Goal: Task Accomplishment & Management: Manage account settings

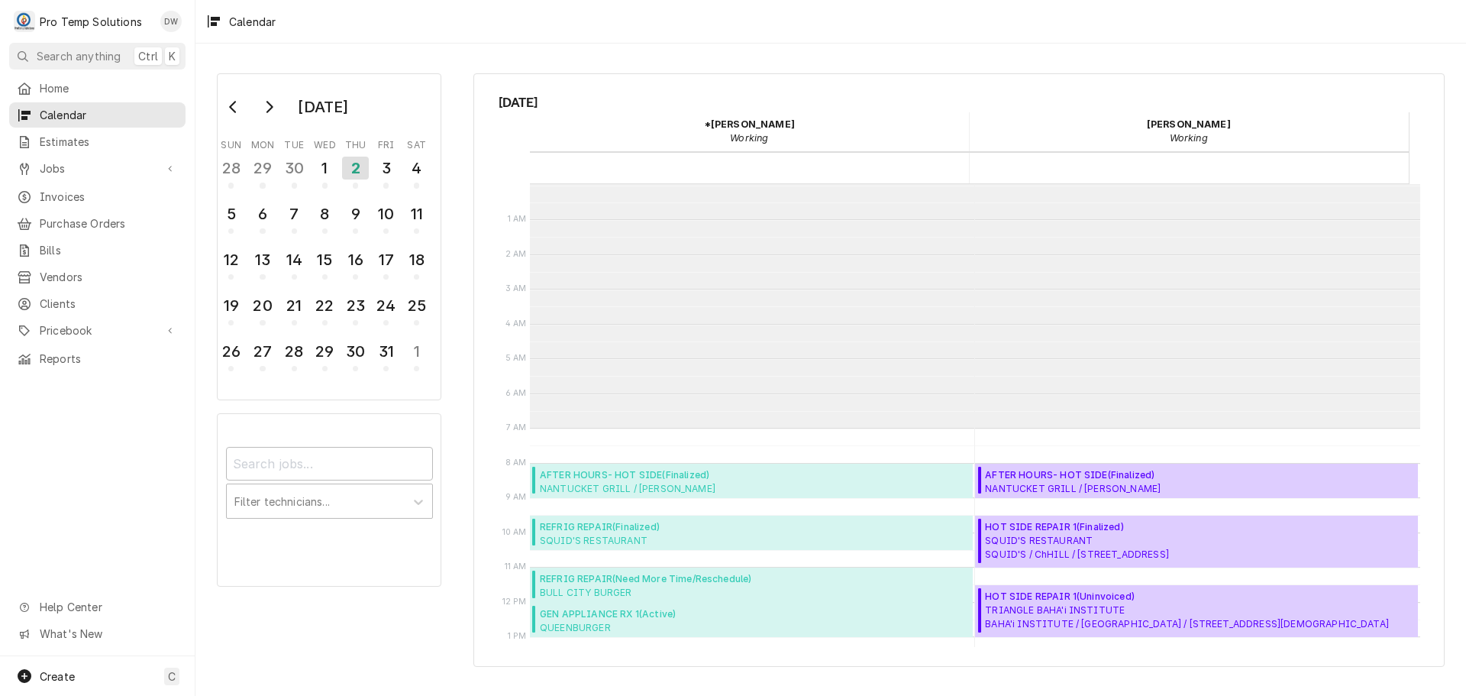
scroll to position [244, 0]
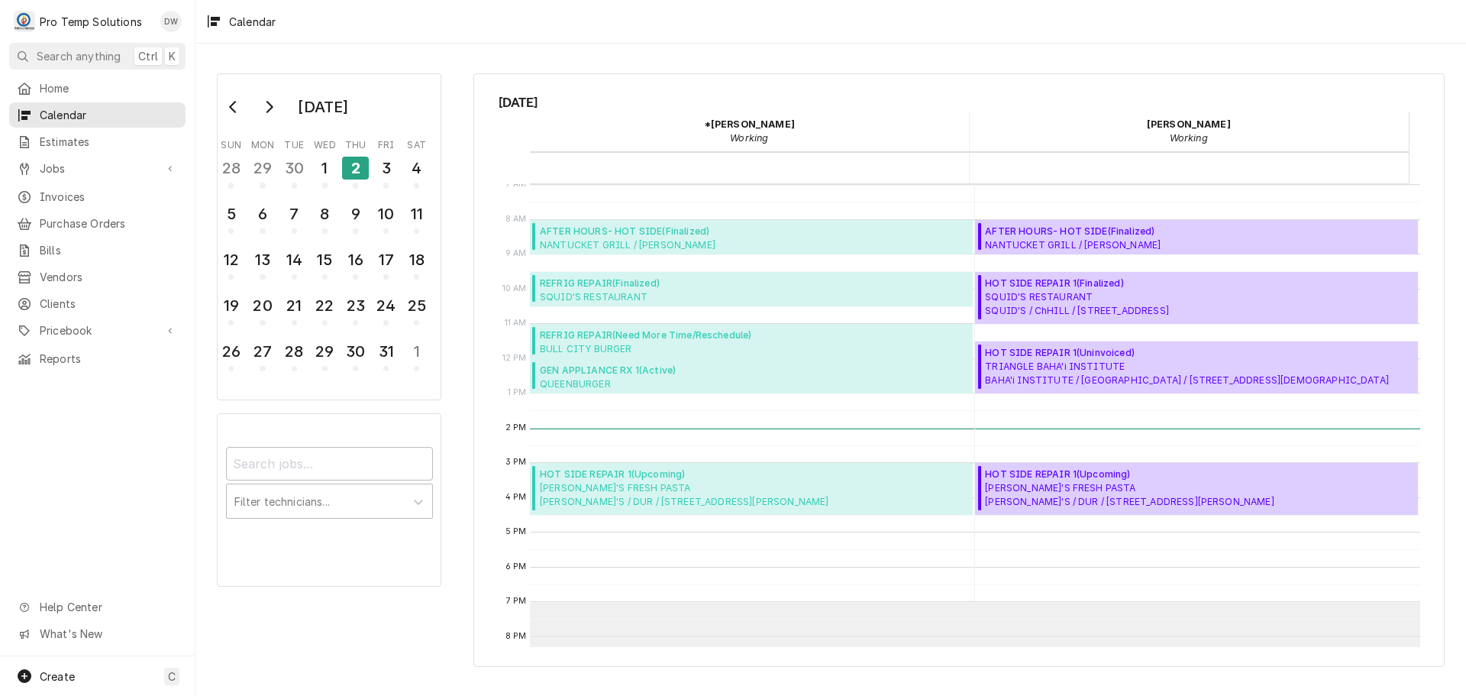
click at [350, 173] on div "2" at bounding box center [355, 168] width 27 height 23
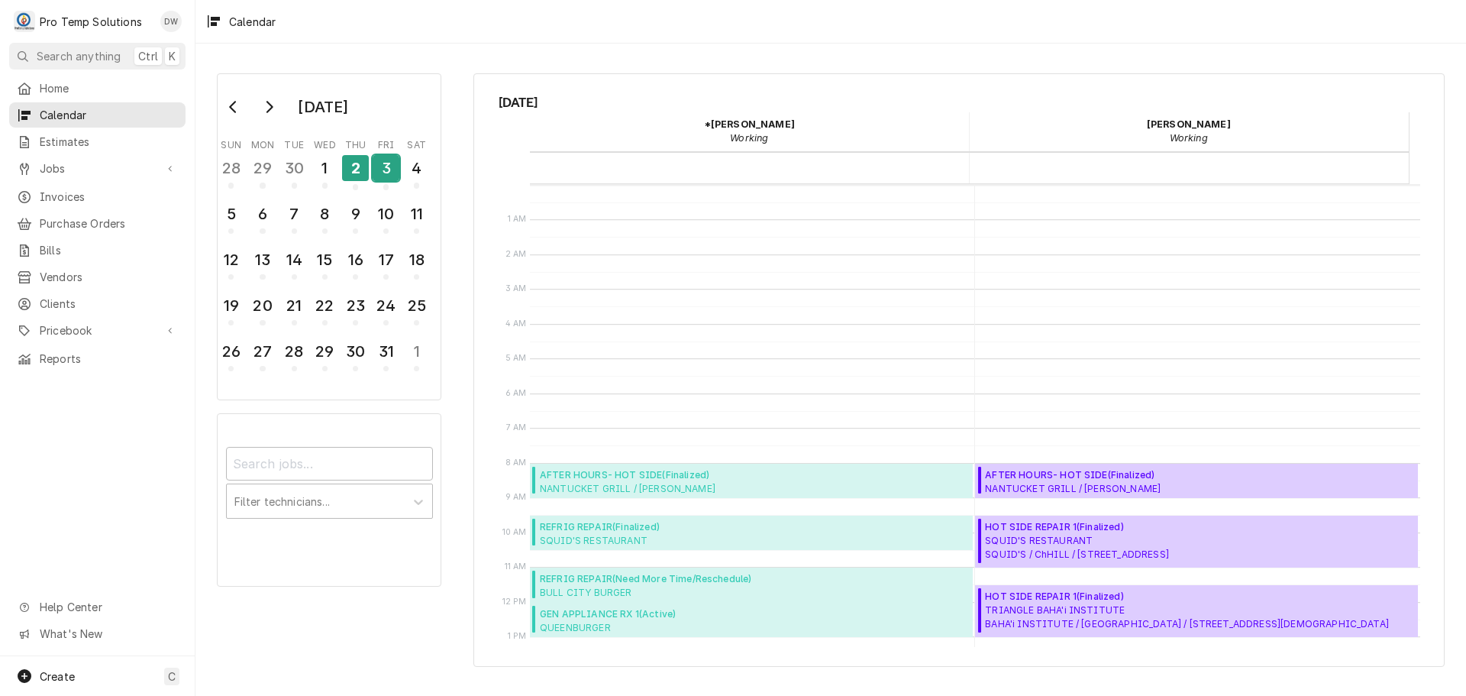
click at [385, 166] on div "3" at bounding box center [386, 168] width 27 height 26
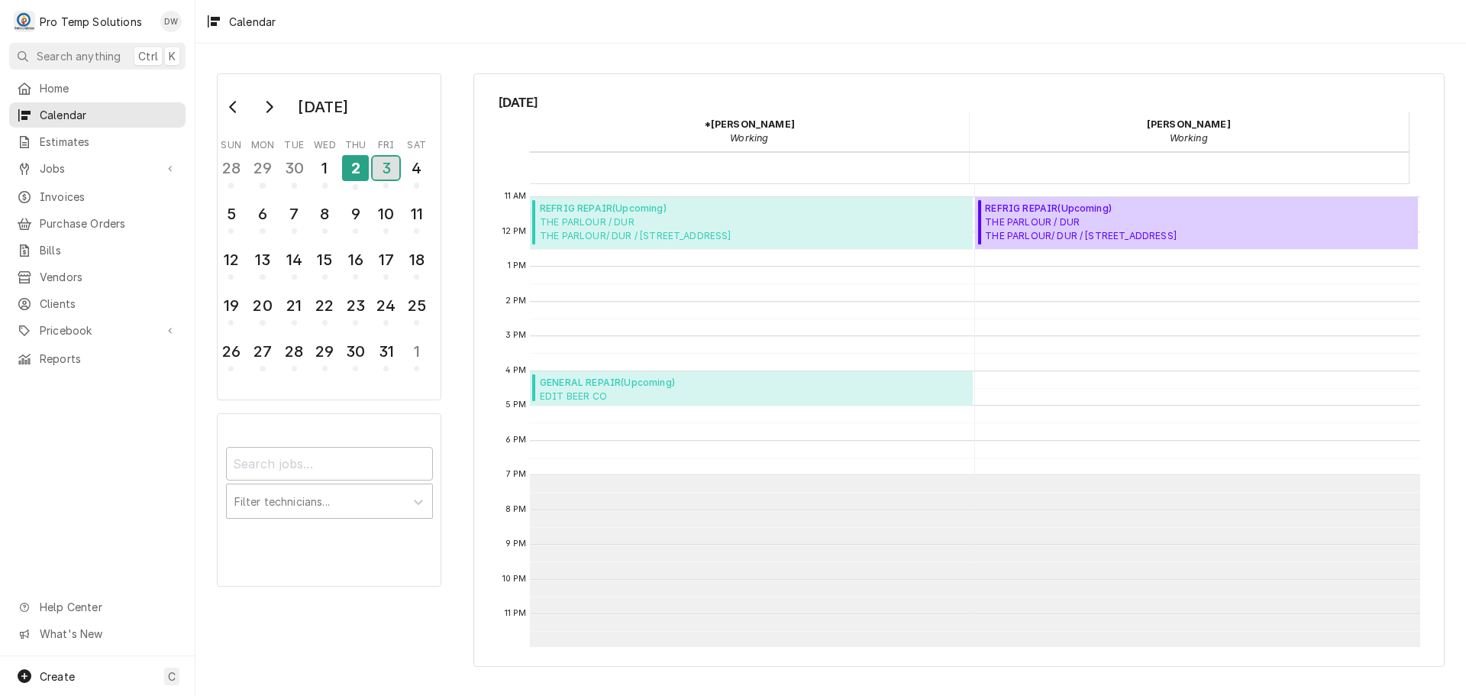
scroll to position [372, 0]
click at [354, 160] on div "2" at bounding box center [355, 168] width 27 height 26
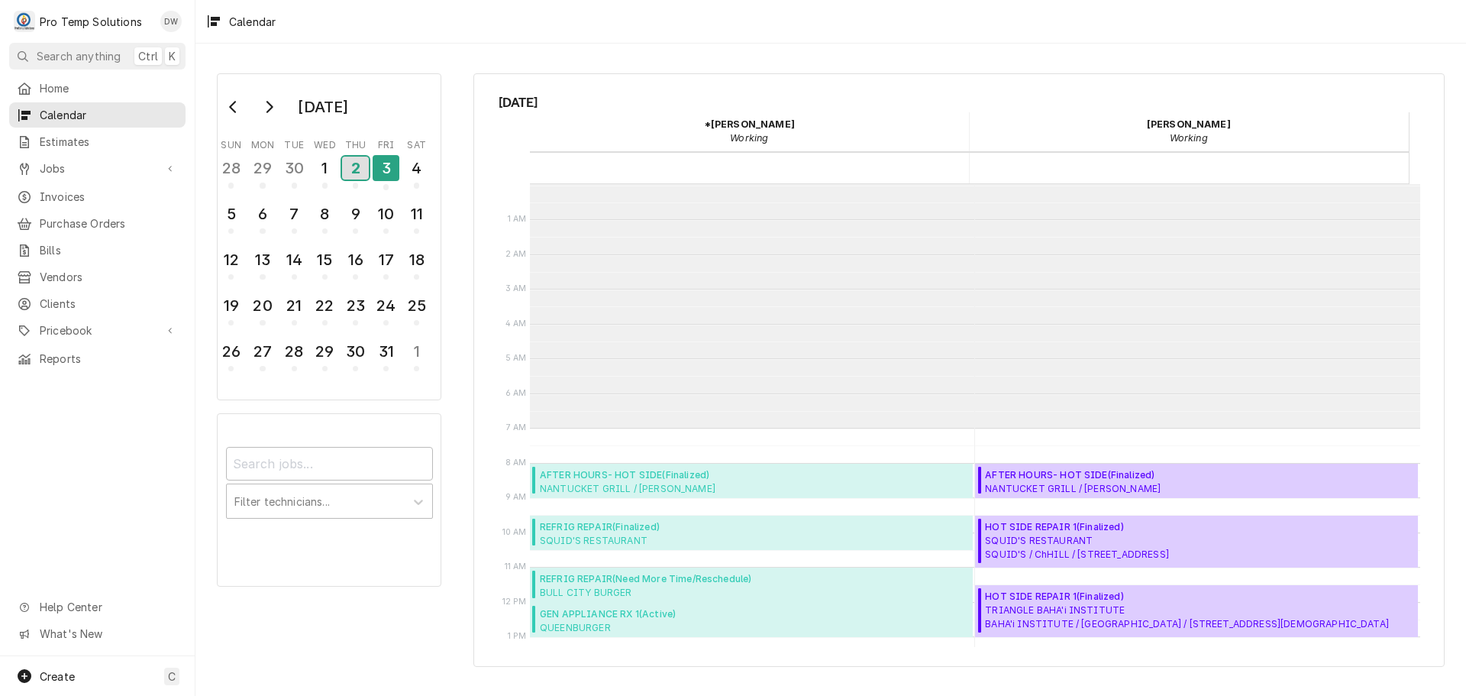
scroll to position [244, 0]
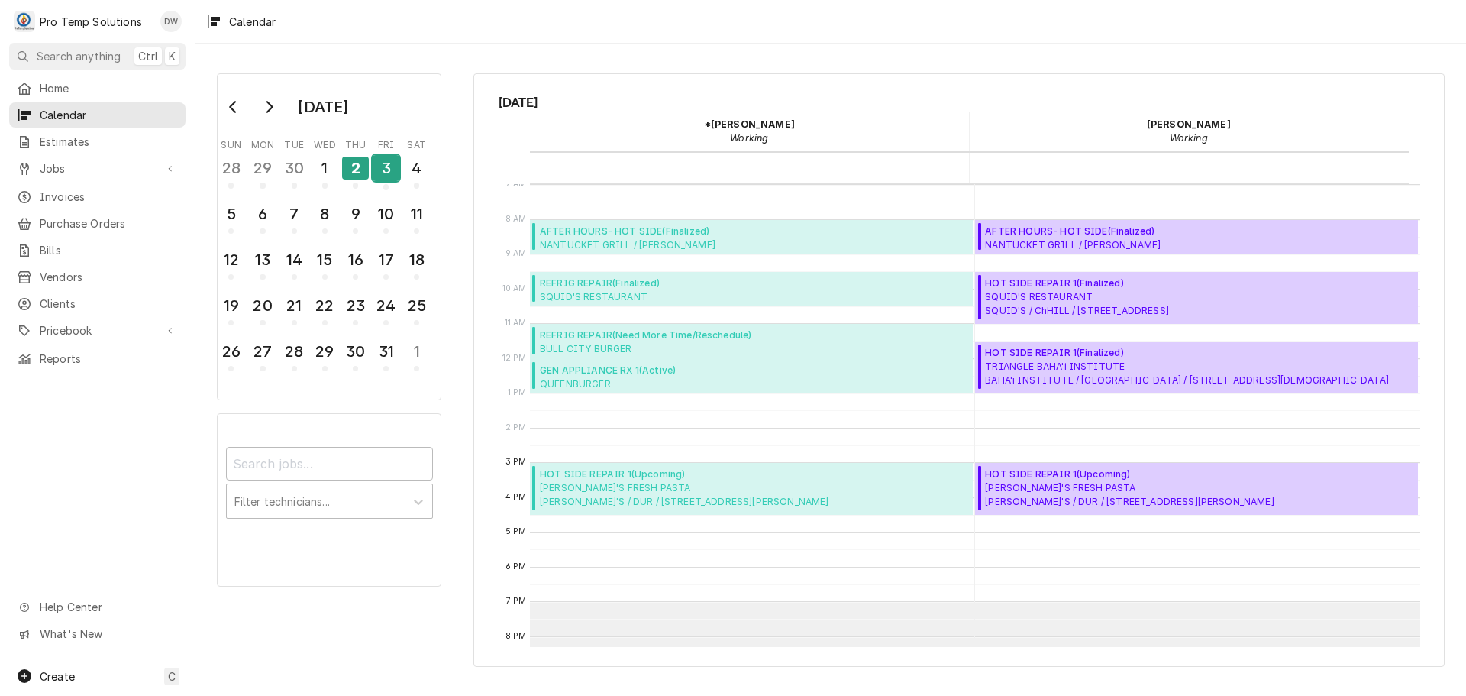
click at [387, 166] on div "3" at bounding box center [386, 168] width 27 height 26
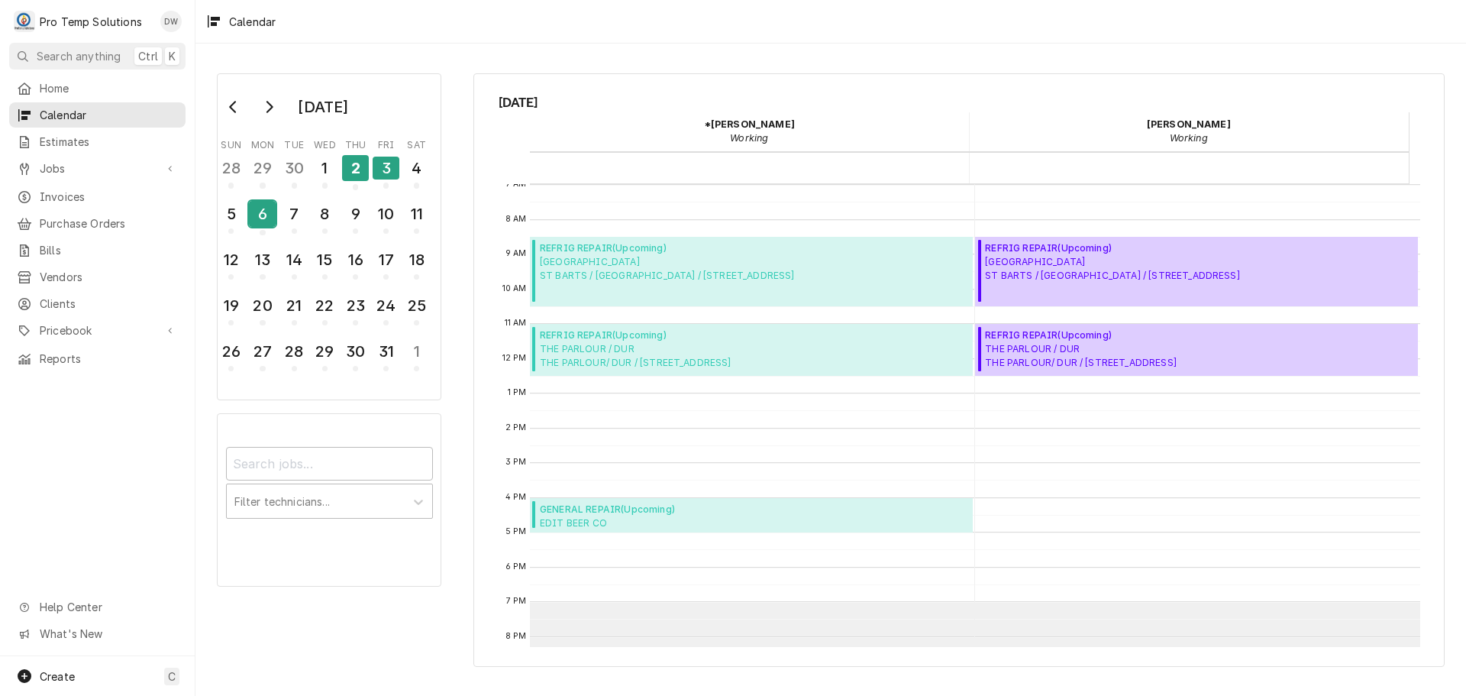
click at [260, 215] on div "6" at bounding box center [262, 214] width 27 height 26
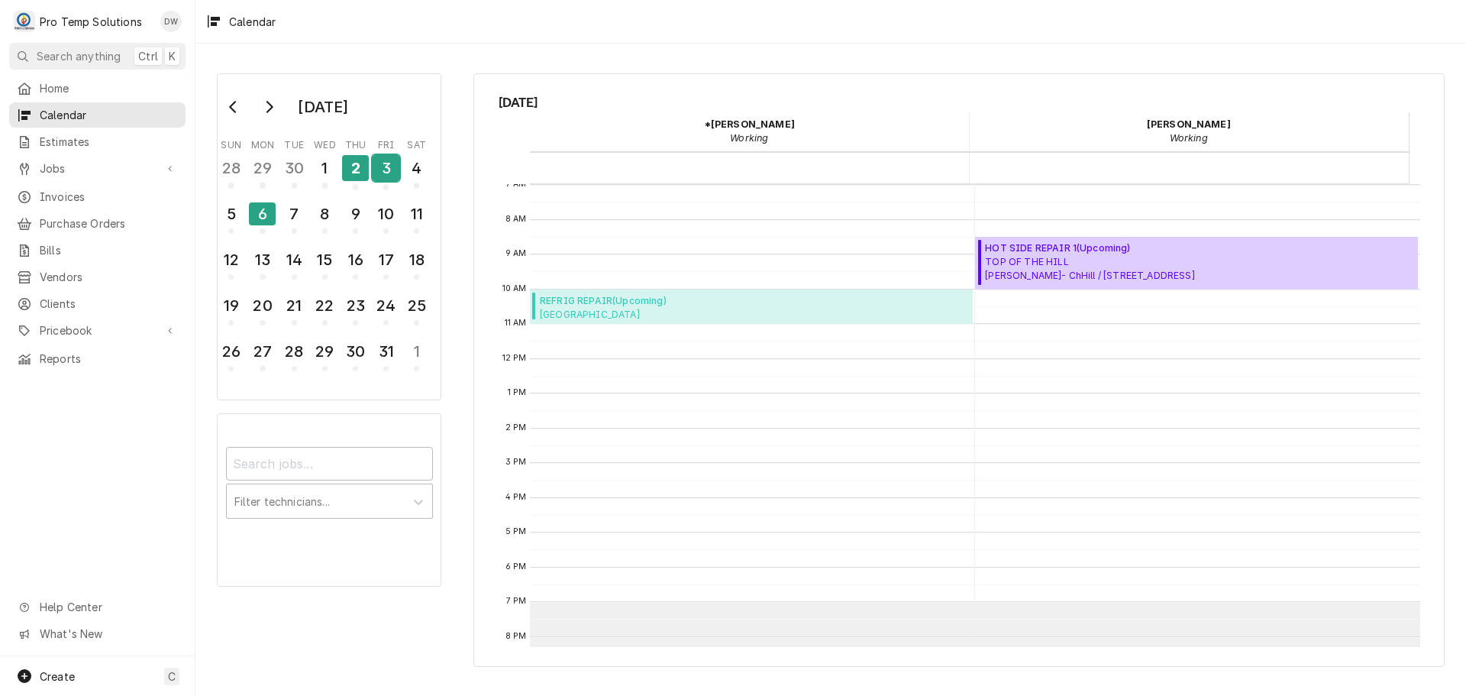
click at [386, 162] on div "3" at bounding box center [386, 168] width 27 height 26
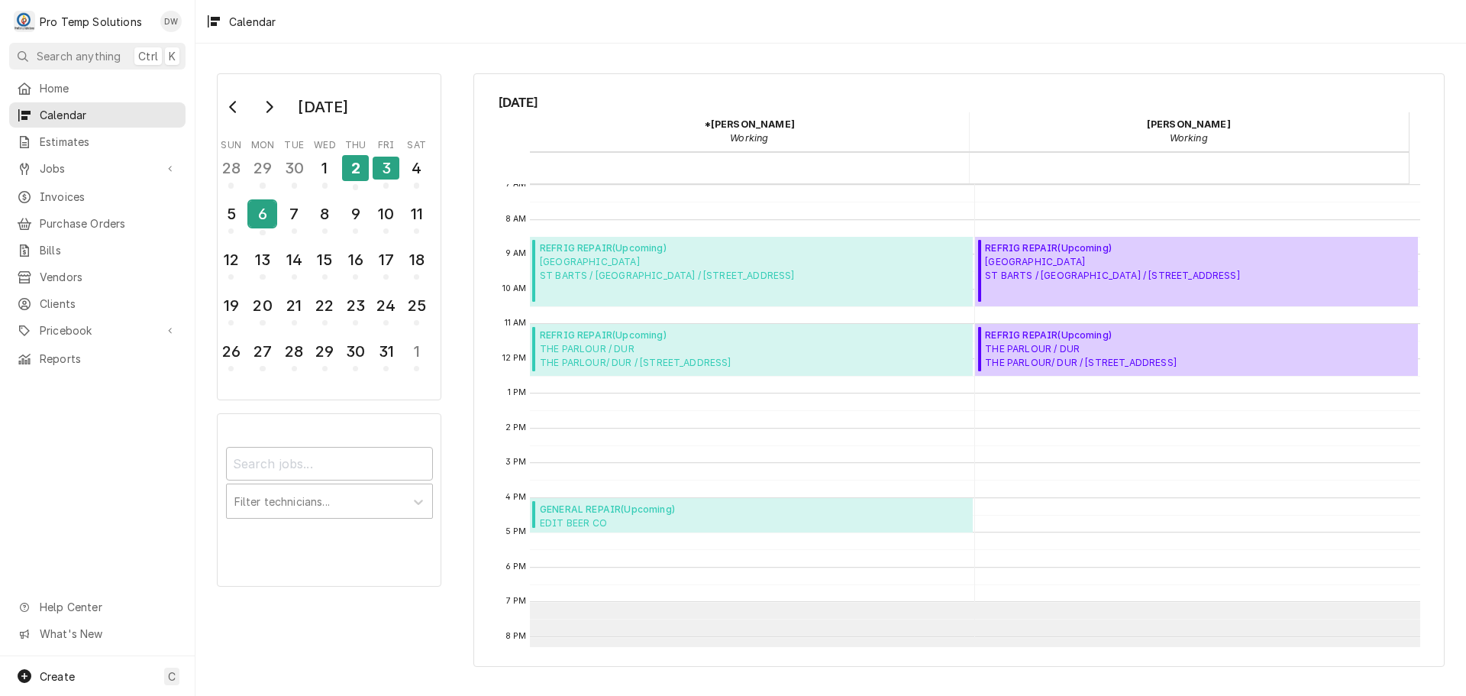
click at [262, 218] on div "6" at bounding box center [262, 214] width 27 height 26
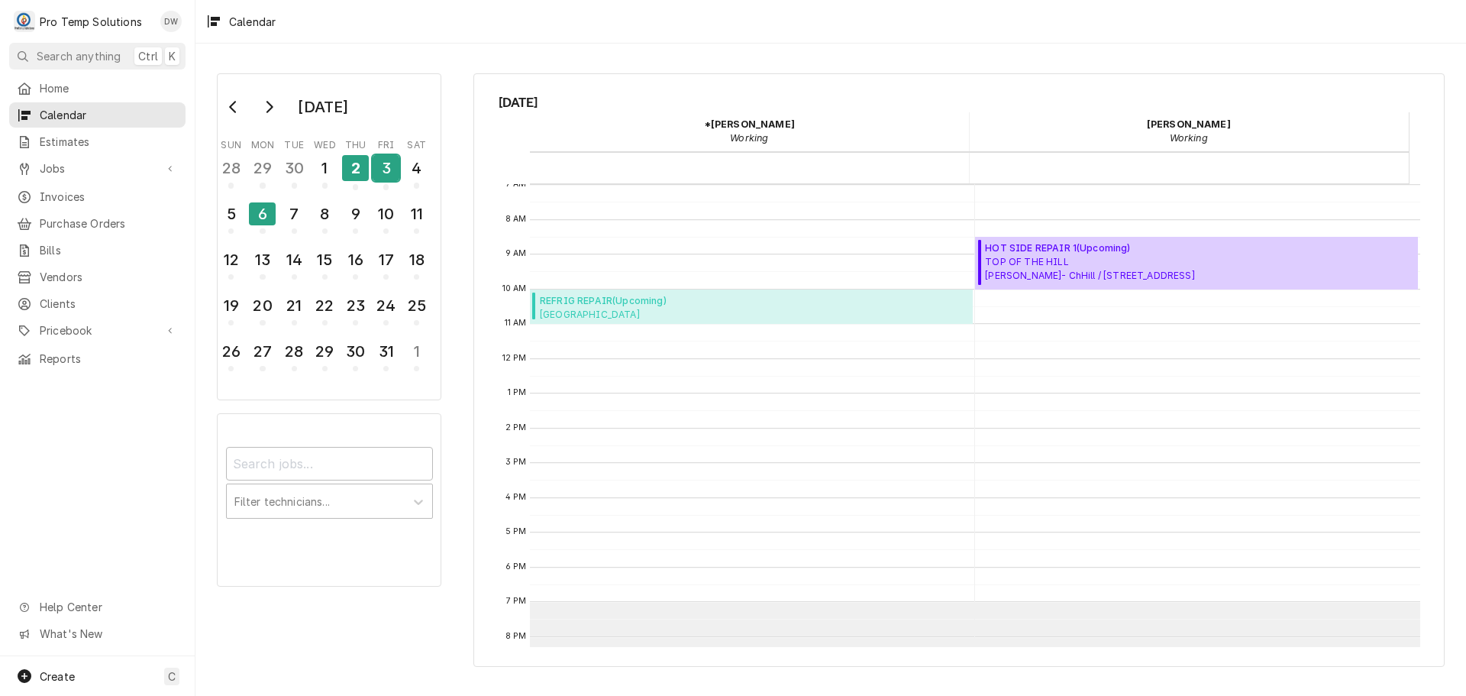
click at [389, 169] on div "3" at bounding box center [386, 168] width 27 height 26
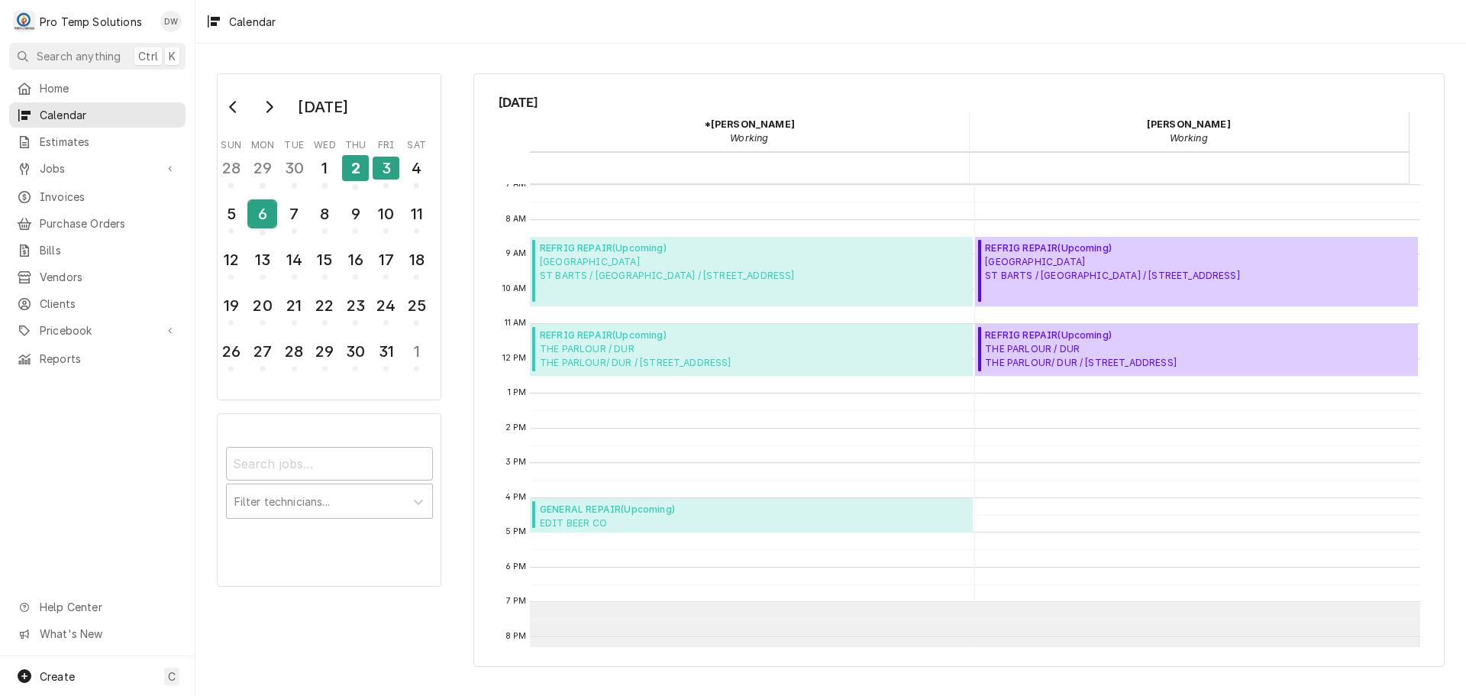
click at [265, 213] on div "6" at bounding box center [262, 214] width 27 height 26
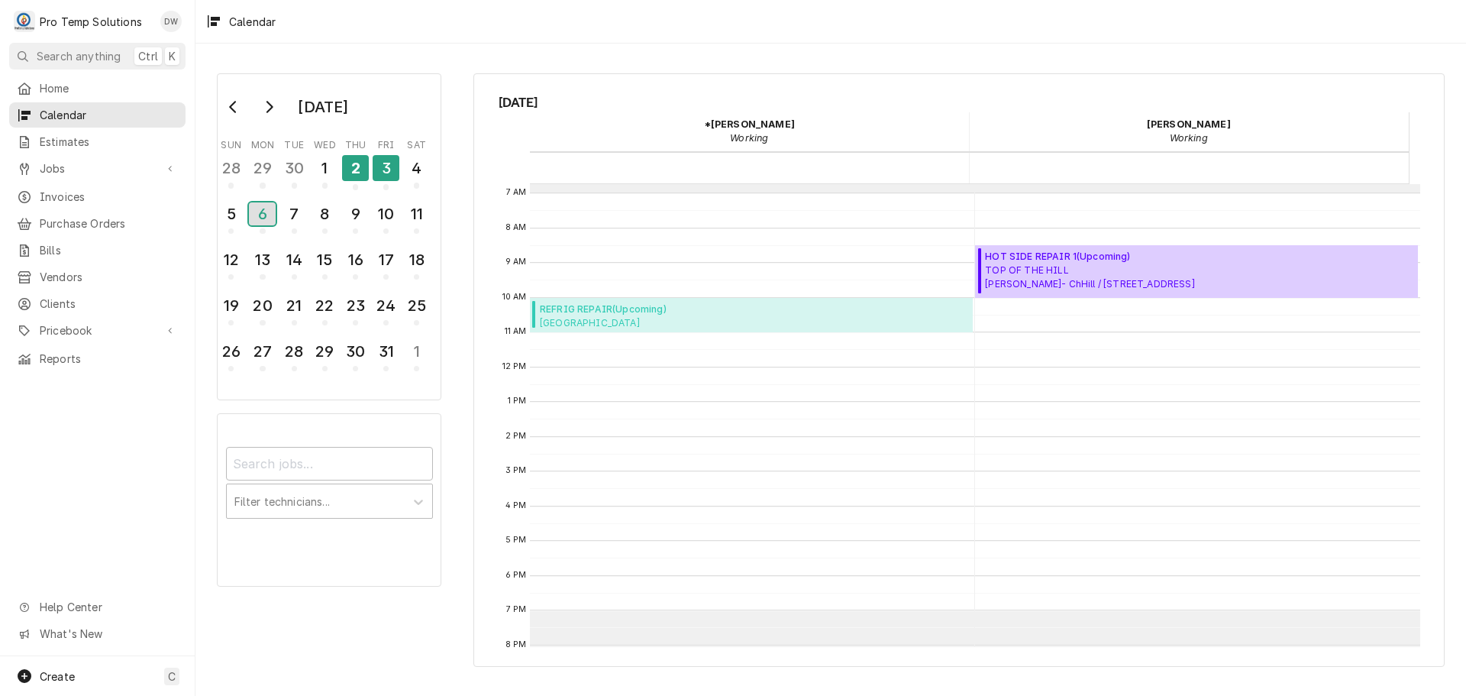
scroll to position [220, 0]
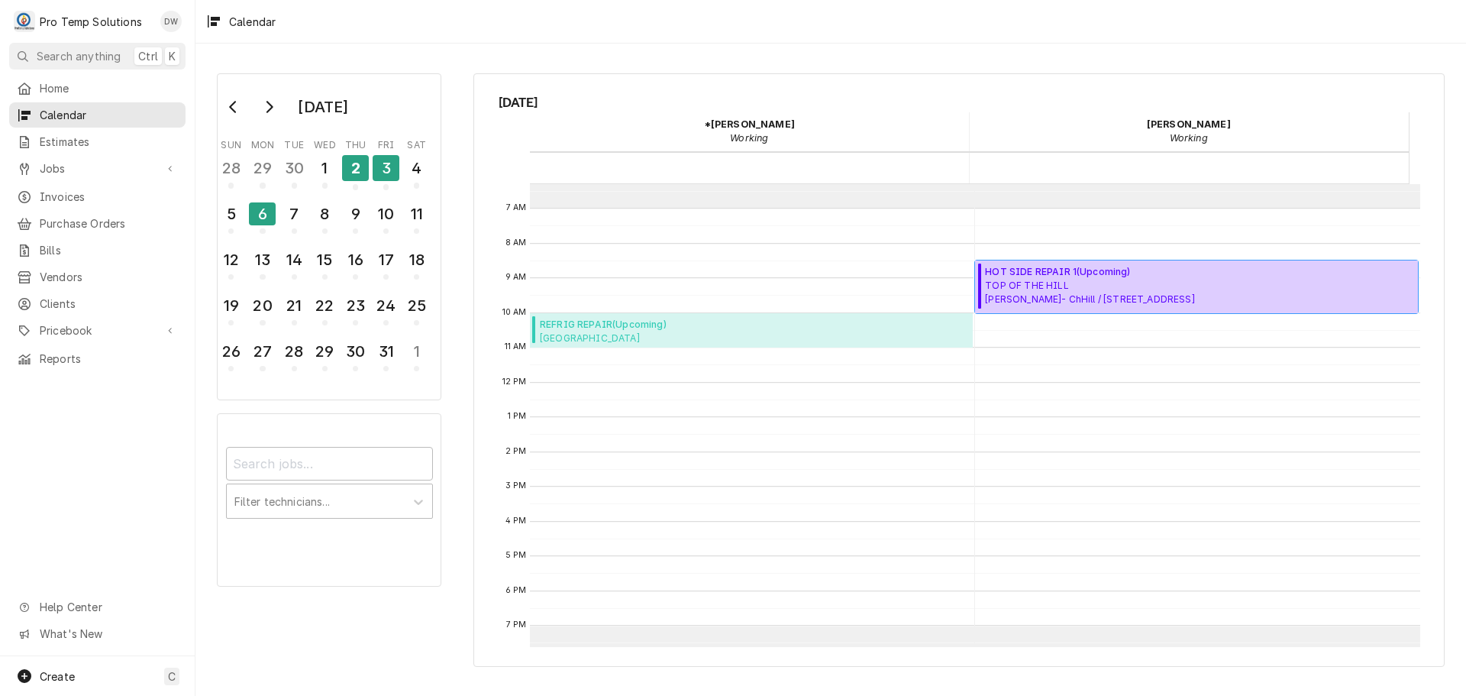
click at [1082, 287] on span "TOP OF THE HILL TOTH- ChHill / 100 E Franklin St, Chapel Hill, NC 27514" at bounding box center [1089, 292] width 209 height 27
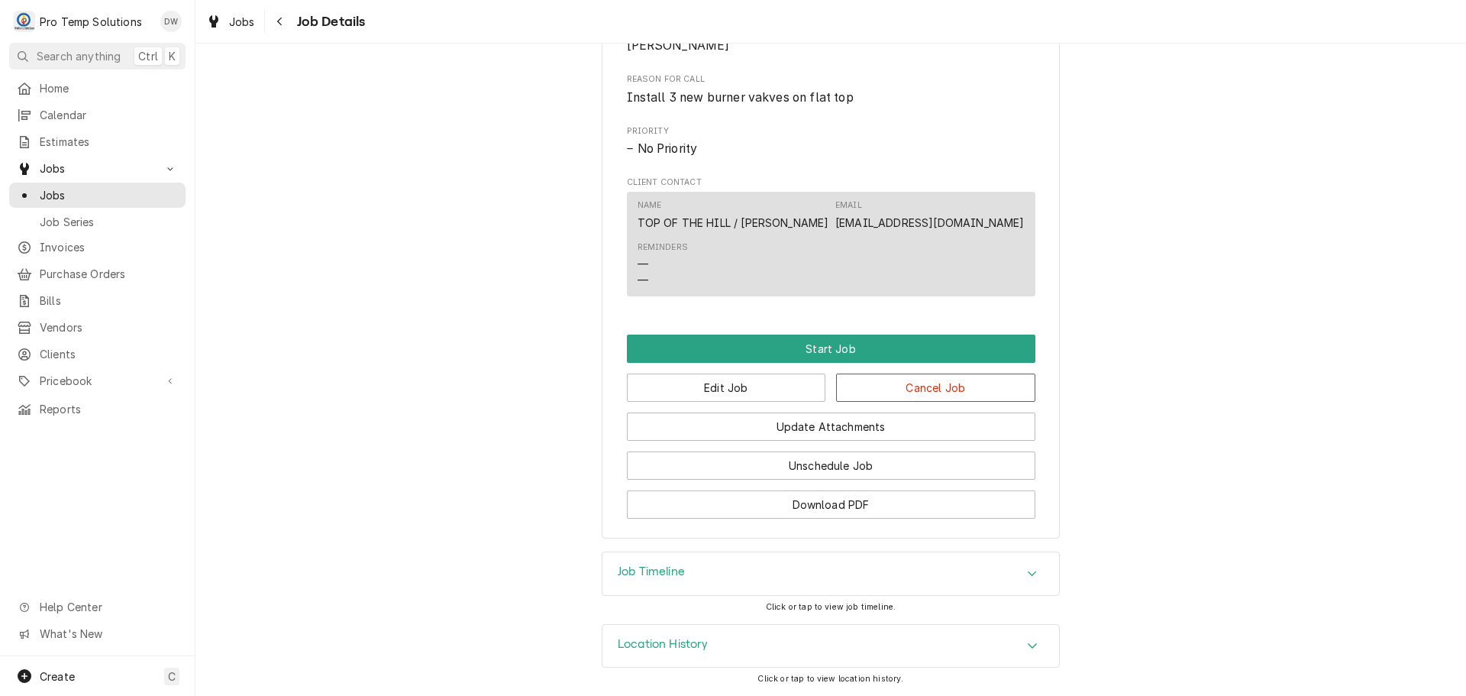
scroll to position [684, 0]
click at [748, 387] on button "Edit Job" at bounding box center [726, 387] width 199 height 28
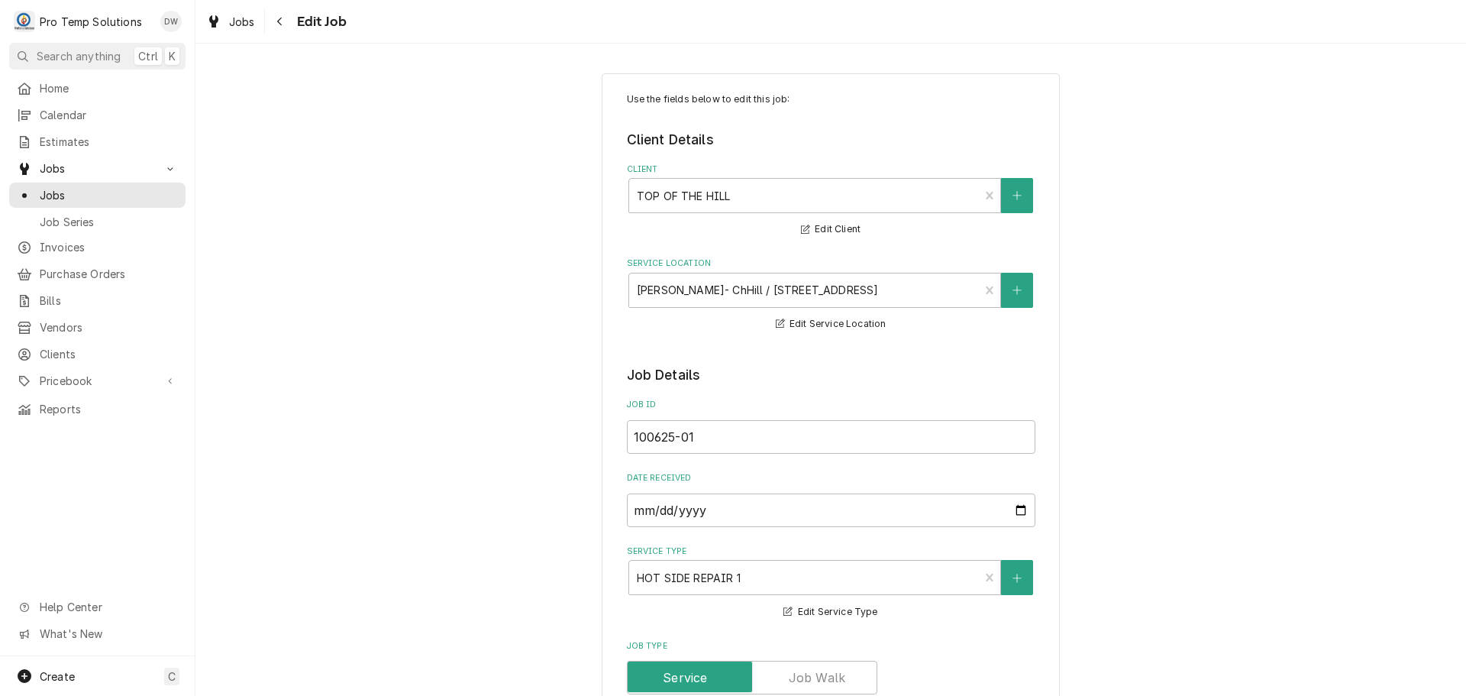
type textarea "x"
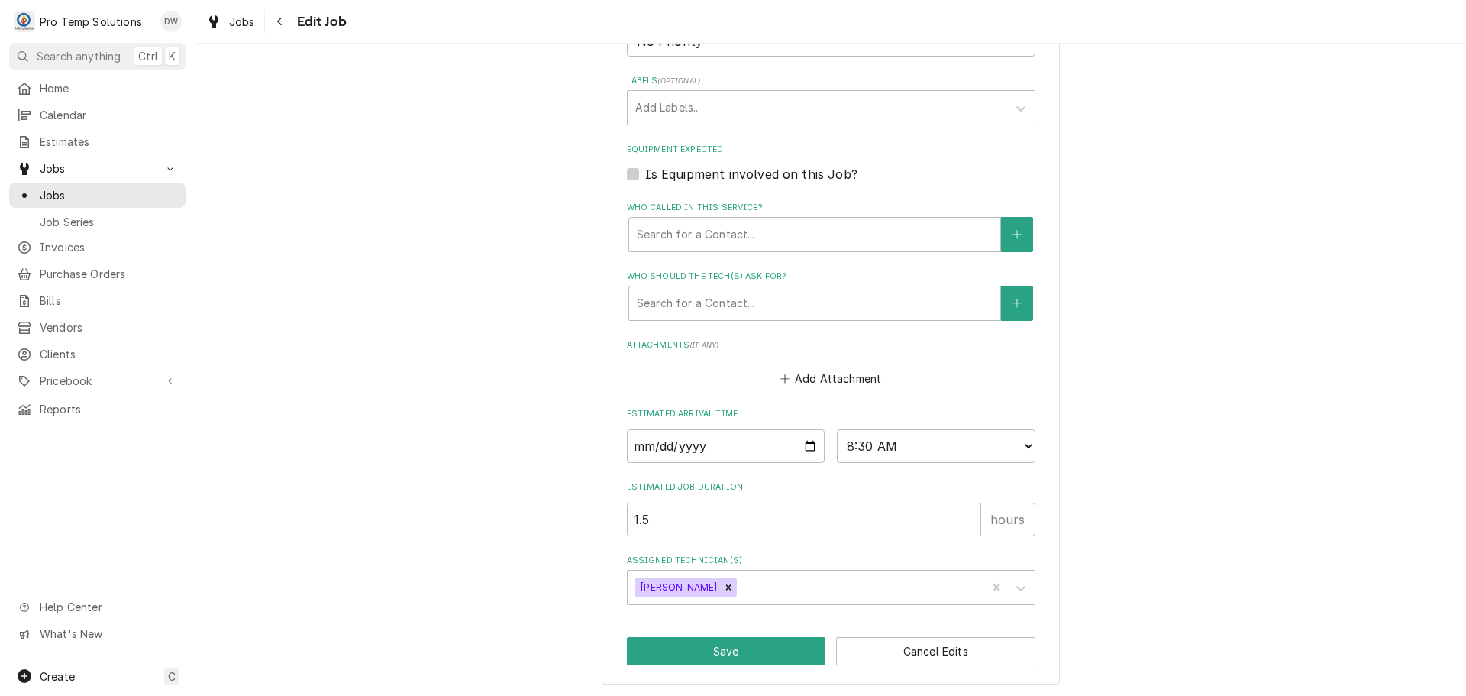
scroll to position [927, 0]
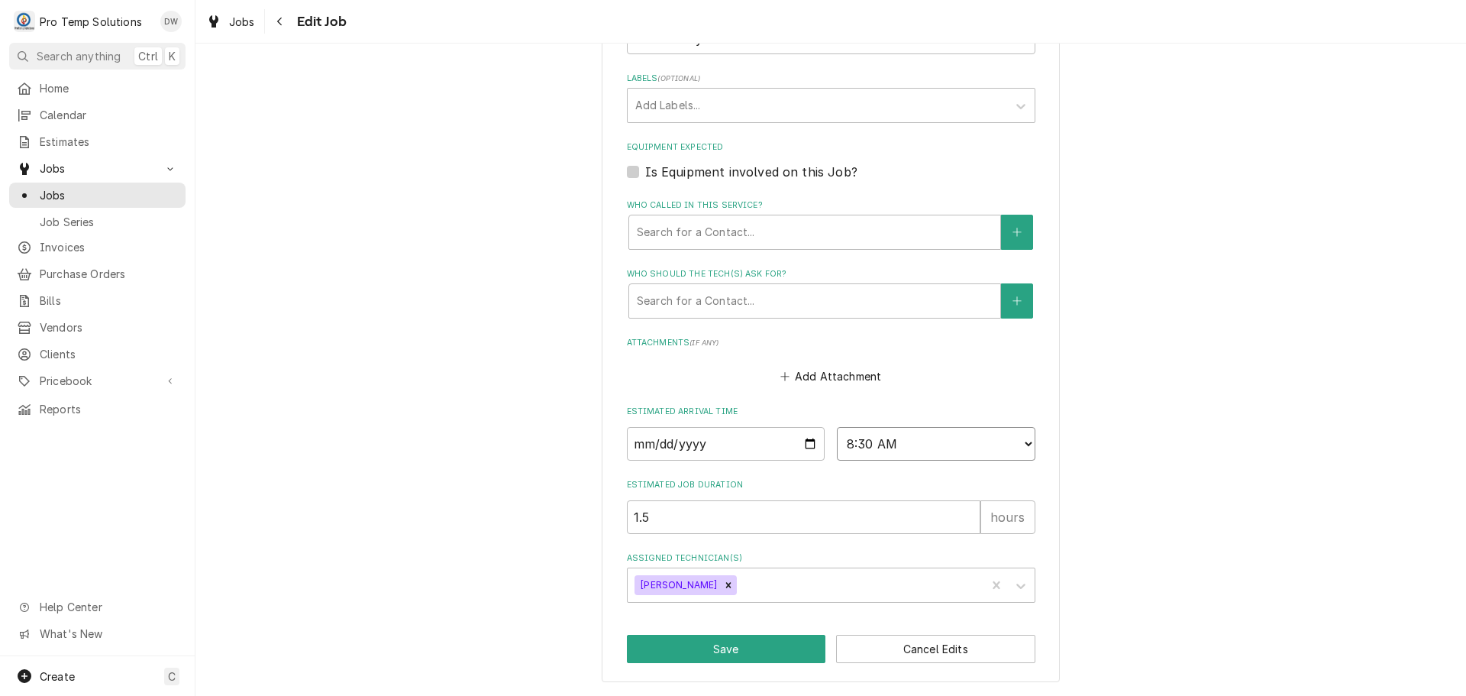
click at [1019, 440] on select "AM / PM 6:00 AM 6:15 AM 6:30 AM 6:45 AM 7:00 AM 7:15 AM 7:30 AM 7:45 AM 8:00 AM…" at bounding box center [936, 444] width 199 height 34
select select "10:00:00"
click at [837, 427] on select "AM / PM 6:00 AM 6:15 AM 6:30 AM 6:45 AM 7:00 AM 7:15 AM 7:30 AM 7:45 AM 8:00 AM…" at bounding box center [936, 444] width 199 height 34
drag, startPoint x: 736, startPoint y: 641, endPoint x: 738, endPoint y: 626, distance: 14.6
click at [739, 637] on button "Save" at bounding box center [726, 649] width 199 height 28
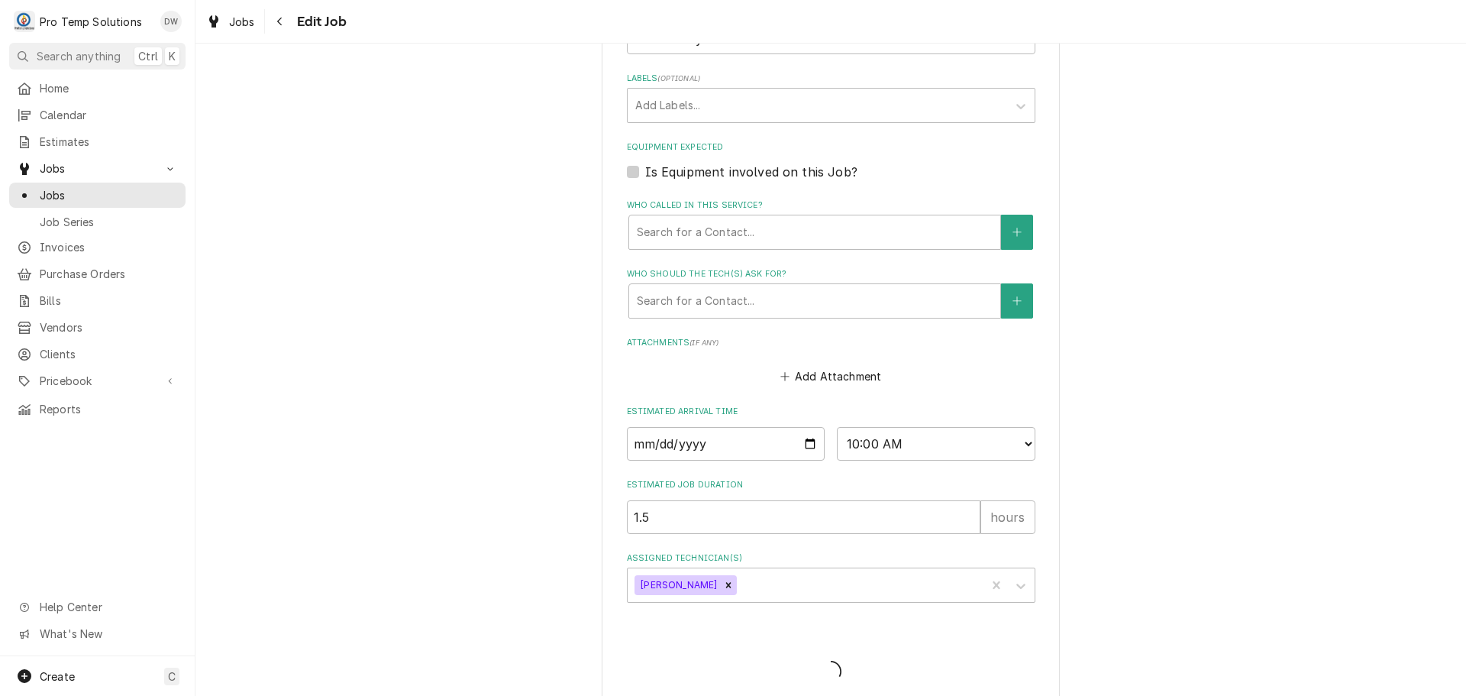
type textarea "x"
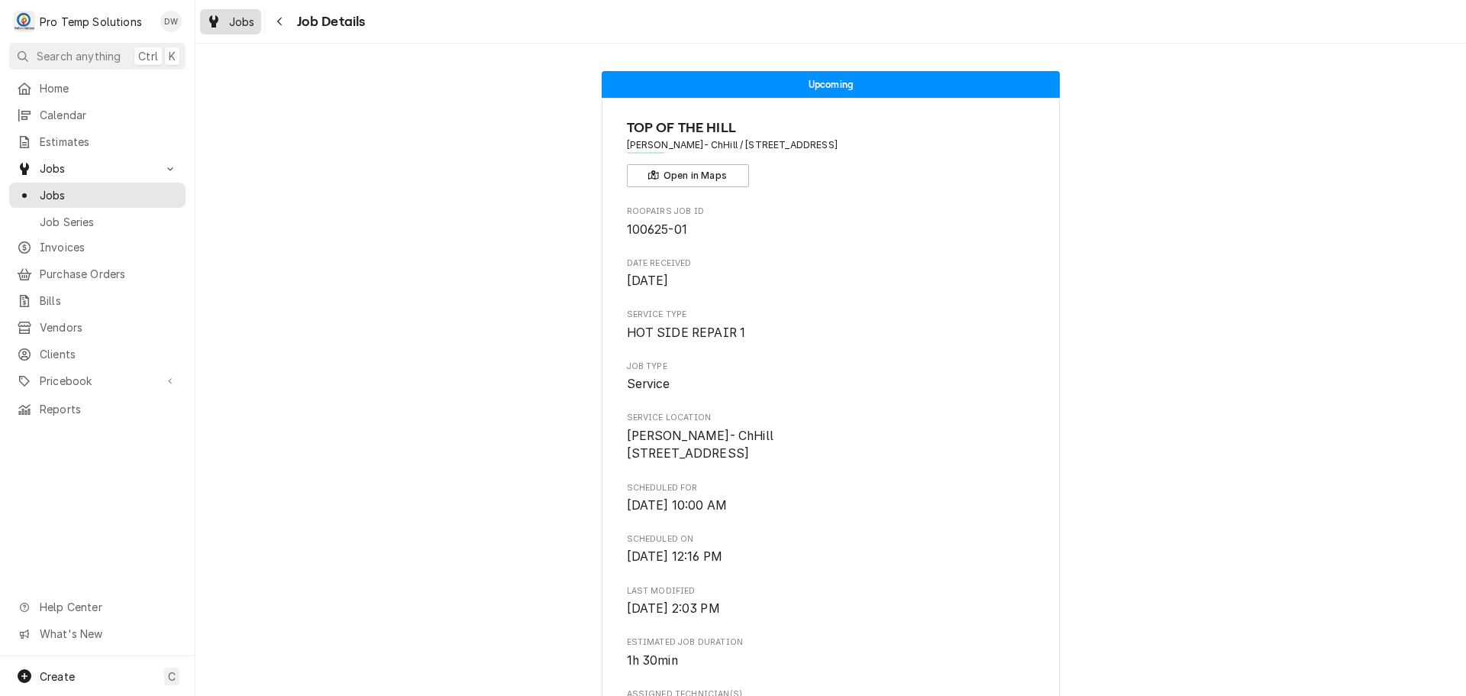
click at [241, 21] on span "Jobs" at bounding box center [242, 22] width 26 height 16
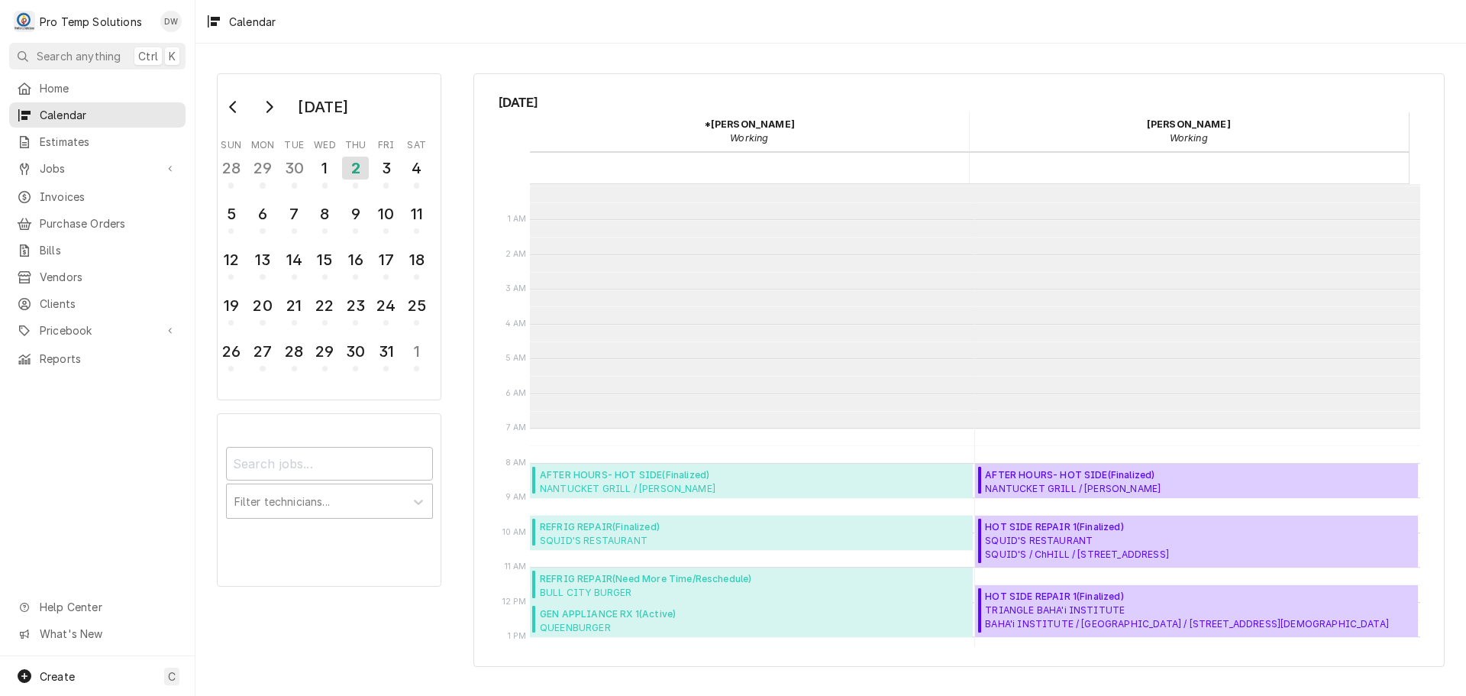
scroll to position [244, 0]
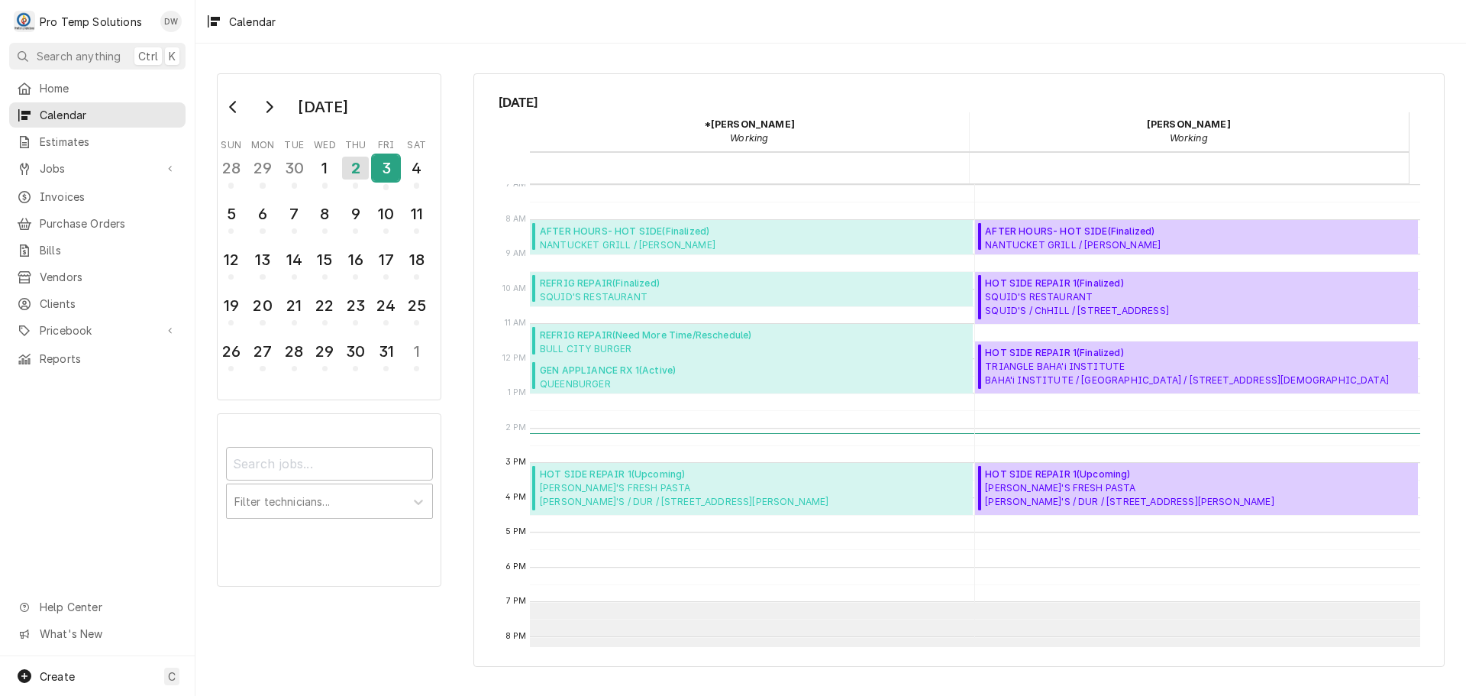
click at [379, 160] on div "3" at bounding box center [386, 168] width 27 height 26
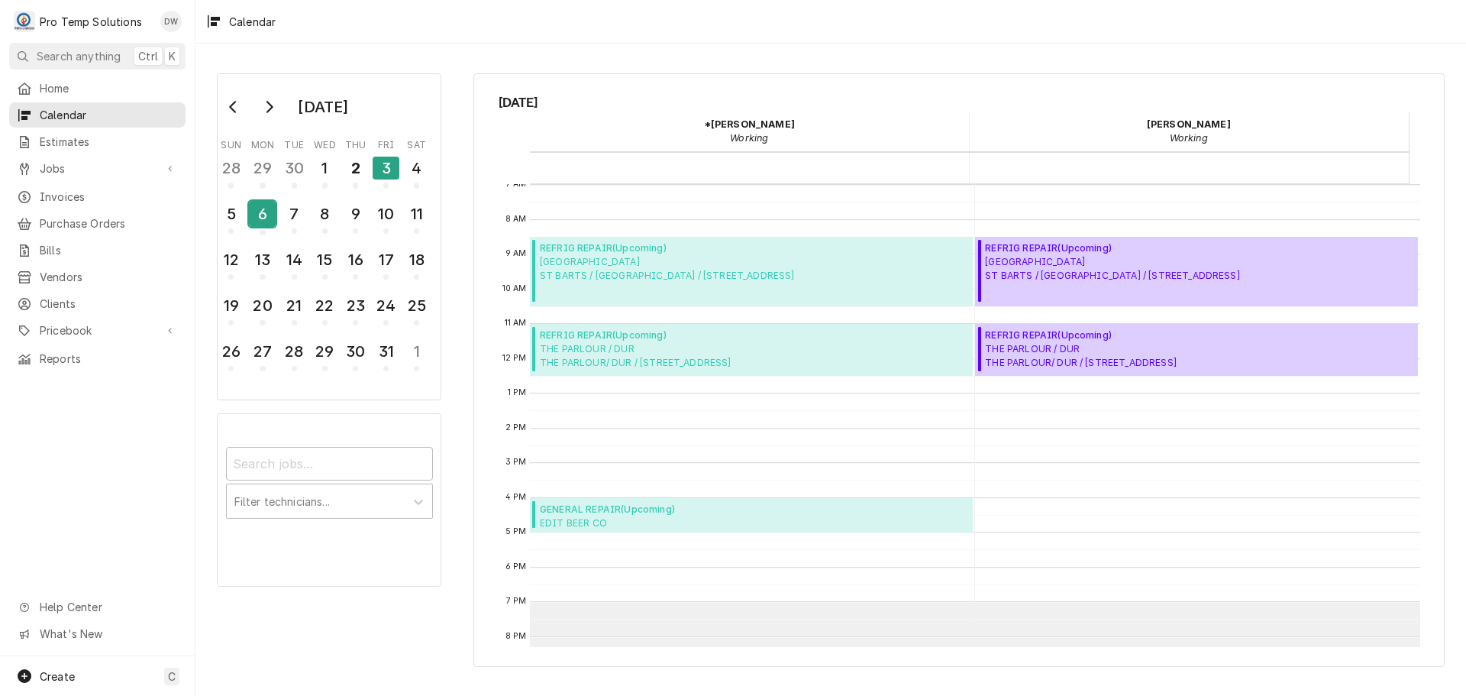
click at [259, 213] on div "6" at bounding box center [262, 214] width 27 height 26
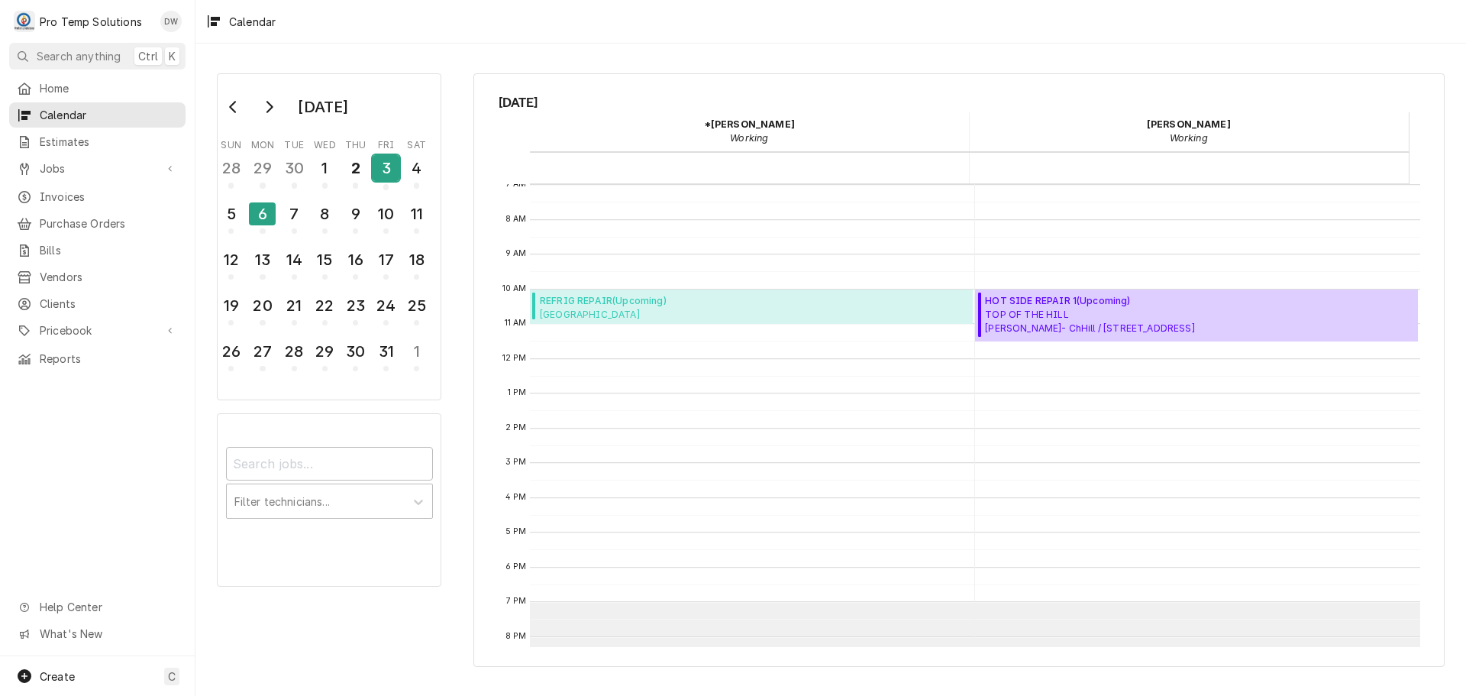
click at [383, 165] on div "3" at bounding box center [386, 168] width 27 height 26
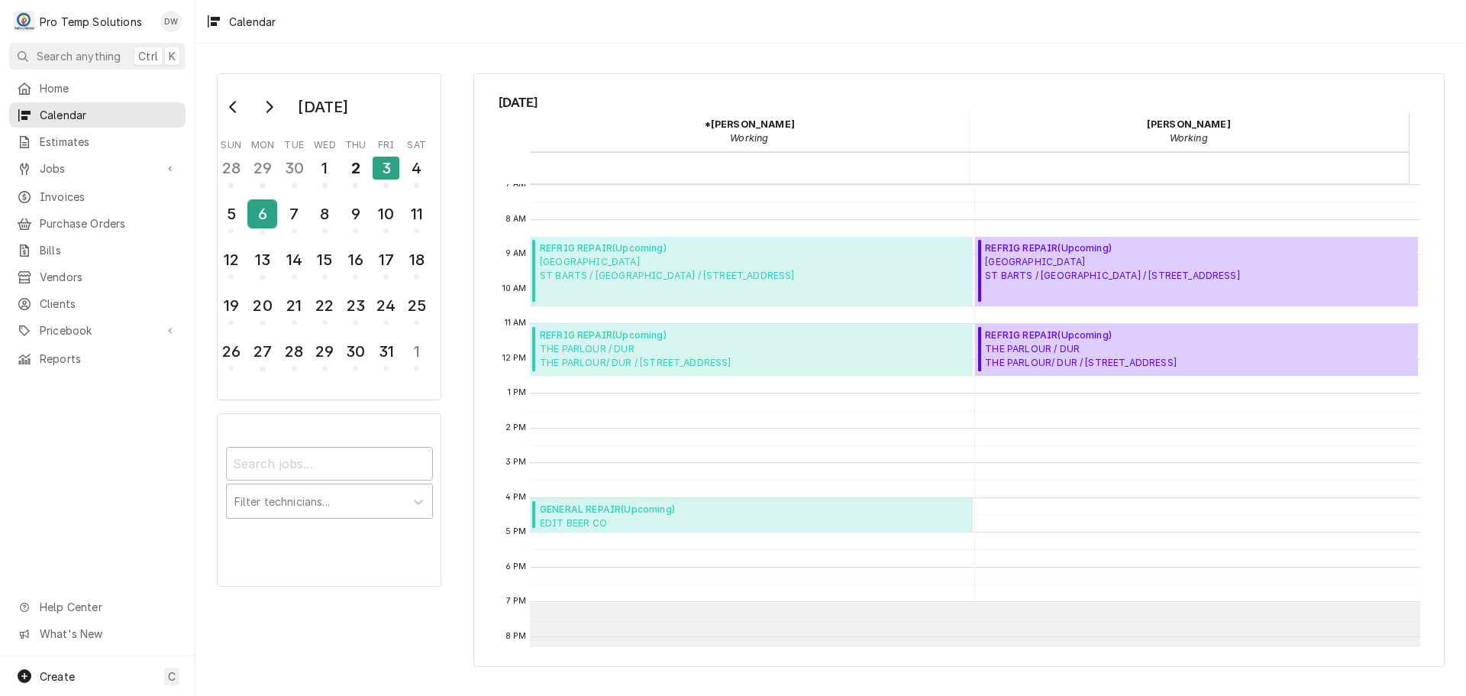
click at [263, 212] on div "6" at bounding box center [262, 214] width 27 height 26
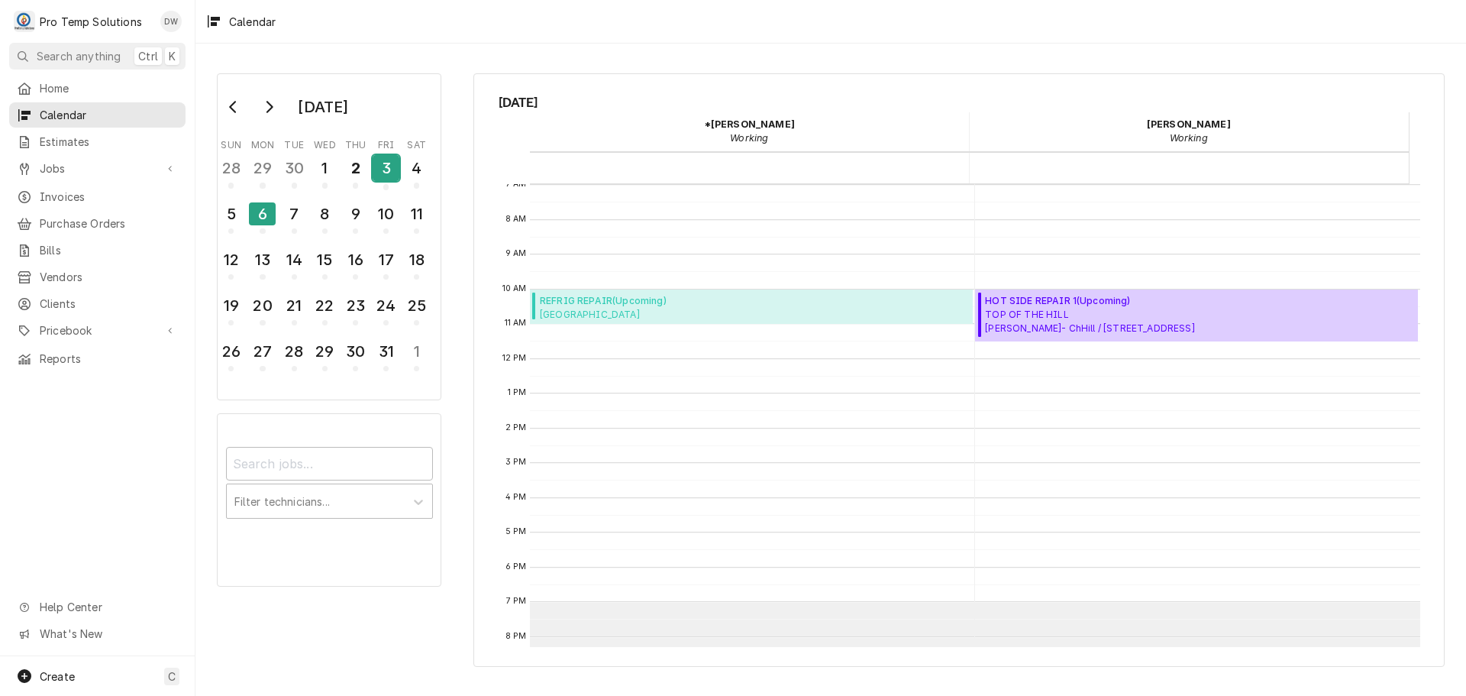
click at [383, 166] on div "3" at bounding box center [386, 168] width 27 height 26
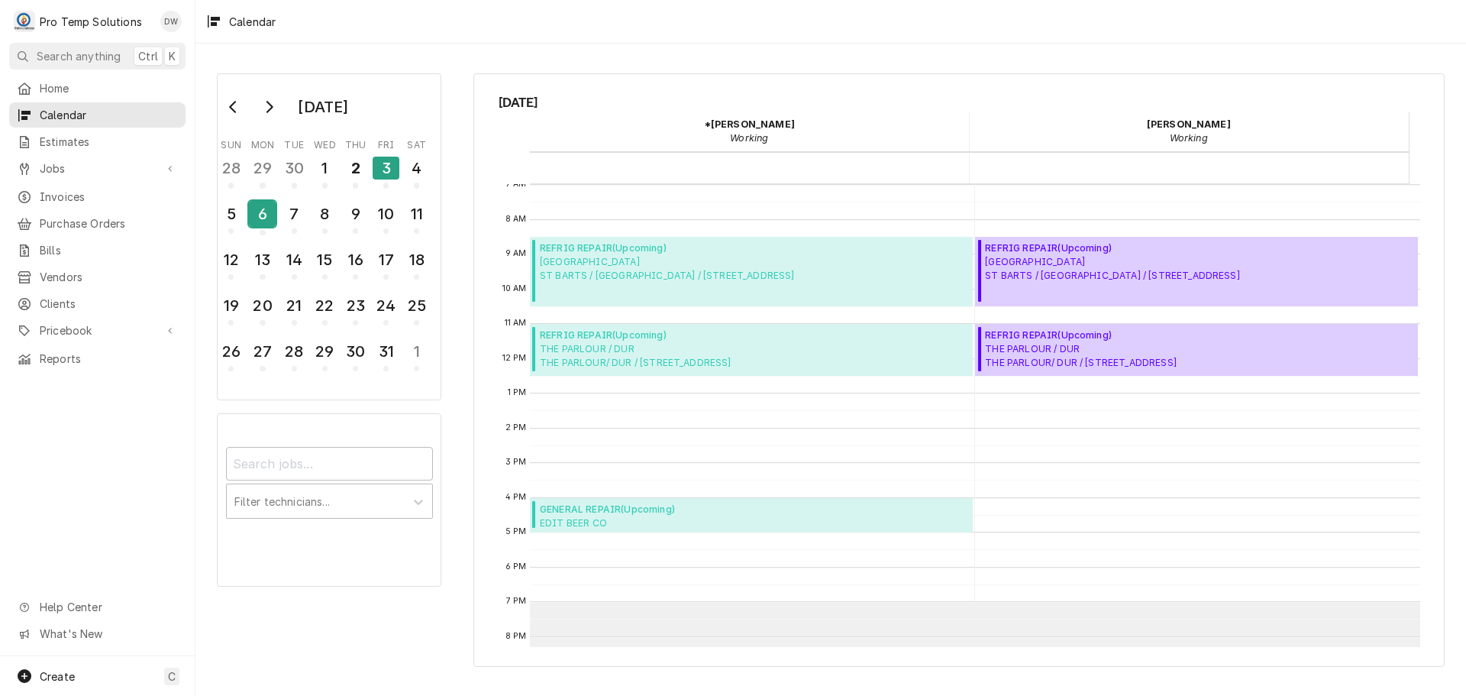
click at [265, 220] on div "6" at bounding box center [262, 214] width 27 height 26
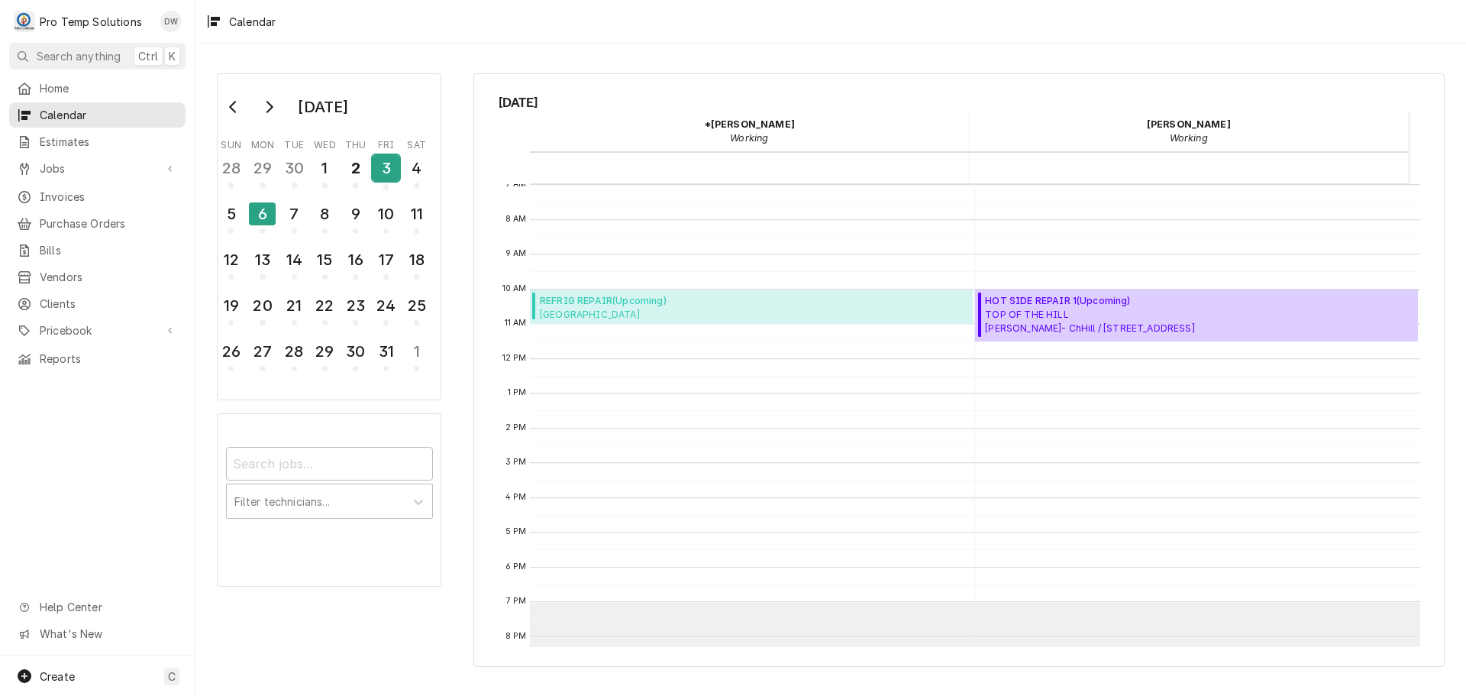
click at [382, 165] on div "3" at bounding box center [386, 168] width 27 height 26
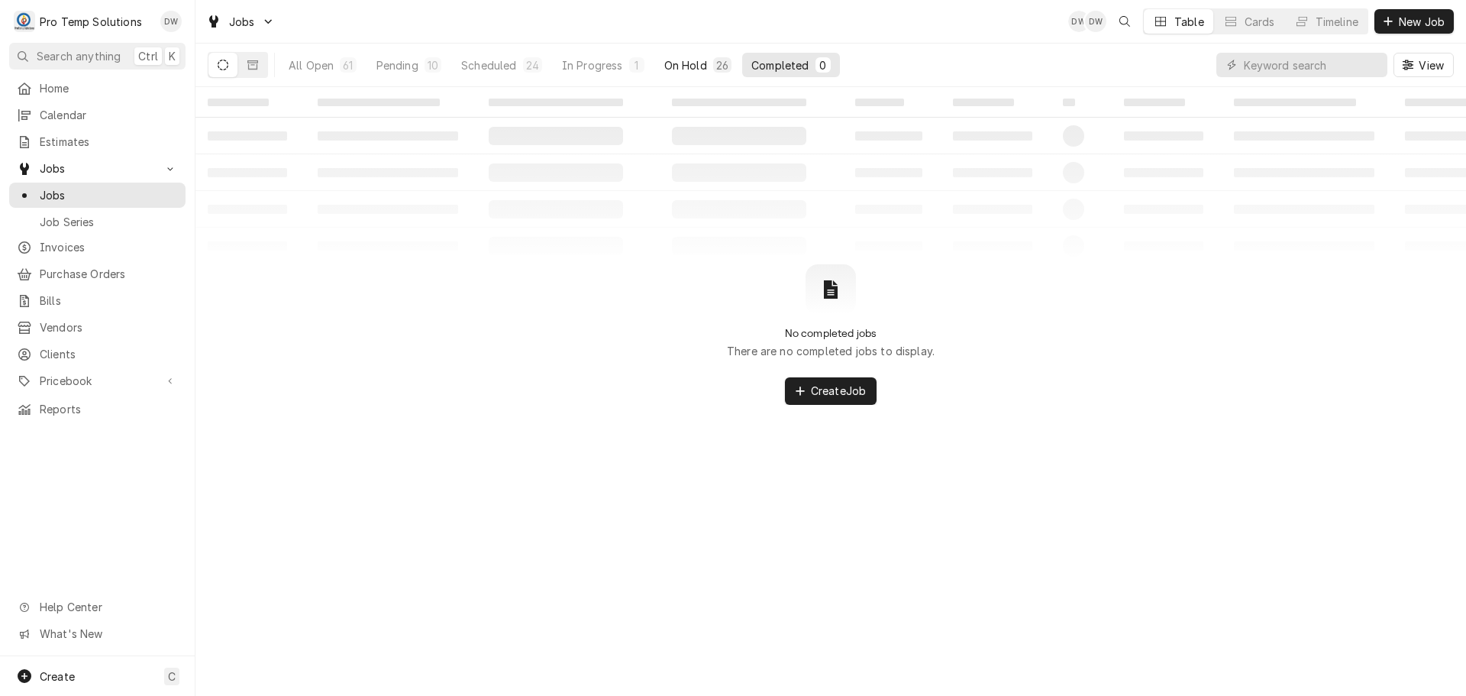
click at [694, 65] on div "On Hold" at bounding box center [685, 65] width 43 height 16
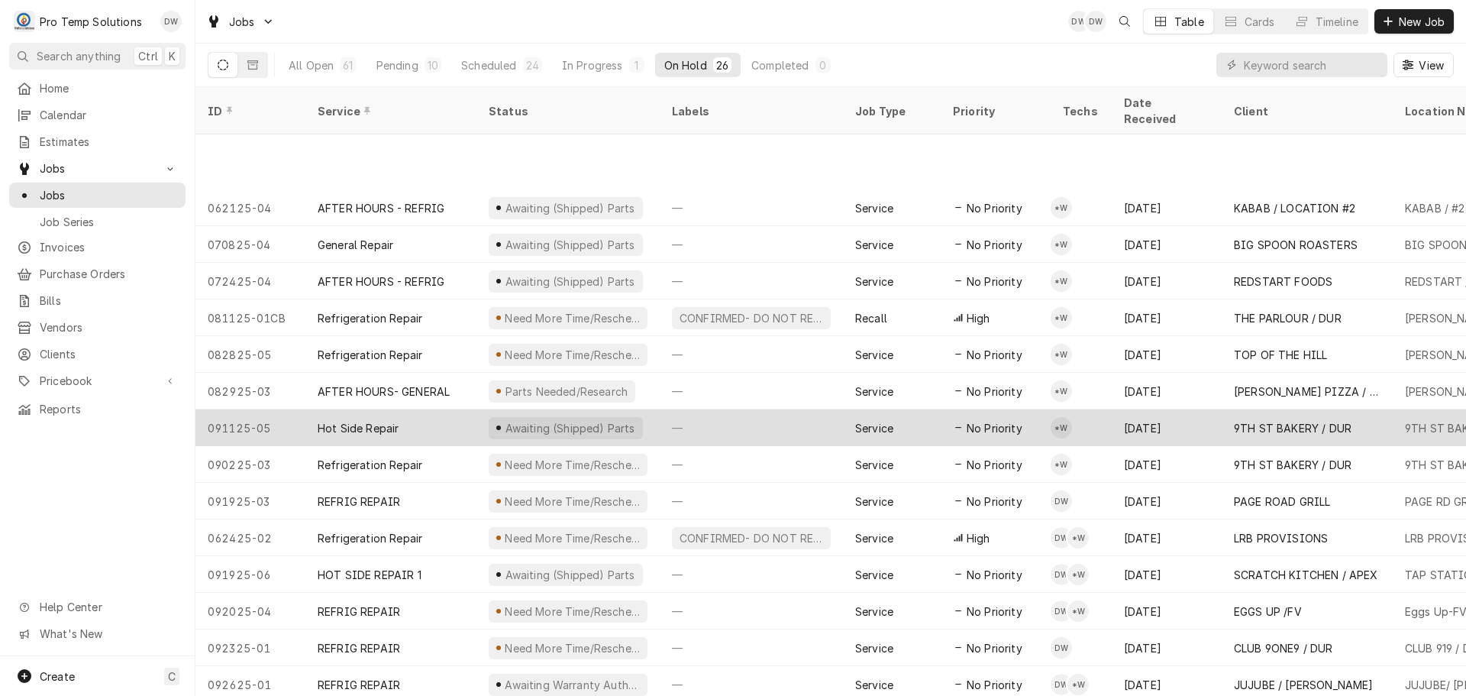
scroll to position [275, 0]
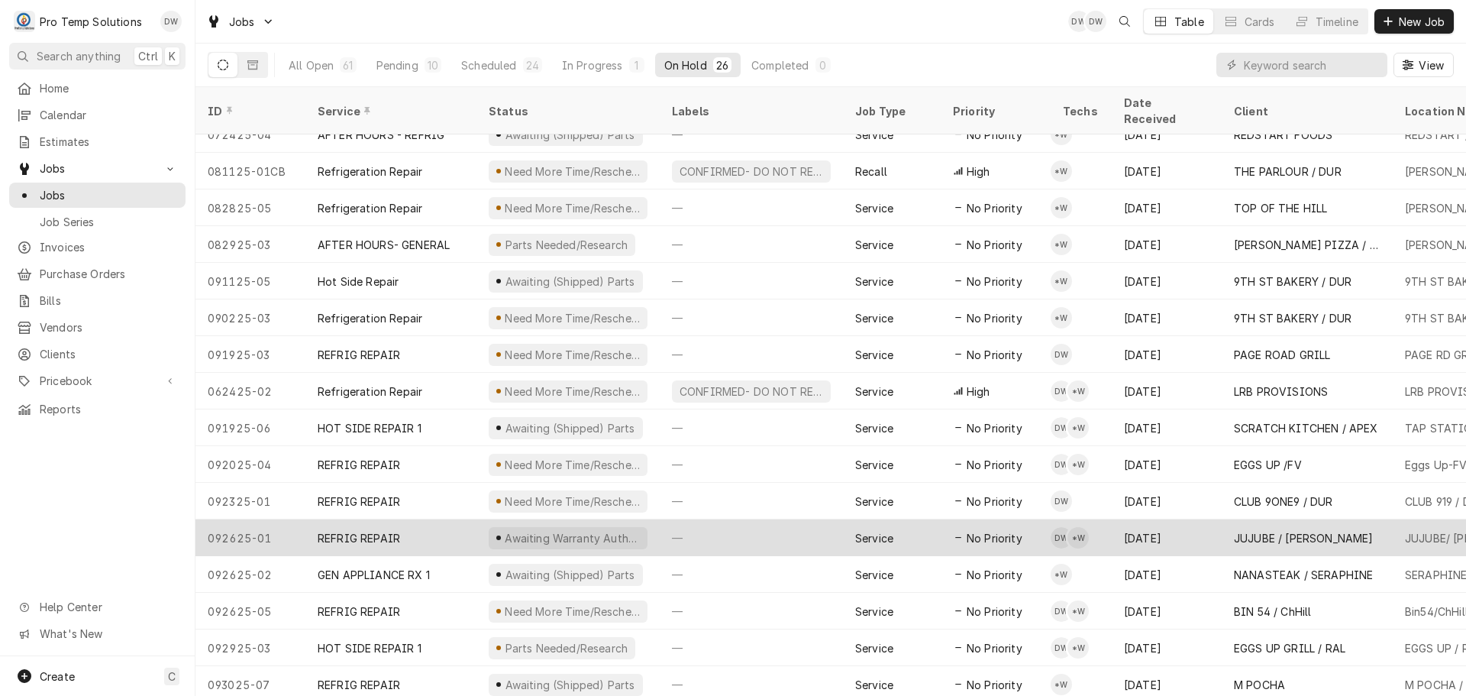
click at [754, 519] on div "—" at bounding box center [751, 537] width 183 height 37
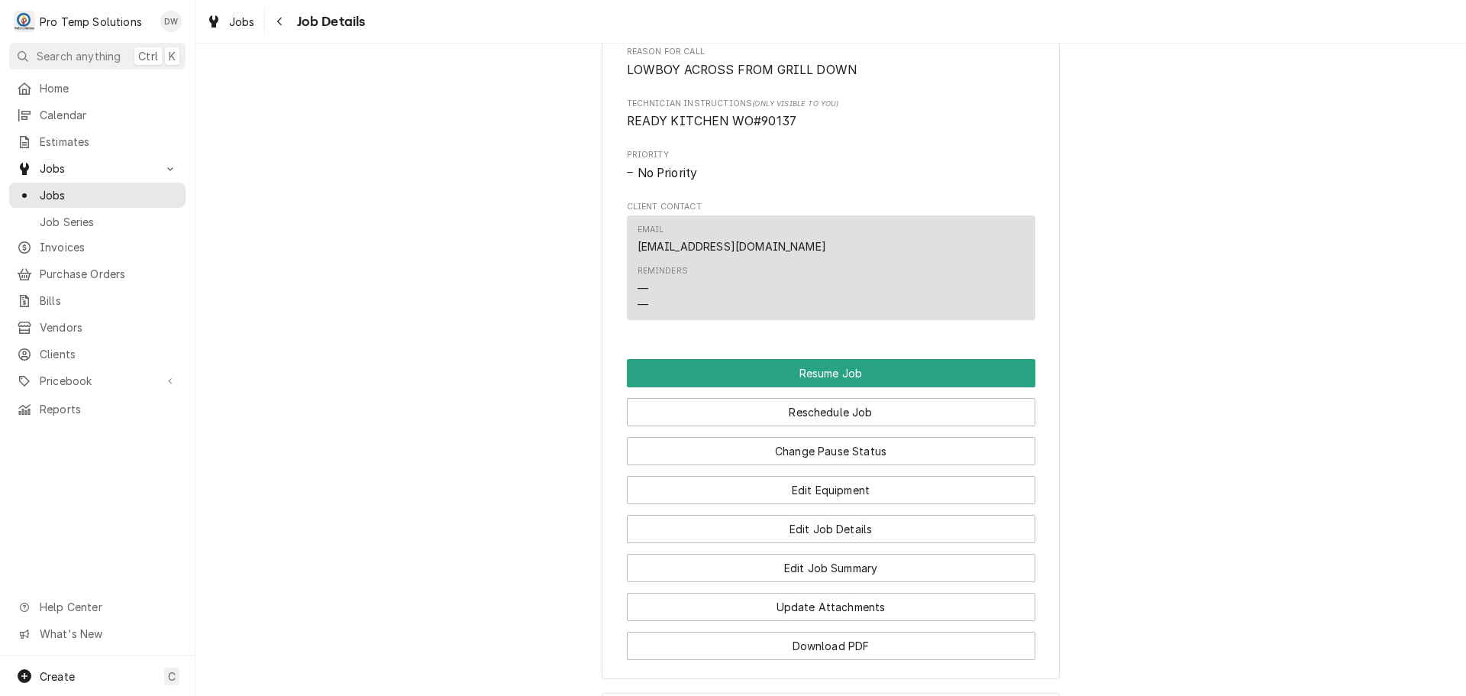
scroll to position [1222, 0]
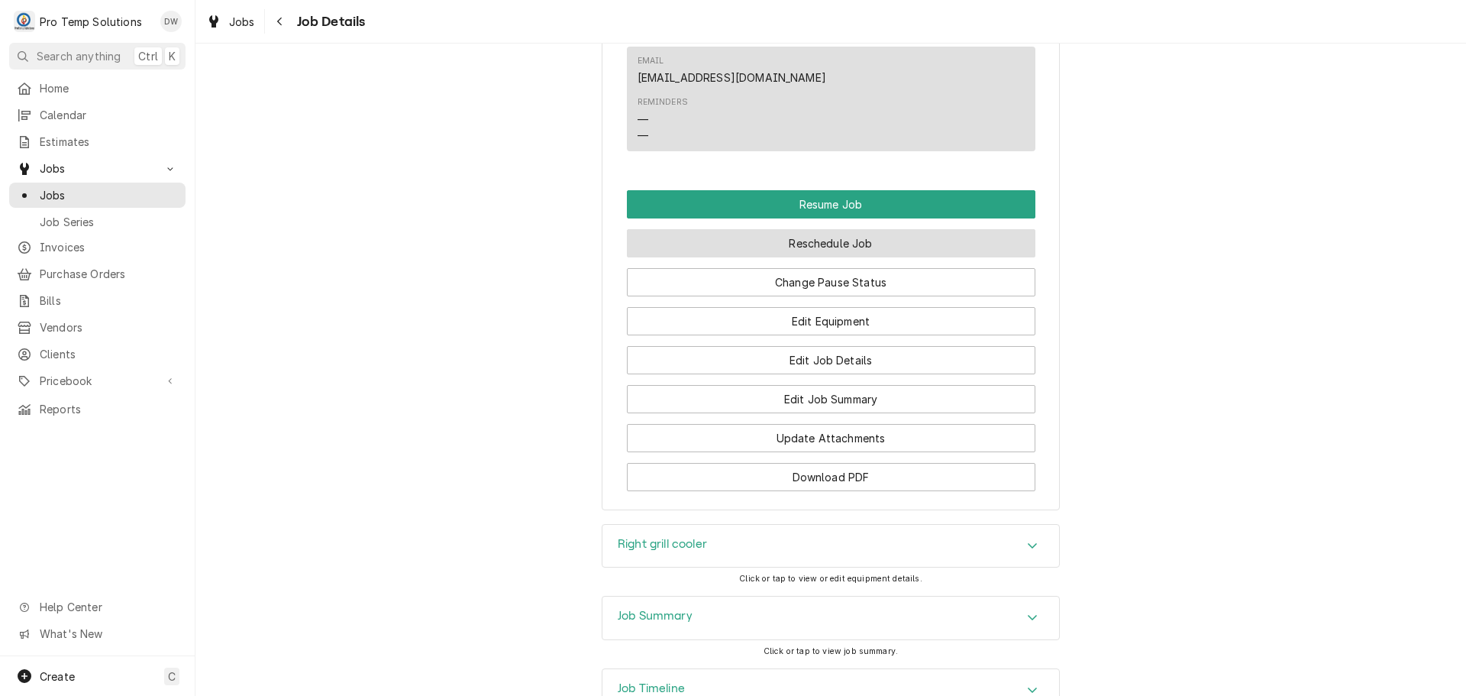
click at [809, 257] on button "Reschedule Job" at bounding box center [831, 243] width 408 height 28
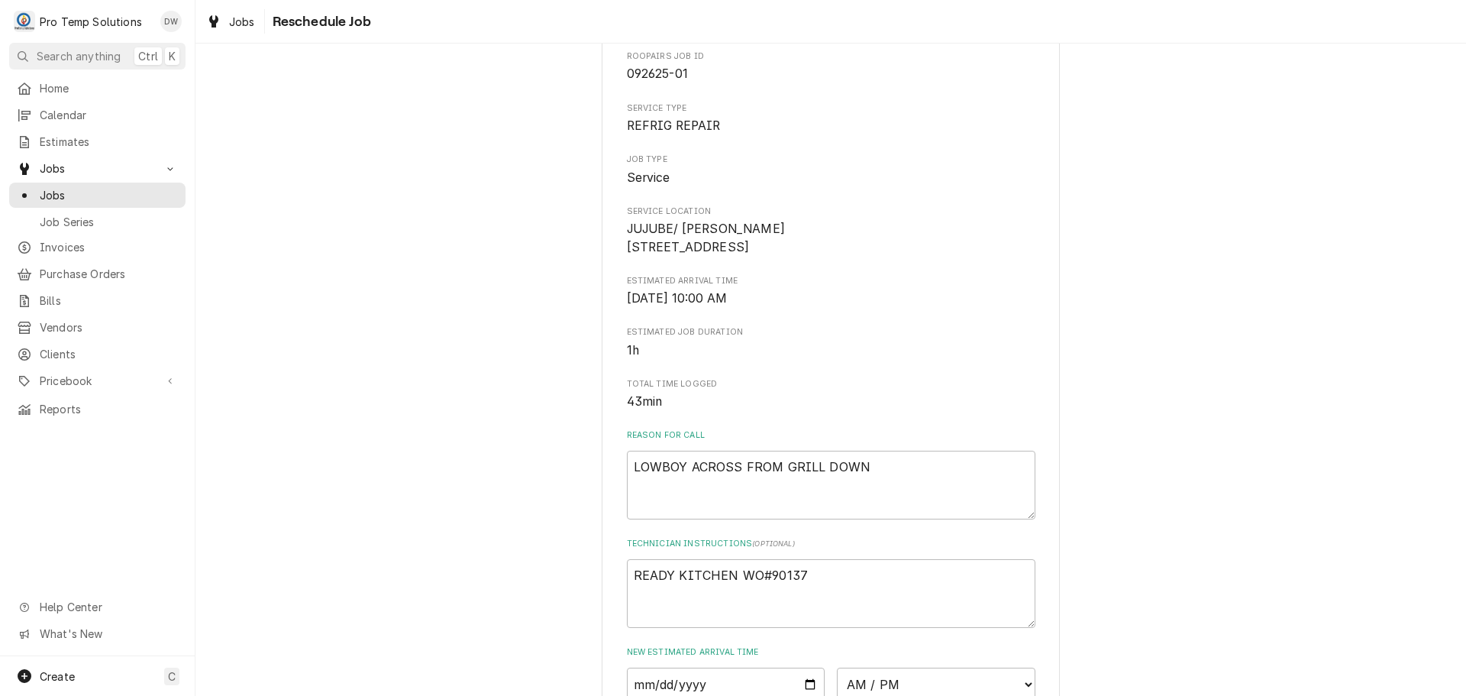
scroll to position [446, 0]
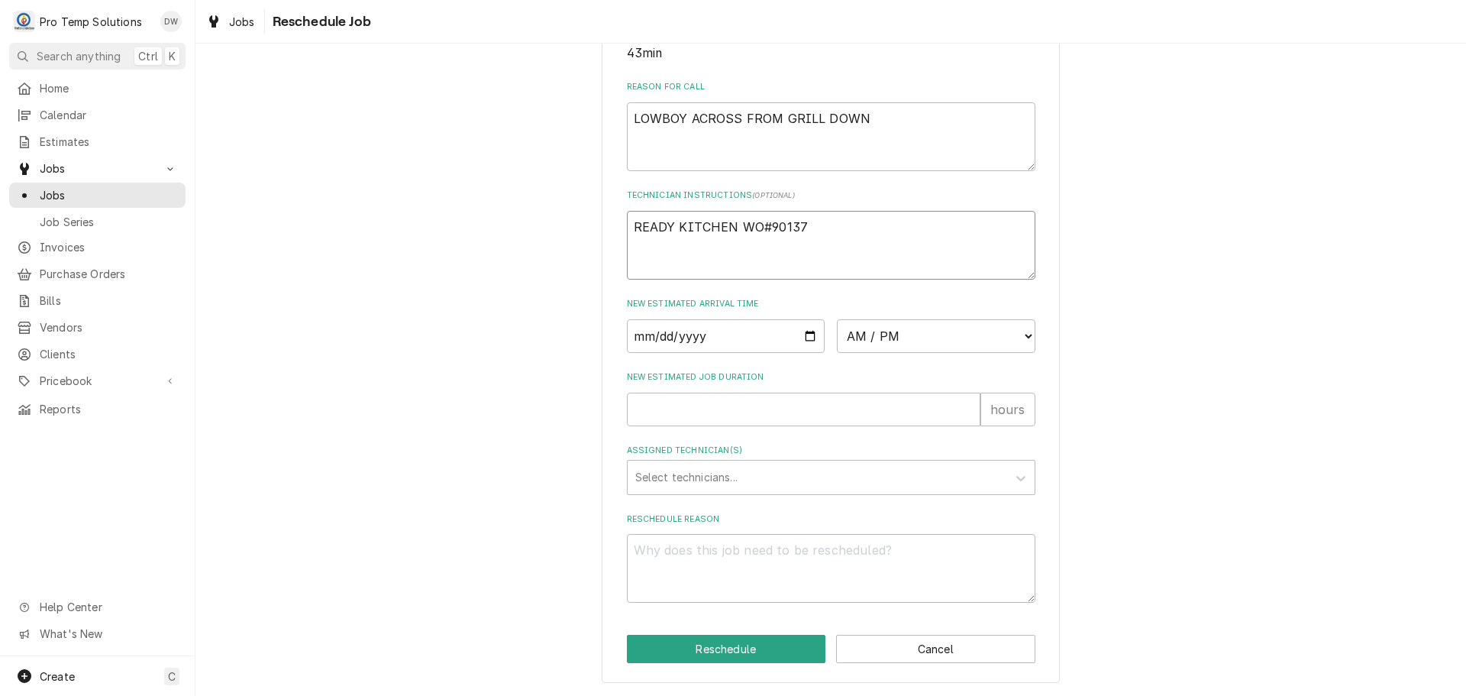
click at [854, 235] on textarea "READY KITCHEN WO#90137" at bounding box center [831, 245] width 408 height 69
click at [930, 124] on textarea "LOWBOY ACROSS FROM GRILL DOWN" at bounding box center [831, 136] width 408 height 69
type textarea "x"
type textarea "LOWBOY ACROSS FROM GRILL DOWN"
type textarea "x"
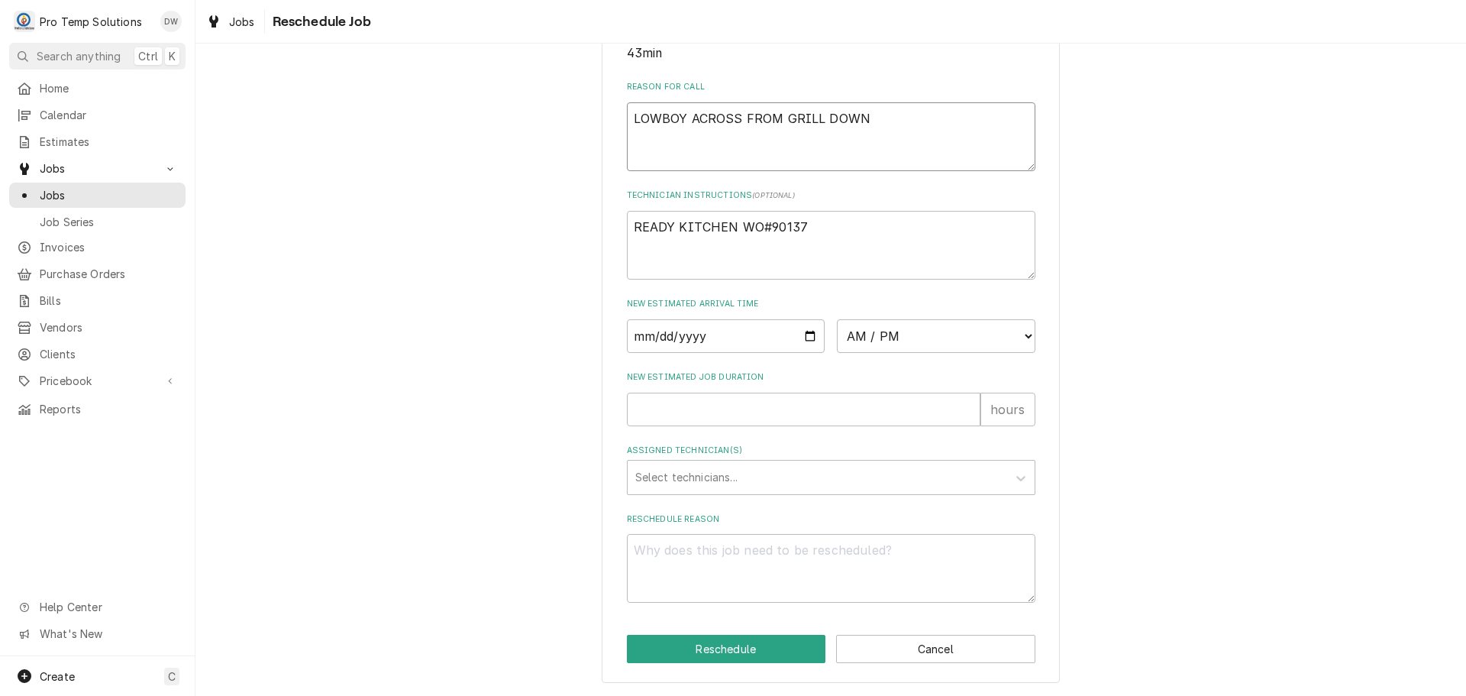
type textarea "LOWBOY ACROSS FROM GRILL DOWN P"
type textarea "x"
type textarea "LOWBOY ACROSS FROM GRILL DOWN PU"
type textarea "x"
type textarea "LOWBOY ACROSS FROM GRILL DOWN PUT"
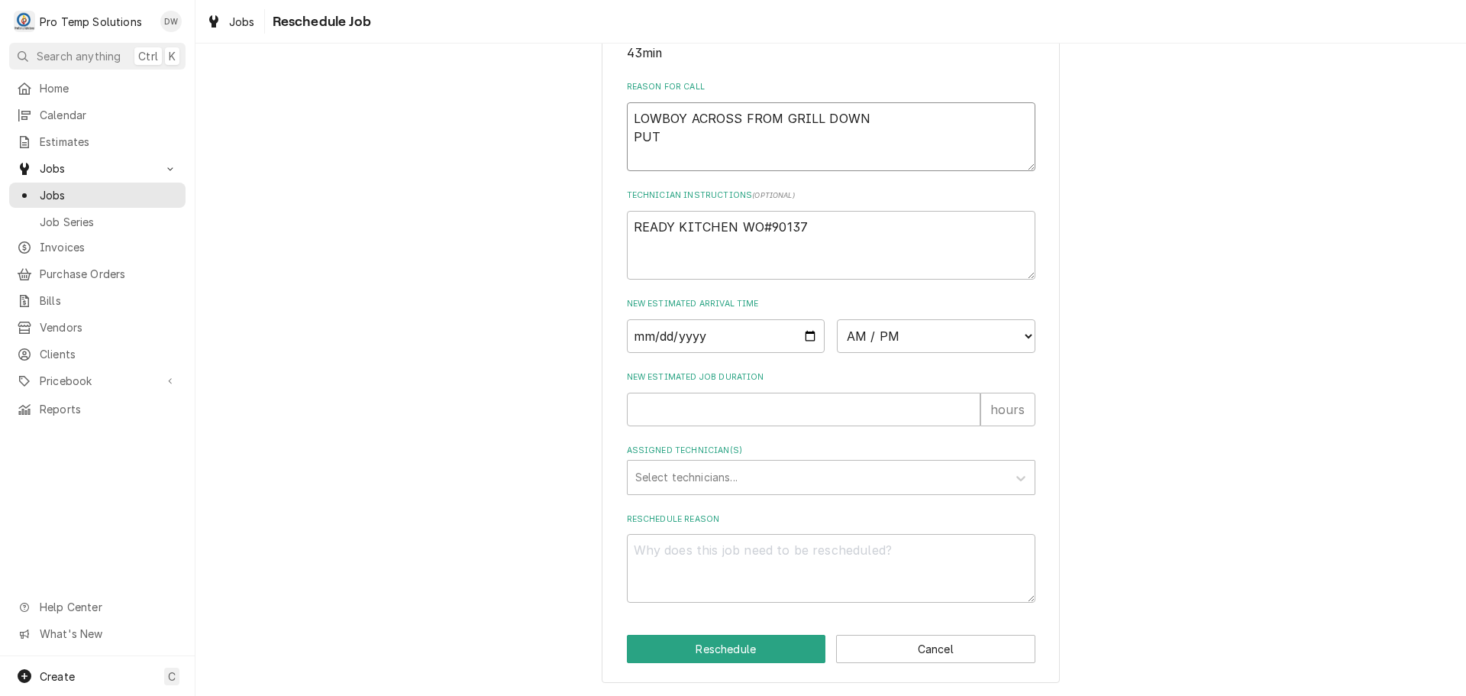
type textarea "x"
type textarea "LOWBOY ACROSS FROM GRILL DOWN PUT"
type textarea "x"
type textarea "LOWBOY ACROSS FROM GRILL DOWN PUT I"
type textarea "x"
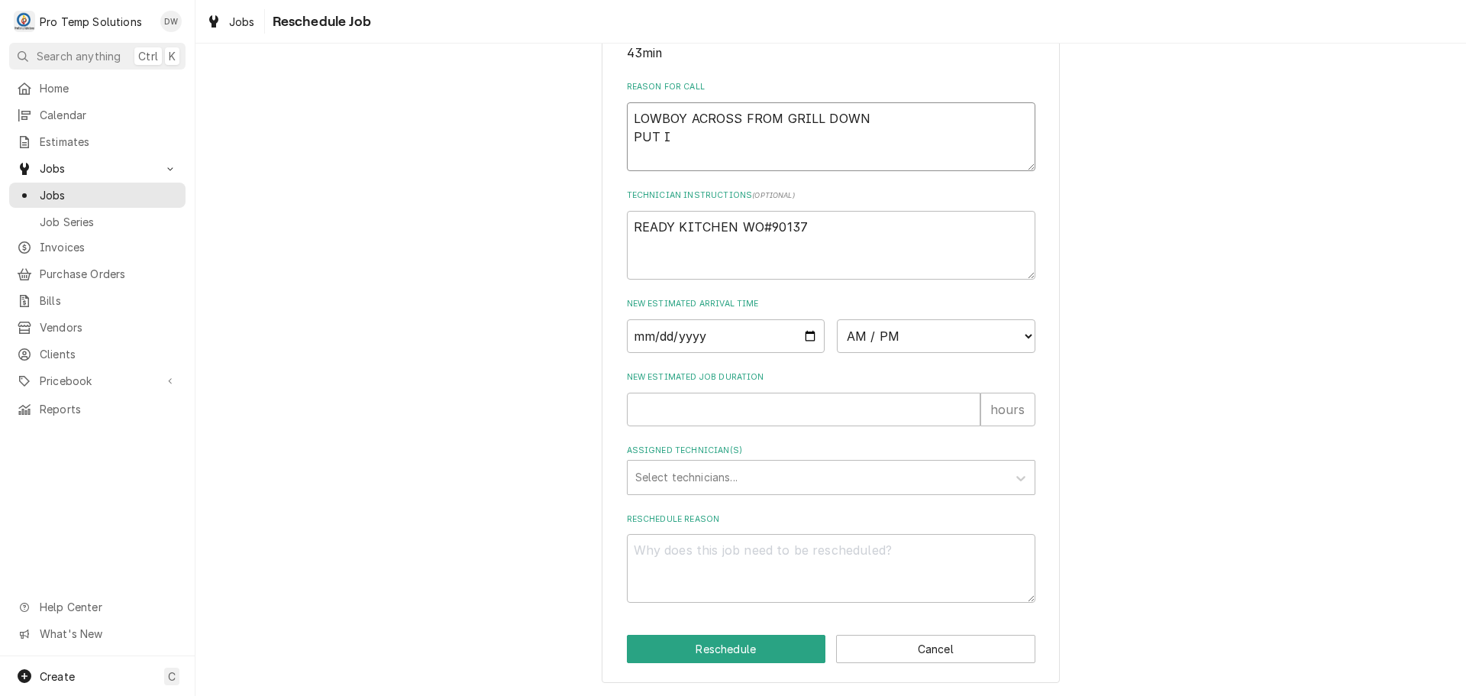
type textarea "LOWBOY ACROSS FROM GRILL DOWN PUT IN"
type textarea "x"
type textarea "LOWBOY ACROSS FROM GRILL DOWN PUT IN"
type textarea "x"
type textarea "LOWBOY ACROSS FROM GRILL DOWN PUT IN M"
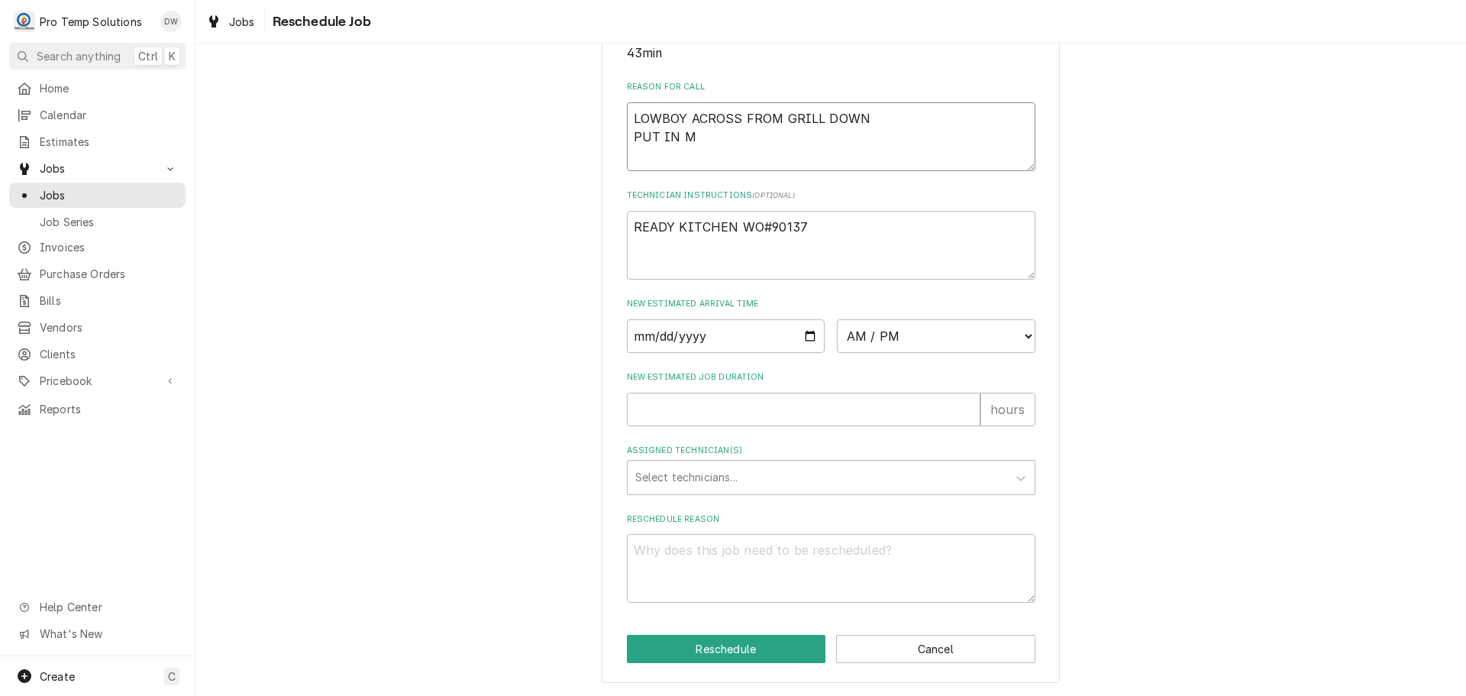
type textarea "x"
type textarea "LOWBOY ACROSS FROM GRILL DOWN PUT IN MF"
type textarea "x"
type textarea "LOWBOY ACROSS FROM GRILL DOWN PUT IN MFG"
type textarea "x"
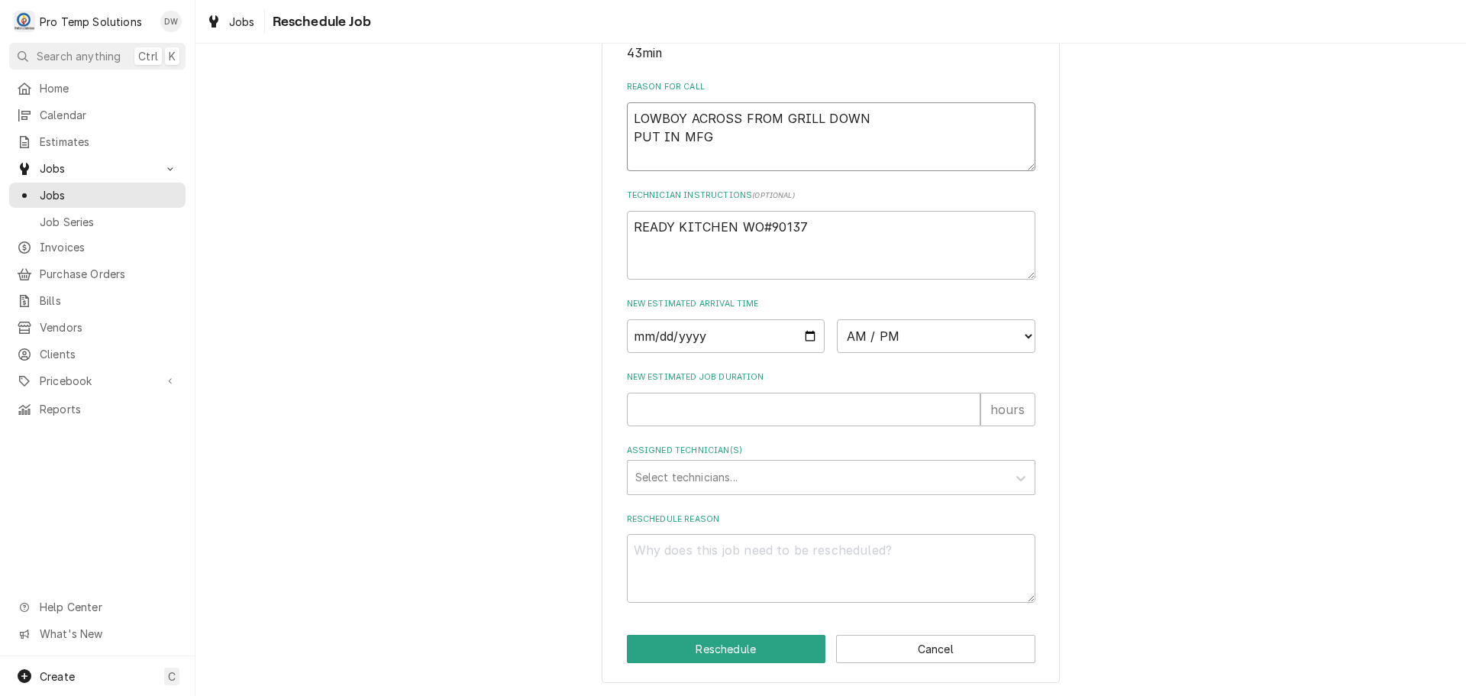
type textarea "LOWBOY ACROSS FROM GRILL DOWN PUT IN MFG"
type textarea "x"
type textarea "LOWBOY ACROSS FROM GRILL DOWN PUT IN MFG S"
type textarea "x"
type textarea "LOWBOY ACROSS FROM GRILL DOWN PUT IN MFG SU"
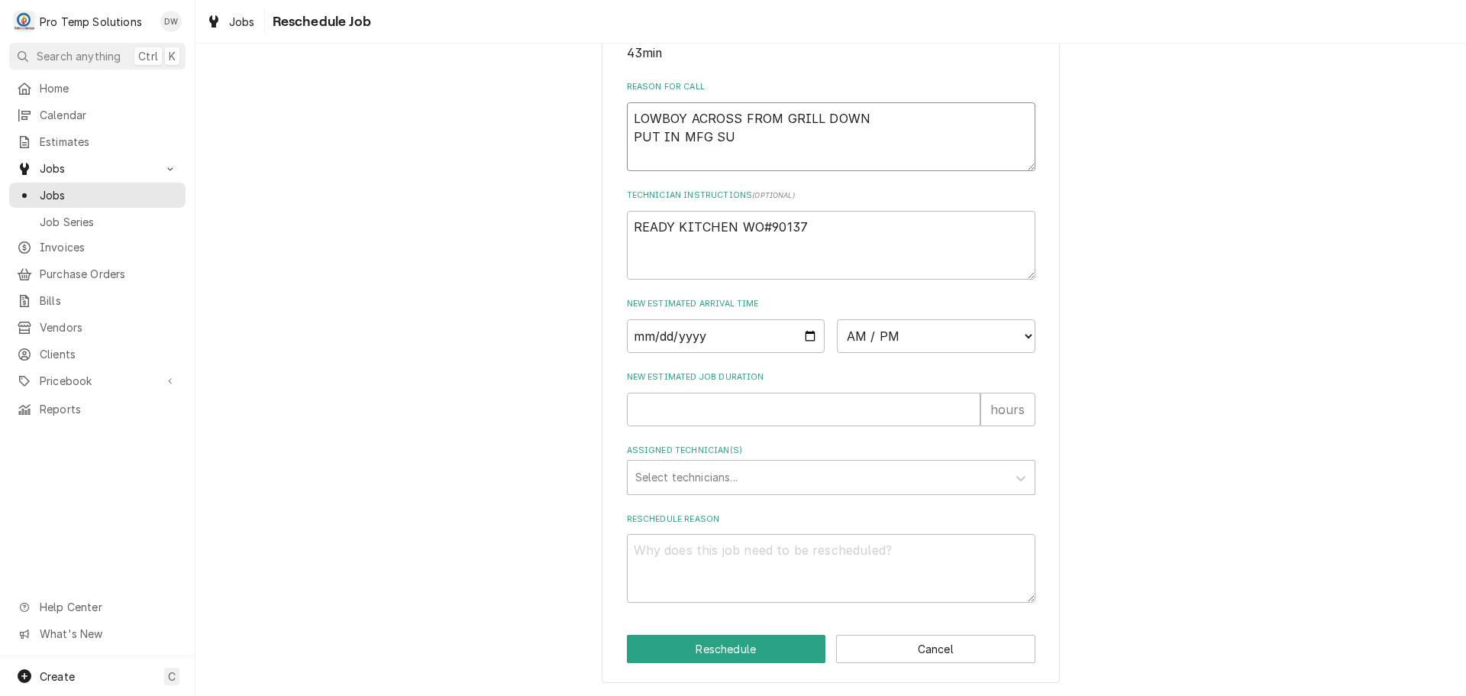
type textarea "x"
type textarea "LOWBOY ACROSS FROM GRILL DOWN PUT IN MFG SUP"
type textarea "x"
type textarea "LOWBOY ACROSS FROM GRILL DOWN PUT IN MFG SUPP"
type textarea "x"
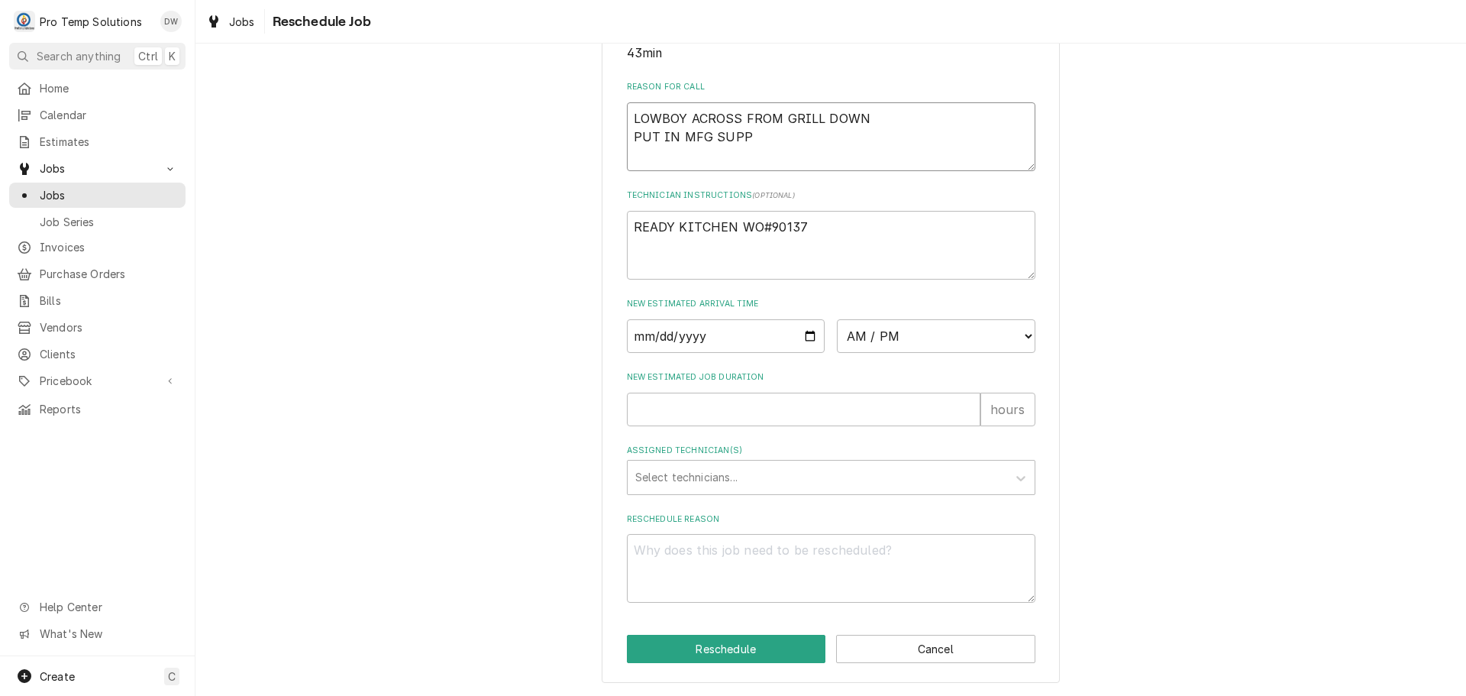
type textarea "LOWBOY ACROSS FROM GRILL DOWN PUT IN MFG SUPPL"
type textarea "x"
type textarea "LOWBOY ACROSS FROM GRILL DOWN PUT IN MFG SUPPLI"
type textarea "x"
type textarea "LOWBOY ACROSS FROM GRILL DOWN PUT IN MFG SUPPLIE"
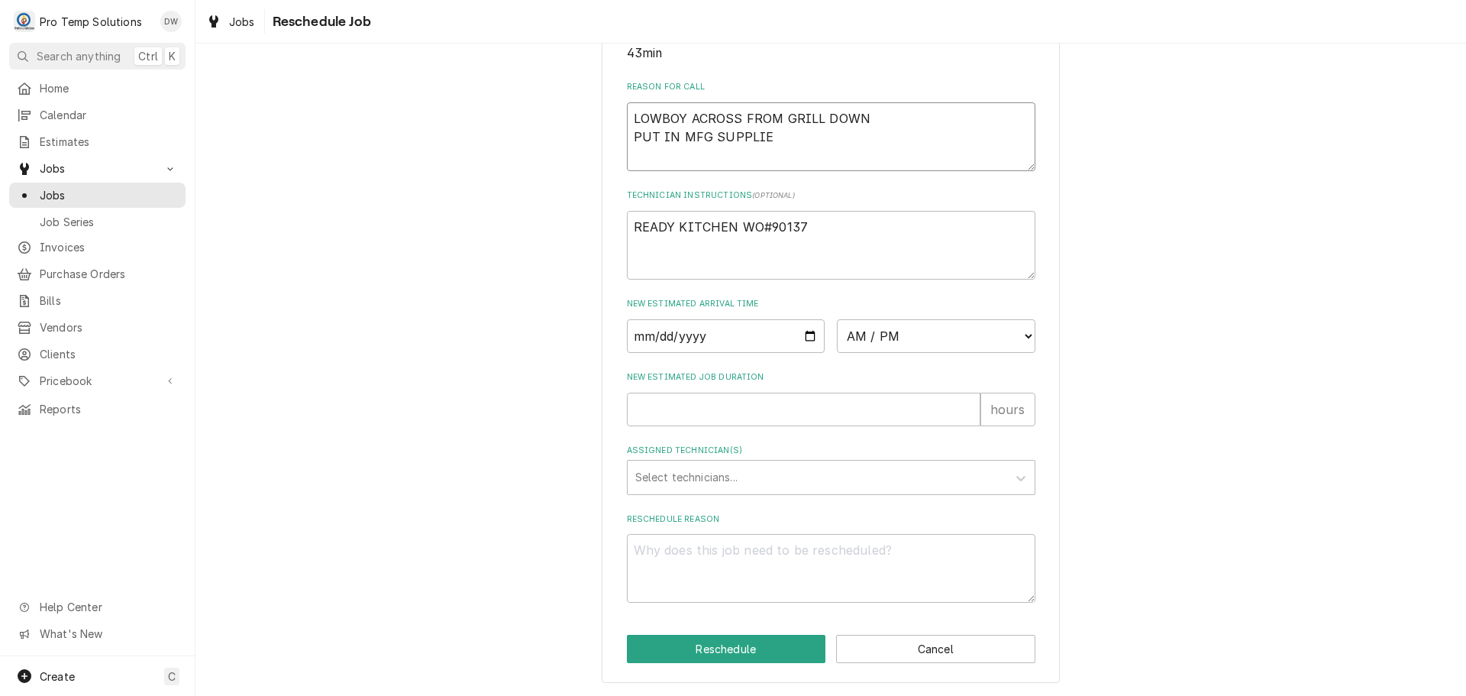
type textarea "x"
type textarea "LOWBOY ACROSS FROM GRILL DOWN PUT IN MFG SUPPLIED"
type textarea "x"
type textarea "LOWBOY ACROSS FROM GRILL DOWN PUT IN MFG SUPPLIED"
type textarea "x"
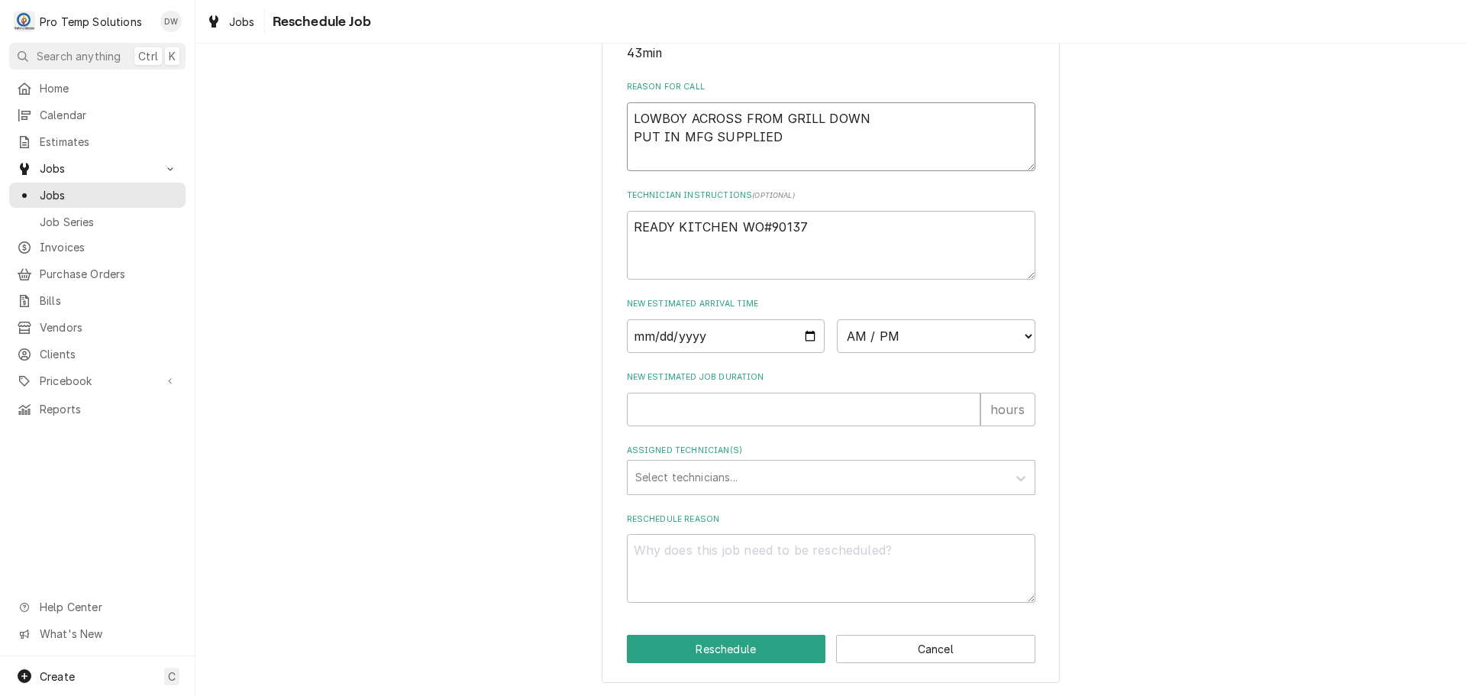
type textarea "LOWBOY ACROSS FROM GRILL DOWN PUT IN MFG SUPPLIED C"
type textarea "x"
type textarea "LOWBOY ACROSS FROM GRILL DOWN PUT IN MFG SUPPLIED CO"
type textarea "x"
type textarea "LOWBOY ACROSS FROM GRILL DOWN PUT IN MFG SUPPLIED COM"
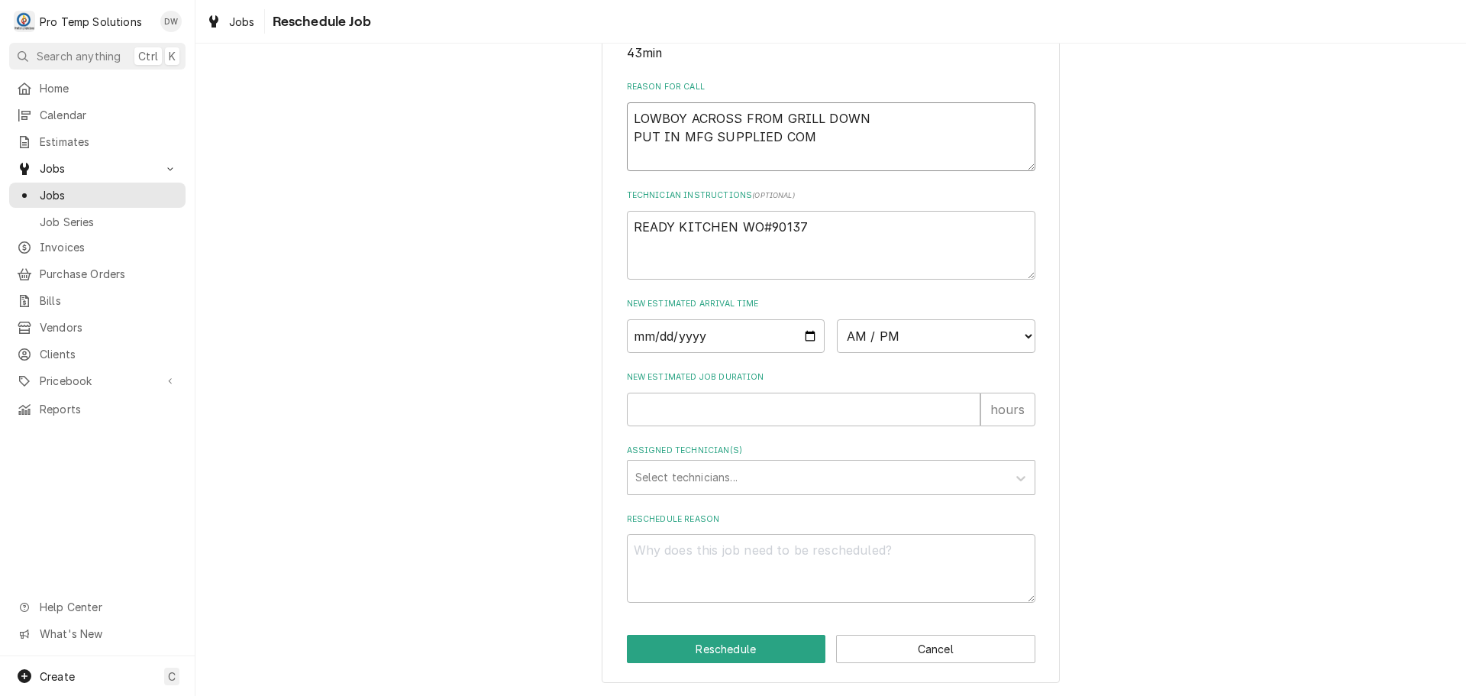
type textarea "x"
type textarea "LOWBOY ACROSS FROM GRILL DOWN PUT IN MFG SUPPLIED COMP"
type textarea "x"
type textarea "LOWBOY ACROSS FROM GRILL DOWN PUT IN MFG SUPPLIED COMPR"
type textarea "x"
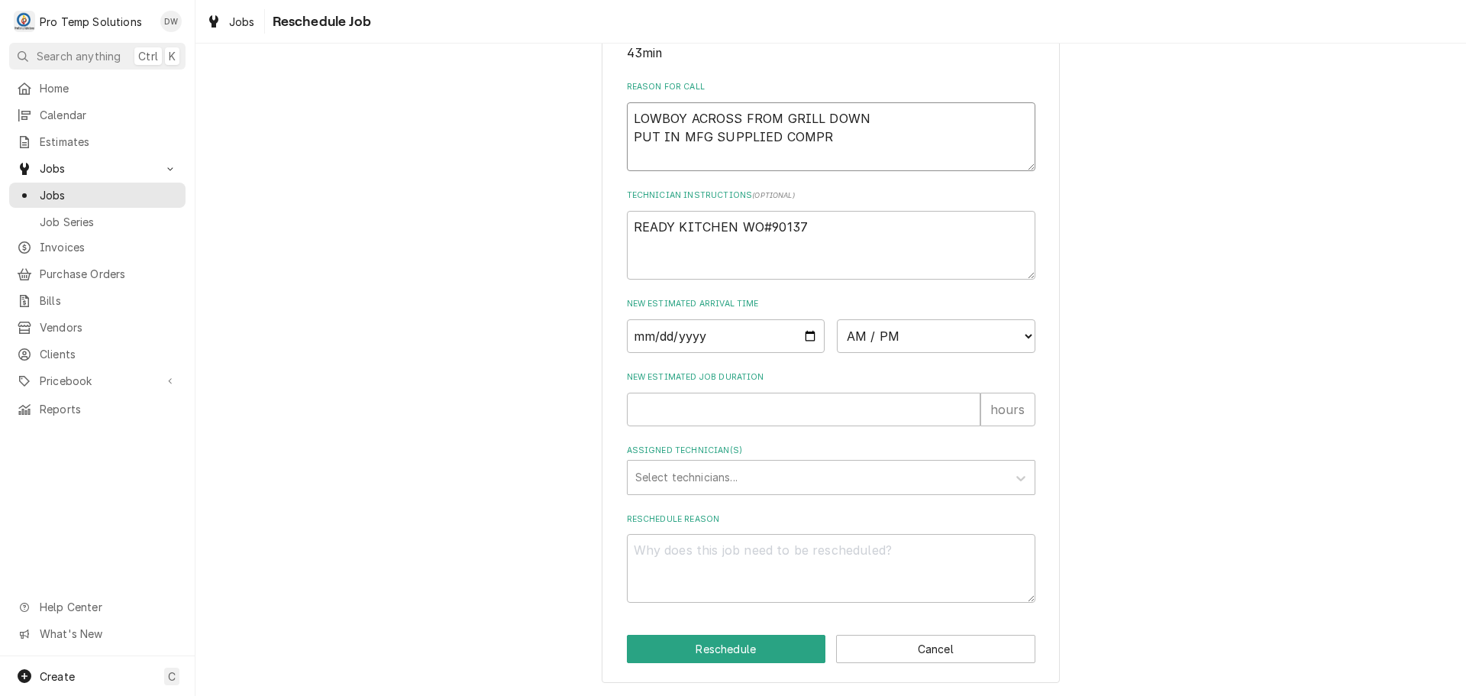
type textarea "LOWBOY ACROSS FROM GRILL DOWN PUT IN MFG SUPPLIED COMPRE"
type textarea "x"
type textarea "LOWBOY ACROSS FROM GRILL DOWN PUT IN MFG SUPPLIED COMPRES"
type textarea "x"
type textarea "LOWBOY ACROSS FROM GRILL DOWN PUT IN MFG SUPPLIED COMPRESS"
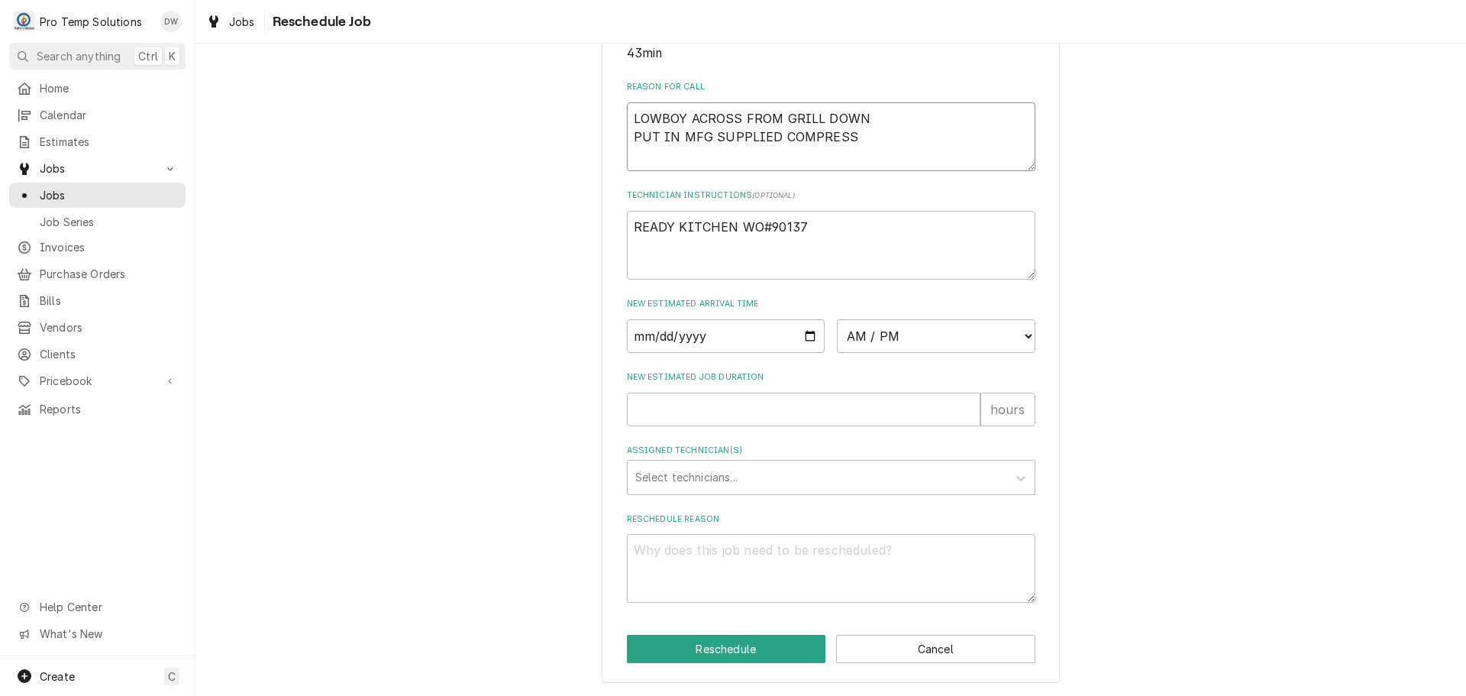
type textarea "x"
type textarea "LOWBOY ACROSS FROM GRILL DOWN PUT IN MFG SUPPLIED COMPRESSO"
type textarea "x"
type textarea "LOWBOY ACROSS FROM GRILL DOWN PUT IN MFG SUPPLIED COMPRESSOR"
type textarea "x"
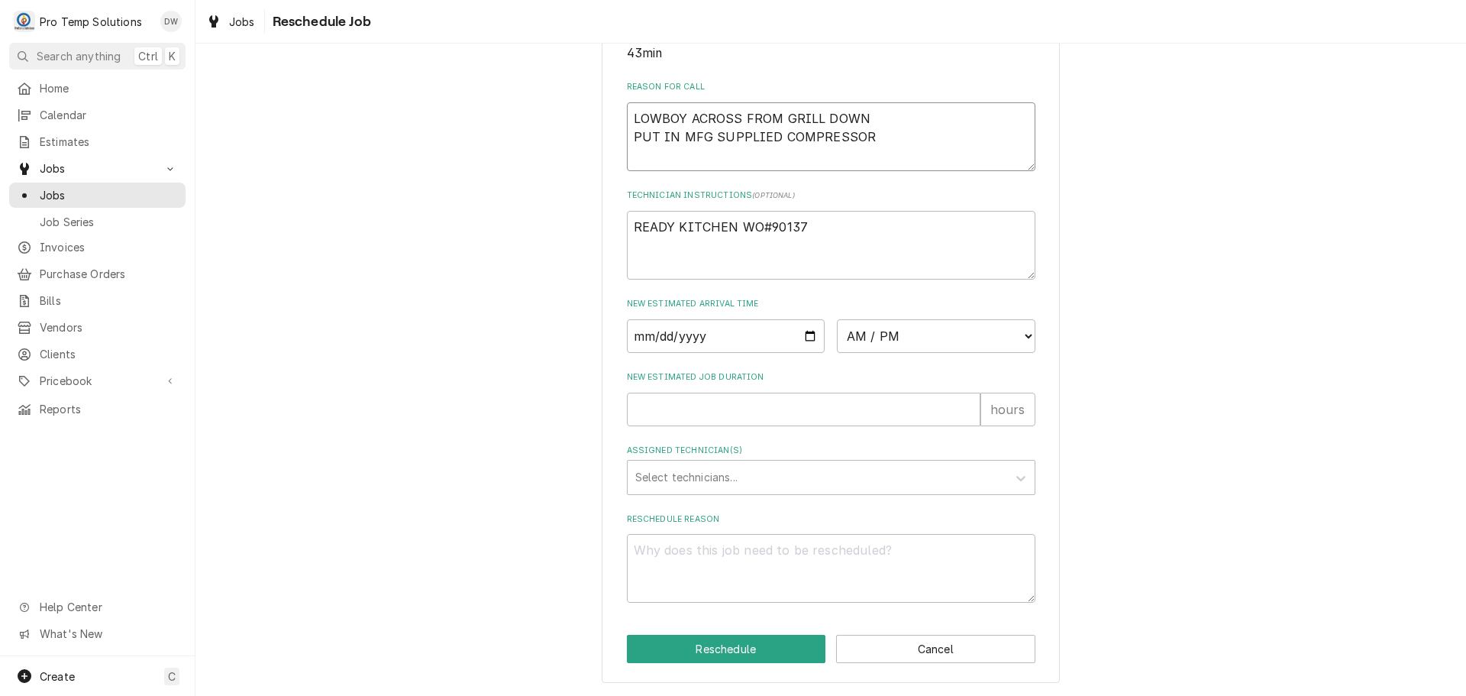
type textarea "LOWBOY ACROSS FROM GRILL DOWN PUT IN MFG SUPPLIED COMPRESSOR"
click at [806, 334] on input "Date" at bounding box center [726, 336] width 199 height 34
type input "2025-10-03"
type textarea "x"
click at [1019, 333] on select "AM / PM 6:00 AM 6:15 AM 6:30 AM 6:45 AM 7:00 AM 7:15 AM 7:30 AM 7:45 AM 8:00 AM…" at bounding box center [936, 336] width 199 height 34
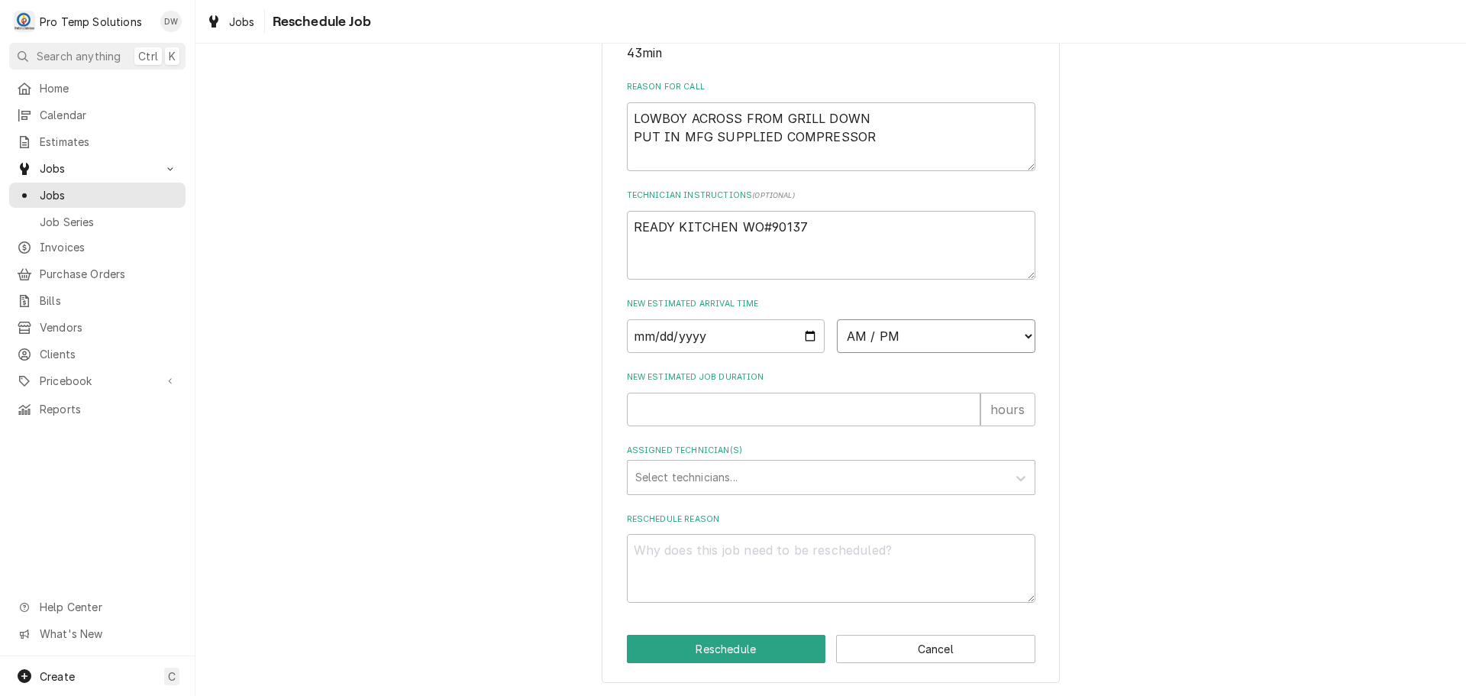
select select "13:00:00"
click at [837, 319] on select "AM / PM 6:00 AM 6:15 AM 6:30 AM 6:45 AM 7:00 AM 7:15 AM 7:30 AM 7:45 AM 8:00 AM…" at bounding box center [936, 336] width 199 height 34
type textarea "x"
type input "0"
click at [966, 408] on input "0" at bounding box center [804, 409] width 354 height 34
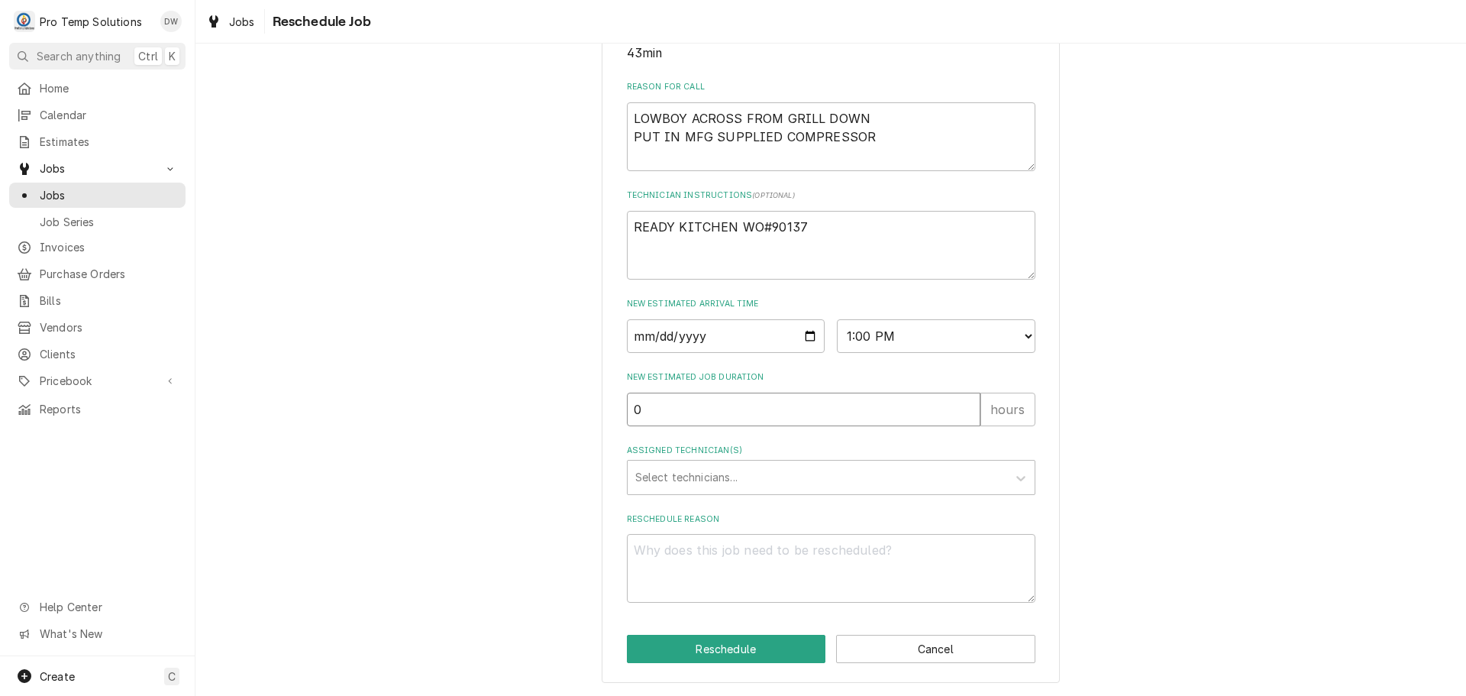
type textarea "x"
type input "3"
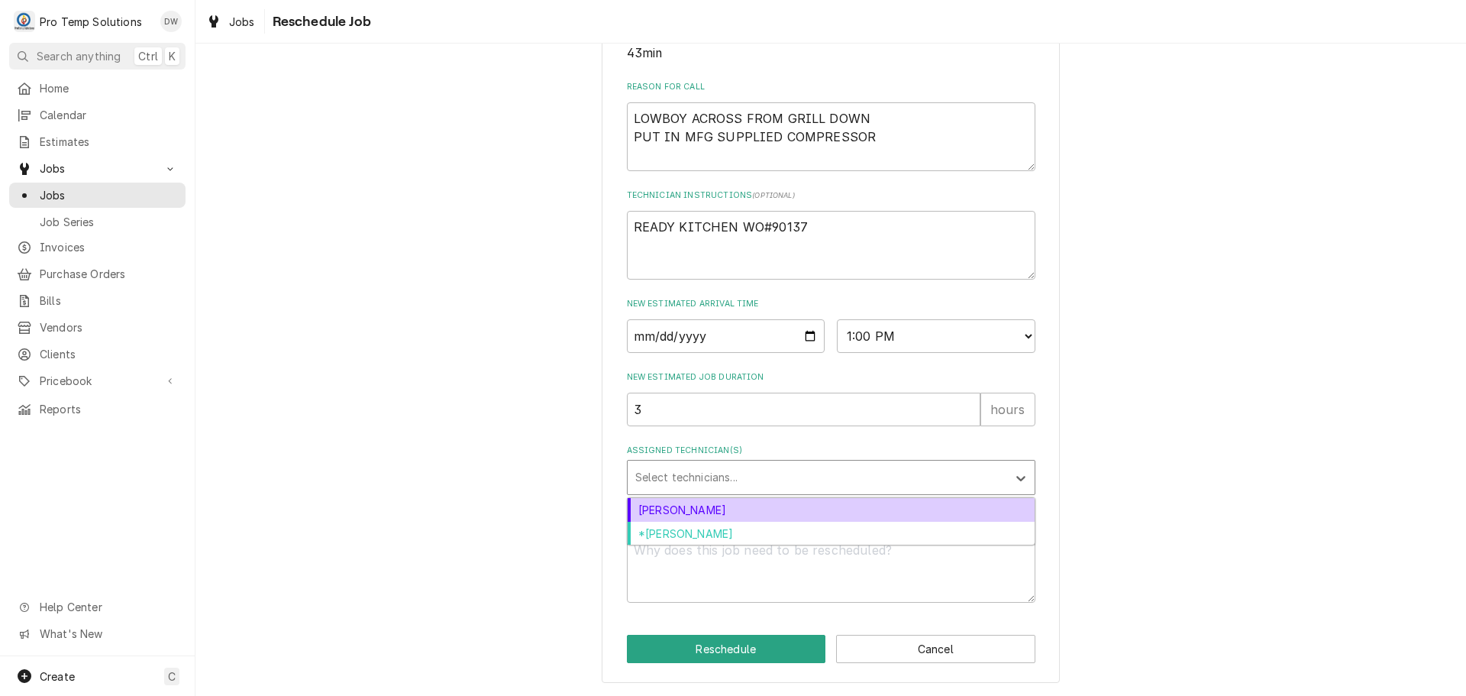
click at [738, 467] on div "Assigned Technician(s)" at bounding box center [817, 476] width 364 height 27
click at [694, 505] on div "Dakota Williams" at bounding box center [831, 510] width 407 height 24
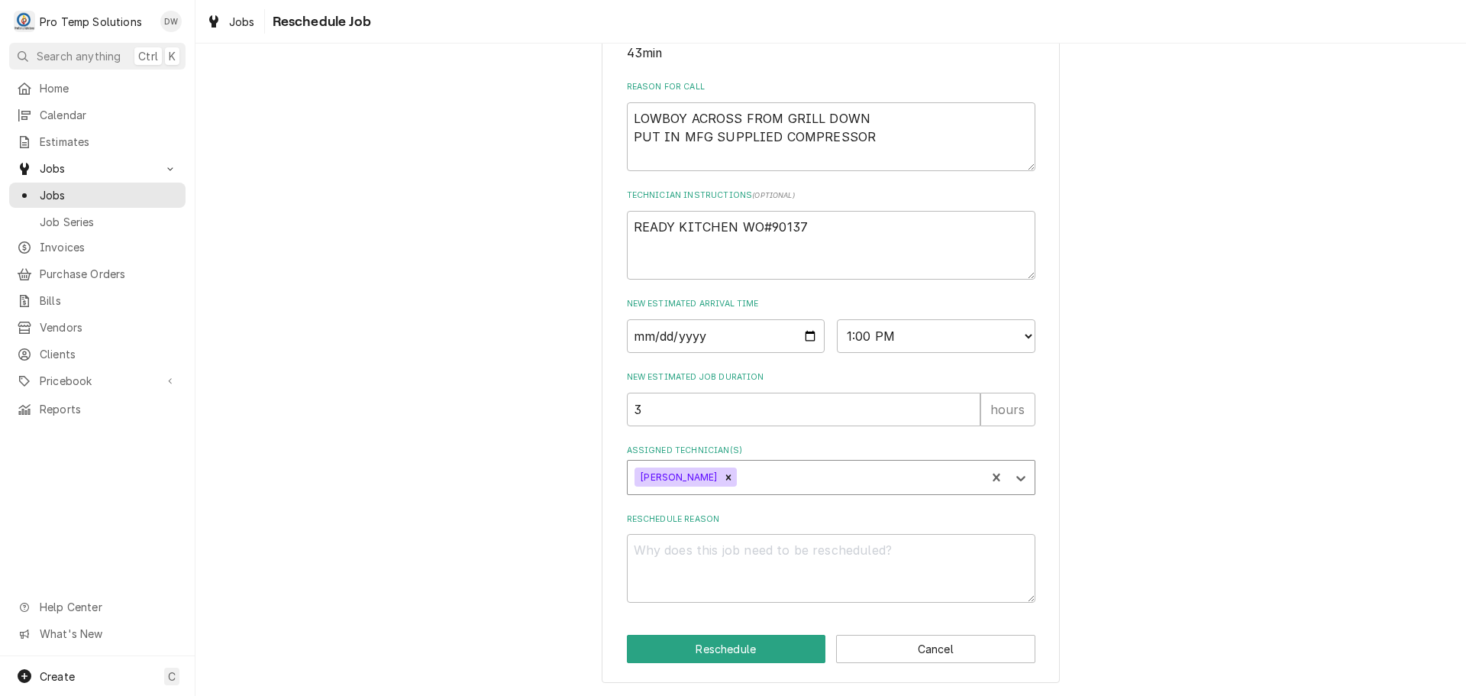
click at [765, 476] on div "Assigned Technician(s)" at bounding box center [859, 476] width 238 height 27
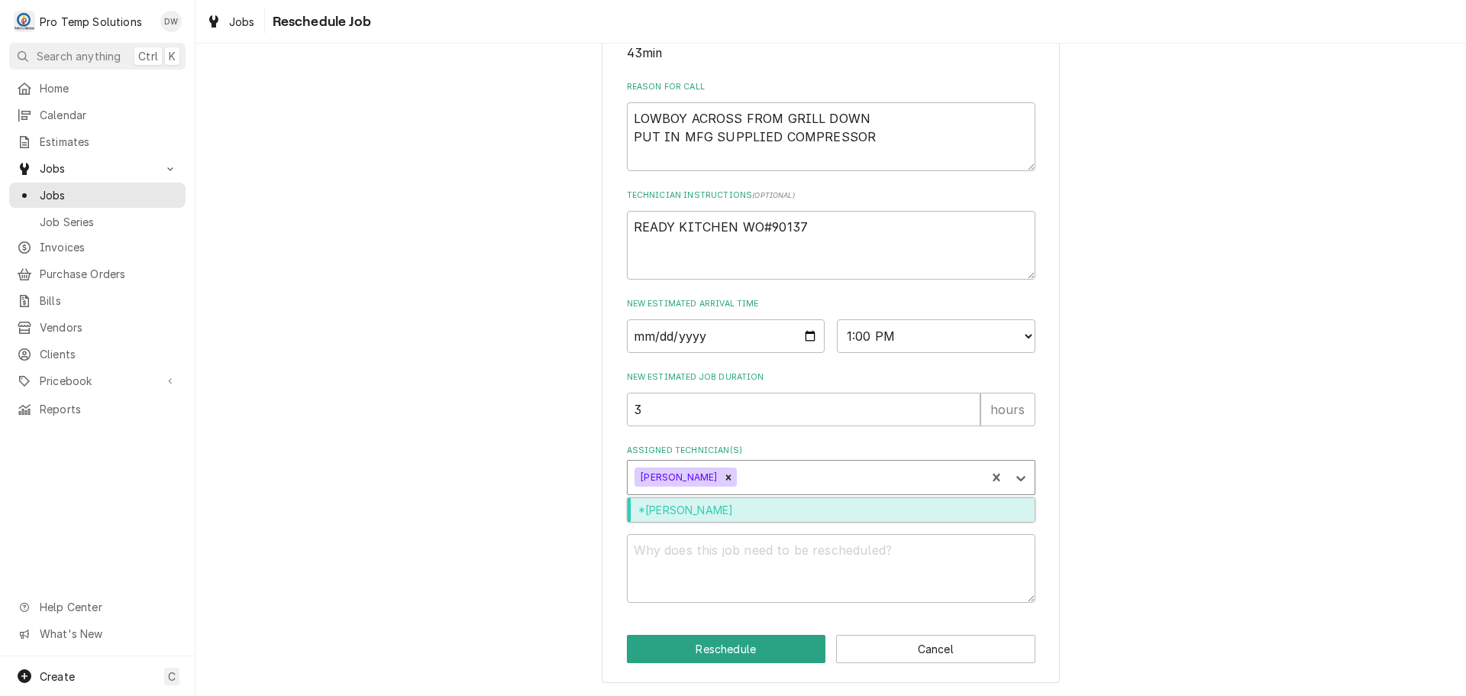
click at [764, 505] on div "*Kevin Williams" at bounding box center [831, 510] width 407 height 24
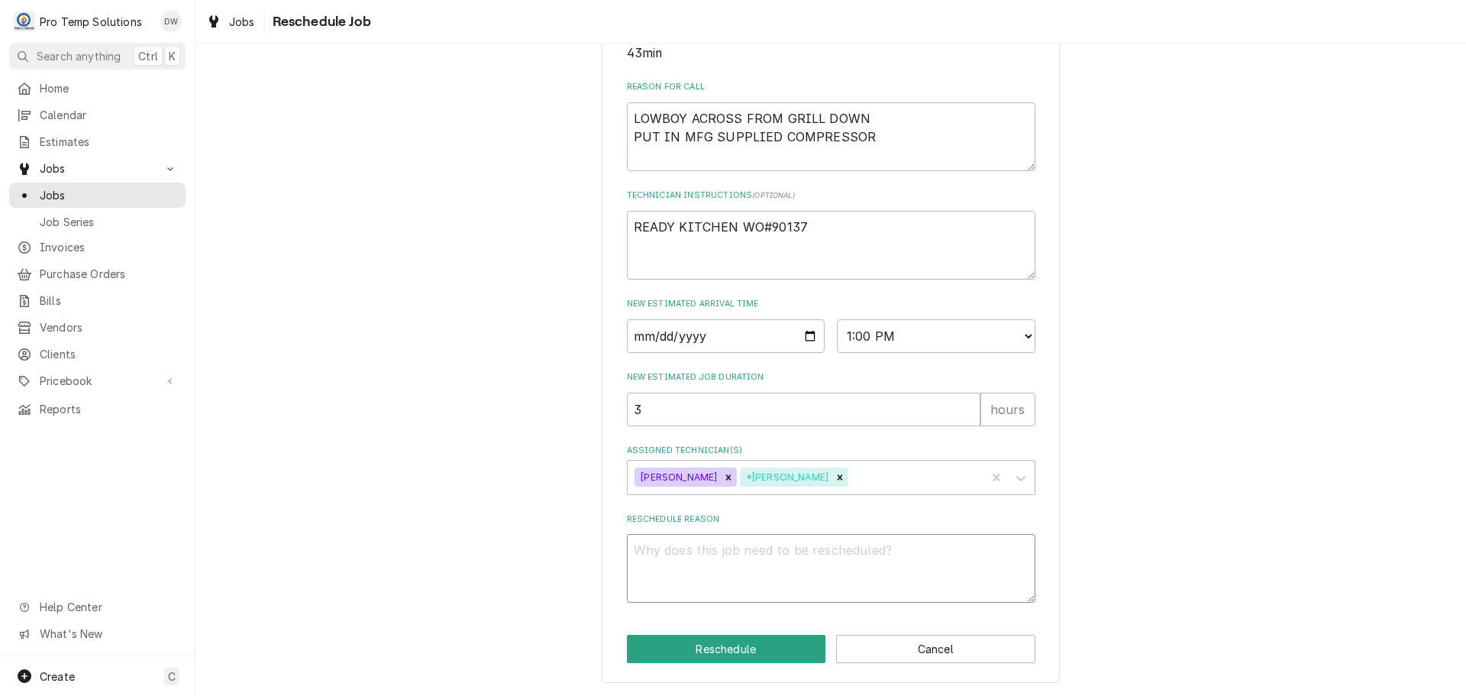
click at [748, 547] on textarea "Reschedule Reason" at bounding box center [831, 568] width 408 height 69
type textarea "x"
type textarea "W"
type textarea "x"
type textarea "WA"
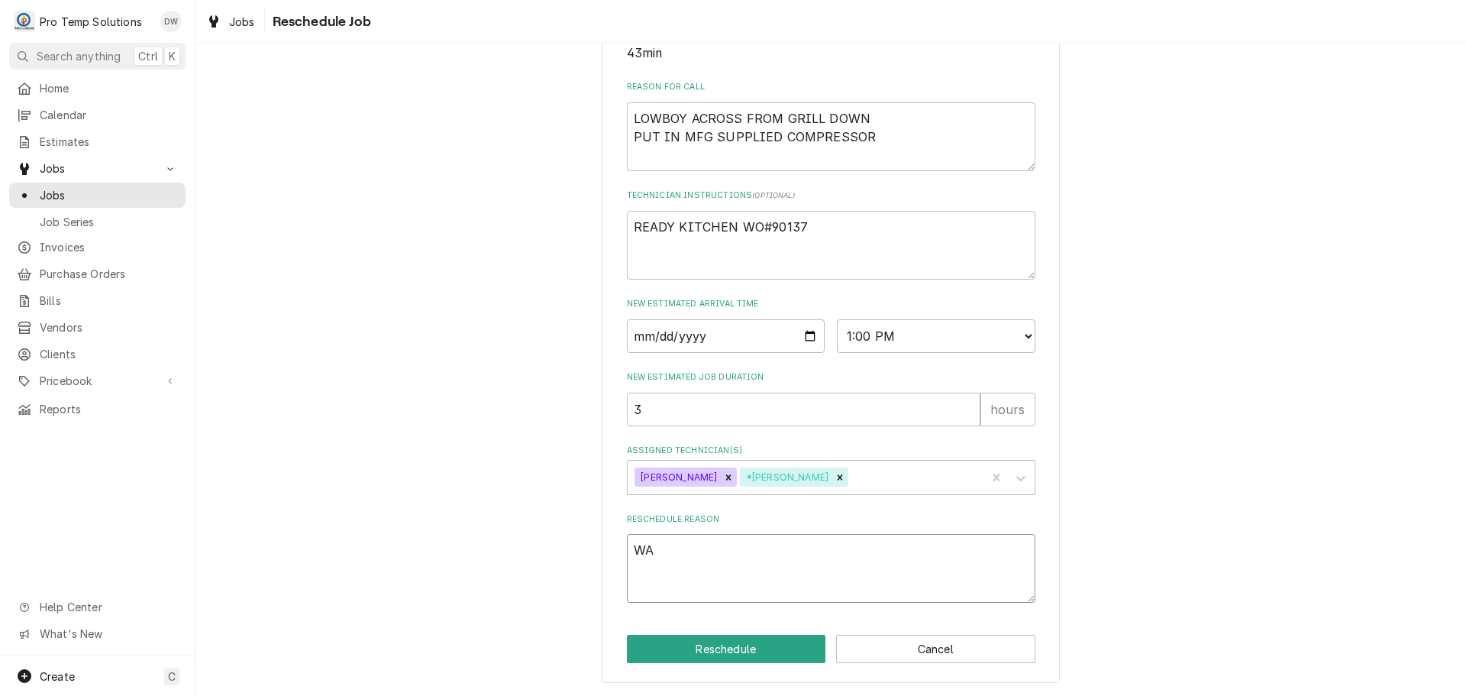
type textarea "x"
type textarea "WAR"
type textarea "x"
type textarea "WARR"
type textarea "x"
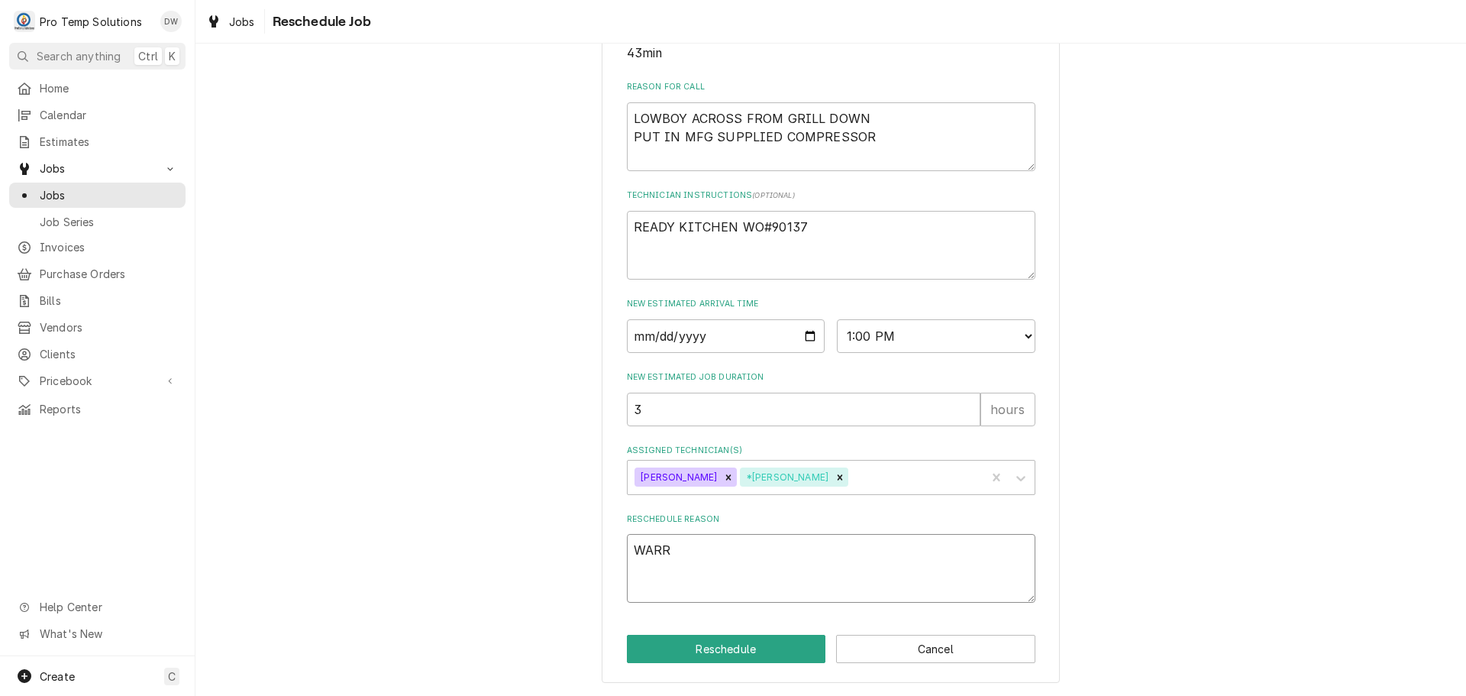
type textarea "WARRA"
type textarea "x"
type textarea "WARRAN"
type textarea "x"
type textarea "WARRANT"
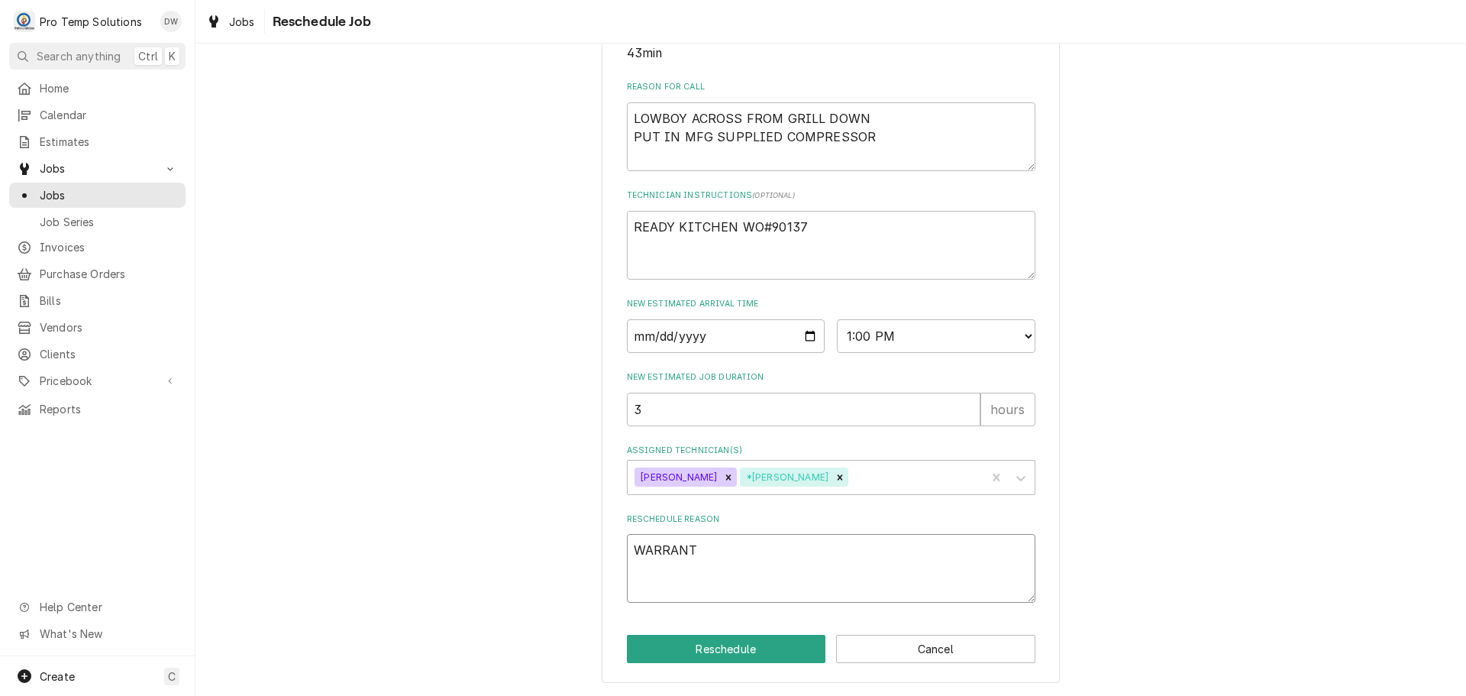
type textarea "x"
type textarea "WARRANTY"
type textarea "x"
type textarea "WARRANTY"
type textarea "x"
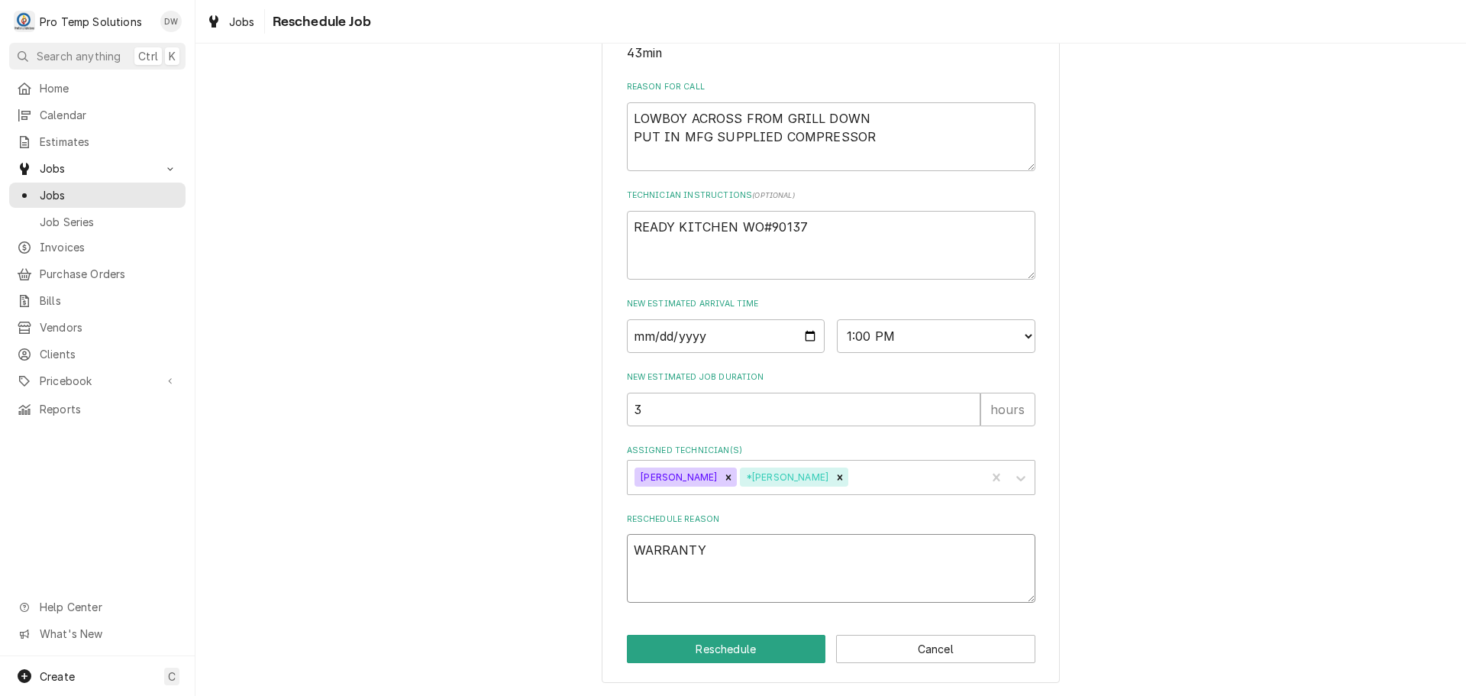
type textarea "WARRANTY P"
type textarea "x"
type textarea "WARRANTY PA"
type textarea "x"
type textarea "WARRANTY PAR"
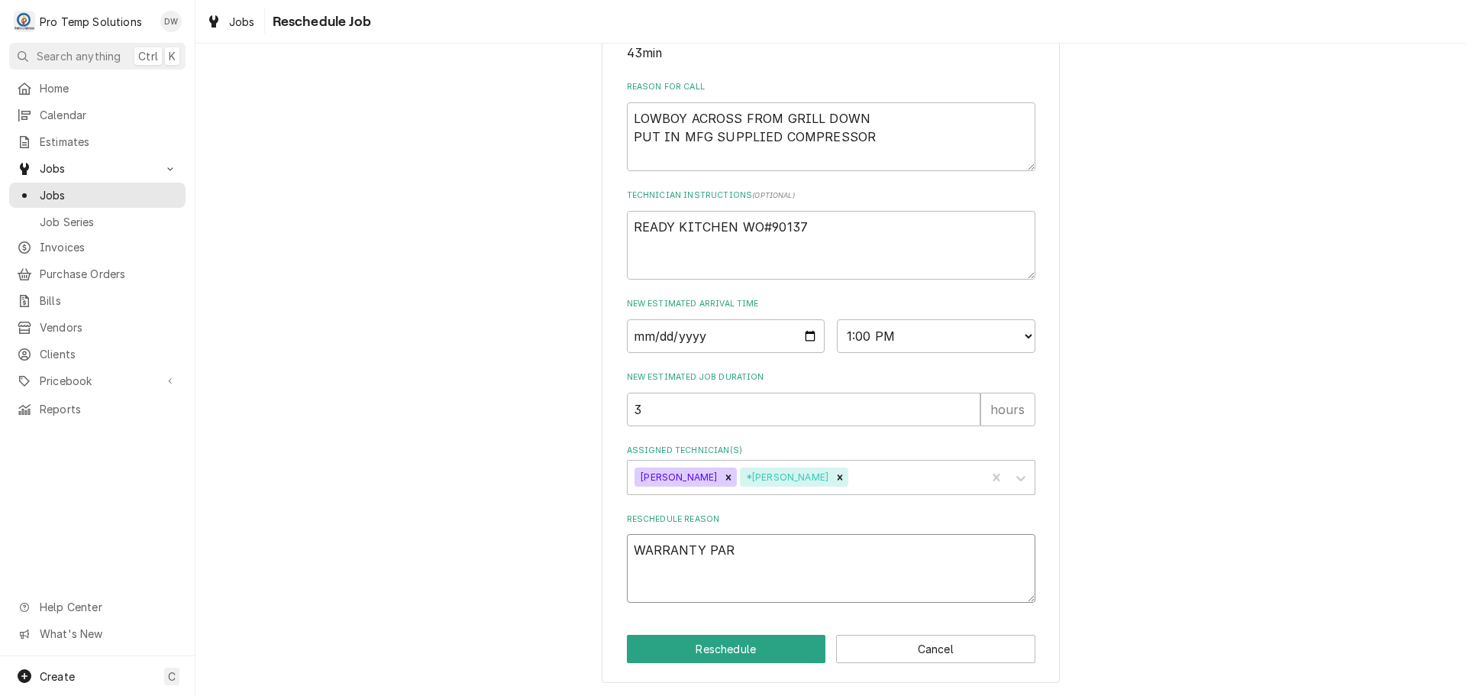
type textarea "x"
type textarea "WARRANTY PART"
type textarea "x"
type textarea "WARRANTY PART"
type textarea "x"
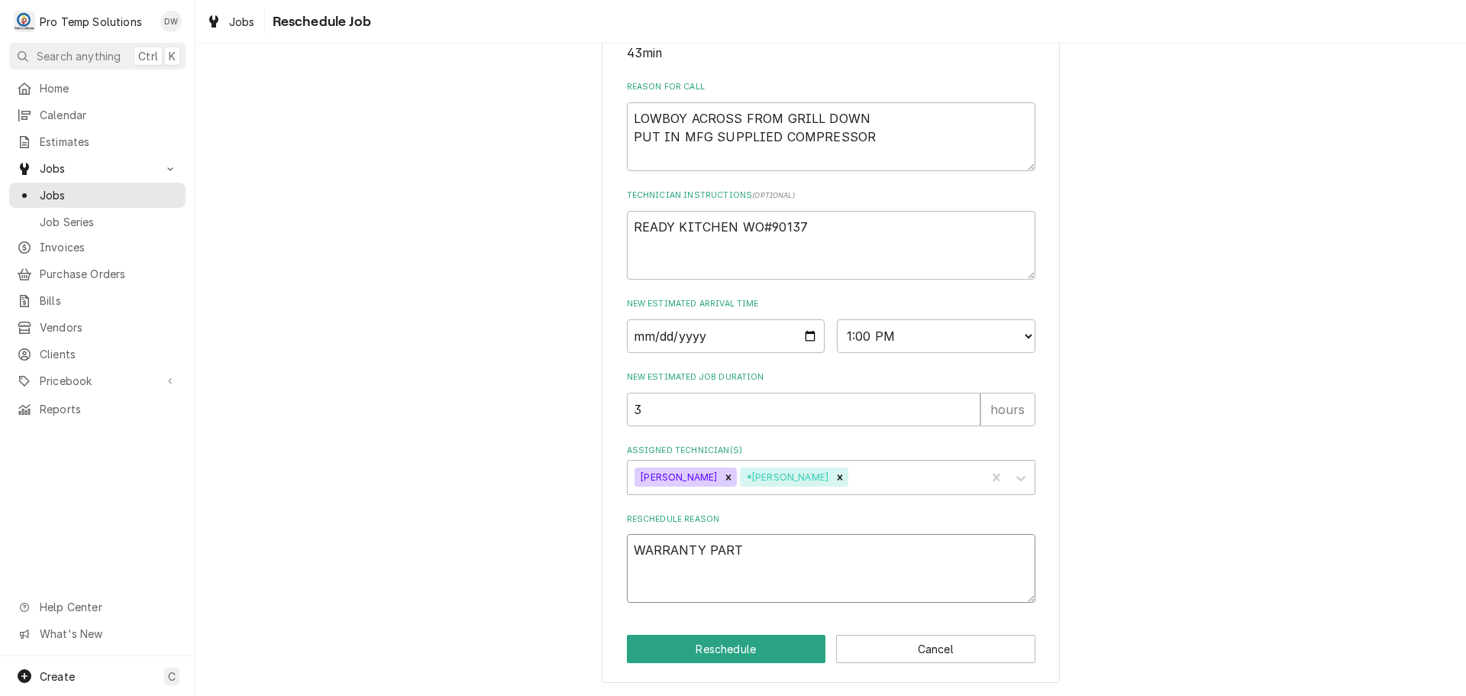
type textarea "WARRANTY PART I"
type textarea "x"
type textarea "WARRANTY PART IN"
click at [712, 648] on button "Reschedule" at bounding box center [726, 649] width 199 height 28
type textarea "x"
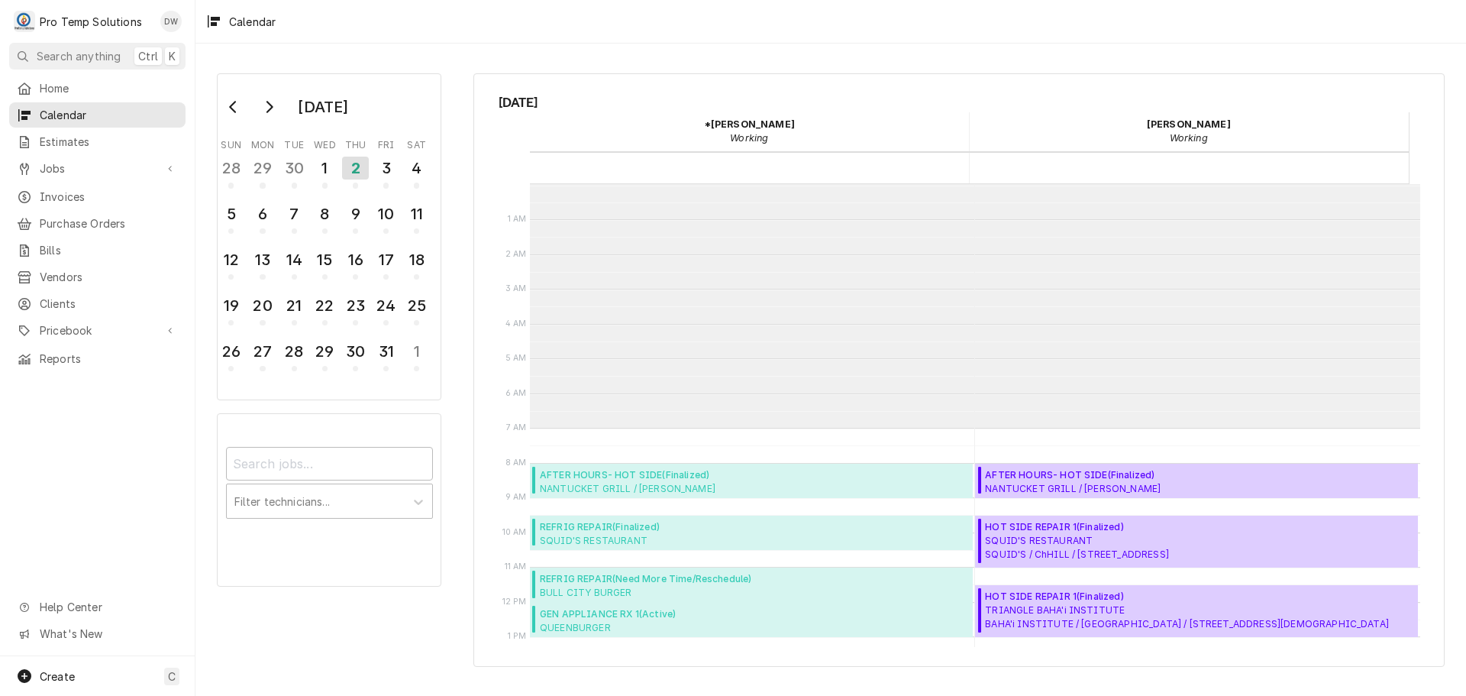
scroll to position [244, 0]
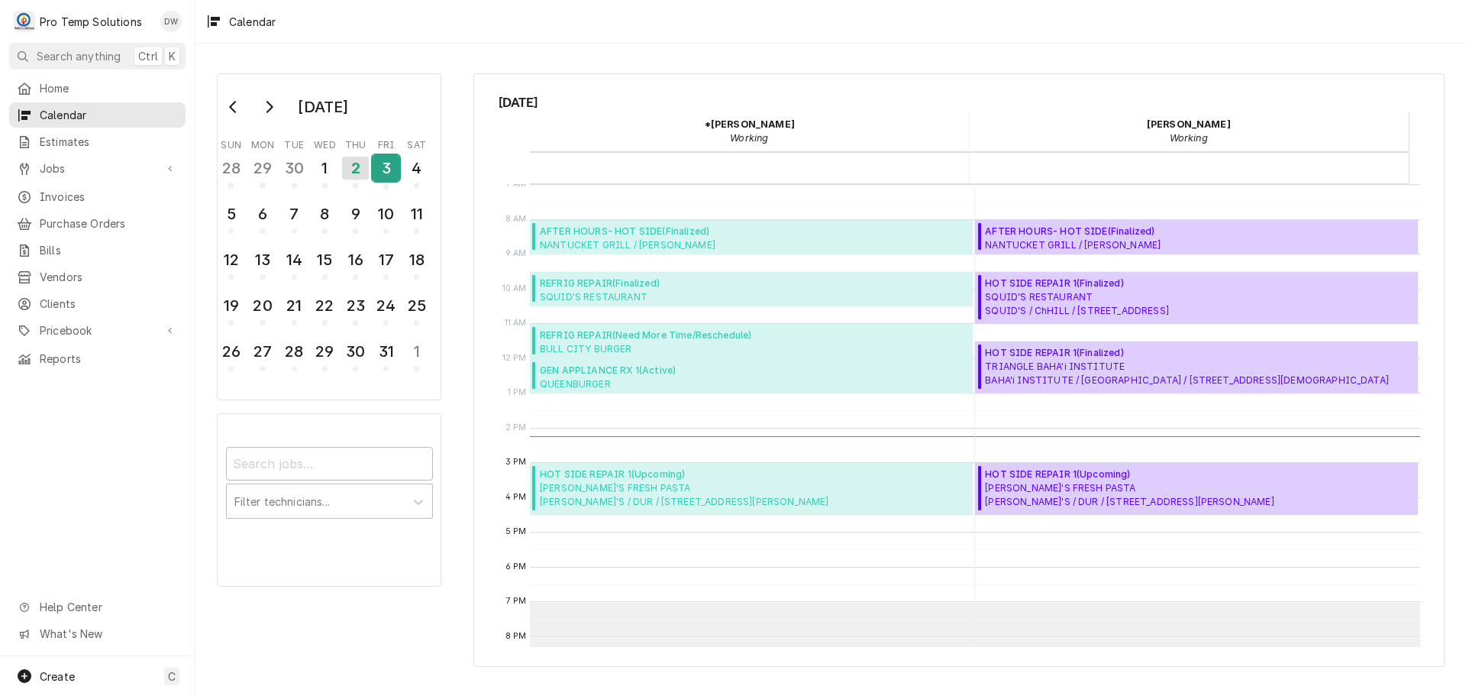
click at [386, 168] on div "3" at bounding box center [386, 168] width 27 height 26
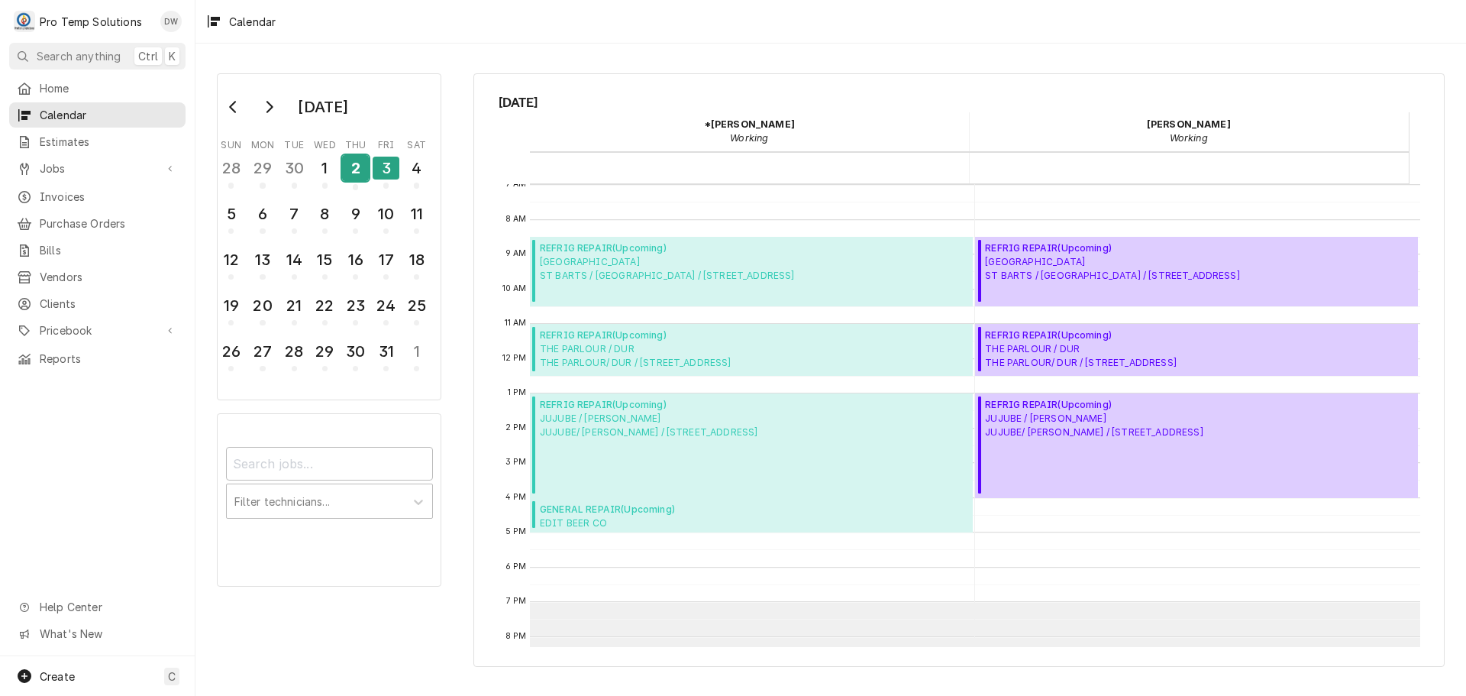
click at [357, 172] on div "2" at bounding box center [355, 168] width 27 height 26
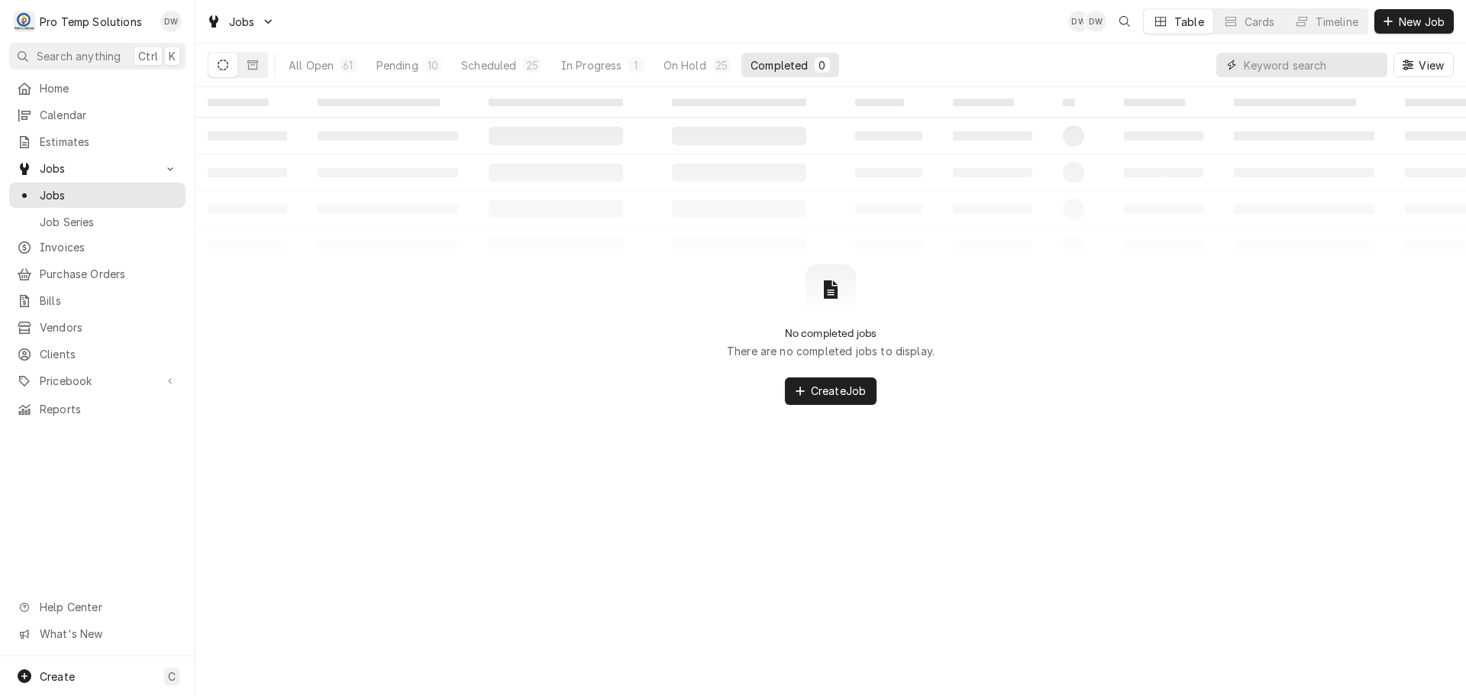
click at [1309, 64] on input "Dynamic Content Wrapper" at bounding box center [1312, 65] width 136 height 24
type input "NANTUCKET"
click at [251, 60] on icon "Dynamic Content Wrapper" at bounding box center [252, 64] width 11 height 9
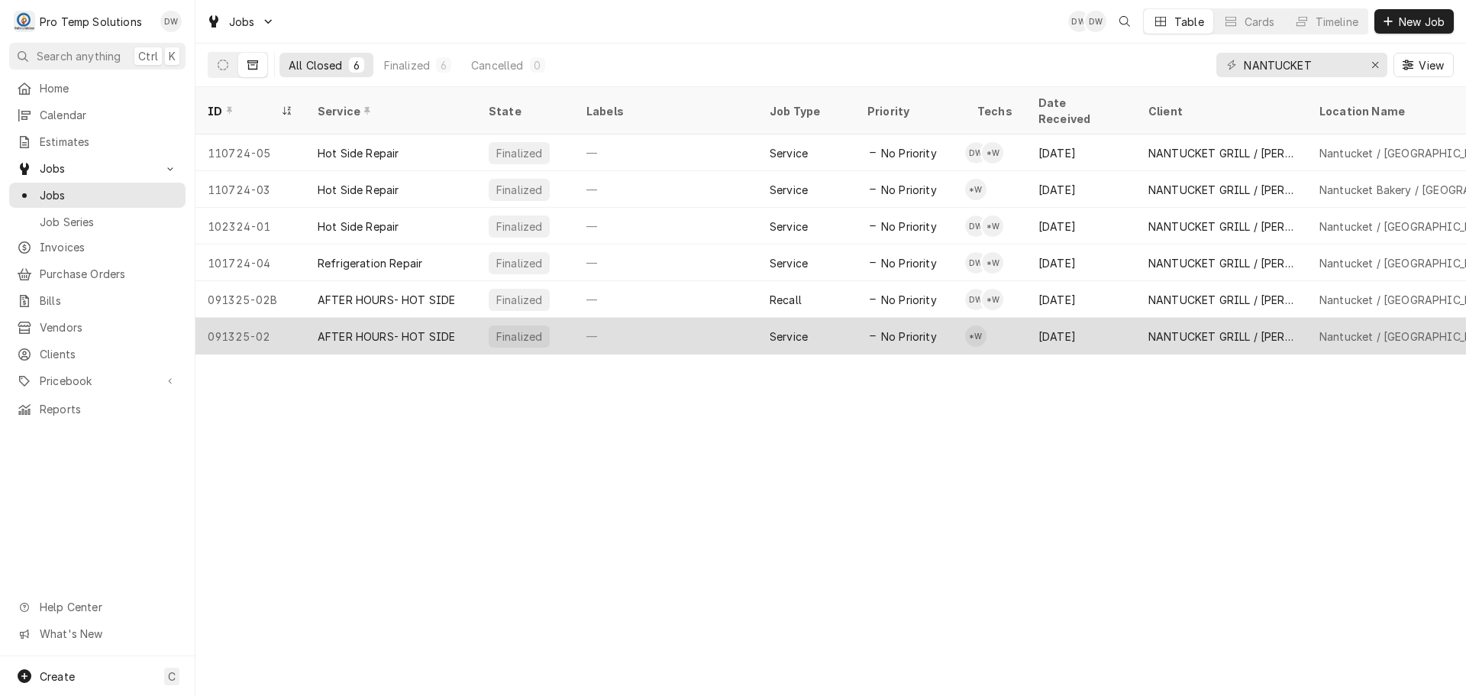
click at [716, 318] on div "—" at bounding box center [665, 336] width 183 height 37
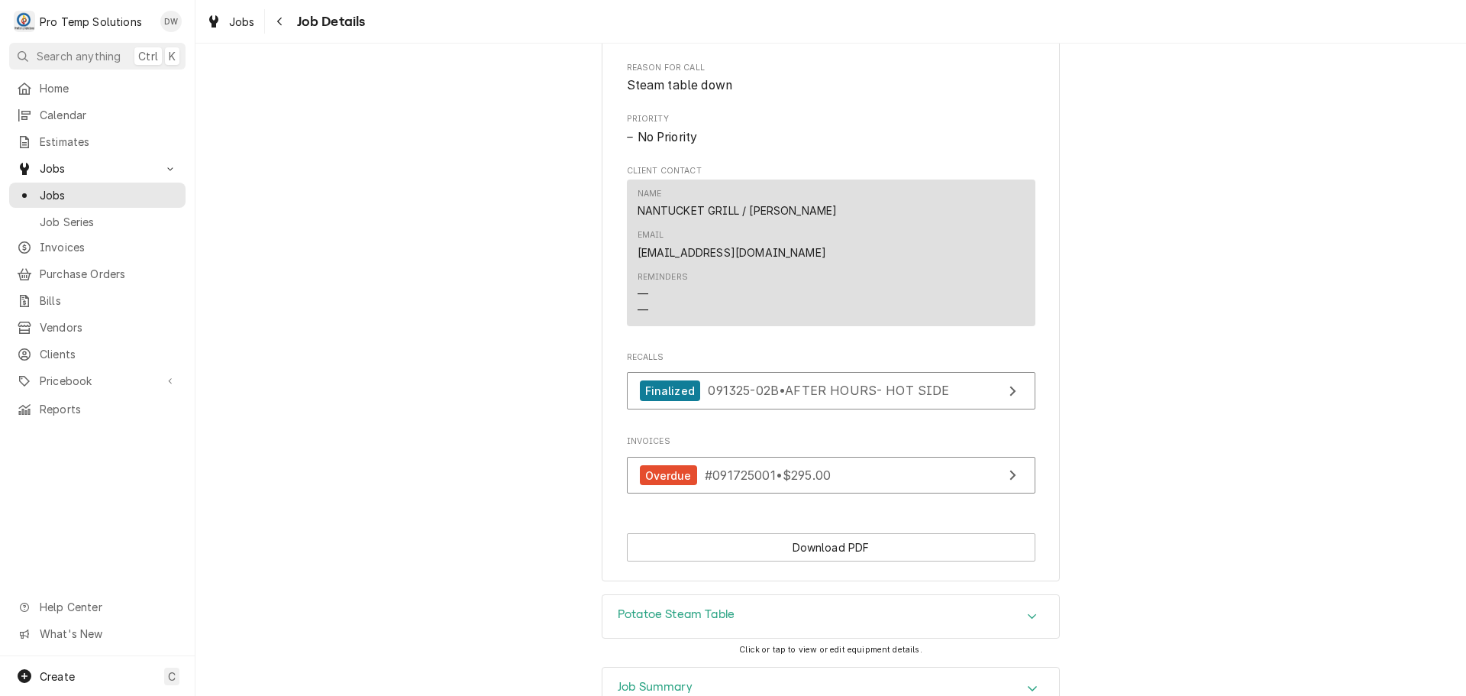
scroll to position [764, 0]
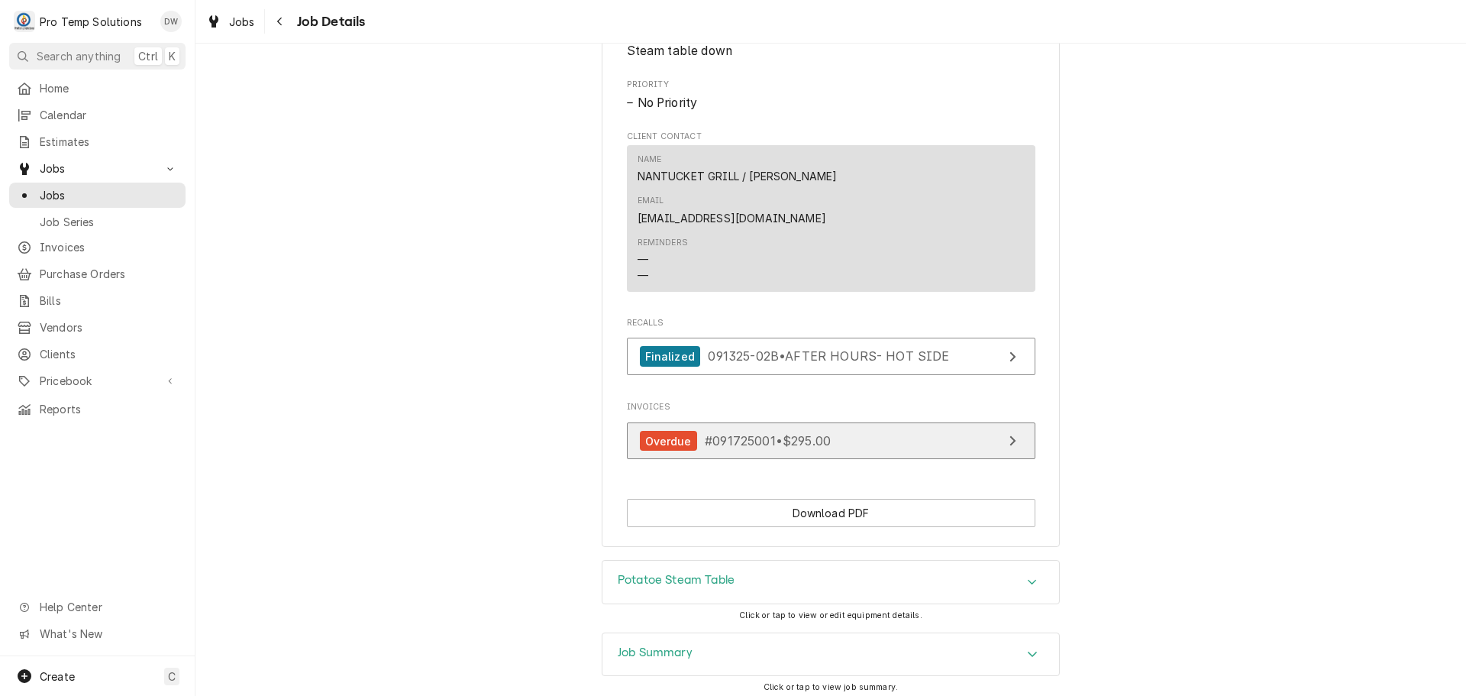
click at [899, 422] on link "Overdue #091725001 • $295.00" at bounding box center [831, 440] width 408 height 37
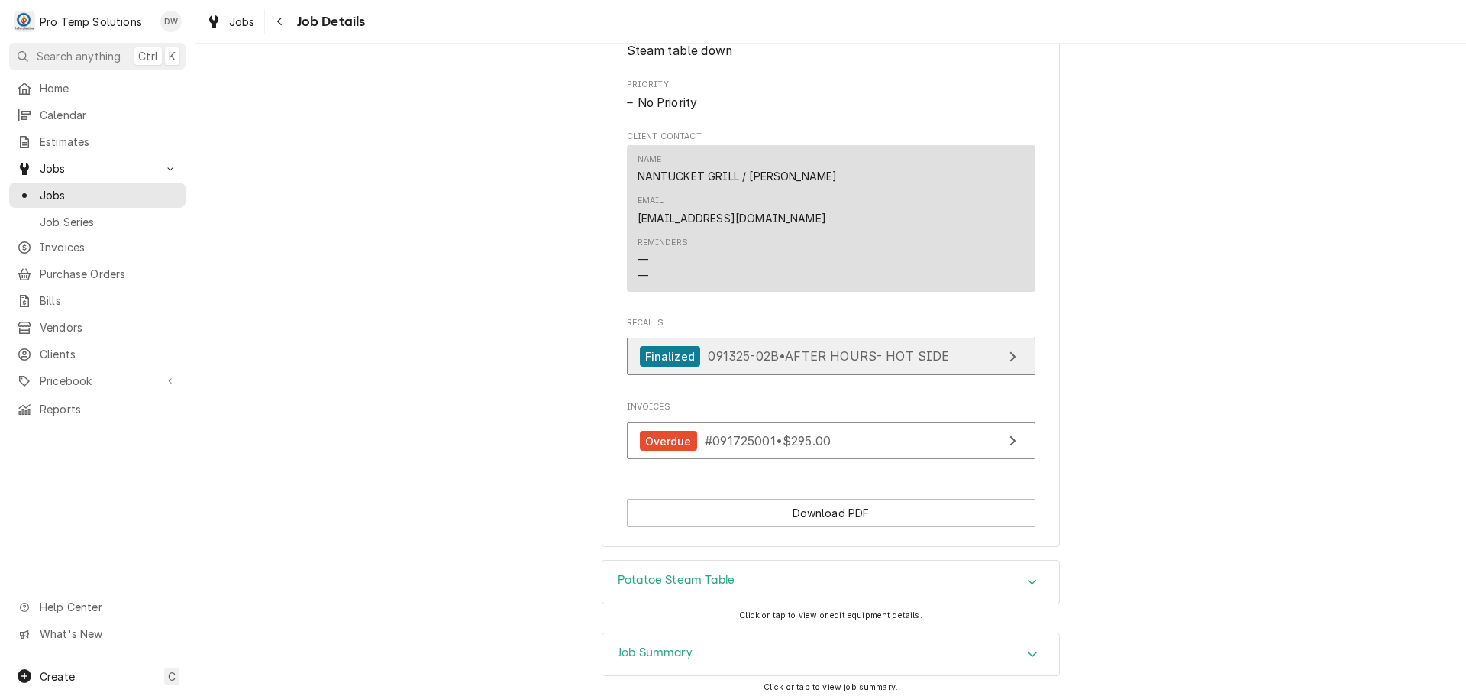
click at [913, 348] on span "091325-02B • AFTER HOURS- HOT SIDE" at bounding box center [828, 355] width 241 height 15
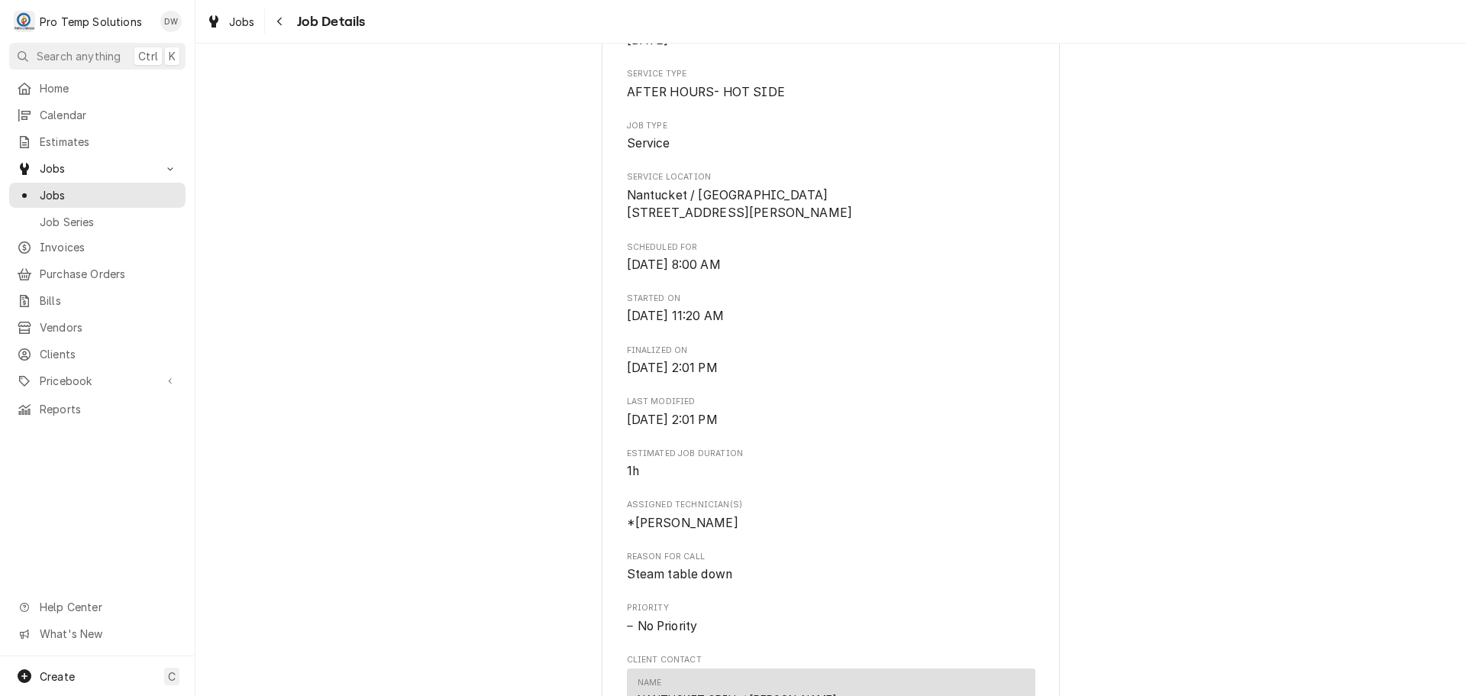
scroll to position [229, 0]
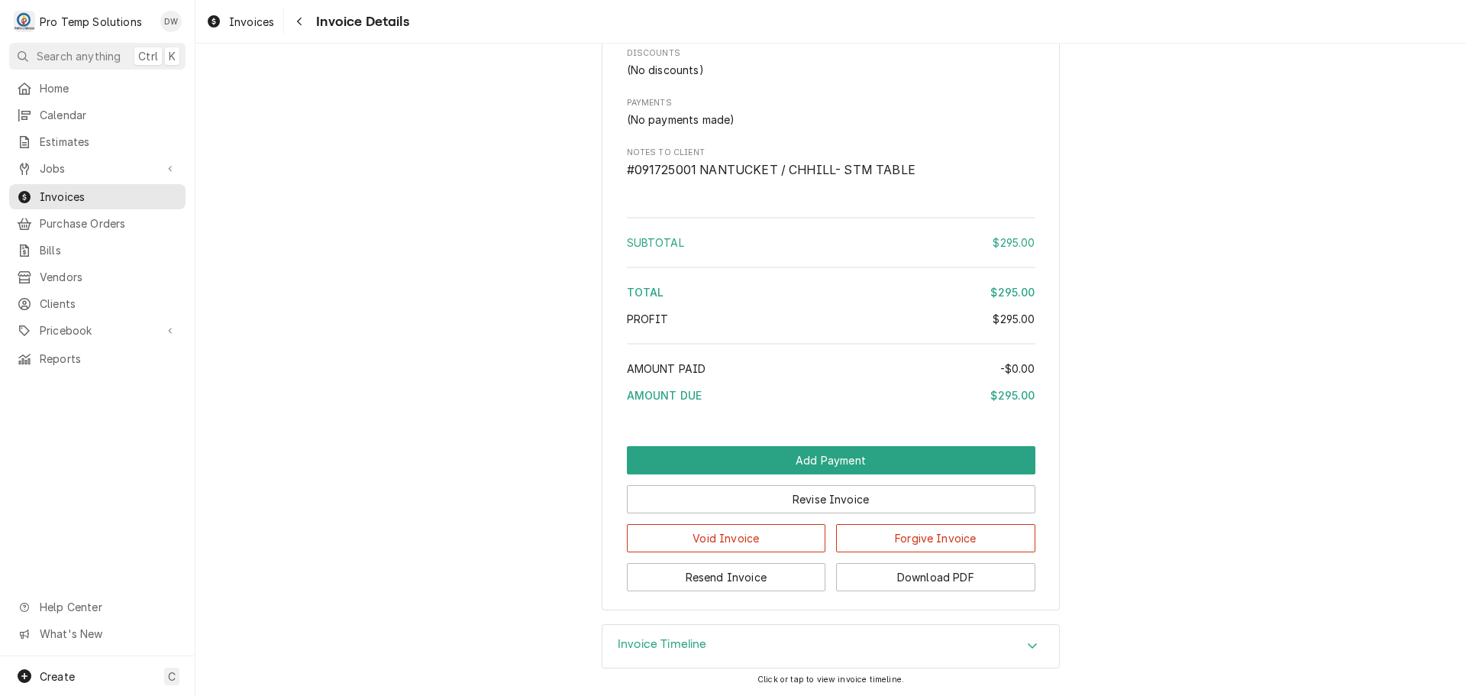
scroll to position [1703, 0]
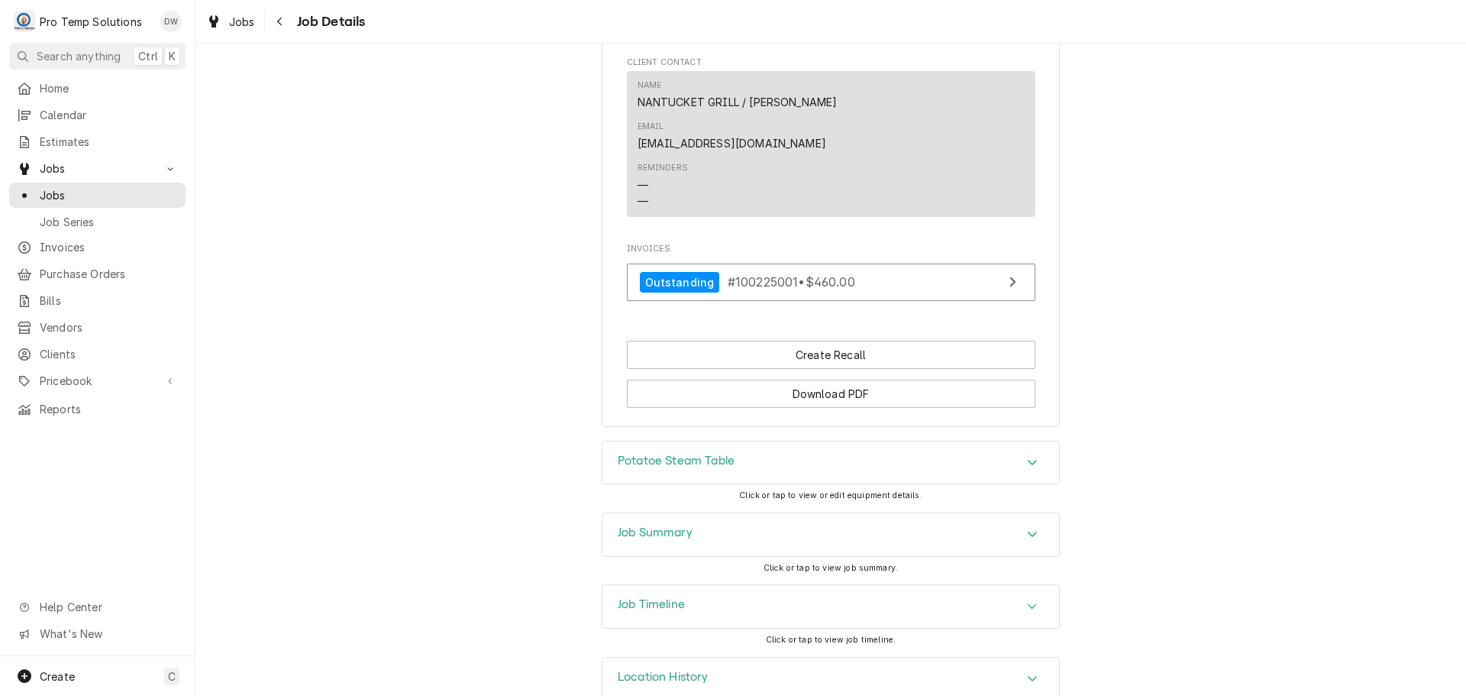
scroll to position [1001, 0]
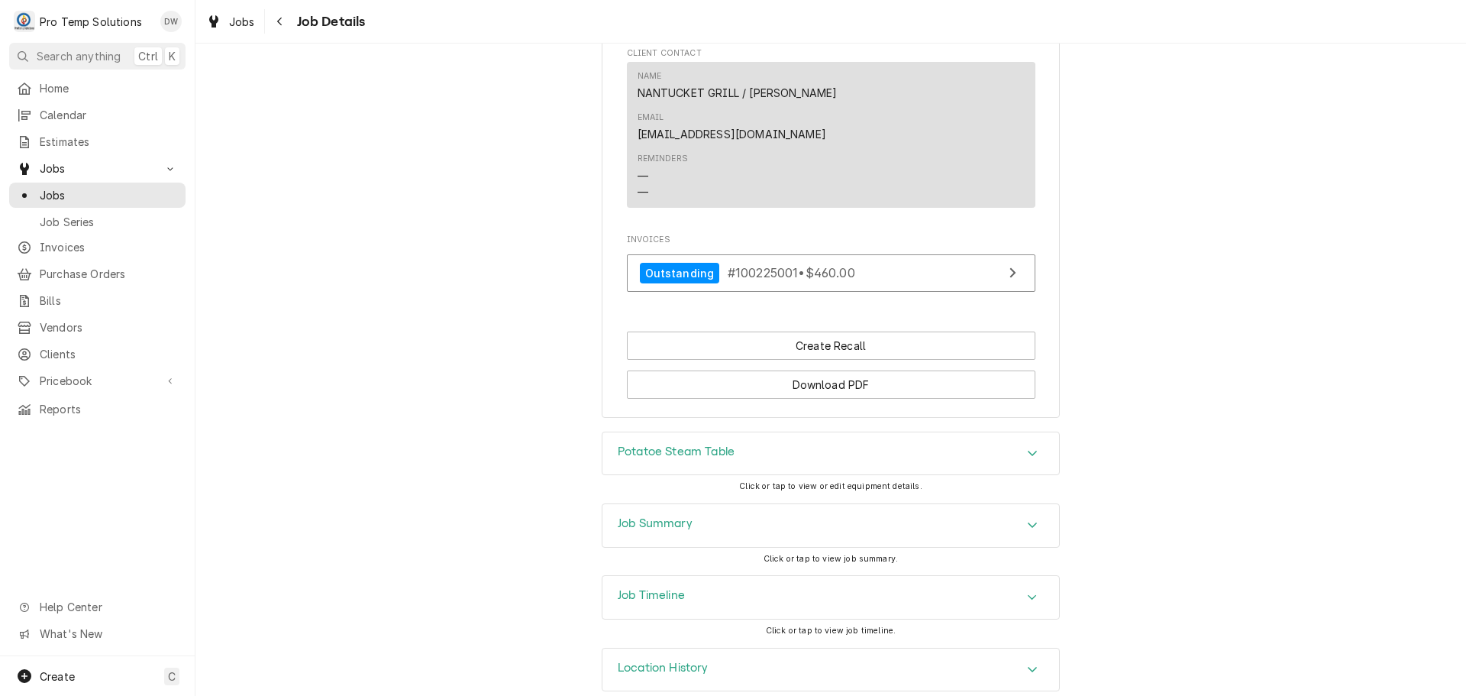
click at [1021, 516] on div "Accordion Header" at bounding box center [1032, 525] width 23 height 18
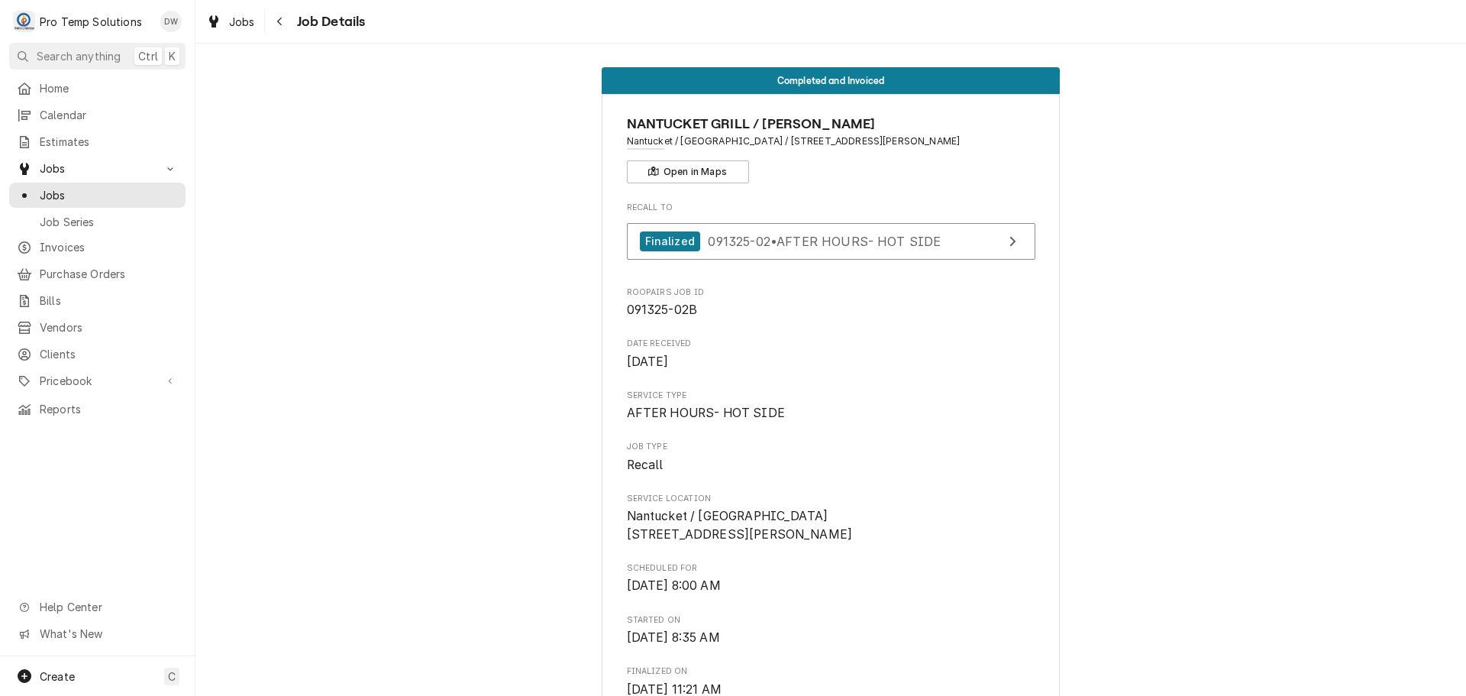
scroll to position [0, 0]
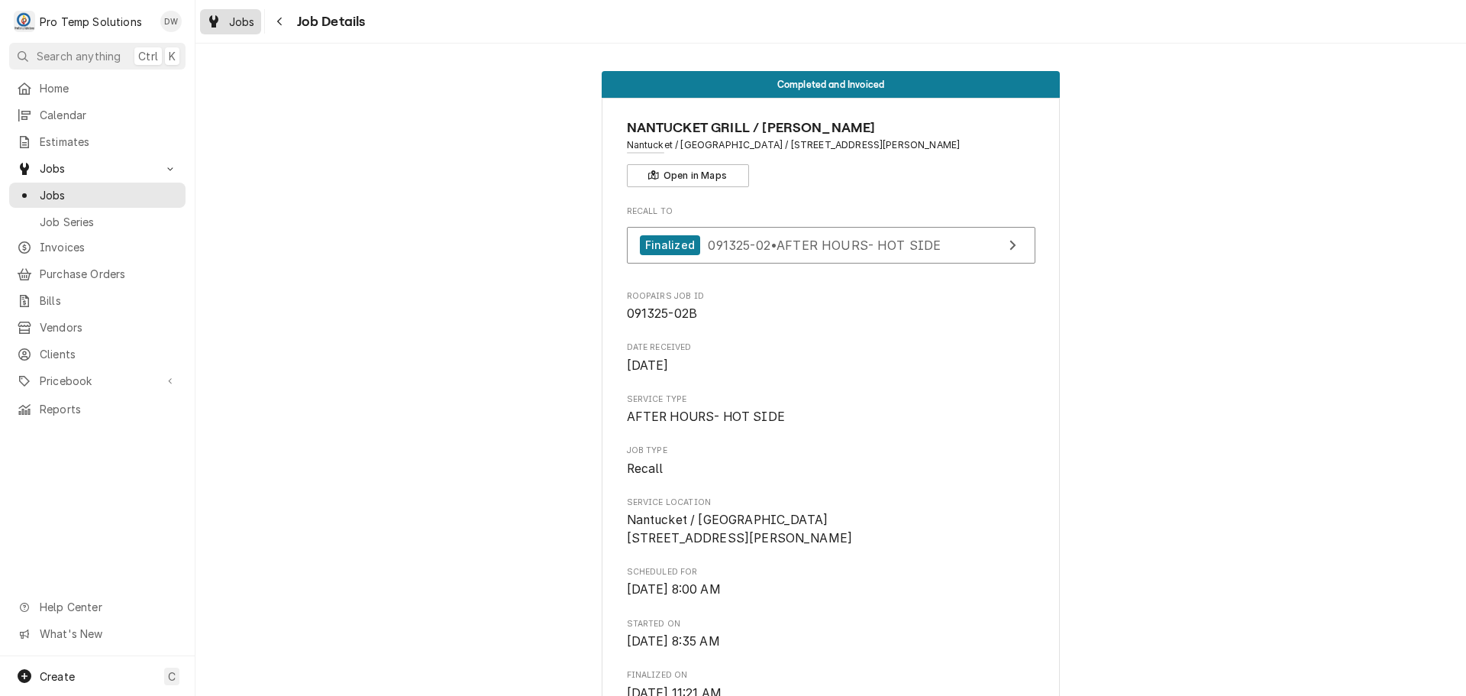
click at [239, 22] on span "Jobs" at bounding box center [242, 22] width 26 height 16
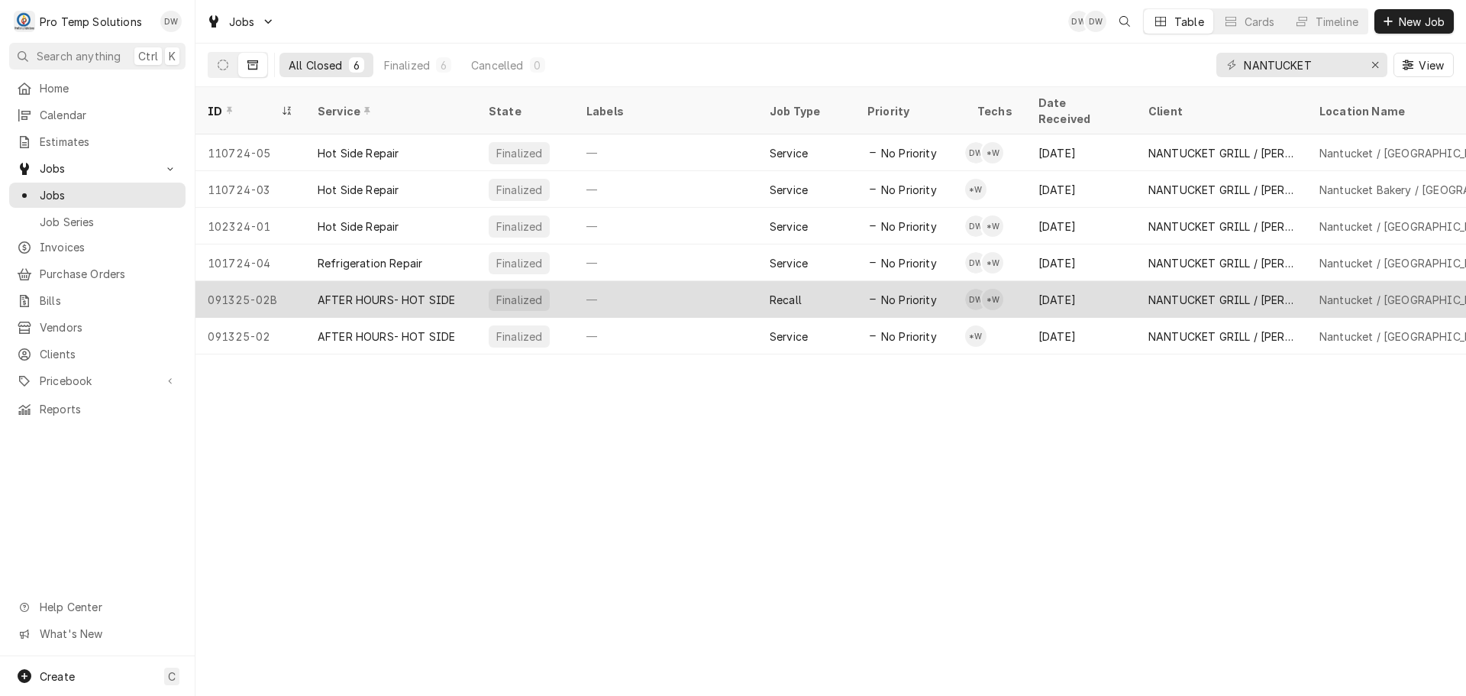
click at [830, 281] on div "Recall" at bounding box center [806, 299] width 98 height 37
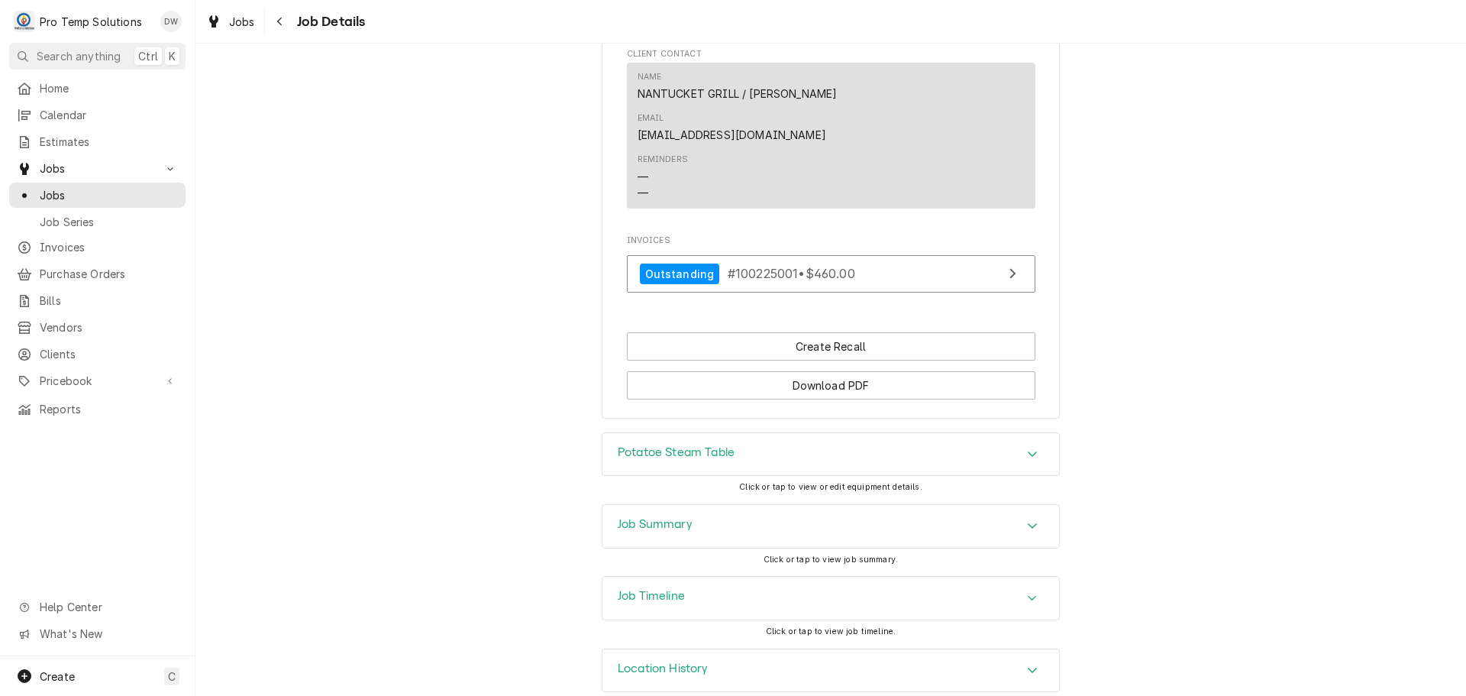
scroll to position [1001, 0]
click at [1027, 518] on icon "Accordion Header" at bounding box center [1032, 524] width 11 height 12
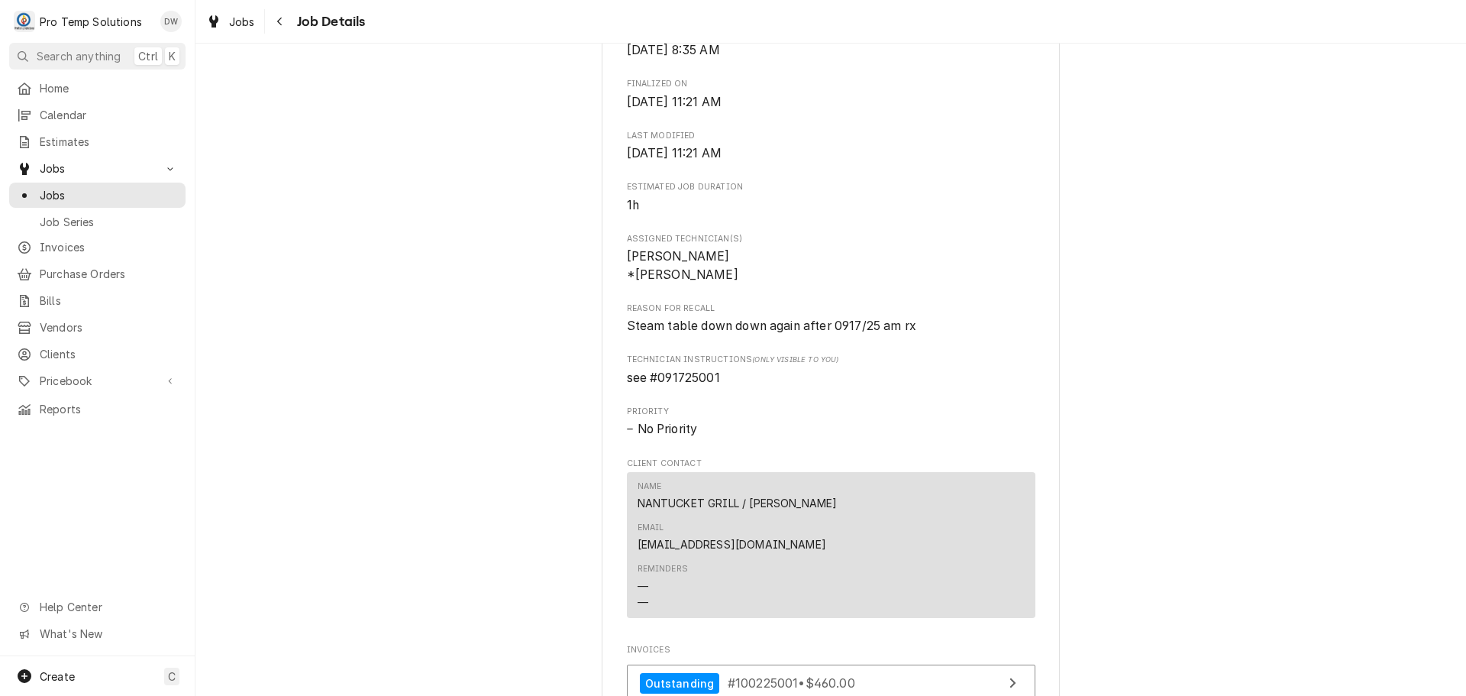
scroll to position [467, 0]
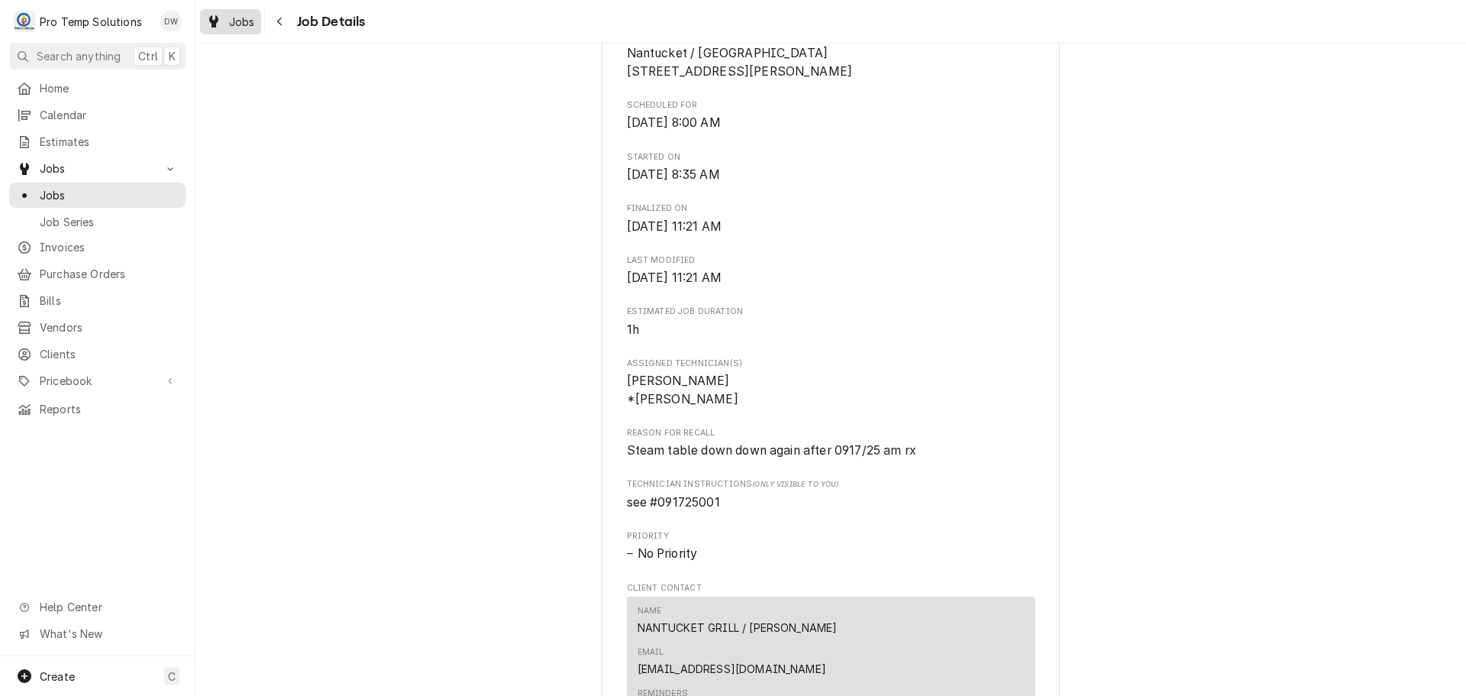
click at [216, 18] on icon "Dynamic Content Wrapper" at bounding box center [213, 21] width 9 height 12
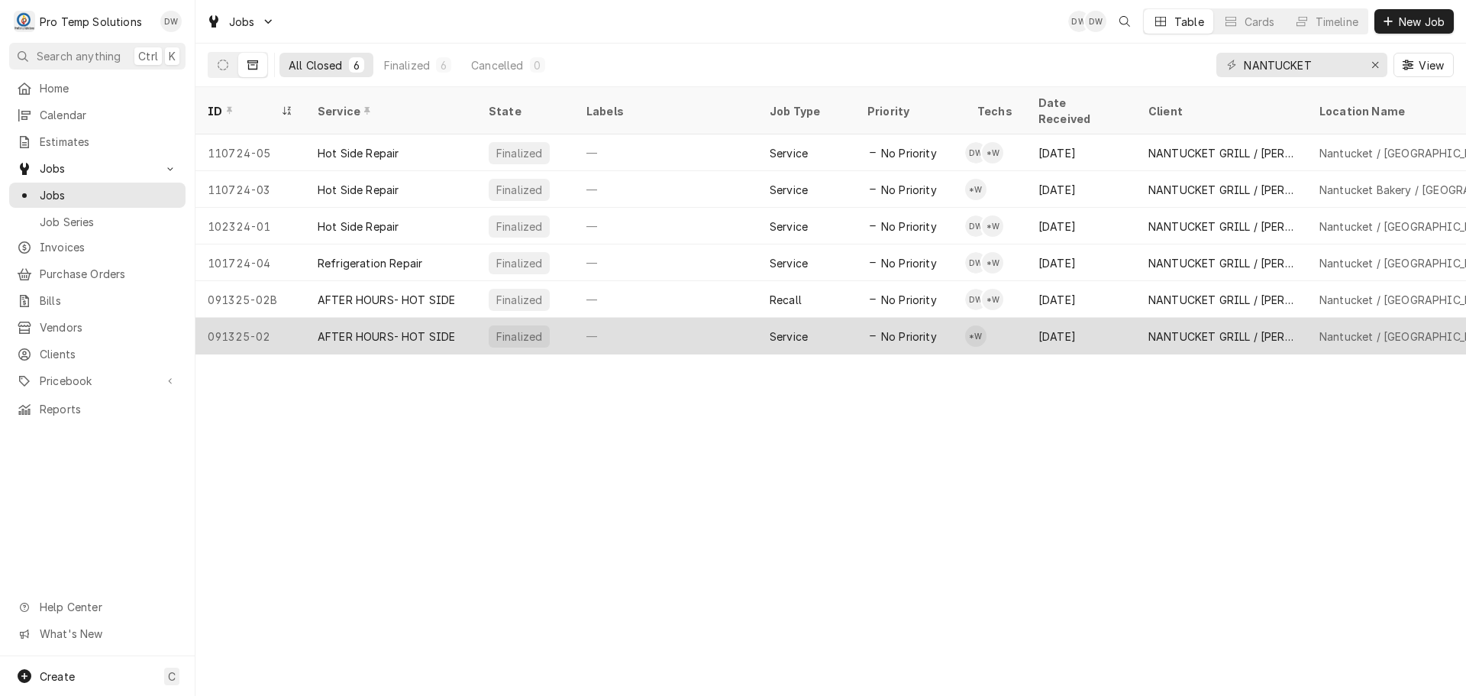
click at [754, 318] on div "—" at bounding box center [665, 336] width 183 height 37
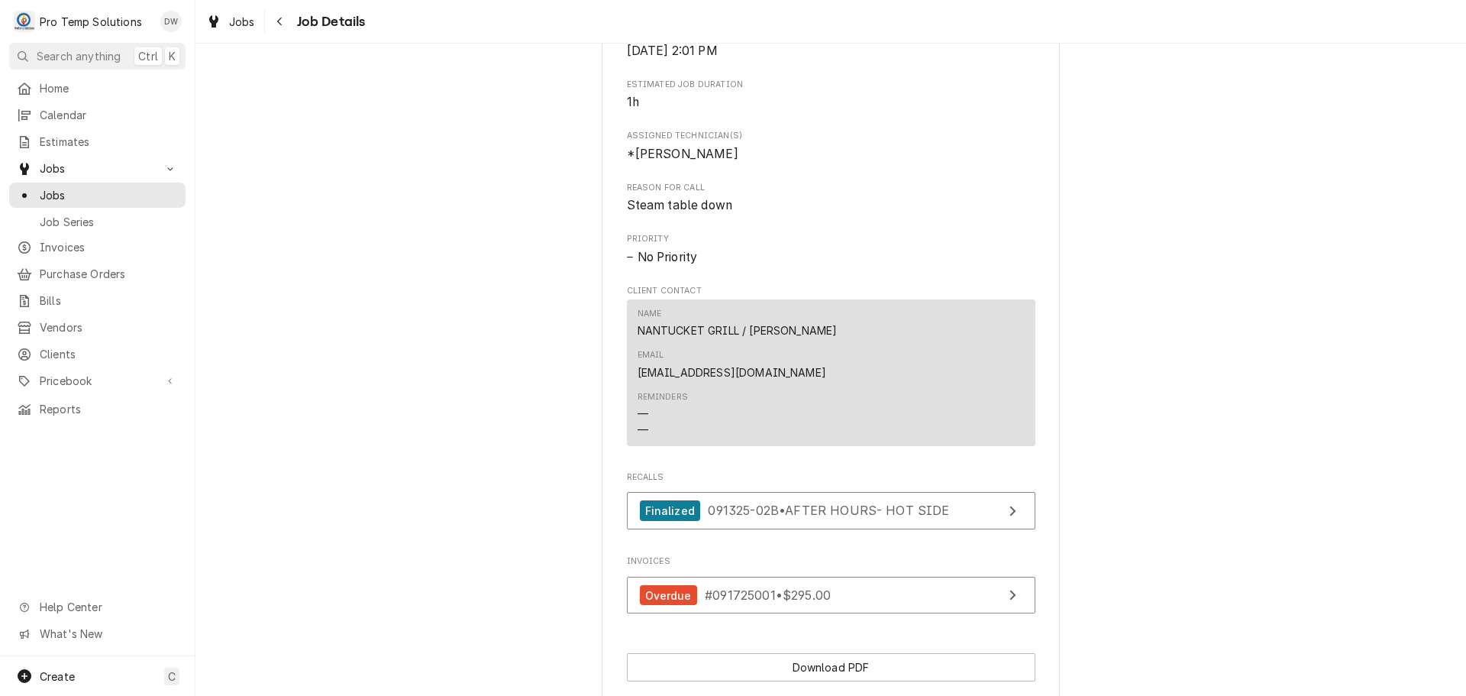
scroll to position [893, 0]
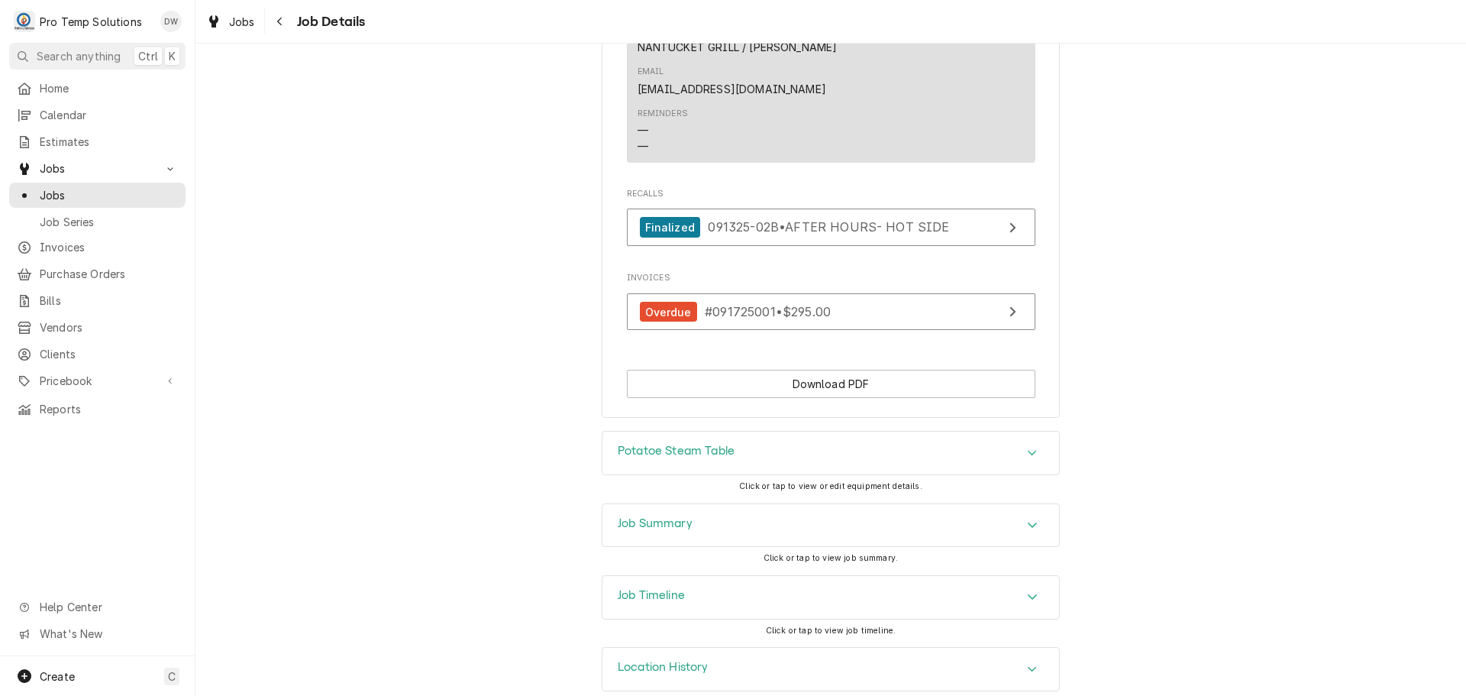
click at [1025, 504] on div "Job Summary" at bounding box center [830, 525] width 457 height 43
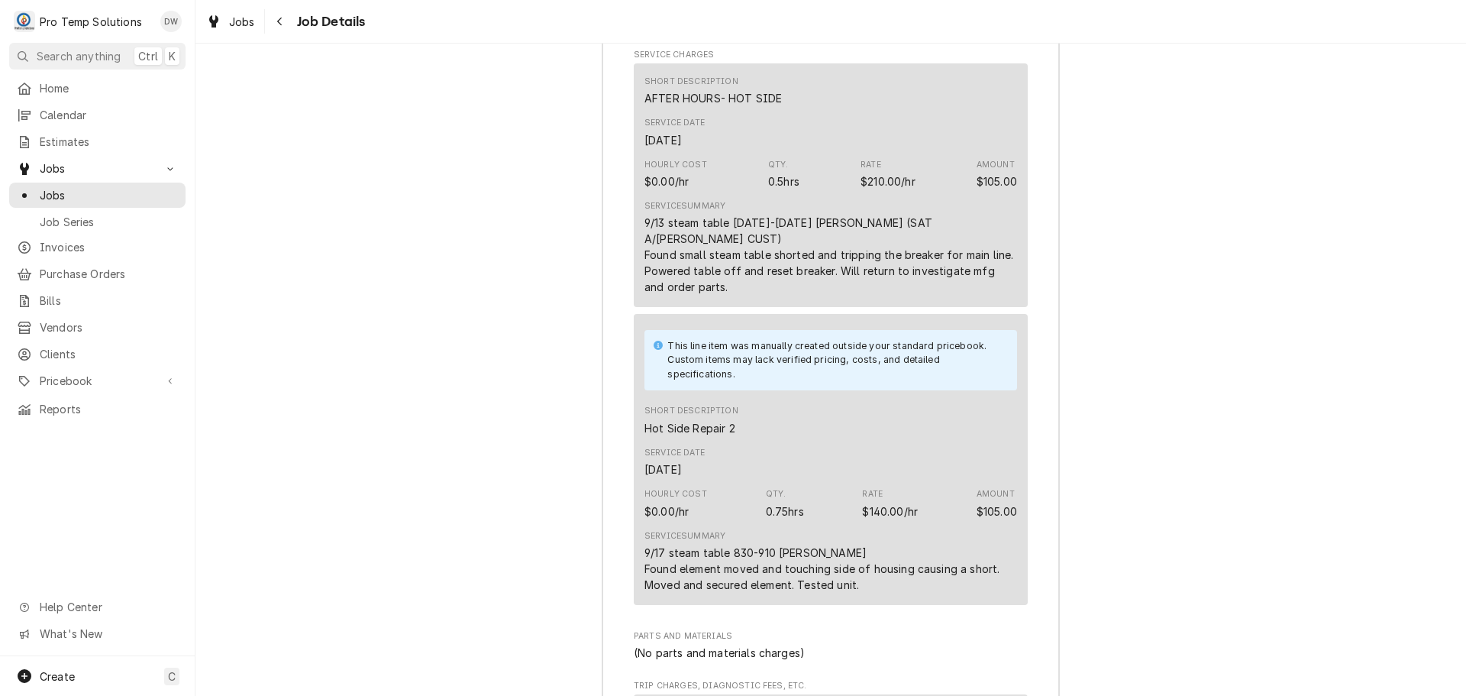
scroll to position [1580, 0]
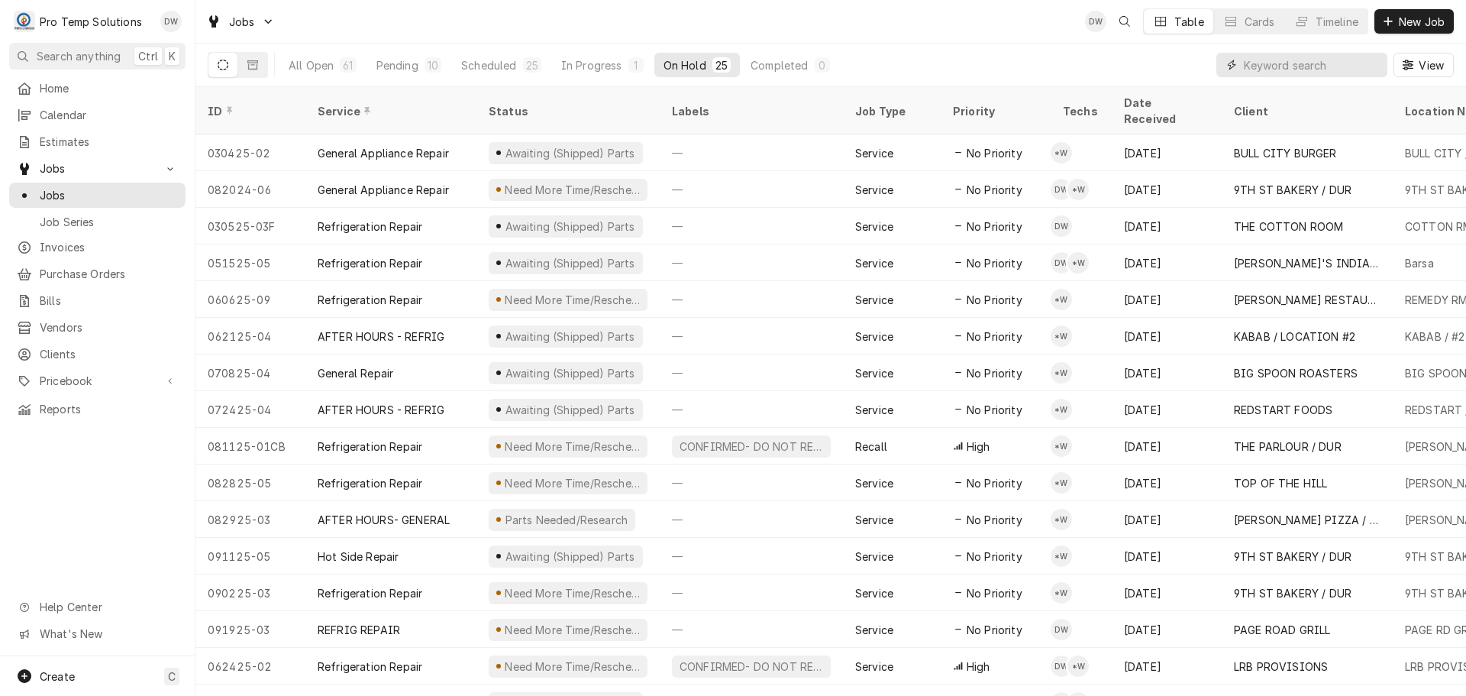
click at [1322, 66] on input "Dynamic Content Wrapper" at bounding box center [1312, 65] width 136 height 24
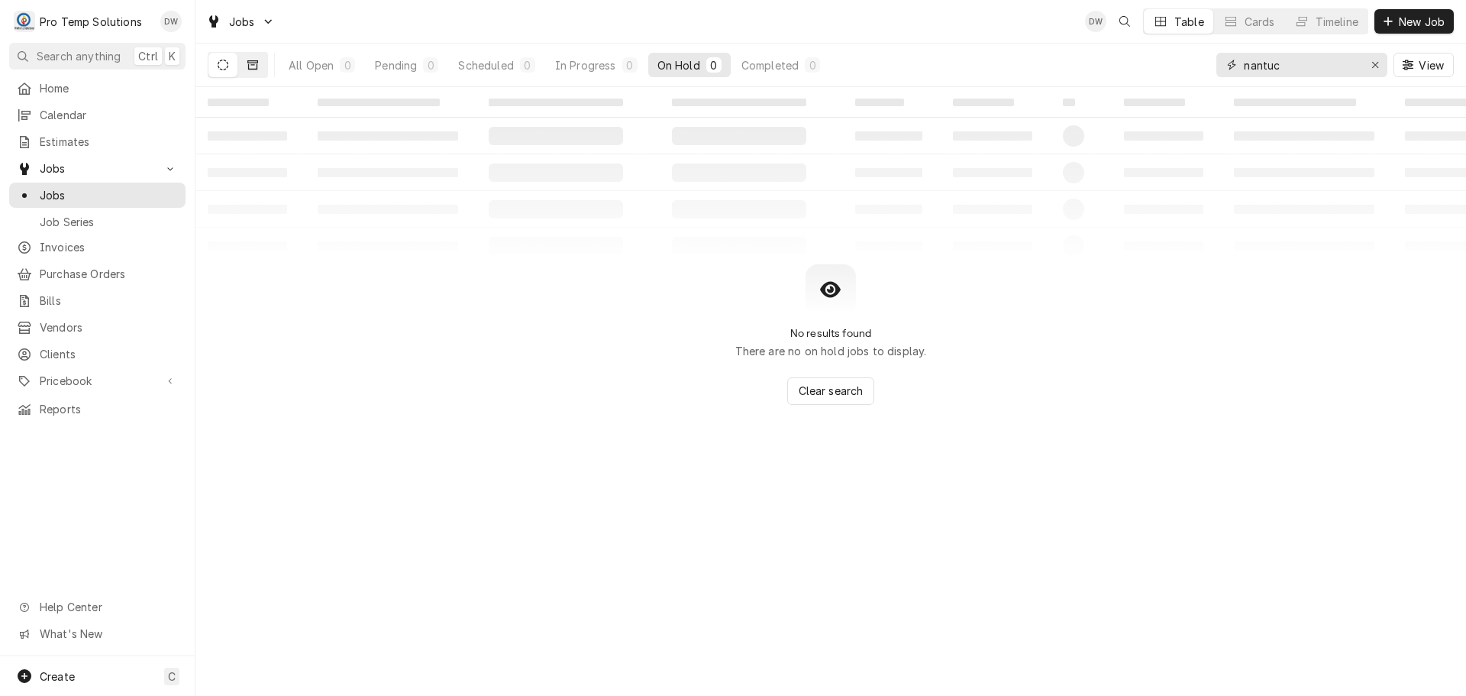
type input "nantuc"
click at [264, 60] on button "Dynamic Content Wrapper" at bounding box center [252, 65] width 29 height 24
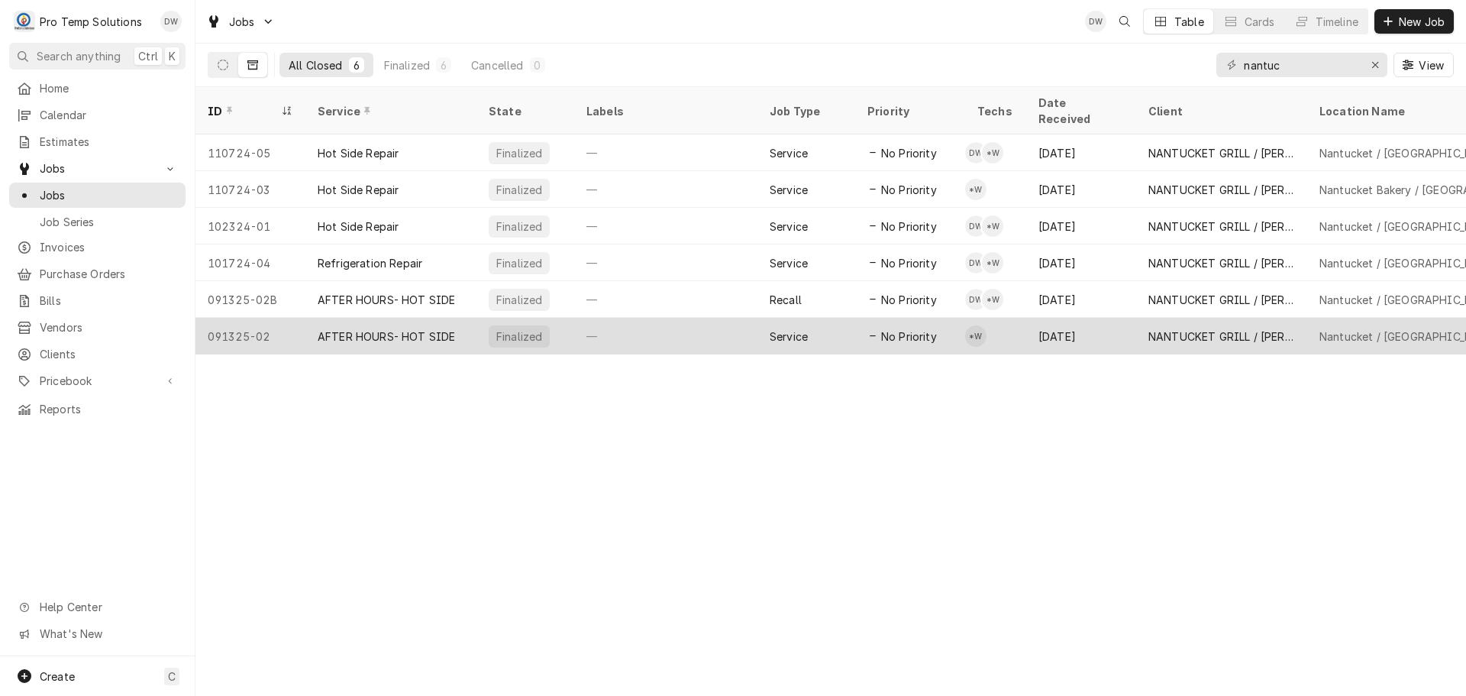
click at [682, 318] on div "—" at bounding box center [665, 336] width 183 height 37
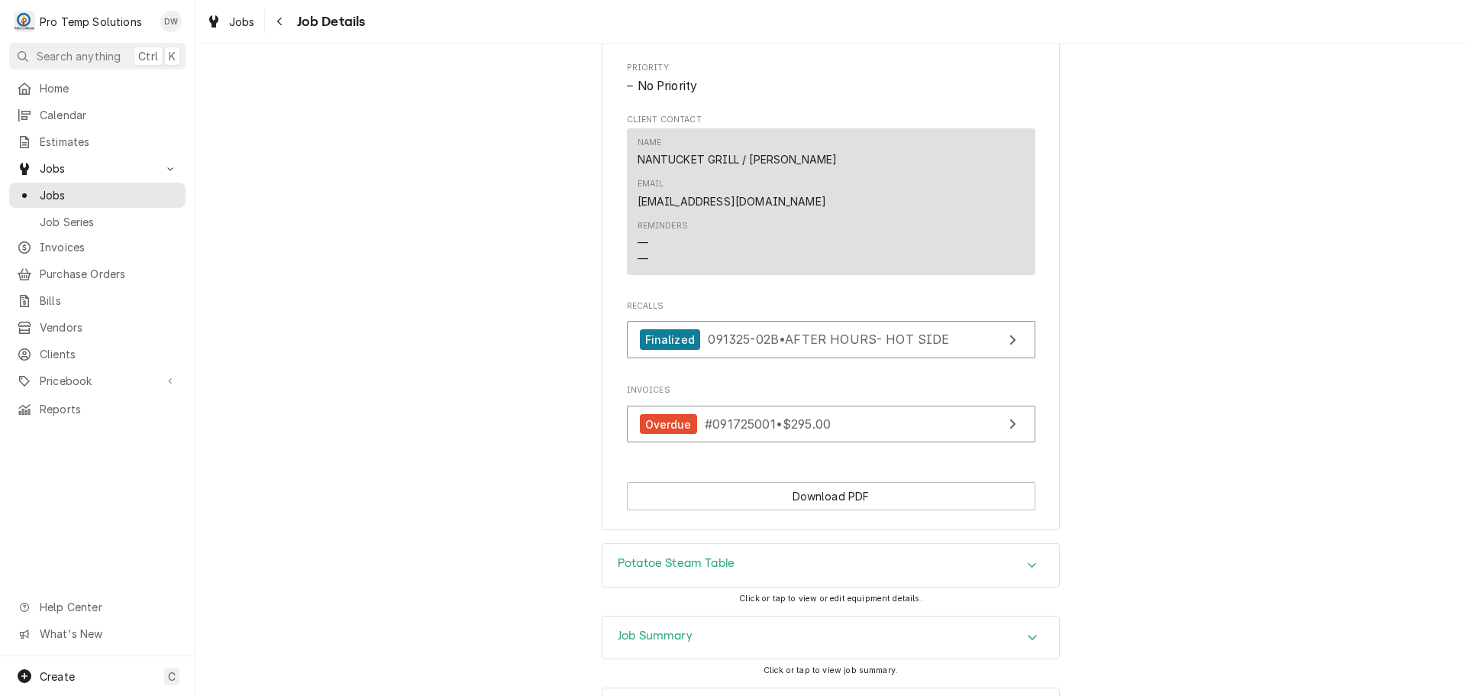
scroll to position [840, 0]
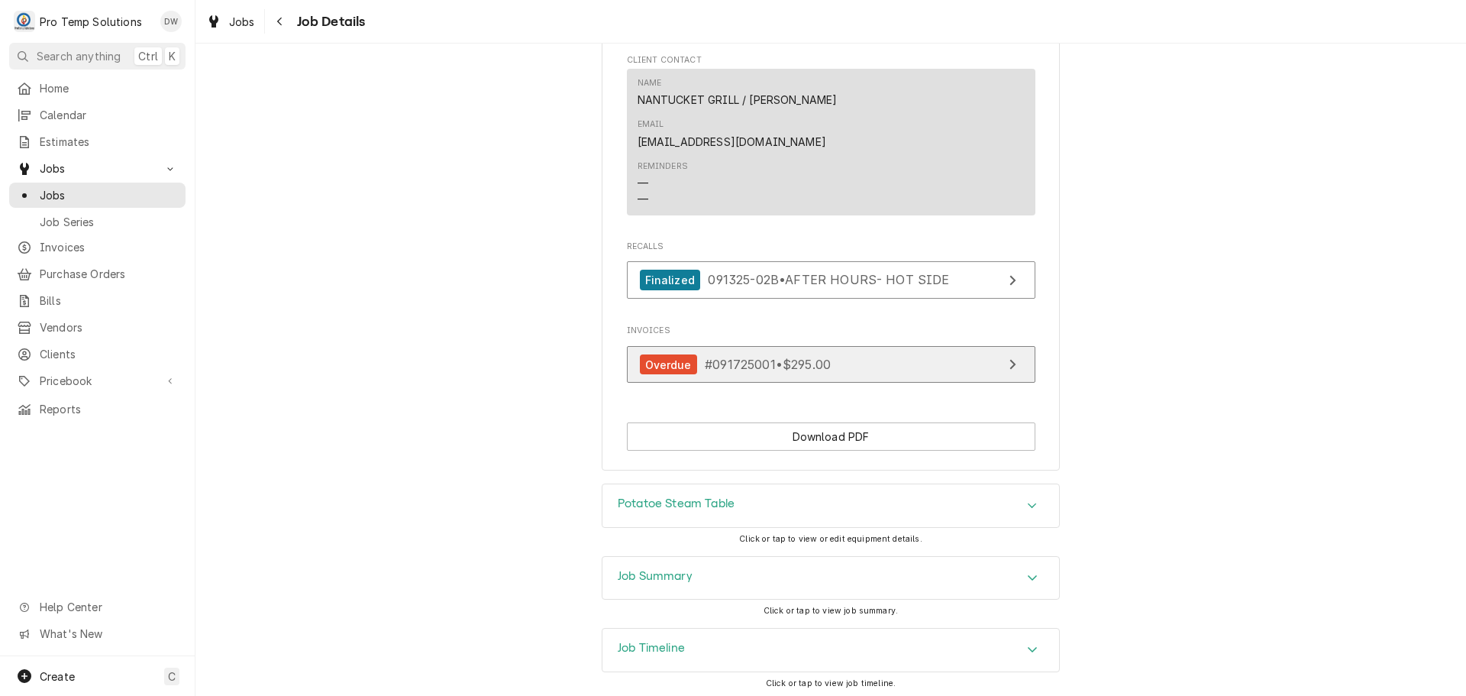
click at [854, 346] on link "Overdue #091725001 • $295.00" at bounding box center [831, 364] width 408 height 37
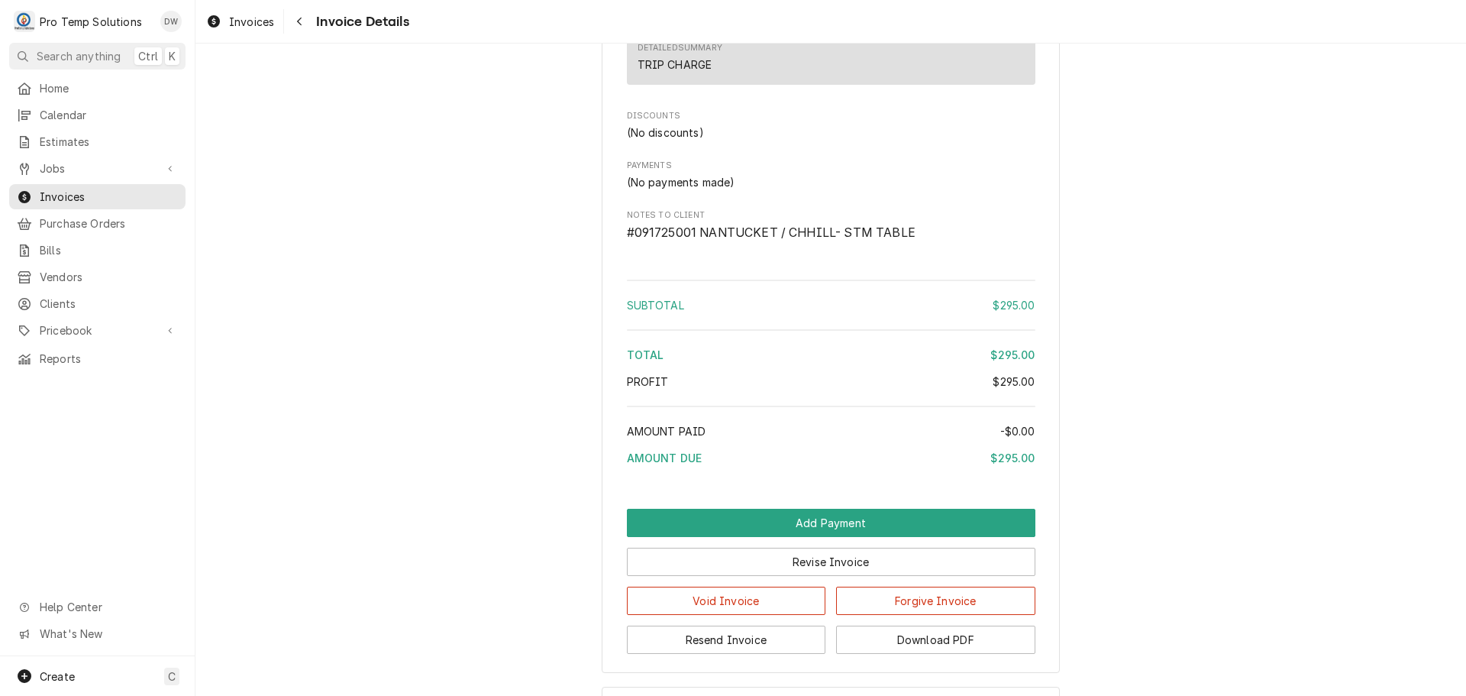
scroll to position [1703, 0]
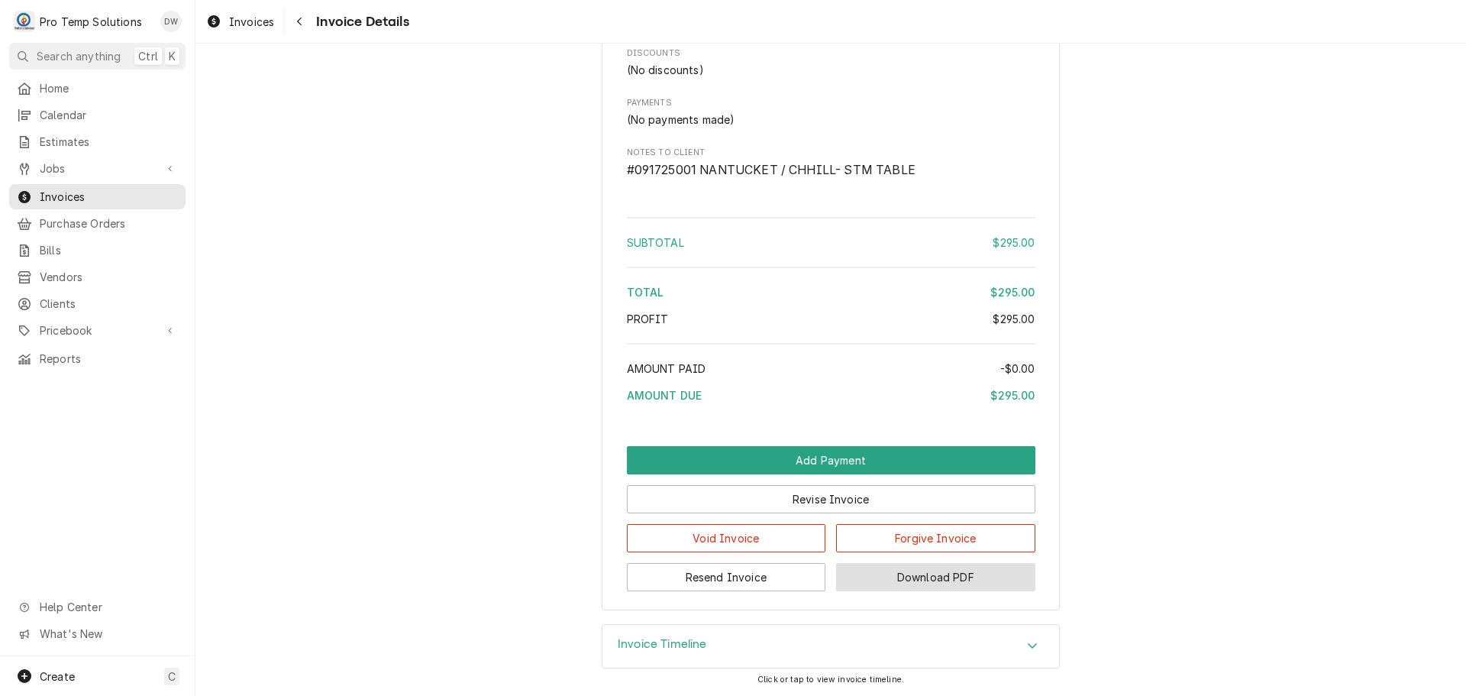
click at [944, 576] on button "Download PDF" at bounding box center [935, 577] width 199 height 28
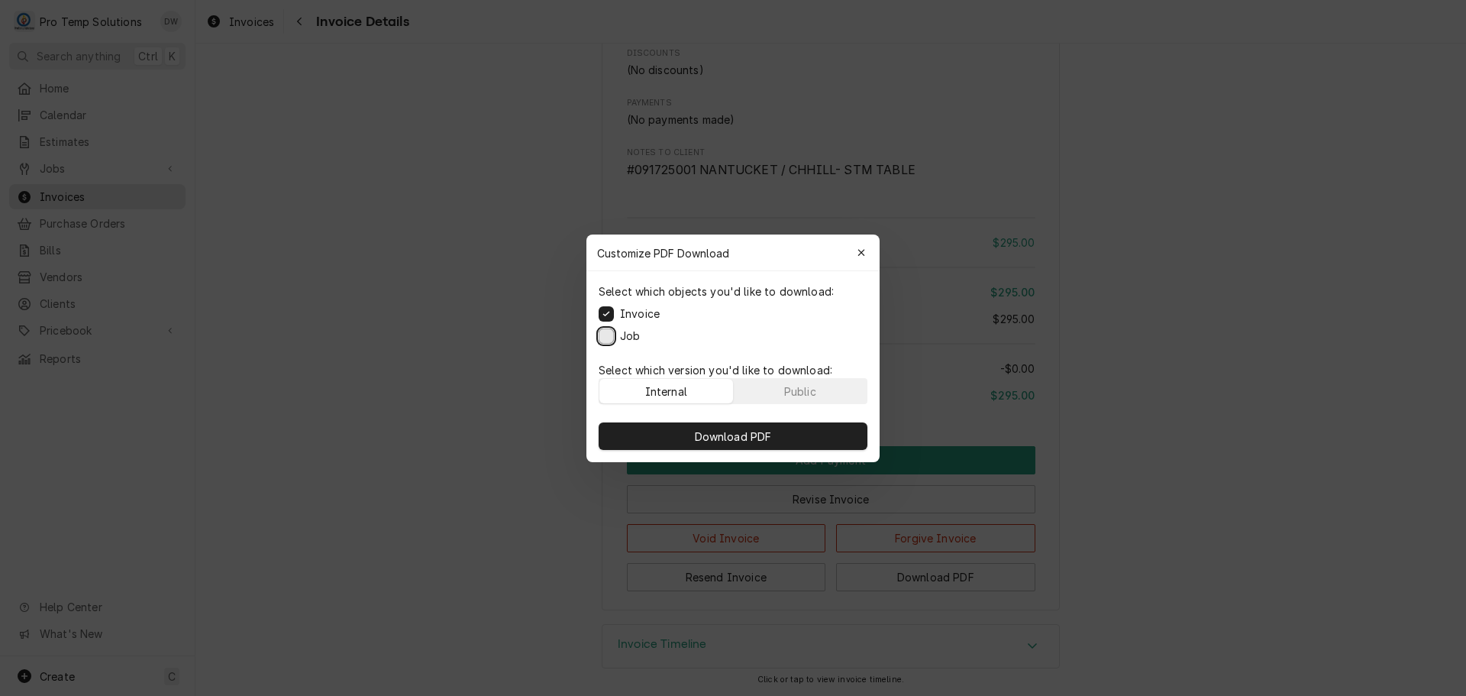
click at [609, 333] on button "Job" at bounding box center [606, 335] width 15 height 15
click at [759, 436] on span "Download PDF" at bounding box center [733, 436] width 83 height 16
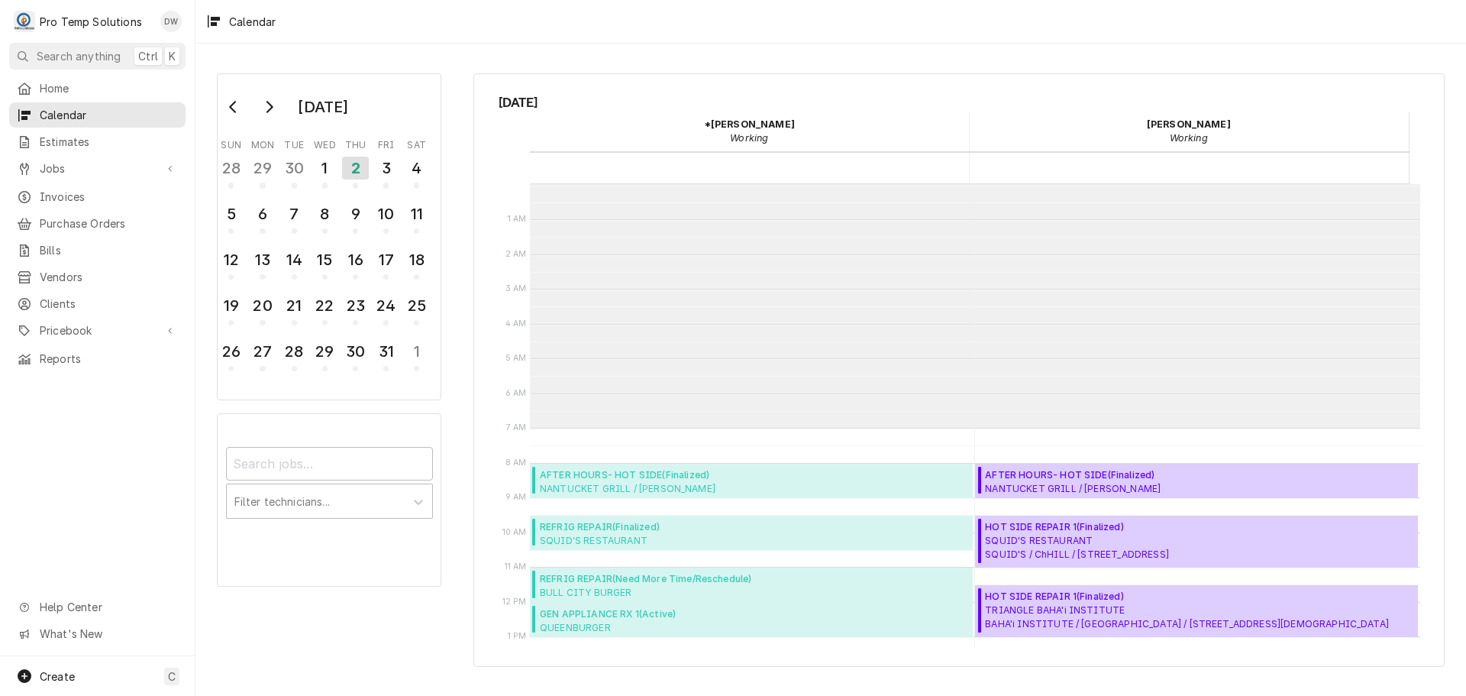
scroll to position [244, 0]
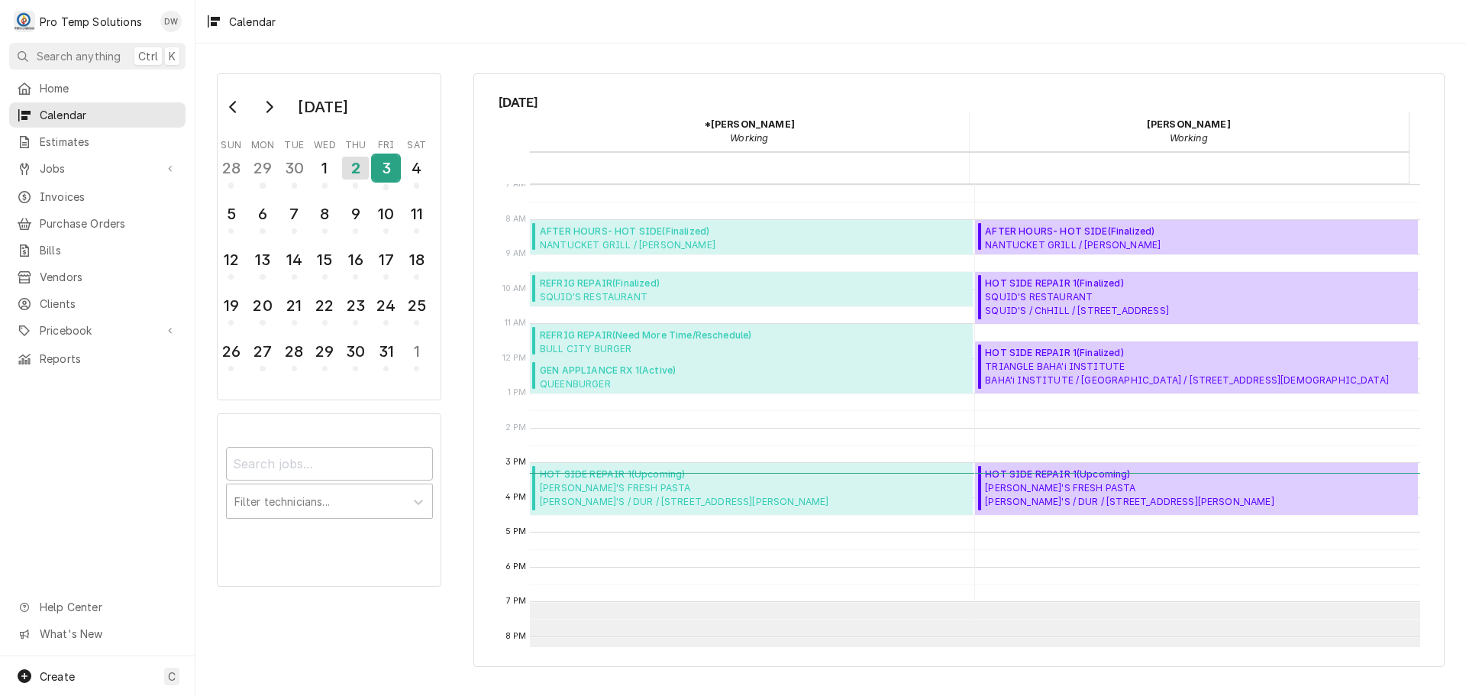
click at [391, 166] on div "3" at bounding box center [386, 168] width 27 height 26
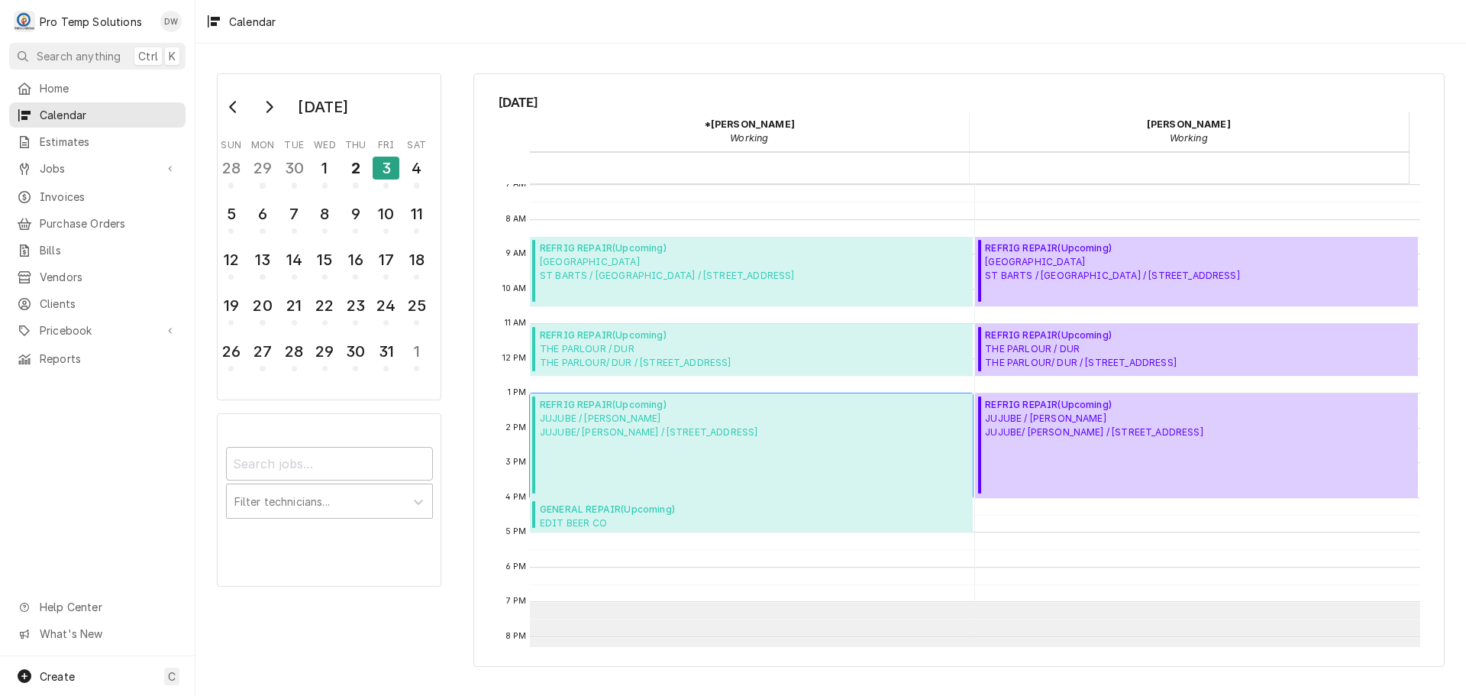
click at [676, 408] on span "REFRIG REPAIR ( Upcoming )" at bounding box center [649, 405] width 218 height 14
click at [625, 516] on span "EDIT BEER CO EDIT BEER CO / RAL / 1911 Sego Ct, Raleigh, NC 27616" at bounding box center [674, 522] width 269 height 12
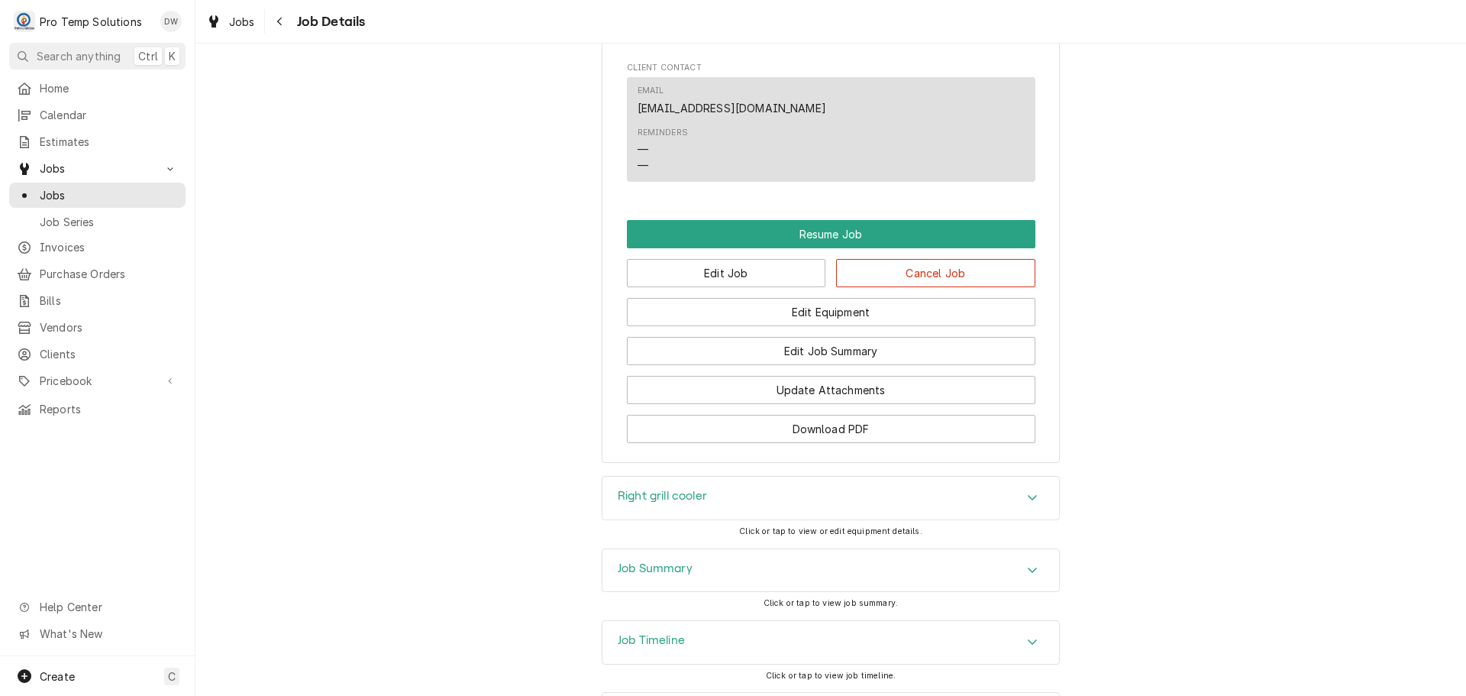
scroll to position [1145, 0]
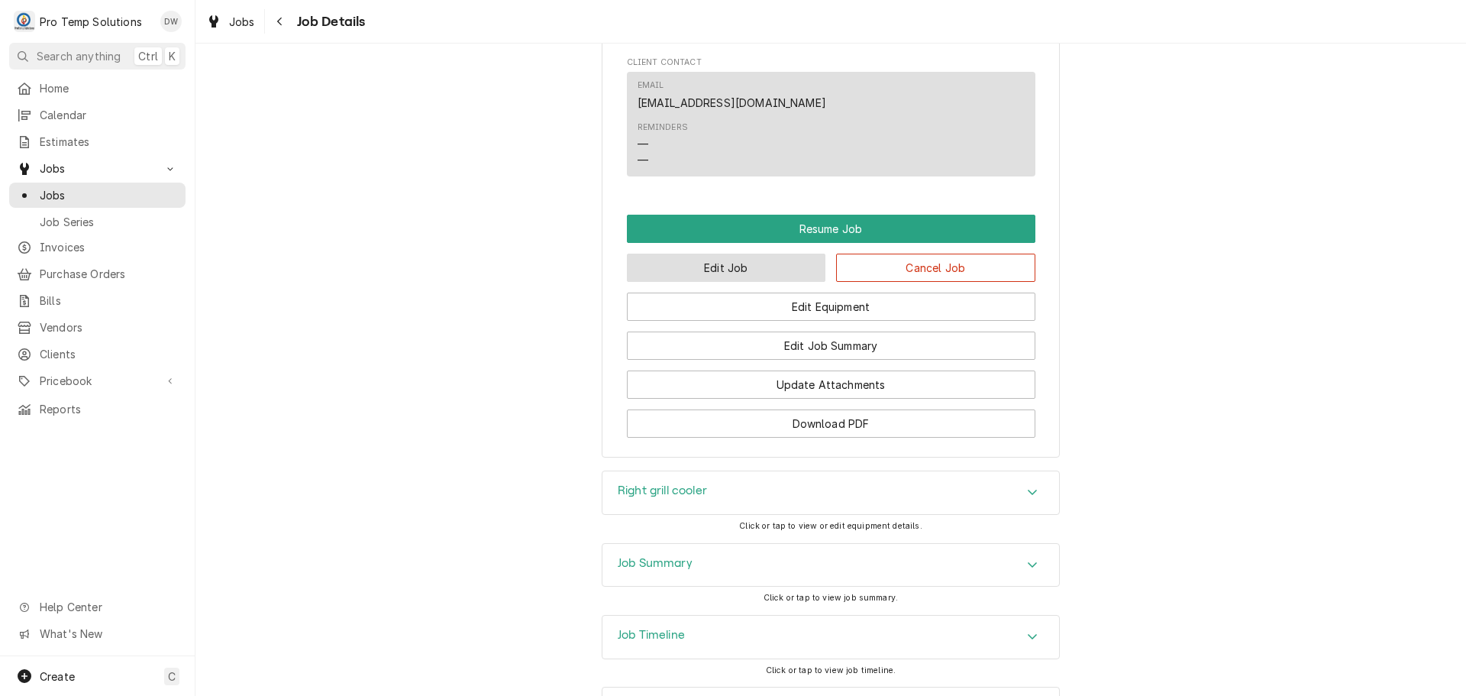
click at [752, 281] on button "Edit Job" at bounding box center [726, 267] width 199 height 28
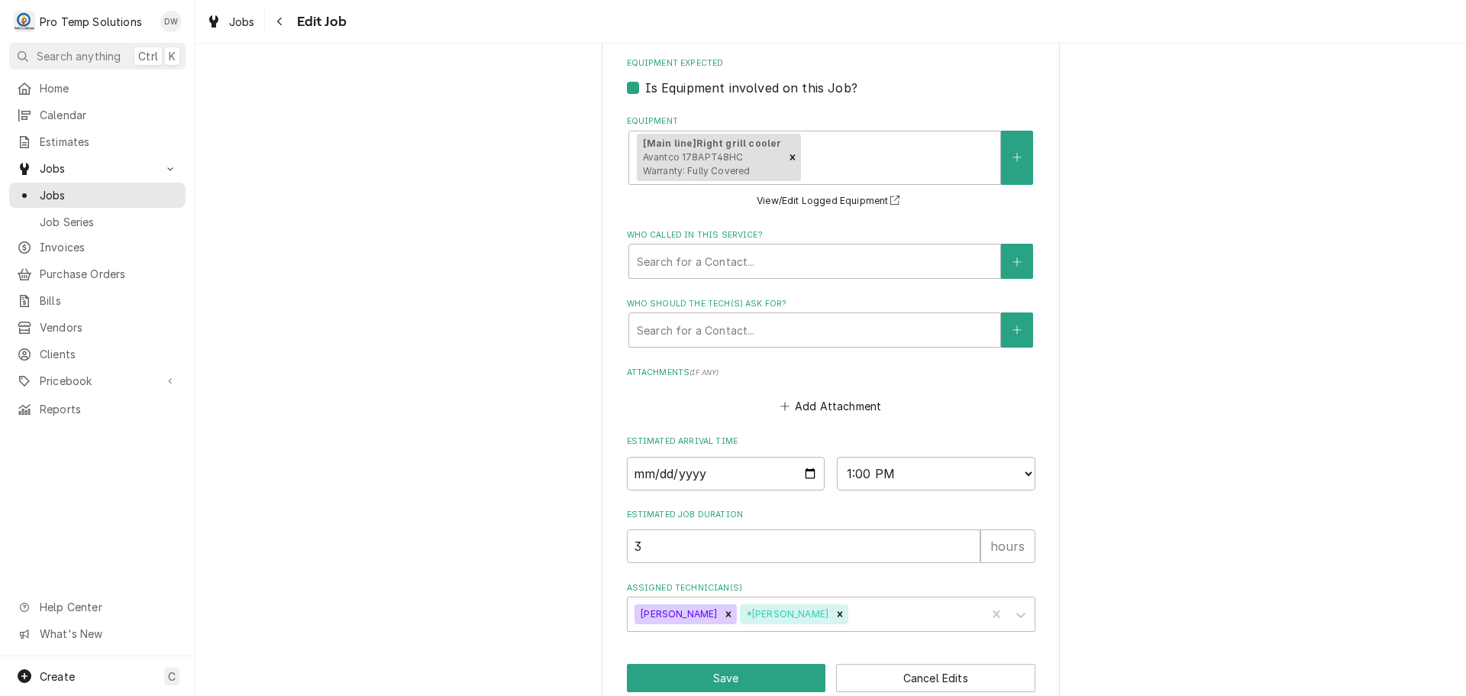
scroll to position [916, 0]
click at [674, 546] on input "3" at bounding box center [804, 545] width 354 height 34
type textarea "x"
type input "2"
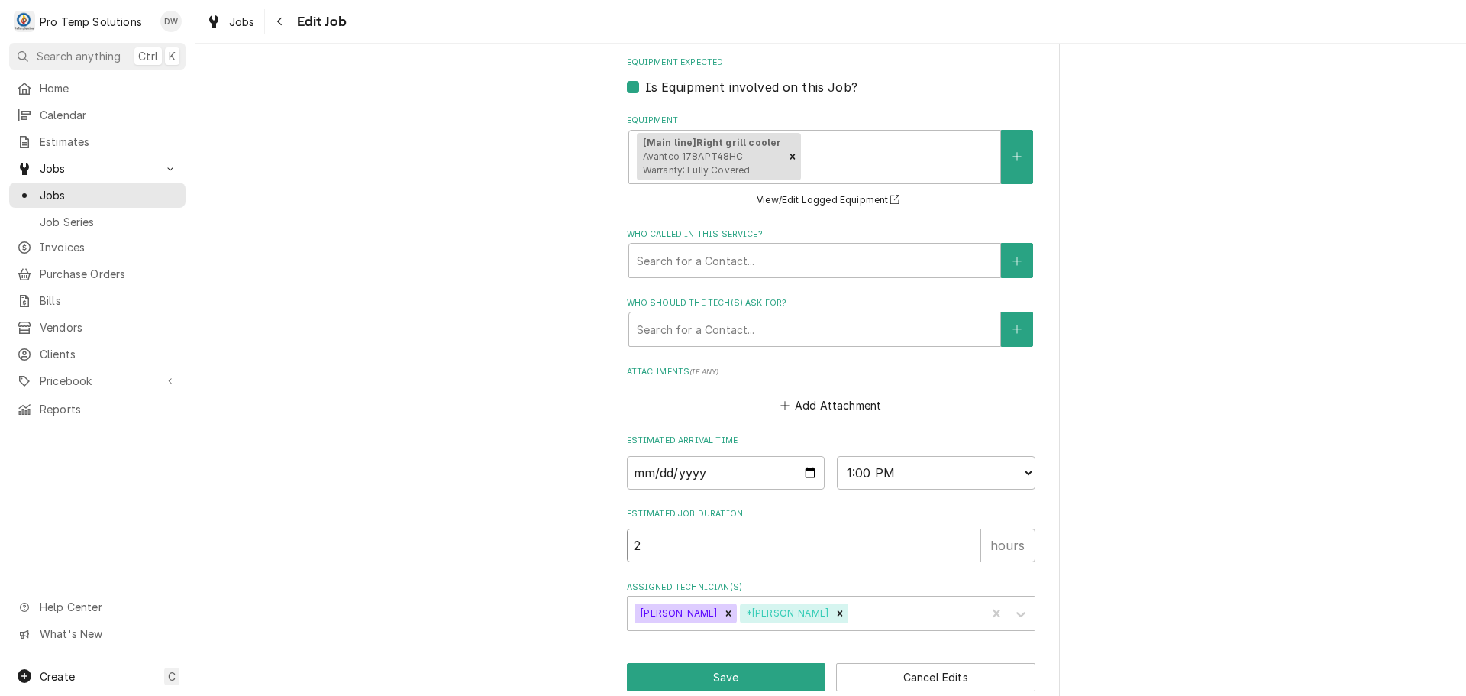
type textarea "x"
type input "2"
click at [712, 676] on button "Save" at bounding box center [726, 677] width 199 height 28
type textarea "x"
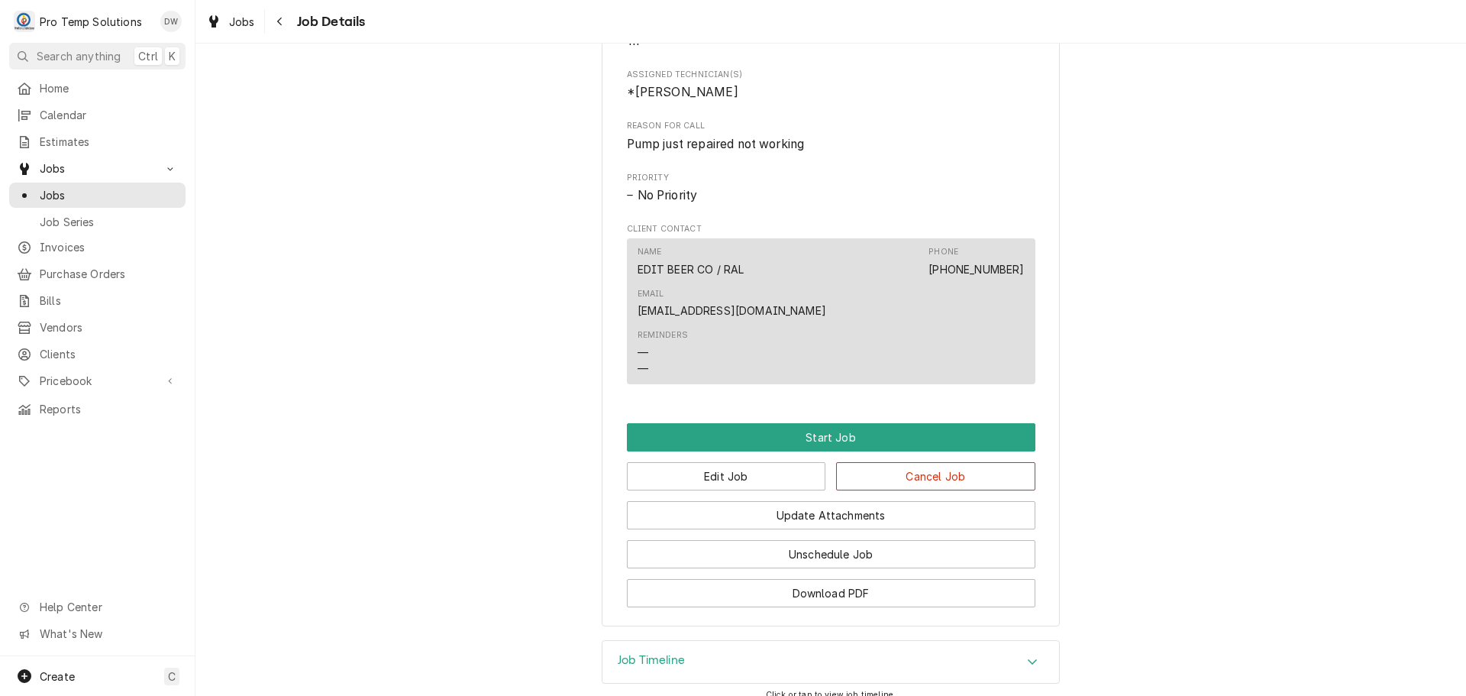
scroll to position [684, 0]
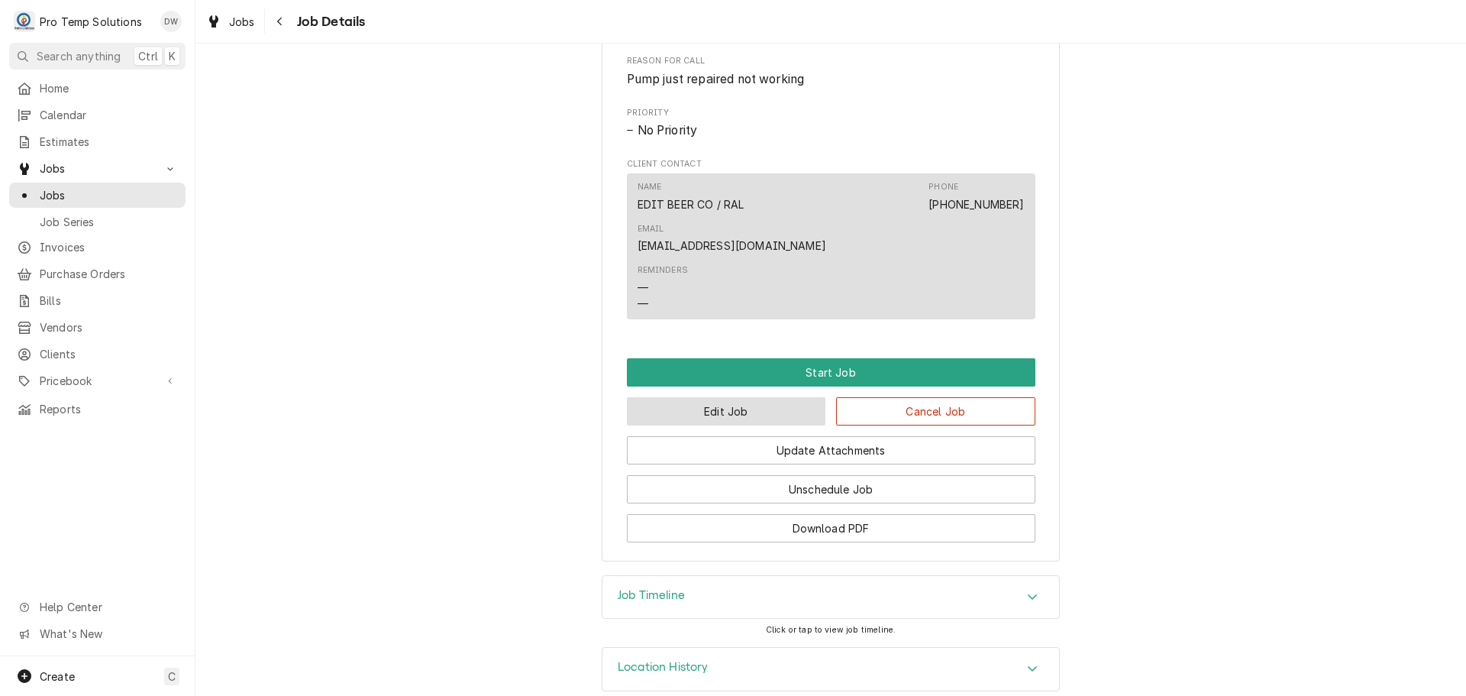
click at [722, 397] on button "Edit Job" at bounding box center [726, 411] width 199 height 28
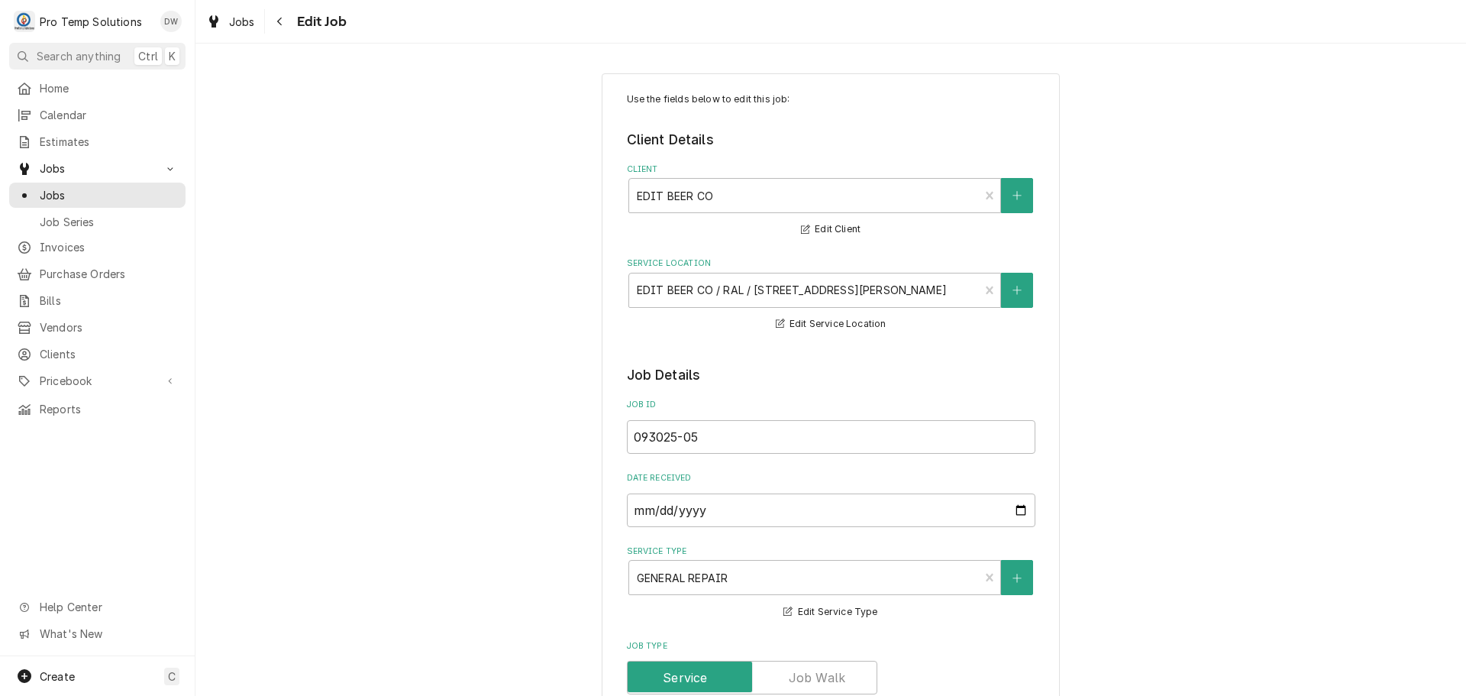
type textarea "x"
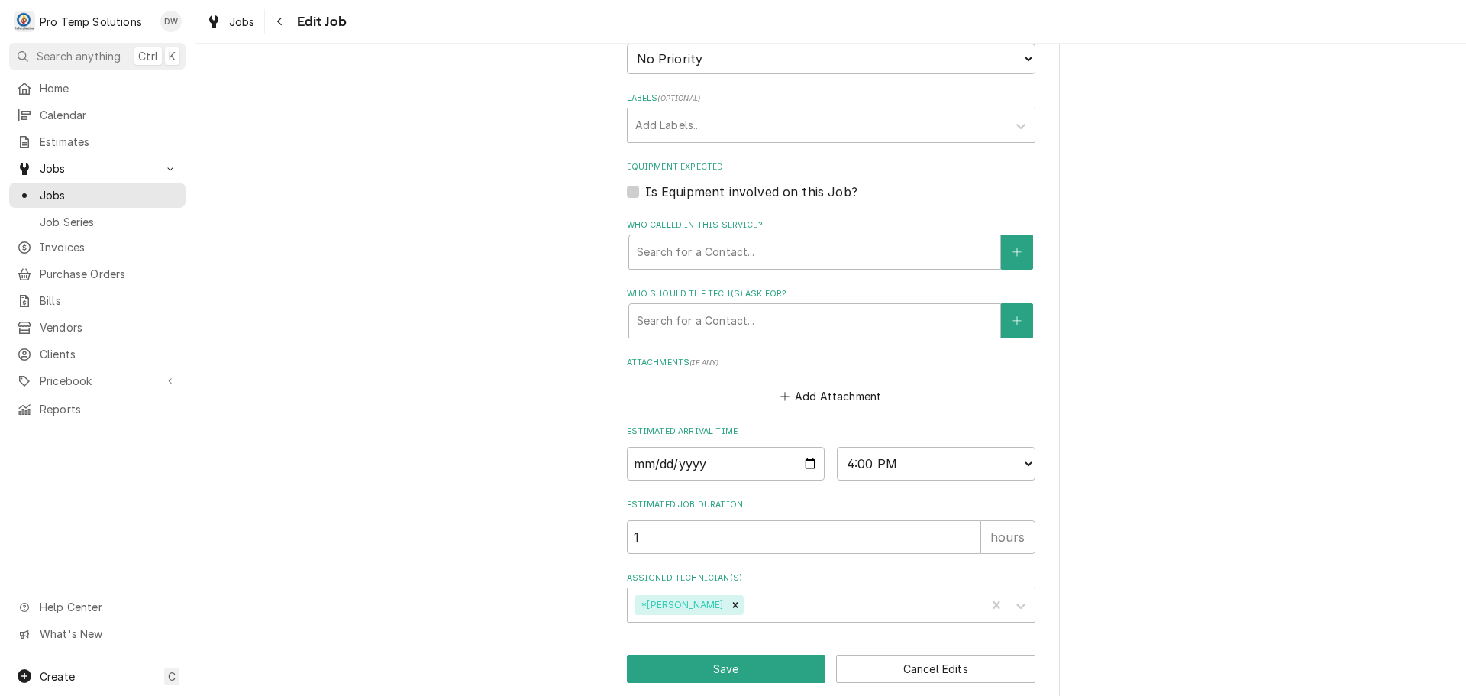
scroll to position [916, 0]
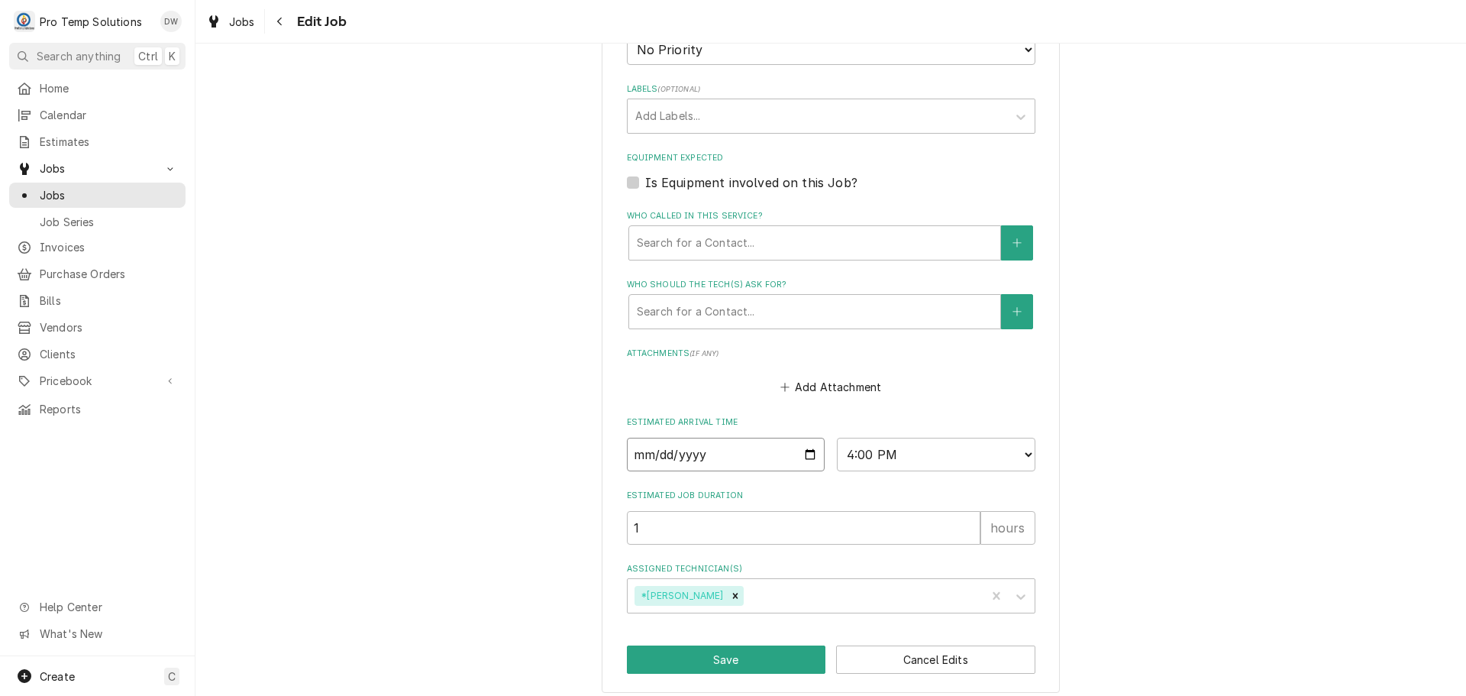
click at [802, 451] on input "2025-10-03" at bounding box center [726, 455] width 199 height 34
type input "2025-10-07"
click at [719, 654] on button "Save" at bounding box center [726, 659] width 199 height 28
type textarea "x"
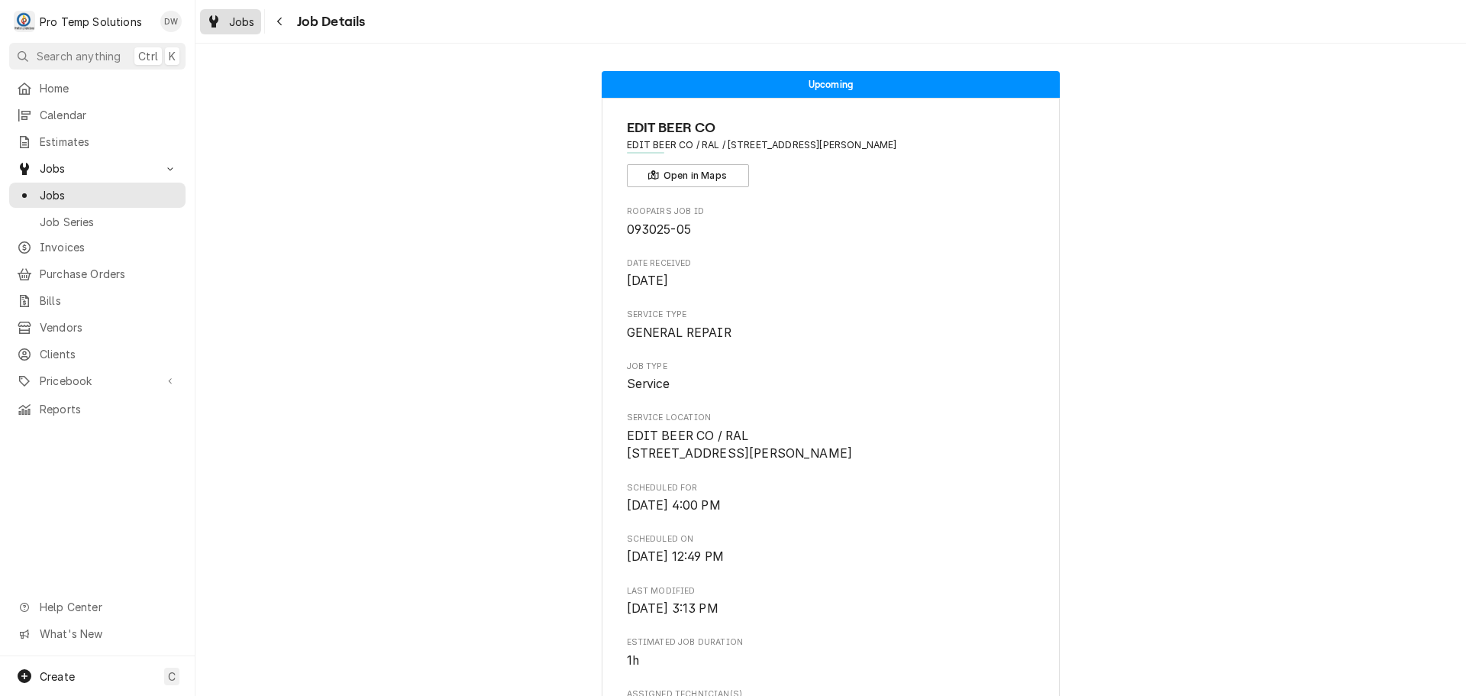
click at [234, 23] on span "Jobs" at bounding box center [242, 22] width 26 height 16
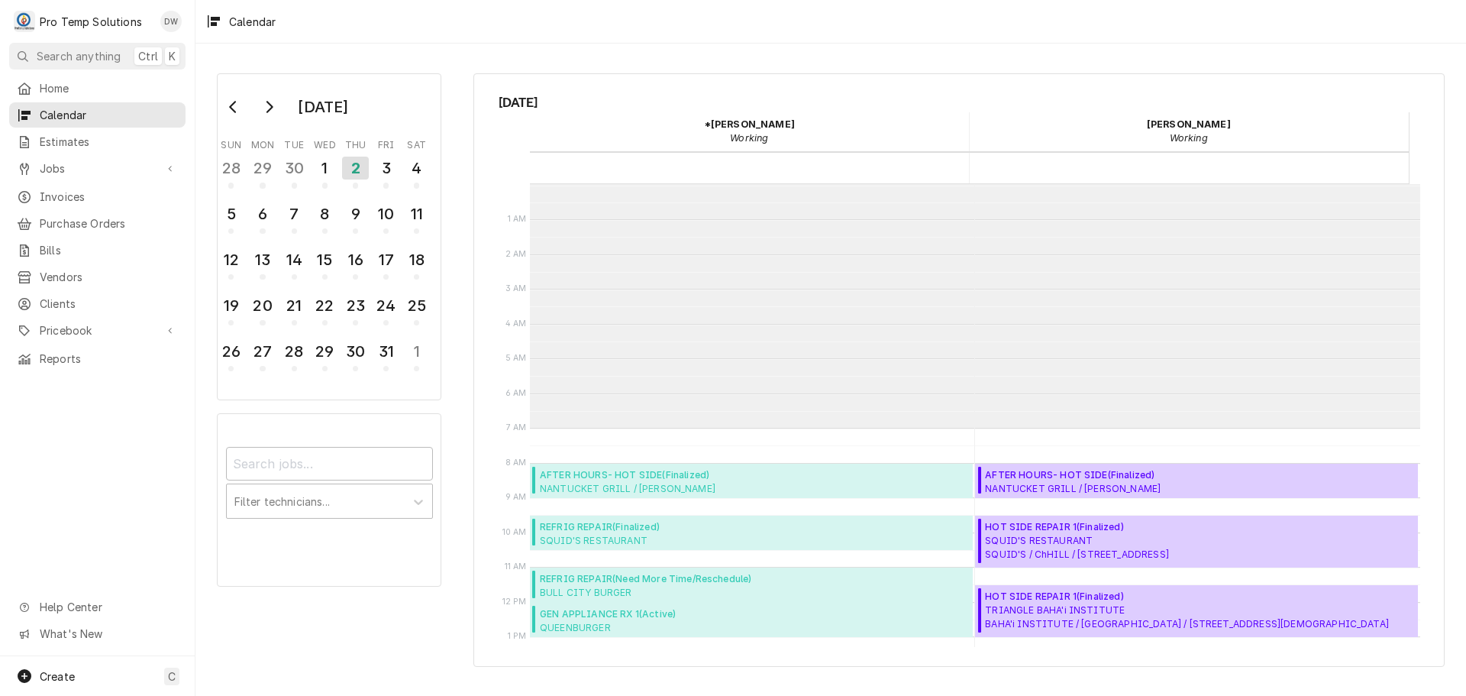
scroll to position [244, 0]
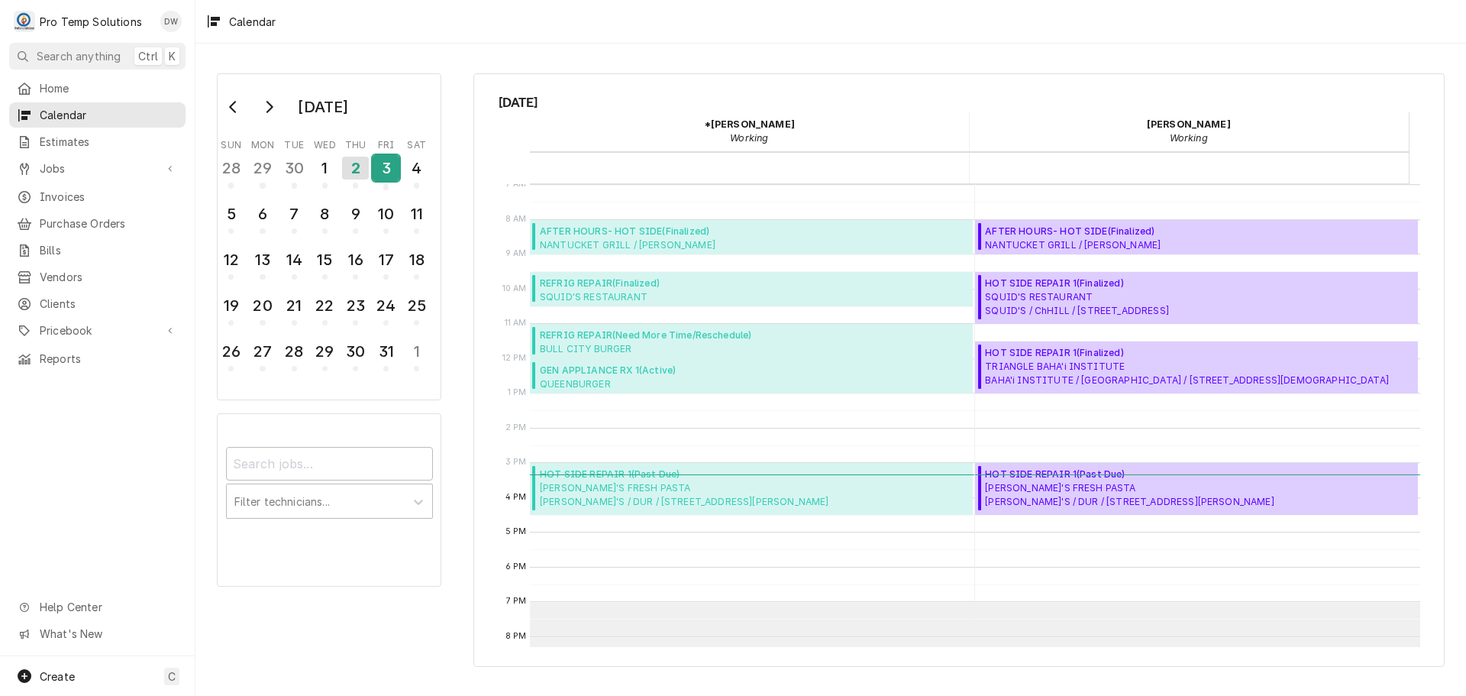
click at [389, 162] on div "3" at bounding box center [386, 168] width 27 height 26
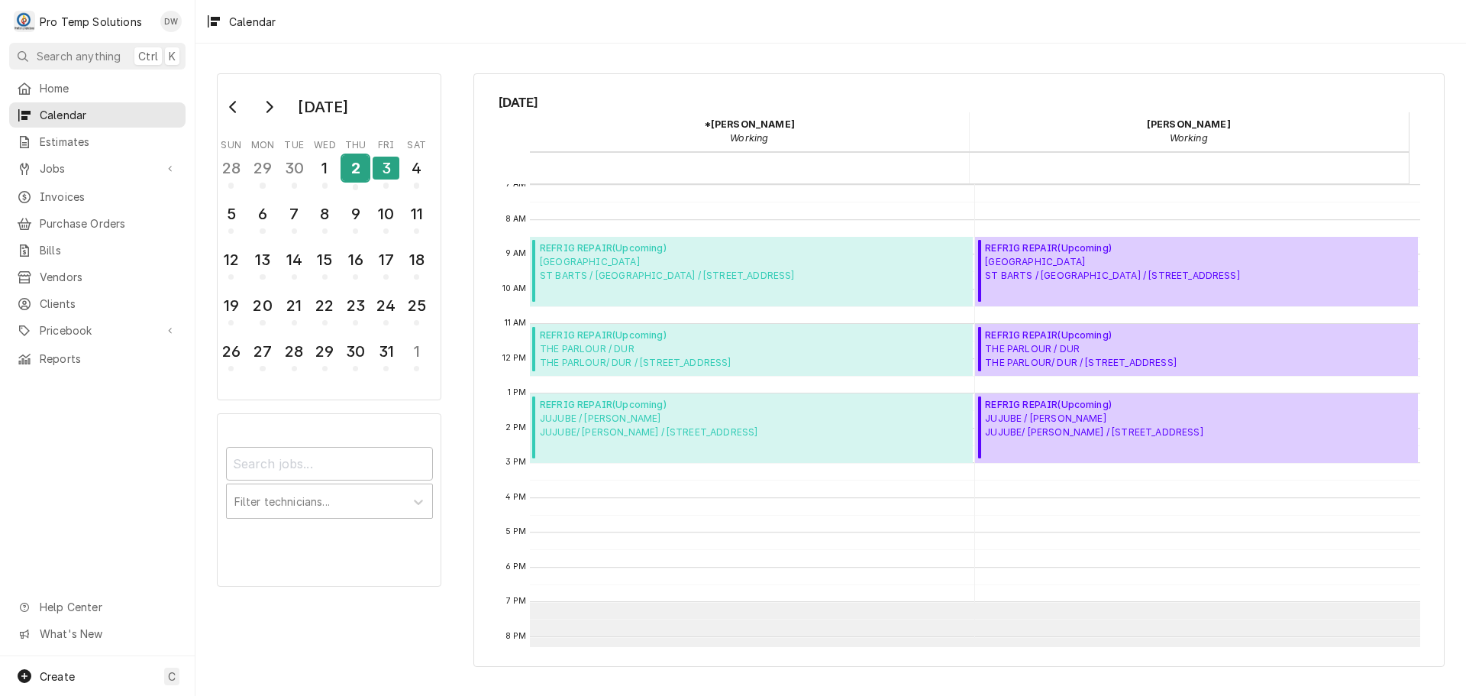
click at [350, 173] on div "2" at bounding box center [355, 168] width 27 height 26
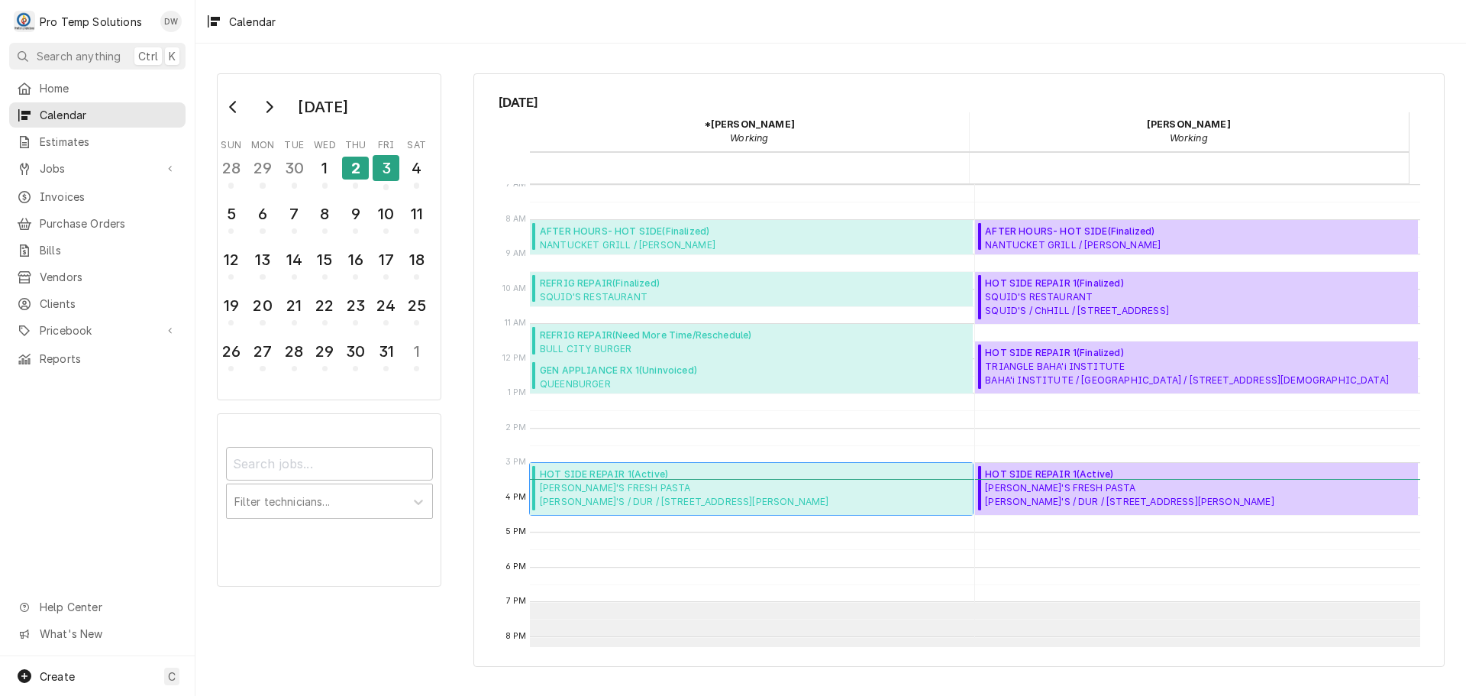
click at [888, 486] on div "HOT SIDE REPAIR 1 ( Active ) MELINA'S FRESH PASTA MELINA'S / DUR / 2717 Chapel …" at bounding box center [751, 489] width 443 height 52
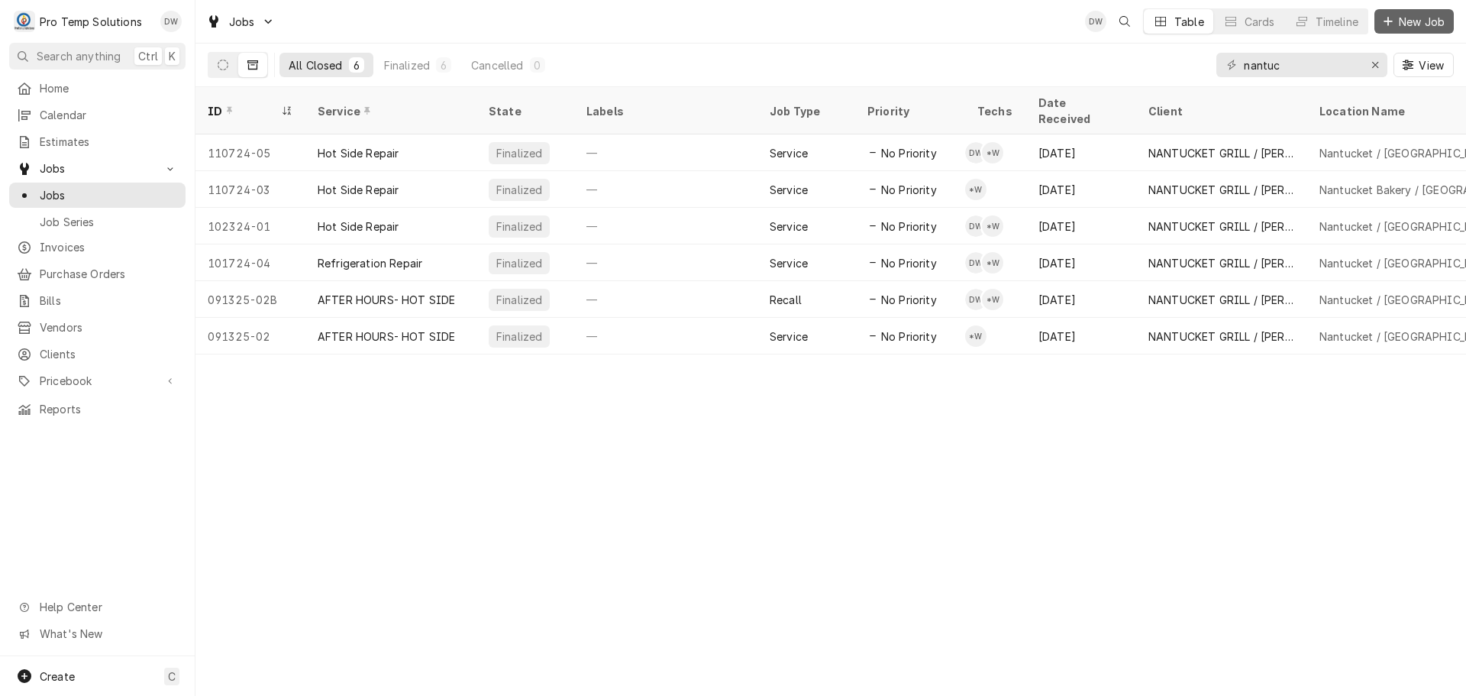
click at [1421, 19] on span "New Job" at bounding box center [1422, 22] width 52 height 16
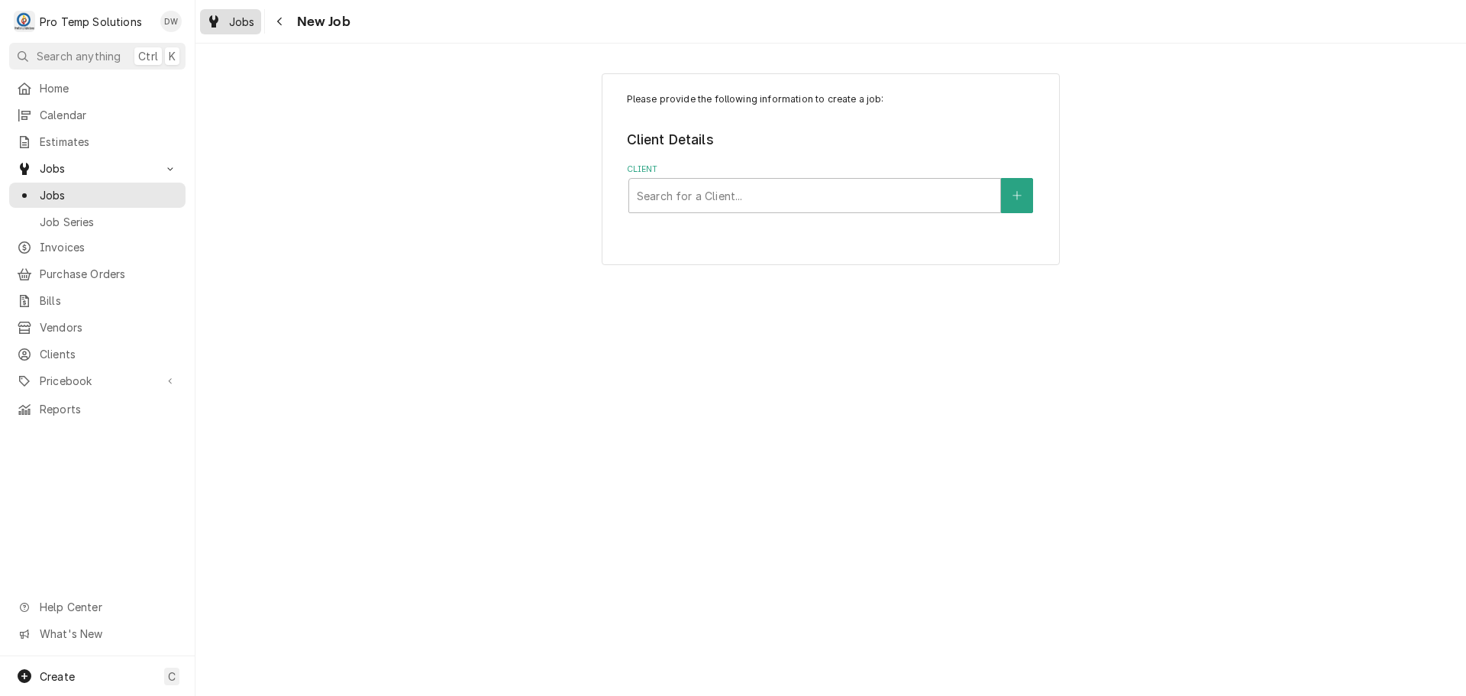
click at [231, 26] on span "Jobs" at bounding box center [242, 22] width 26 height 16
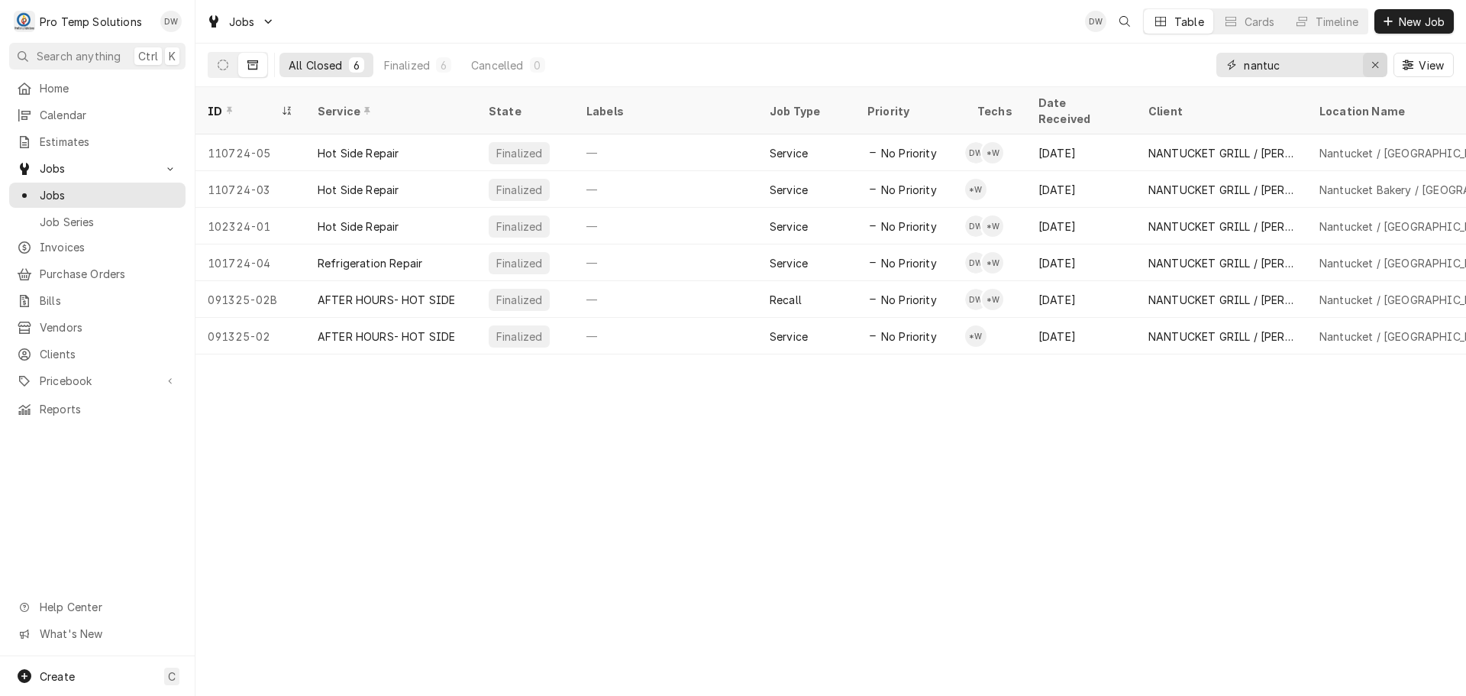
click at [1377, 62] on icon "Erase input" at bounding box center [1375, 65] width 8 height 11
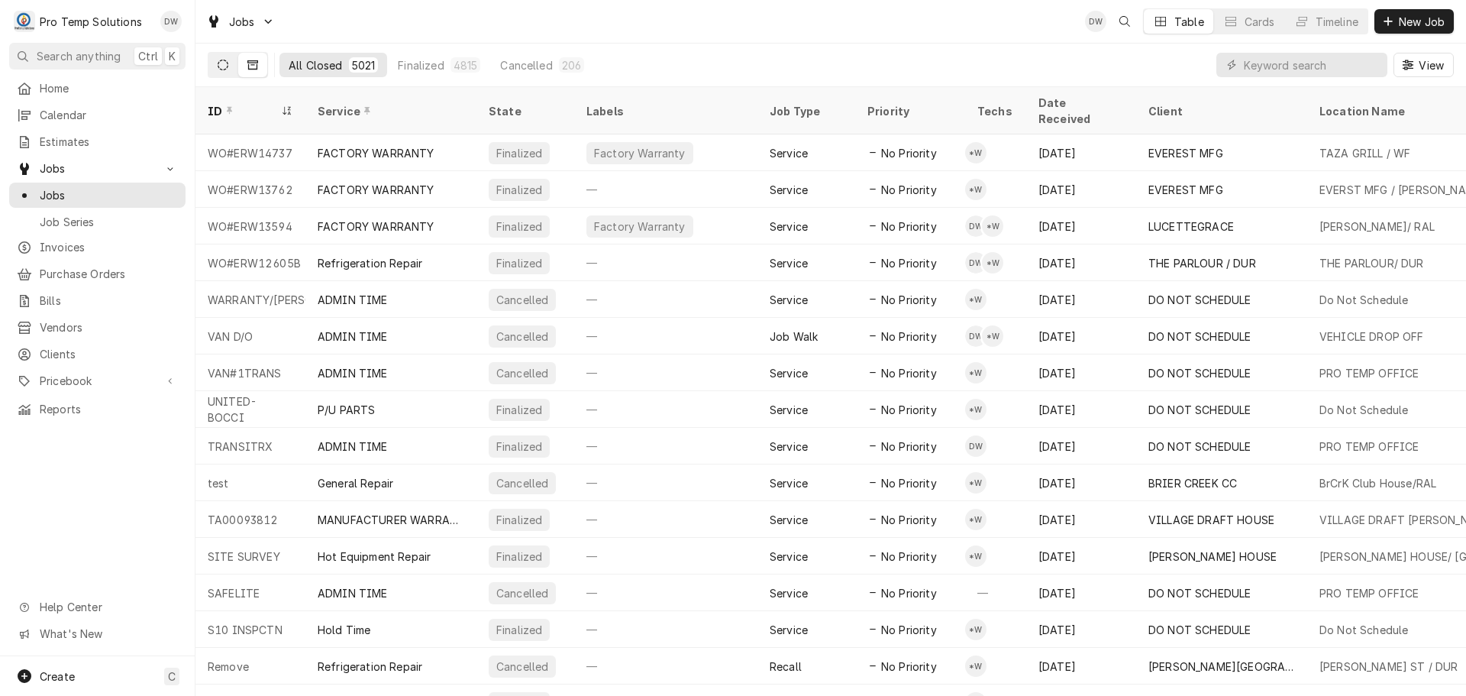
click at [226, 64] on icon "Dynamic Content Wrapper" at bounding box center [223, 65] width 11 height 11
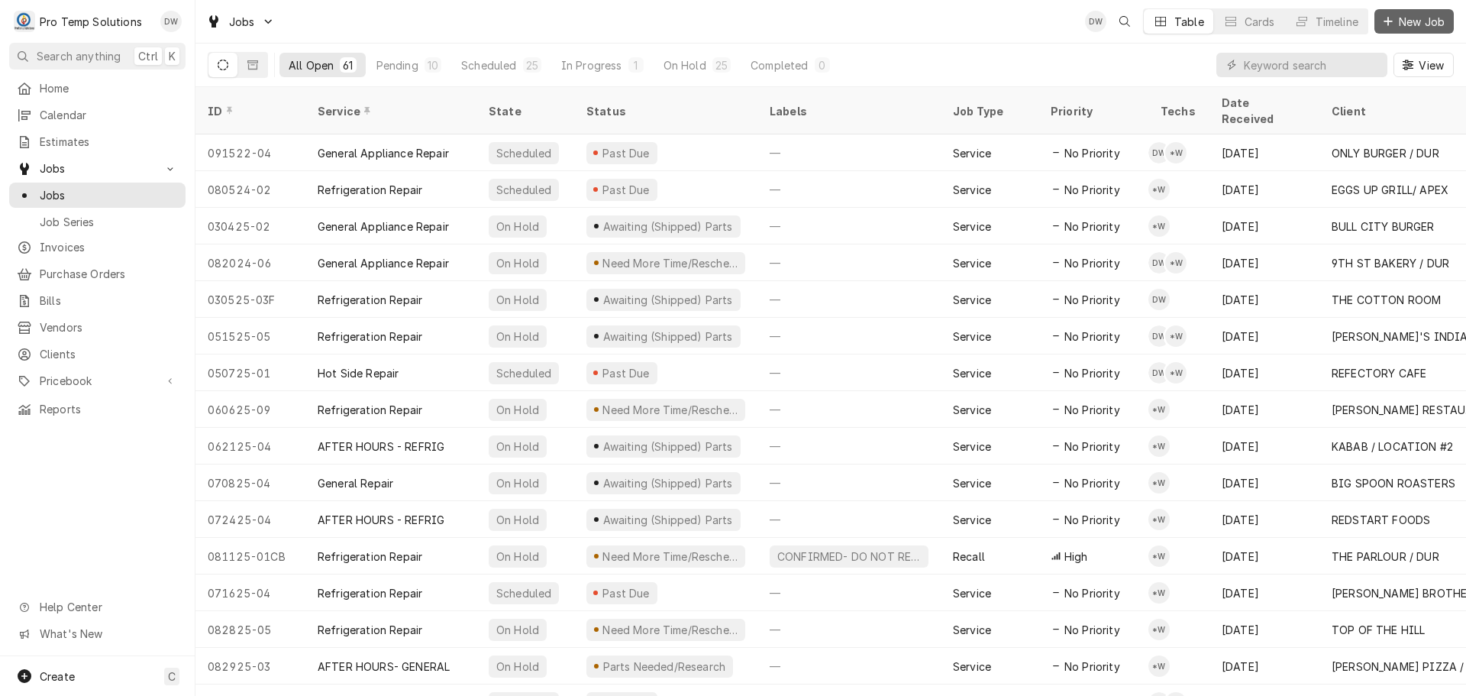
click at [1419, 20] on span "New Job" at bounding box center [1422, 22] width 52 height 16
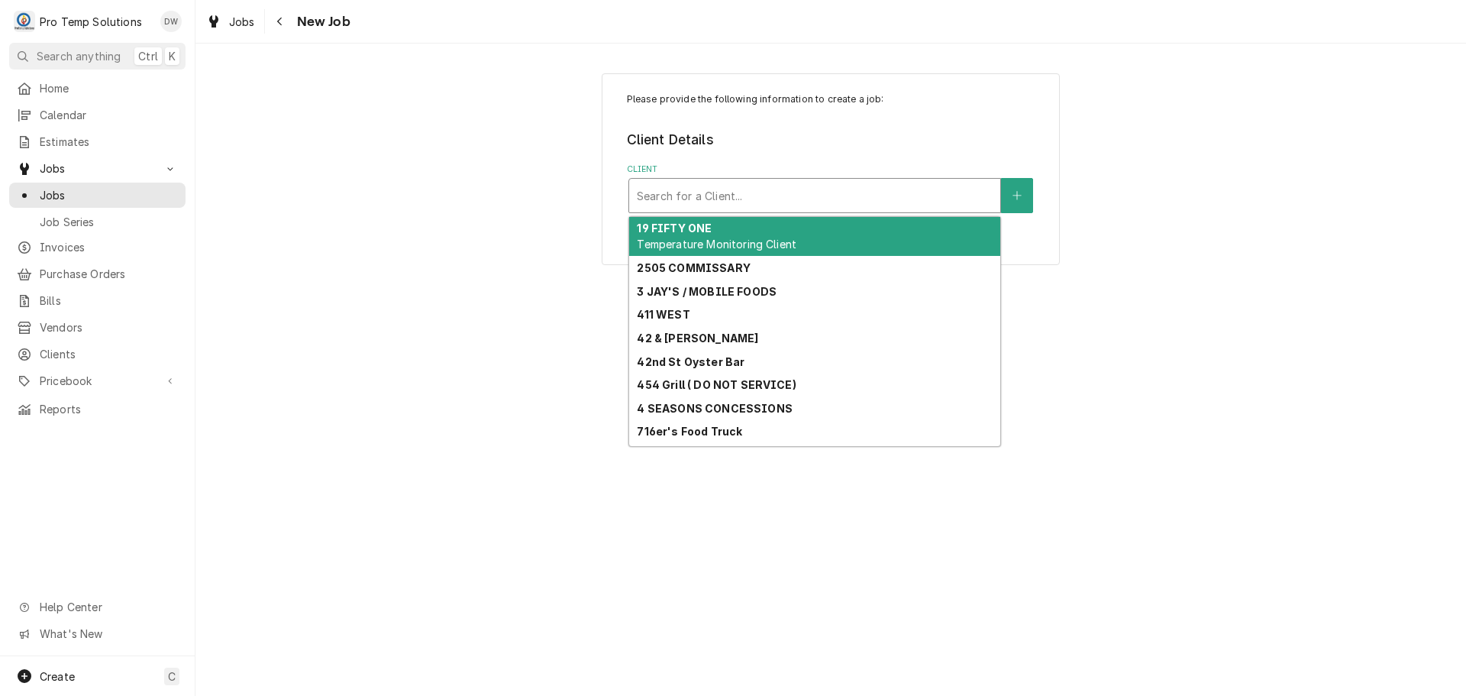
click at [893, 186] on div "Client" at bounding box center [815, 195] width 356 height 27
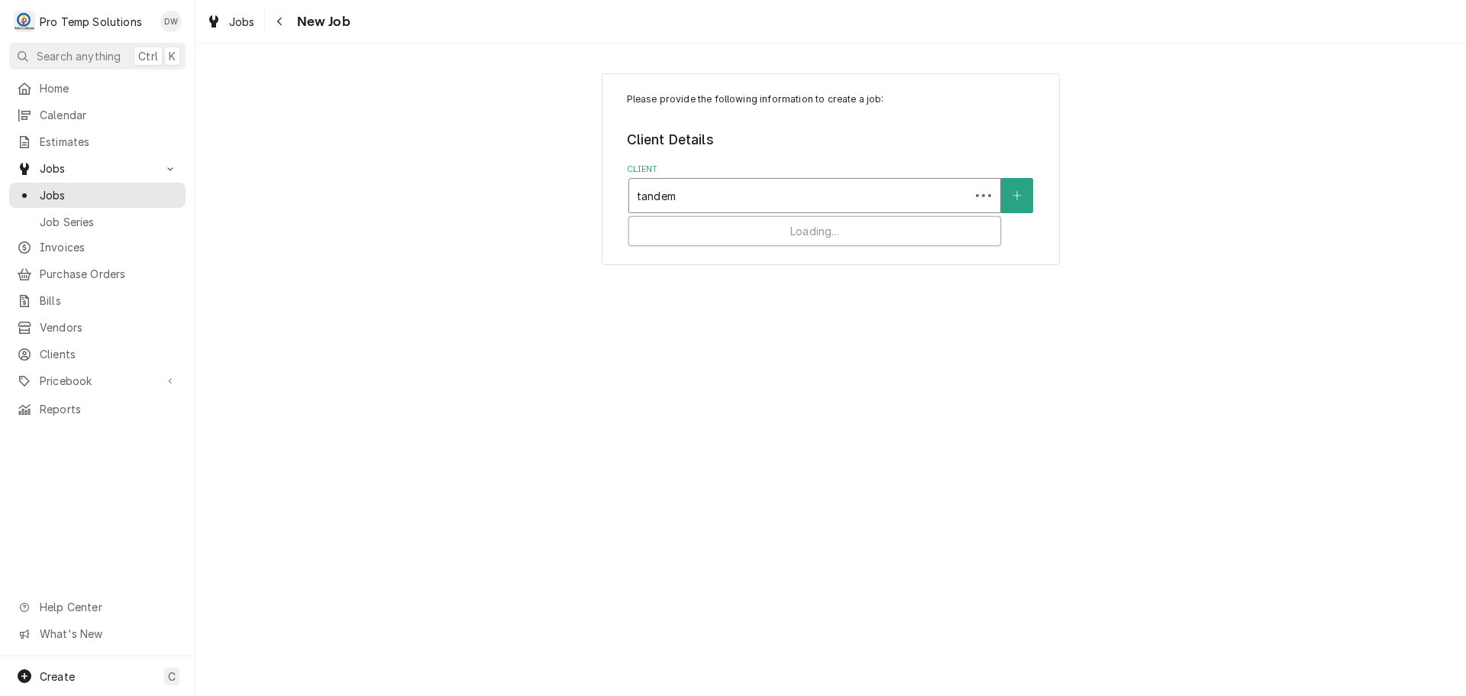
type input "tandem"
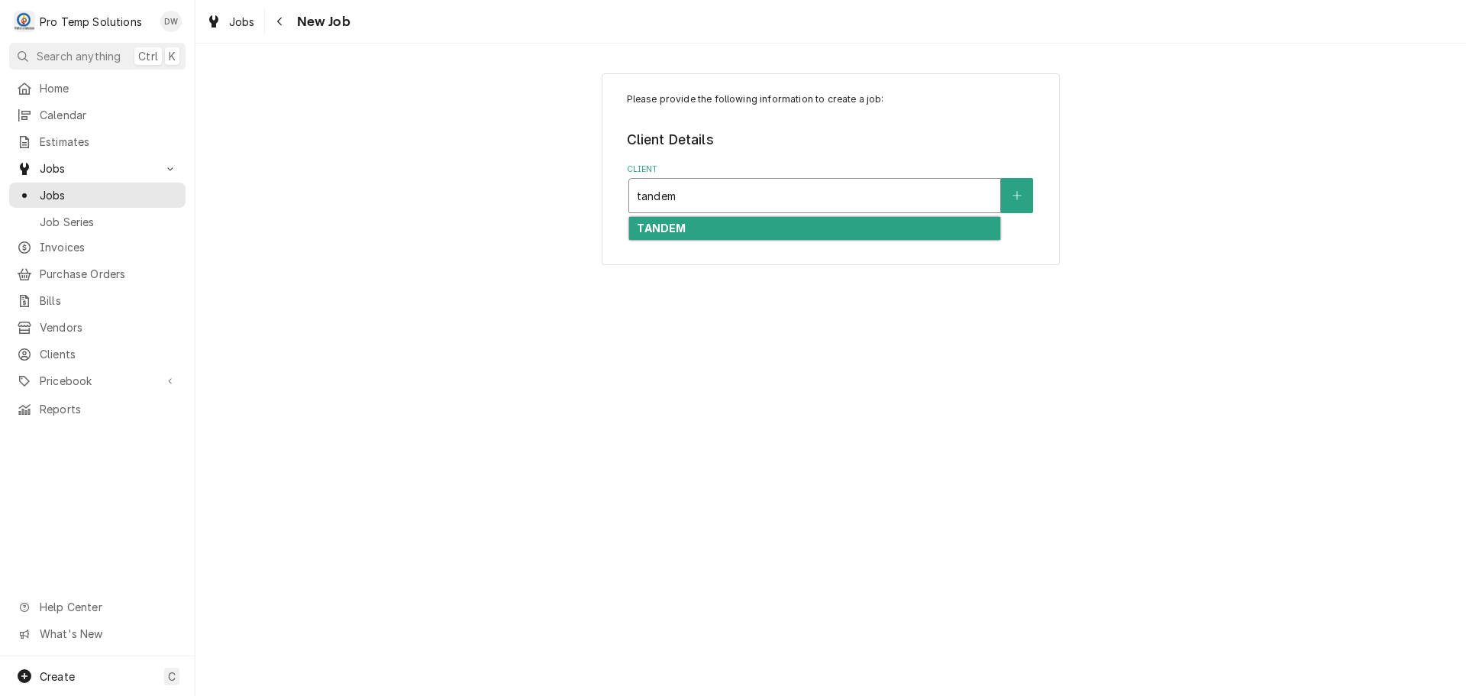
click at [788, 234] on div "TANDEM" at bounding box center [814, 229] width 371 height 24
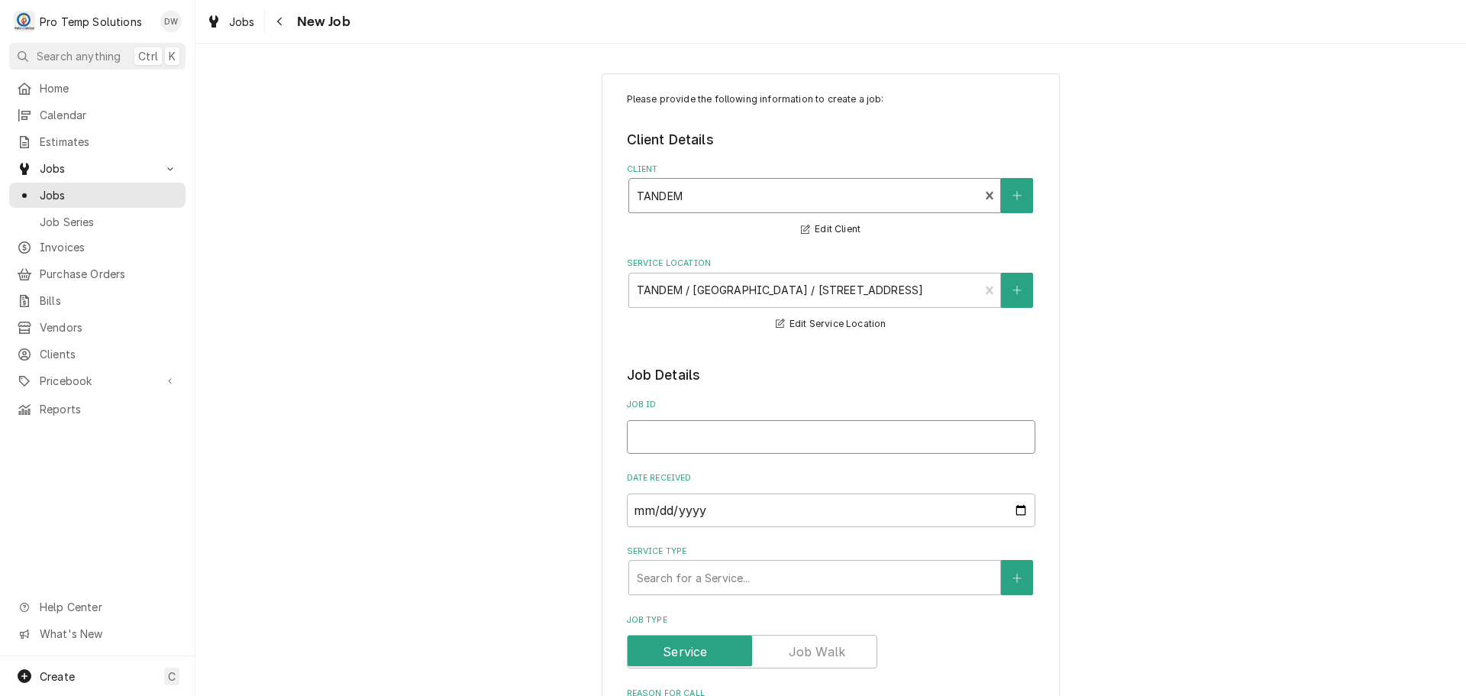
click at [713, 432] on input "Job ID" at bounding box center [831, 437] width 408 height 34
type textarea "x"
type input "1"
type textarea "x"
type input "10"
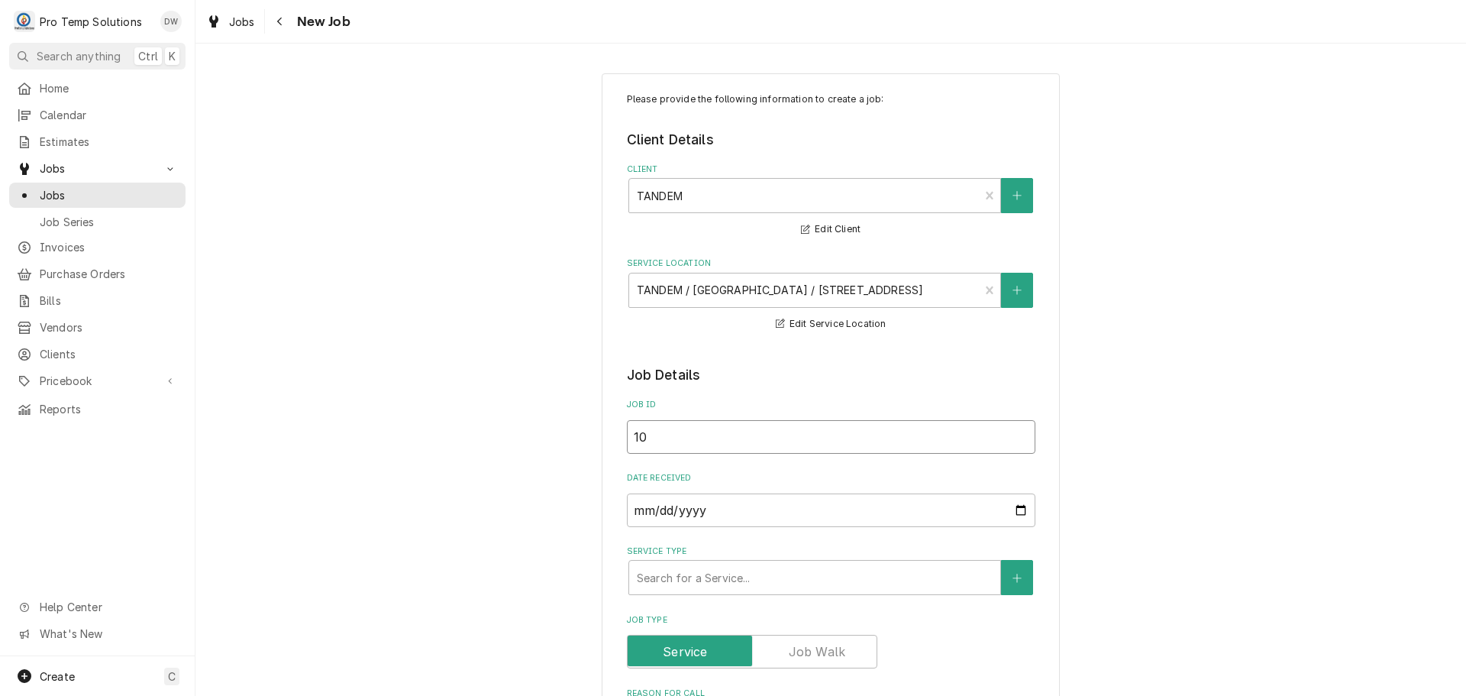
type textarea "x"
type input "100"
type textarea "x"
type input "1003"
type textarea "x"
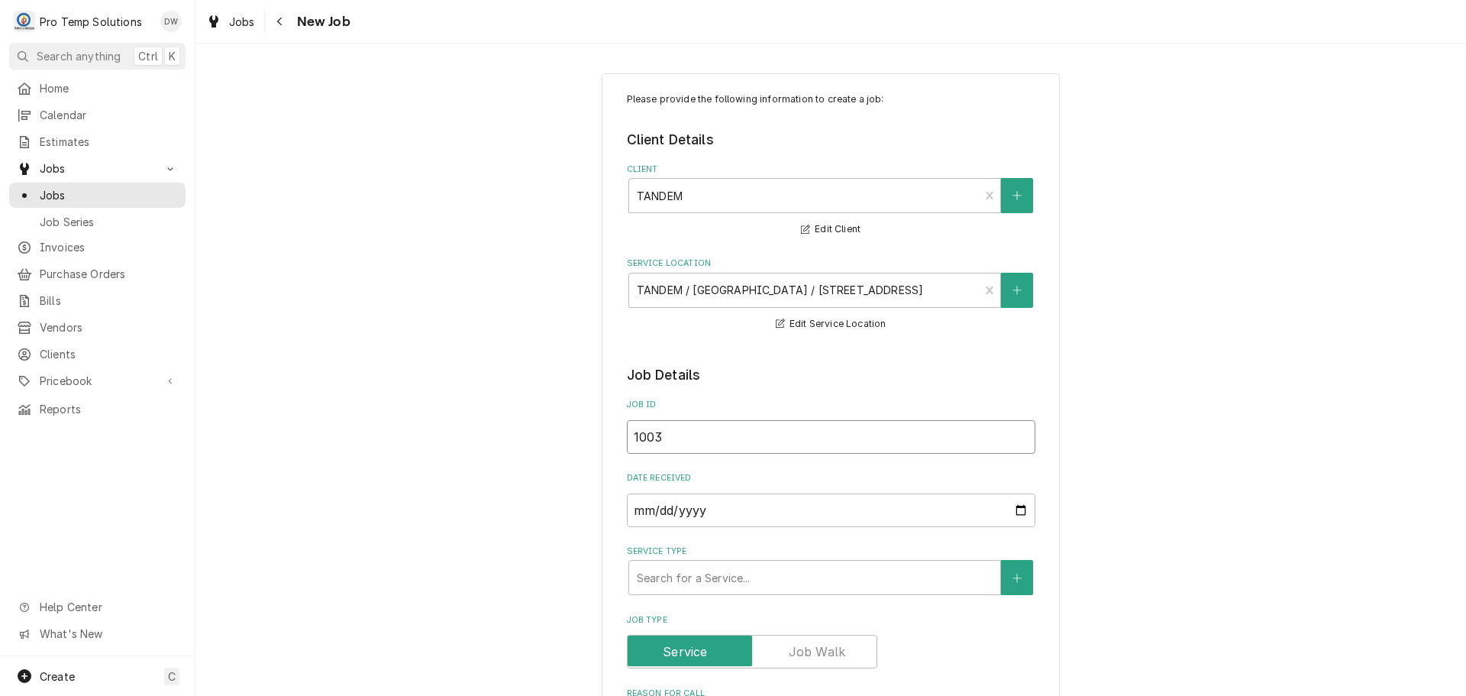
type input "10032"
type textarea "x"
type input "100325"
type textarea "x"
type input "100325-"
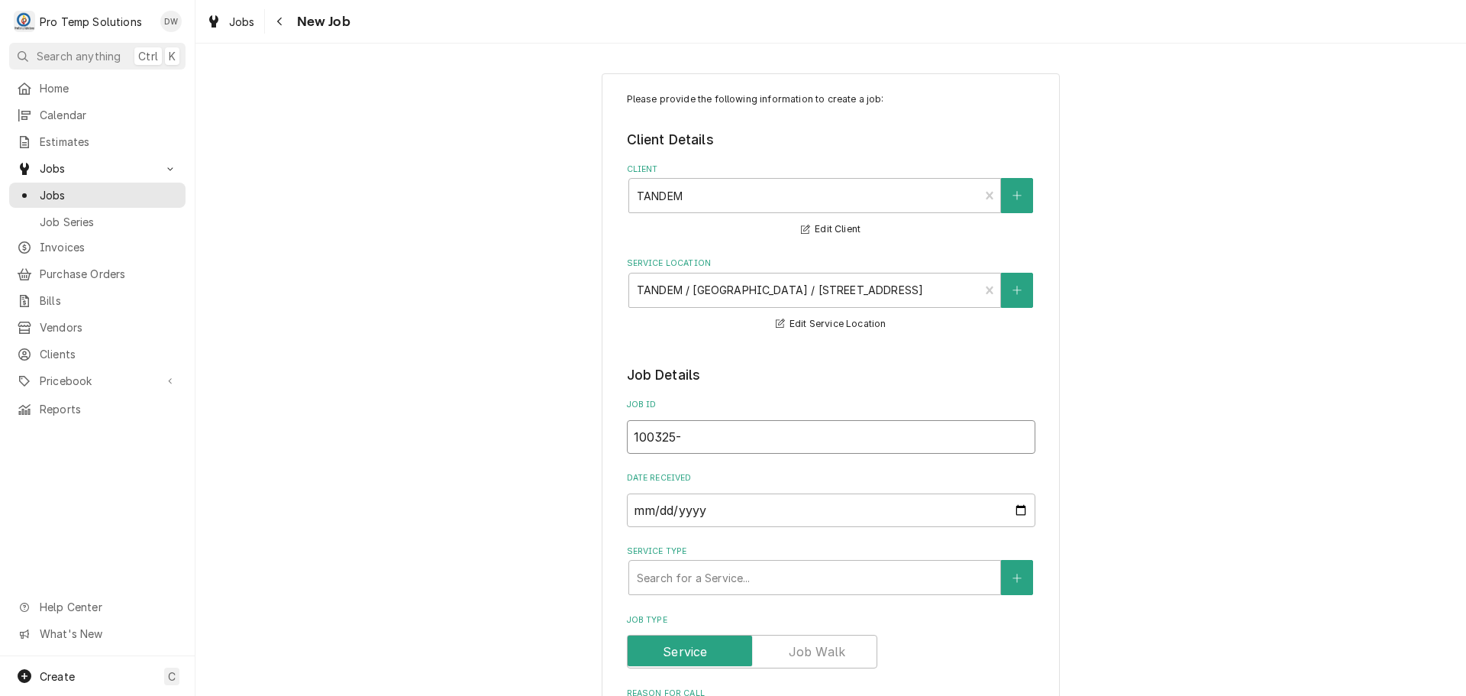
type textarea "x"
type input "100325-0"
type textarea "x"
type input "100325-03"
type textarea "x"
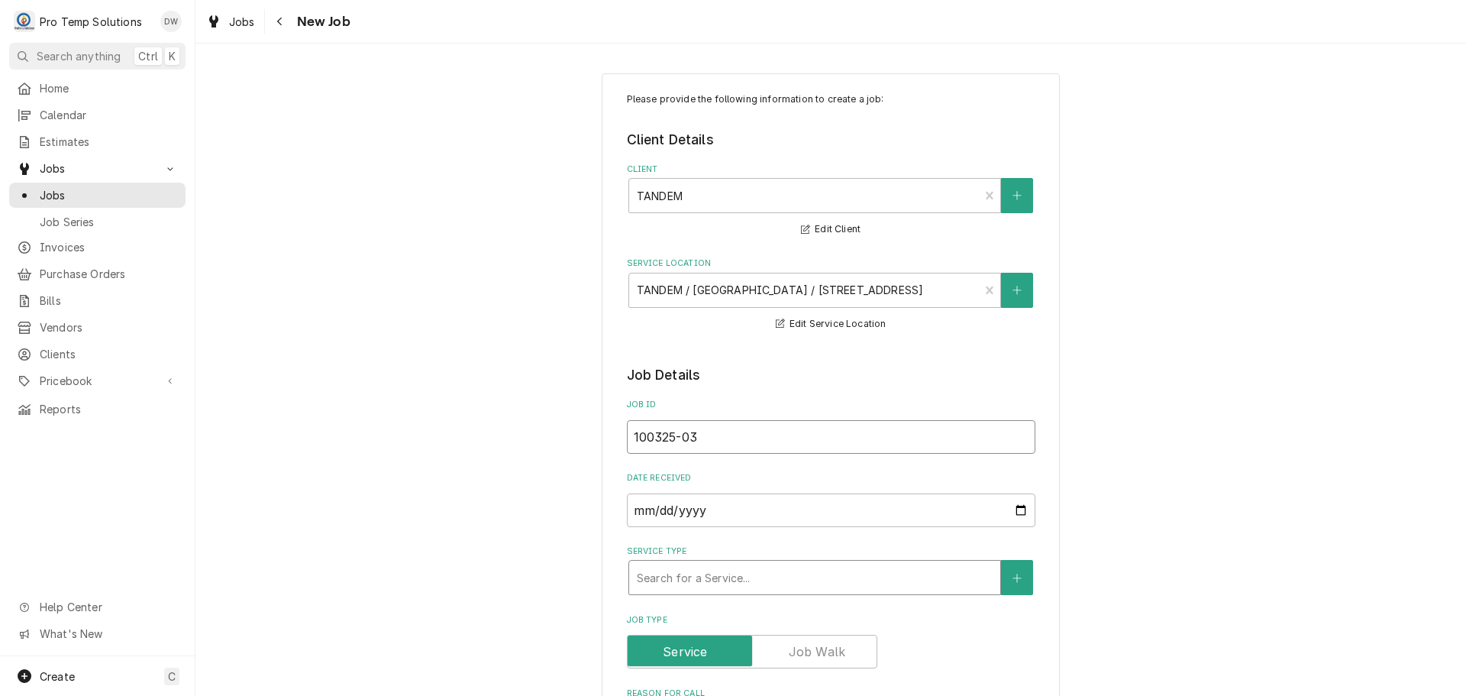
type input "100325-03"
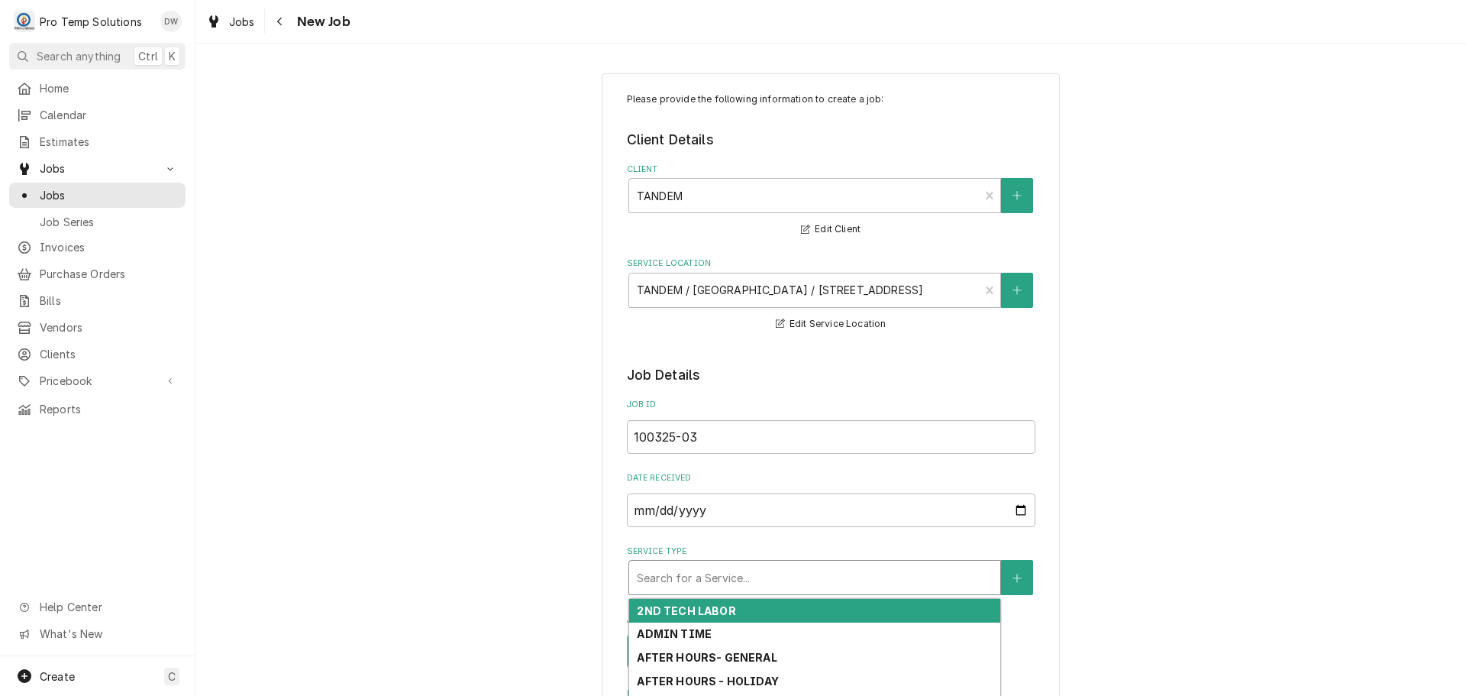
click at [709, 583] on div "Service Type" at bounding box center [815, 576] width 356 height 27
type textarea "x"
type input "r"
type textarea "x"
type input "re"
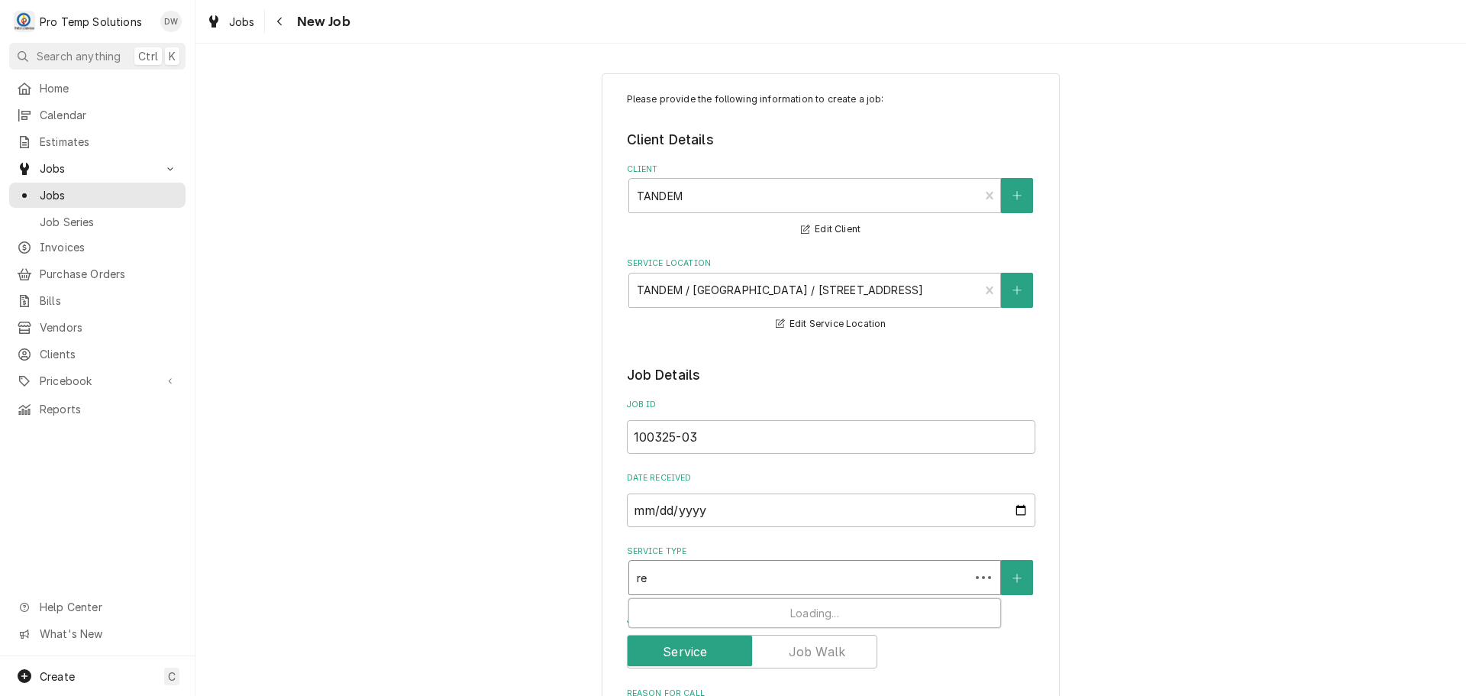
type textarea "x"
type input "ref"
type textarea "x"
type input "refr"
type textarea "x"
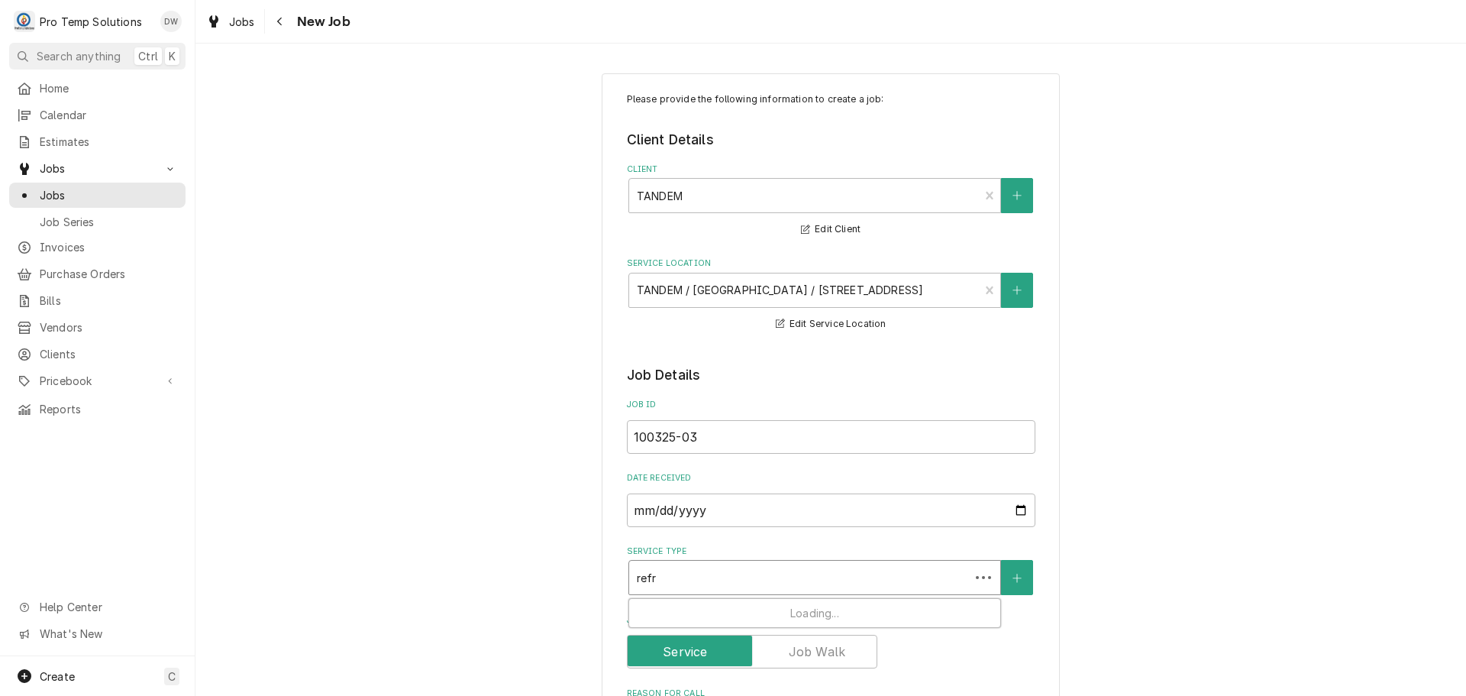
type input "refri"
type textarea "x"
type input "refrig"
type textarea "x"
type input "refrig"
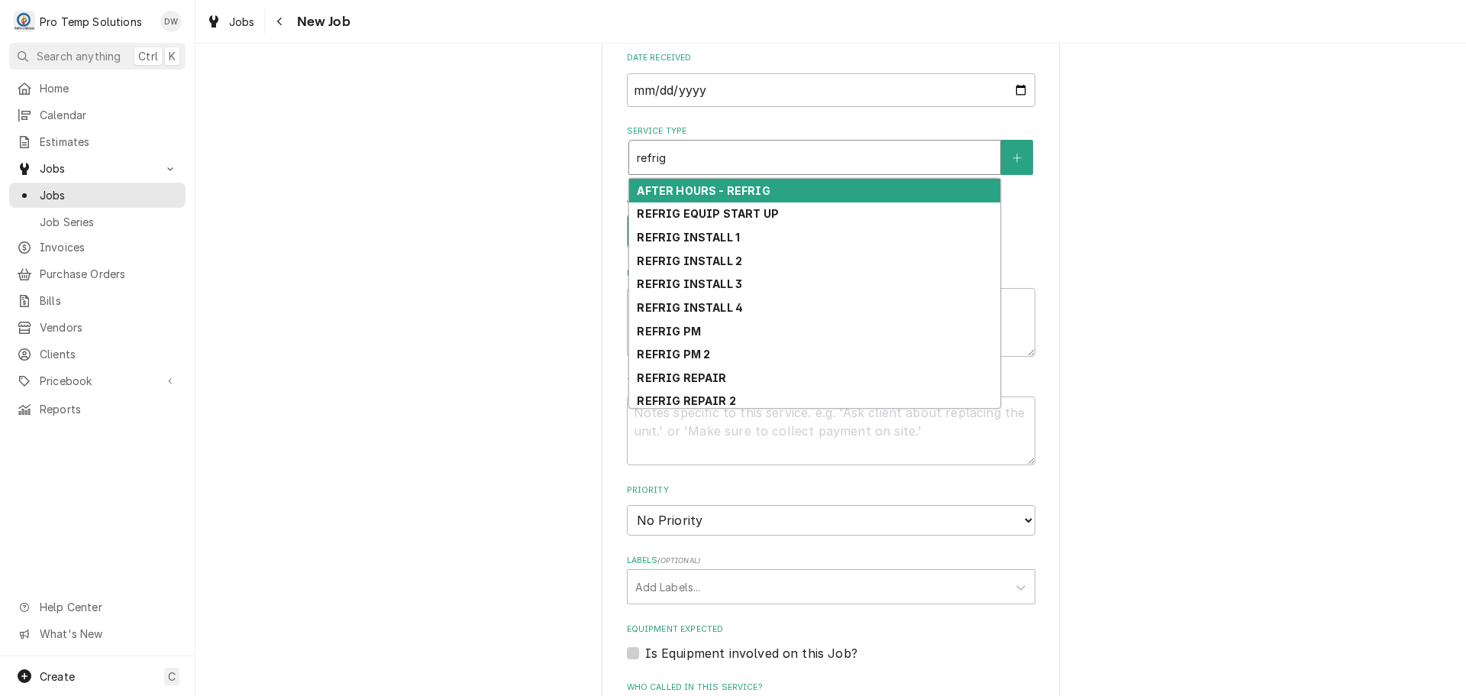
scroll to position [458, 0]
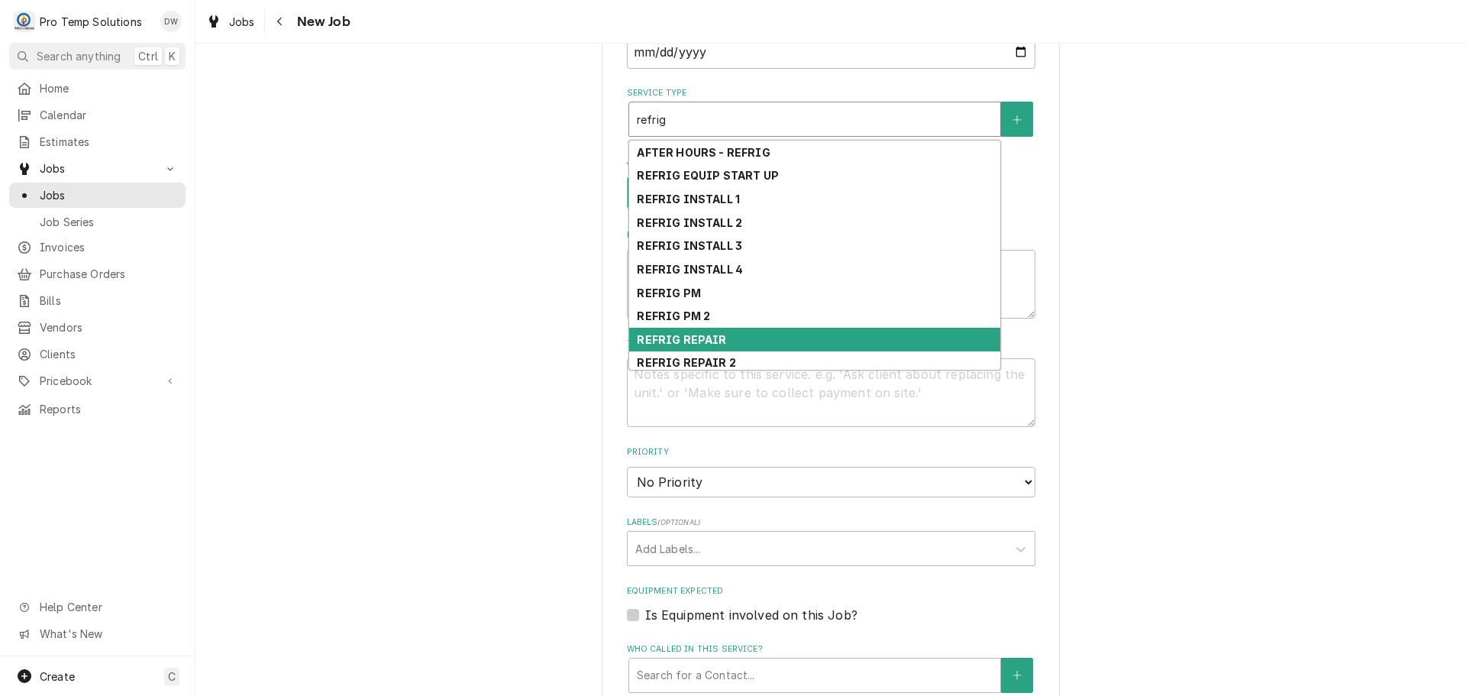
click at [712, 334] on strong "REFRIG REPAIR" at bounding box center [681, 339] width 89 height 13
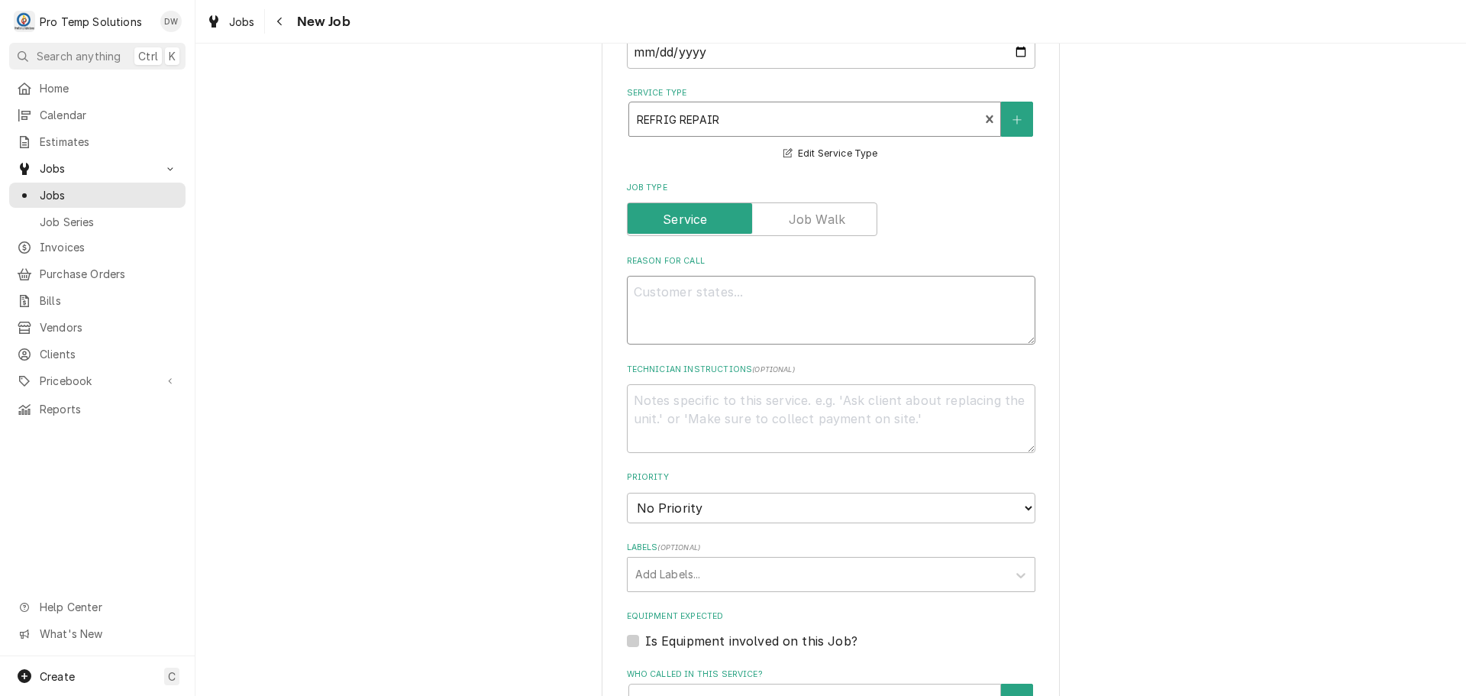
click at [702, 284] on textarea "Reason For Call" at bounding box center [831, 310] width 408 height 69
type textarea "x"
type textarea "r"
type textarea "x"
type textarea "ri"
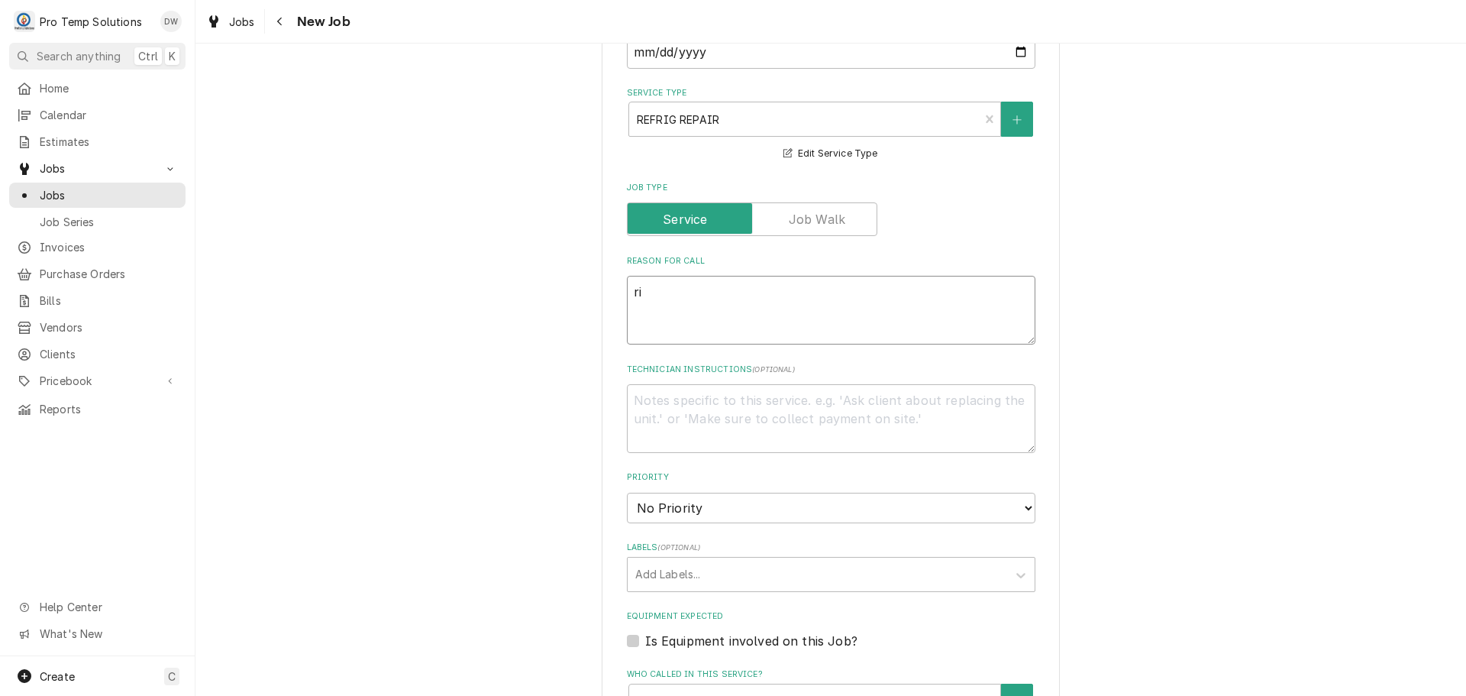
type textarea "x"
type textarea "rif"
type textarea "x"
type textarea "rif"
type textarea "x"
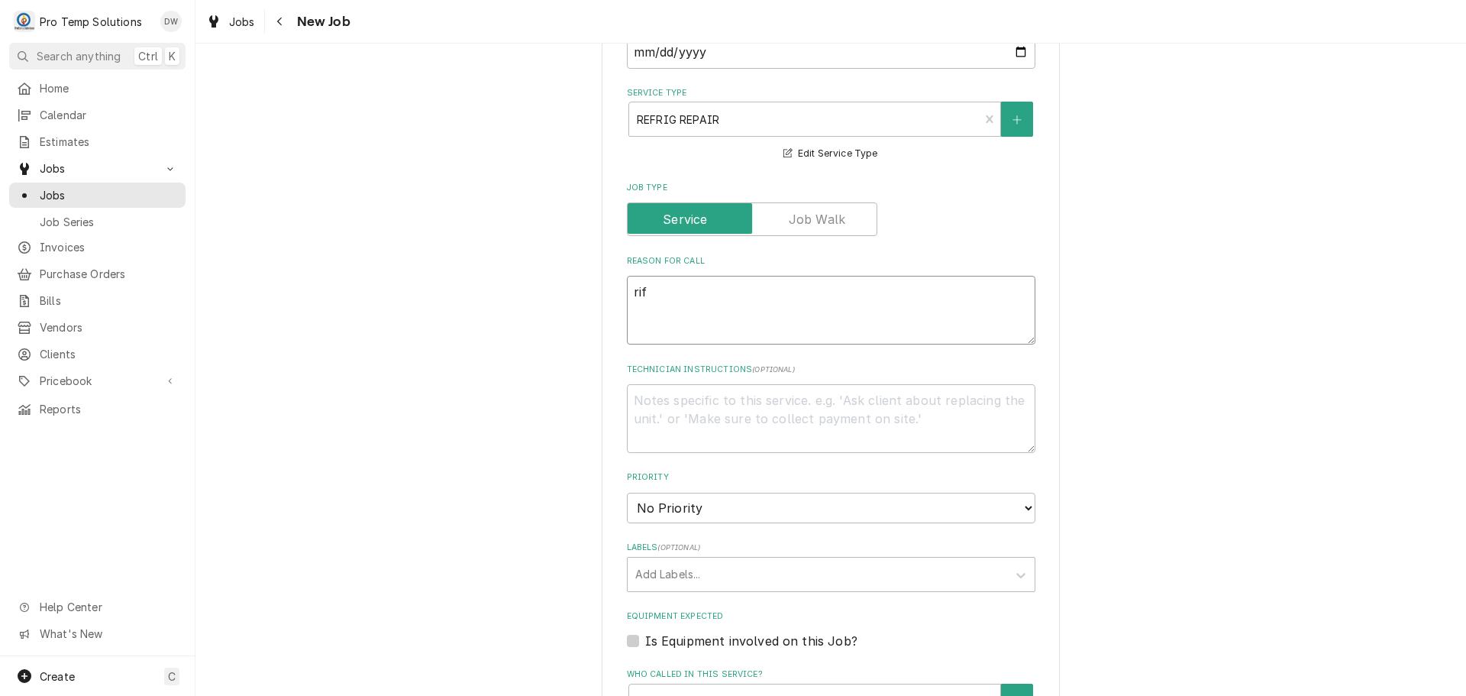
type textarea "rif d"
type textarea "x"
type textarea "rif do"
type textarea "x"
type textarea "rif dow"
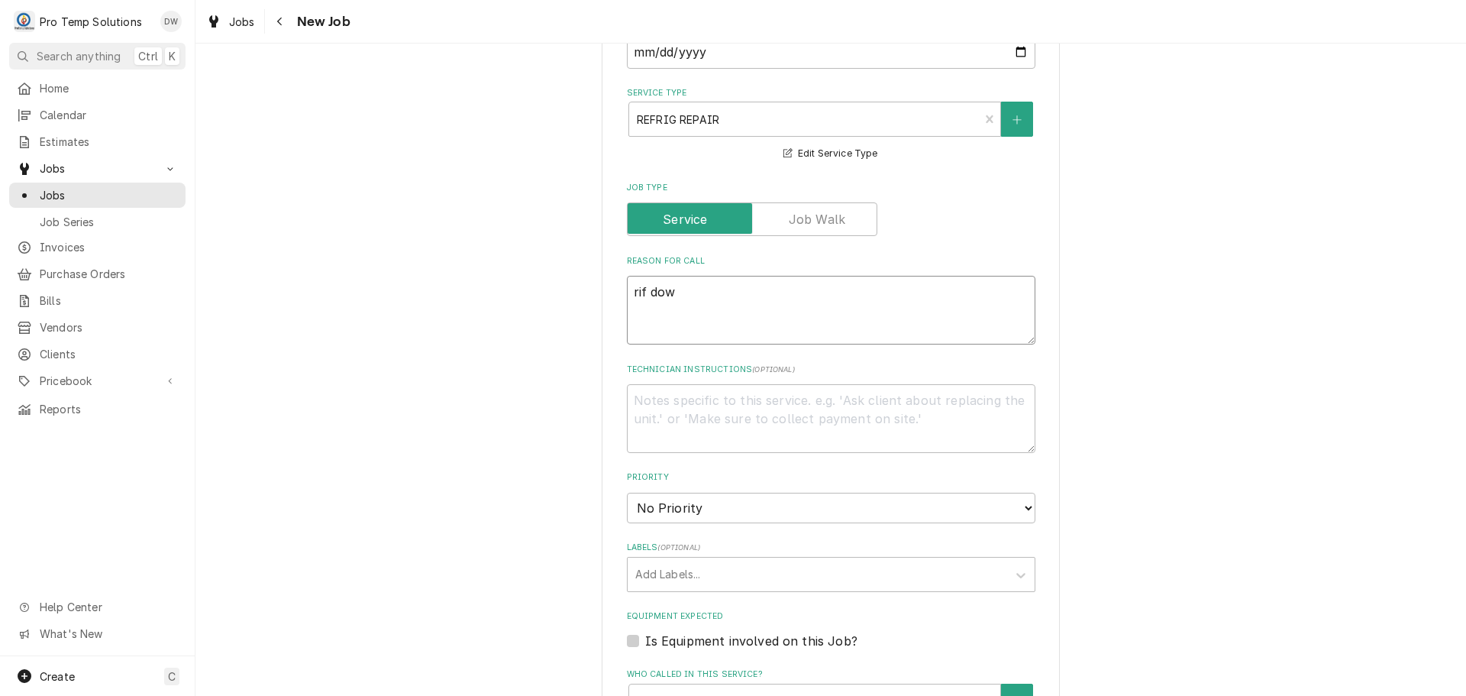
type textarea "x"
type textarea "rif down"
type textarea "x"
type textarea "rif down"
type textarea "x"
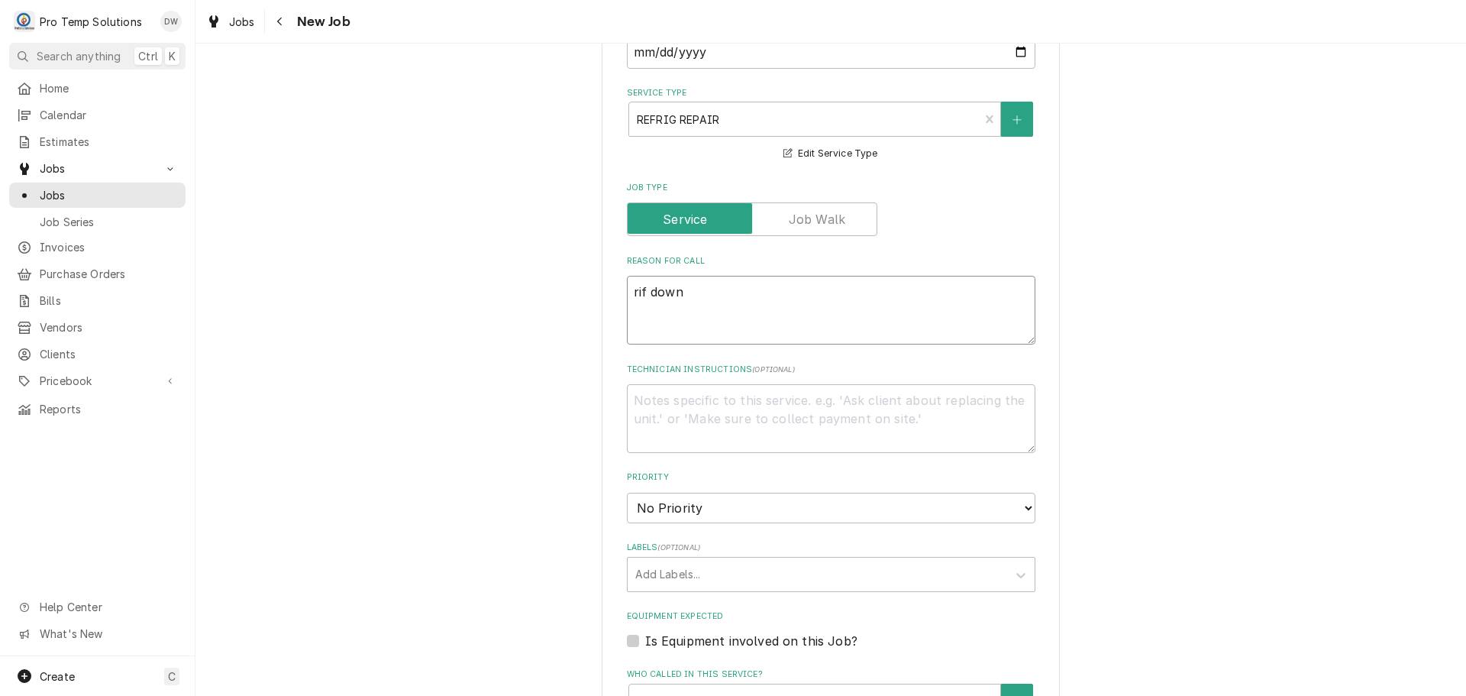
type textarea "rif down"
type textarea "x"
type textarea "rif dow"
type textarea "x"
type textarea "rif do"
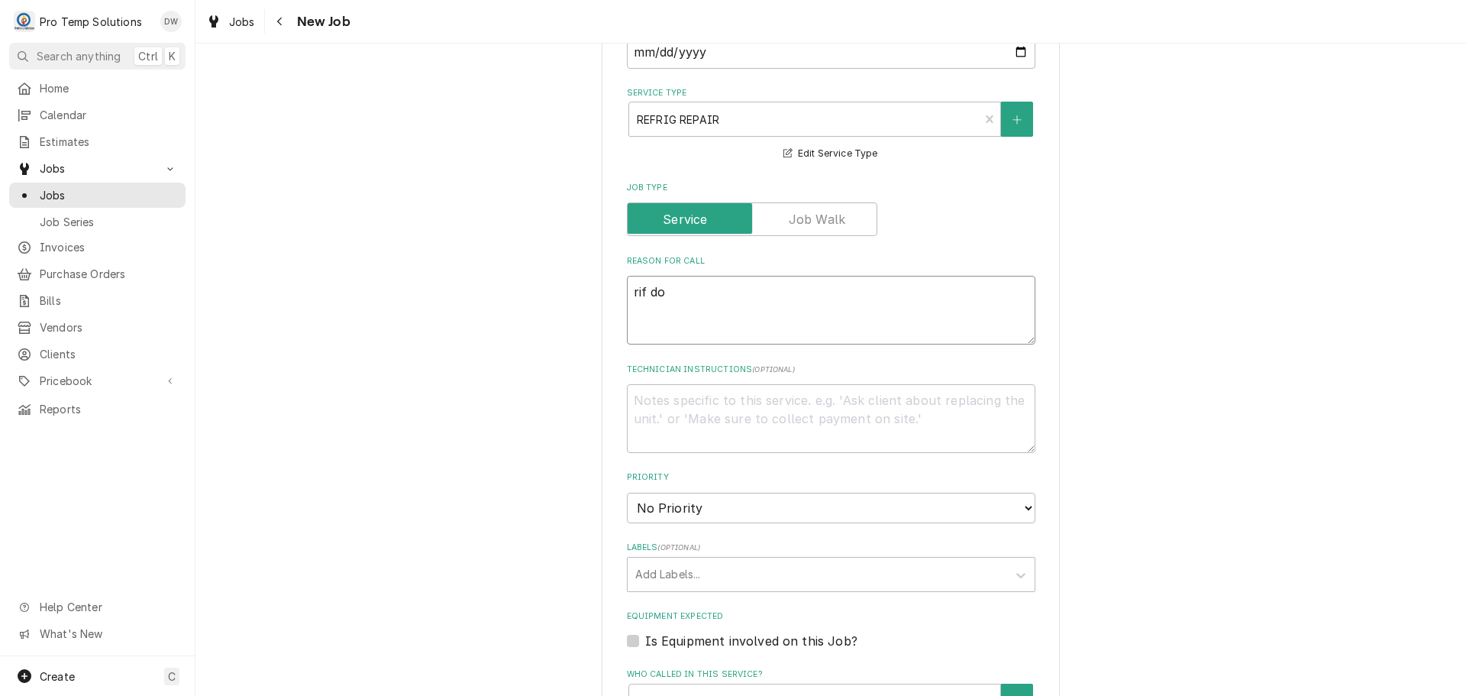
type textarea "x"
type textarea "rif d"
type textarea "x"
type textarea "rif"
type textarea "x"
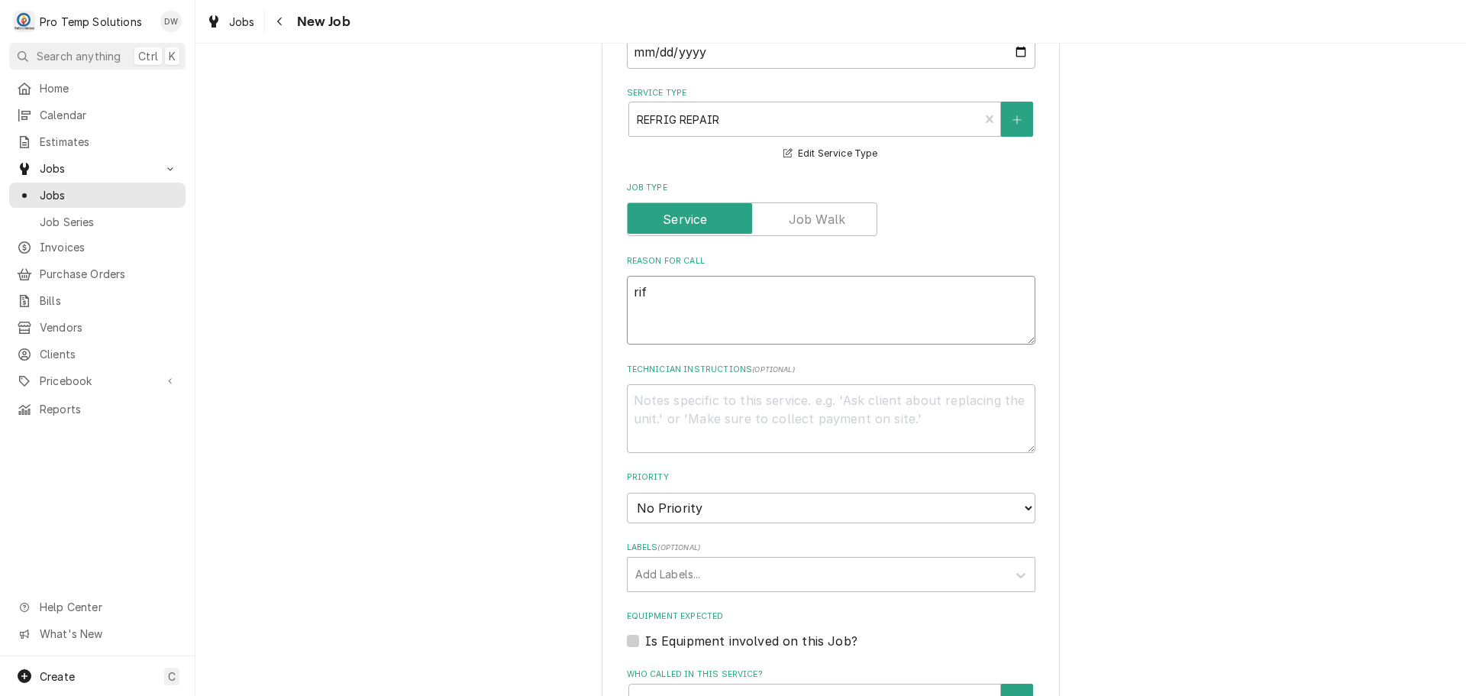
type textarea "rif"
type textarea "x"
type textarea "ri"
type textarea "x"
type textarea "r"
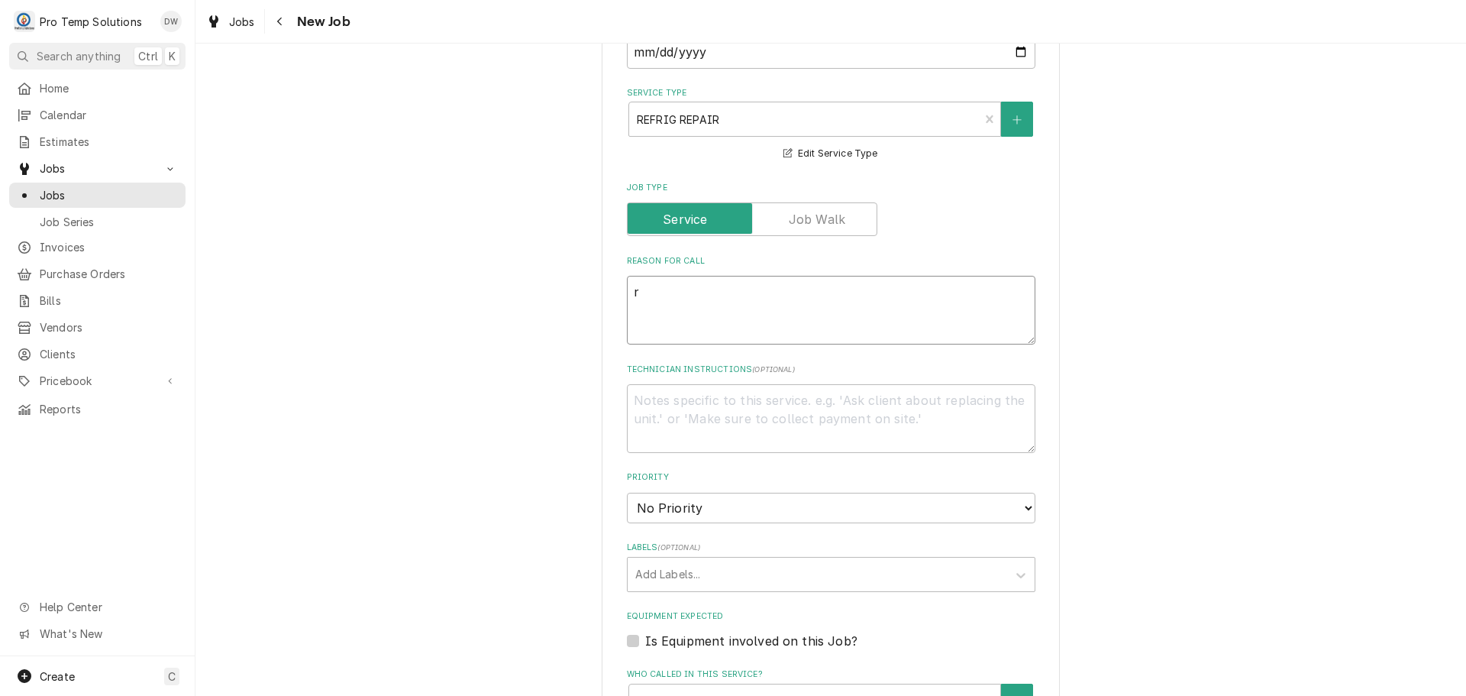
type textarea "x"
type textarea "R"
type textarea "x"
type textarea "RI"
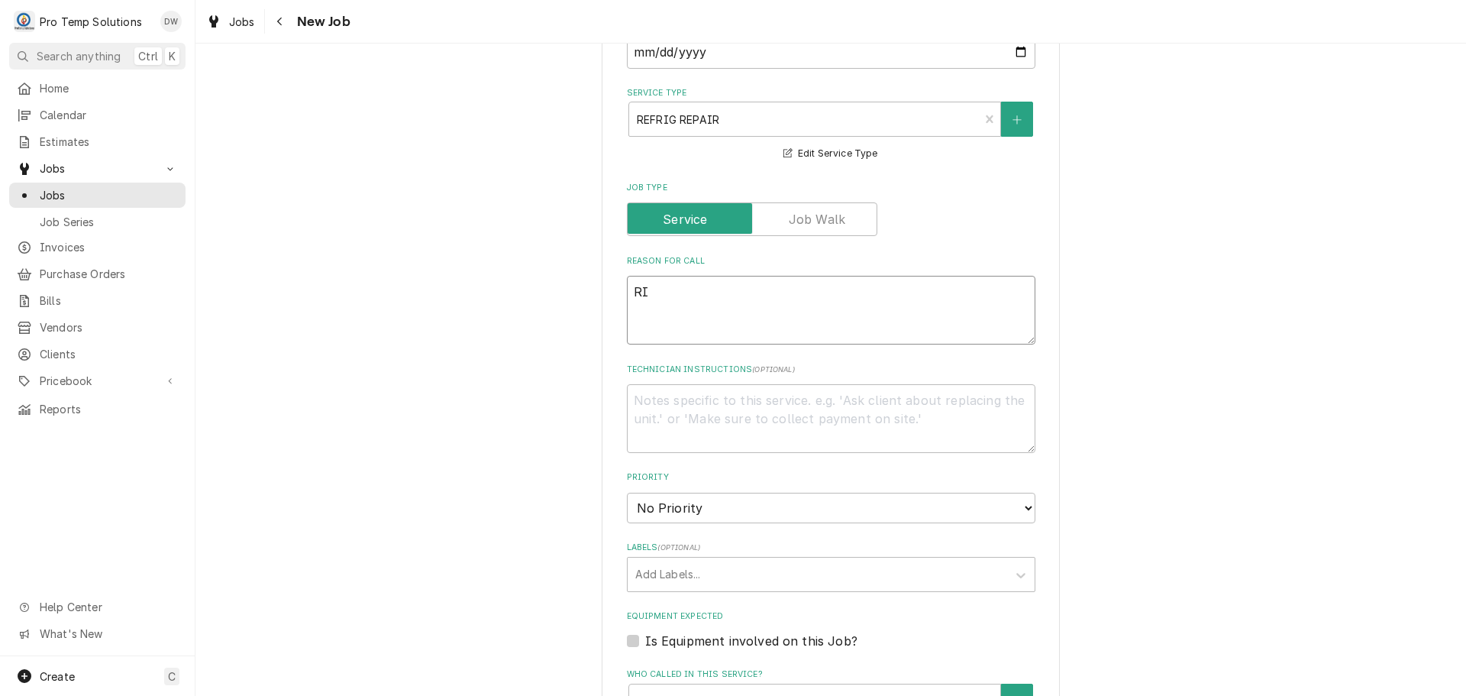
type textarea "x"
type textarea "RIF"
type textarea "x"
type textarea "RIF"
type textarea "x"
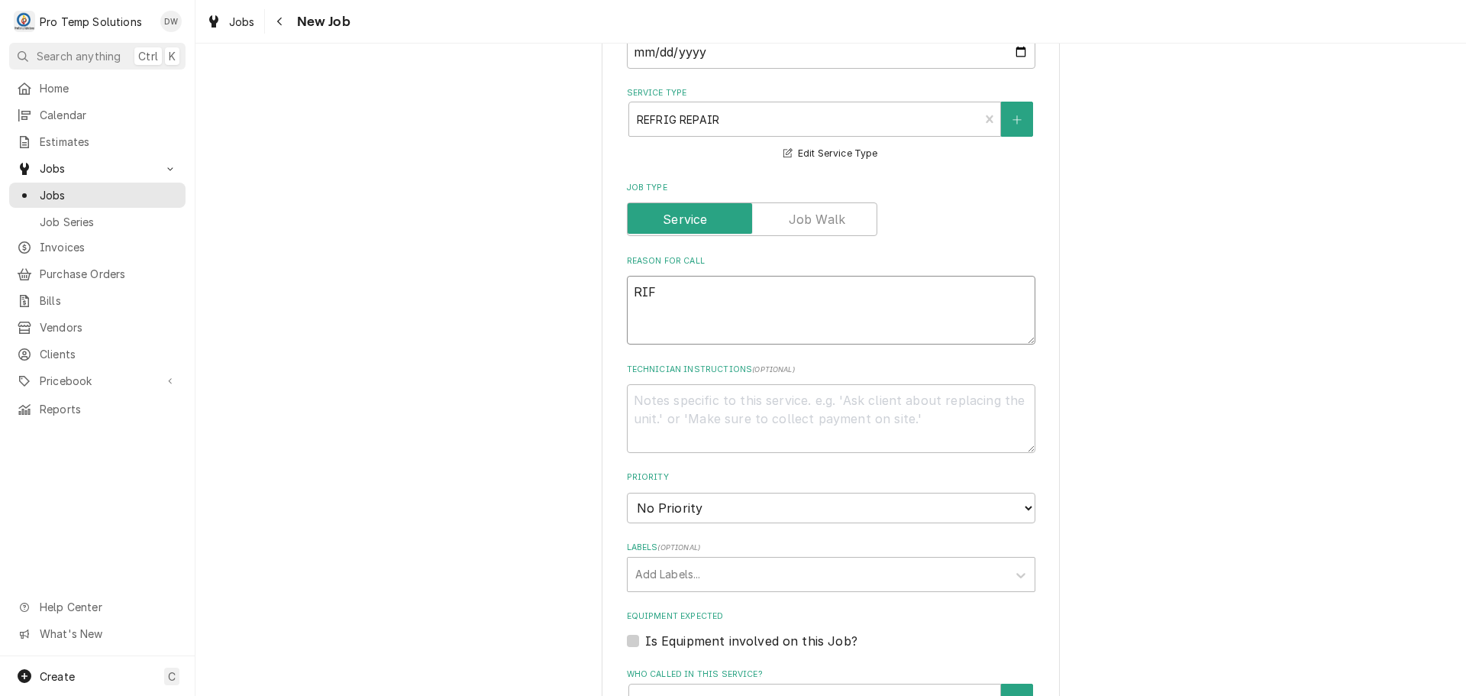
type textarea "RIF D"
type textarea "x"
type textarea "RIF DO"
type textarea "x"
type textarea "RIF DOW"
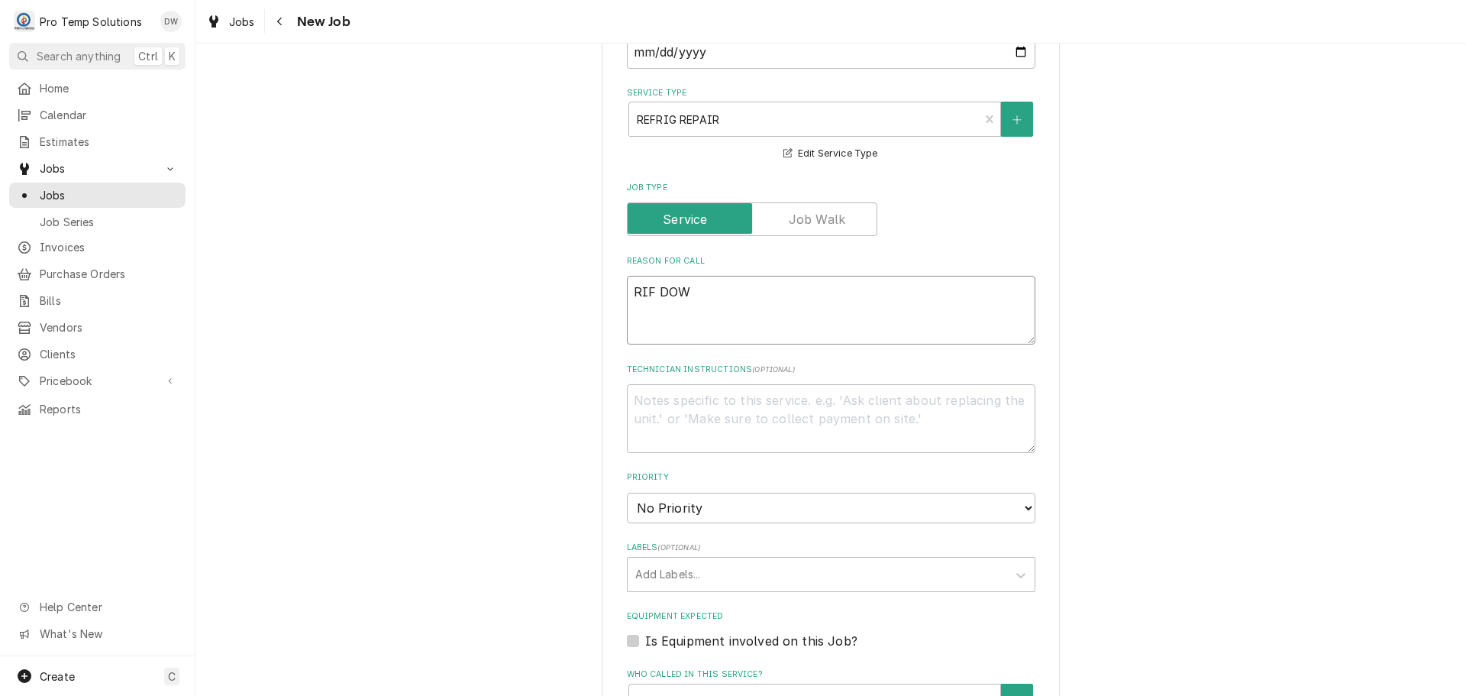
type textarea "x"
type textarea "RIF DOWN"
type textarea "x"
type textarea "RIF DOWN"
type textarea "x"
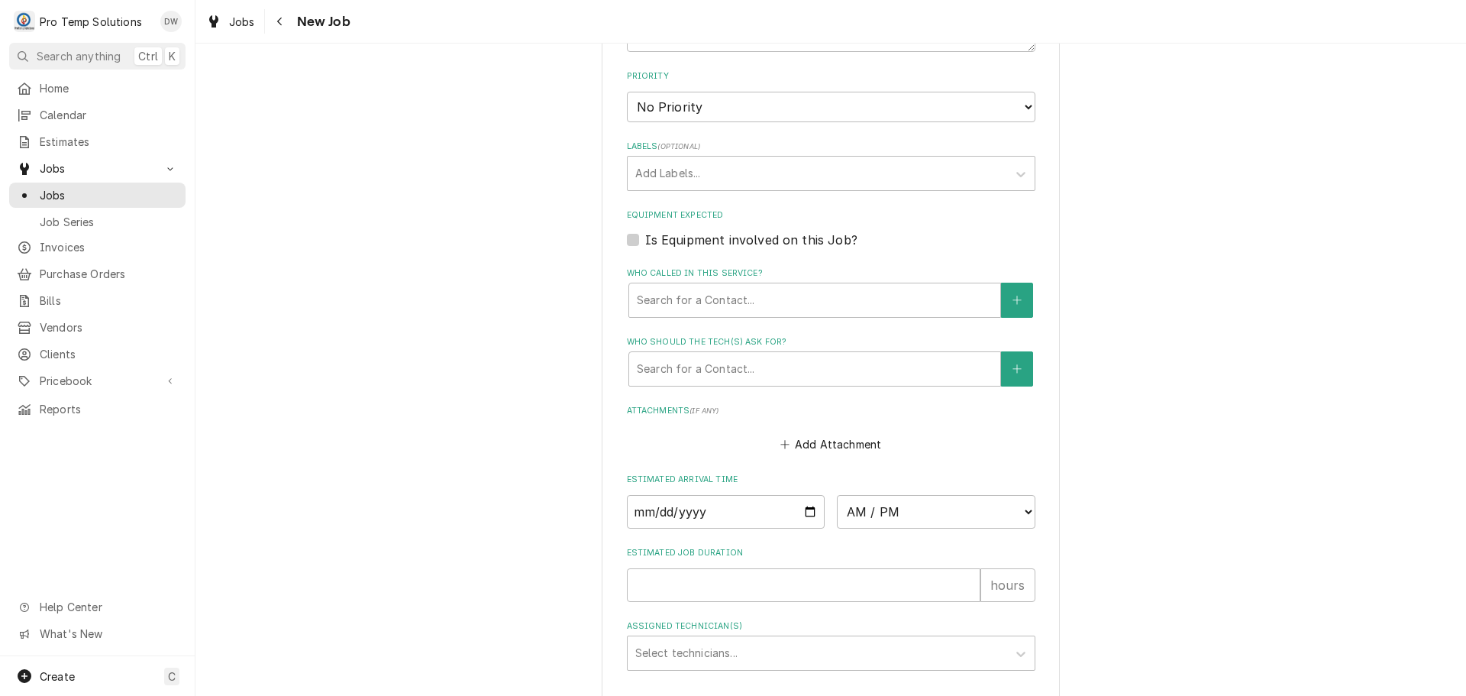
scroll to position [916, 0]
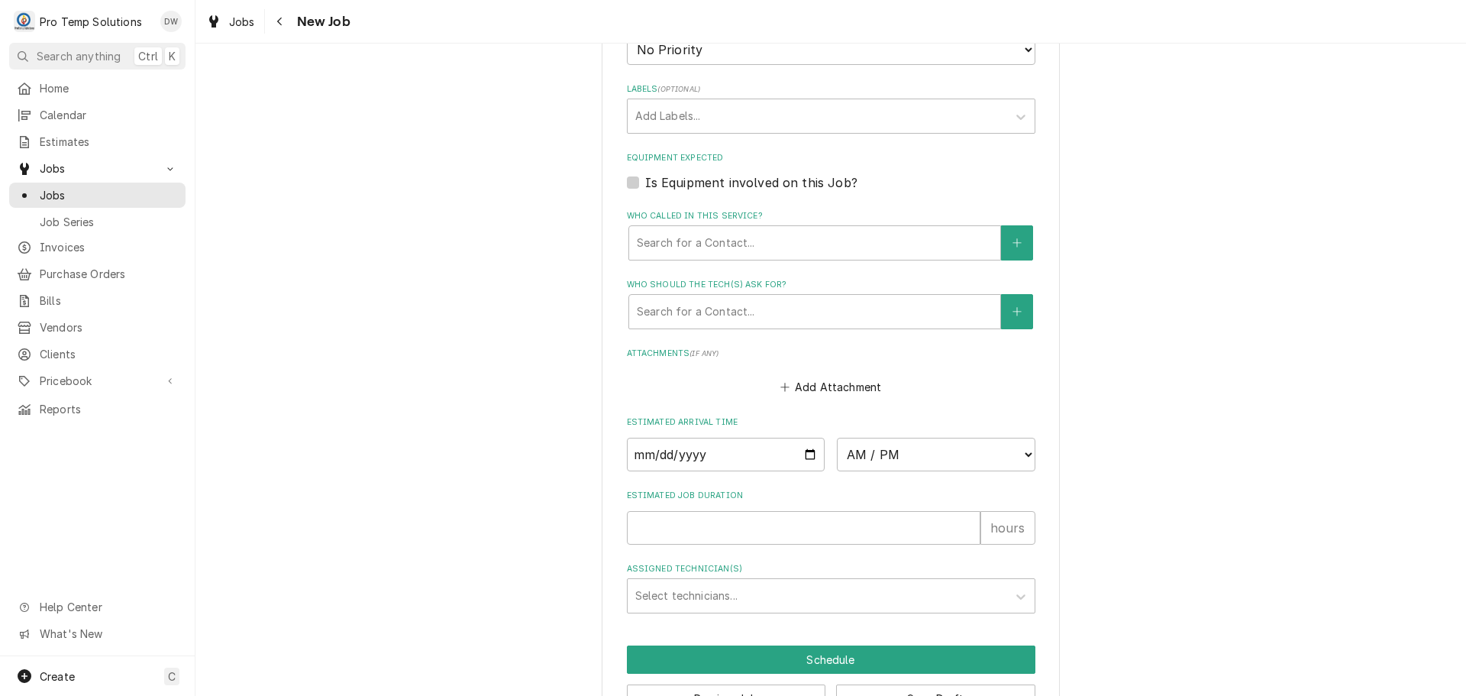
type textarea "RIF DOWN"
click at [627, 175] on div "Is Equipment involved on this Job?" at bounding box center [831, 182] width 408 height 18
click at [645, 180] on label "Is Equipment involved on this Job?" at bounding box center [751, 182] width 212 height 18
click at [645, 180] on input "Equipment Expected" at bounding box center [849, 190] width 408 height 34
checkbox input "true"
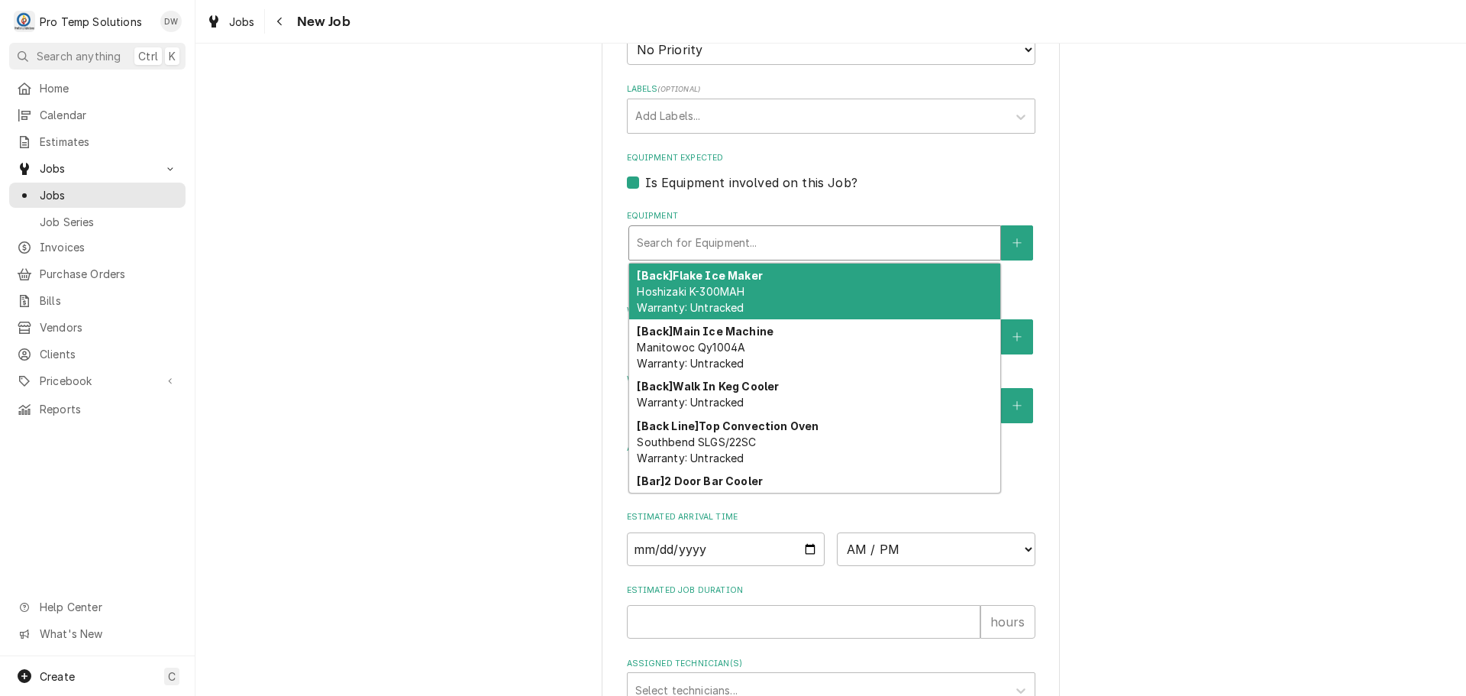
click at [758, 240] on div "Equipment" at bounding box center [815, 242] width 356 height 27
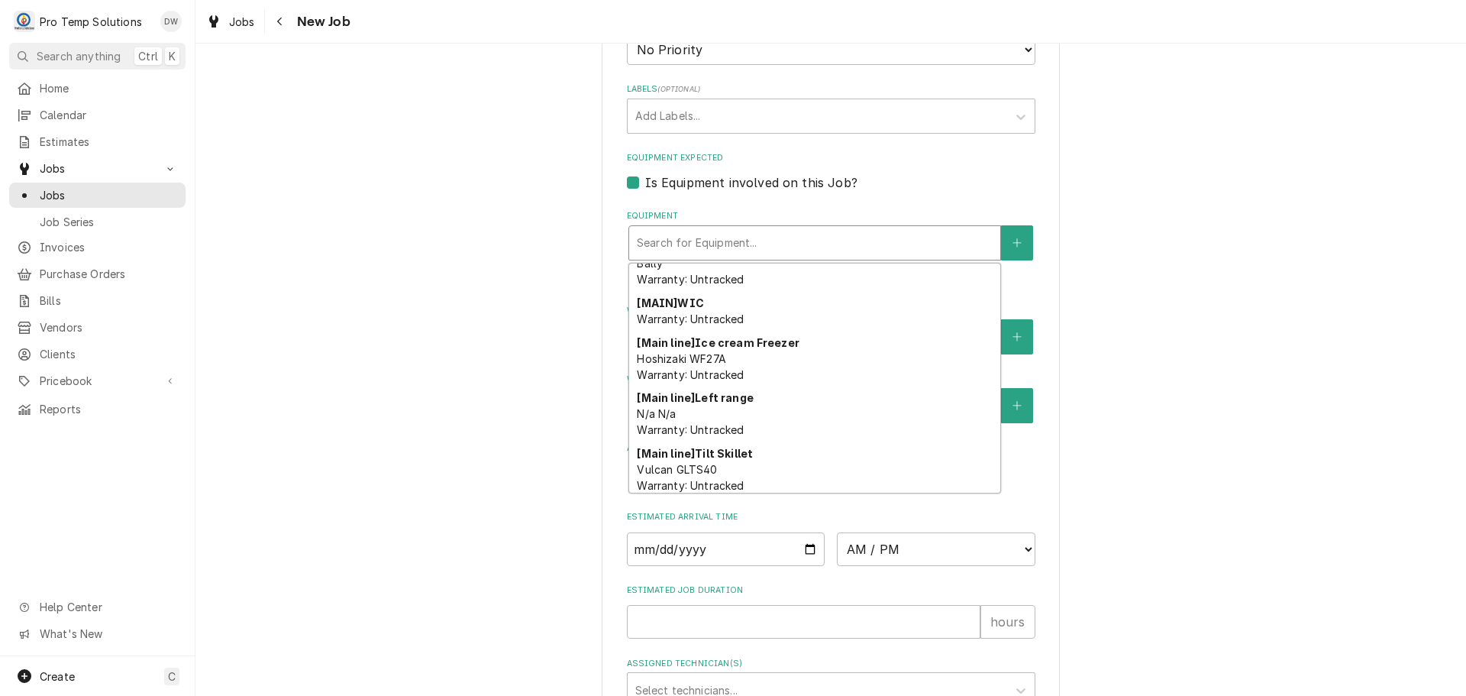
scroll to position [395, 0]
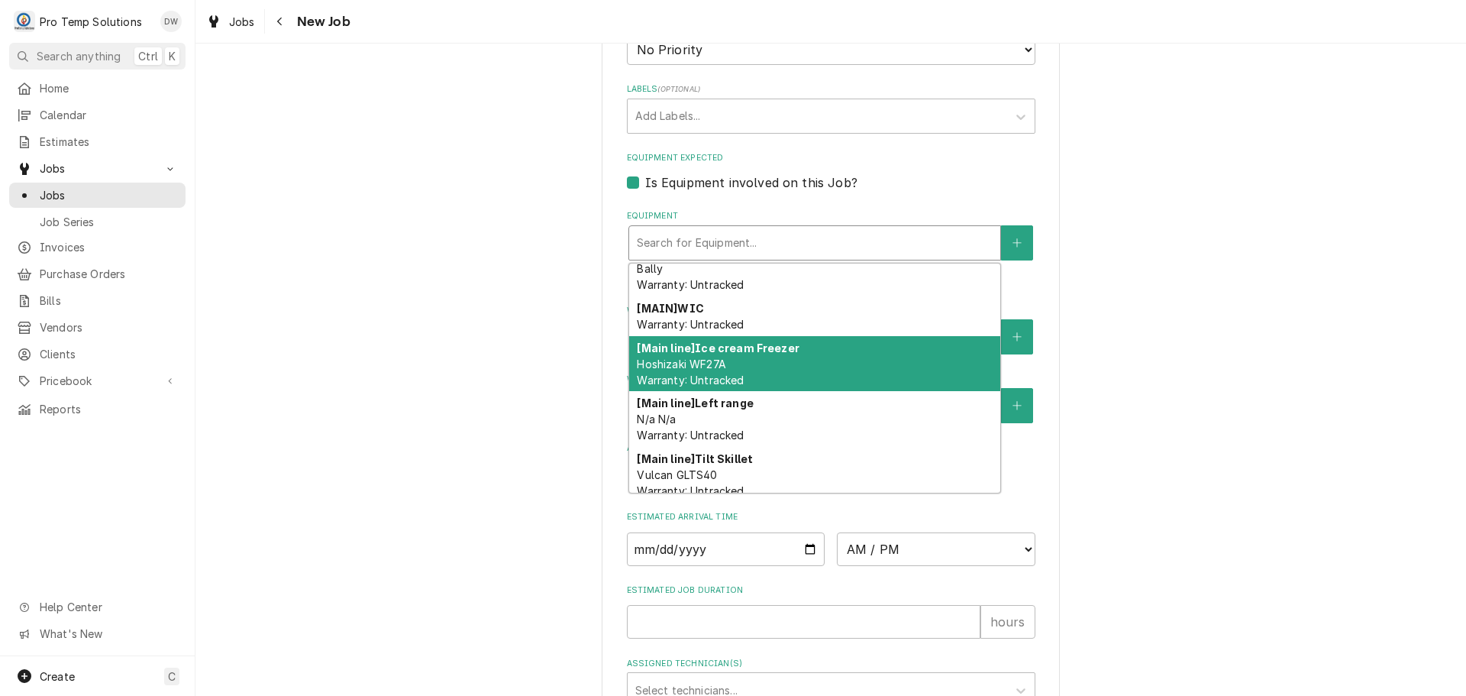
click at [851, 365] on div "[Main line] Ice cream Freezer Hoshizaki WF27A Warranty: Untracked" at bounding box center [814, 364] width 371 height 56
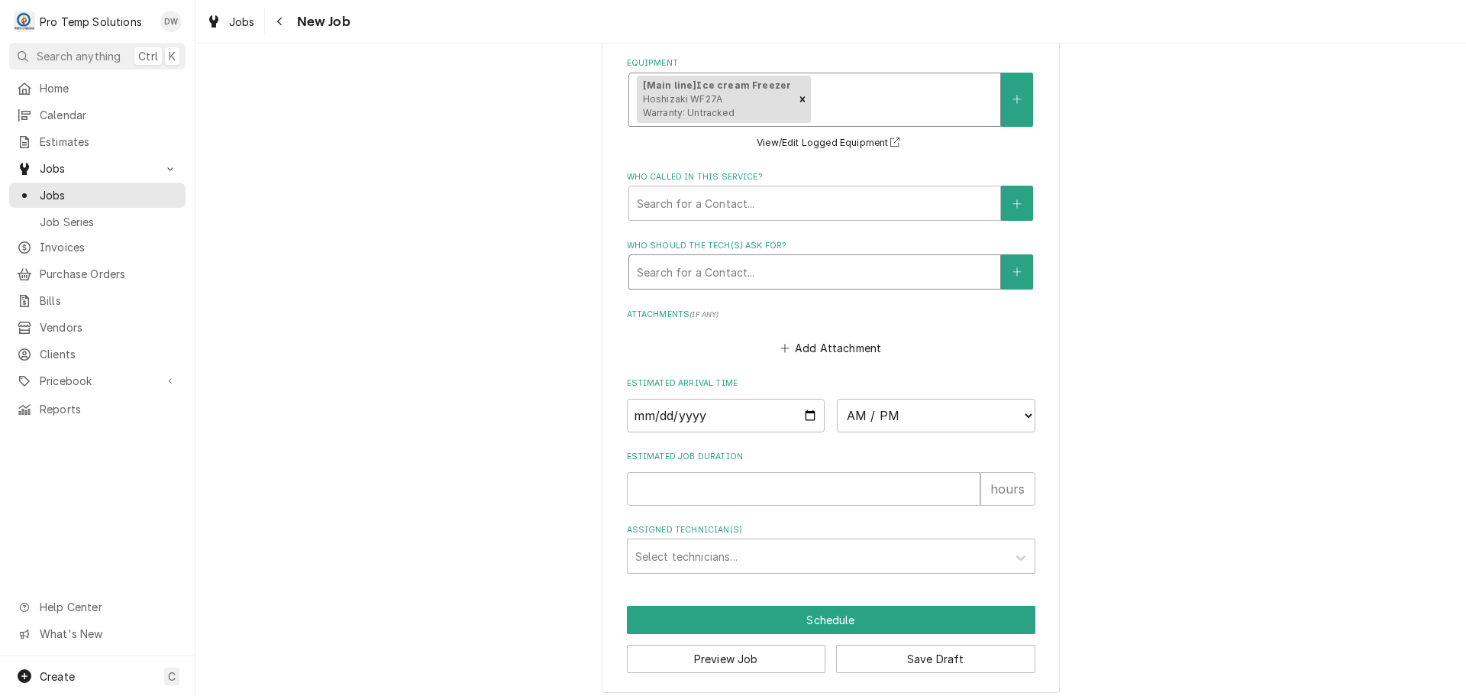
scroll to position [1079, 0]
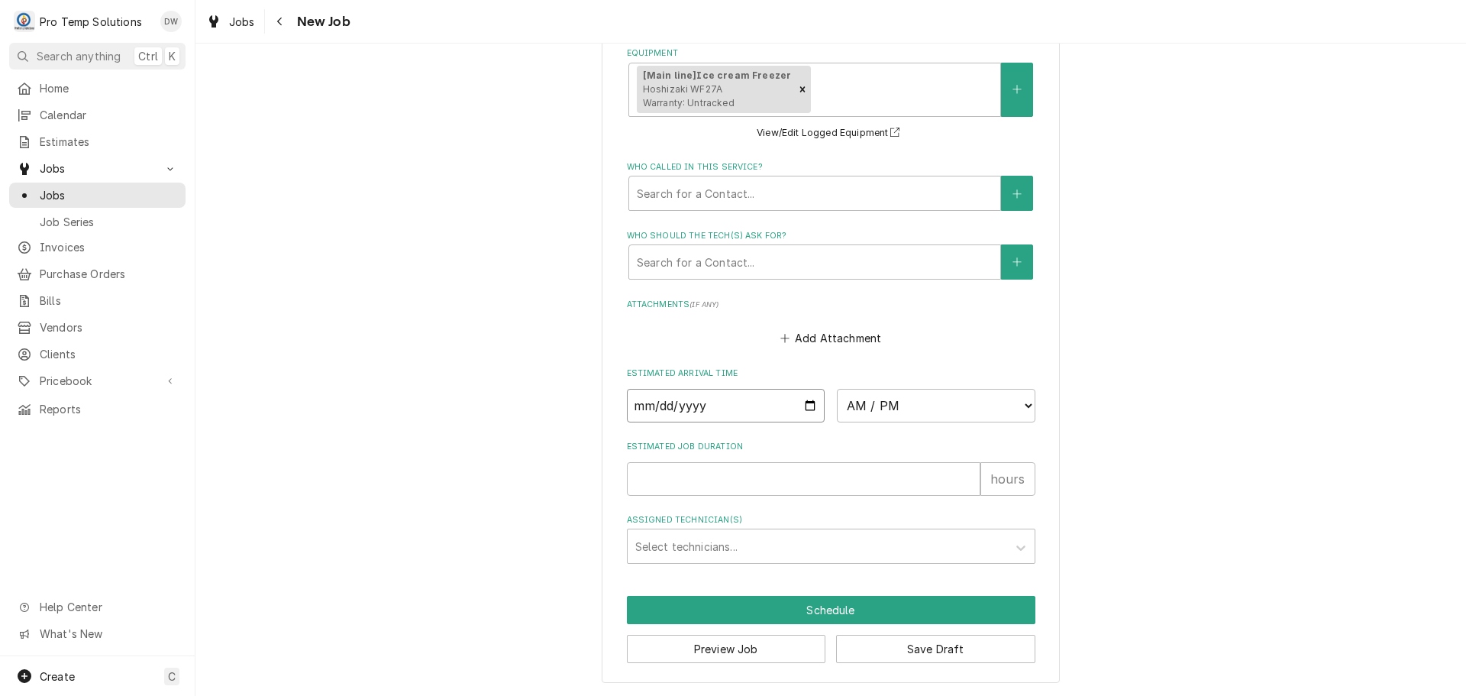
click at [803, 402] on input "Date" at bounding box center [726, 406] width 199 height 34
type textarea "x"
type input "2025-10-03"
type textarea "x"
click at [1014, 405] on select "AM / PM 6:00 AM 6:15 AM 6:30 AM 6:45 AM 7:00 AM 7:15 AM 7:30 AM 7:45 AM 8:00 AM…" at bounding box center [936, 406] width 199 height 34
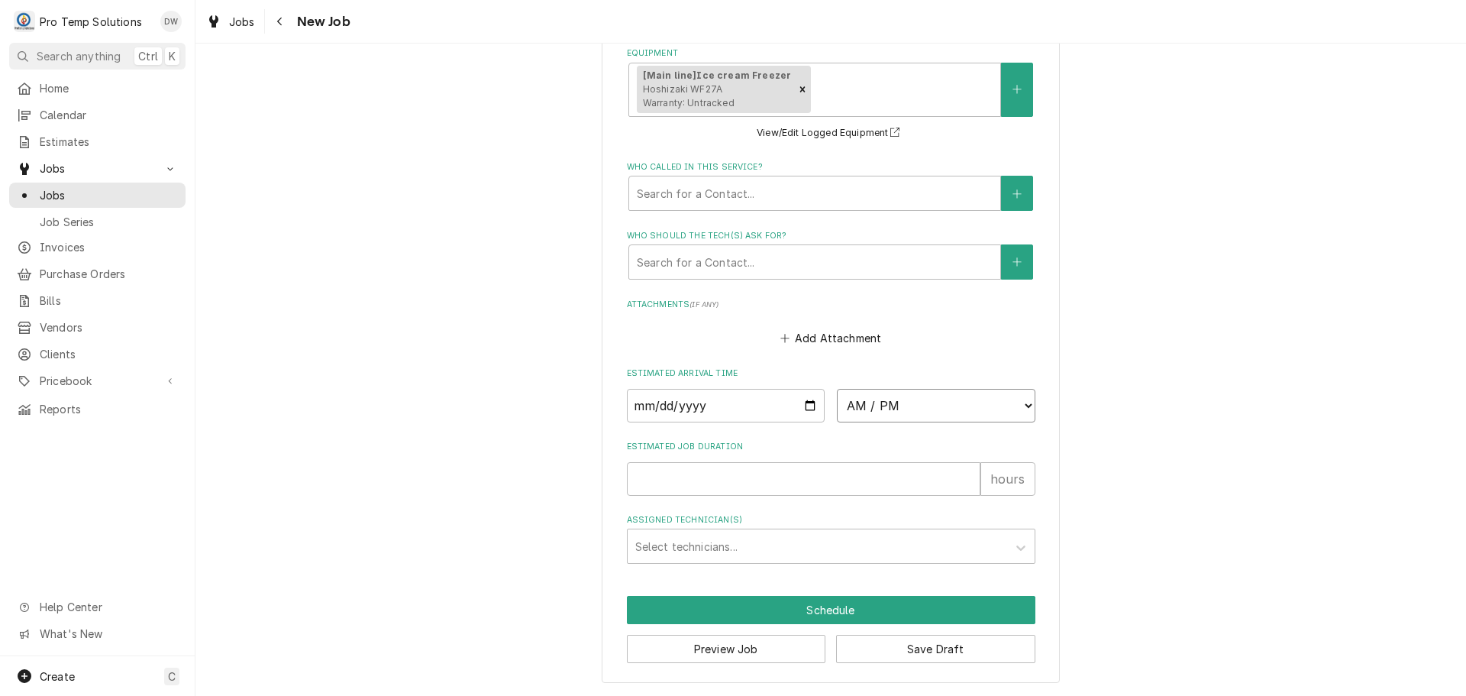
select select "16:00:00"
click at [837, 389] on select "AM / PM 6:00 AM 6:15 AM 6:30 AM 6:45 AM 7:00 AM 7:15 AM 7:30 AM 7:45 AM 8:00 AM…" at bounding box center [936, 406] width 199 height 34
click at [748, 476] on input "Estimated Job Duration" at bounding box center [804, 479] width 354 height 34
type textarea "x"
type input "1"
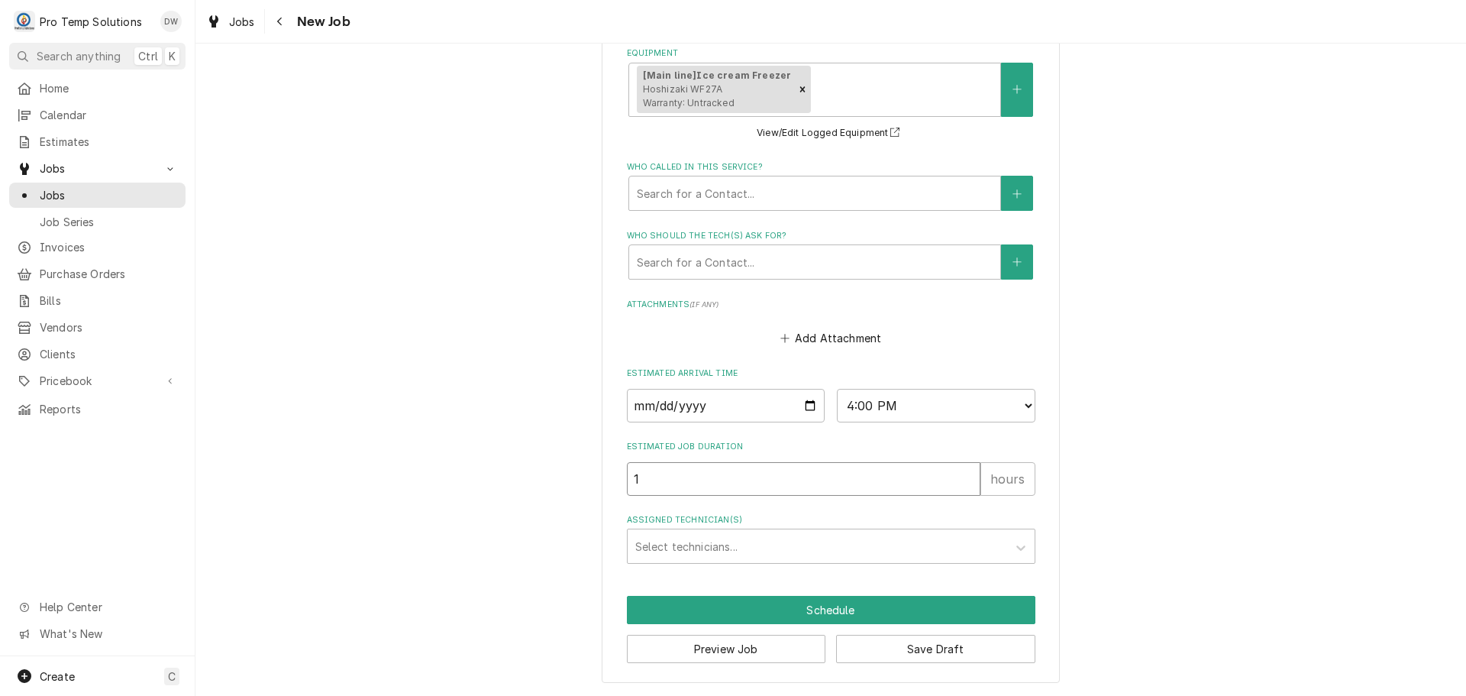
type textarea "x"
type input "1"
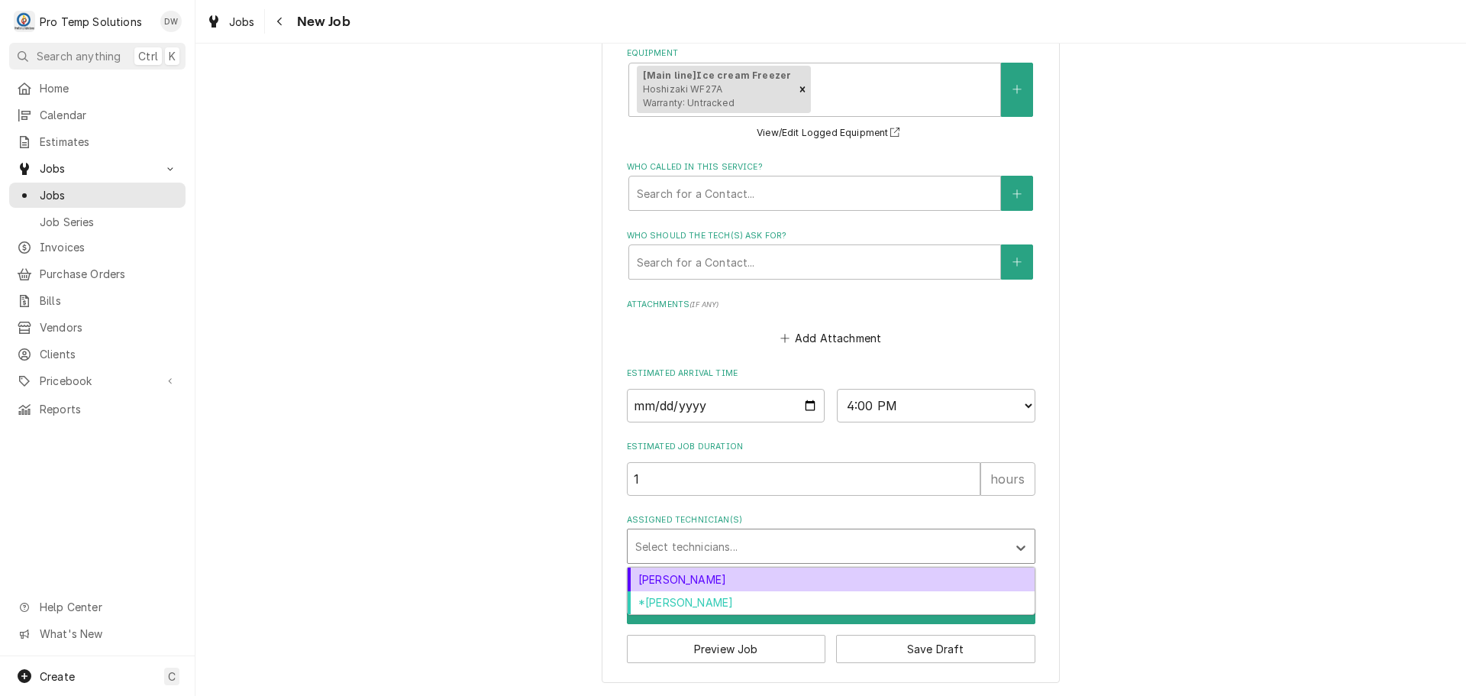
click at [706, 545] on div "Assigned Technician(s)" at bounding box center [817, 545] width 364 height 27
click at [716, 580] on div "[PERSON_NAME]" at bounding box center [831, 579] width 407 height 24
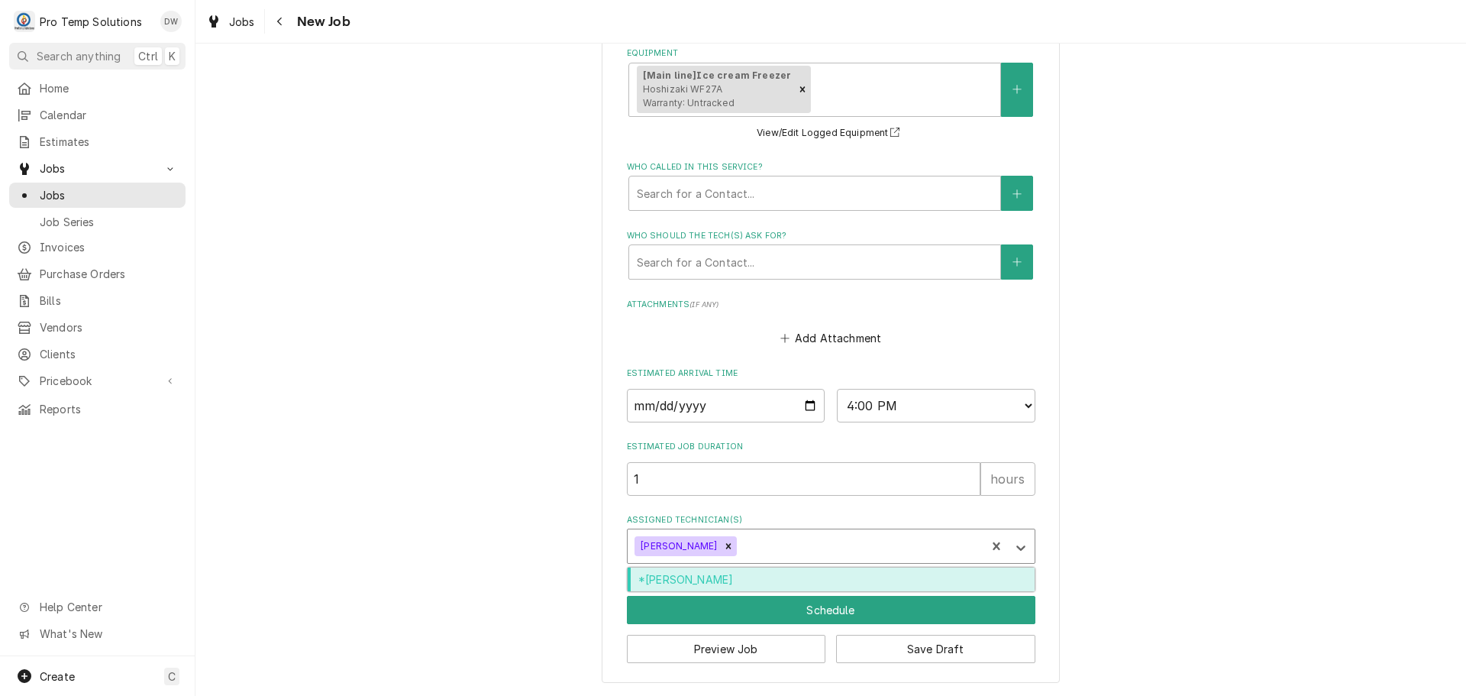
click at [743, 541] on div "Assigned Technician(s)" at bounding box center [859, 545] width 238 height 27
click at [754, 576] on div "*[PERSON_NAME]" at bounding box center [831, 579] width 407 height 24
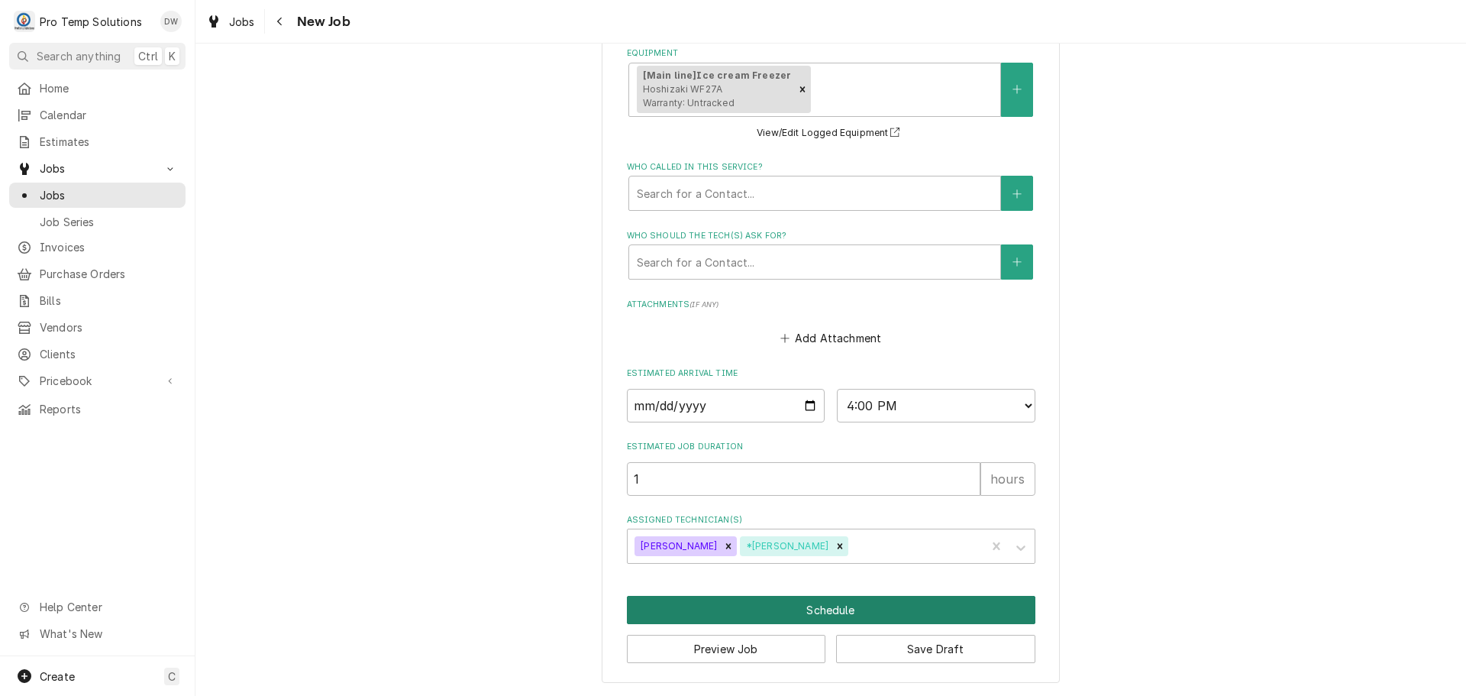
click at [822, 611] on button "Schedule" at bounding box center [831, 610] width 408 height 28
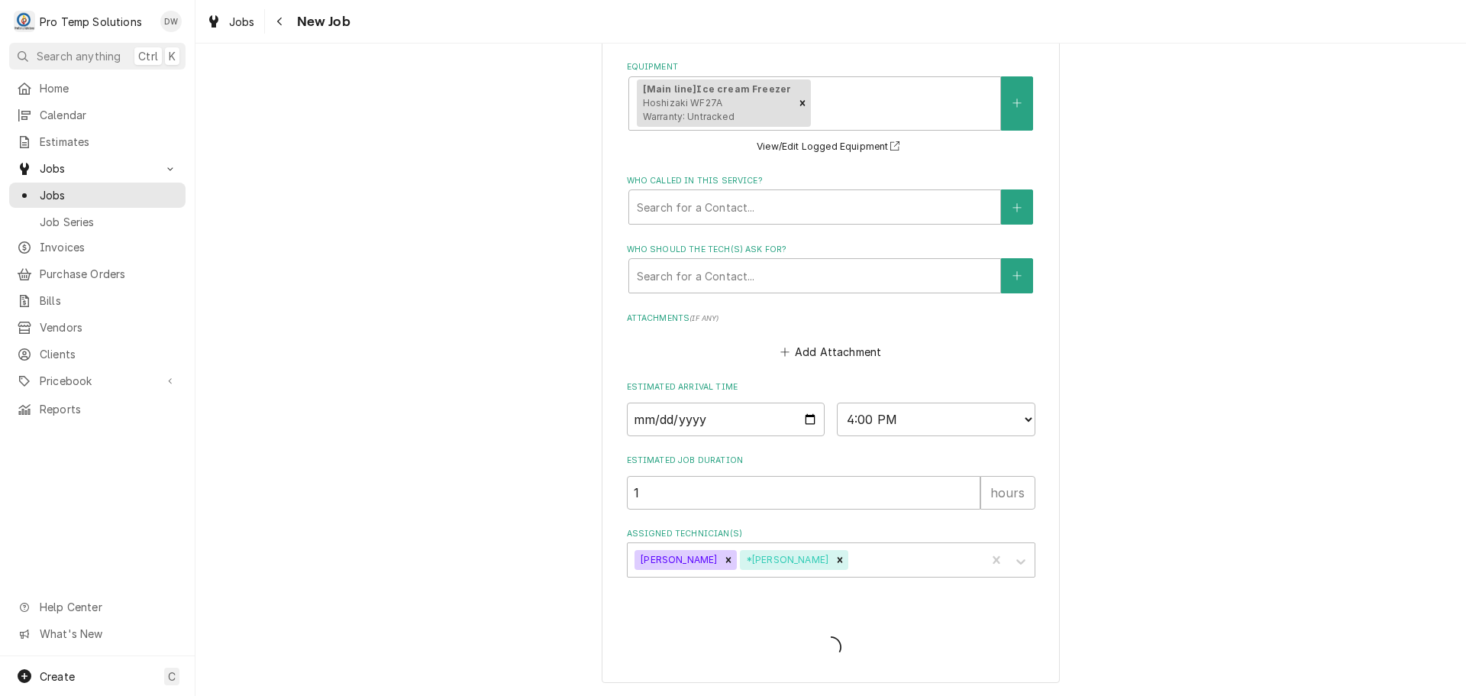
scroll to position [1065, 0]
type textarea "x"
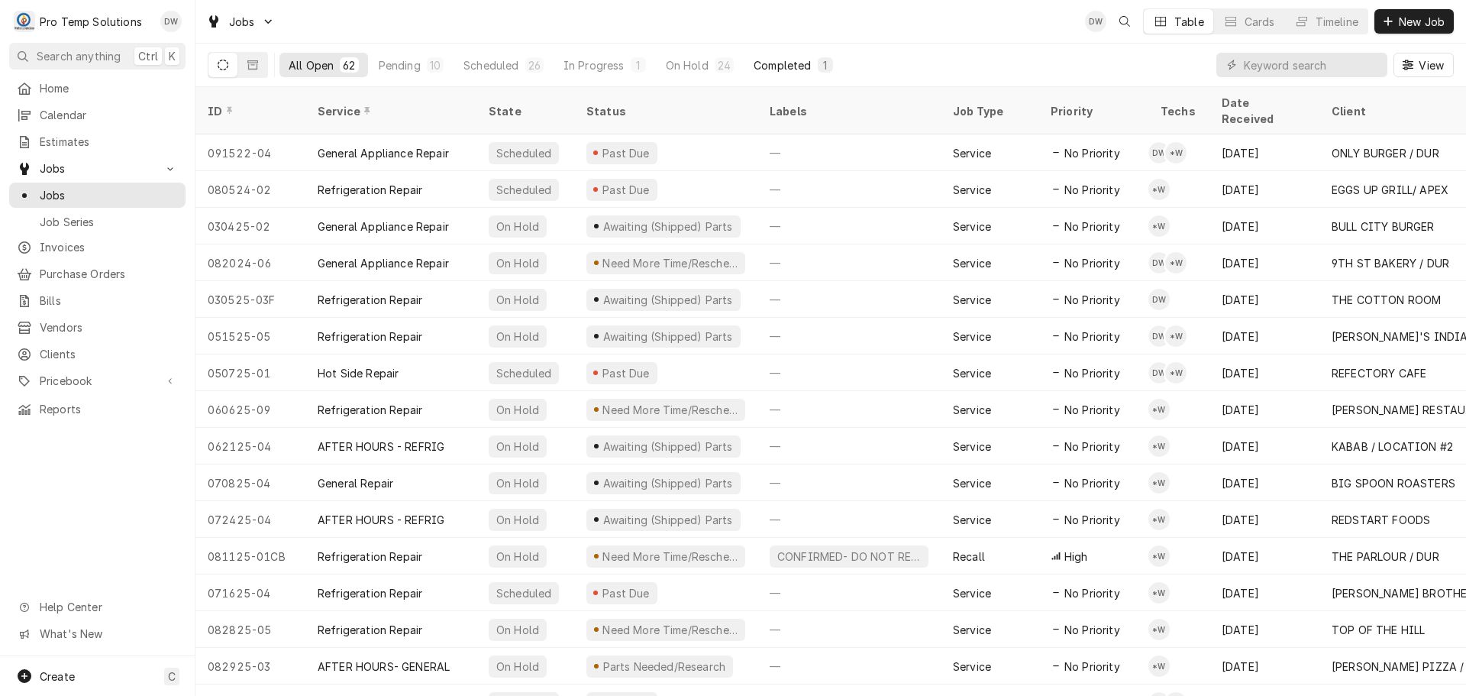
click at [774, 59] on div "Completed" at bounding box center [782, 65] width 57 height 16
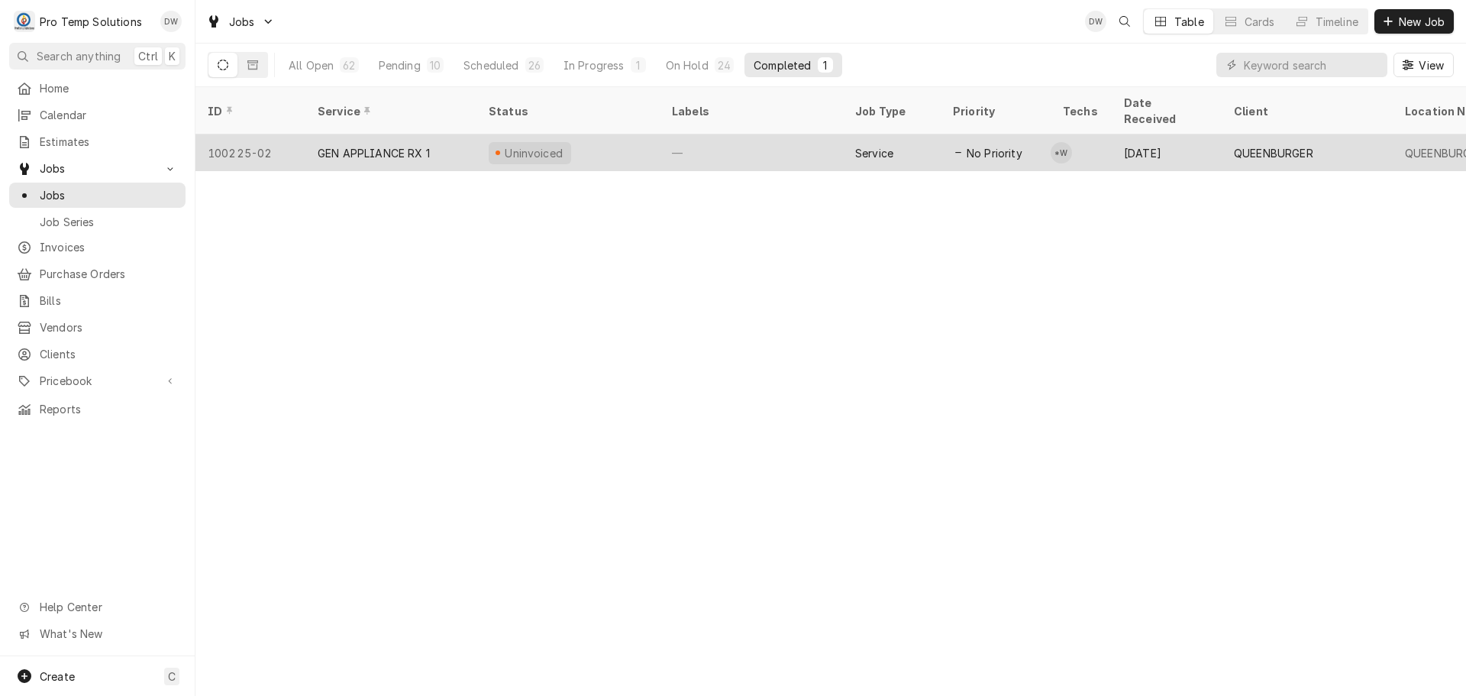
click at [769, 134] on div "—" at bounding box center [751, 152] width 183 height 37
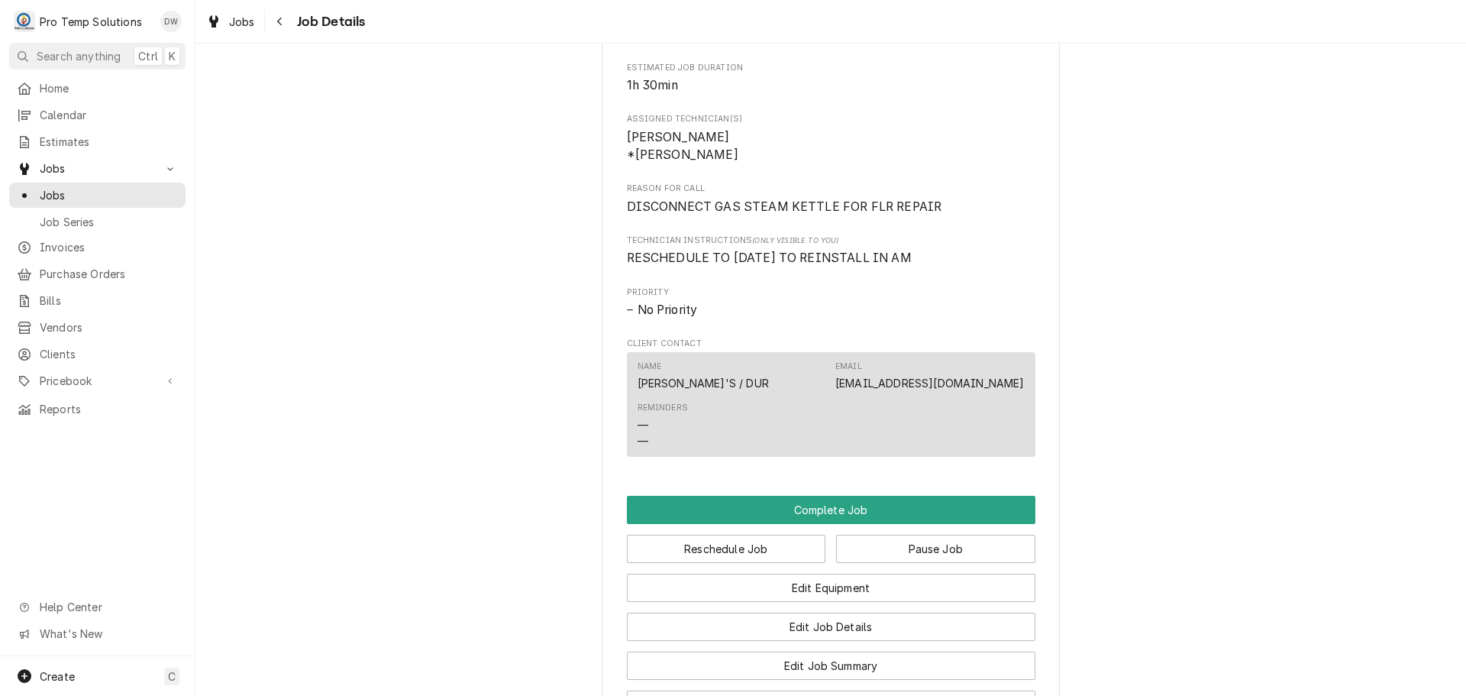
scroll to position [1027, 0]
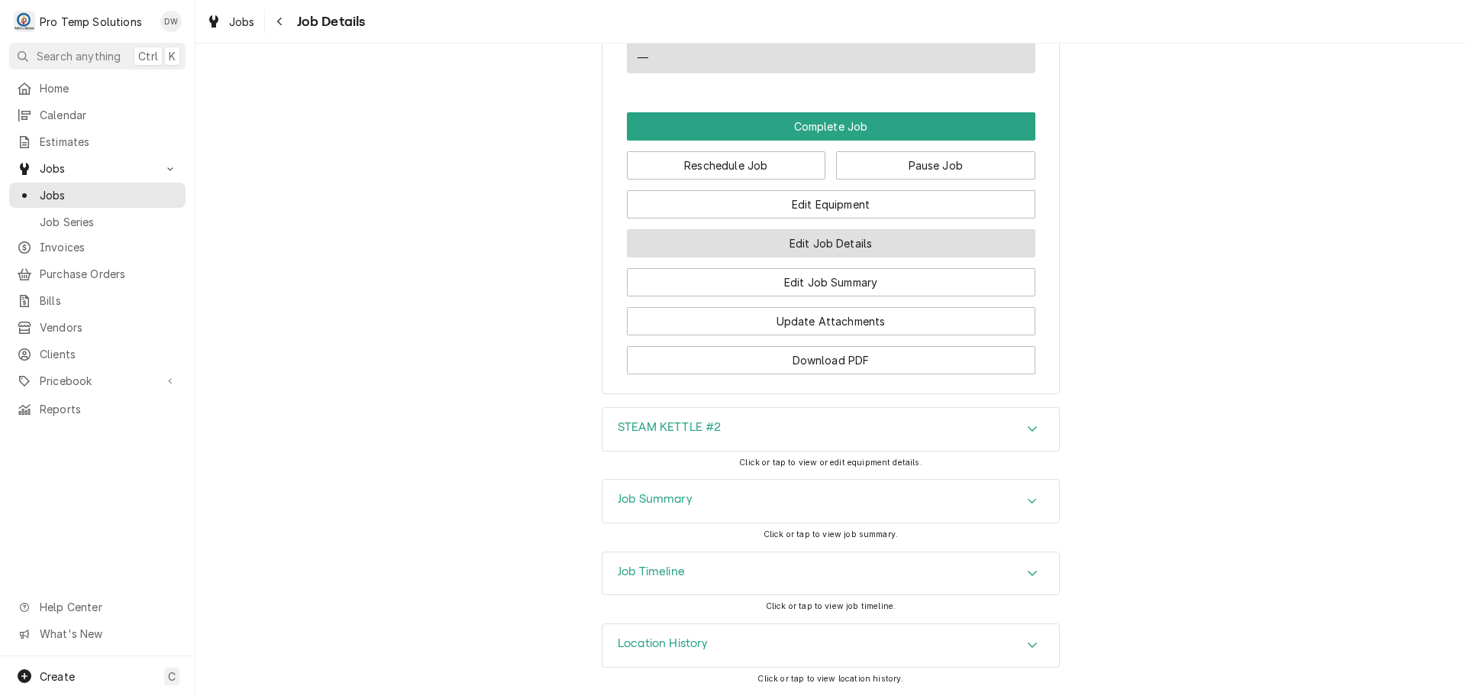
click at [806, 244] on button "Edit Job Details" at bounding box center [831, 243] width 408 height 28
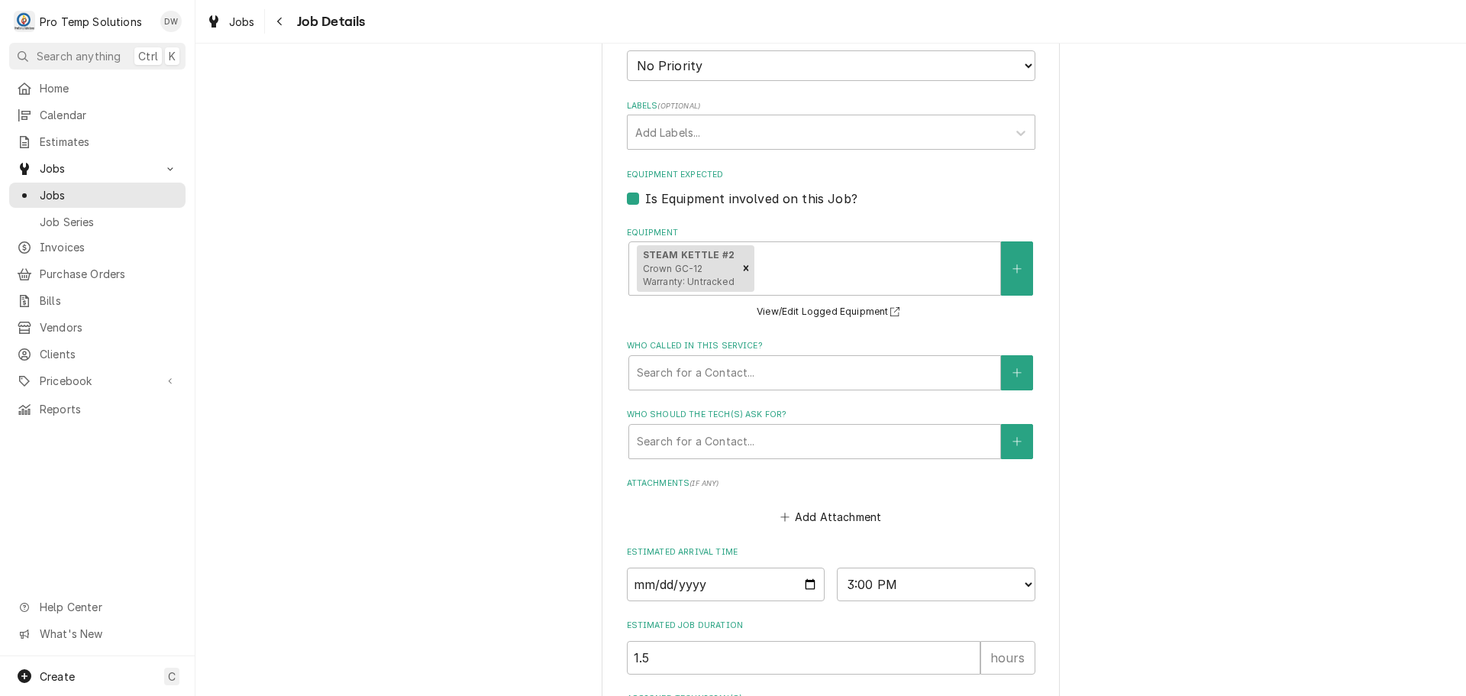
scroll to position [699, 0]
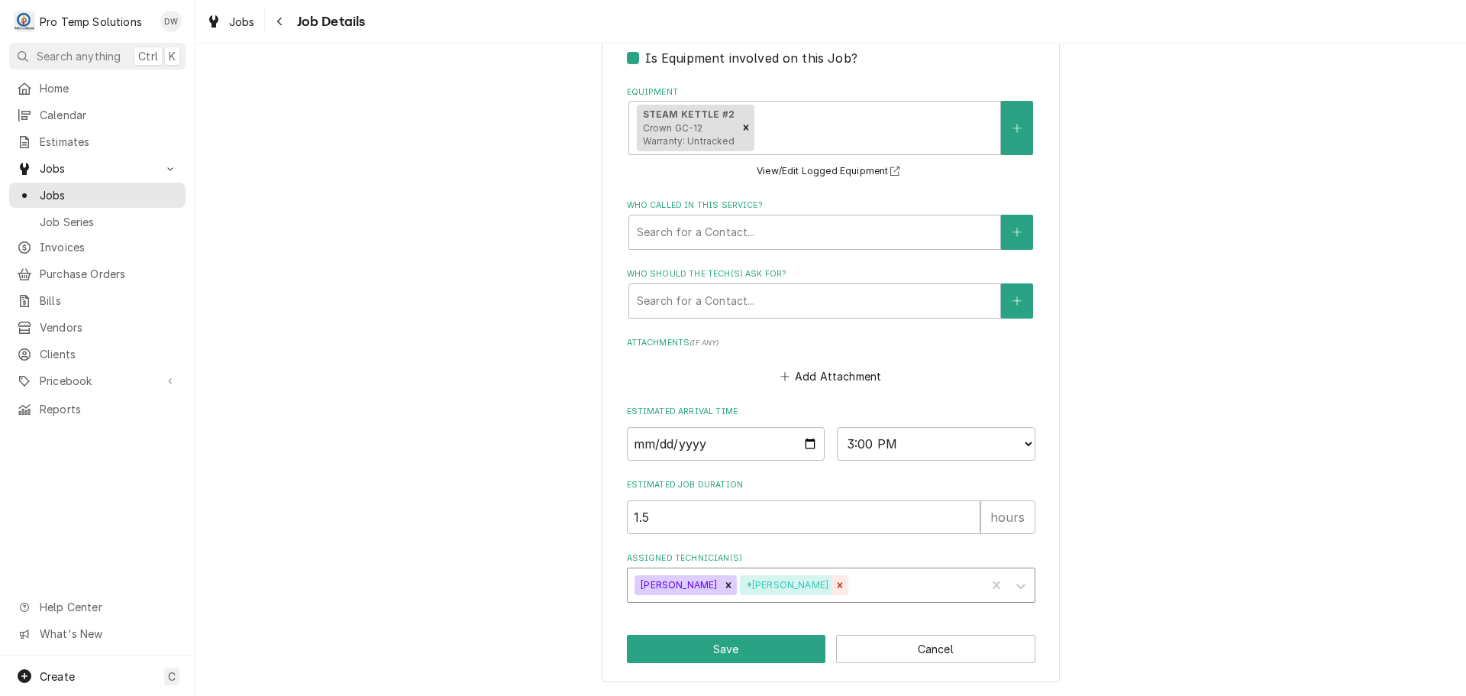
click at [835, 587] on icon "Remove *Kevin Williams" at bounding box center [840, 585] width 11 height 11
click at [714, 654] on button "Save" at bounding box center [726, 649] width 199 height 28
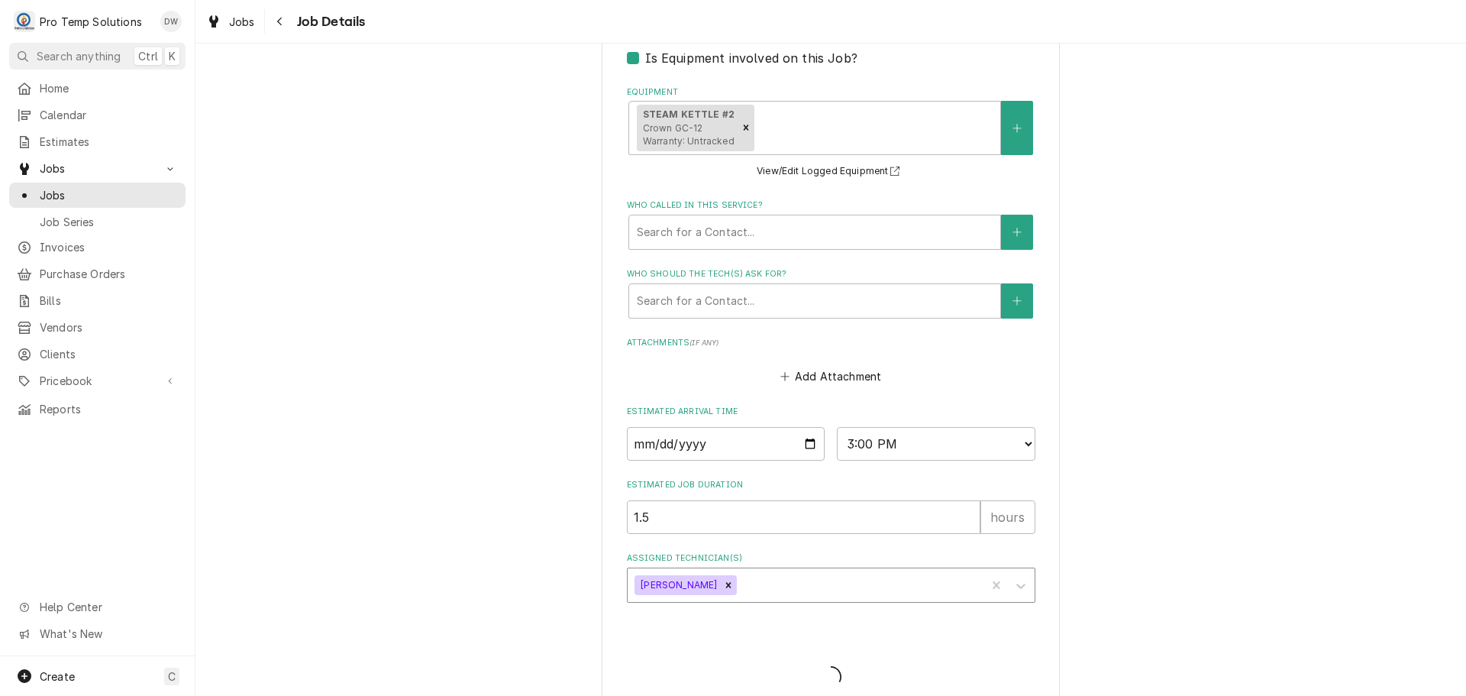
type textarea "x"
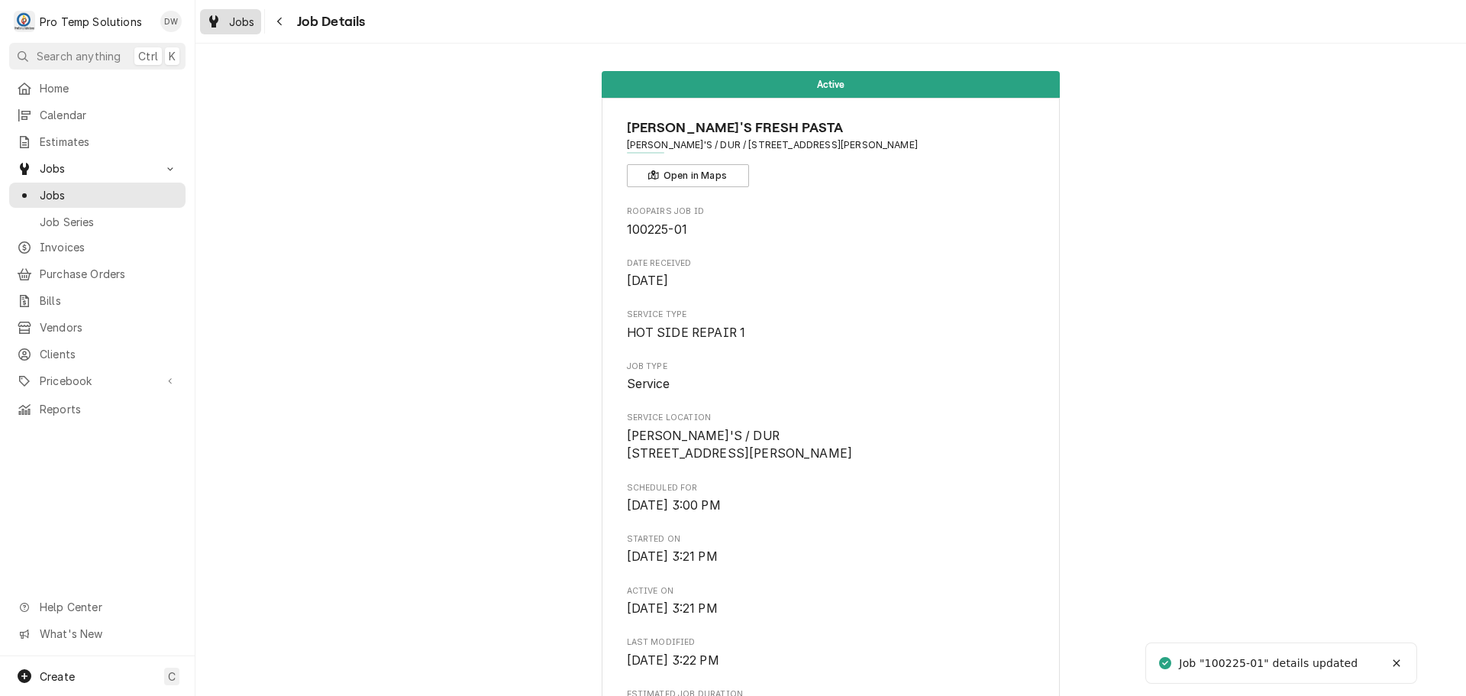
click at [238, 22] on span "Jobs" at bounding box center [242, 22] width 26 height 16
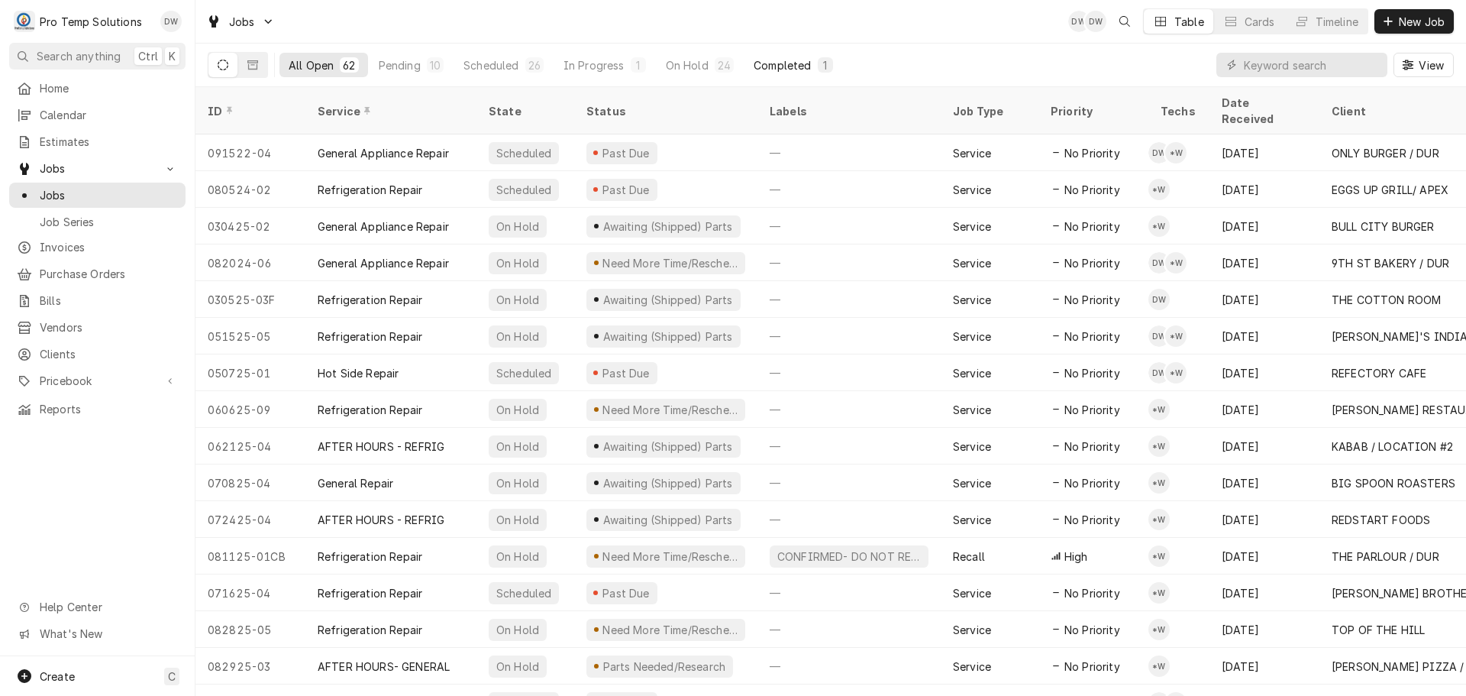
click at [773, 62] on div "Completed" at bounding box center [782, 65] width 57 height 16
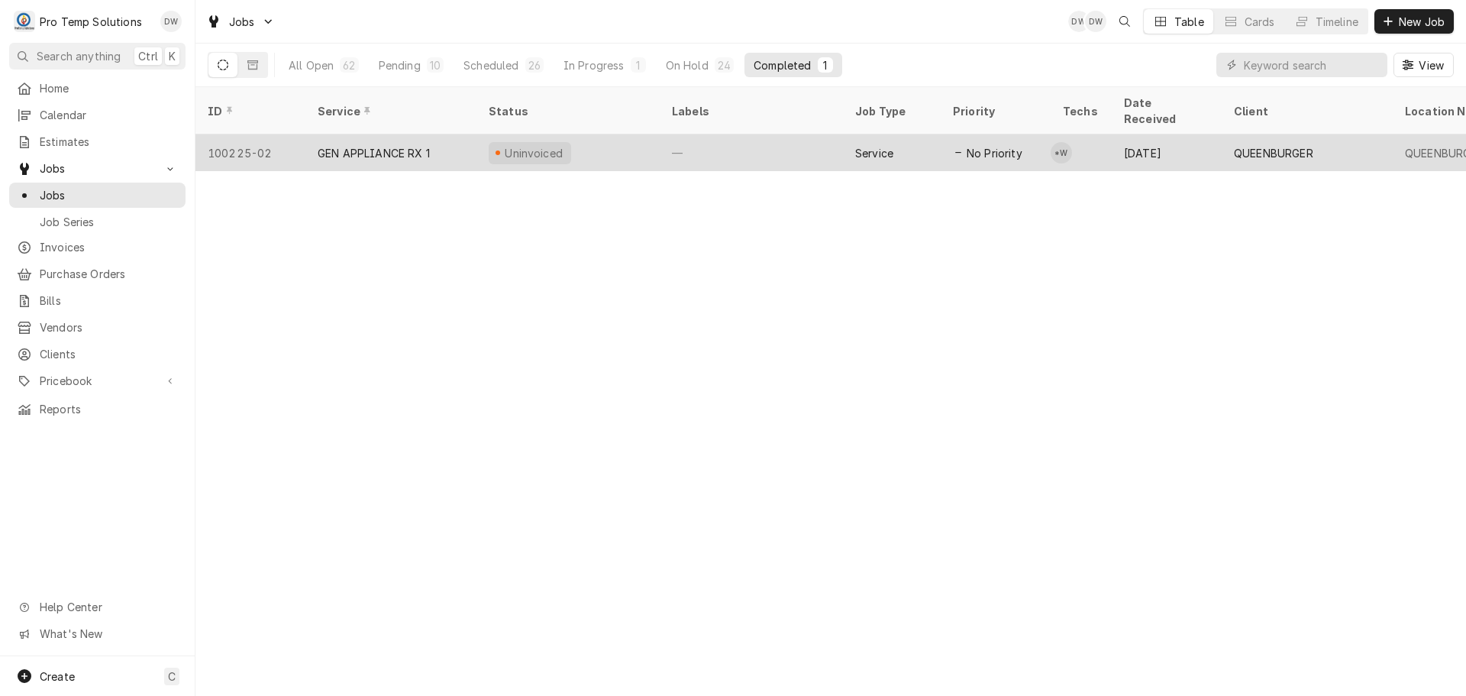
click at [773, 135] on div "—" at bounding box center [751, 152] width 183 height 37
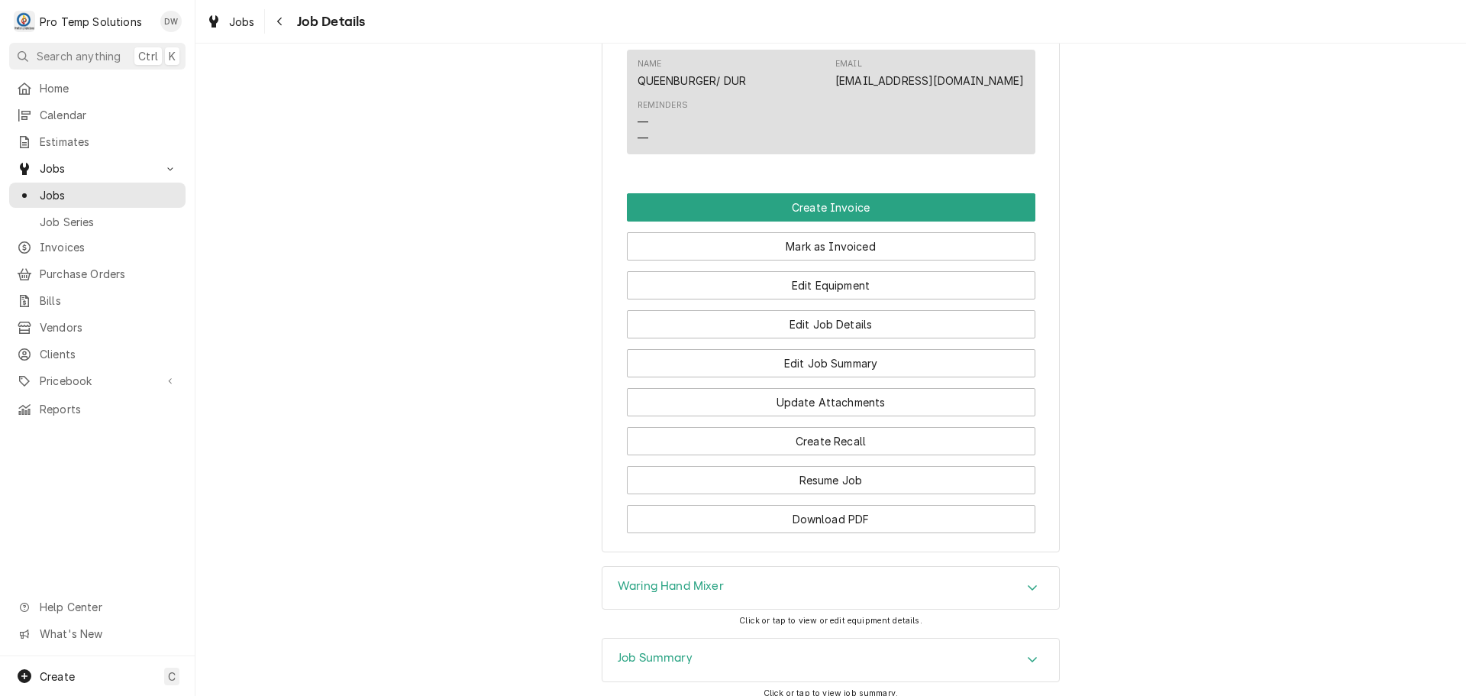
scroll to position [993, 0]
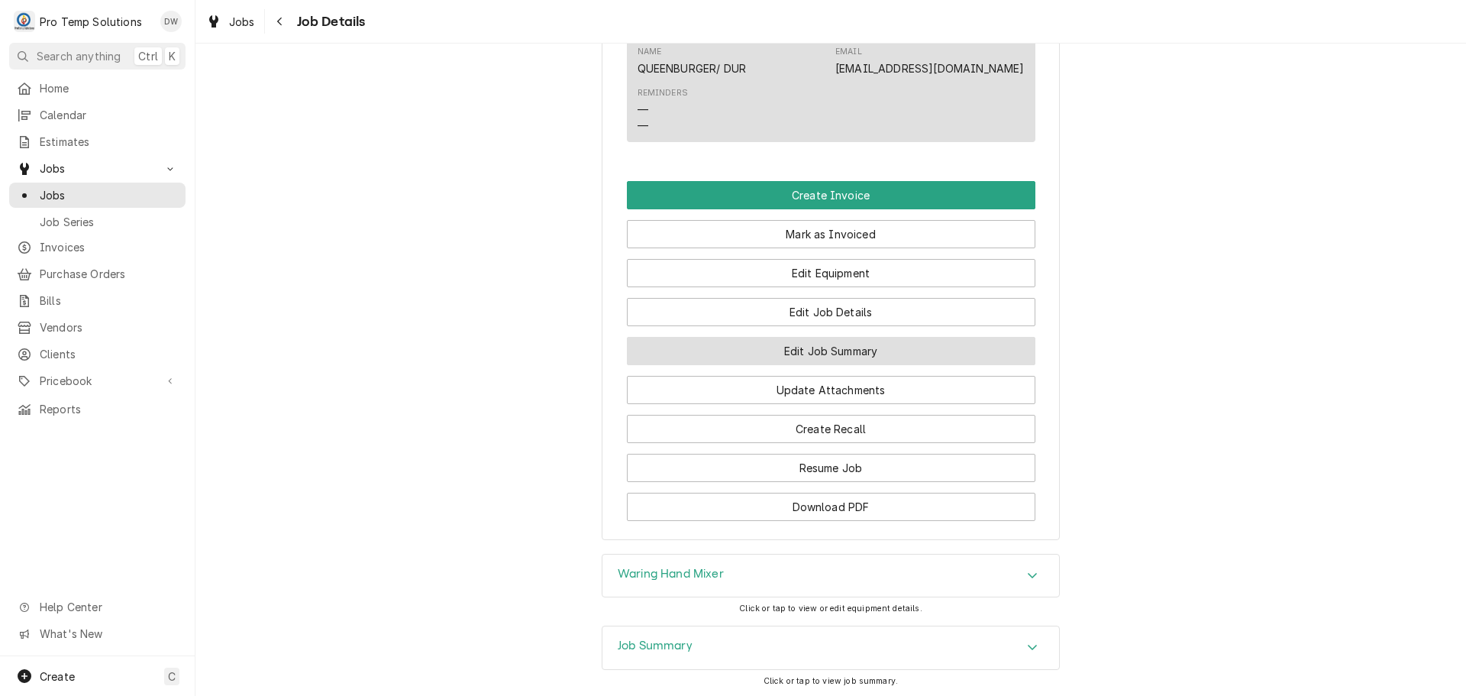
click at [810, 365] on button "Edit Job Summary" at bounding box center [831, 351] width 408 height 28
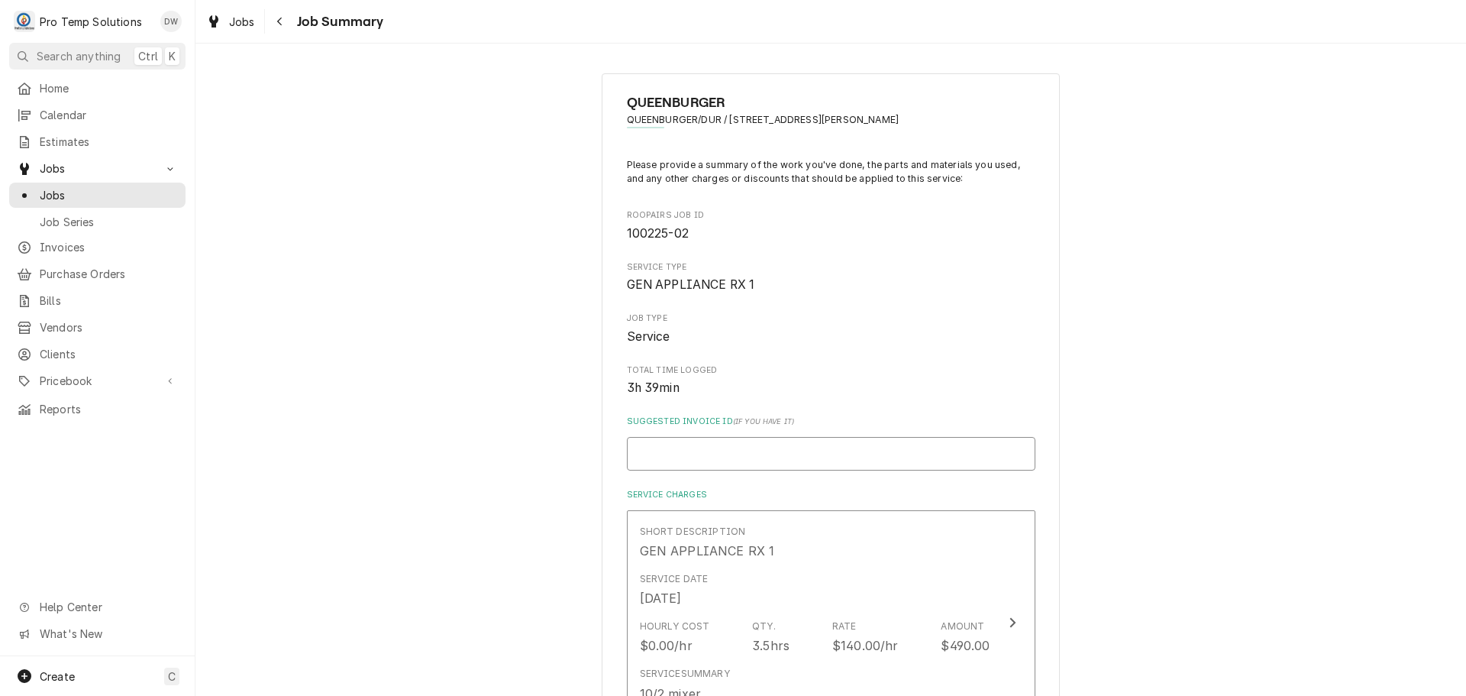
click at [895, 454] on input "Suggested Invoice ID ( if you have it )" at bounding box center [831, 454] width 408 height 34
click at [835, 460] on input "Suggested Invoice ID ( if you have it )" at bounding box center [831, 454] width 408 height 34
type textarea "x"
type input "#"
type textarea "x"
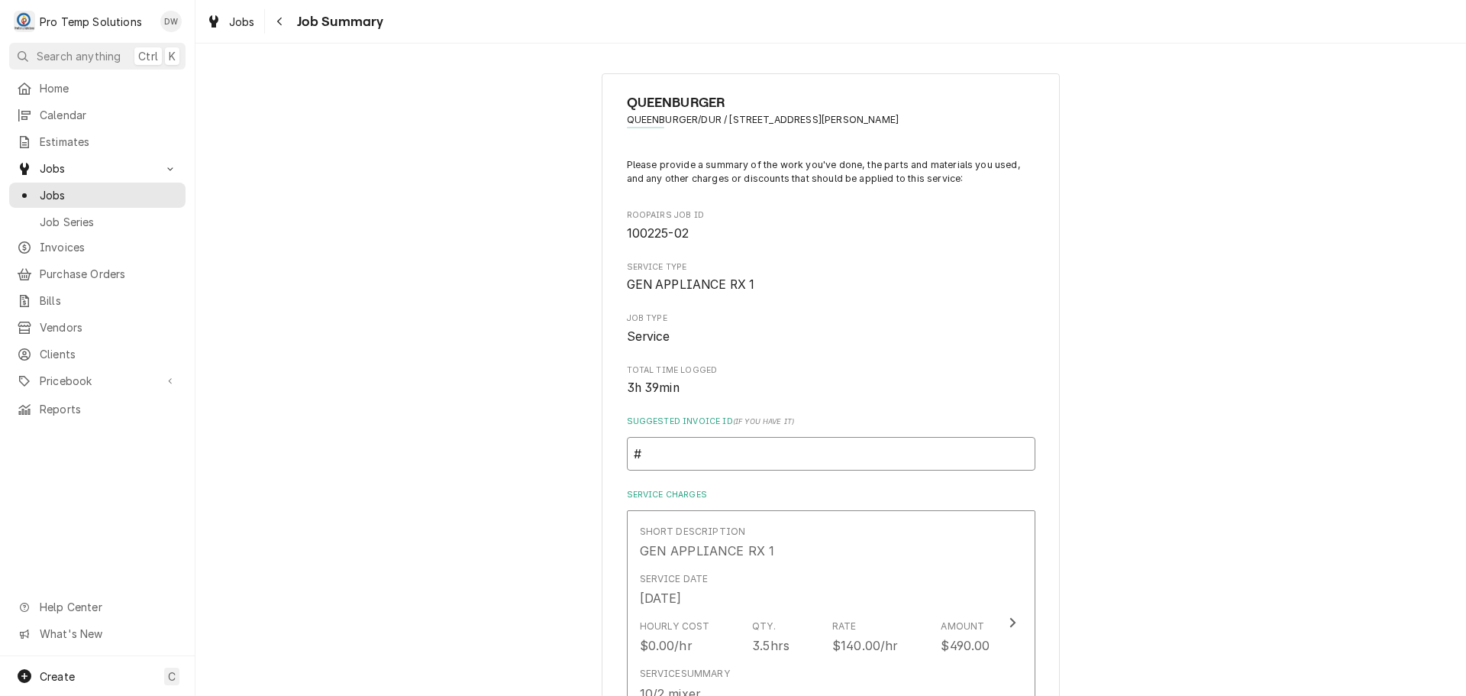
type input "#1"
type textarea "x"
type input "#10"
type textarea "x"
type input "#100"
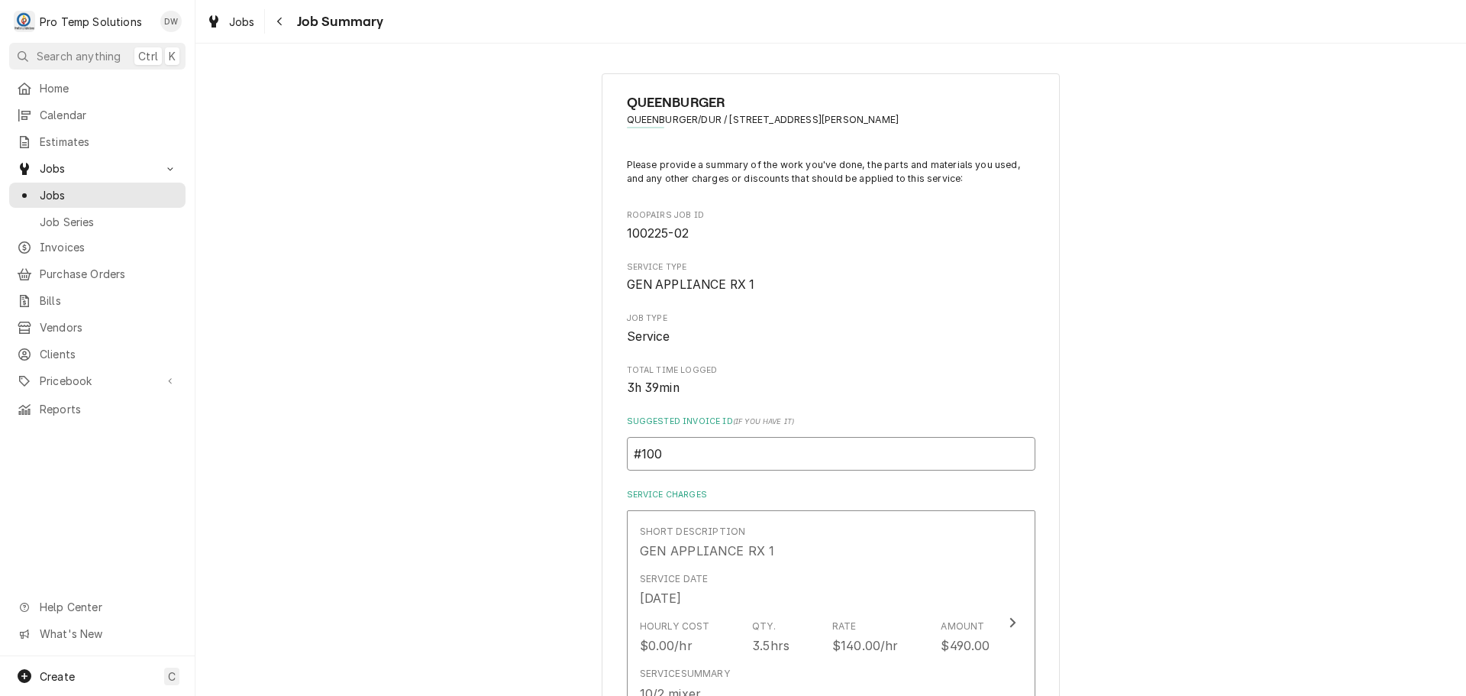
type textarea "x"
type input "#1002"
type textarea "x"
type input "#10022"
type textarea "x"
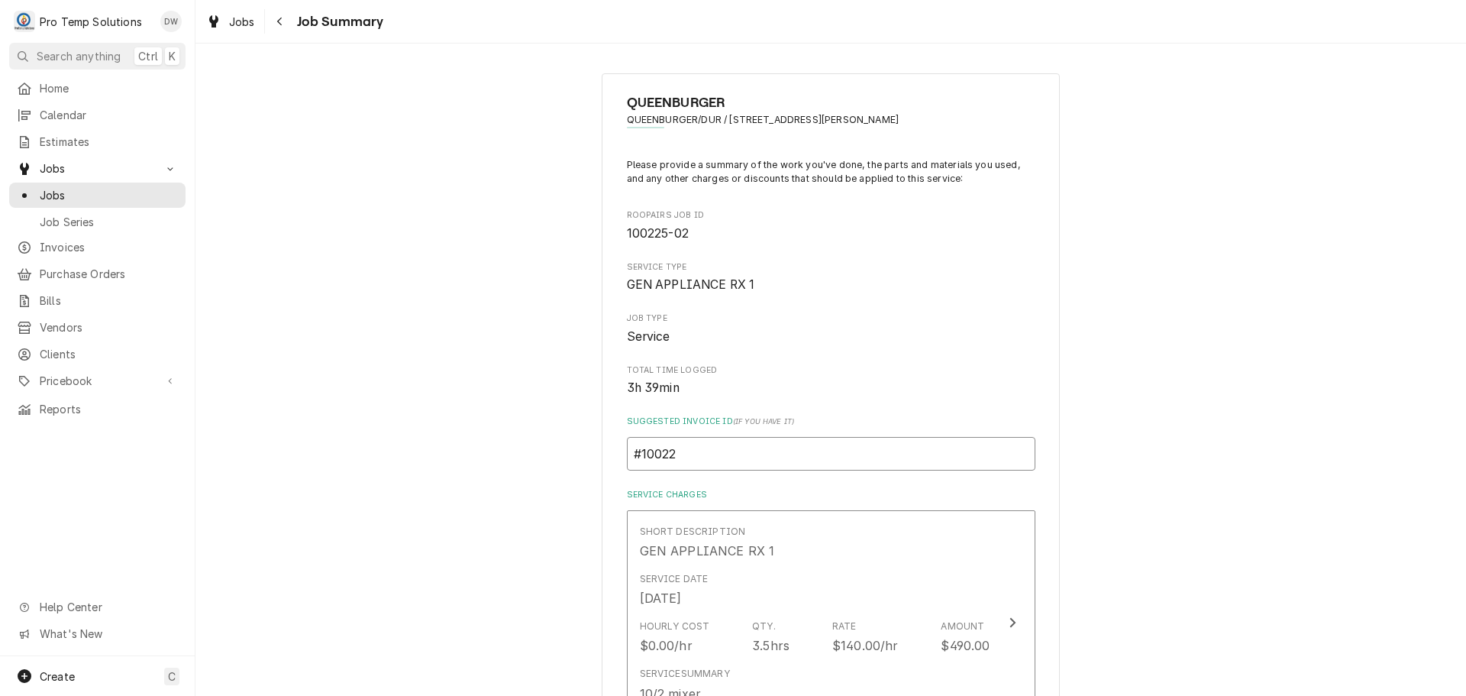
type input "#100225"
type textarea "x"
type input "#1002250"
type textarea "x"
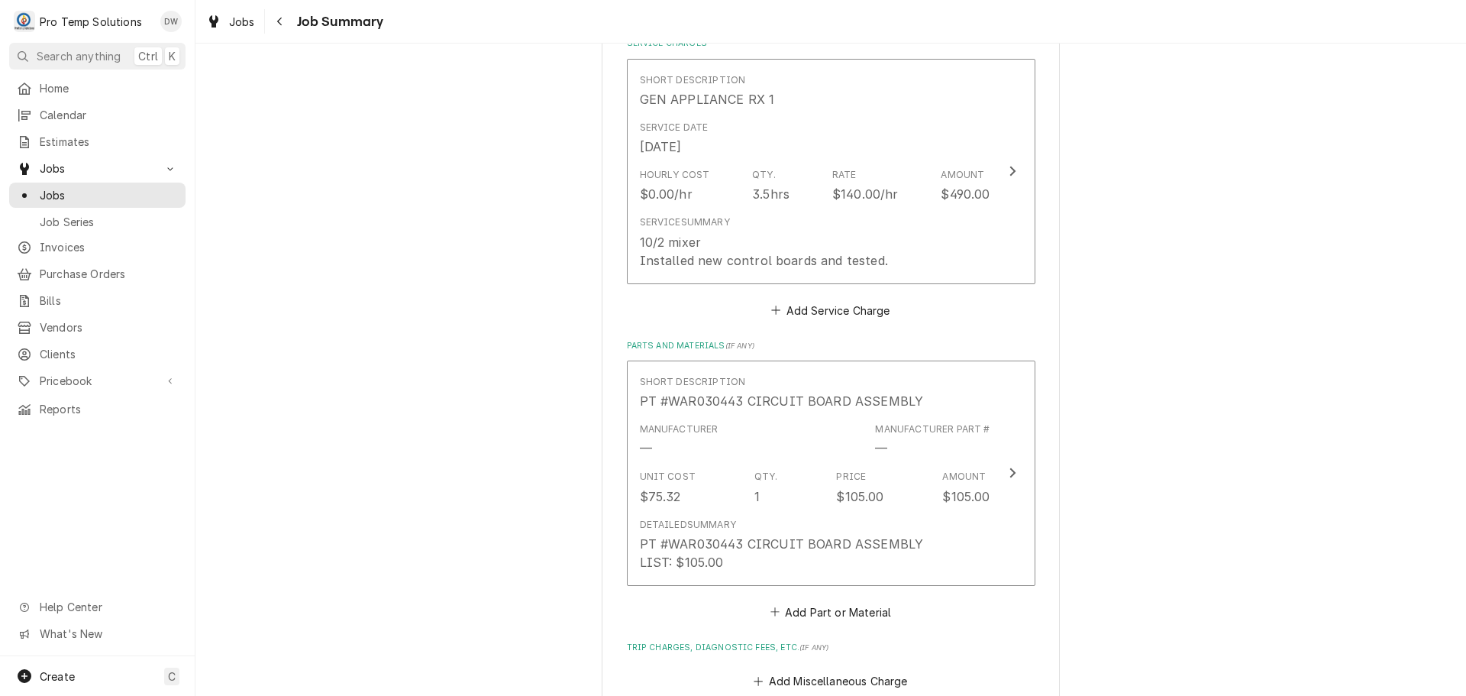
scroll to position [458, 0]
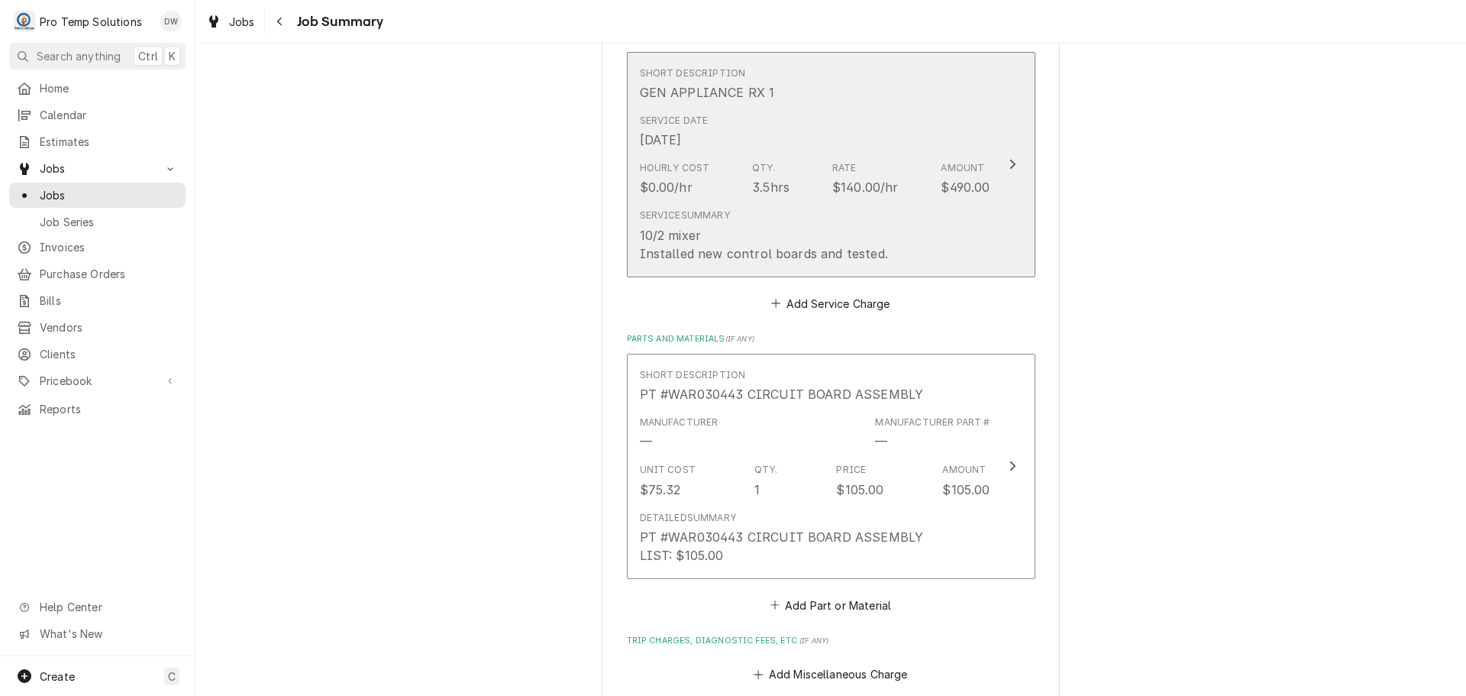
type input "#10022500"
click at [1009, 166] on icon "Update Line Item" at bounding box center [1012, 165] width 6 height 10
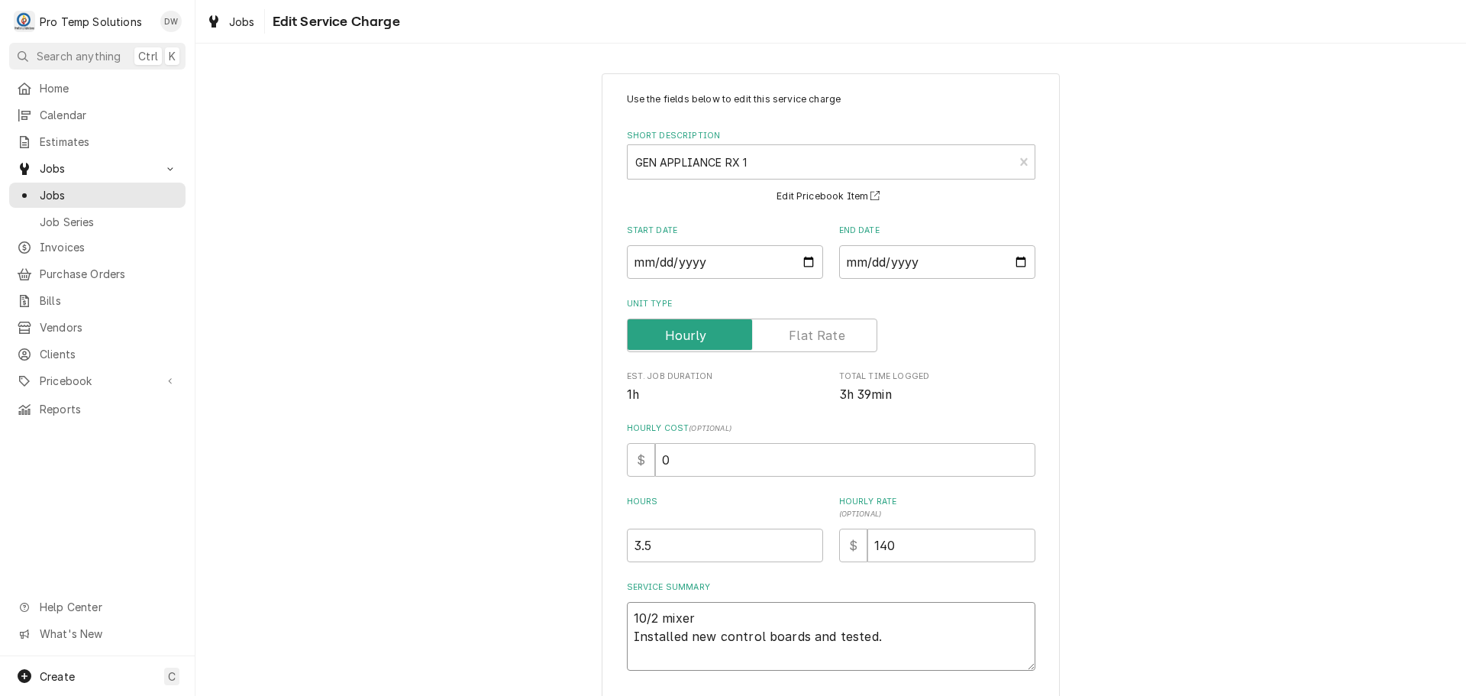
click at [699, 615] on textarea "10/2 mixer Installed new control boards and tested." at bounding box center [831, 636] width 408 height 69
type textarea "x"
type textarea "10/2 mixer Installed new control boards and tested."
type textarea "x"
type textarea "10/2 mixer 1 Installed new control boards and tested."
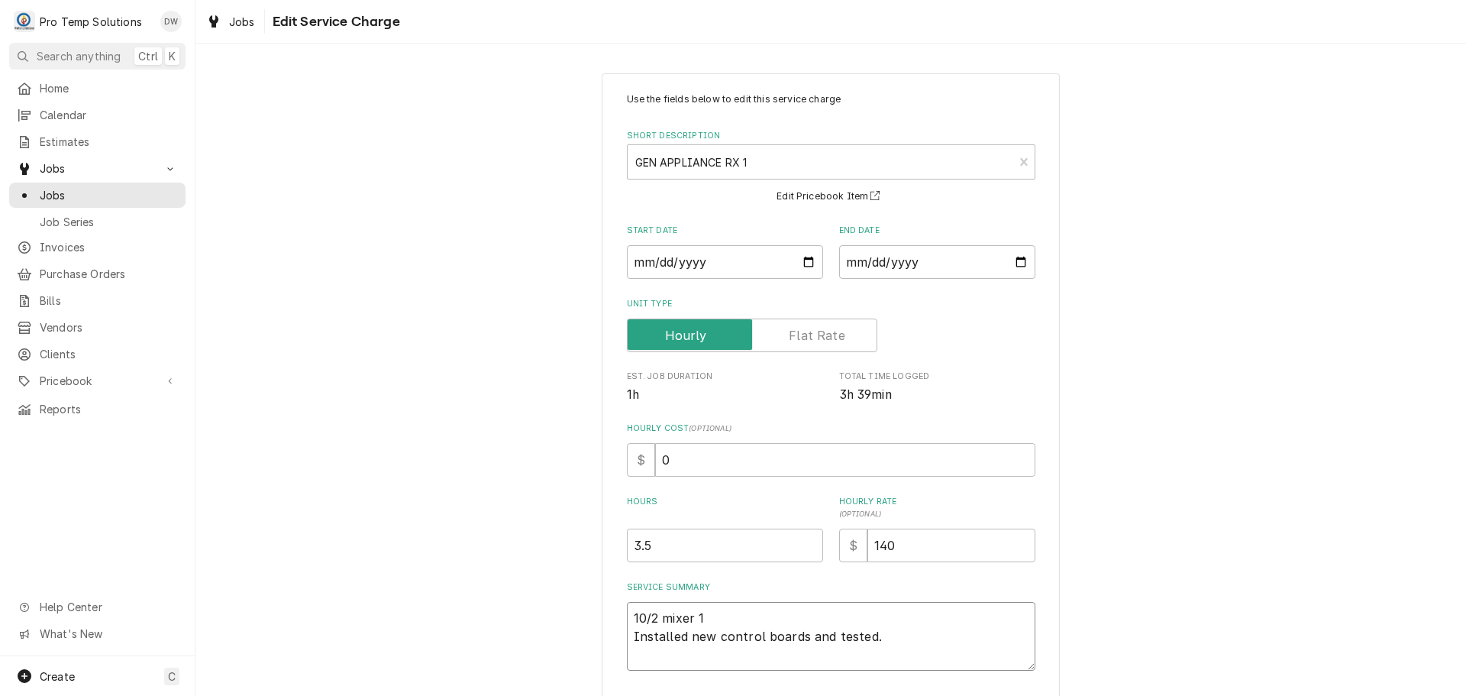
type textarea "x"
type textarea "10/2 mixer 11 Installed new control boards and tested."
type textarea "x"
type textarea "10/2 mixer 114 Installed new control boards and tested."
type textarea "x"
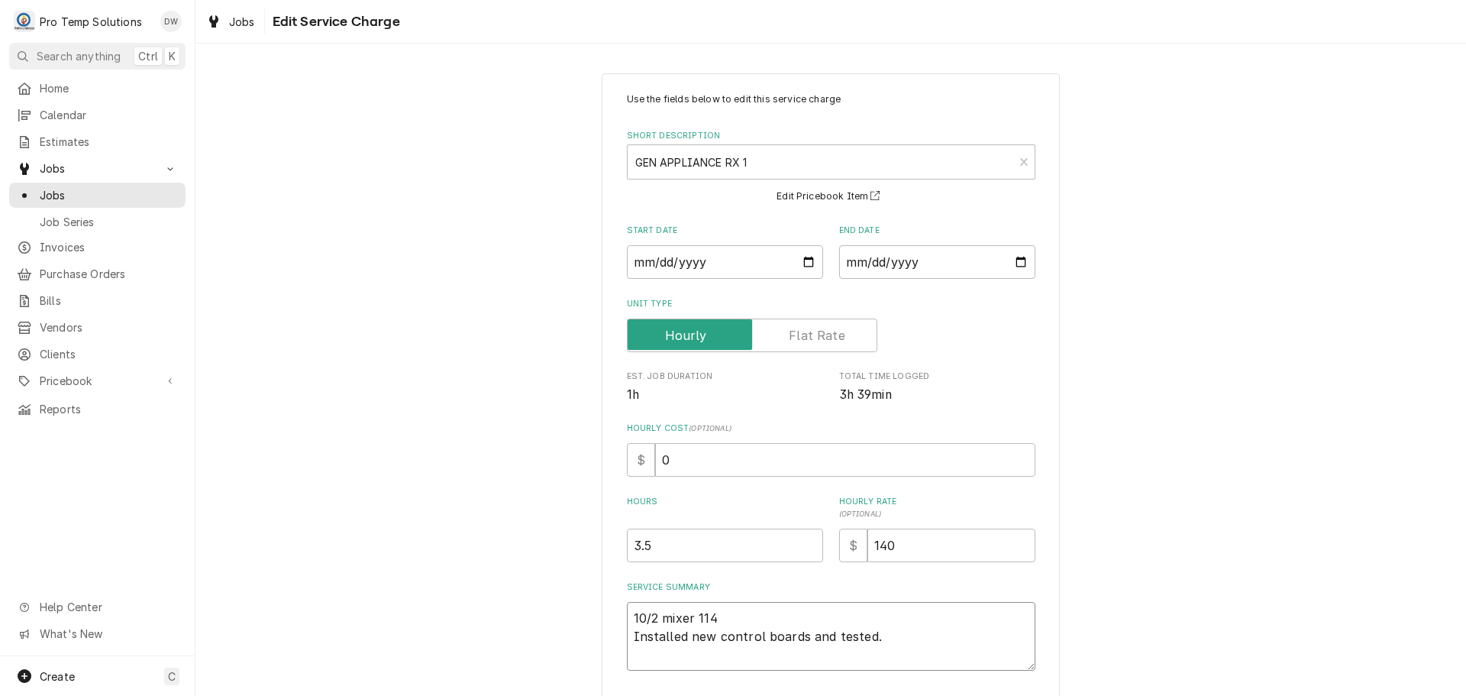
type textarea "10/2 mixer 1140 Installed new control boards and tested."
type textarea "x"
type textarea "10/2 mixer 1140- Installed new control boards and tested."
type textarea "x"
type textarea "10/2 mixer 1140-3 Installed new control boards and tested."
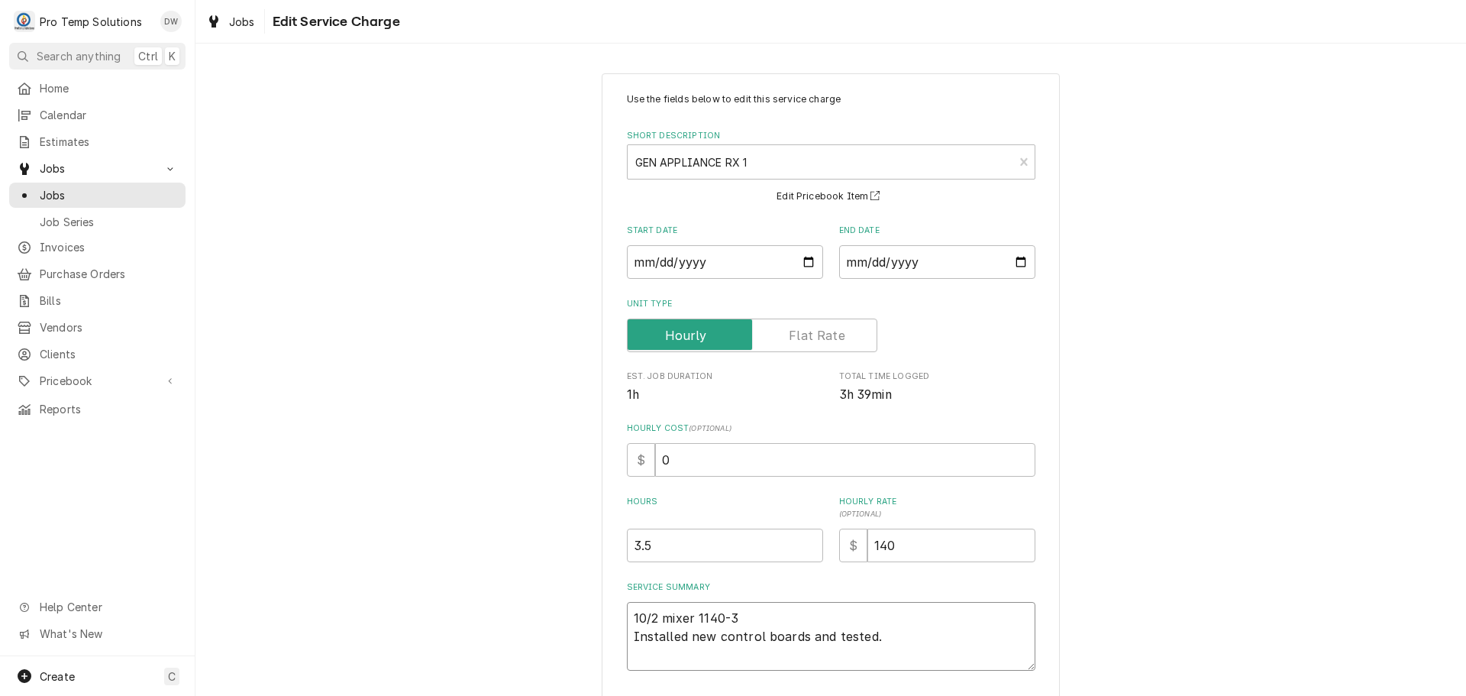
type textarea "x"
type textarea "10/2 mixer 1140-32 Installed new control boards and tested."
type textarea "x"
type textarea "10/2 mixer 1140-320 Installed new control boards and tested."
type textarea "x"
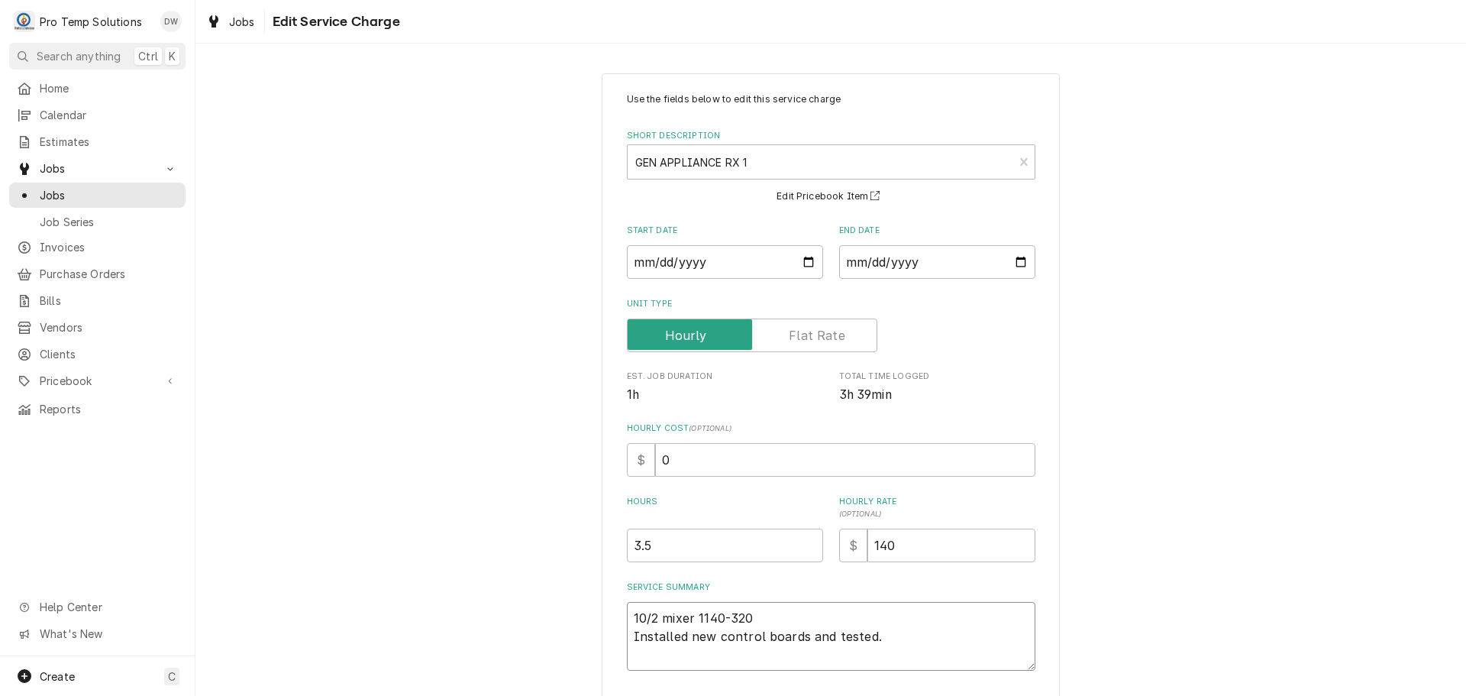
type textarea "10/2 mixer 1140-320 Installed new control boards and tested."
type textarea "x"
type textarea "10/2 mixer 1140-320 K Installed new control boards and tested."
type textarea "x"
type textarea "10/2 mixer 1140-320 KE Installed new control boards and tested."
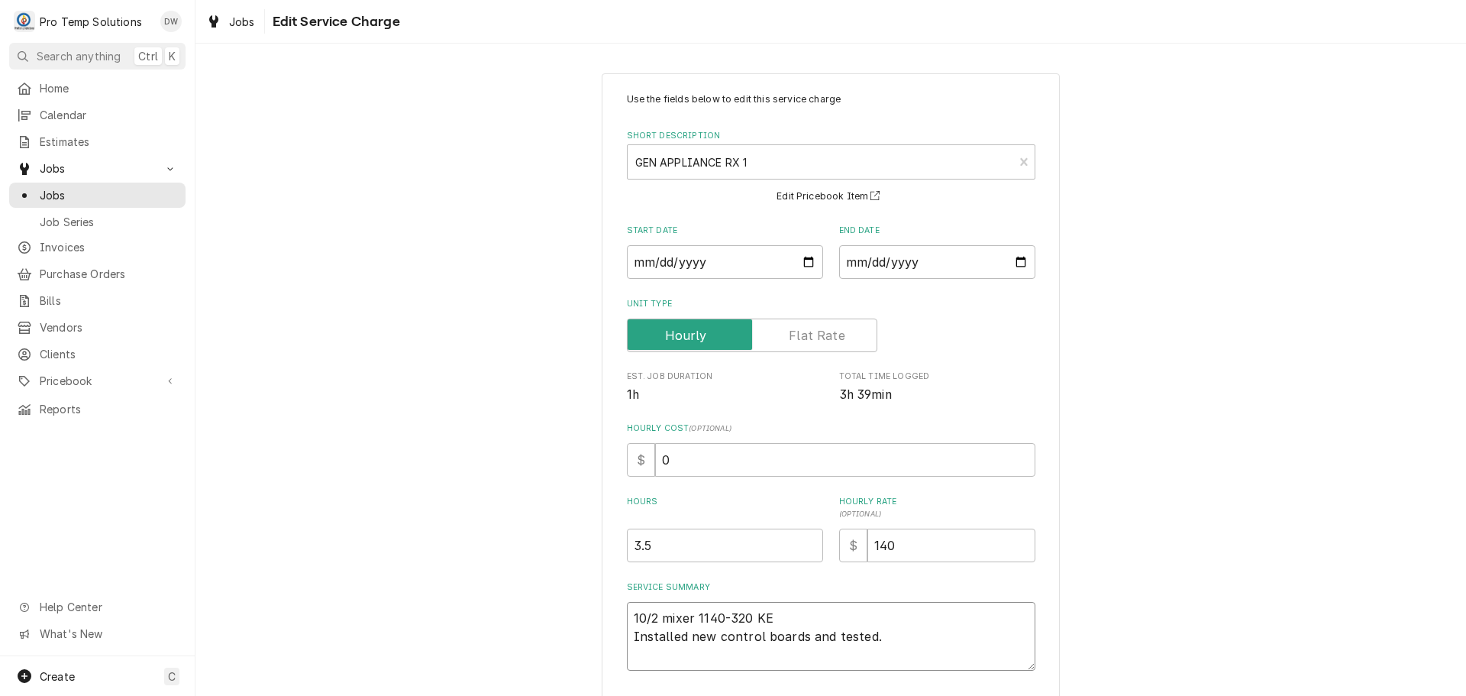
type textarea "x"
type textarea "10/2 mixer 1140-320 KEV Installed new control boards and tested."
type textarea "x"
type textarea "10/2 mixer 1140-320 KEVI Installed new control boards and tested."
type textarea "x"
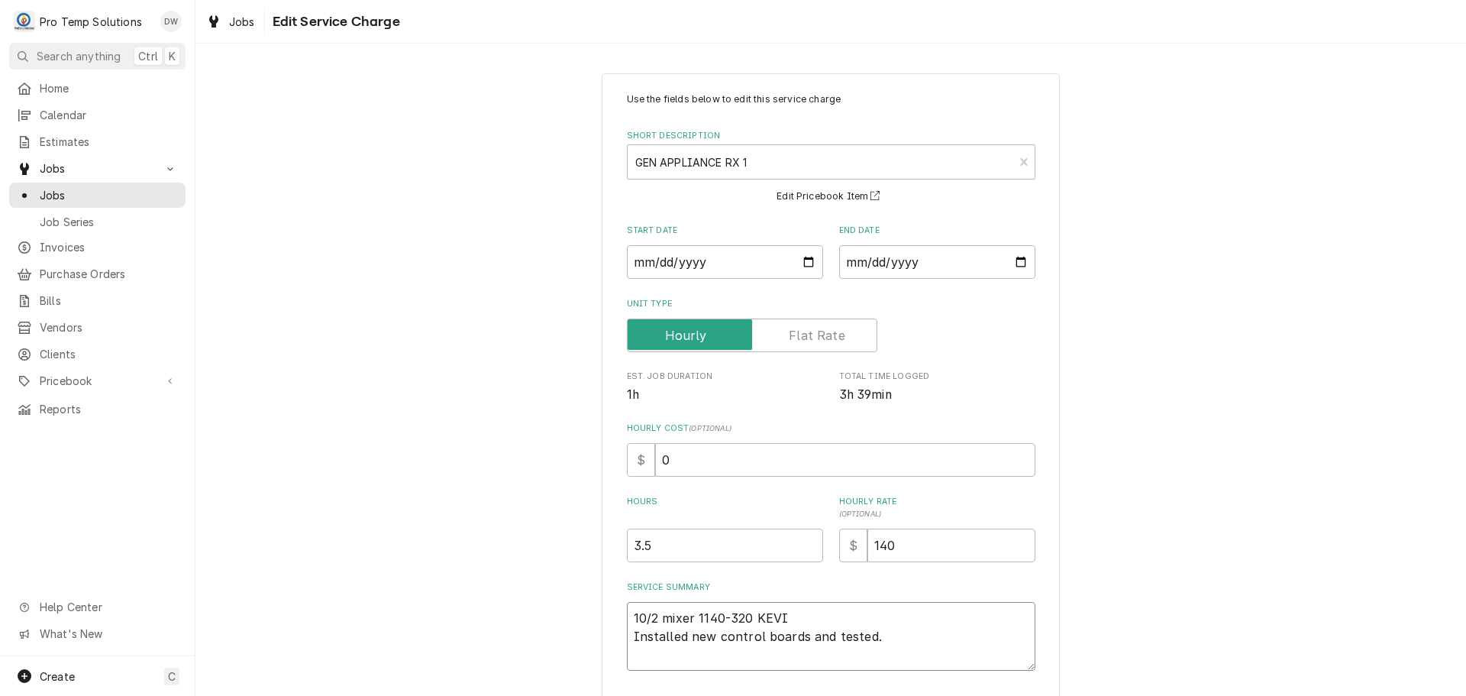
type textarea "10/2 mixer 1140-320 KEVIN Installed new control boards and tested."
type textarea "x"
type textarea "10/2 mixer 1140-320 KEVIN Installed new control boards and tested."
type textarea "x"
type textarea "10/2 mixer 1140-320 KEVIN 1 Installed new control boards and tested."
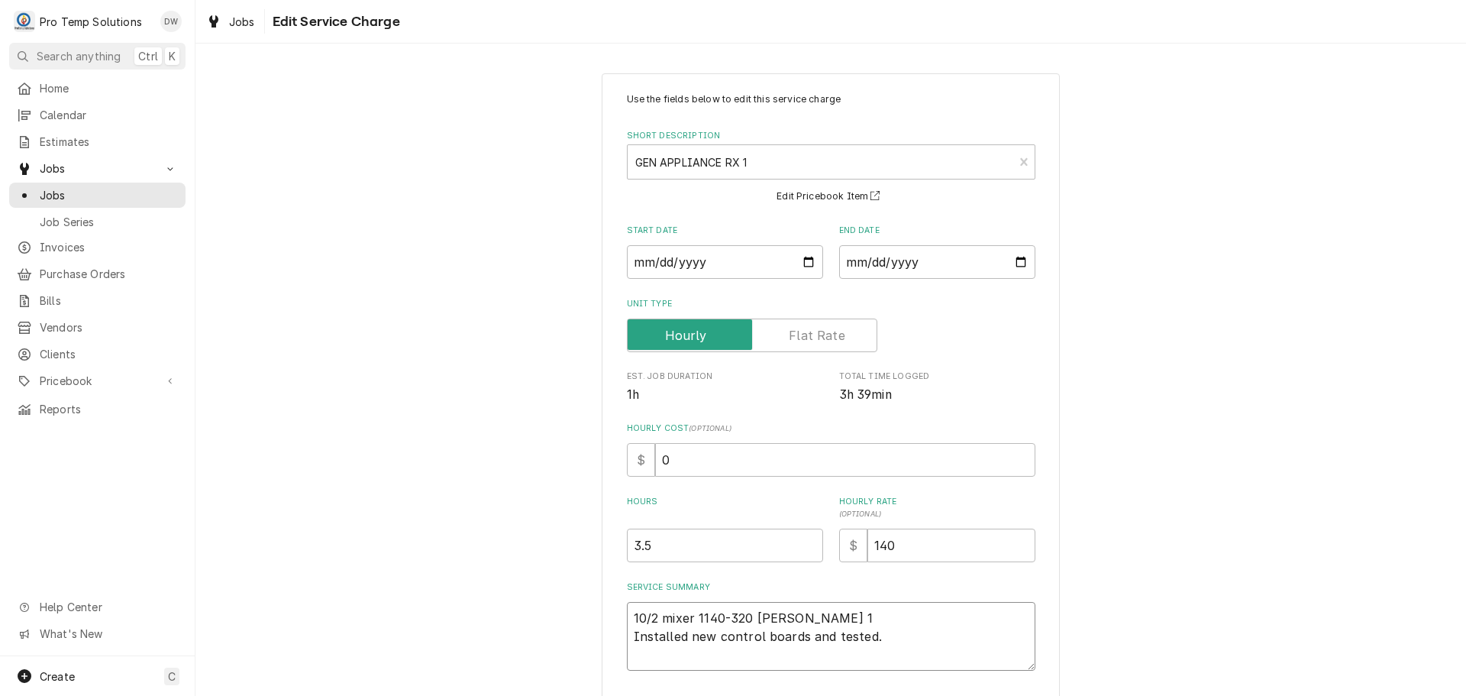
type textarea "x"
type textarea "10/2 mixer 1140-320 KEVIN 11 Installed new control boards and tested."
type textarea "x"
type textarea "10/2 mixer 1140-320 KEVIN 110 Installed new control boards and tested."
type textarea "x"
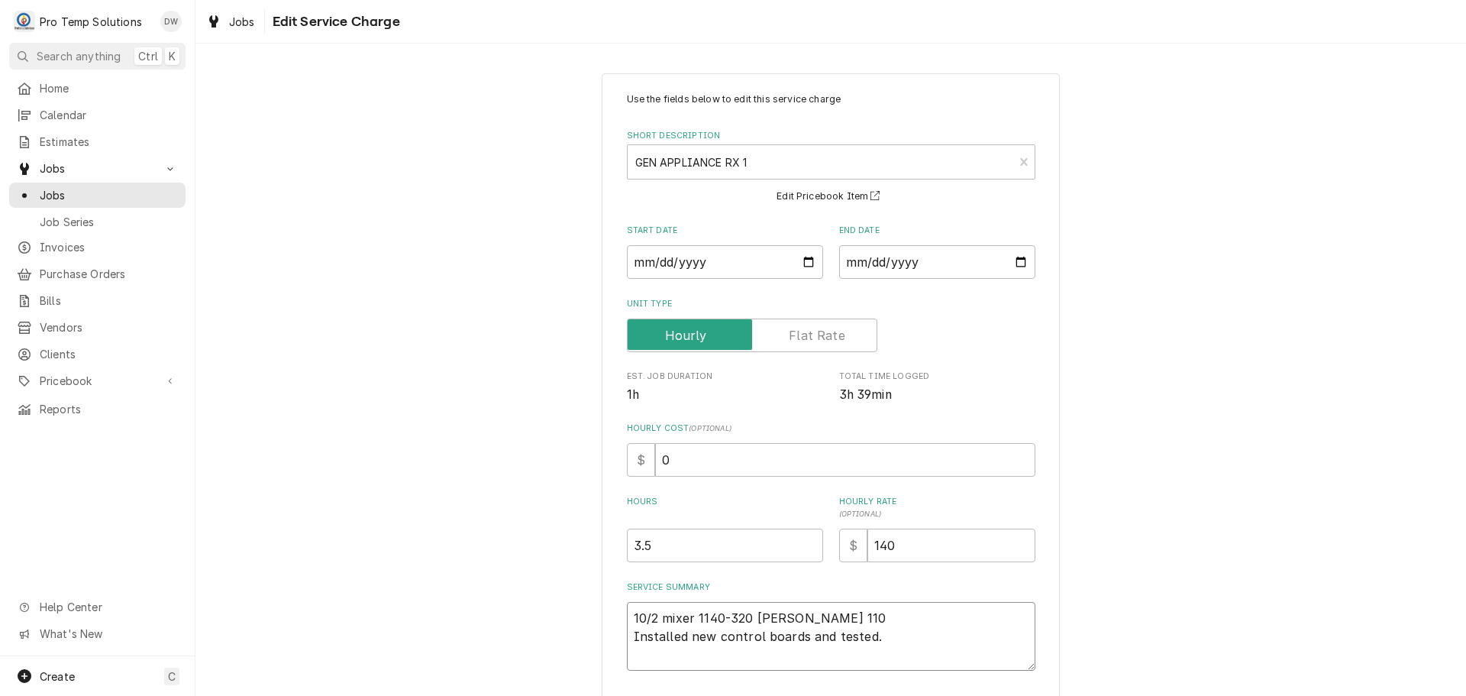
type textarea "10/2 mixer 1140-320 KEVIN 110- Installed new control boards and tested."
type textarea "x"
type textarea "10/2 mixer 1140-320 KEVIN 110-3 Installed new control boards and tested."
type textarea "x"
type textarea "10/2 mixer 1140-320 KEVIN 110-31 Installed new control boards and tested."
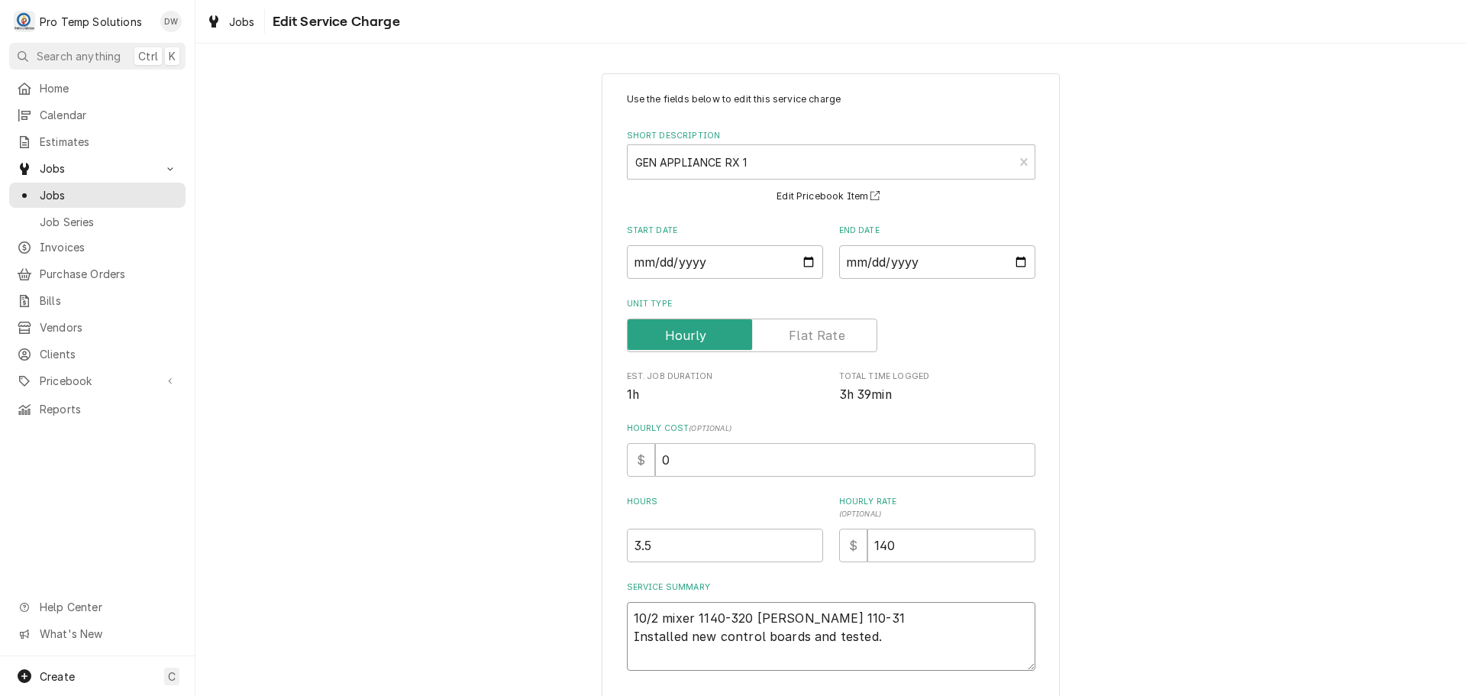
type textarea "x"
type textarea "10/2 mixer 1140-320 KEVIN 110-310 Installed new control boards and tested."
type textarea "x"
type textarea "10/2 mixer 1140-320 KEVIN 110-310 Installed new control boards and tested."
type textarea "x"
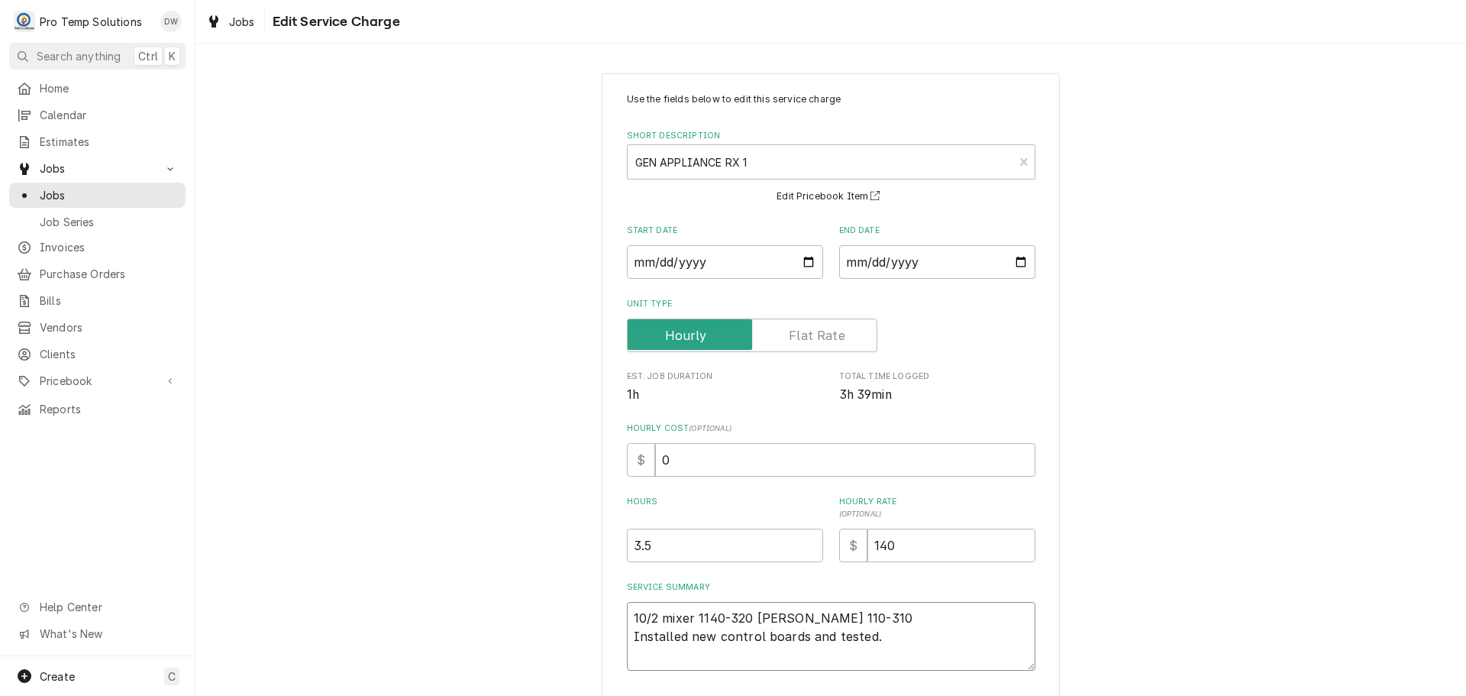
type textarea "10/2 mixer 1140-320 KEVIN 110-310 K Installed new control boards and tested."
type textarea "x"
type textarea "10/2 mixer 1140-320 KEVIN 110-310 KO Installed new control boards and tested."
type textarea "x"
type textarea "10/2 mixer 1140-320 KEVIN 110-310 KOT Installed new control boards and tested."
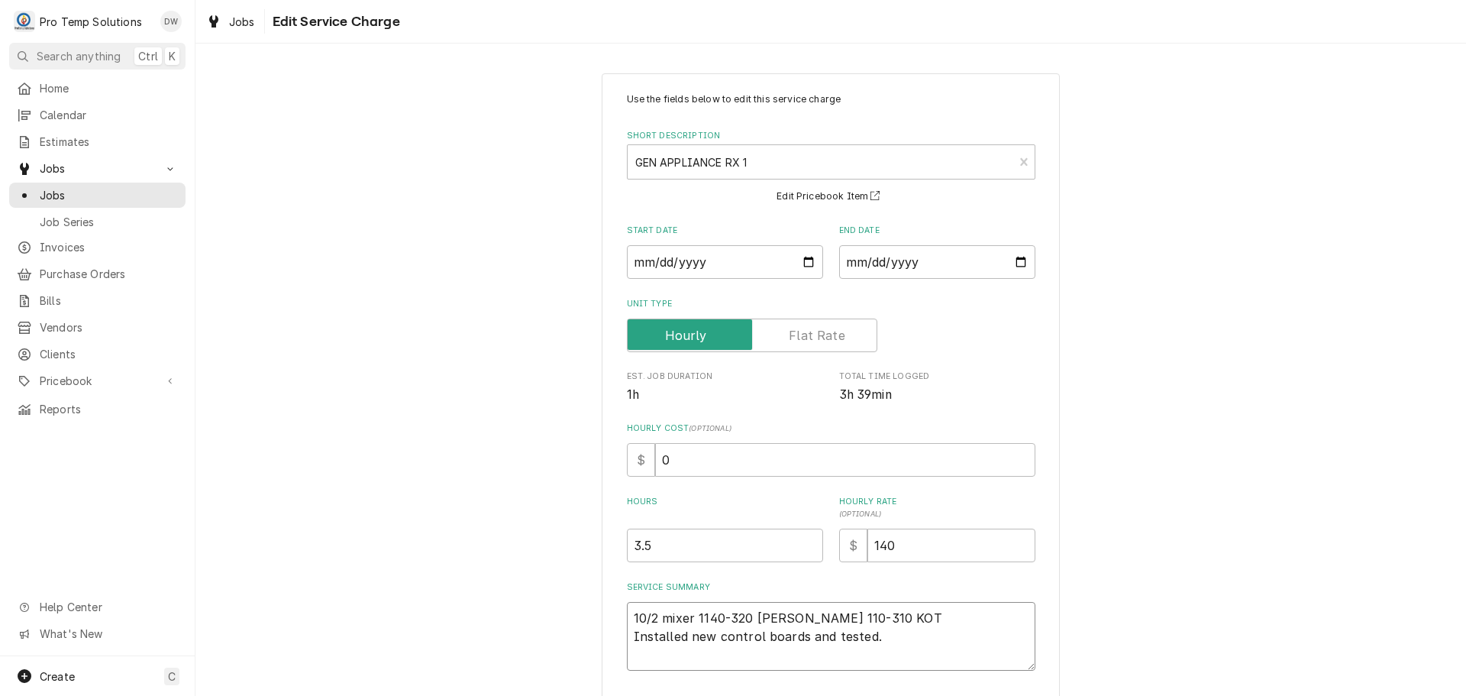
type textarea "x"
type textarea "10/2 mixer 1140-320 KEVIN 110-310 KOTY Installed new control boards and tested."
type textarea "x"
type textarea "10/2 mixer 1140-320 KEVIN 110-310 KOTY Installed new control boards and tested."
click at [664, 547] on input "3.5" at bounding box center [725, 545] width 196 height 34
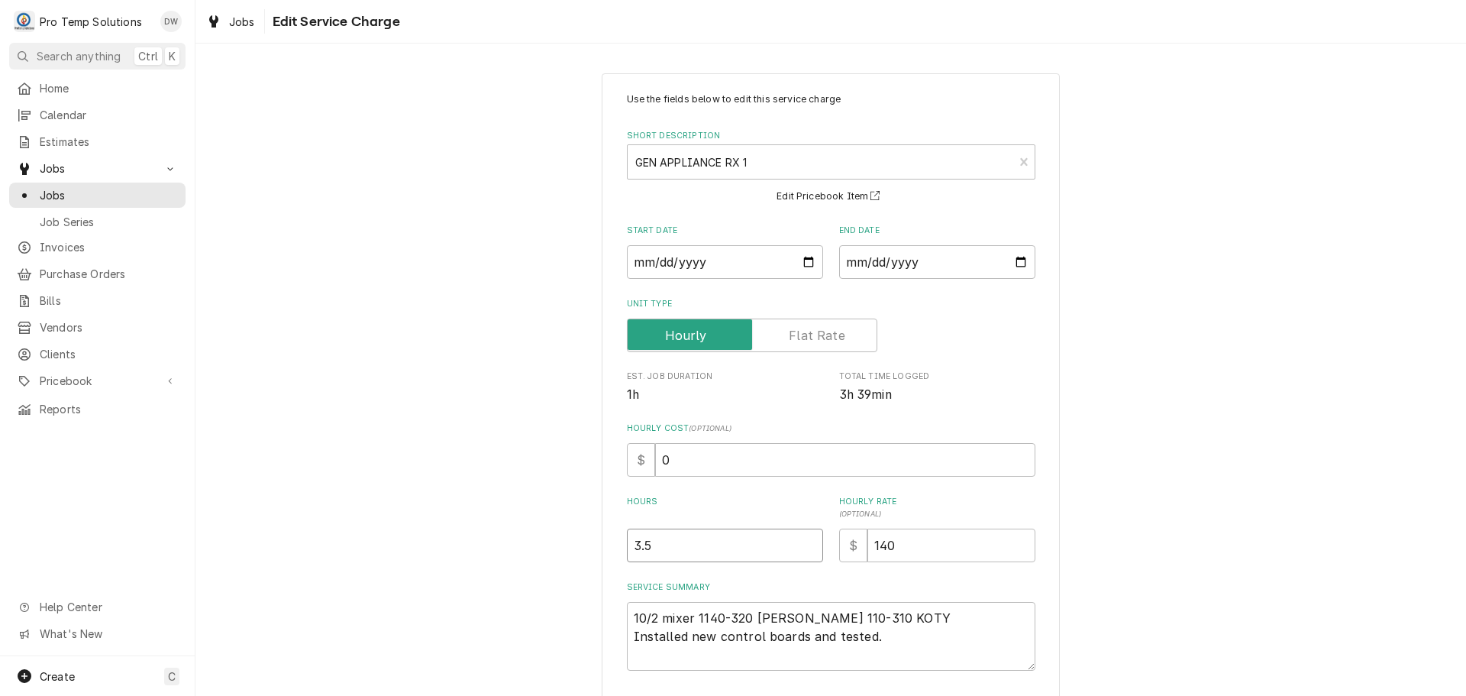
type textarea "x"
type input "3"
type textarea "x"
type input "3.7"
type textarea "x"
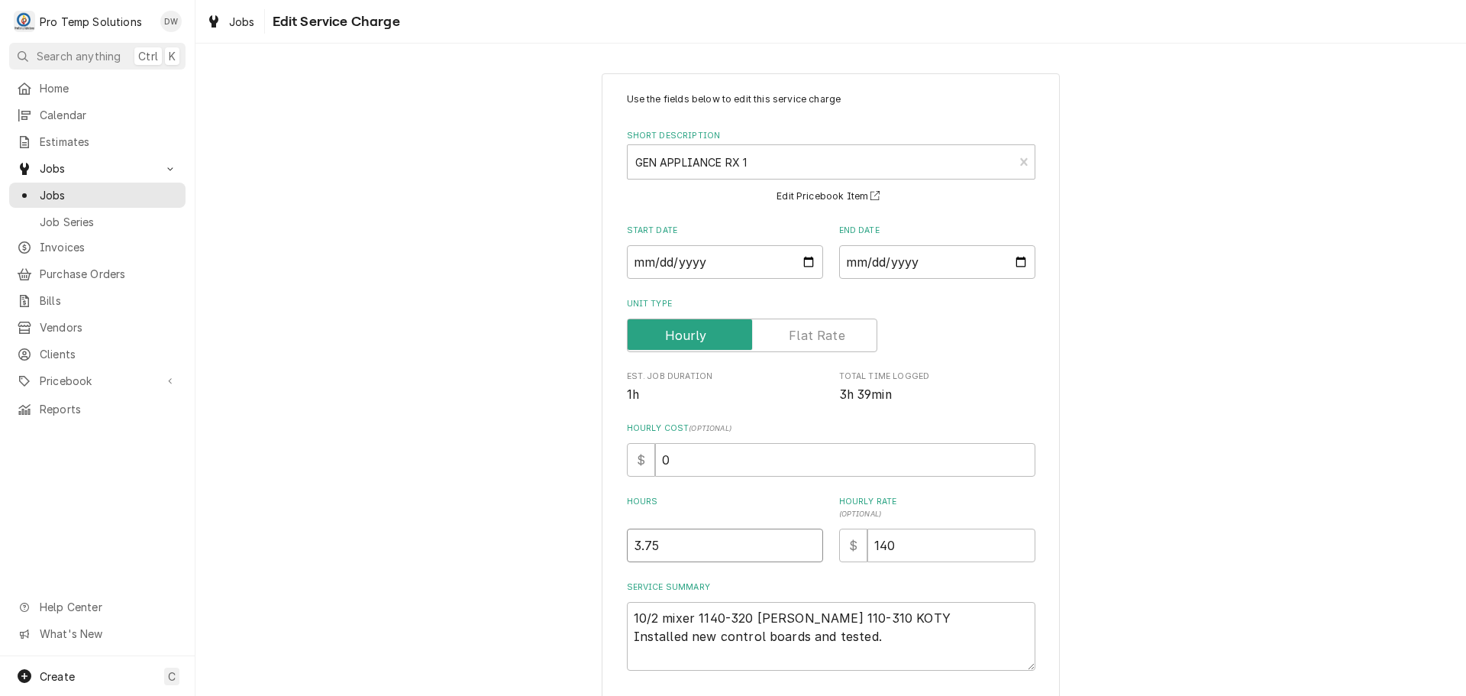
type input "3.75"
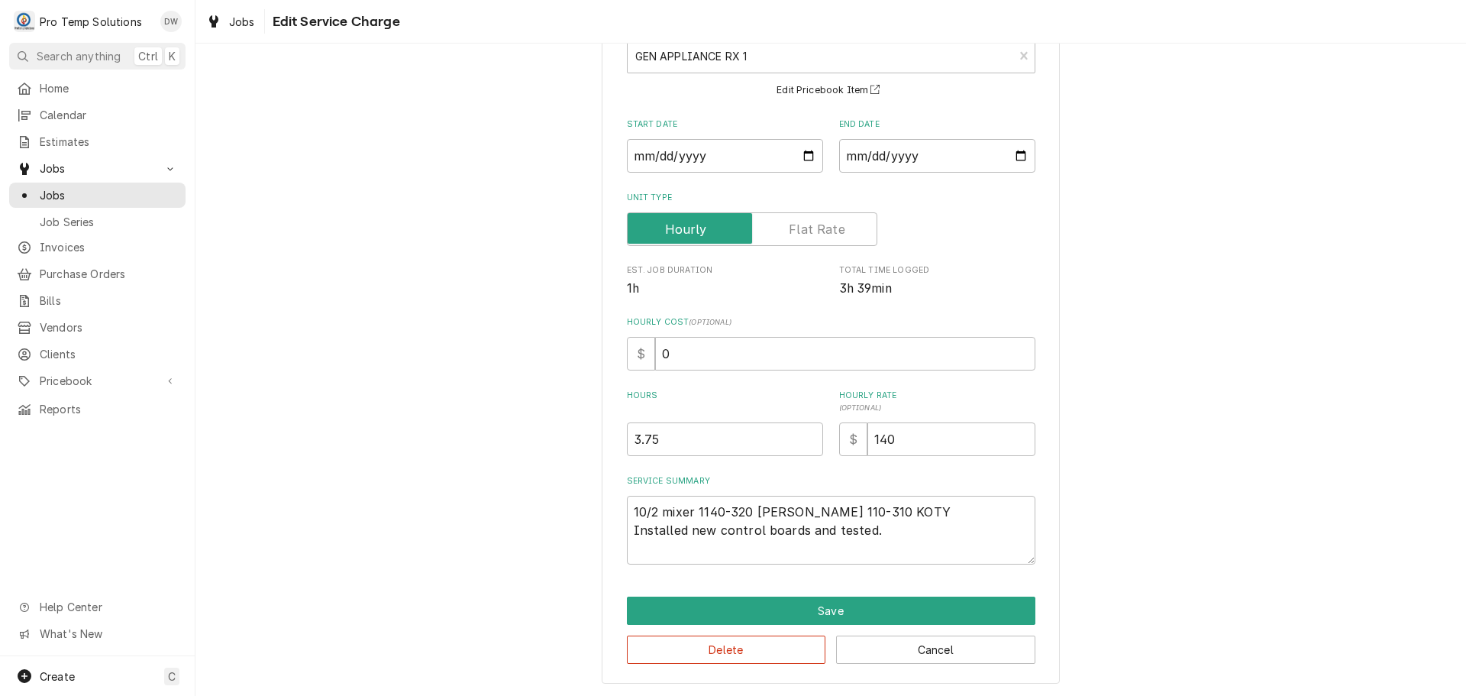
scroll to position [107, 0]
click at [895, 532] on textarea "10/2 mixer 1140-320 KEVIN 110-310 KOTY Installed new control boards and tested." at bounding box center [831, 529] width 408 height 69
type textarea "x"
type textarea "10/2 mixer 1140-320 KEVIN 110-310 KOTY Installed new control boards and tested."
type textarea "x"
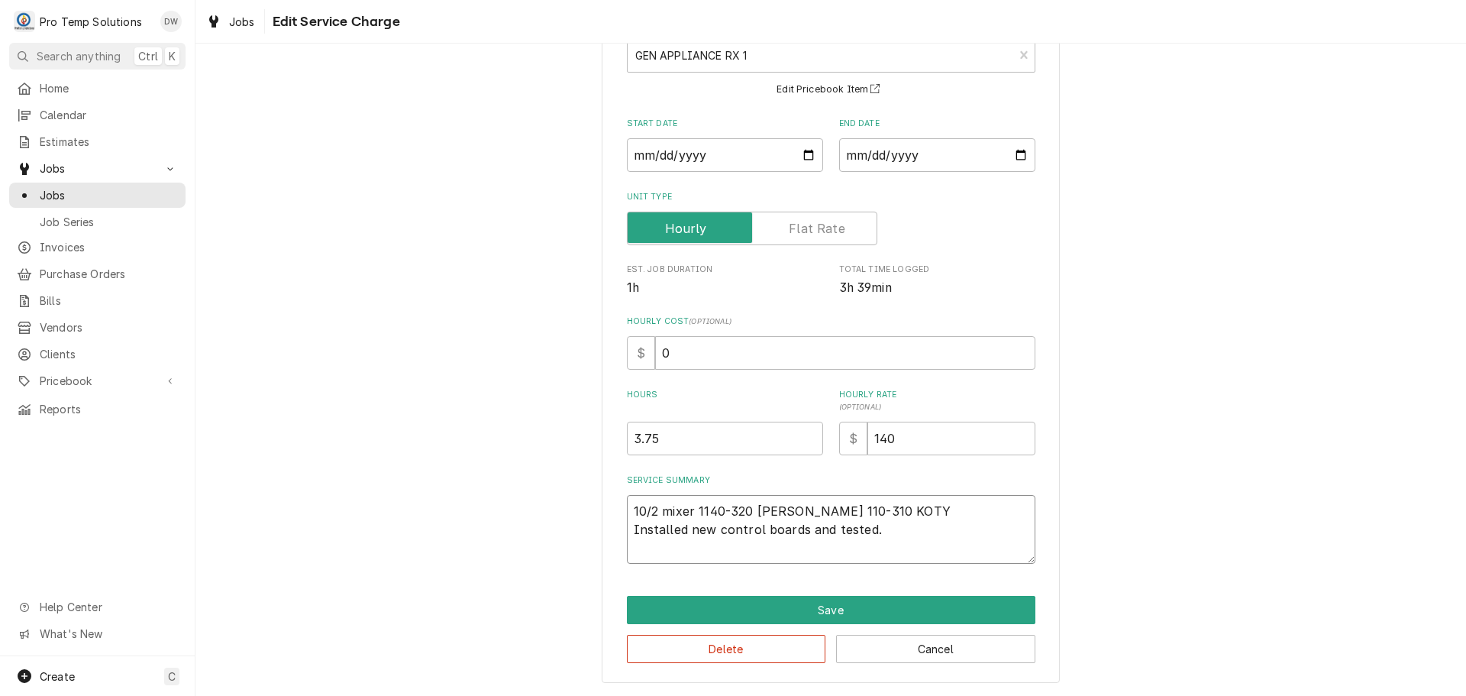
type textarea "10/2 mixer 1140-320 KEVIN 110-310 KOTY Installed new control boards and tested.…"
type textarea "x"
type textarea "10/2 mixer 1140-320 KEVIN 110-310 KOTY Installed new control boards and tested.…"
type textarea "x"
type textarea "10/2 mixer 1140-320 KEVIN 110-310 KOTY Installed new control boards and tested.…"
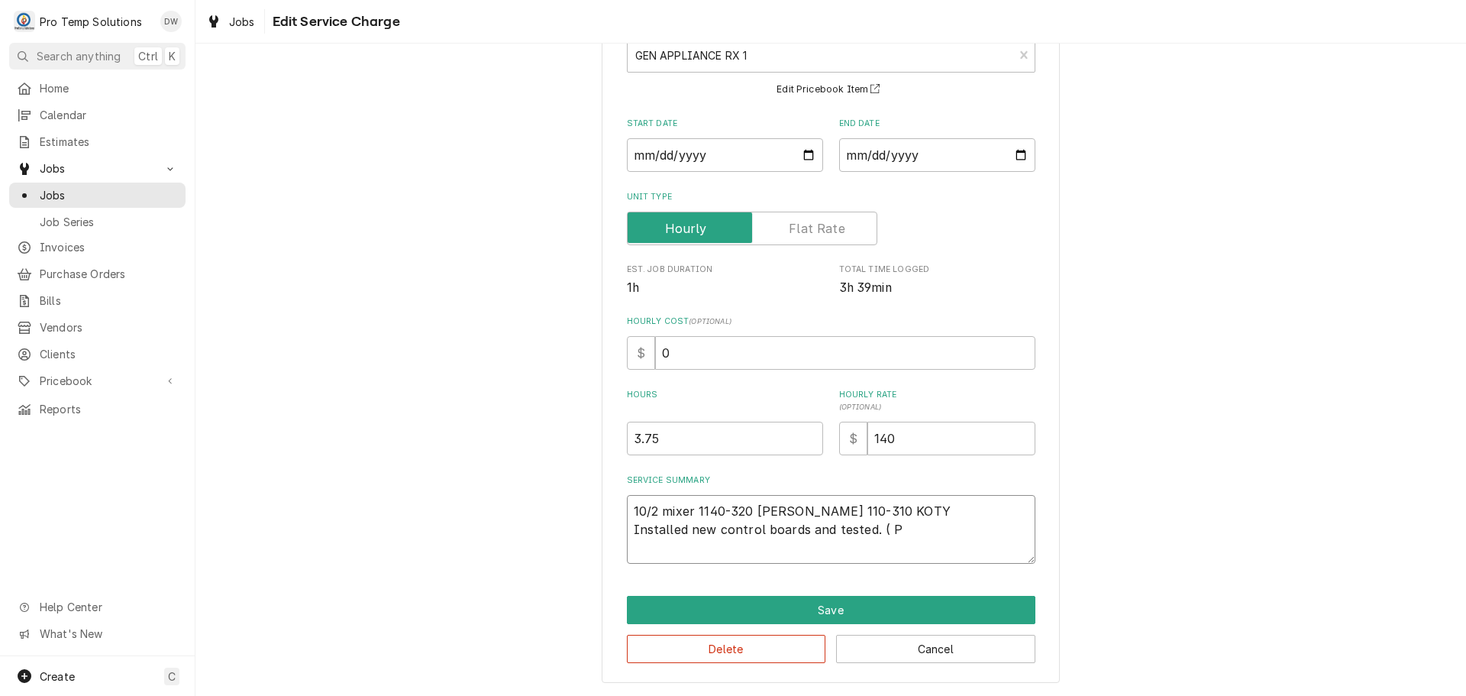
type textarea "x"
type textarea "10/2 mixer 1140-320 KEVIN 110-310 KOTY Installed new control boards and tested.…"
type textarea "x"
type textarea "10/2 mixer 1140-320 KEVIN 110-310 KOTY Installed new control boards and tested.…"
type textarea "x"
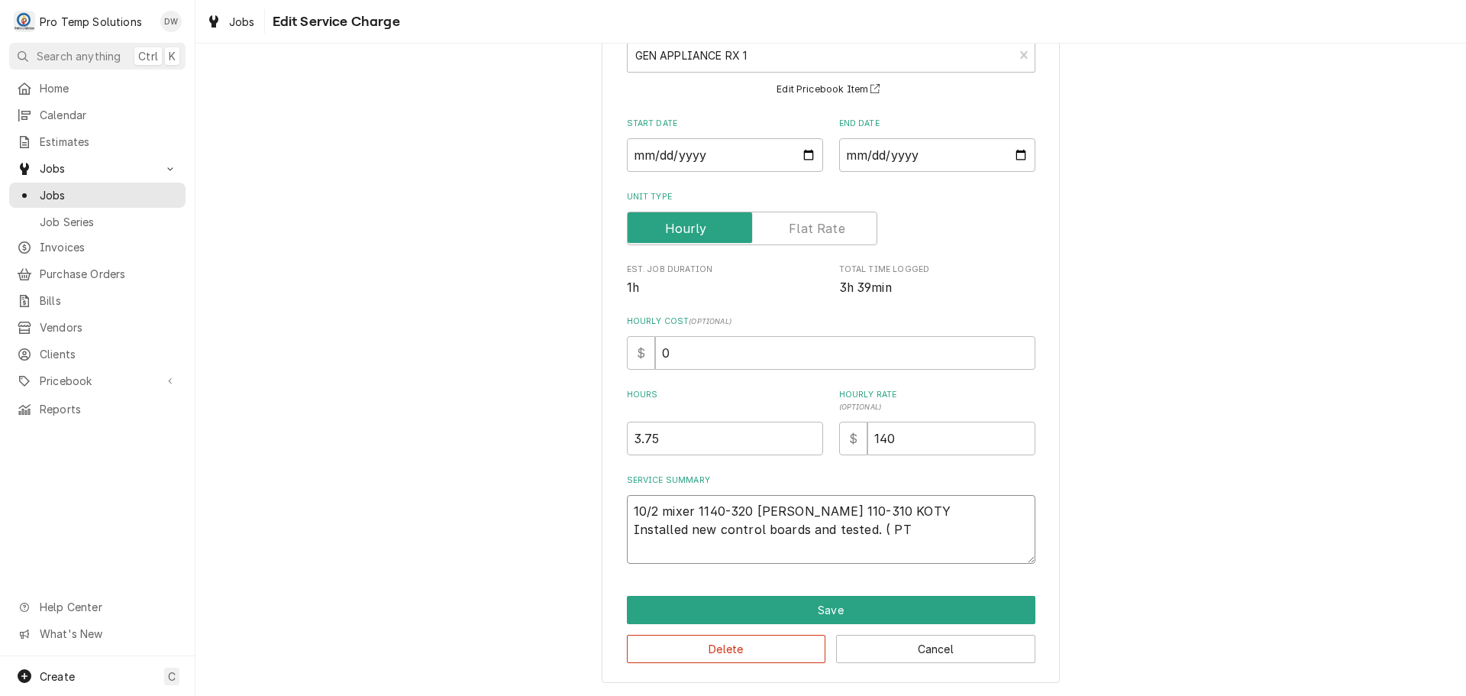
type textarea "10/2 mixer 1140-320 KEVIN 110-310 KOTY Installed new control boards and tested.…"
type textarea "x"
type textarea "10/2 mixer 1140-320 KEVIN 110-310 KOTY Installed new control boards and tested.…"
type textarea "x"
type textarea "10/2 mixer 1140-320 KEVIN 110-310 KOTY Installed new control boards and tested.…"
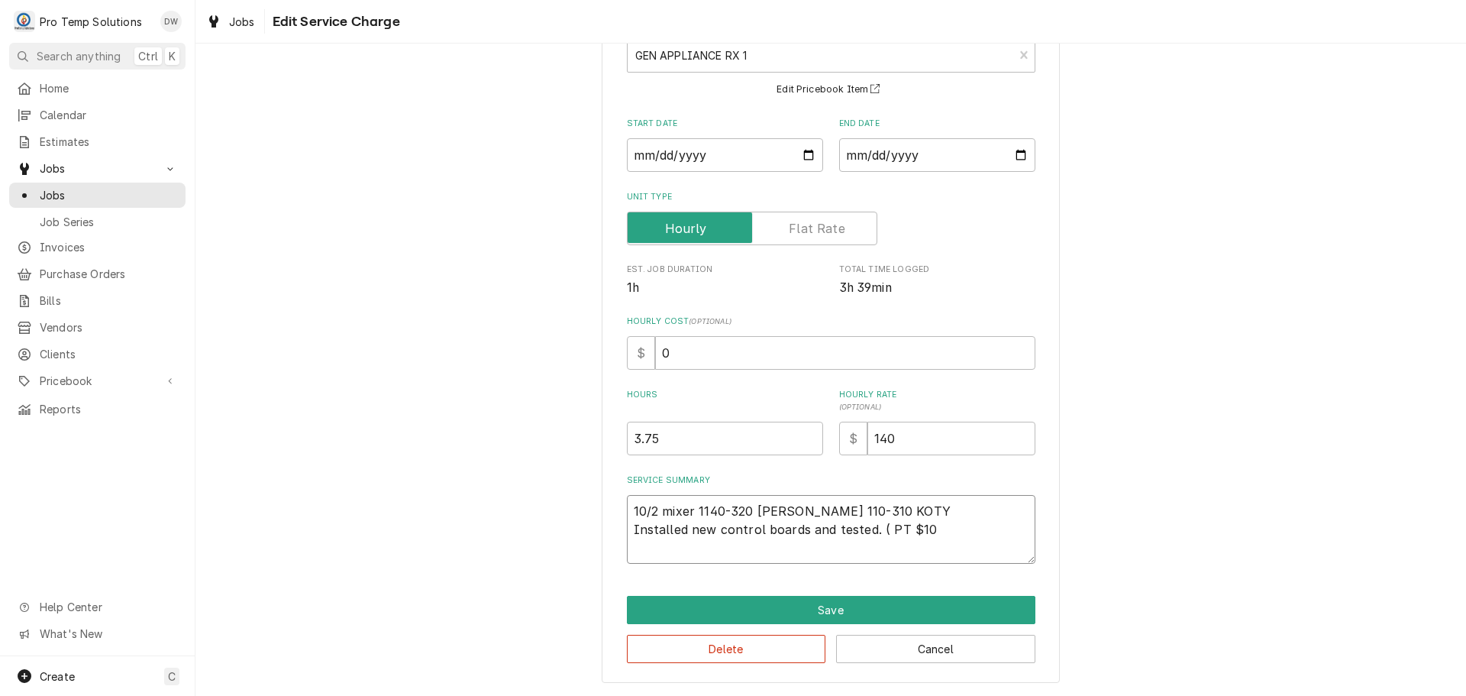
type textarea "x"
type textarea "10/2 mixer 1140-320 KEVIN 110-310 KOTY Installed new control boards and tested.…"
type textarea "x"
type textarea "10/2 mixer 1140-320 KEVIN 110-310 KOTY Installed new control boards and tested.…"
type textarea "x"
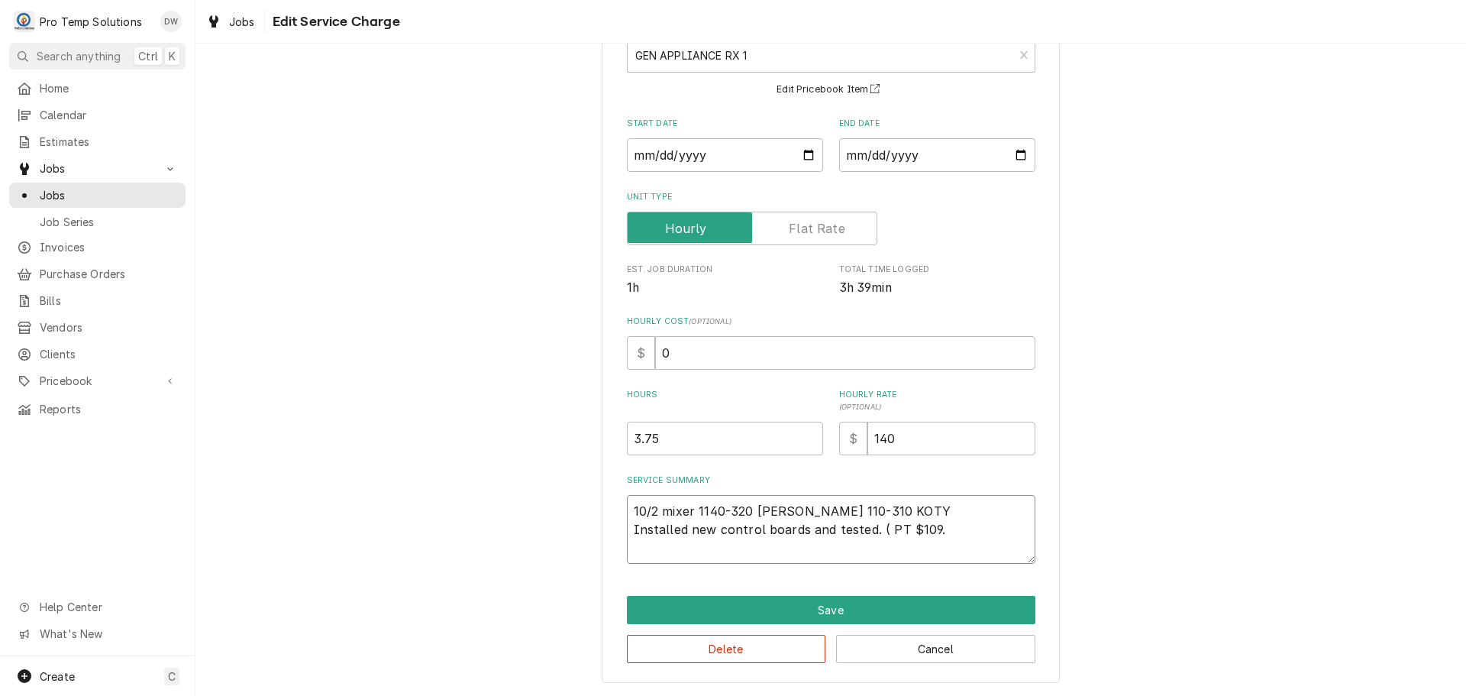
type textarea "10/2 mixer 1140-320 KEVIN 110-310 KOTY Installed new control boards and tested.…"
type textarea "x"
type textarea "10/2 mixer 1140-320 KEVIN 110-310 KOTY Installed new control boards and tested.…"
type textarea "x"
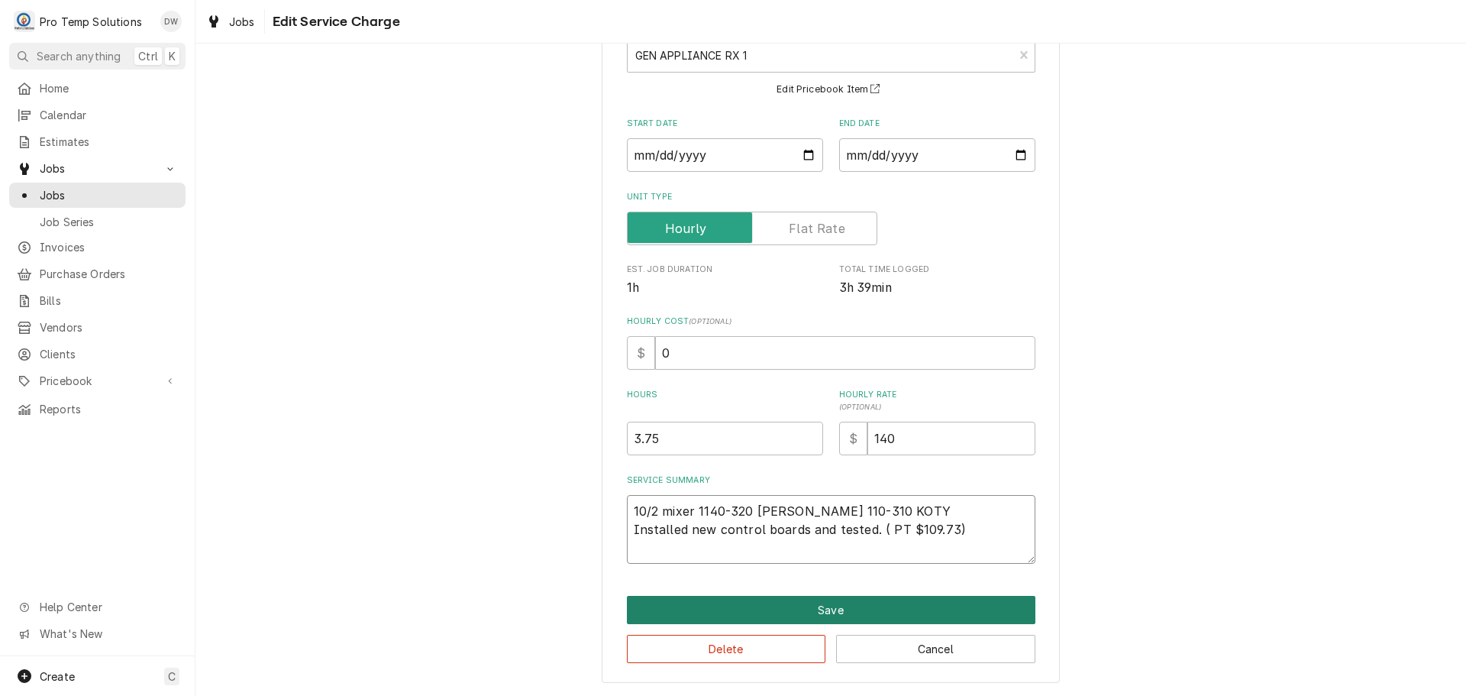
type textarea "10/2 mixer 1140-320 [PERSON_NAME] 110-310 KOTY Installed new control boards and…"
click at [822, 609] on button "Save" at bounding box center [831, 610] width 408 height 28
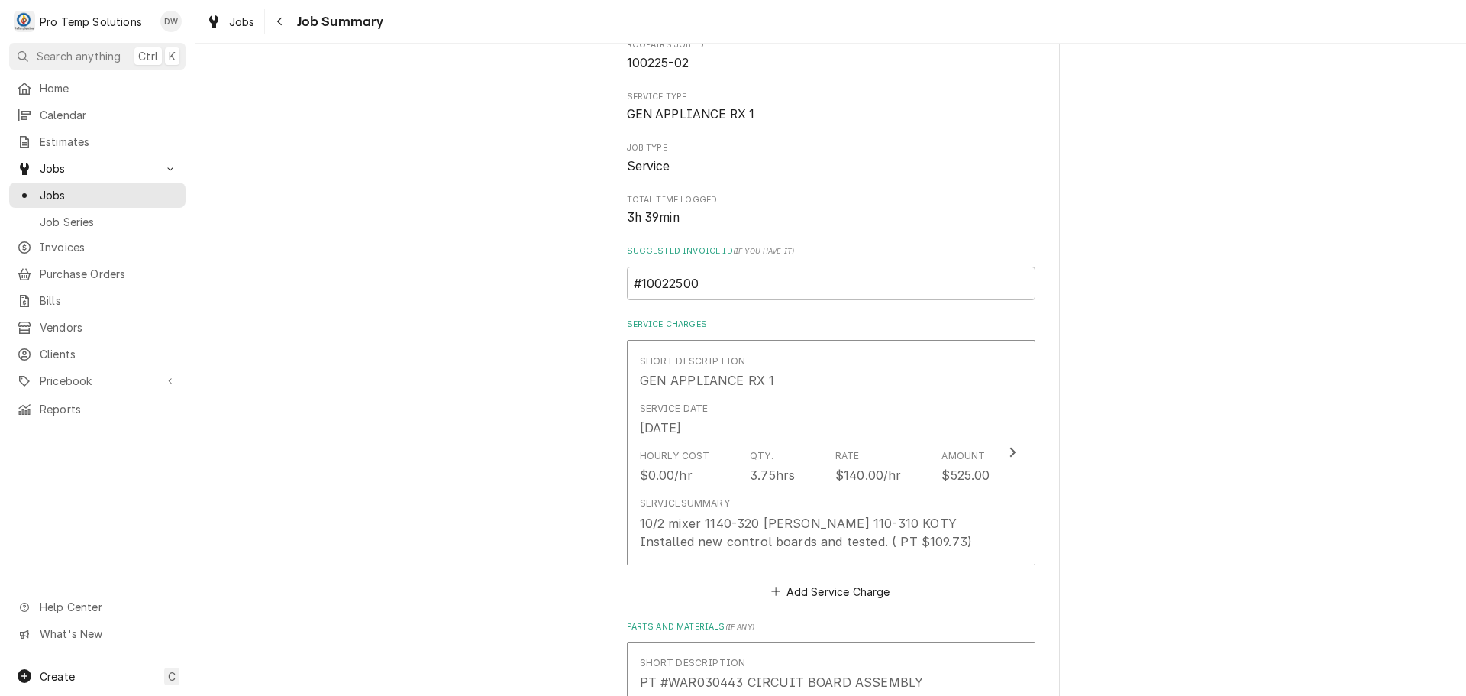
scroll to position [76, 0]
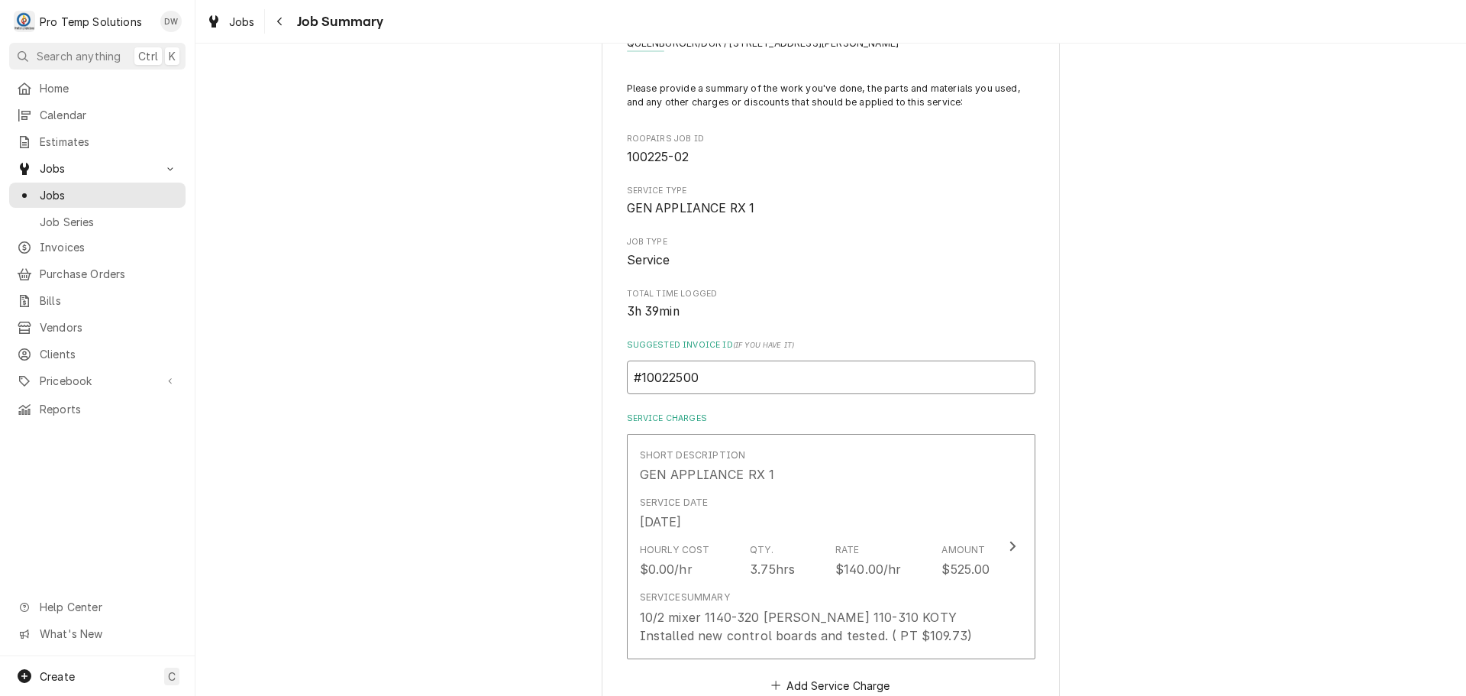
click at [727, 381] on input "#10022500" at bounding box center [831, 377] width 408 height 34
type textarea "x"
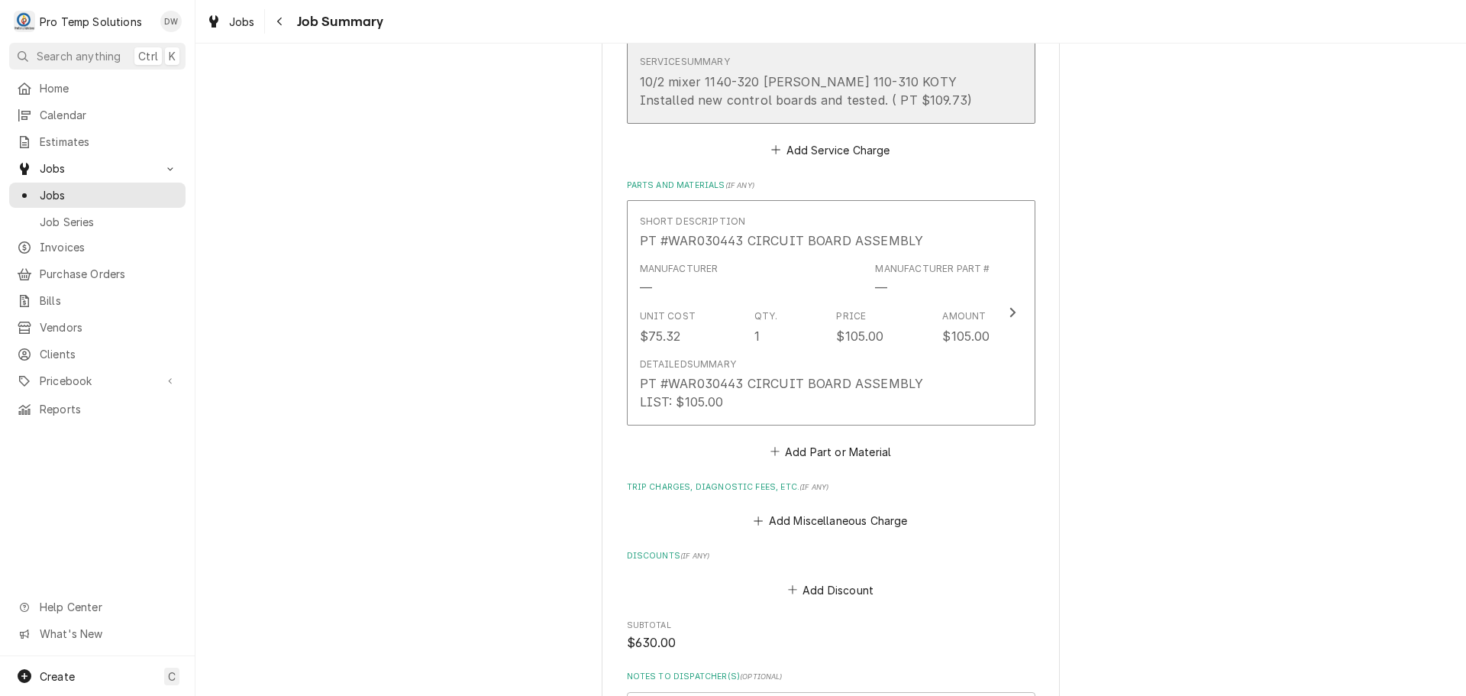
scroll to position [687, 0]
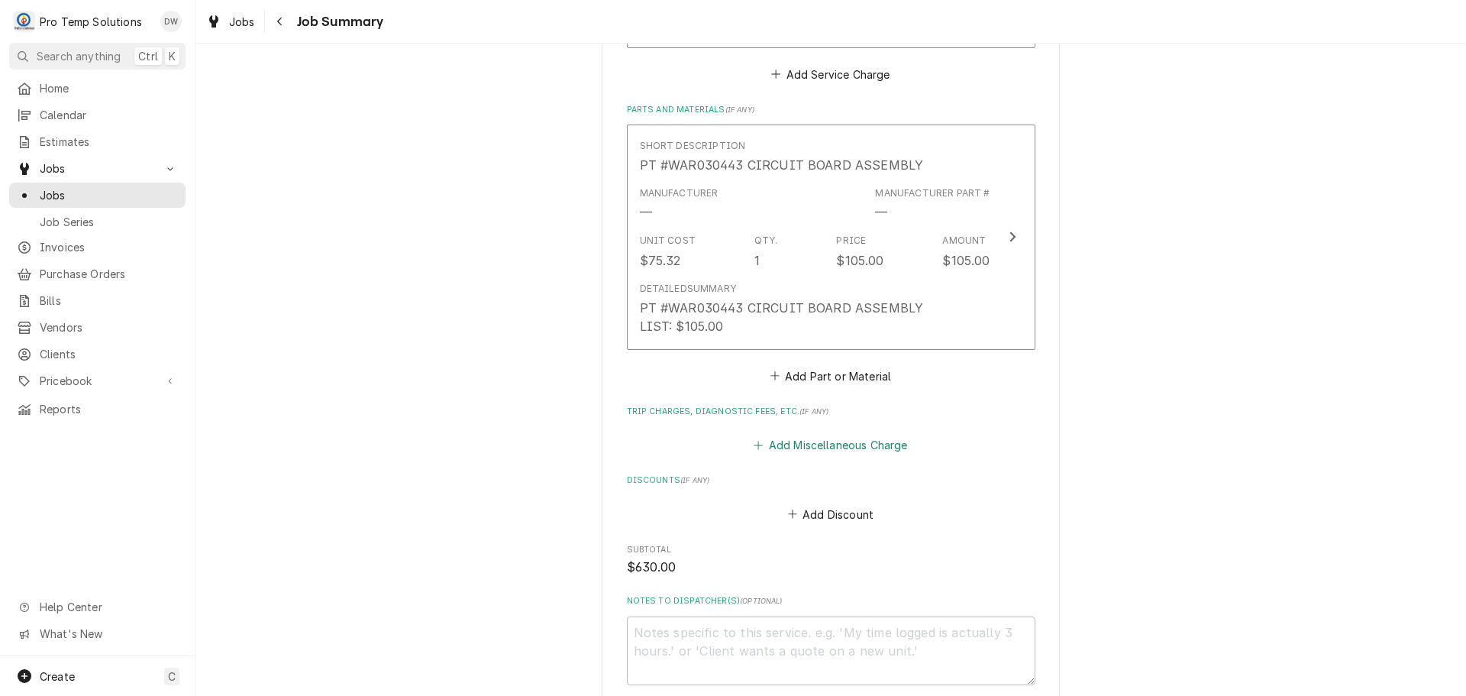
type input "#100225005"
click at [827, 446] on button "Add Miscellaneous Charge" at bounding box center [830, 444] width 159 height 21
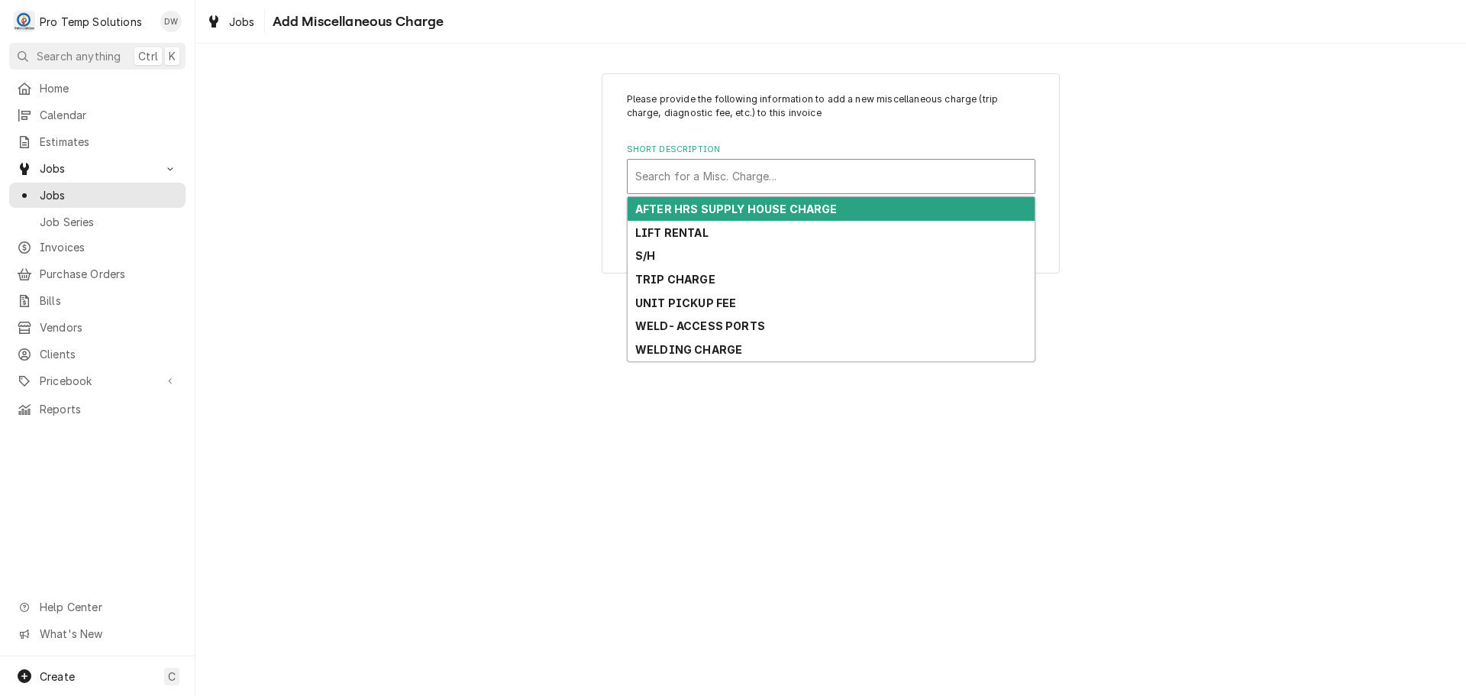
click at [777, 179] on div "Short Description" at bounding box center [831, 176] width 392 height 27
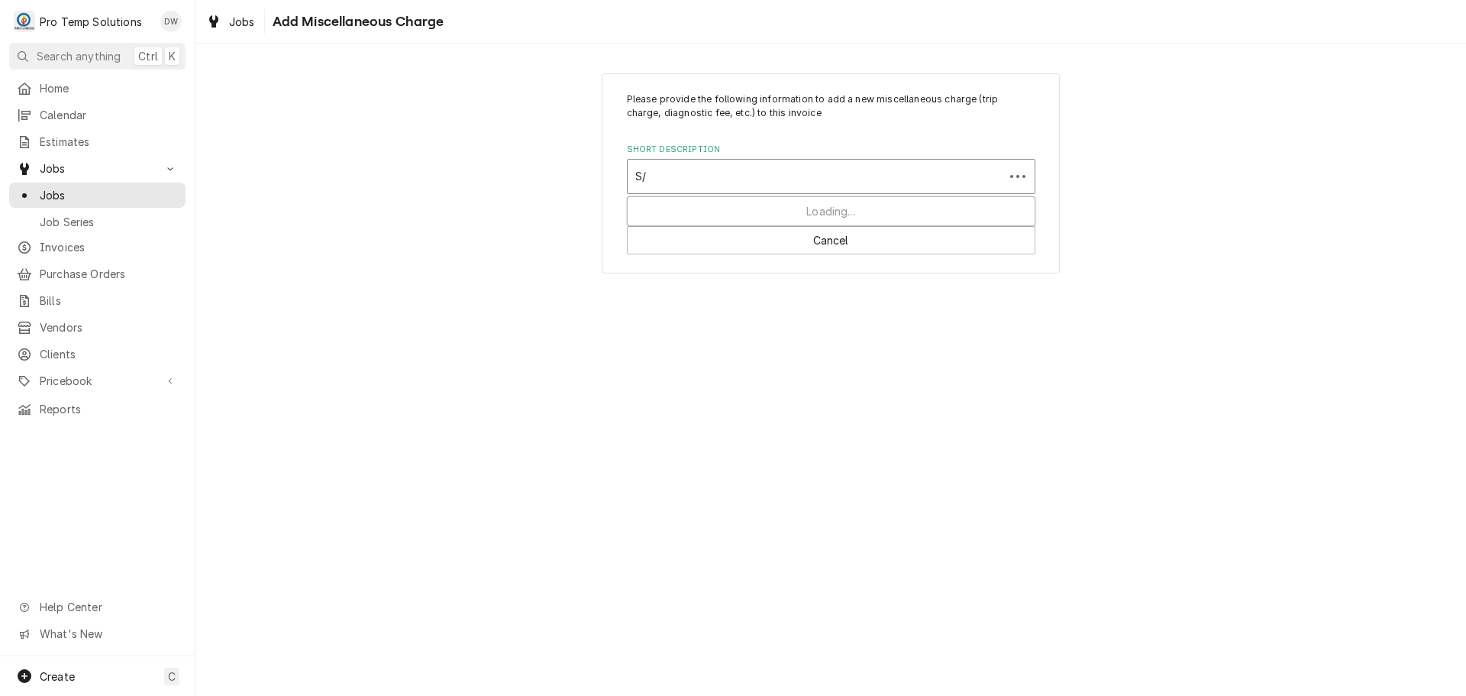
type input "S/H"
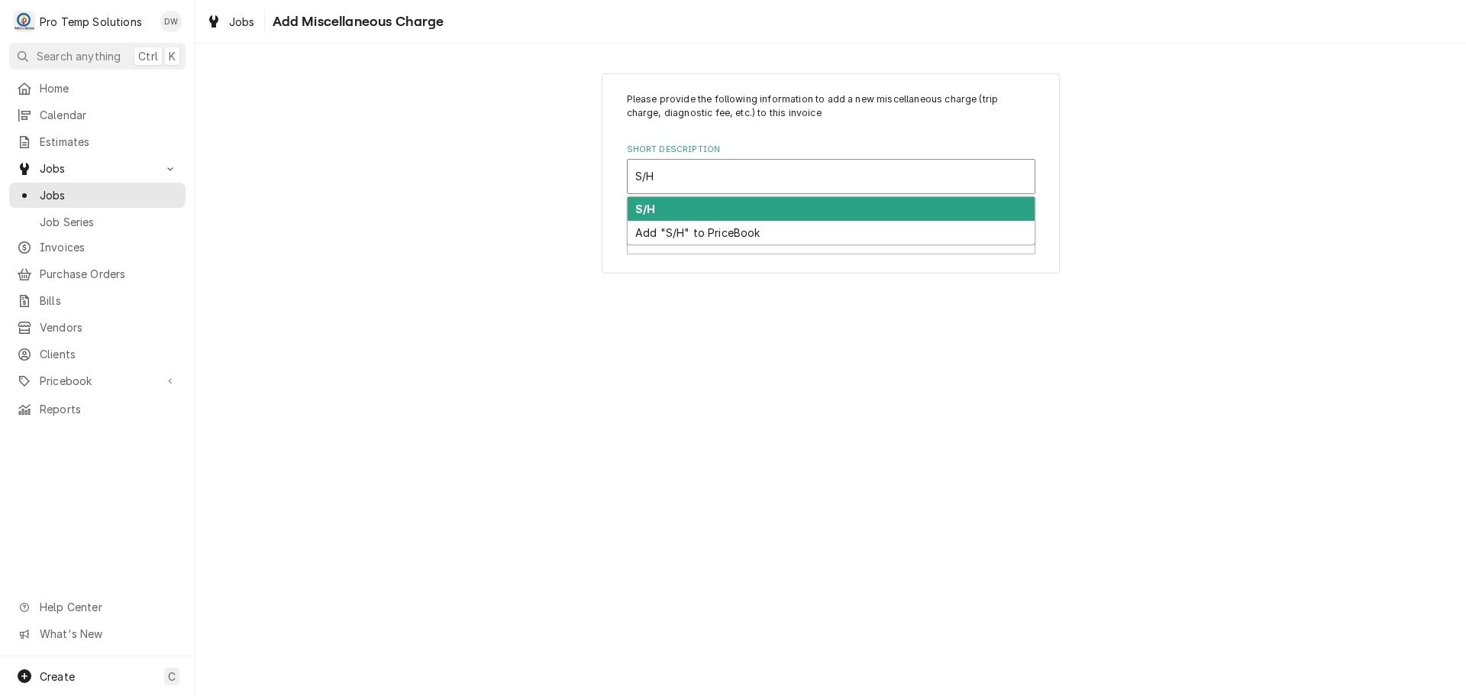
click at [657, 208] on div "S/H" at bounding box center [831, 209] width 407 height 24
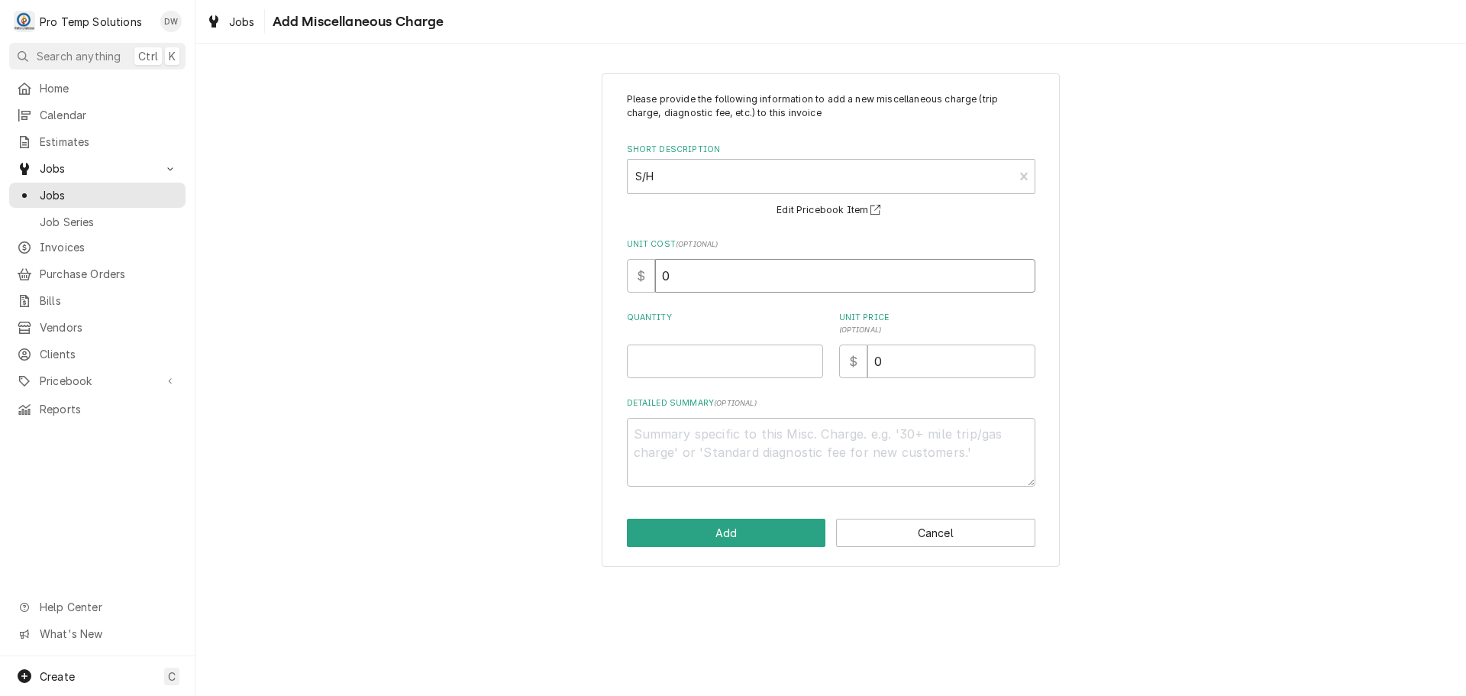
click at [715, 275] on input "0" at bounding box center [845, 276] width 380 height 34
type textarea "x"
type input "3"
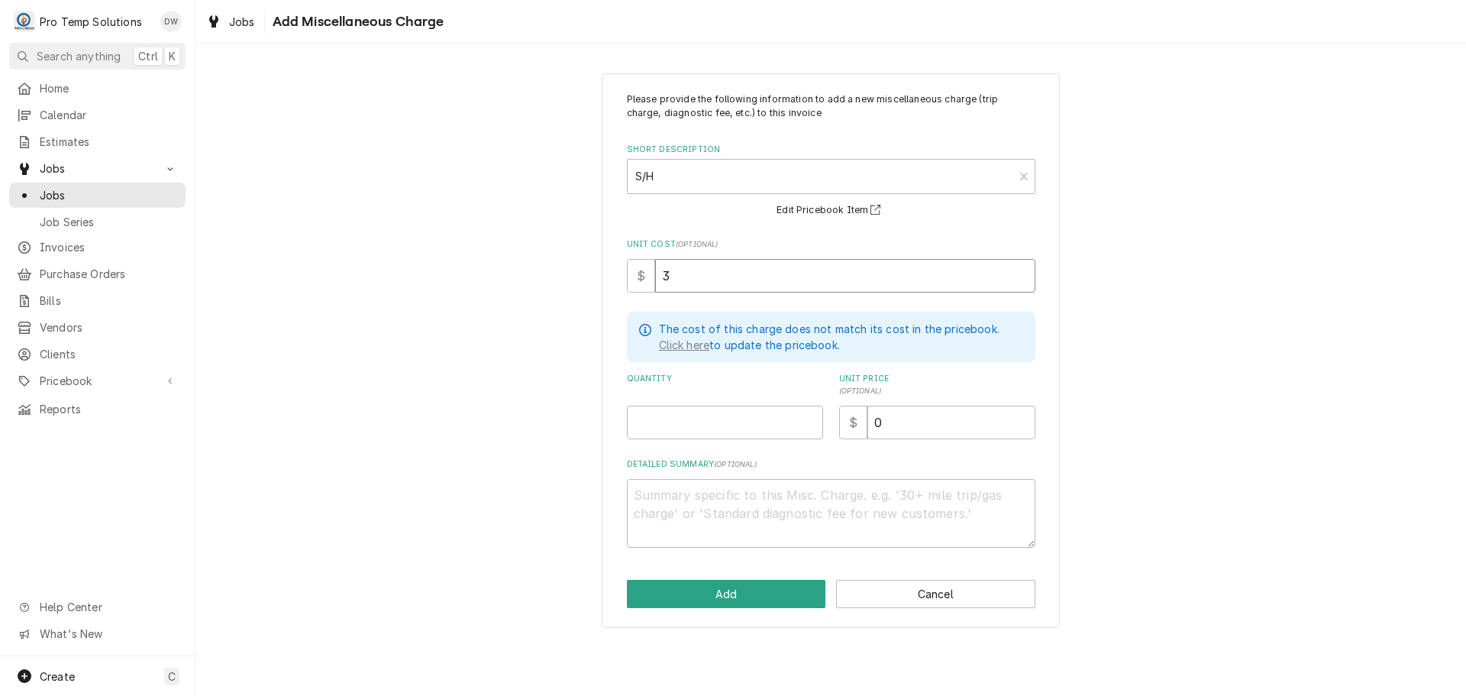
type textarea "x"
type input "34"
type textarea "x"
type input "34.4"
type textarea "x"
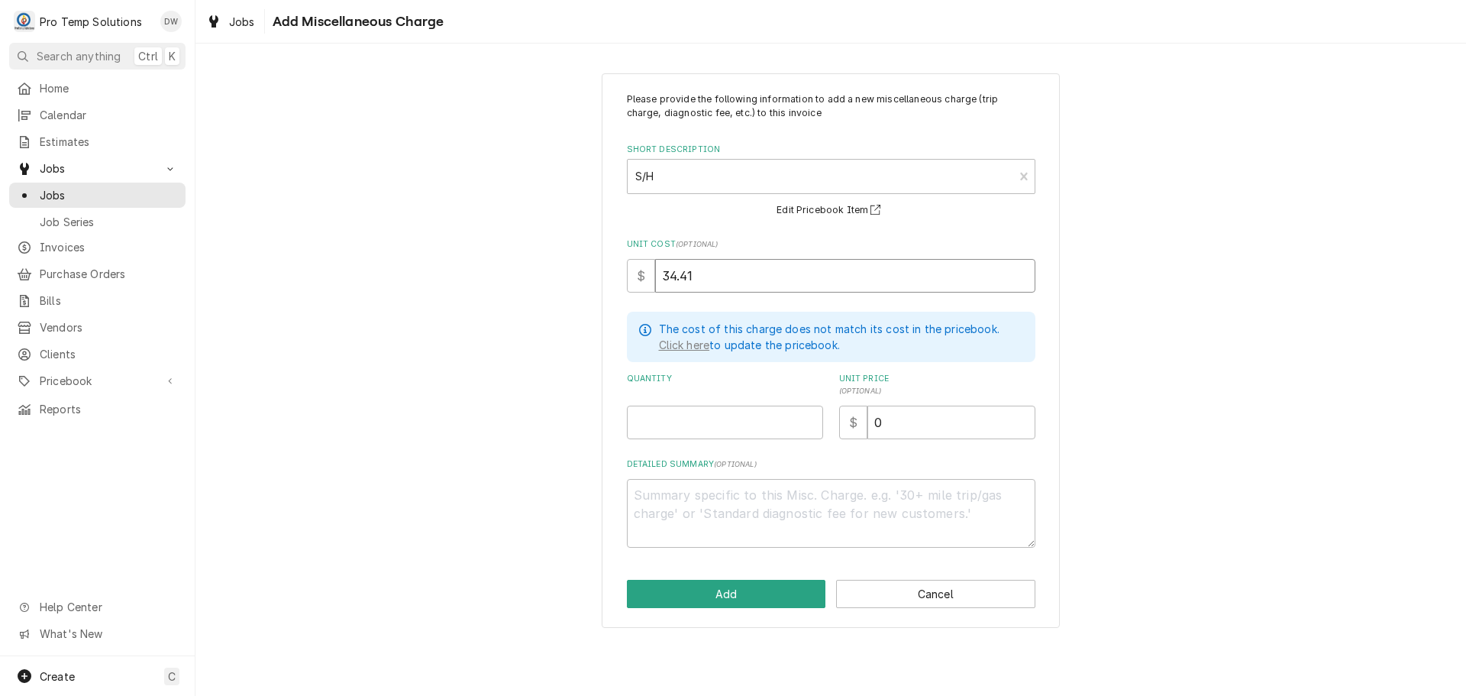
type input "34.41"
click at [756, 408] on input "Quantity" at bounding box center [725, 422] width 196 height 34
type textarea "x"
type input "1"
click at [922, 428] on input "0" at bounding box center [951, 422] width 168 height 34
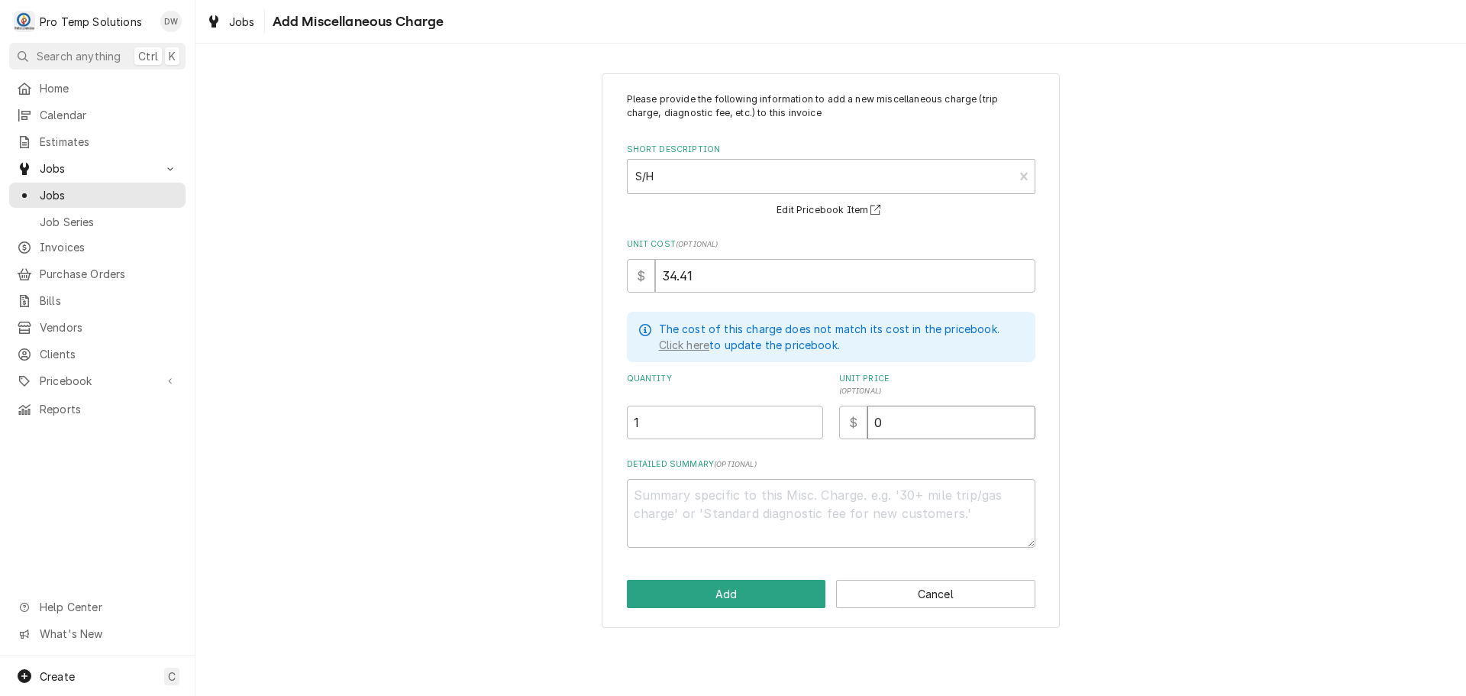
type textarea "x"
type input "3"
type textarea "x"
type input "35"
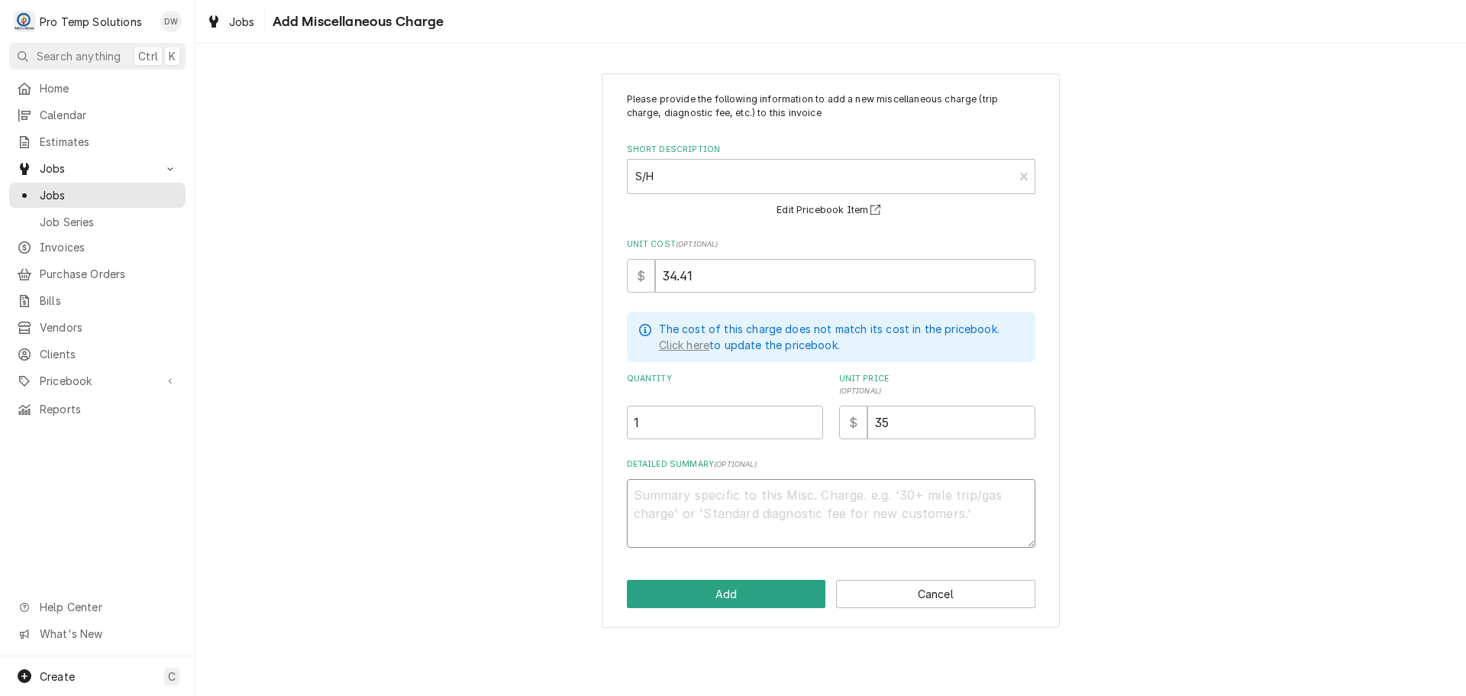
click at [729, 505] on textarea "Detailed Summary ( optional )" at bounding box center [831, 513] width 408 height 69
type textarea "x"
type textarea "P"
type textarea "x"
type textarea "PT"
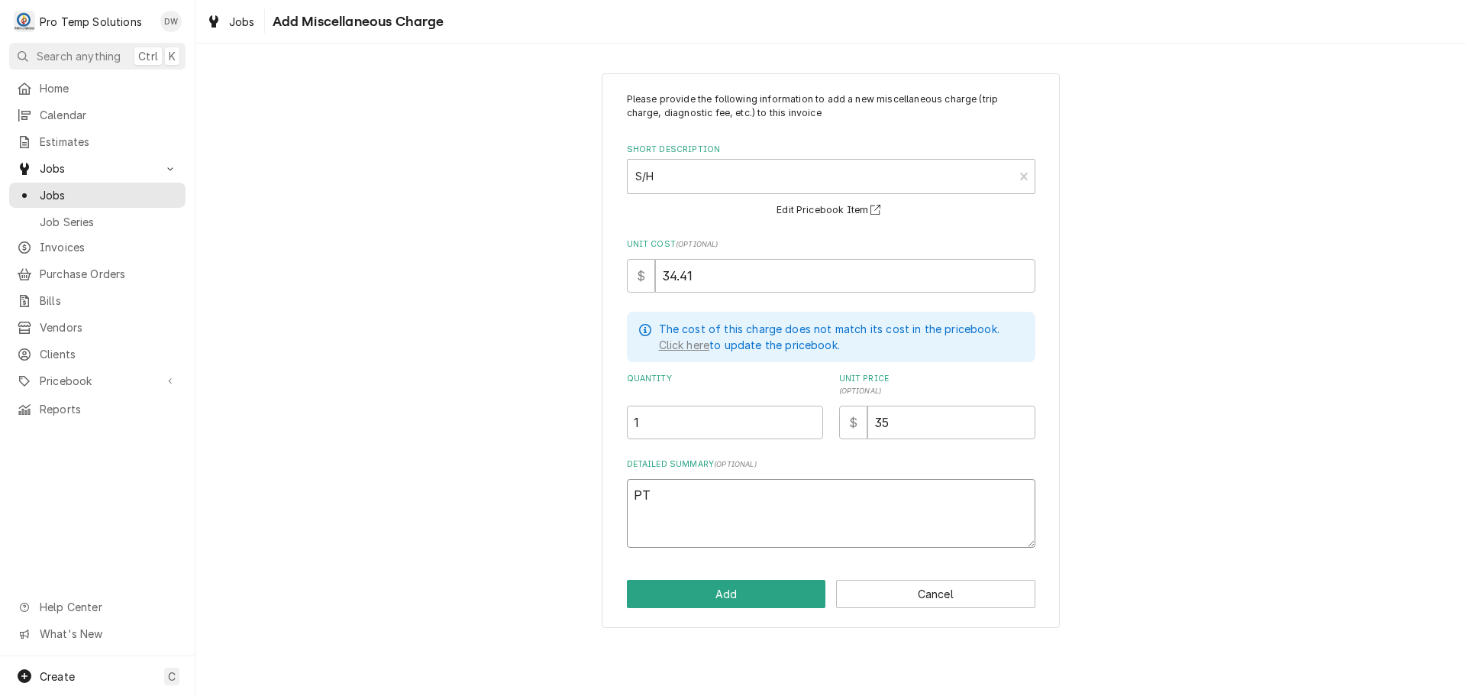
type textarea "x"
type textarea "PT #"
type textarea "x"
type textarea "PT #2"
type textarea "x"
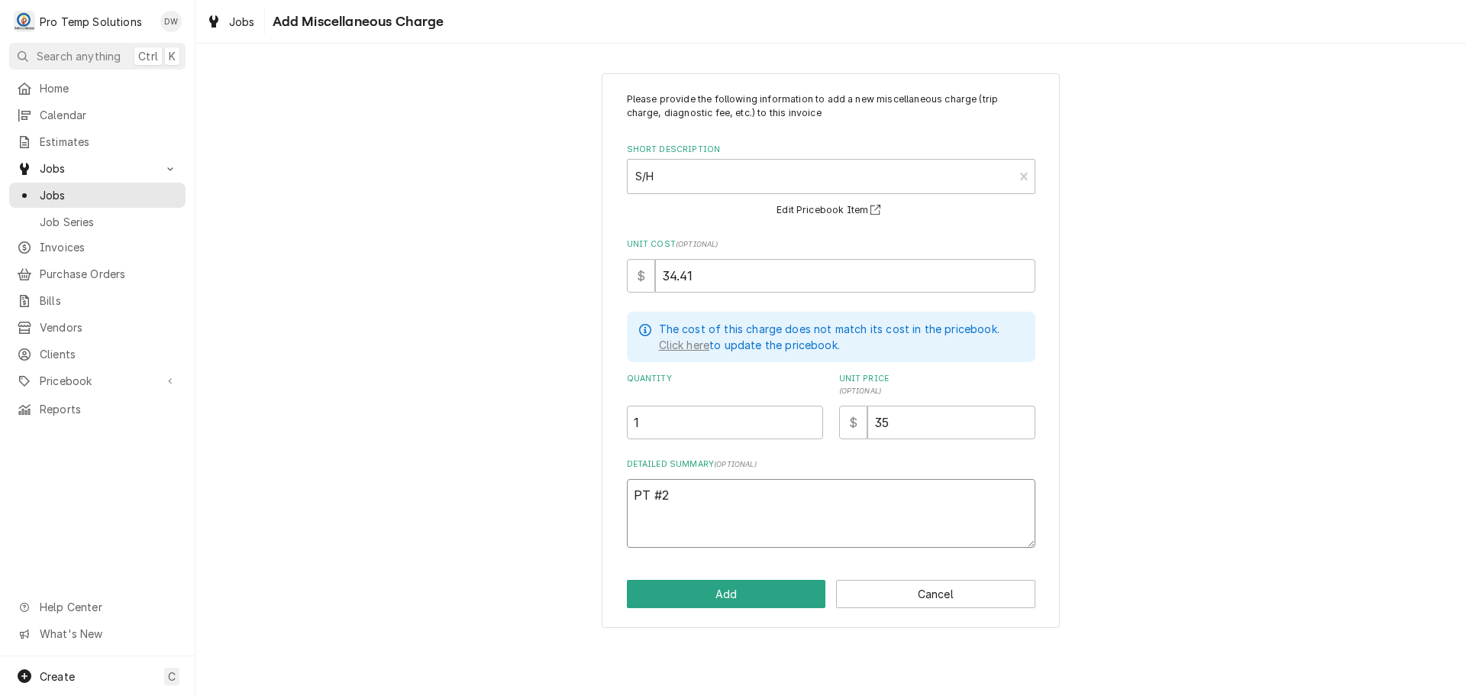
type textarea "PT #21"
type textarea "x"
type textarea "PT #210"
type textarea "x"
type textarea "PT #2107"
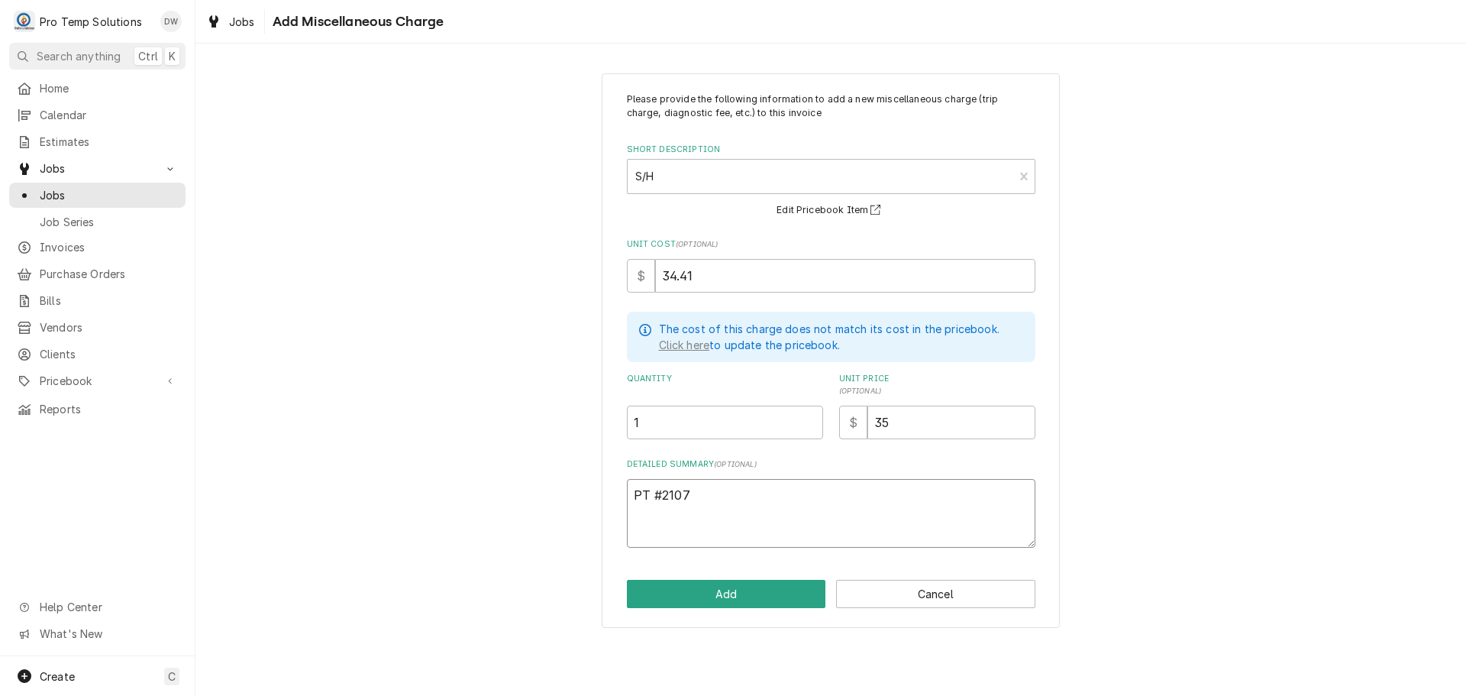
type textarea "x"
type textarea "PT #21070"
type textarea "x"
type textarea "PT #210703"
type textarea "x"
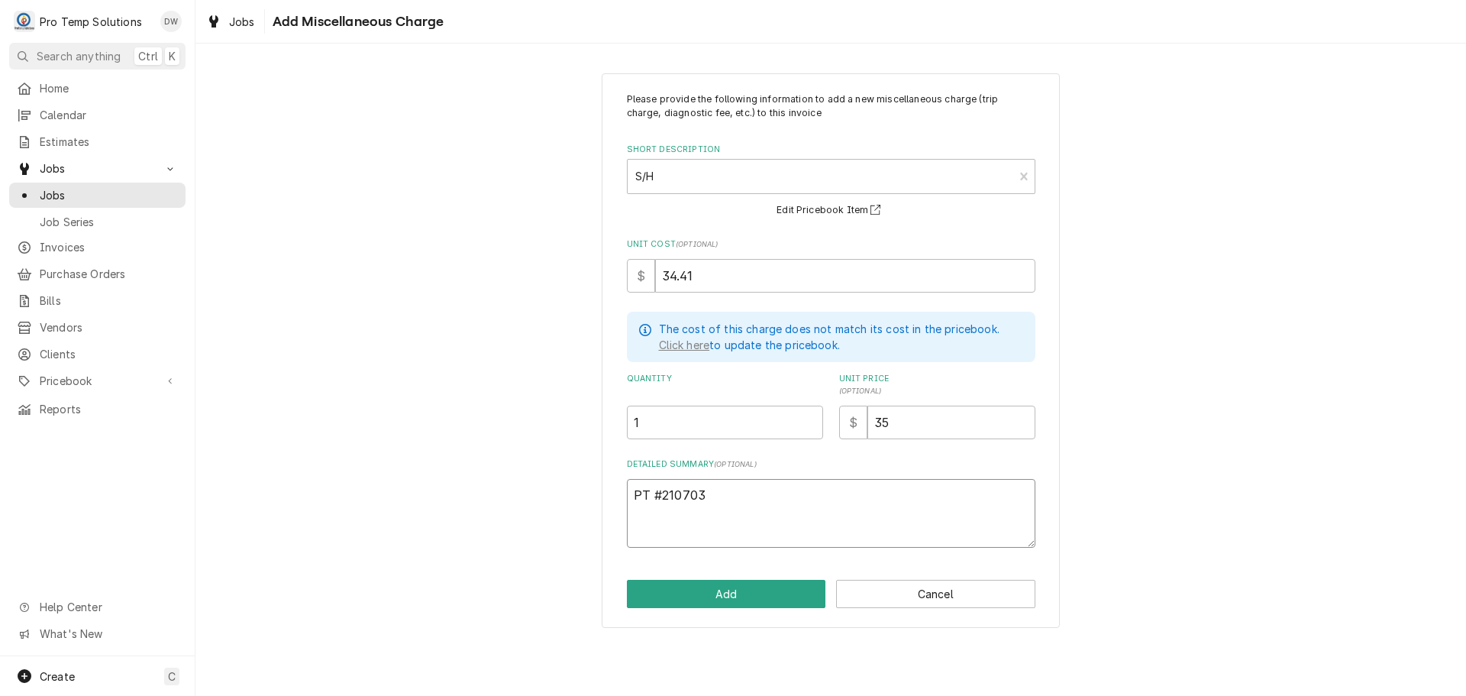
type textarea "PT #2107032"
type textarea "x"
type textarea "PT #21070329"
type textarea "x"
type textarea "PT #210703297"
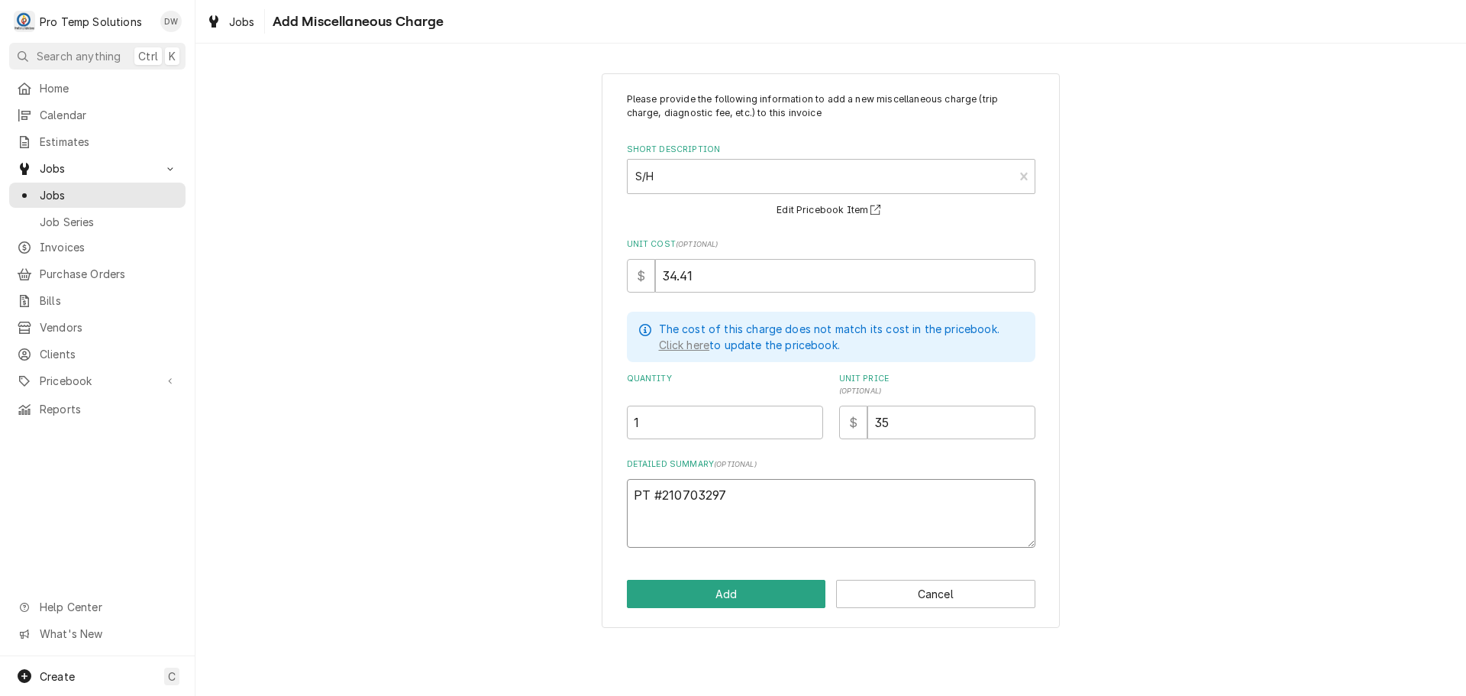
type textarea "x"
type textarea "PT #2107032978"
click at [729, 593] on button "Add" at bounding box center [726, 594] width 199 height 28
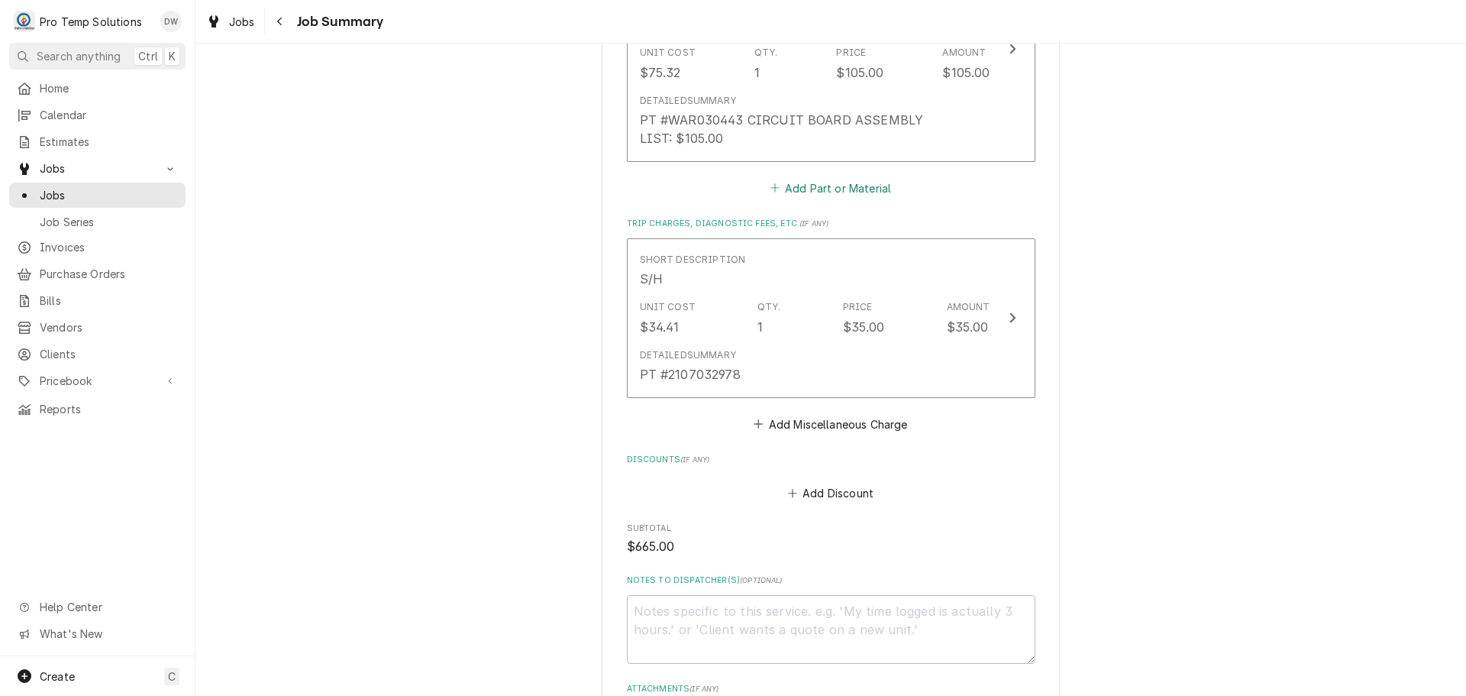
scroll to position [916, 0]
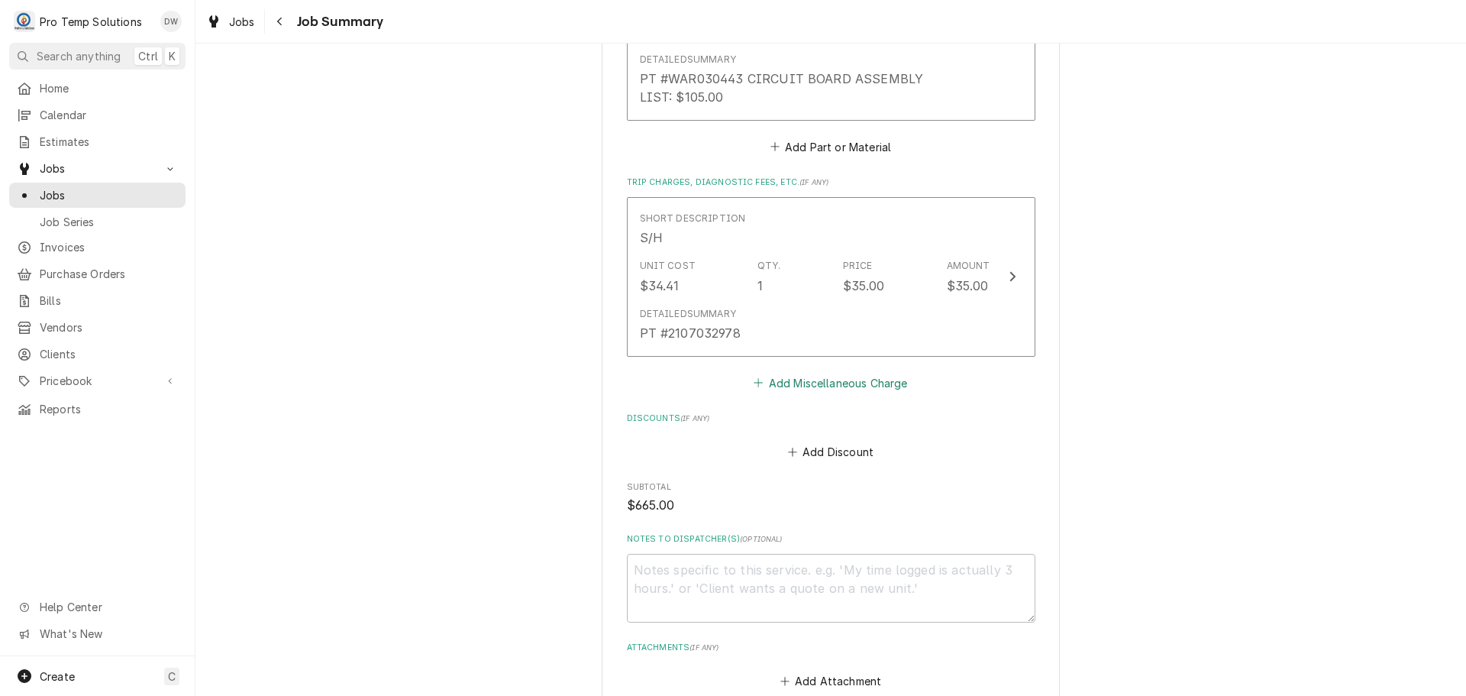
click at [833, 387] on button "Add Miscellaneous Charge" at bounding box center [830, 382] width 159 height 21
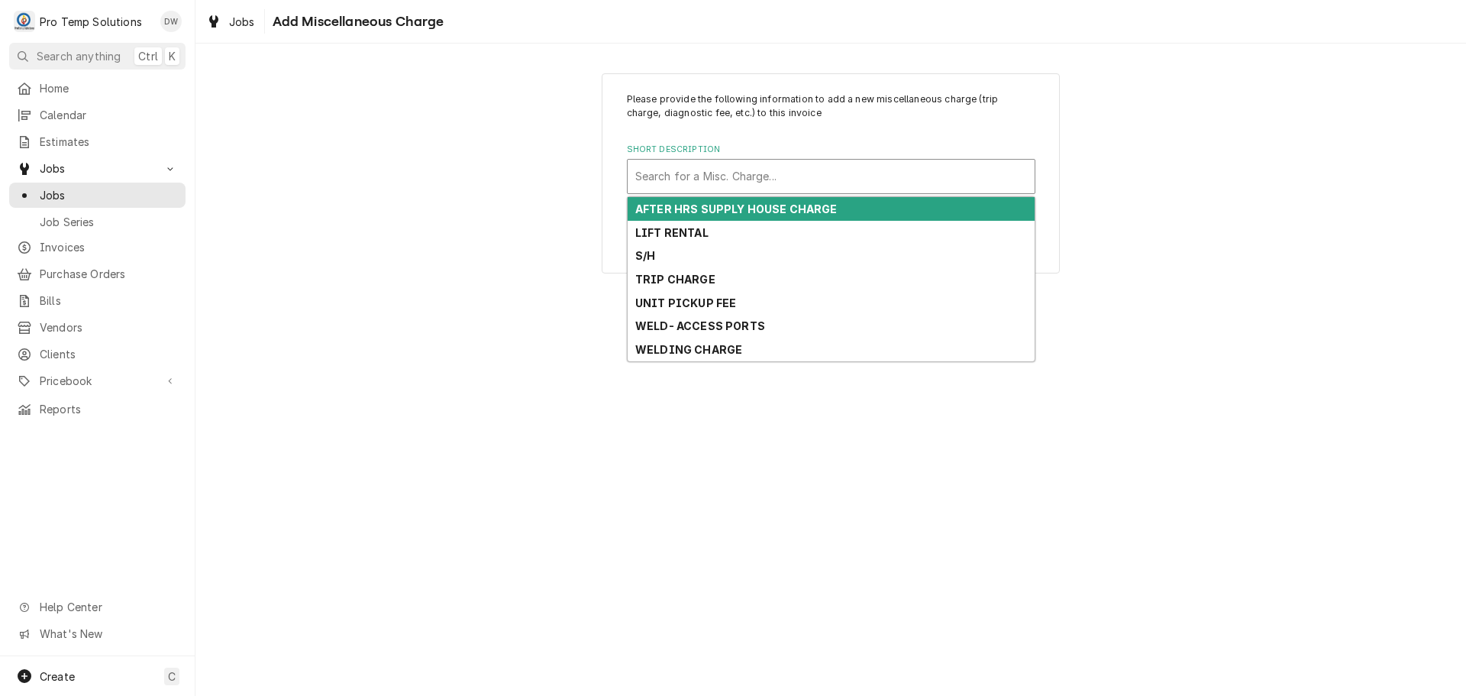
click at [786, 181] on div "Short Description" at bounding box center [831, 176] width 392 height 27
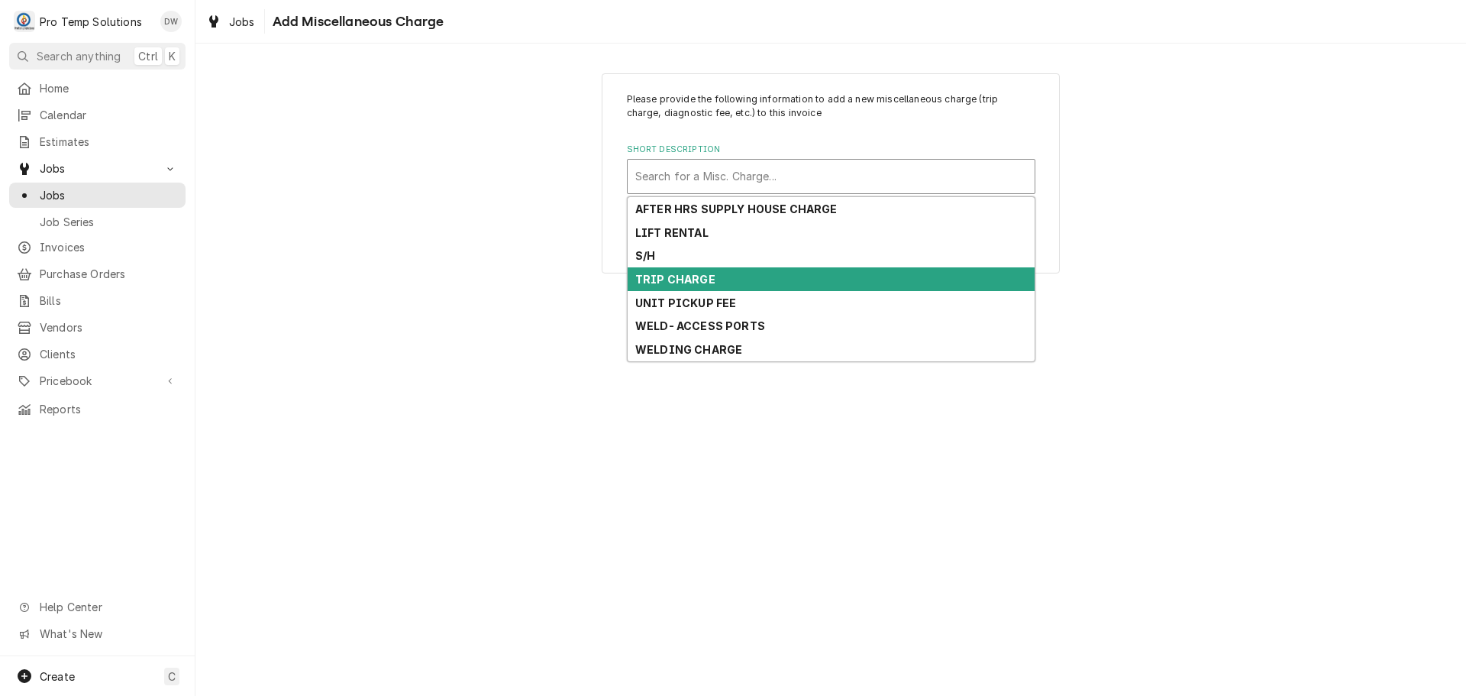
click at [754, 278] on div "TRIP CHARGE" at bounding box center [831, 279] width 407 height 24
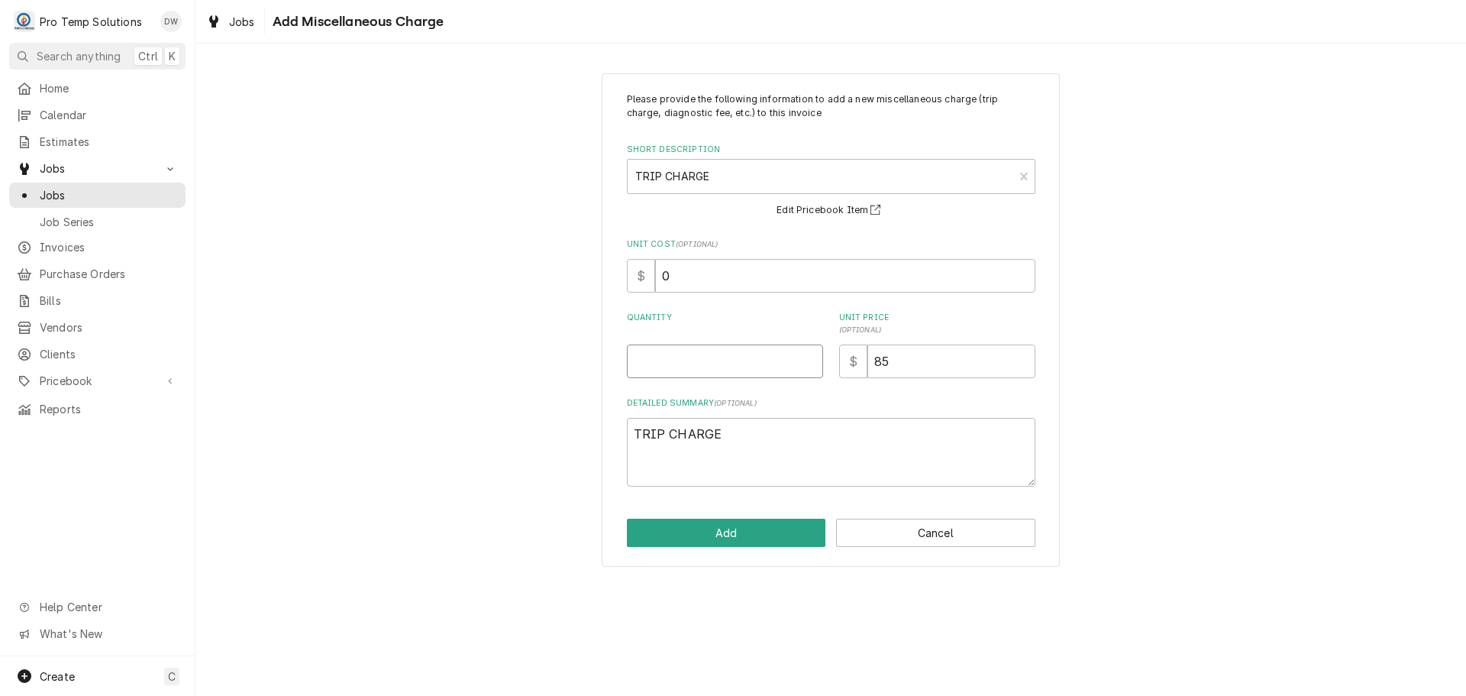
click at [759, 354] on input "Quantity" at bounding box center [725, 361] width 196 height 34
type textarea "x"
type input "1"
click at [728, 525] on button "Add" at bounding box center [726, 532] width 199 height 28
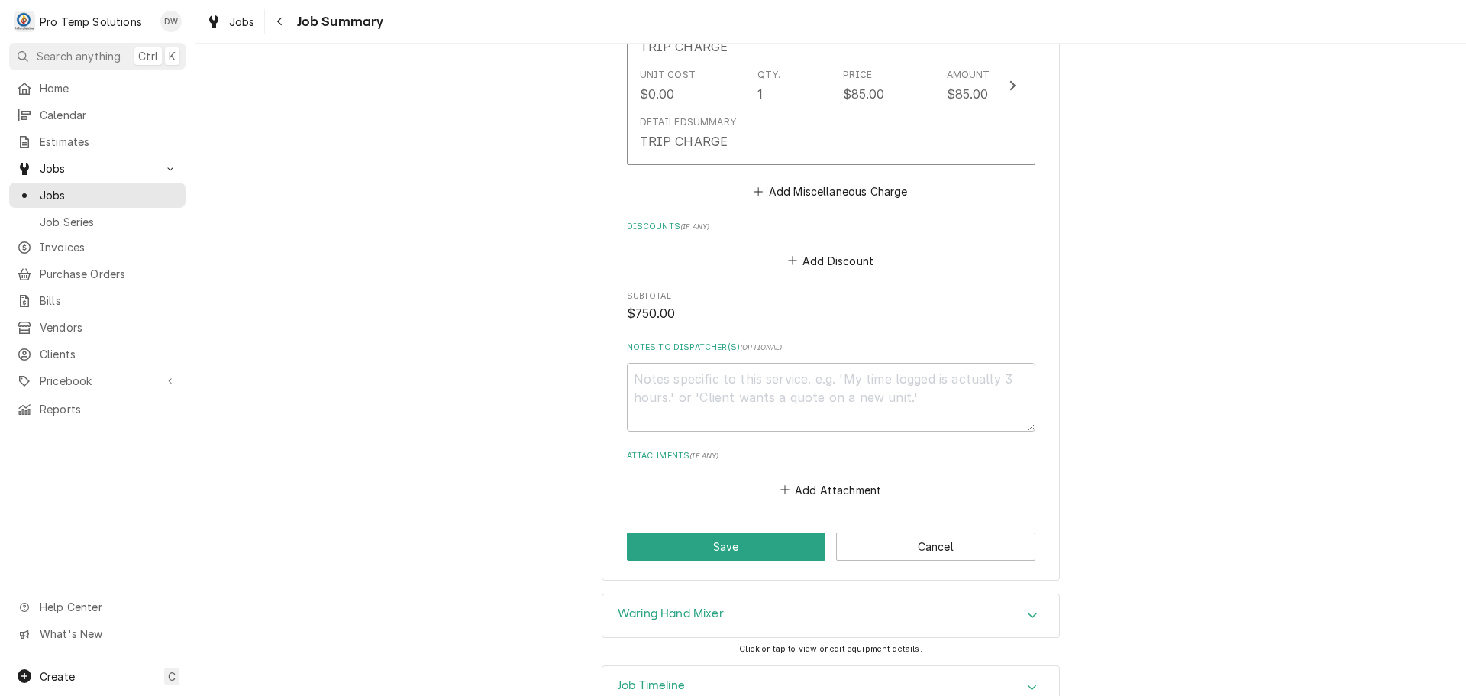
scroll to position [1316, 0]
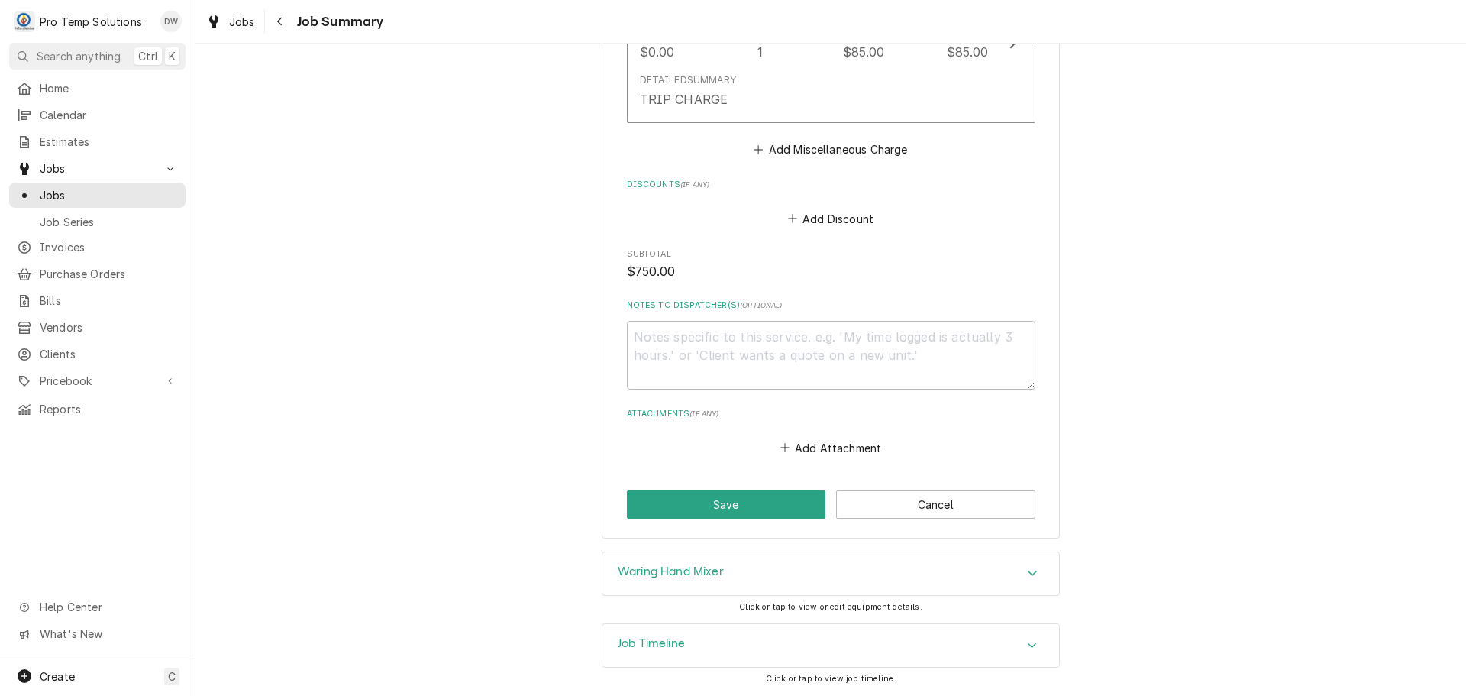
click at [1028, 643] on icon "Accordion Header" at bounding box center [1032, 645] width 9 height 5
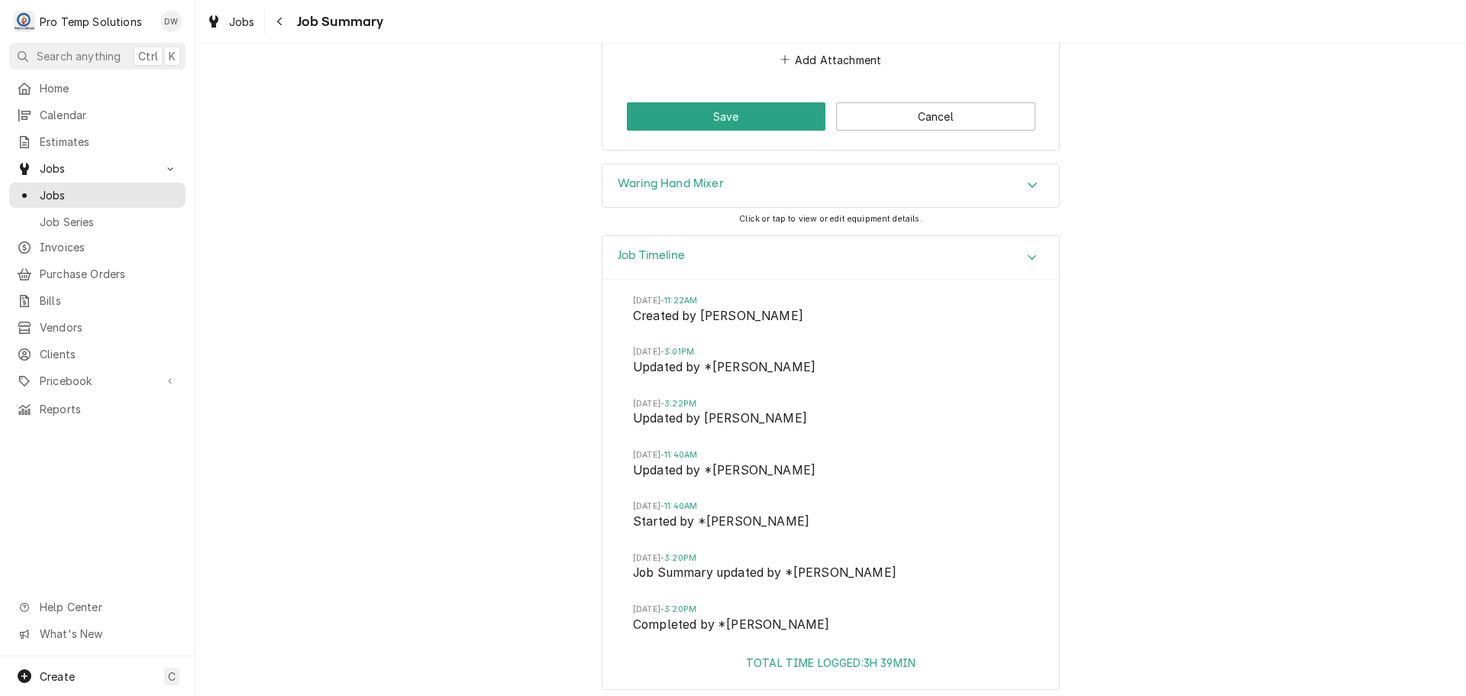
scroll to position [1714, 0]
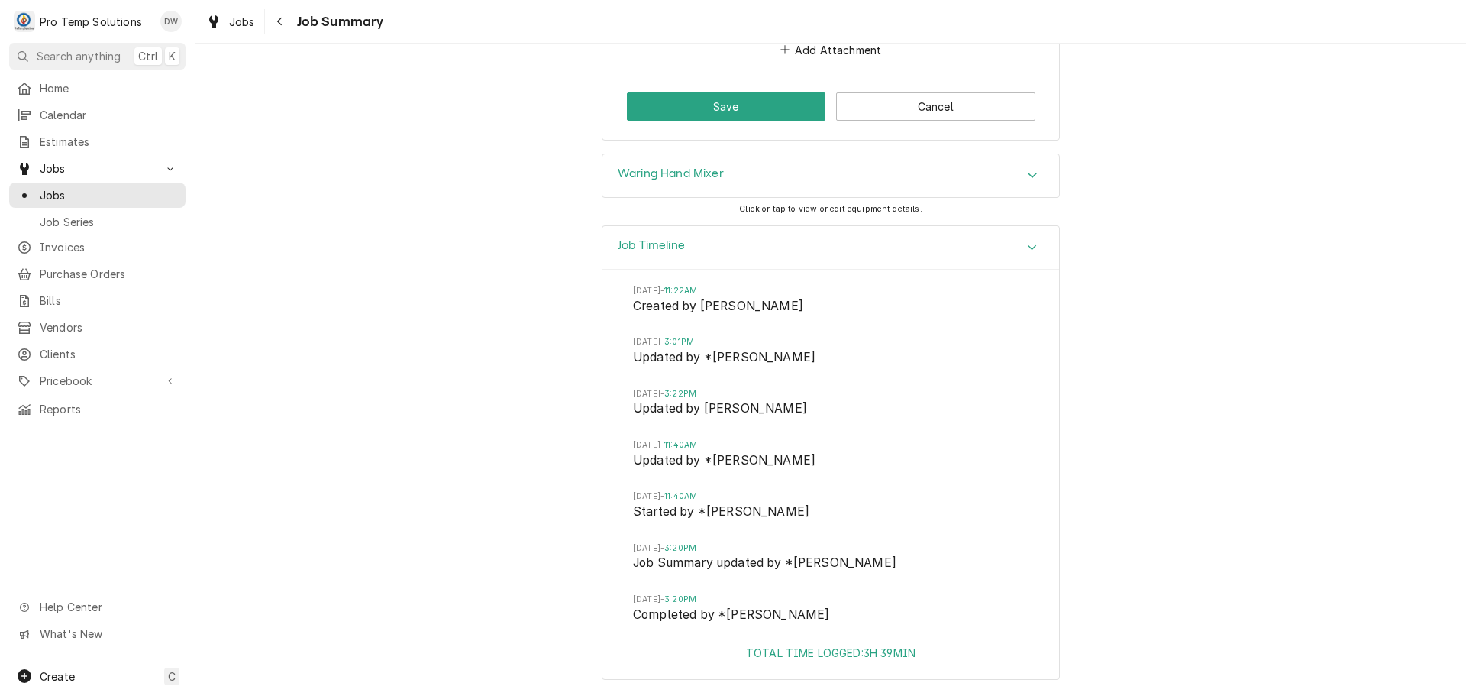
click at [1027, 242] on icon "Accordion Header" at bounding box center [1032, 247] width 11 height 12
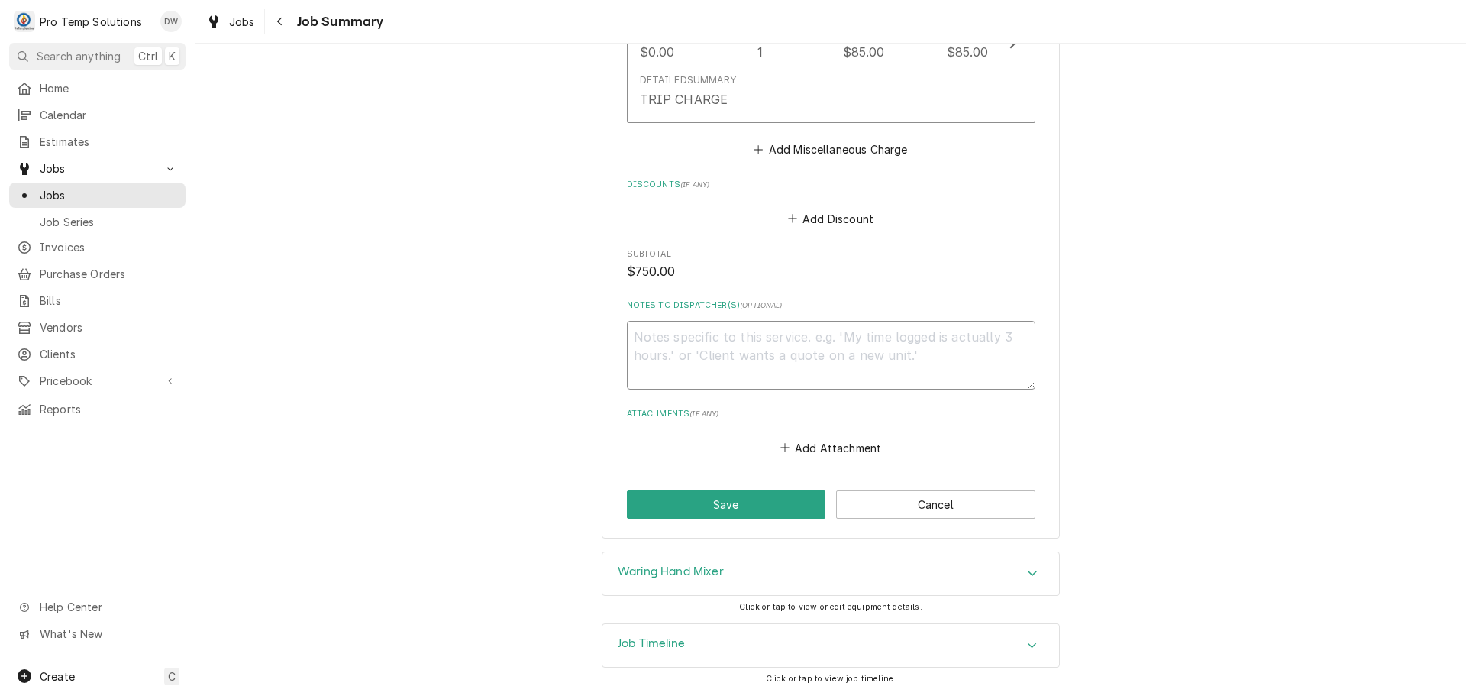
click at [680, 352] on textarea "Notes to Dispatcher(s) ( optional )" at bounding box center [831, 355] width 408 height 69
type textarea "x"
type textarea "#"
type textarea "x"
type textarea "#1"
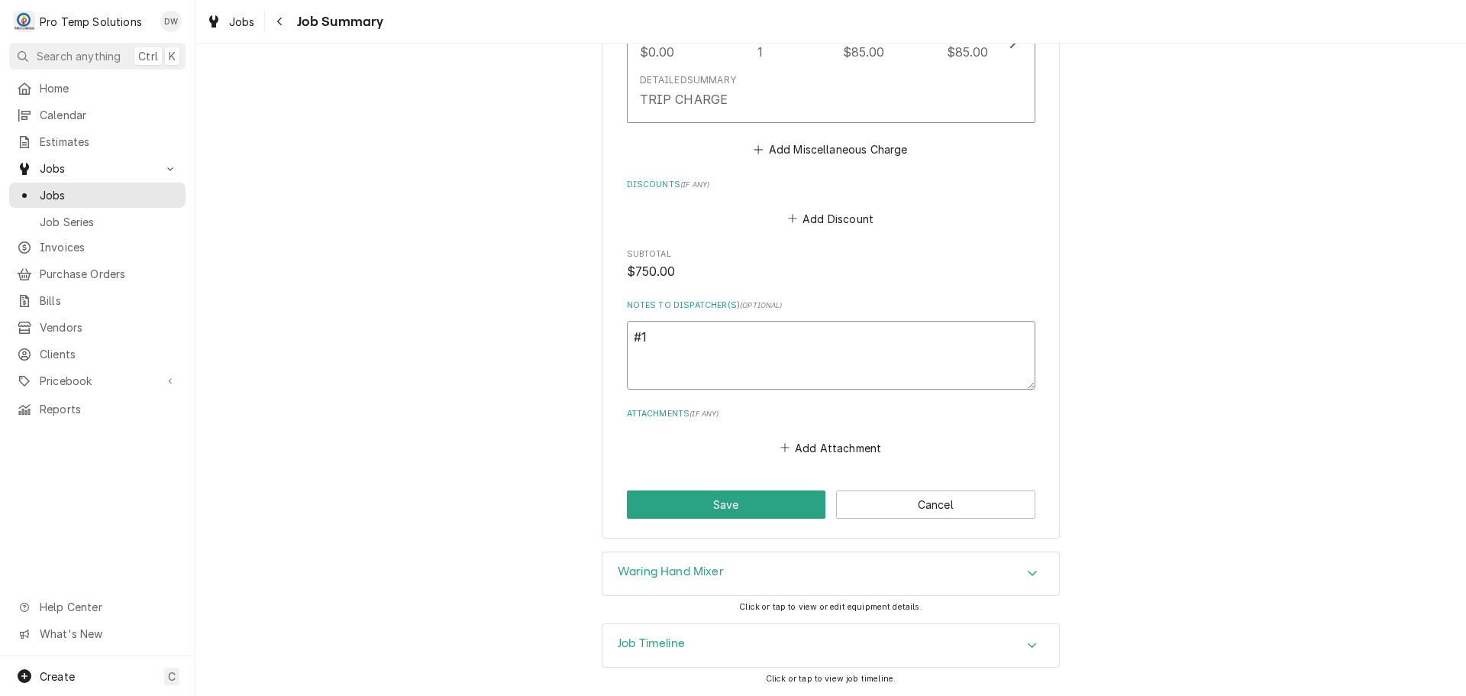
type textarea "x"
type textarea "#10"
type textarea "x"
type textarea "#100"
type textarea "x"
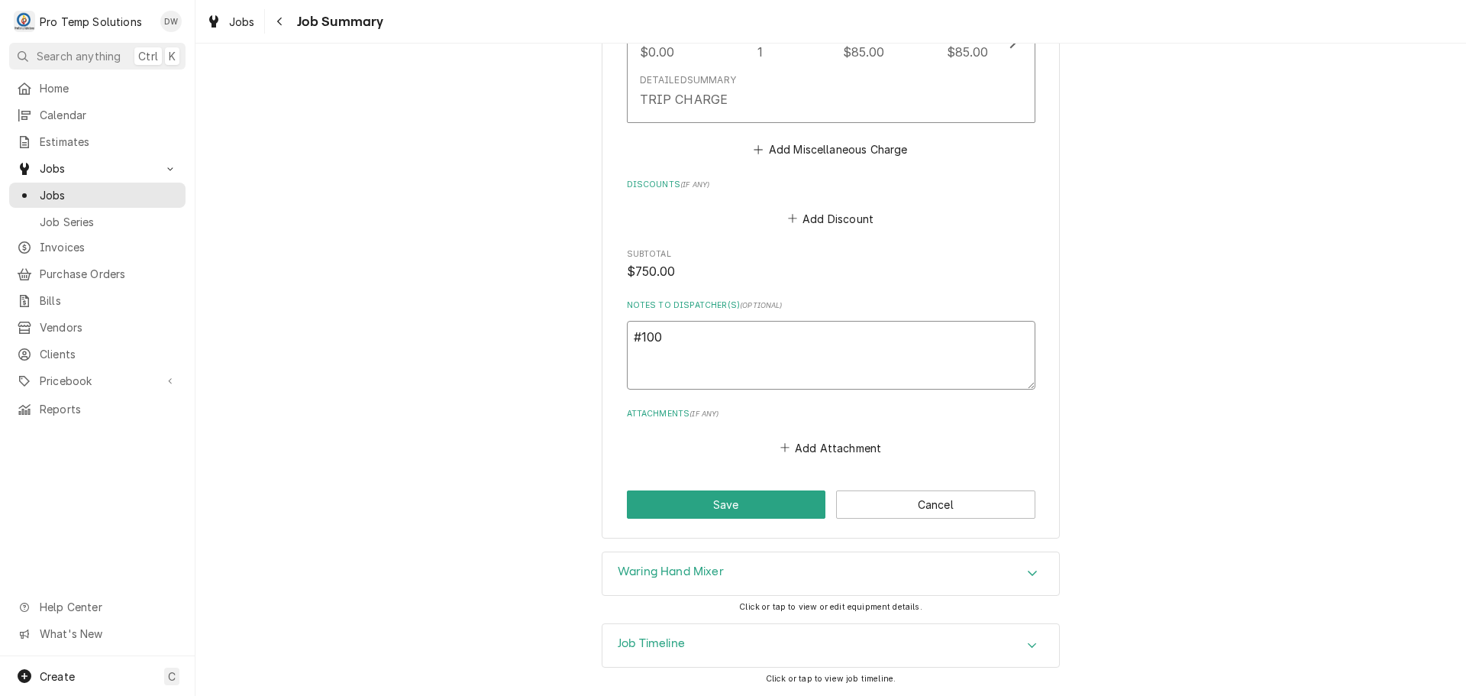
type textarea "#1002"
type textarea "x"
type textarea "#10022"
type textarea "x"
type textarea "#100225"
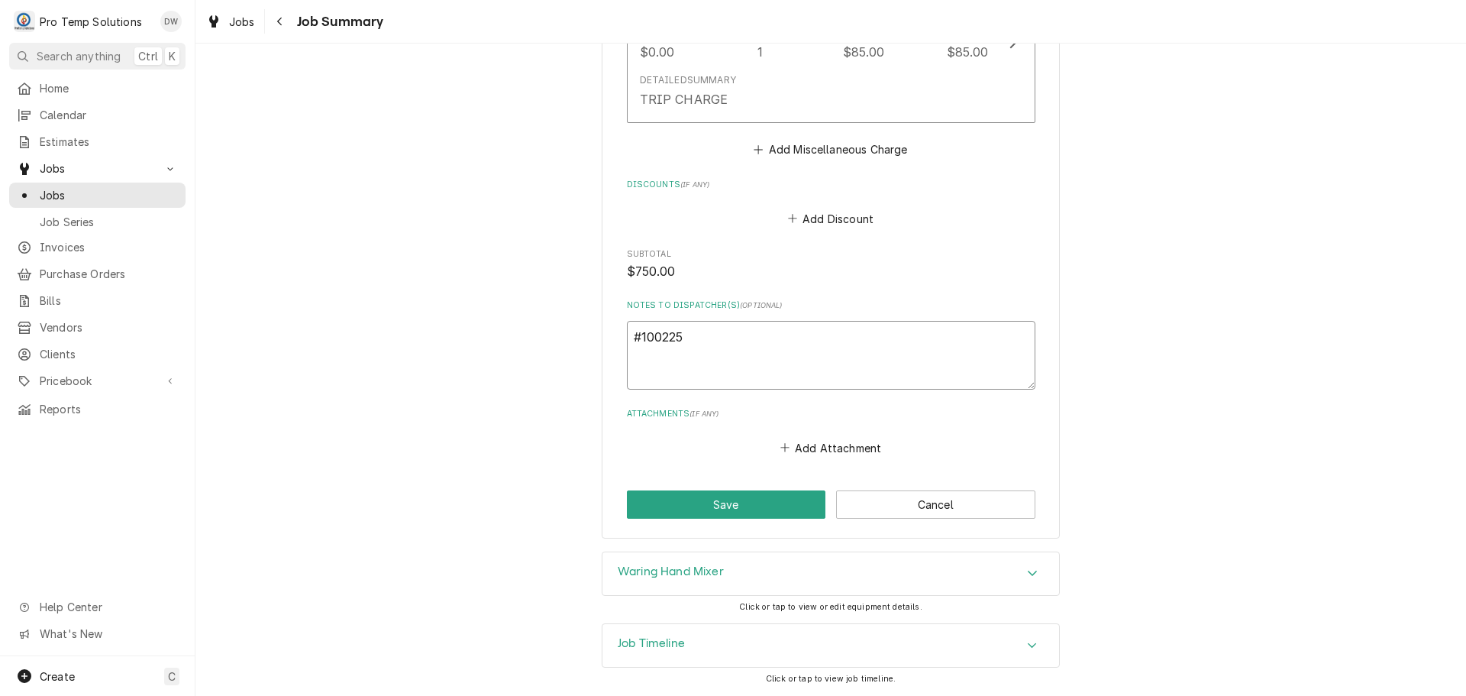
type textarea "x"
type textarea "#1002250"
type textarea "x"
type textarea "#10022500"
type textarea "x"
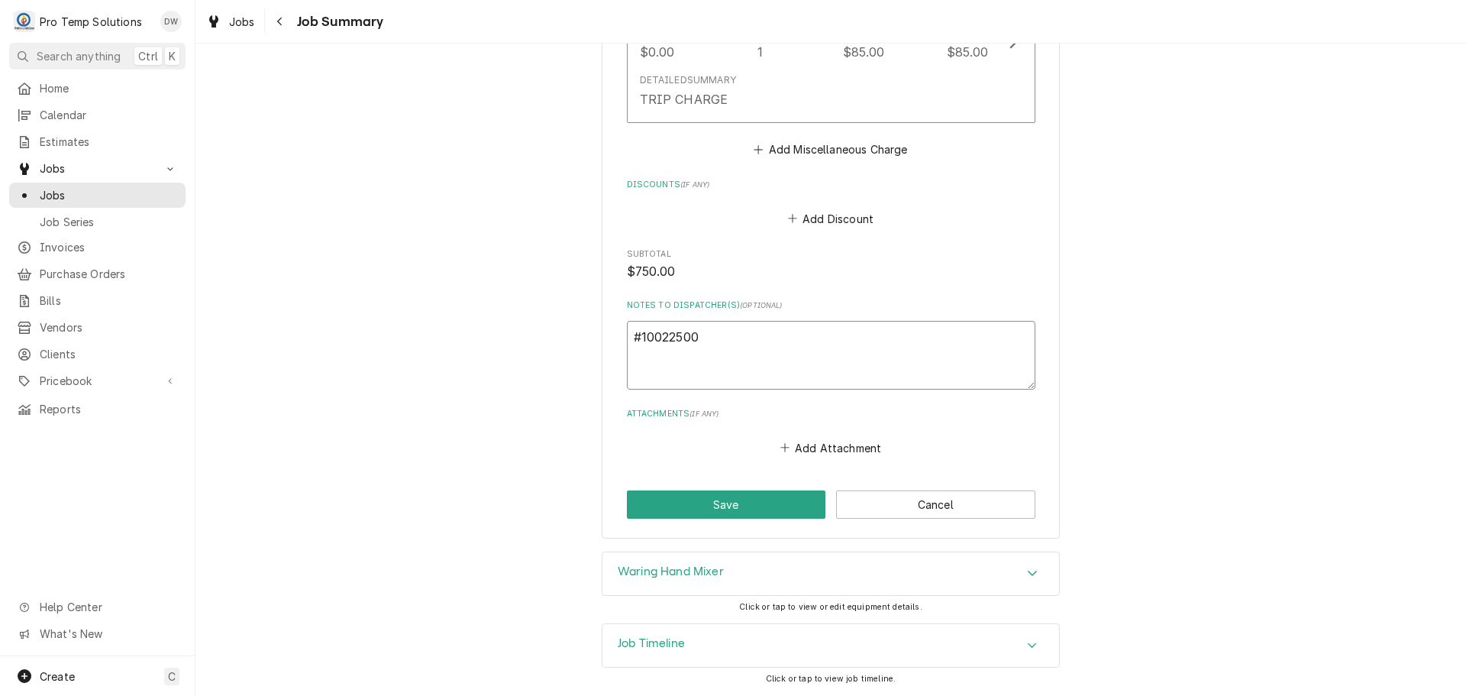
type textarea "#100225005"
type textarea "x"
type textarea "#100225005"
type textarea "x"
type textarea "#100225005 Q"
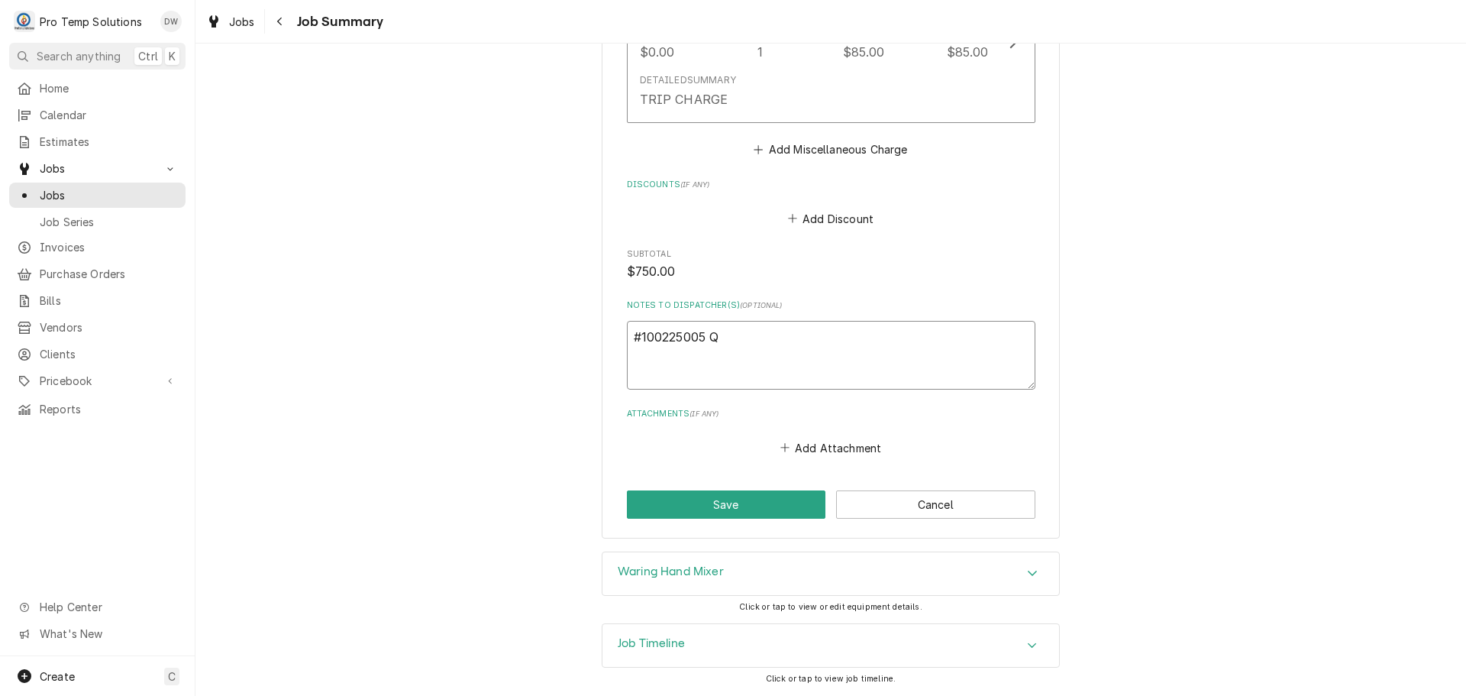
type textarea "x"
type textarea "#100225005 QU"
type textarea "x"
type textarea "#100225005 QUE"
type textarea "x"
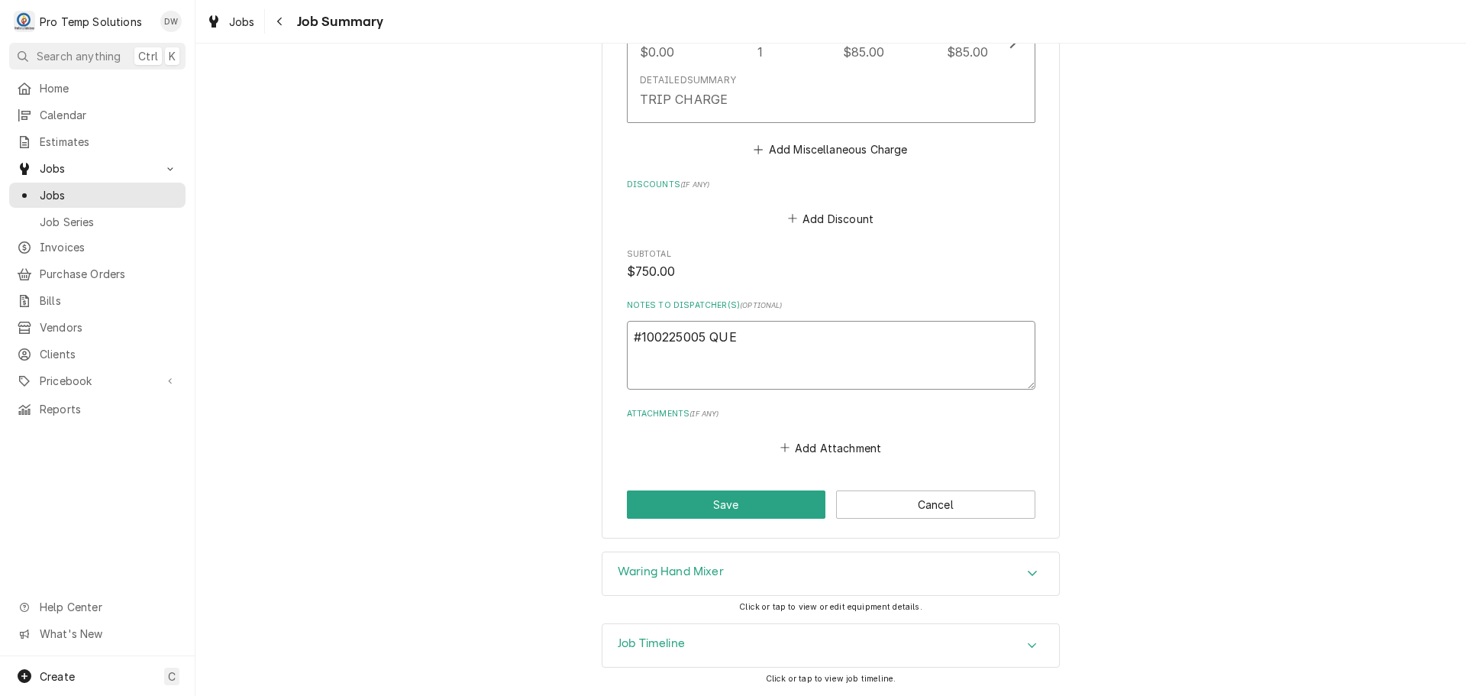
type textarea "#100225005 QUEE"
type textarea "x"
type textarea "#100225005 QUEEN"
type textarea "x"
type textarea "#100225005 QUEENB"
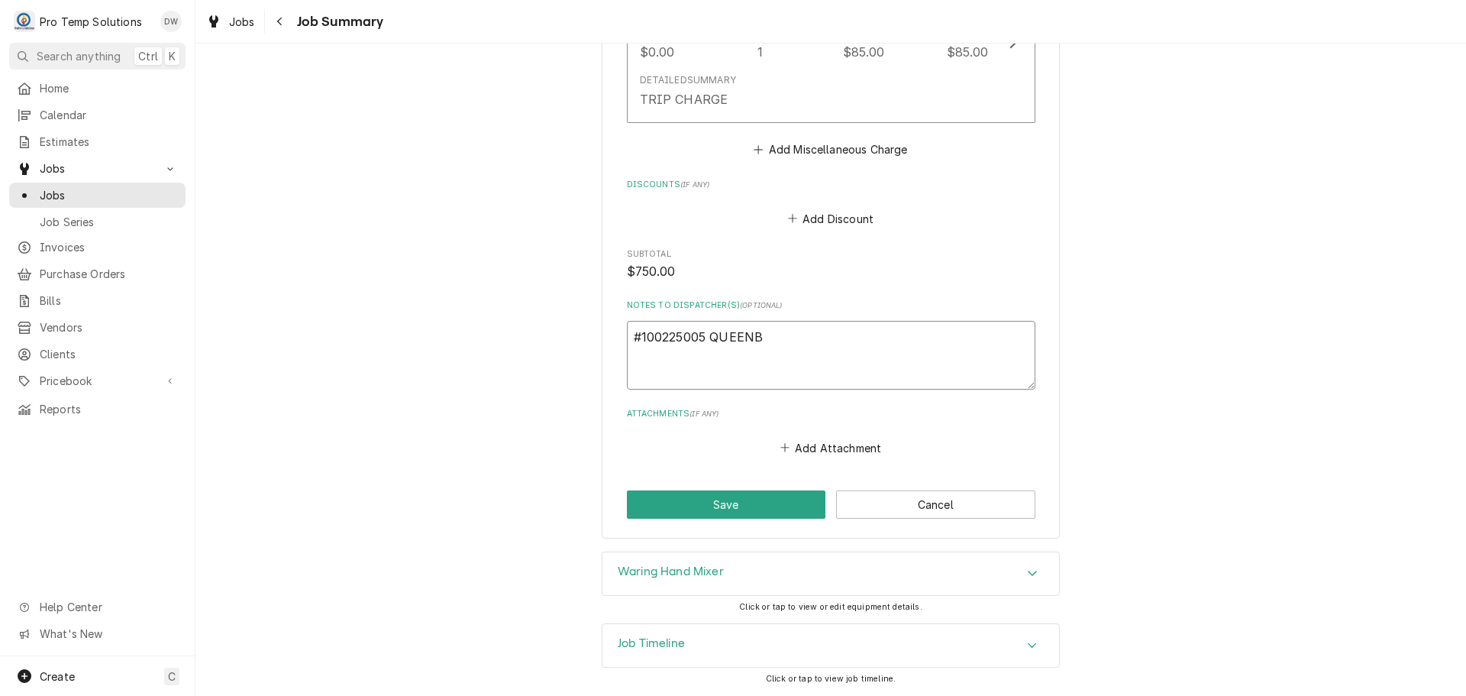
type textarea "x"
type textarea "#100225005 QUEENBU"
type textarea "x"
type textarea "#100225005 QUEENBUR"
type textarea "x"
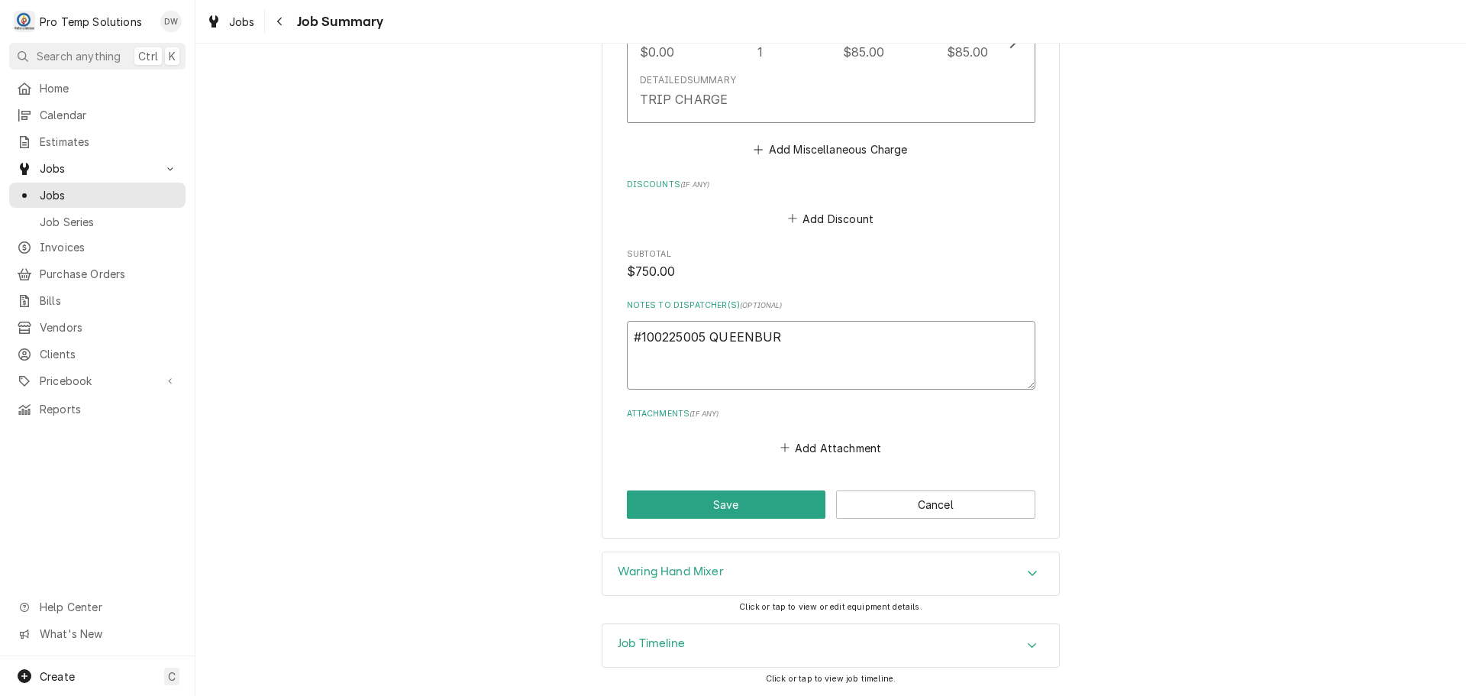
type textarea "#100225005 QUEENBURG"
click at [718, 498] on button "Save" at bounding box center [726, 504] width 199 height 28
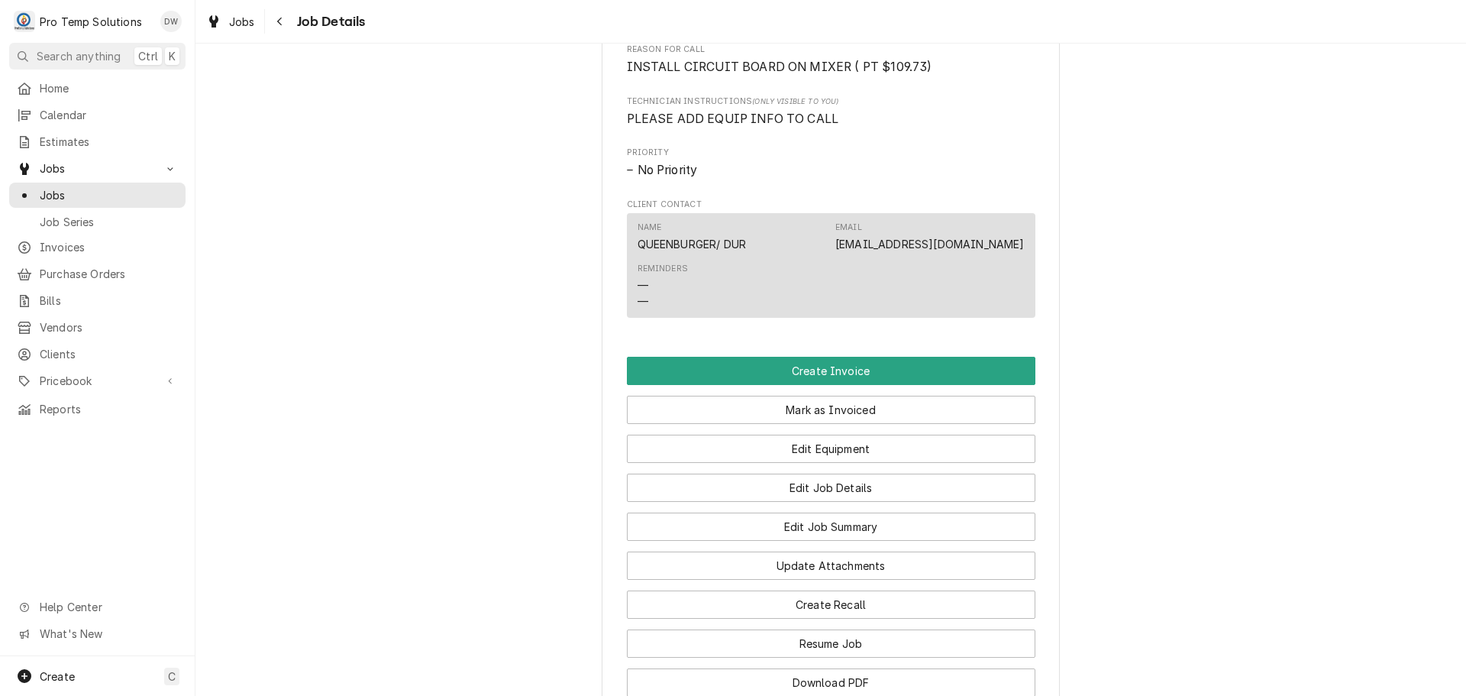
scroll to position [916, 0]
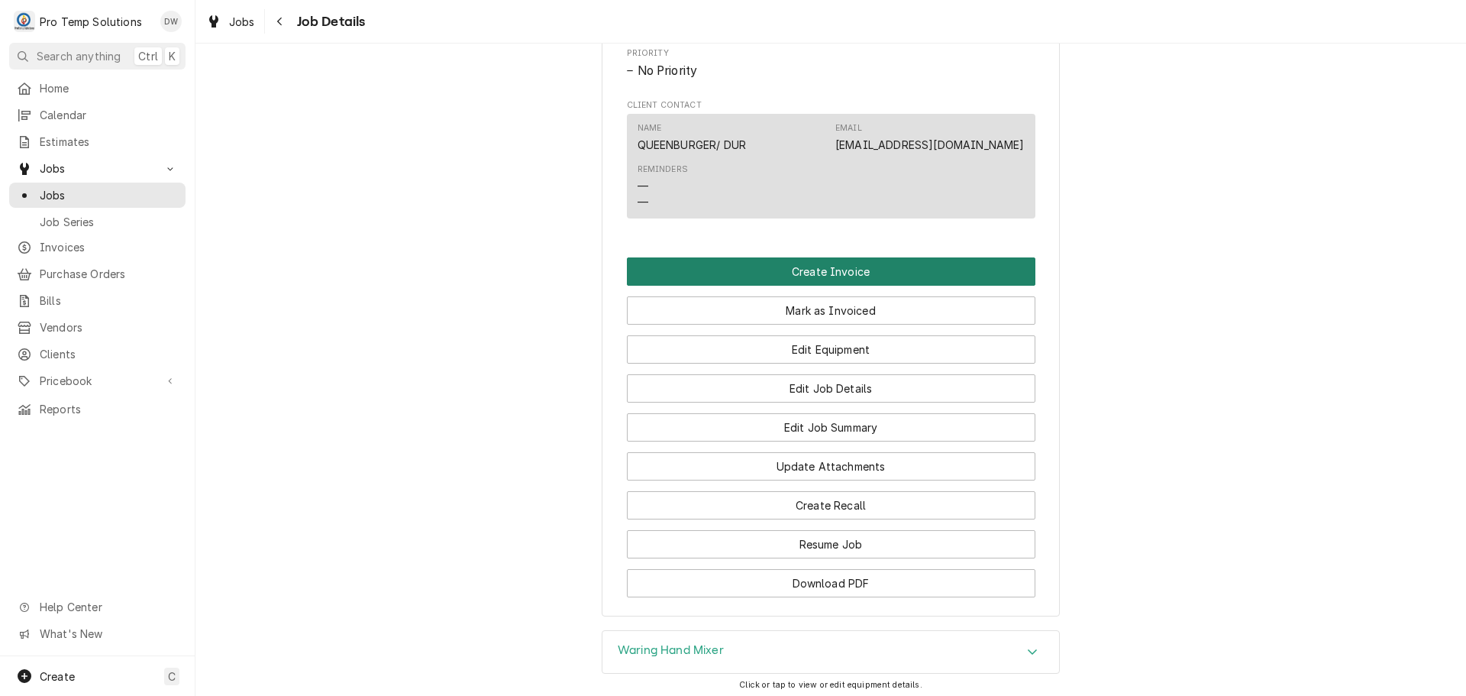
click at [809, 284] on button "Create Invoice" at bounding box center [831, 271] width 408 height 28
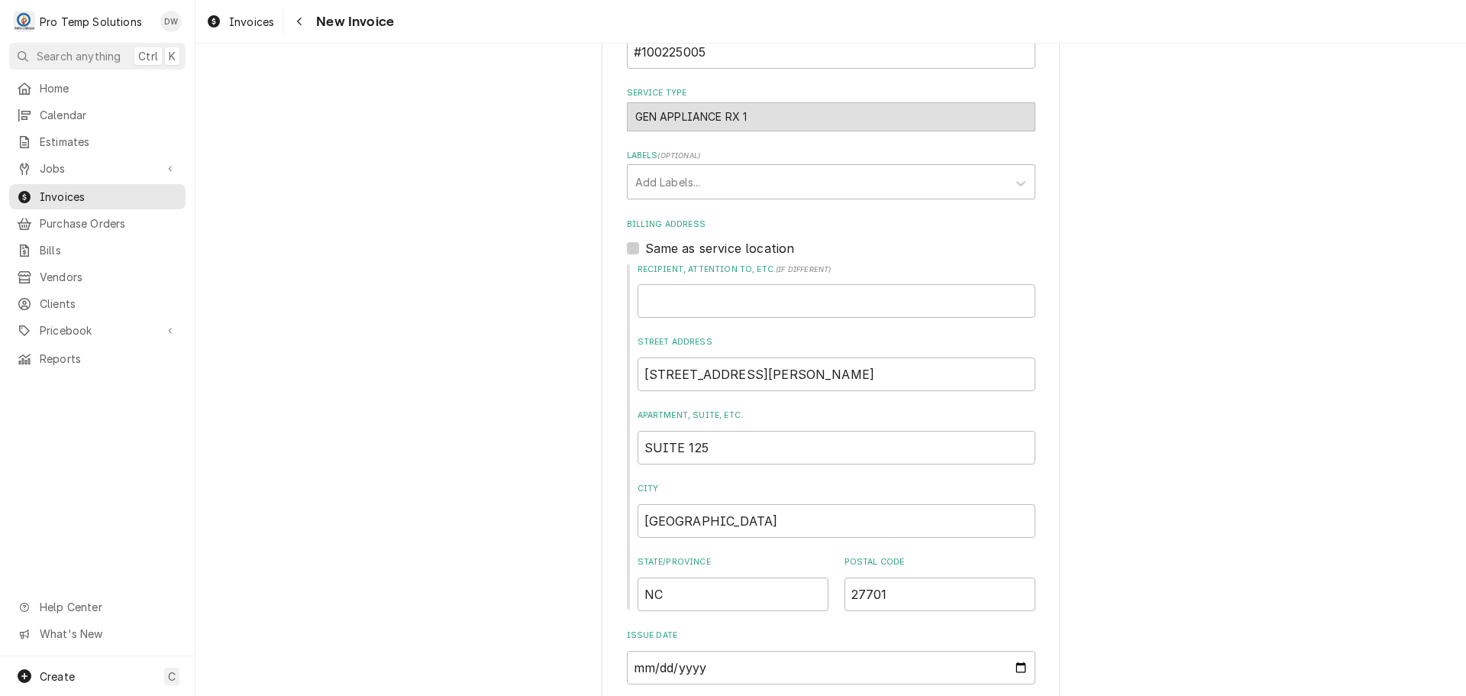
scroll to position [534, 0]
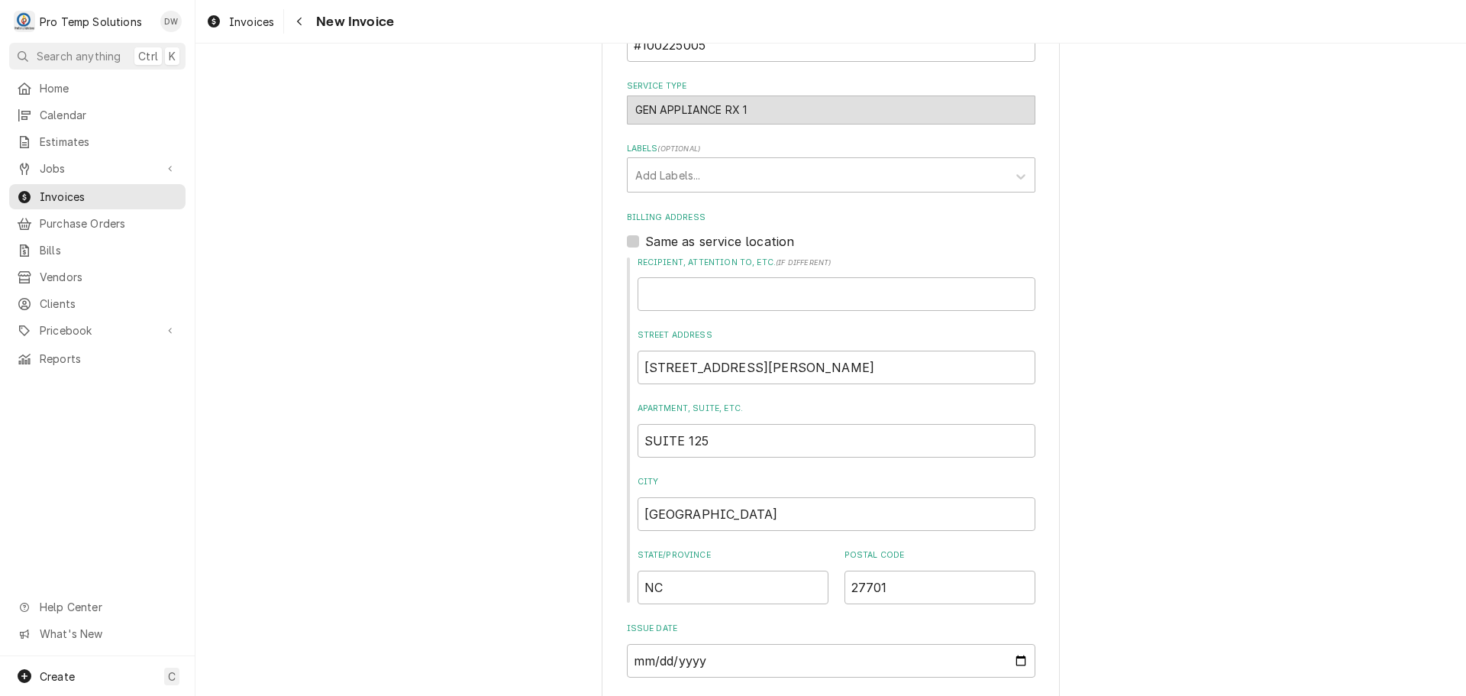
click at [627, 234] on div "Same as service location" at bounding box center [831, 241] width 408 height 18
click at [645, 244] on label "Same as service location" at bounding box center [720, 241] width 150 height 18
click at [645, 244] on input "Same as service location" at bounding box center [849, 249] width 408 height 34
checkbox input "true"
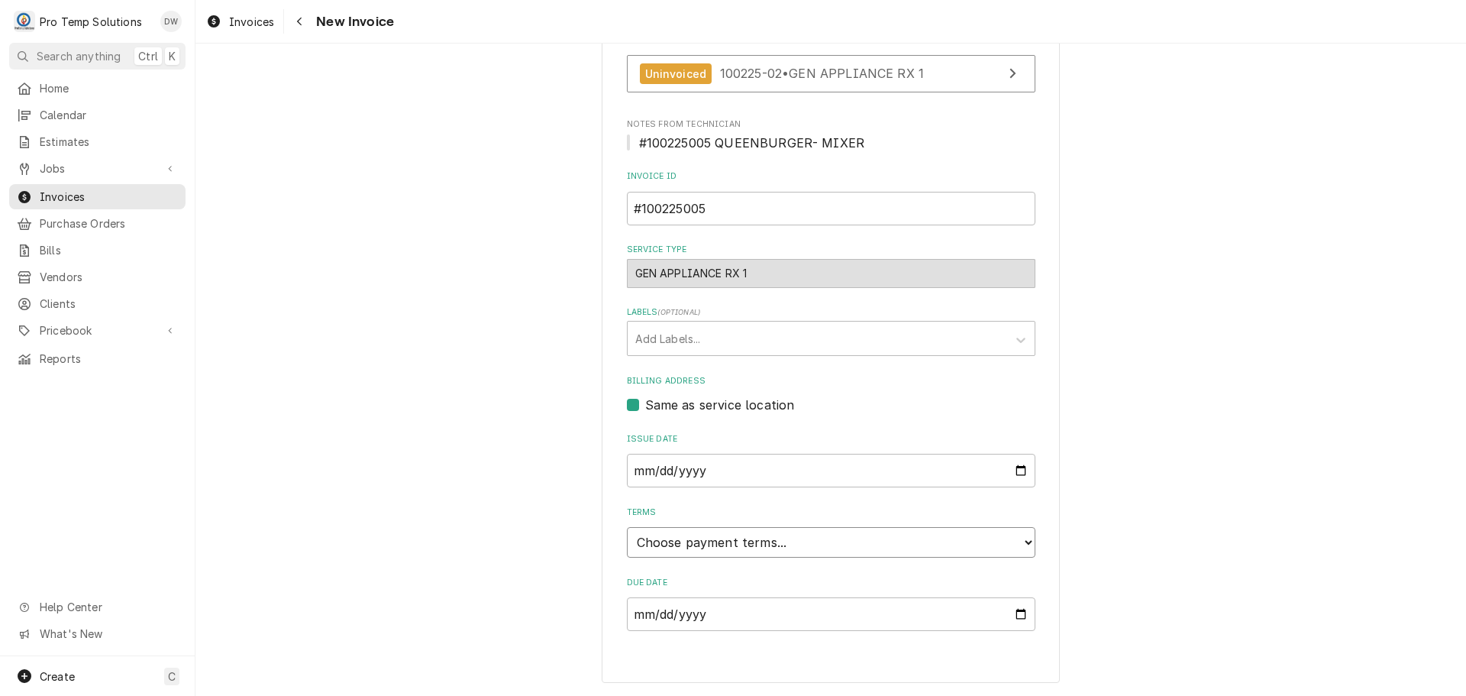
click at [709, 543] on select "Choose payment terms... Same Day Net 7 Net 14 Net 21 Net 30 Net 45 Net 60 Net 90" at bounding box center [831, 542] width 408 height 31
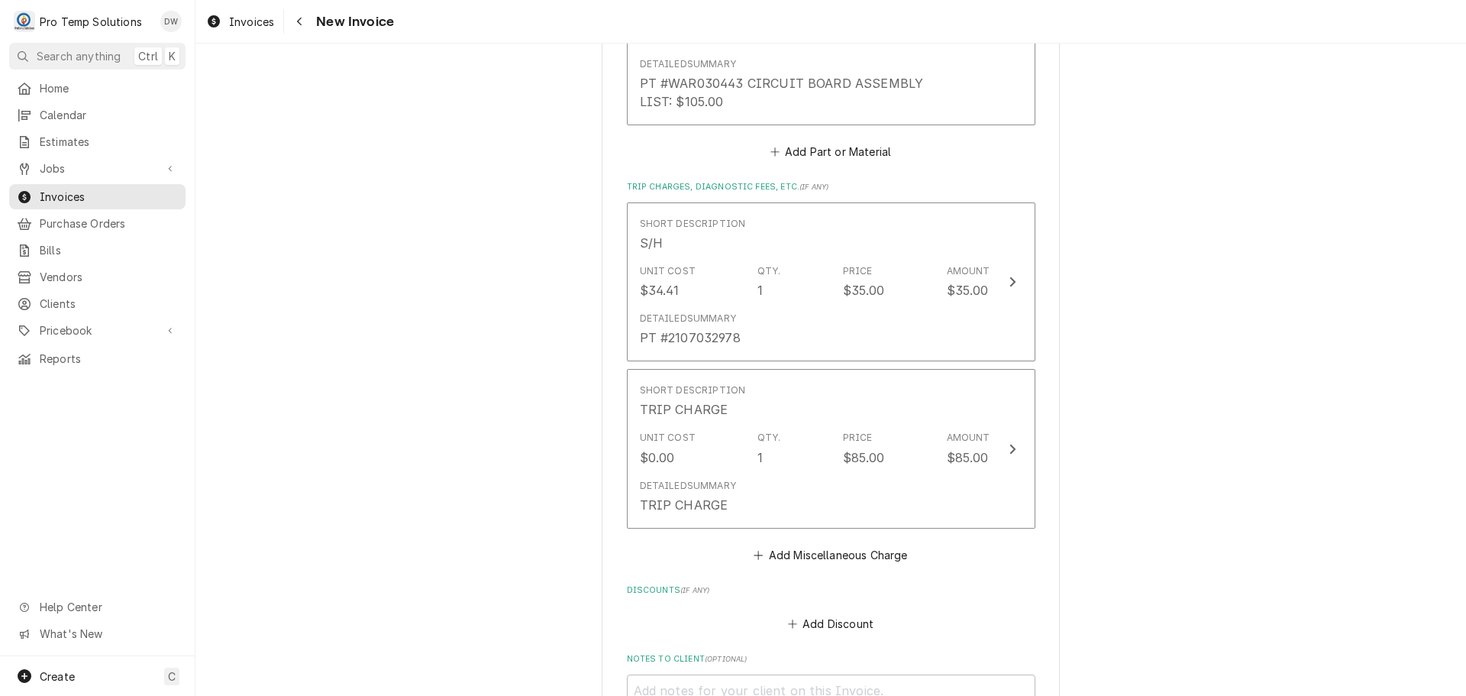
scroll to position [1822, 0]
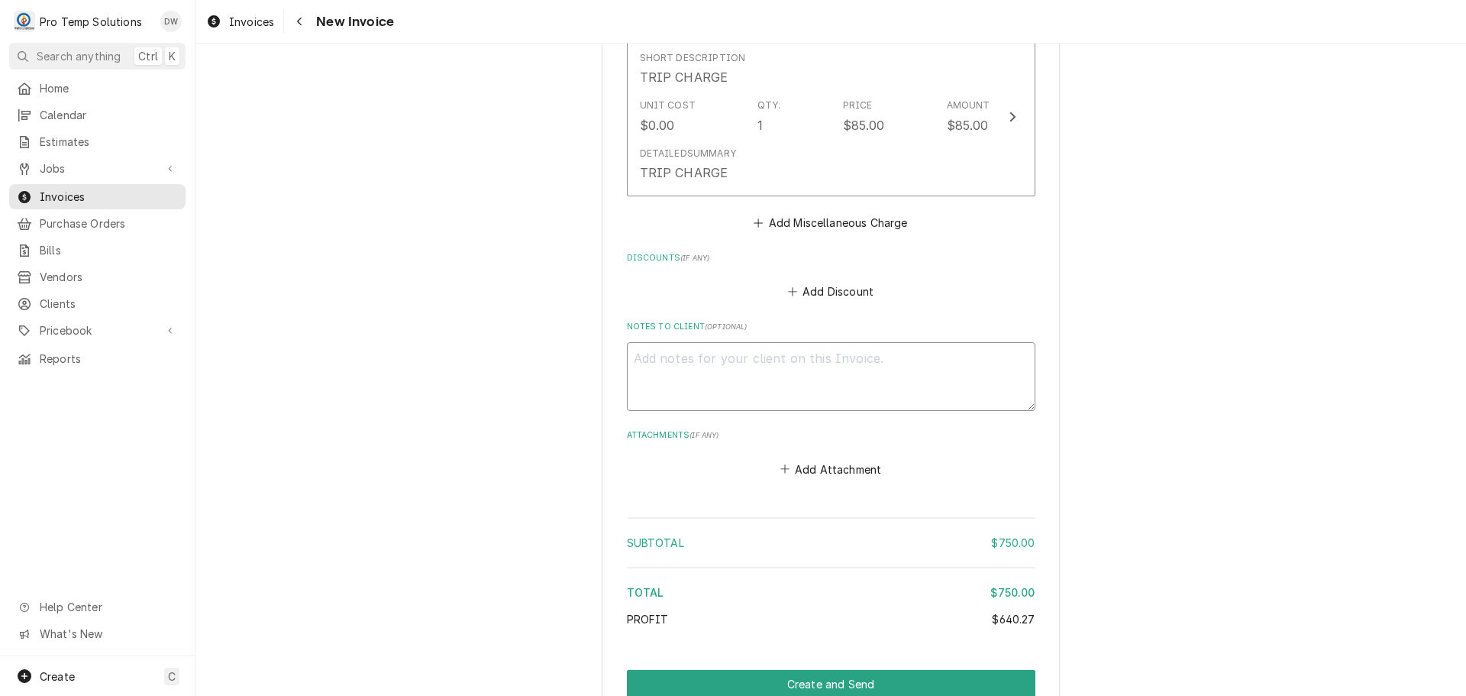
click at [685, 373] on textarea "Notes to Client ( optional )" at bounding box center [831, 376] width 408 height 69
type textarea "x"
type textarea "#"
type textarea "x"
type textarea "#1"
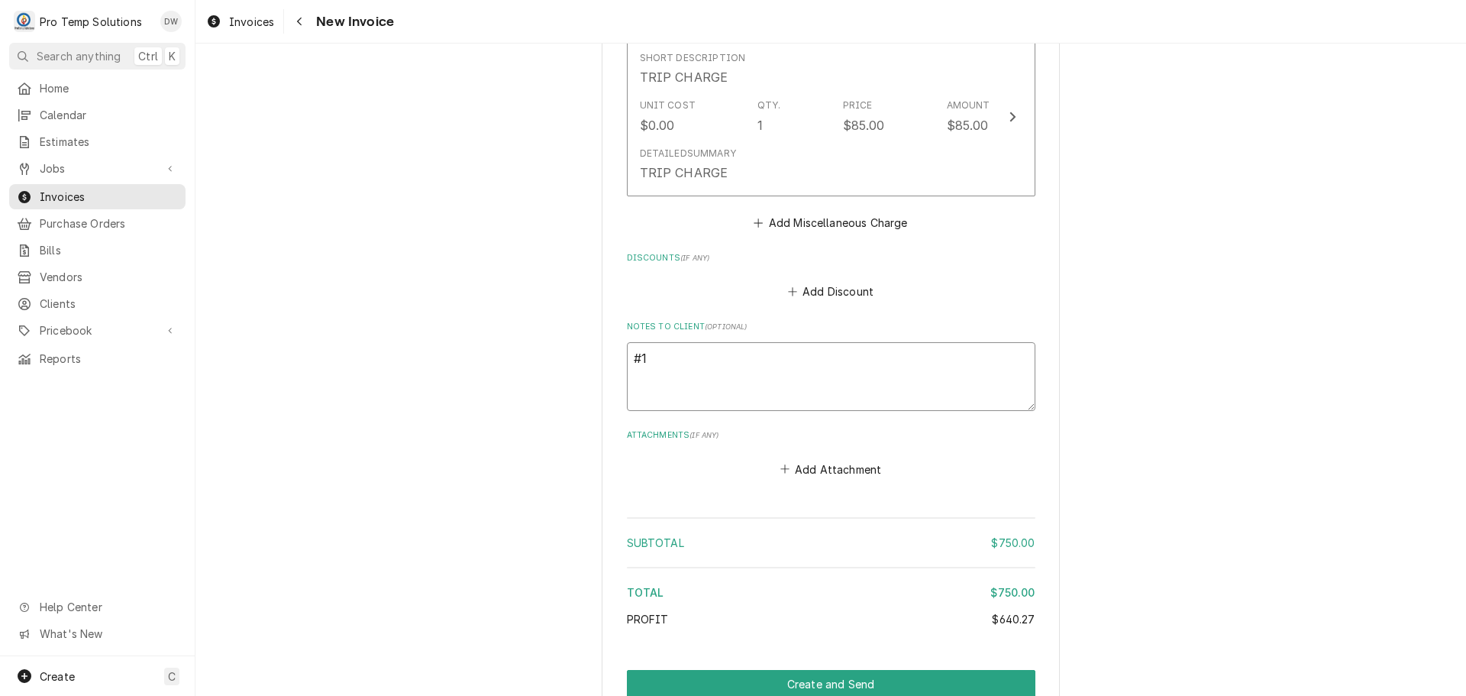
type textarea "x"
type textarea "#10"
type textarea "x"
type textarea "#100"
type textarea "x"
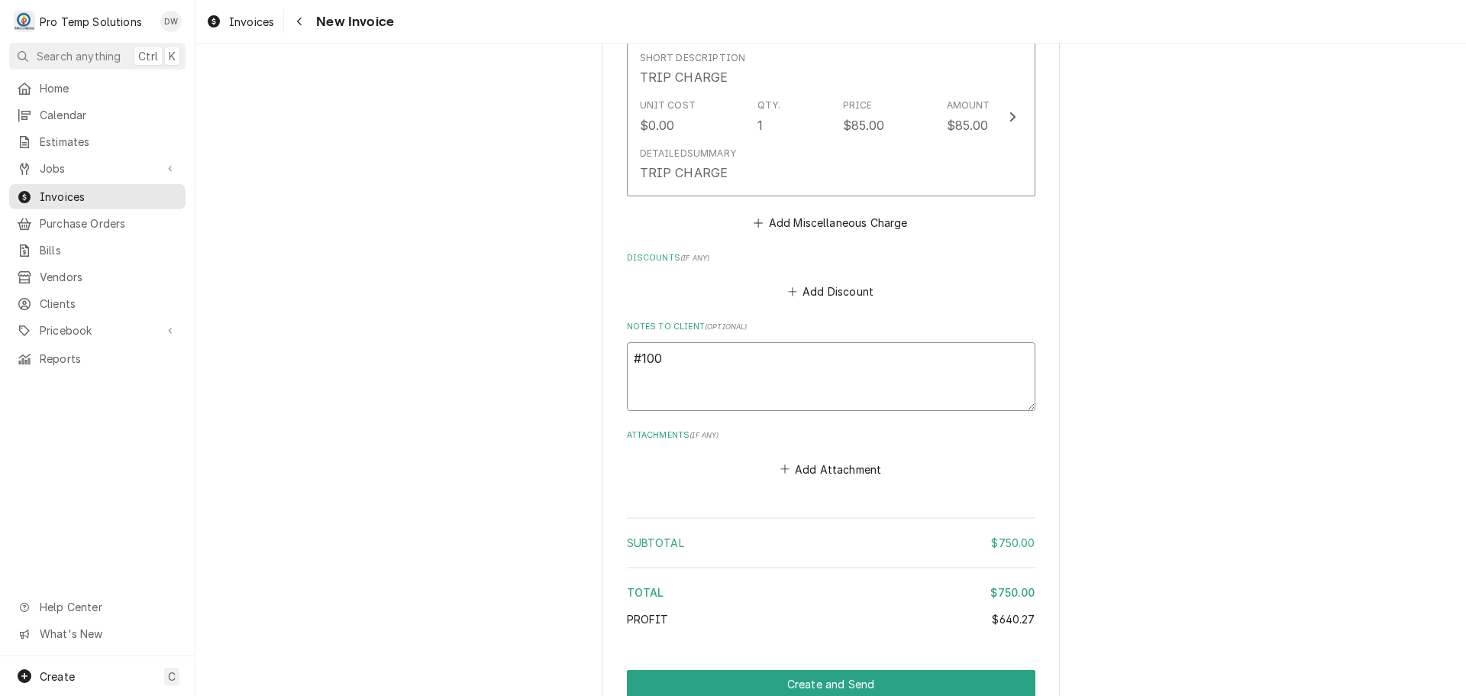
type textarea "#1002"
type textarea "x"
type textarea "#10022"
type textarea "x"
type textarea "#100225"
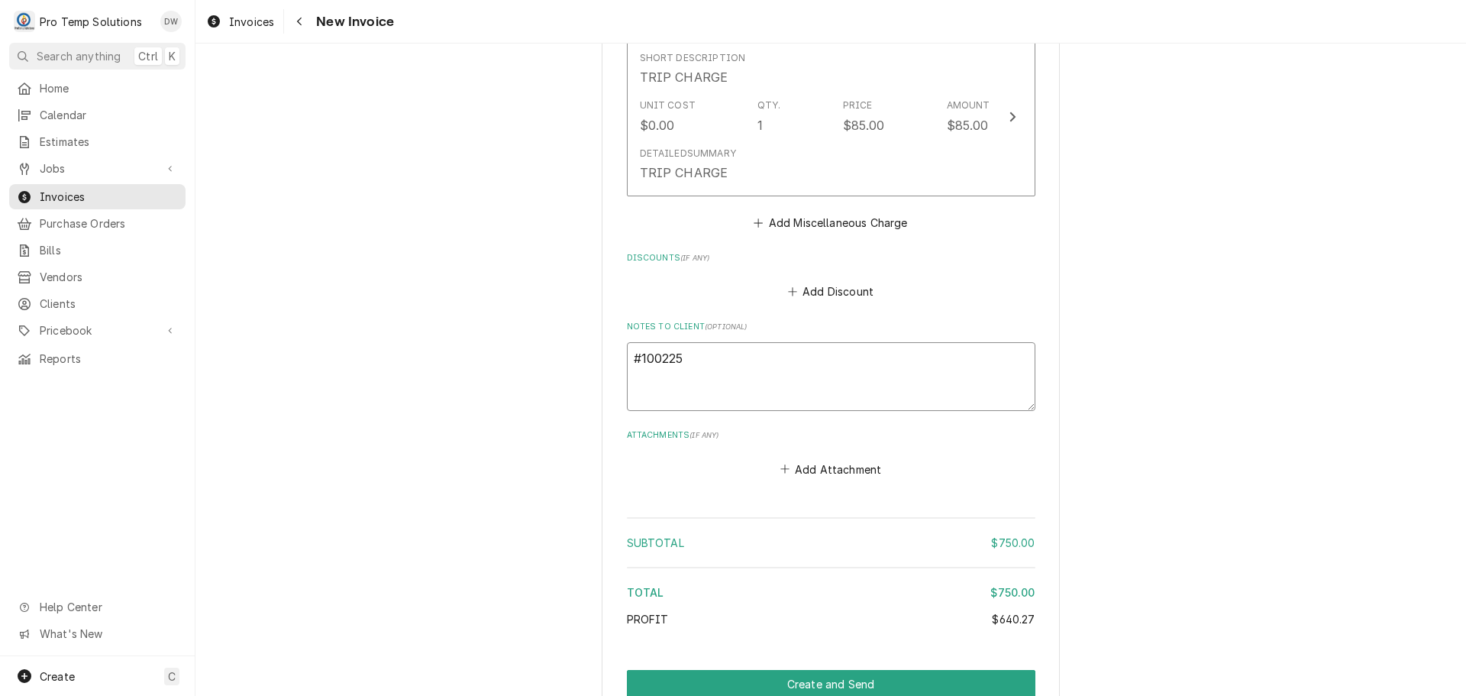
type textarea "x"
type textarea "#1002250"
type textarea "x"
type textarea "#10022500"
type textarea "x"
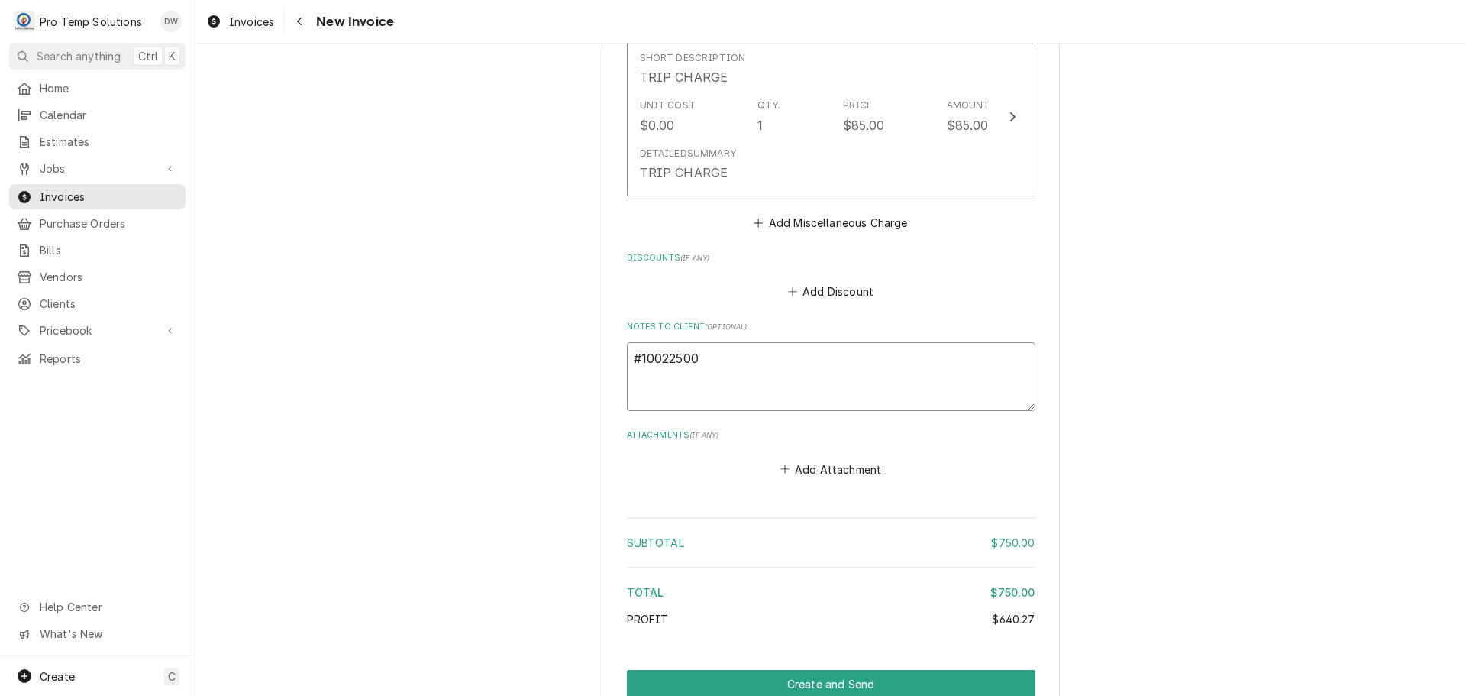
type textarea "#100225005"
type textarea "x"
type textarea "#100225005"
type textarea "x"
type textarea "#100225005 Q"
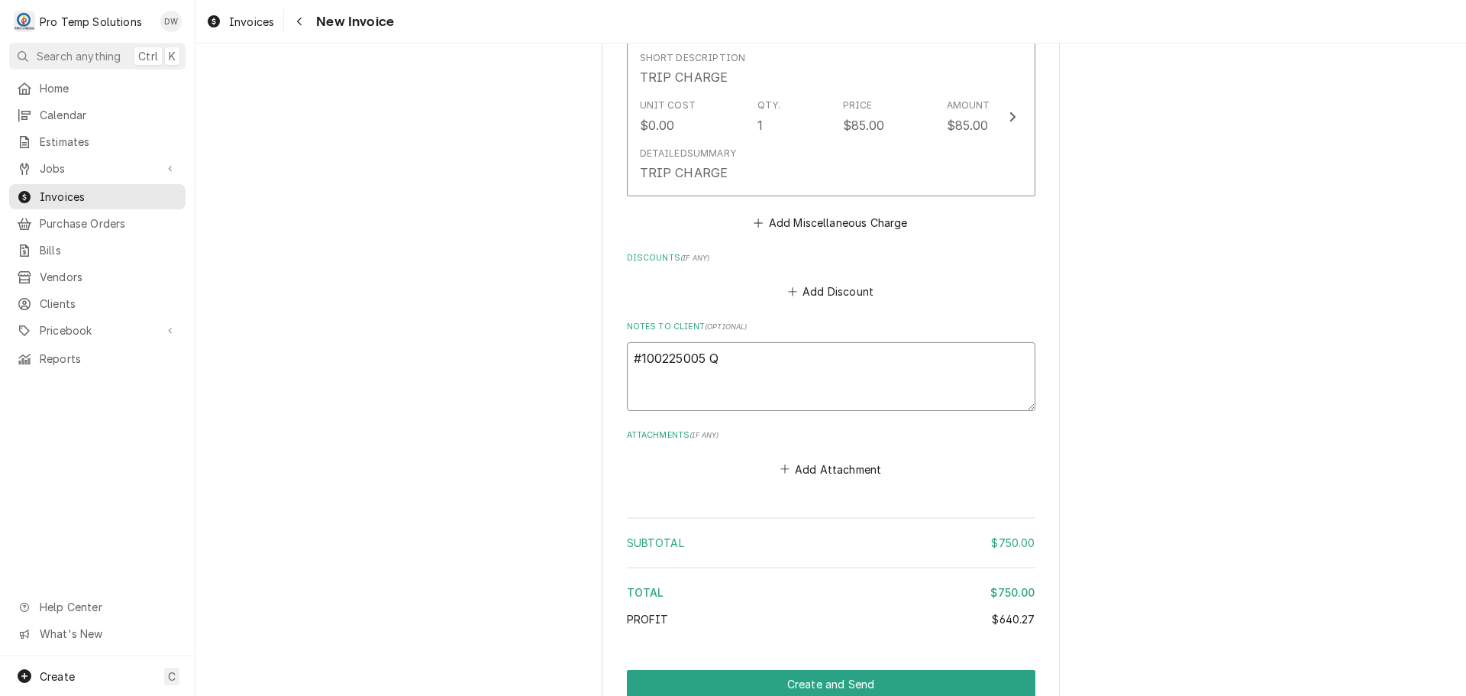
type textarea "x"
type textarea "#100225005 QU"
type textarea "x"
type textarea "#100225005 QUE"
type textarea "x"
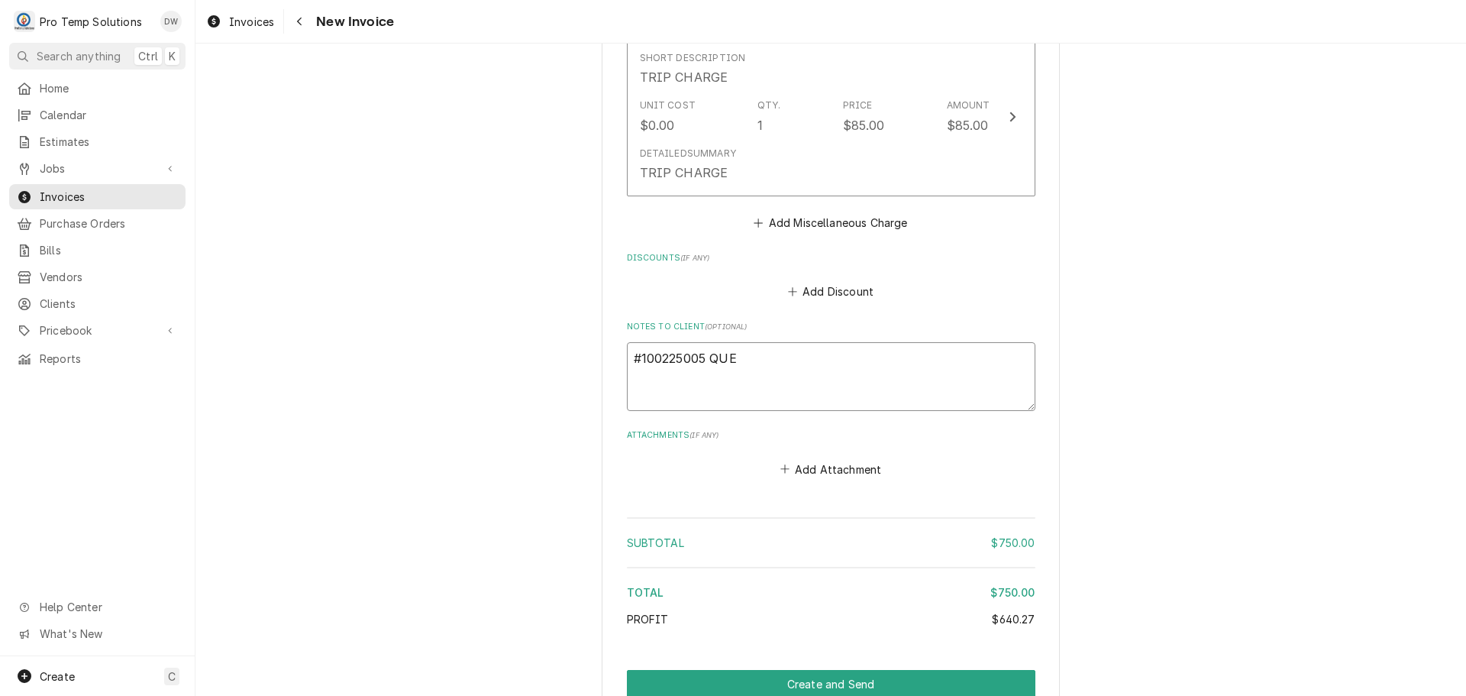
type textarea "#100225005 QUEE"
type textarea "x"
type textarea "#100225005 QUEEN"
type textarea "x"
type textarea "#100225005 QUEENB"
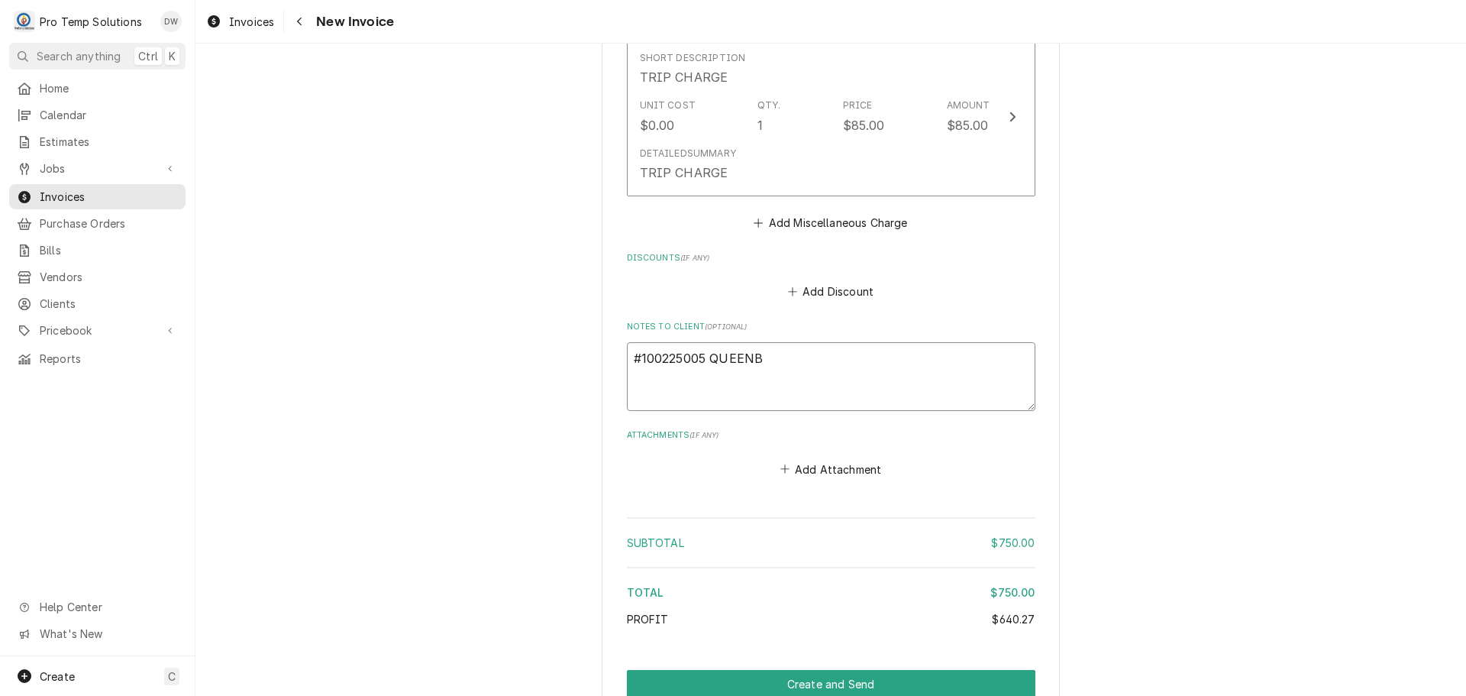
type textarea "x"
type textarea "#100225005 QUEENBU"
type textarea "x"
type textarea "#100225005 QUEENBUR"
type textarea "x"
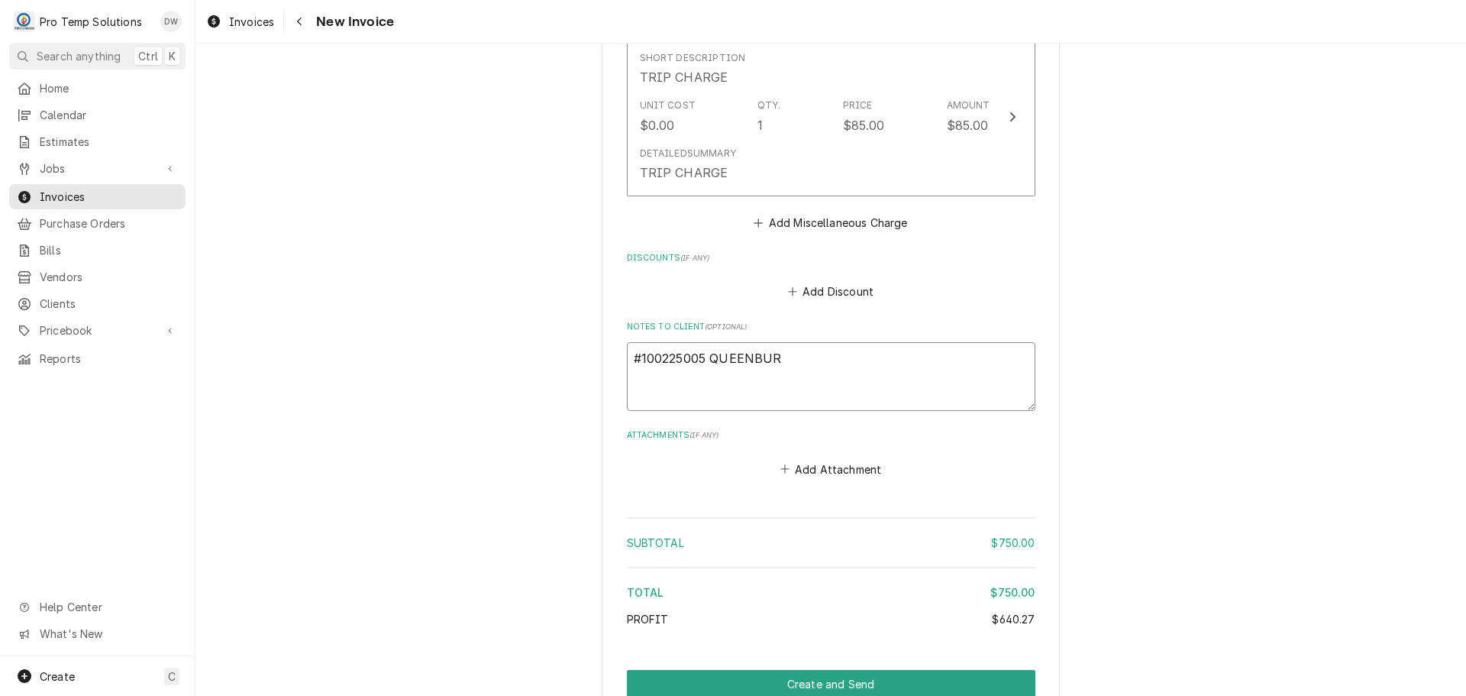
type textarea "#100225005 QUEENBURG"
type textarea "x"
type textarea "#100225005 QUEENBURGR"
type textarea "x"
type textarea "#100225005 QUEENBURGR-"
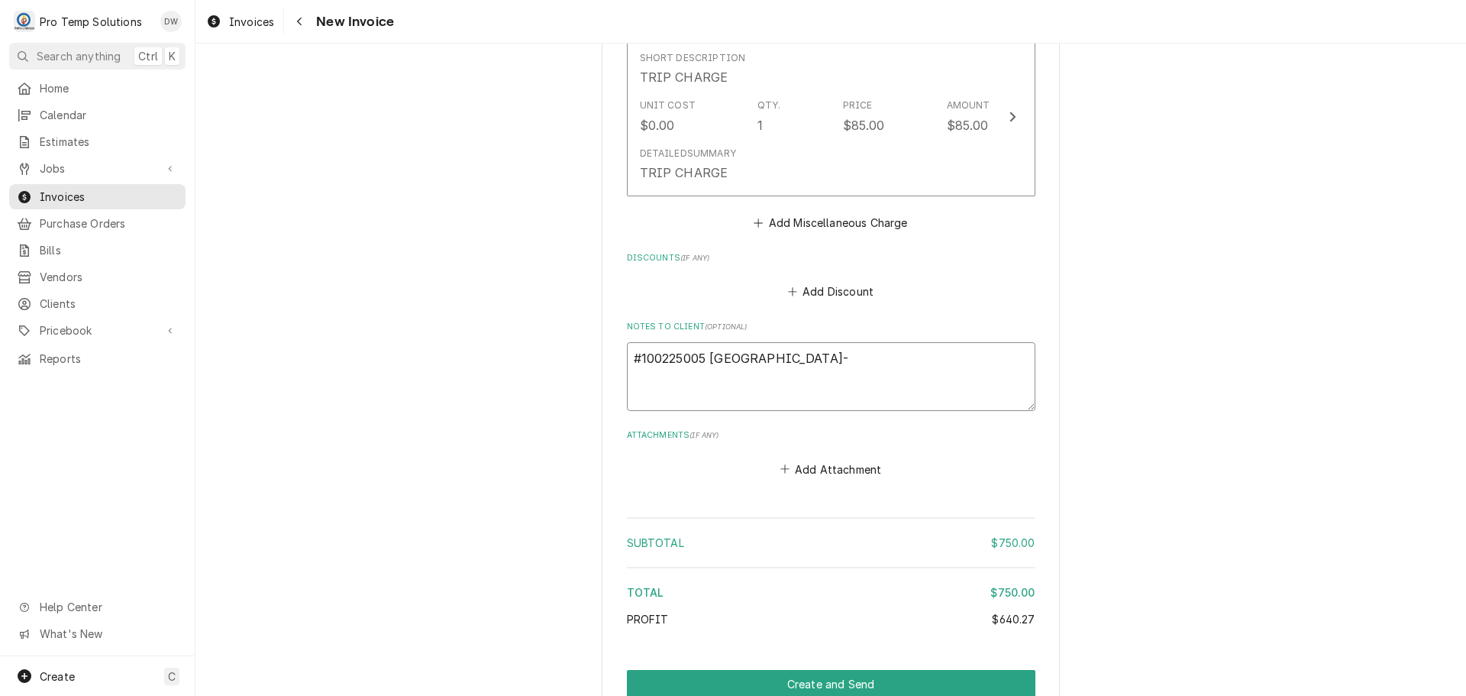
type textarea "x"
type textarea "#100225005 QUEENBURGR-"
type textarea "x"
type textarea "#100225005 QUEENBURGR- M"
type textarea "x"
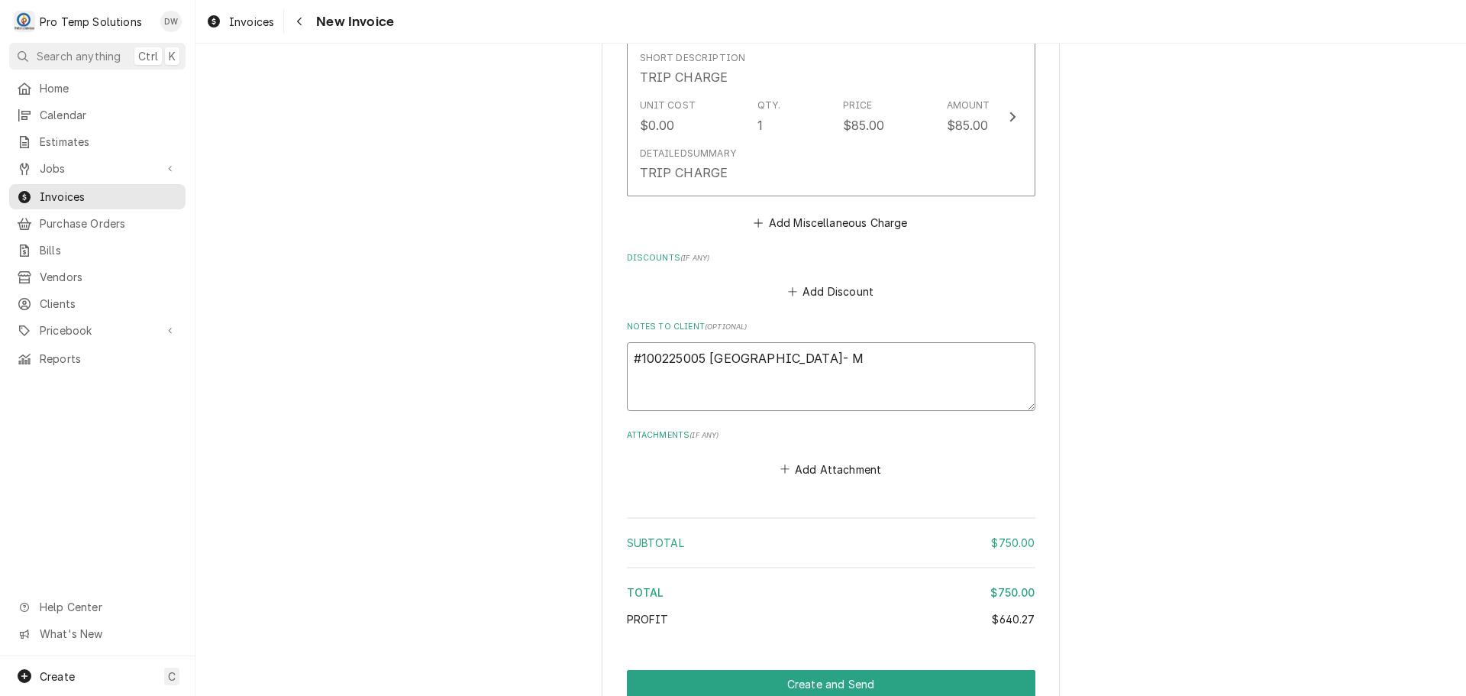
type textarea "#100225005 QUEENBURGR- MI"
type textarea "x"
type textarea "#100225005 QUEENBURGR- MIX"
type textarea "x"
type textarea "#100225005 QUEENBURGR- MIXE"
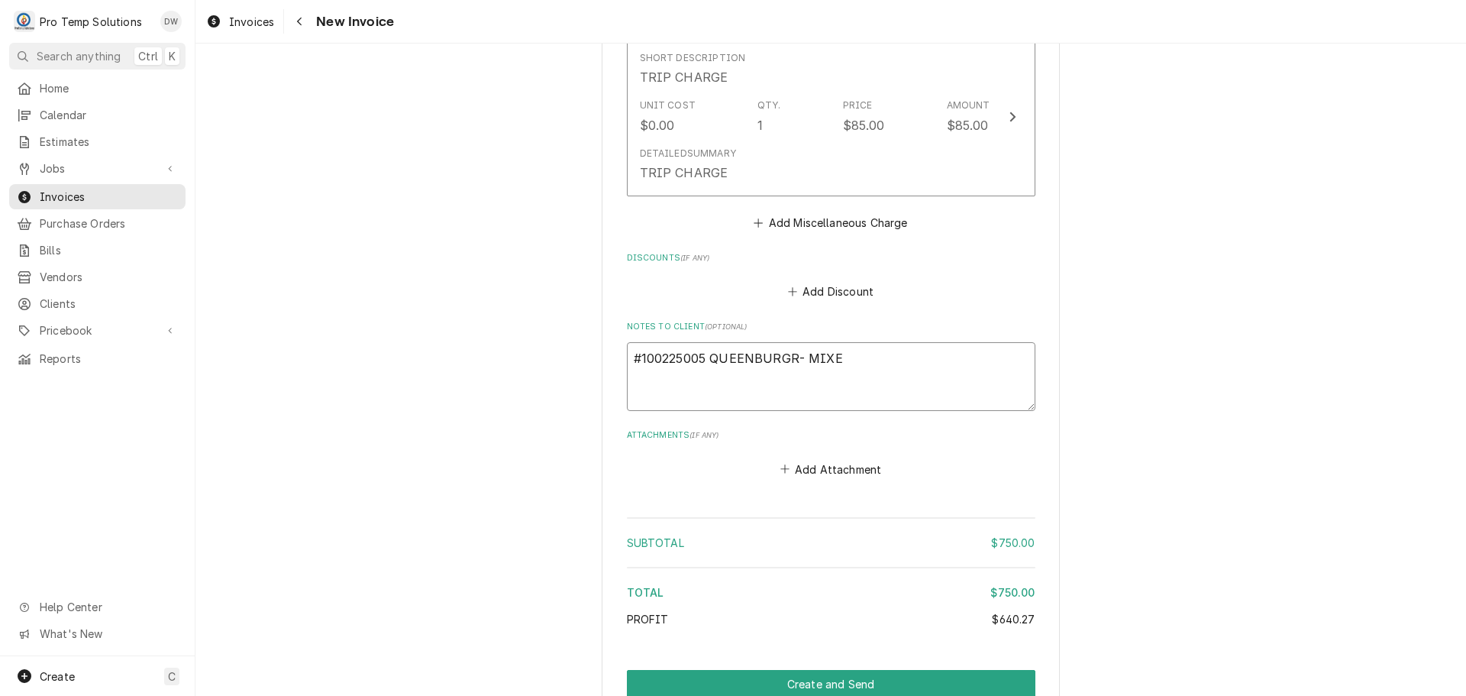
type textarea "x"
type textarea "#100225005 QUEENBURGR- MIXER"
type textarea "x"
type textarea "#100225005 QUEENBURGR- MIXER"
click at [781, 357] on textarea "#100225005 QUEENBURGR- MIXER" at bounding box center [831, 376] width 408 height 69
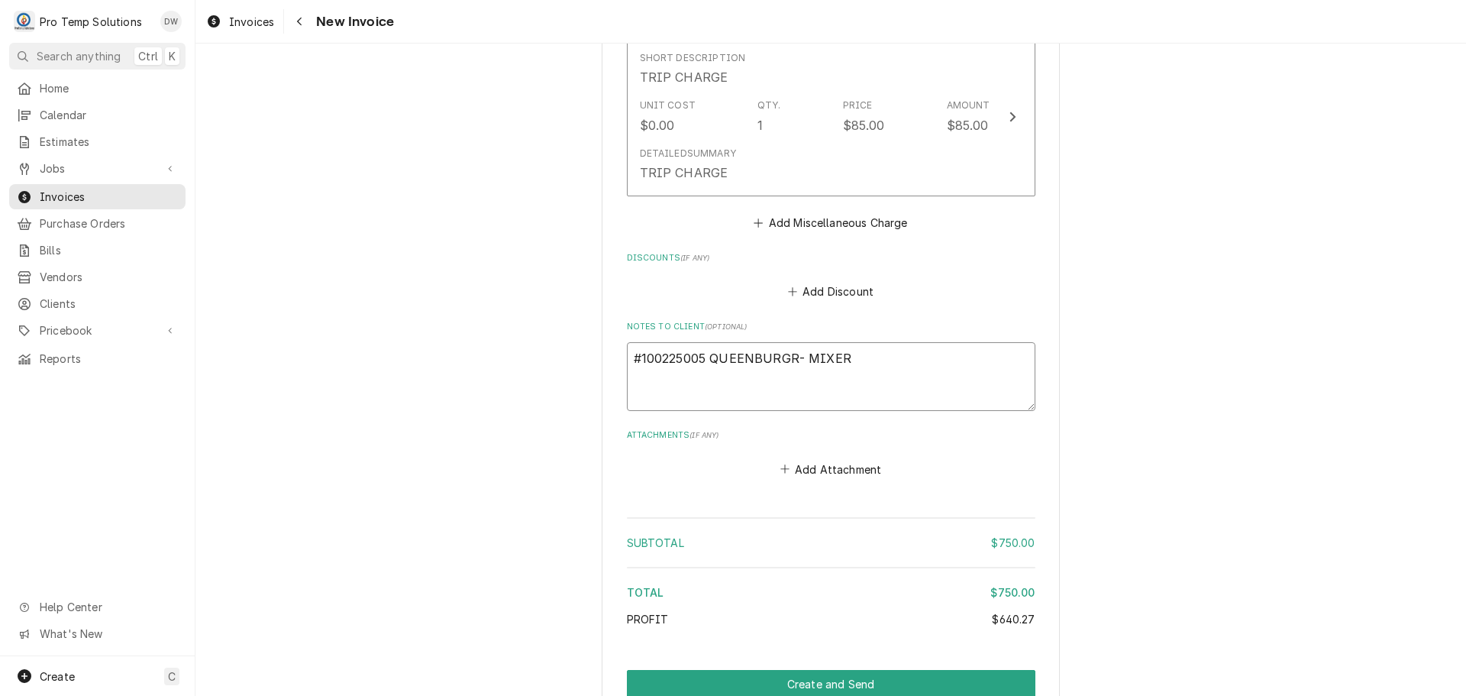
type textarea "x"
type textarea "#100225005 QUEENBURGER- MIXER"
click at [809, 677] on button "Create and Send" at bounding box center [831, 684] width 408 height 28
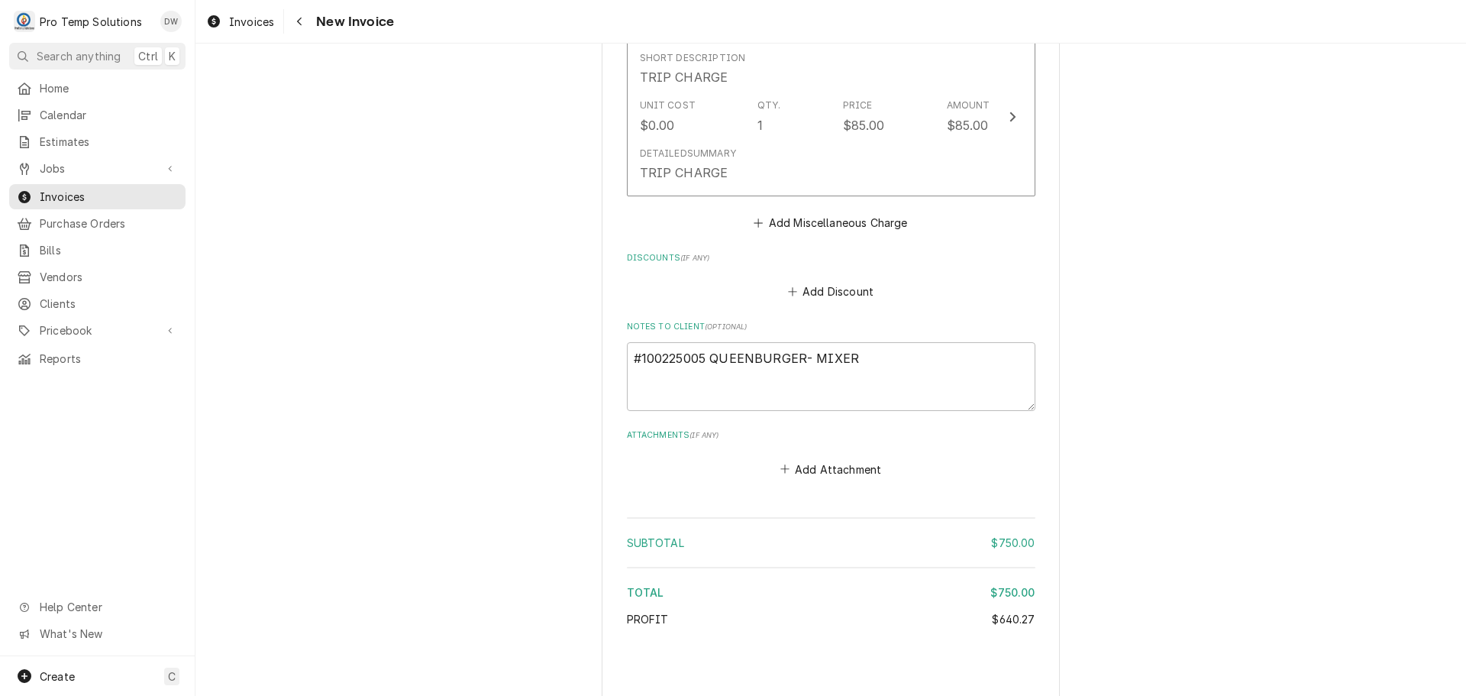
type textarea "x"
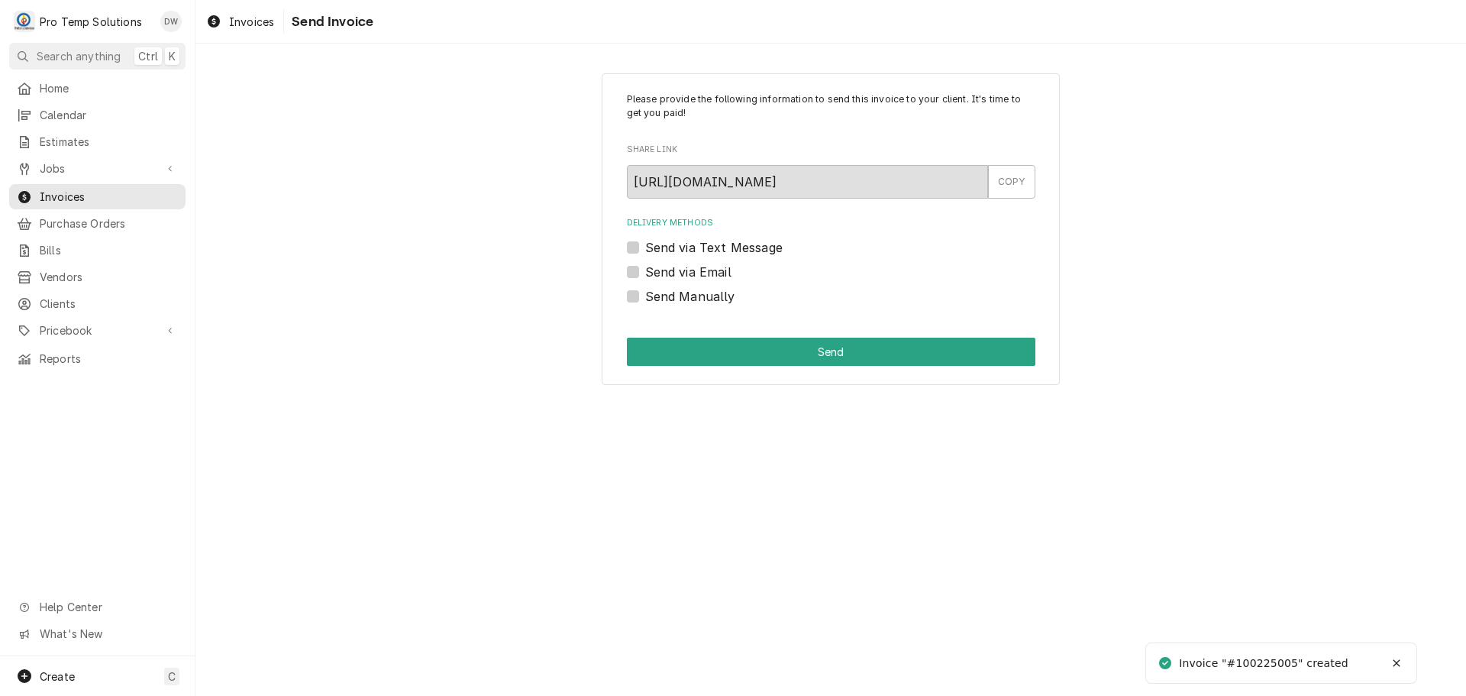
click at [645, 269] on label "Send via Email" at bounding box center [688, 272] width 86 height 18
click at [645, 269] on input "Send via Email" at bounding box center [849, 280] width 408 height 34
checkbox input "true"
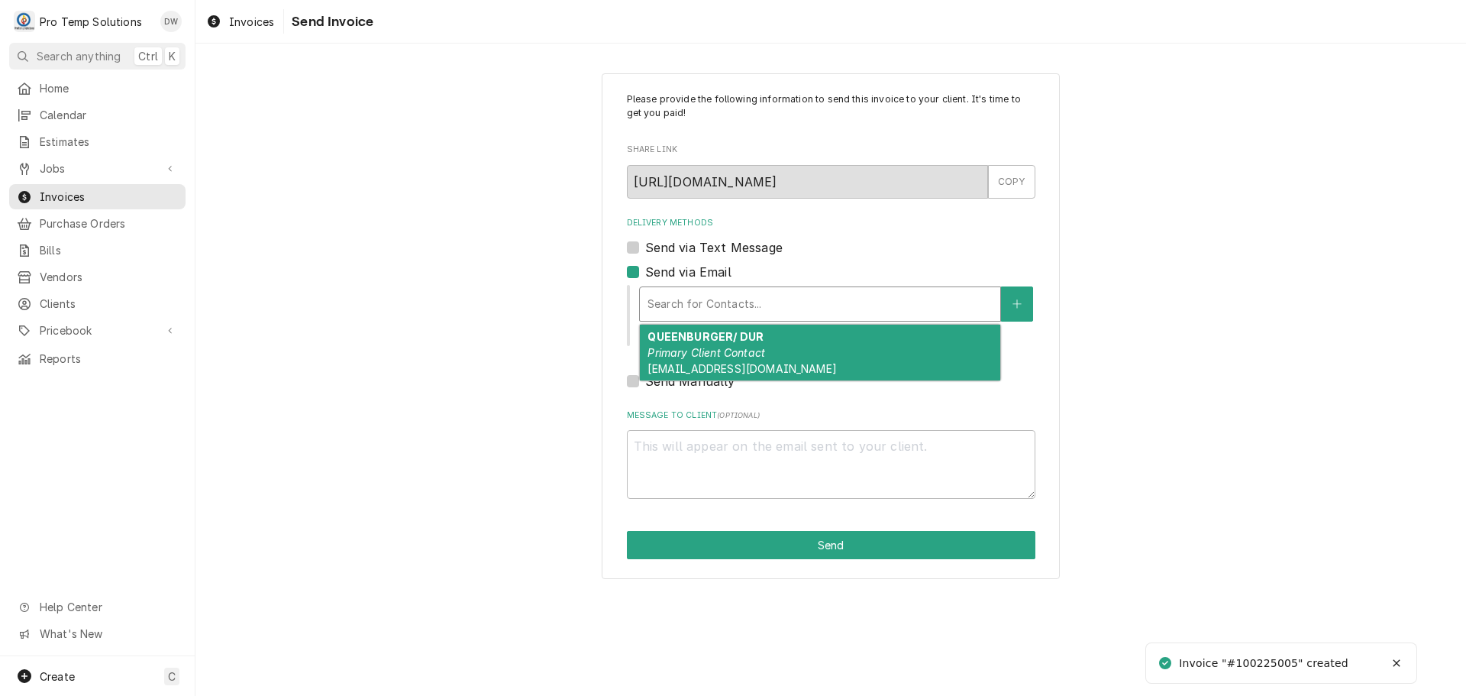
click at [729, 298] on div "Delivery Methods" at bounding box center [819, 303] width 345 height 27
click at [724, 340] on strong "QUEENBURGER/ DUR" at bounding box center [705, 336] width 116 height 13
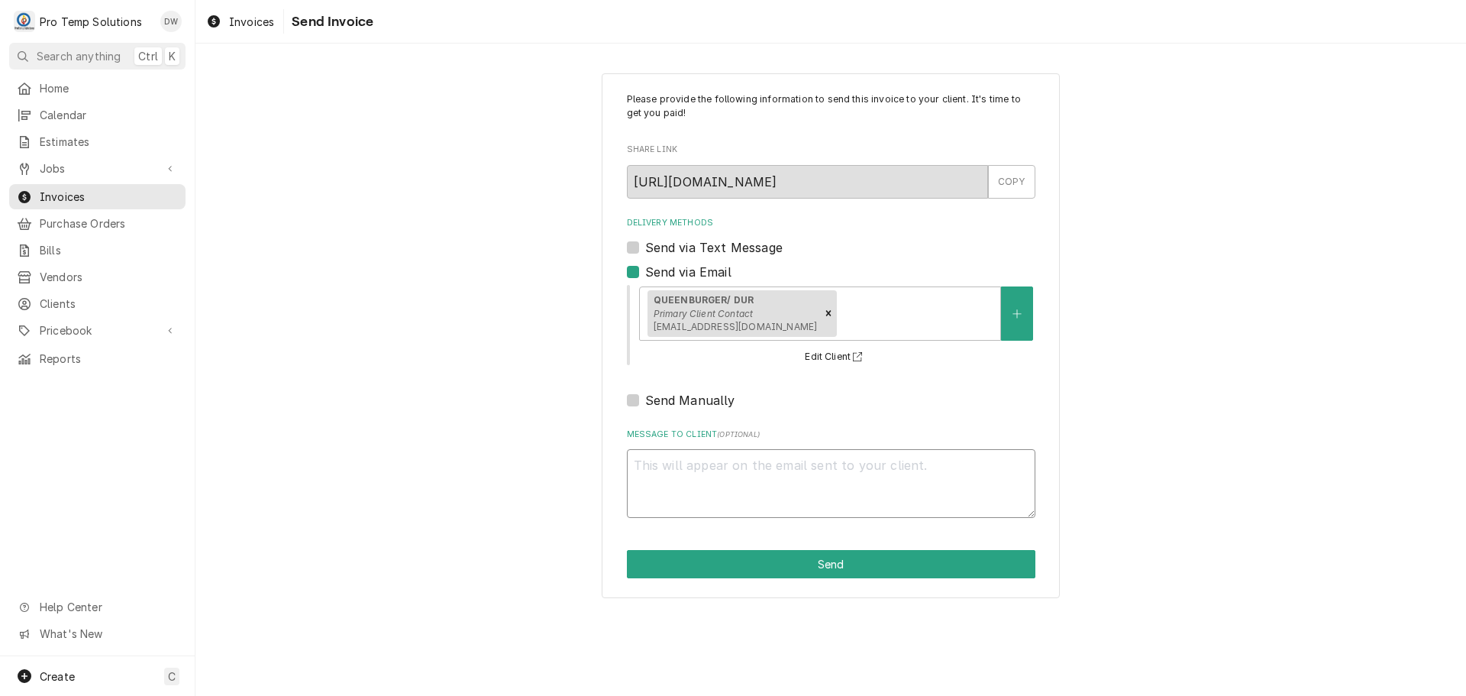
click at [673, 470] on textarea "Message to Client ( optional )" at bounding box center [831, 483] width 408 height 69
type textarea "x"
type textarea "#"
type textarea "x"
type textarea "#1"
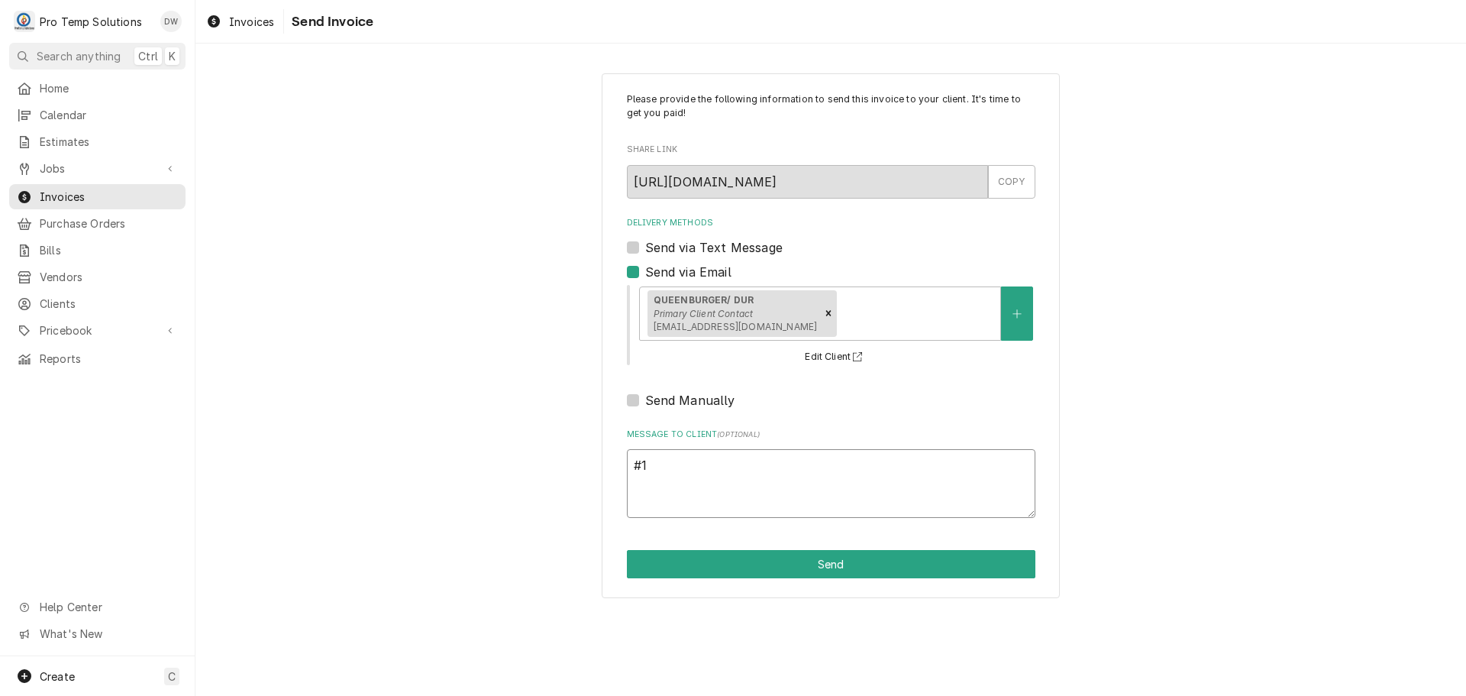
type textarea "x"
type textarea "#10"
type textarea "x"
type textarea "#100"
type textarea "x"
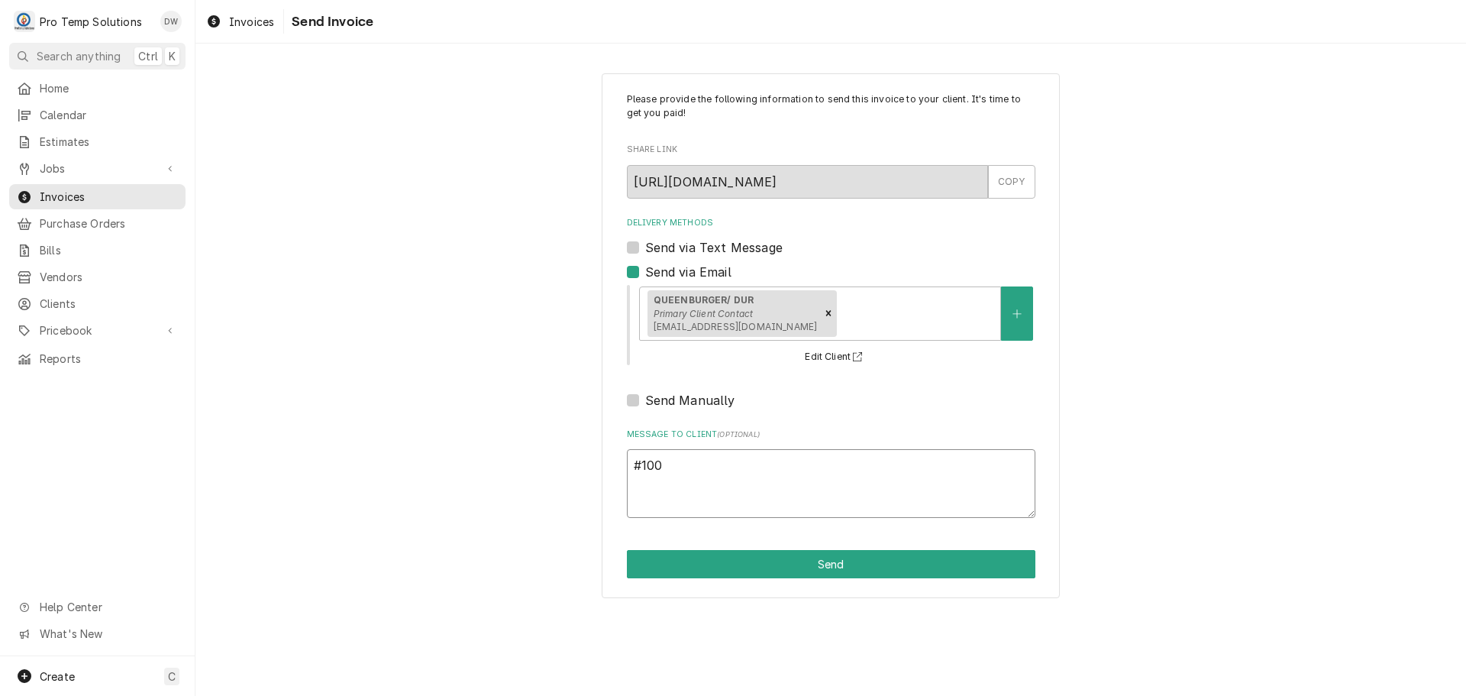
type textarea "#1002"
type textarea "x"
type textarea "#10022"
type textarea "x"
type textarea "#100225"
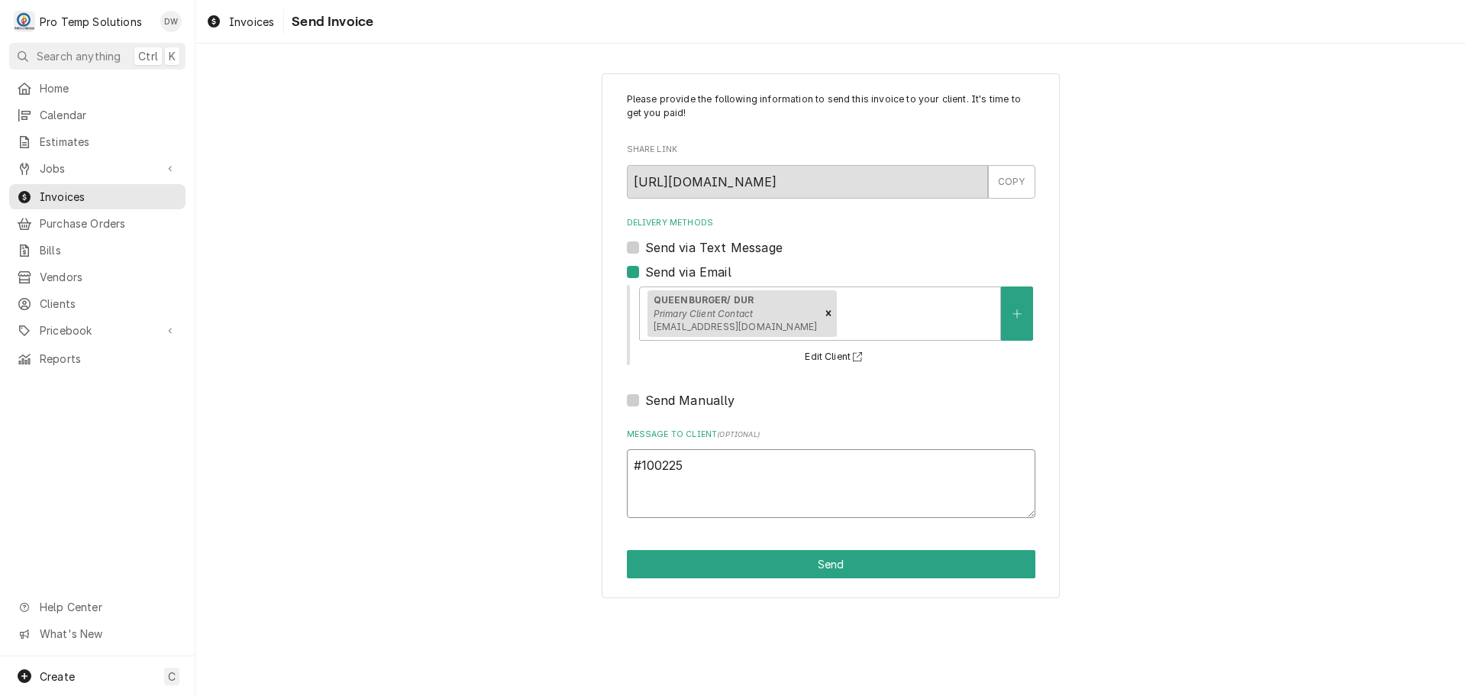
type textarea "x"
type textarea "#1002250"
type textarea "x"
type textarea "#10022500"
type textarea "x"
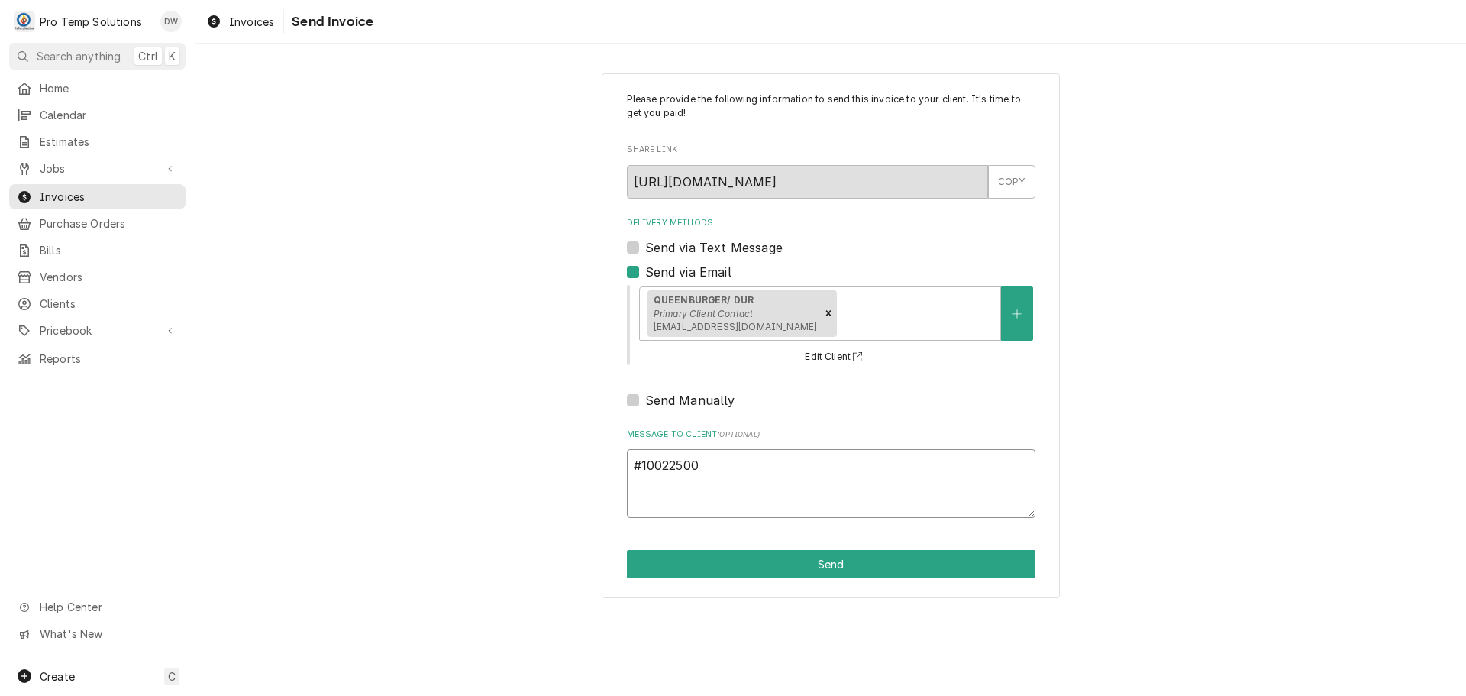
type textarea "#100225005"
type textarea "x"
type textarea "#100225005"
type textarea "x"
type textarea "#100225005 Q"
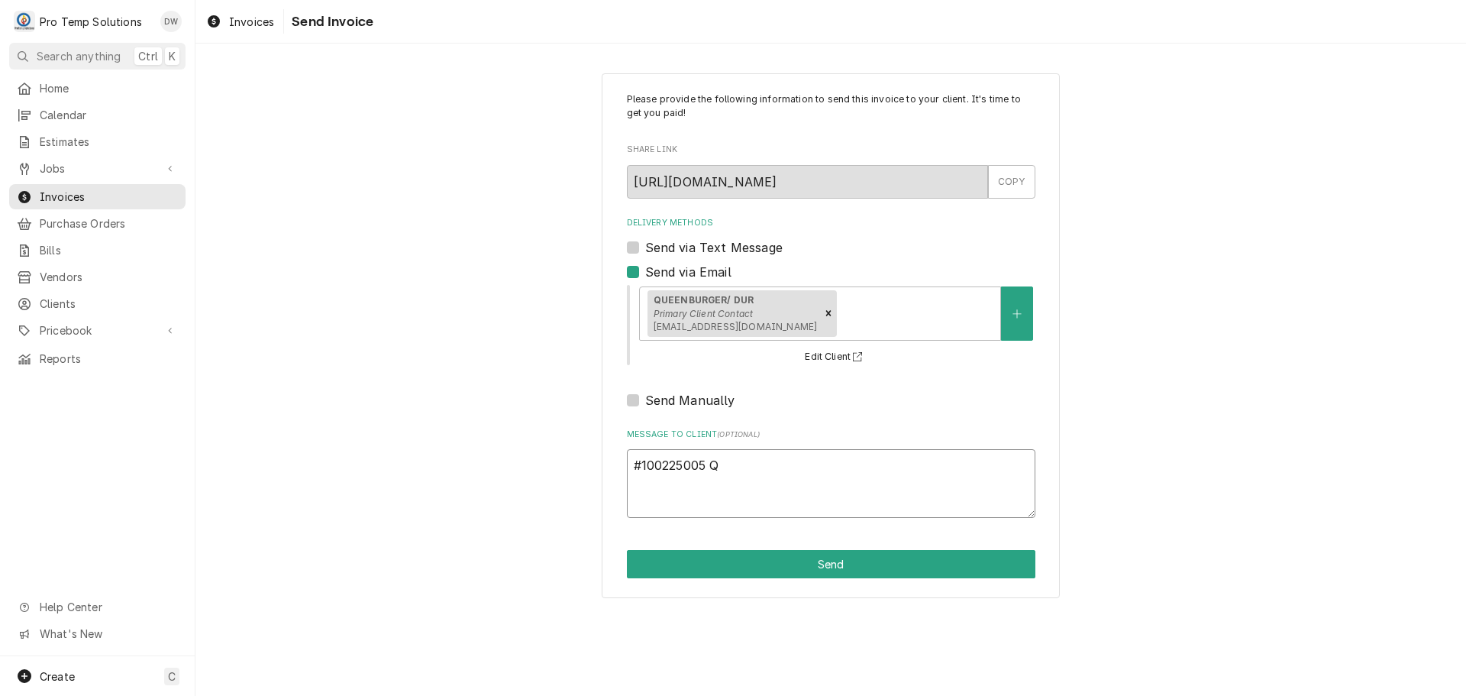
type textarea "x"
type textarea "#100225005 QU"
type textarea "x"
type textarea "#100225005 QUE"
type textarea "x"
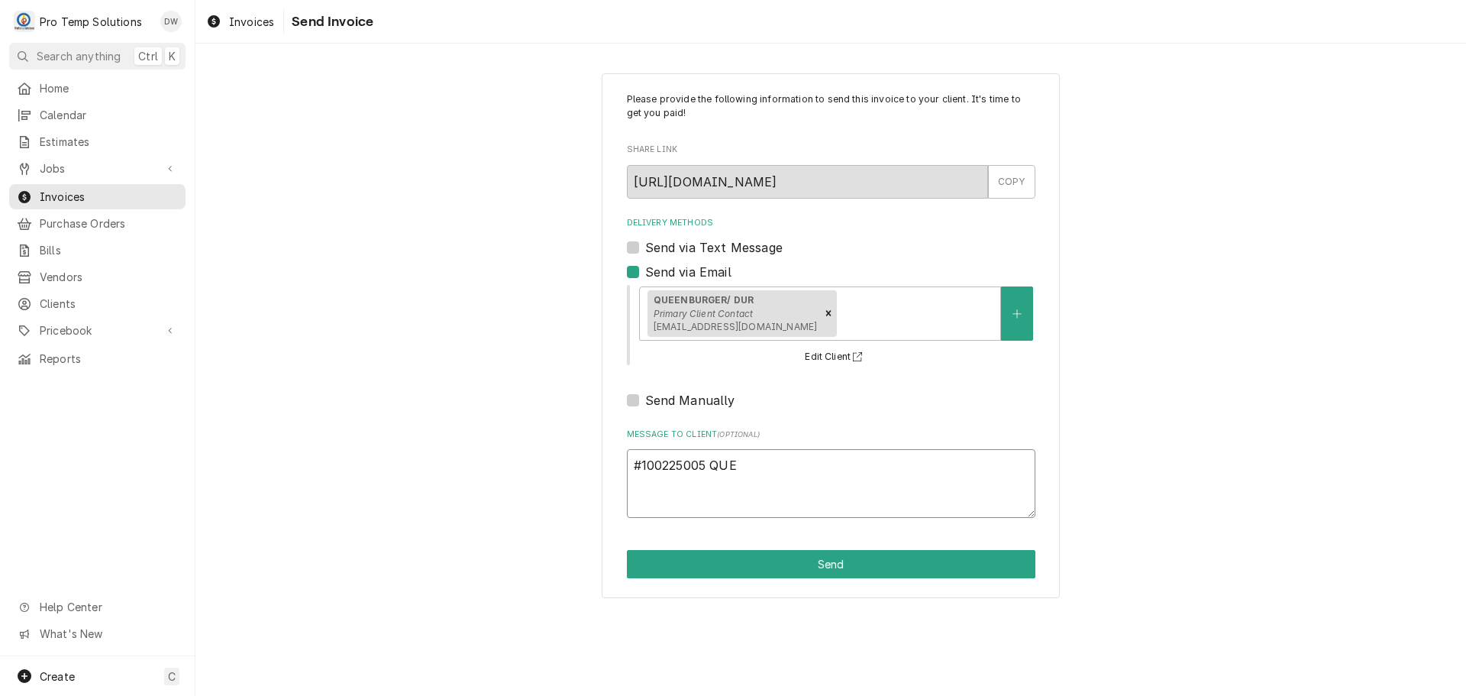
type textarea "#100225005 QUEE"
type textarea "x"
type textarea "#100225005 QUEEN"
type textarea "x"
type textarea "#100225005 QUEENB"
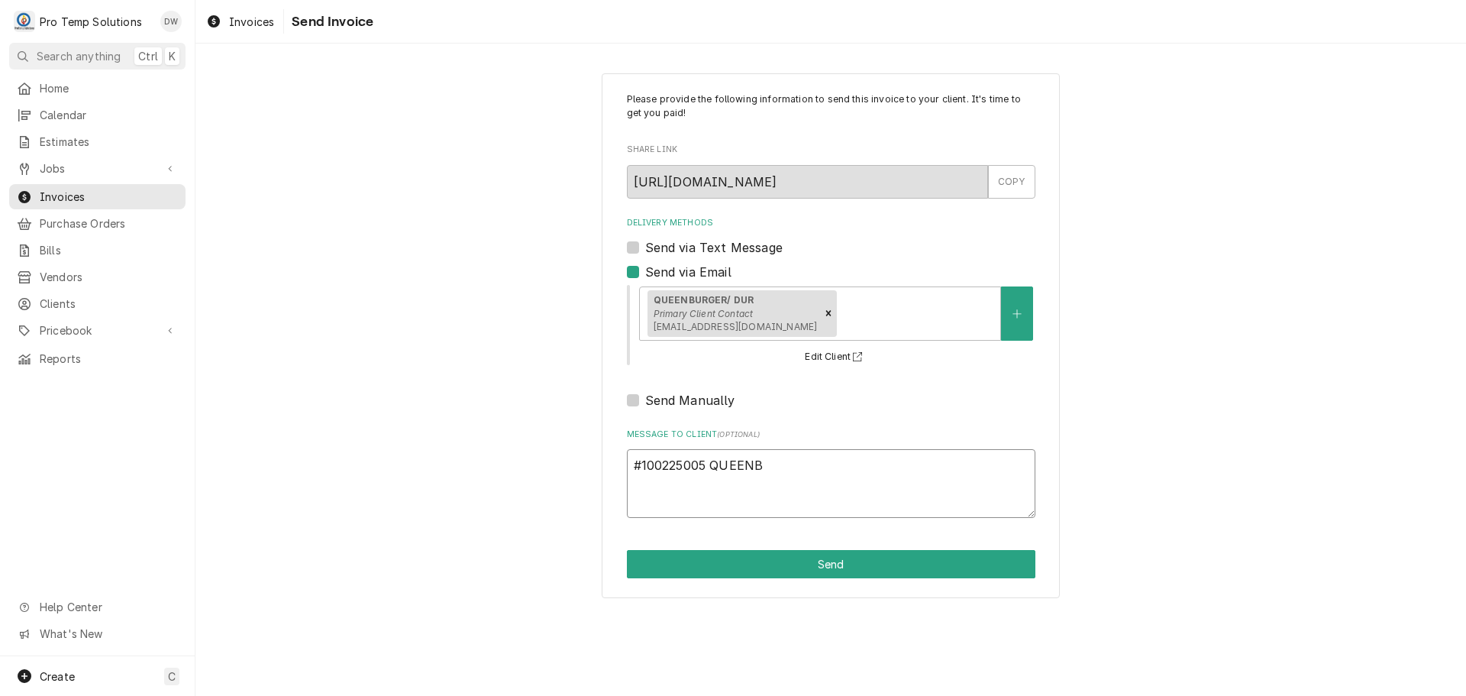
type textarea "x"
type textarea "#100225005 QUEENBU"
type textarea "x"
type textarea "#100225005 QUEENBUR"
type textarea "x"
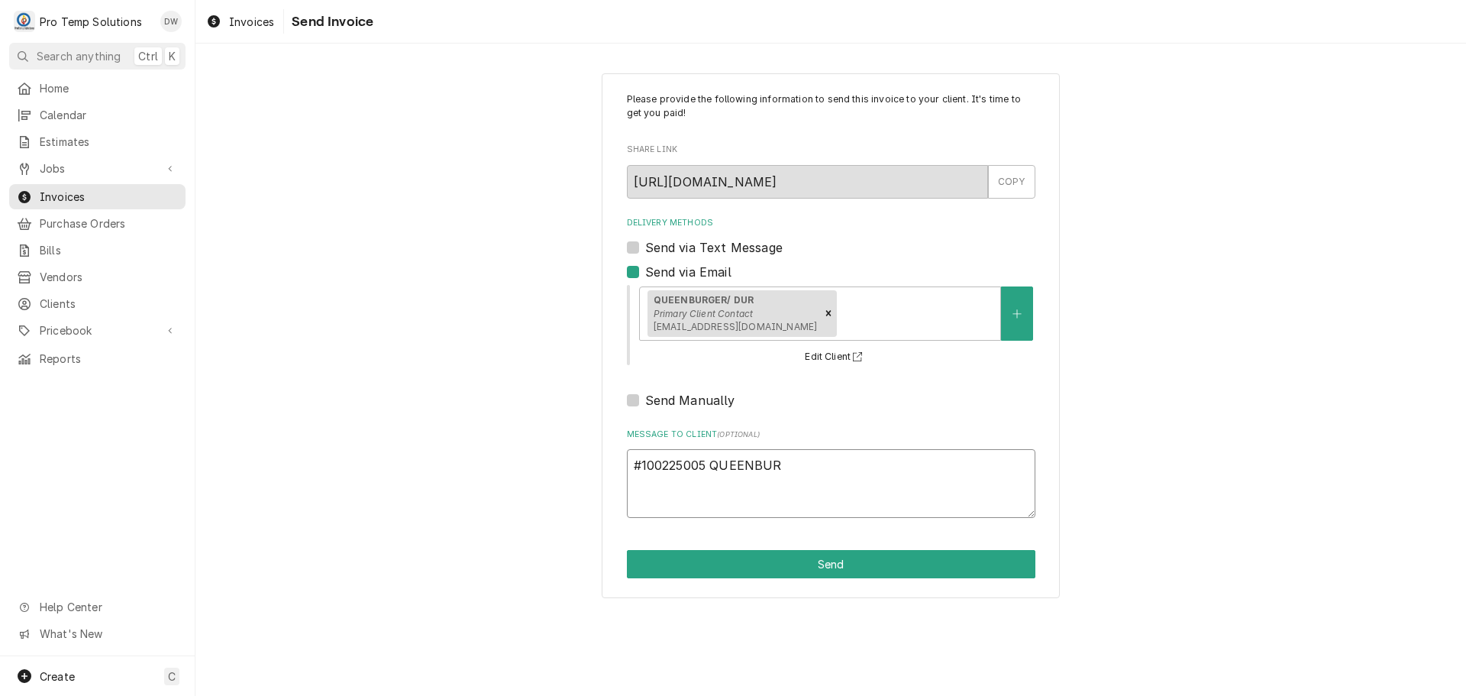
type textarea "#100225005 [GEOGRAPHIC_DATA]"
type textarea "x"
type textarea "#100225005 QUEENBURGE"
type textarea "x"
type textarea "#100225005 QUEENBURGER"
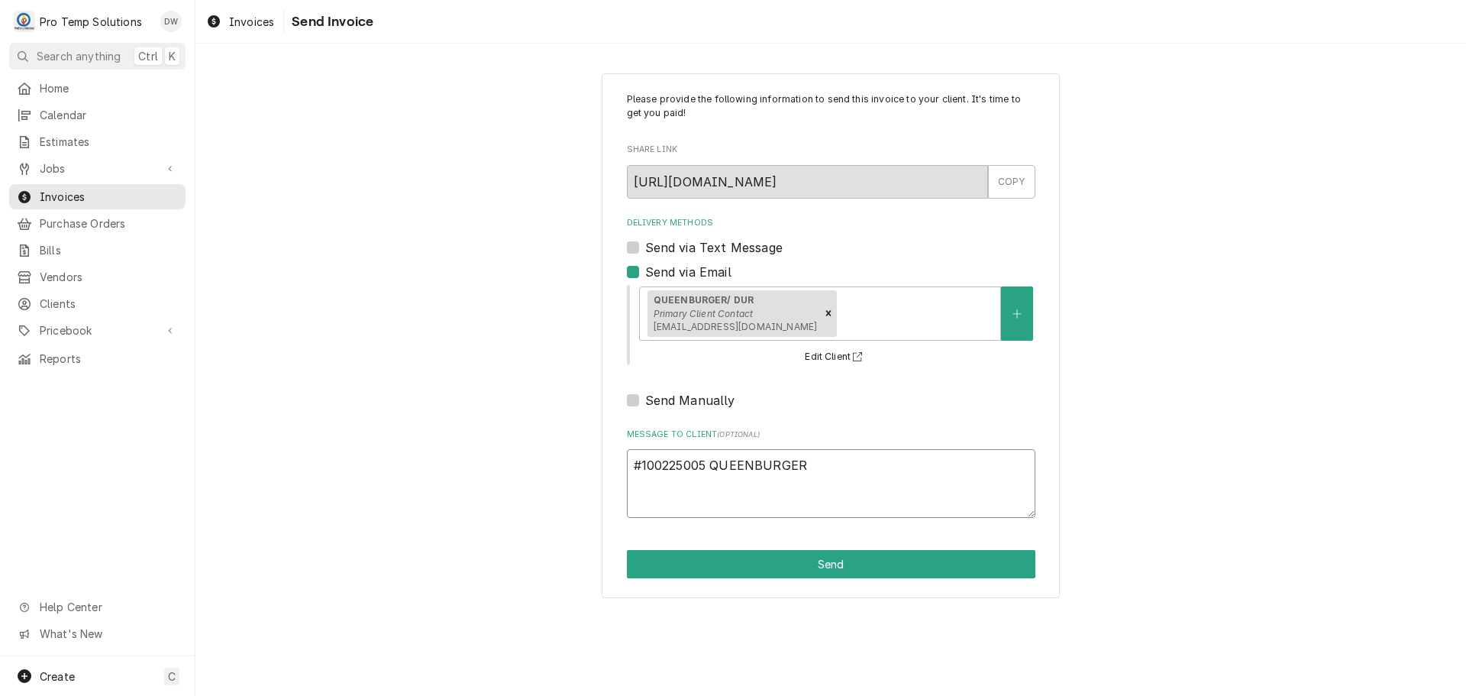
type textarea "x"
type textarea "#100225005 QUEENBURGER-"
type textarea "x"
type textarea "#100225005 QUEENBURGER-"
type textarea "x"
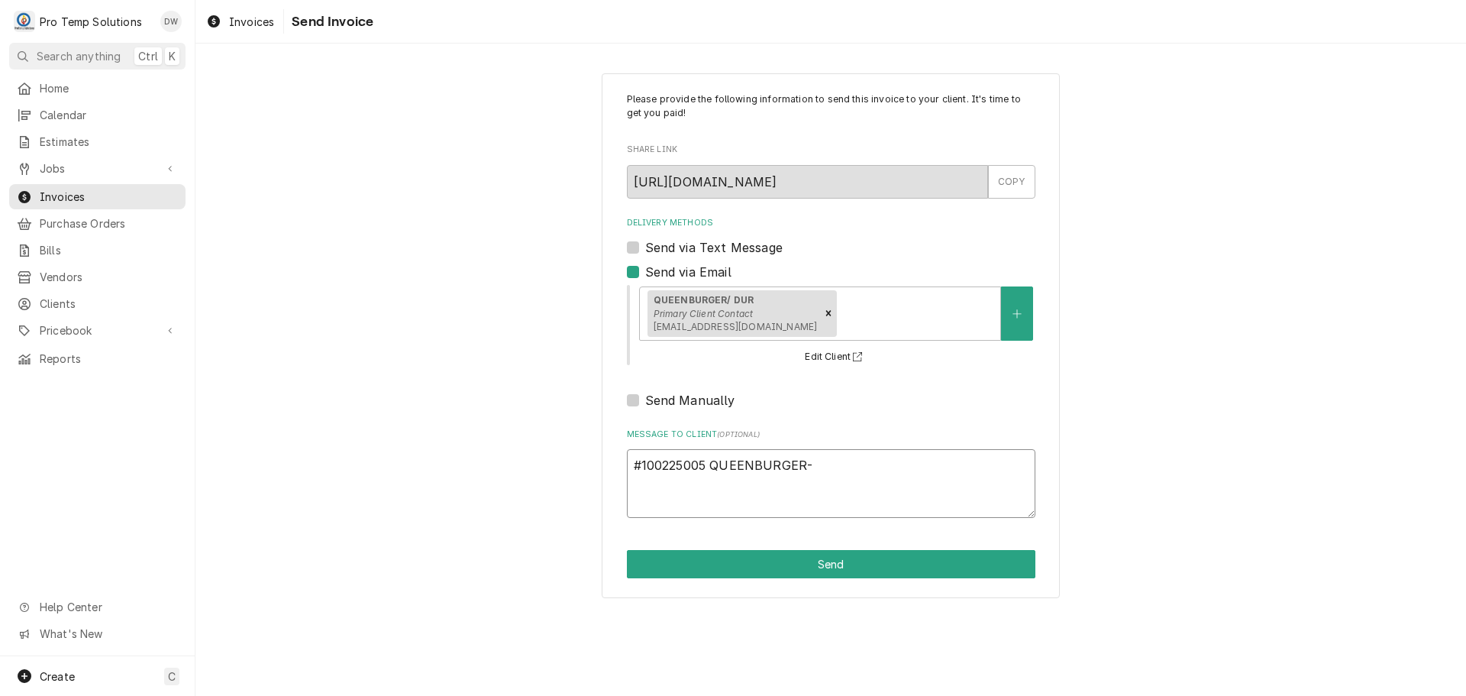
type textarea "#100225005 QUEENBURGER- M"
type textarea "x"
type textarea "#100225005 QUEENBURGER- MI"
type textarea "x"
type textarea "#100225005 QUEENBURGER- MIX"
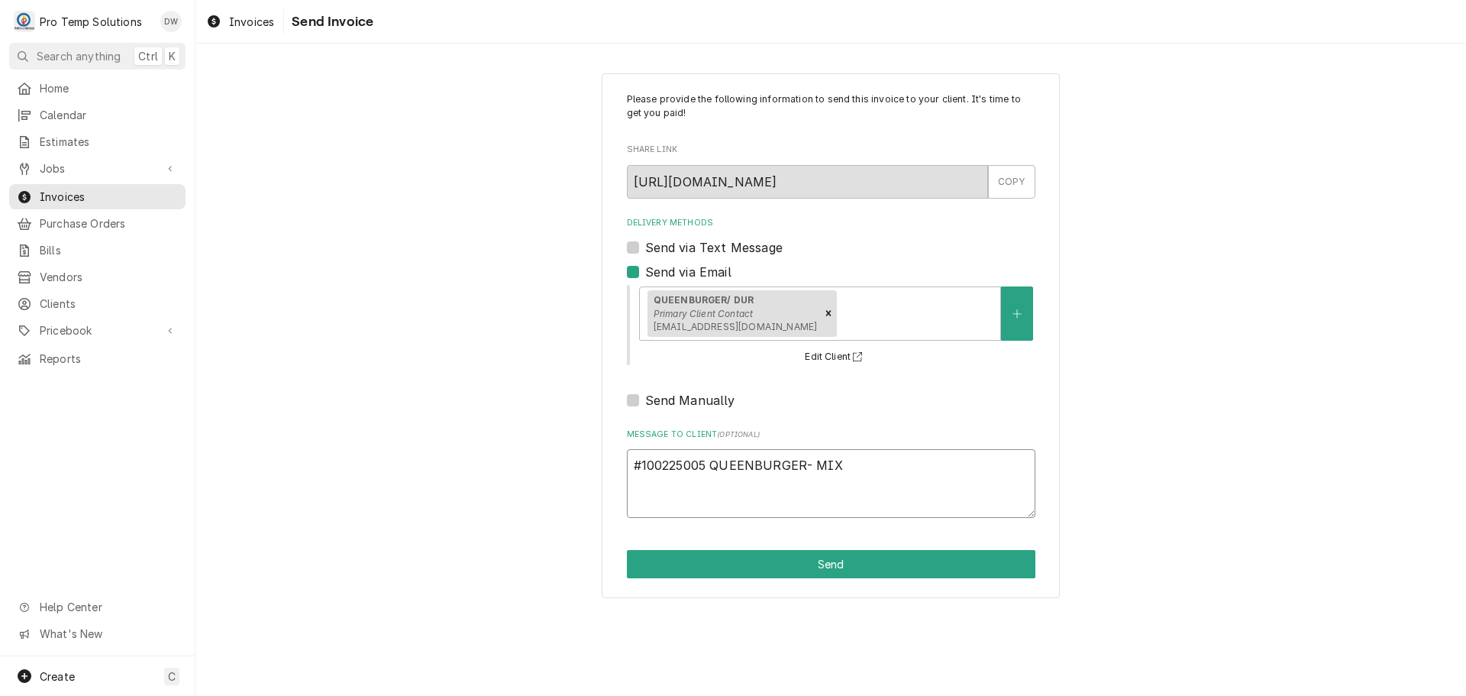
type textarea "x"
type textarea "#100225005 QUEENBURGER- MIXE"
type textarea "x"
type textarea "#100225005 QUEENBURGER- MIXER"
type textarea "x"
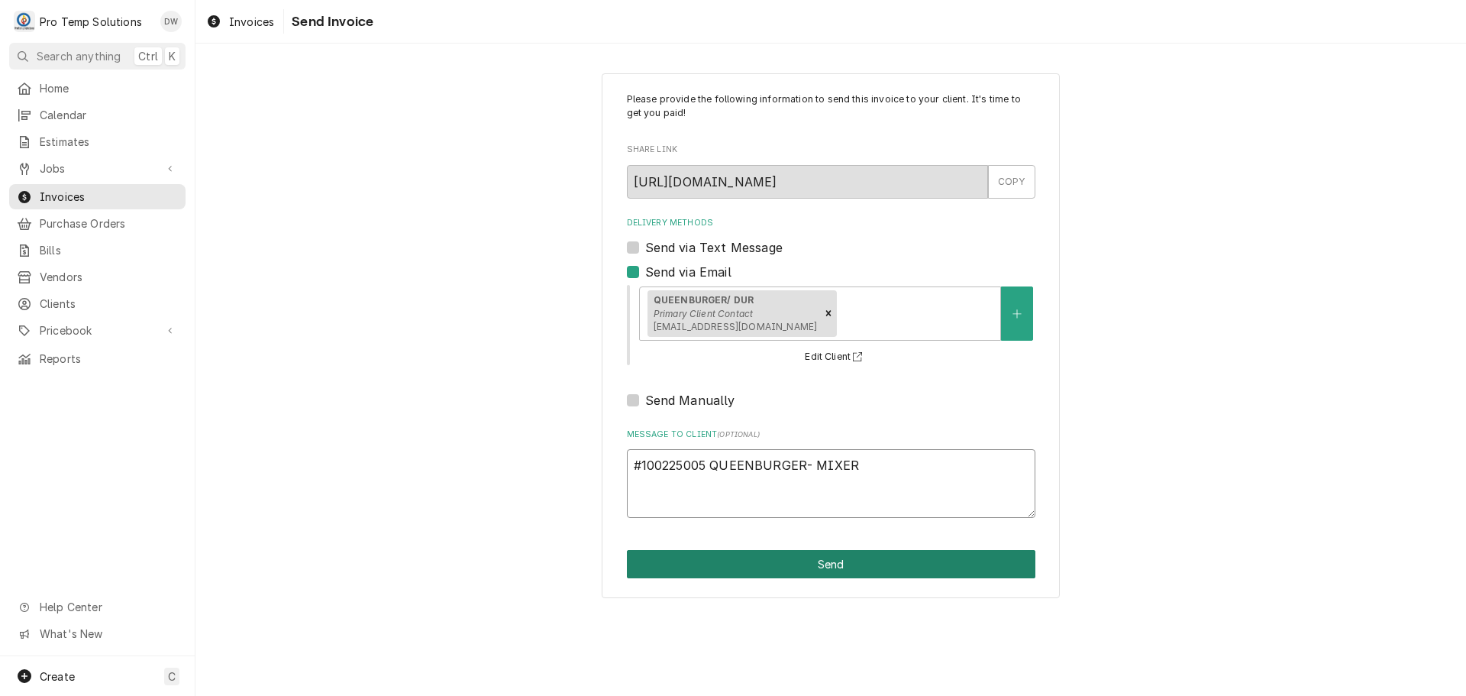
type textarea "#100225005 QUEENBURGER- MIXER"
click at [826, 564] on button "Send" at bounding box center [831, 564] width 408 height 28
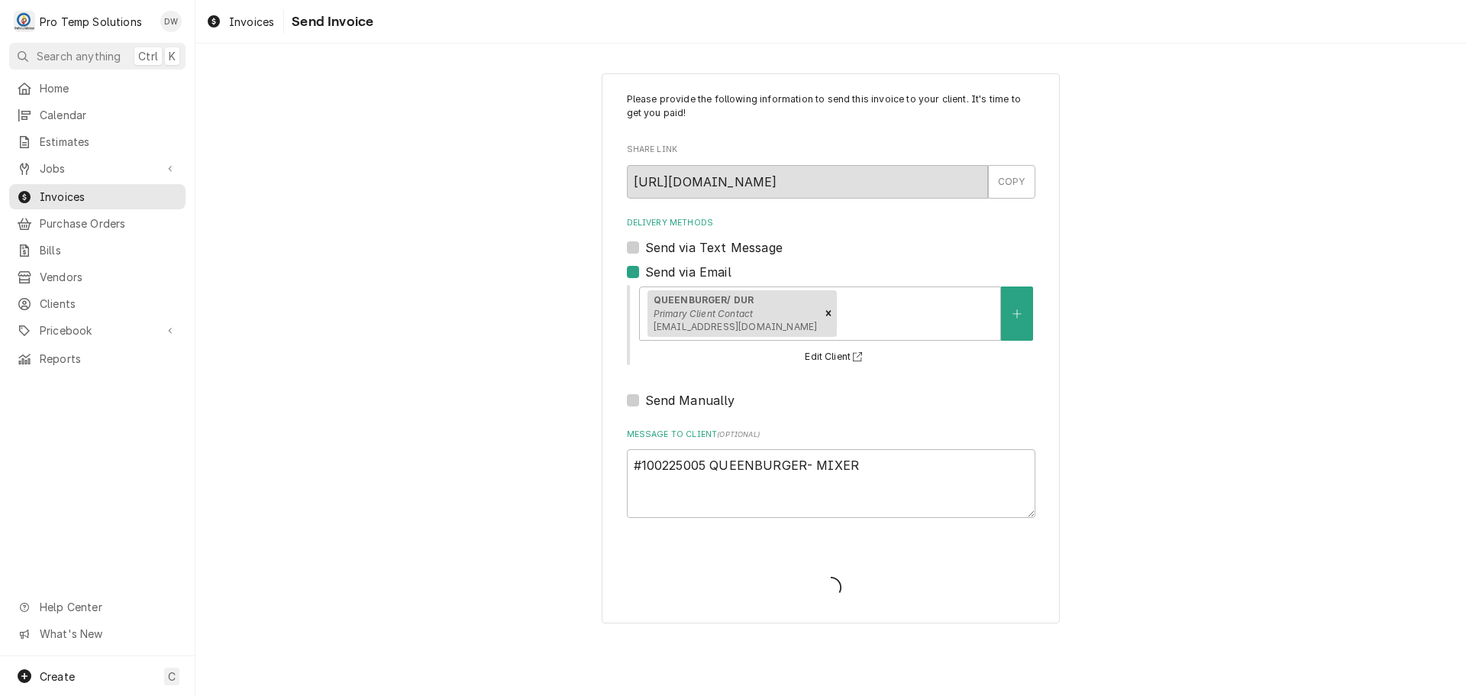
type textarea "x"
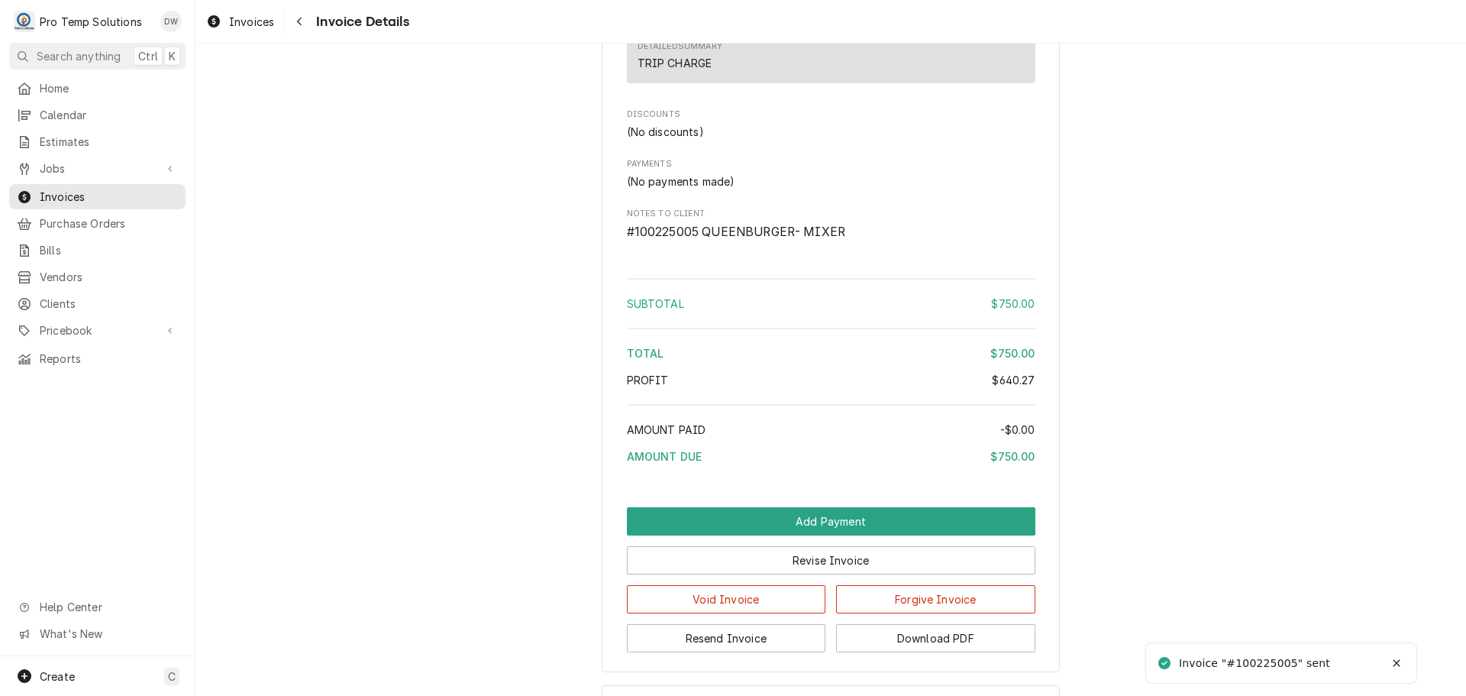
scroll to position [1719, 0]
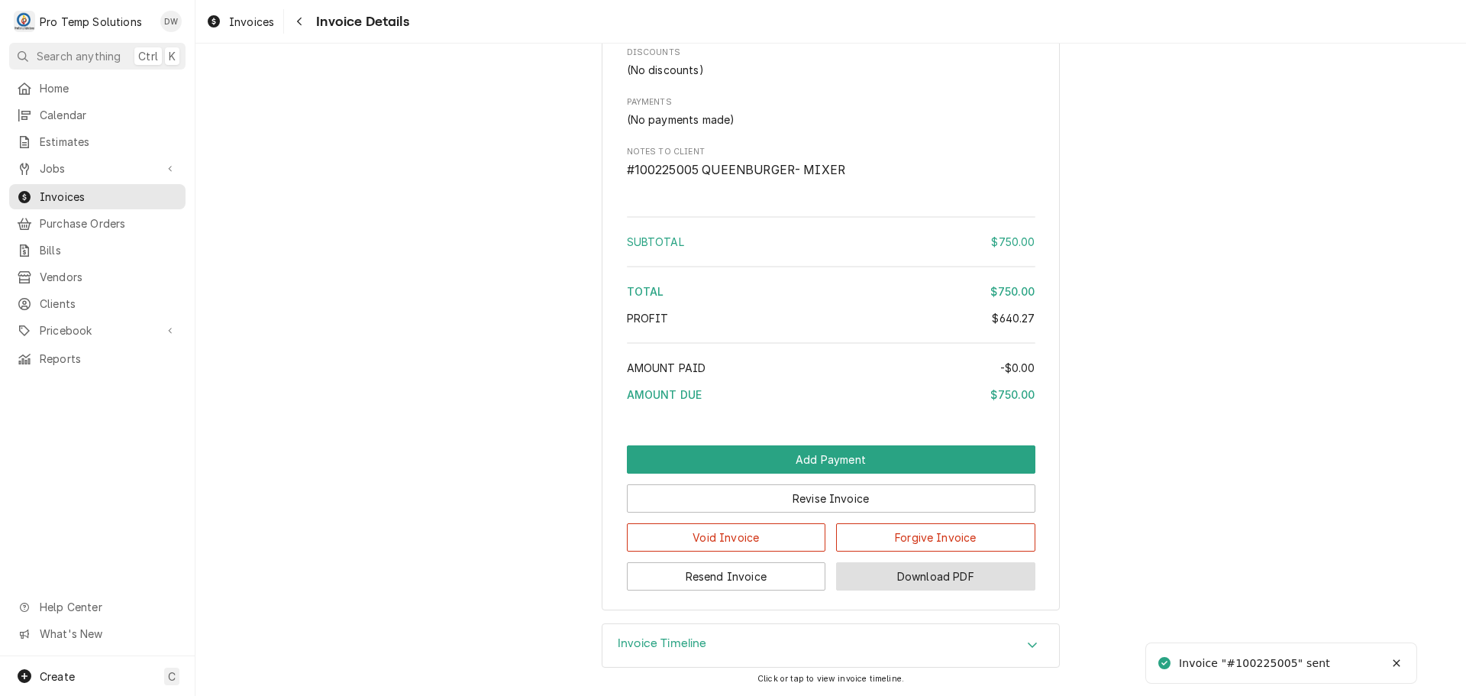
click at [917, 581] on button "Download PDF" at bounding box center [935, 576] width 199 height 28
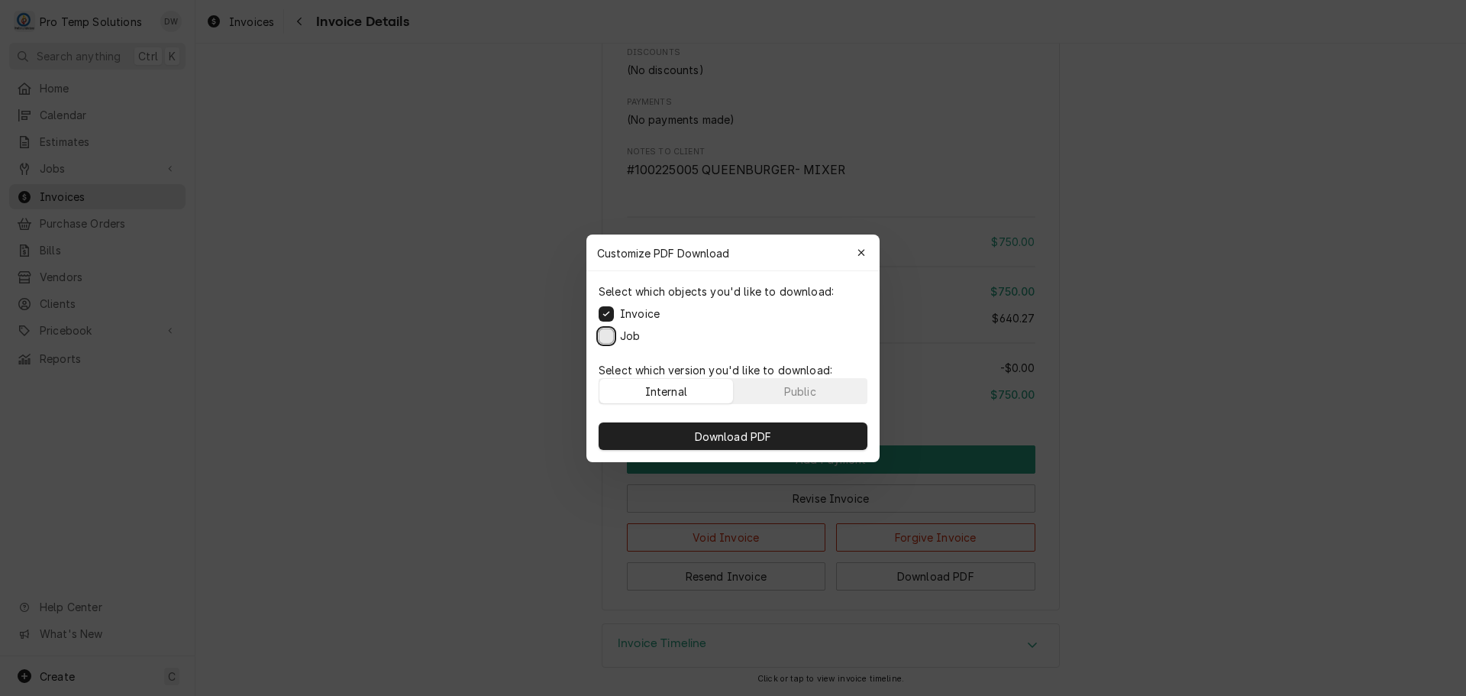
click at [600, 335] on button "Job" at bounding box center [606, 335] width 15 height 15
click at [751, 438] on span "Download PDF" at bounding box center [733, 436] width 83 height 16
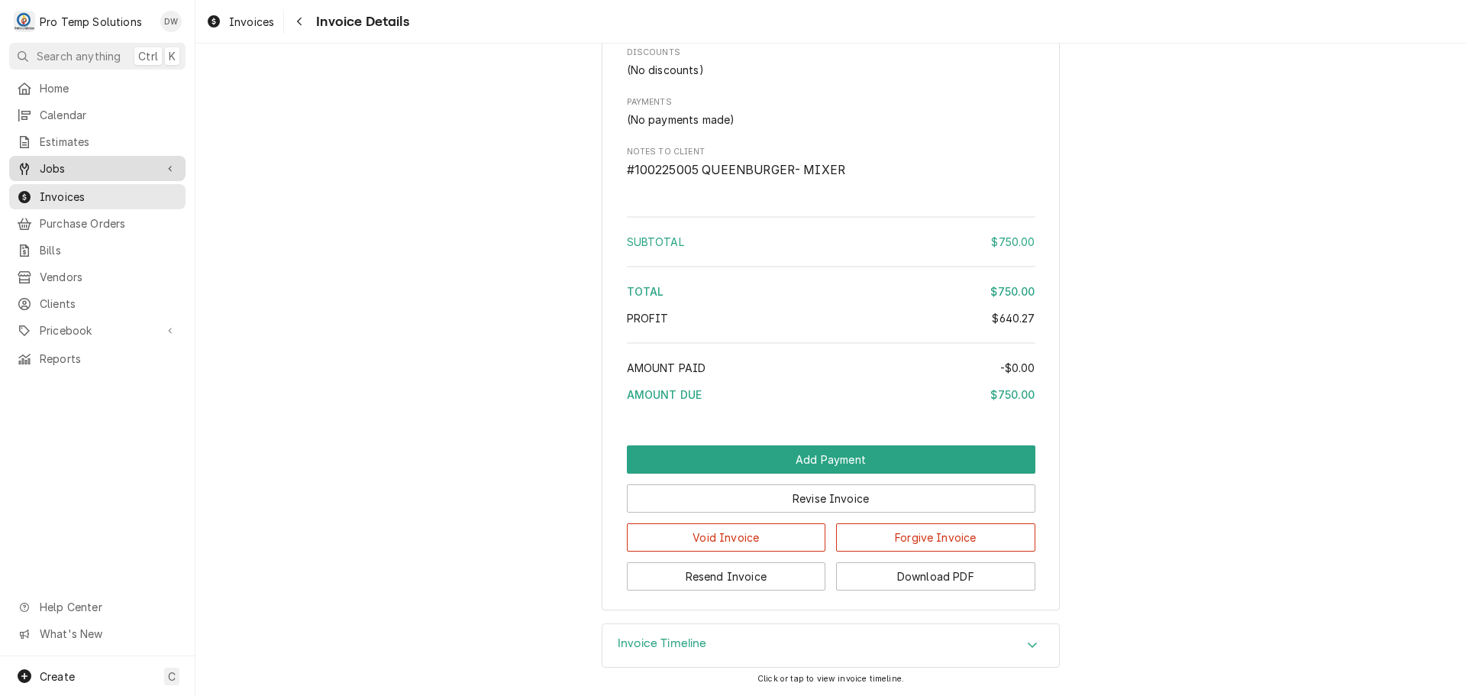
click at [56, 162] on span "Jobs" at bounding box center [97, 168] width 115 height 16
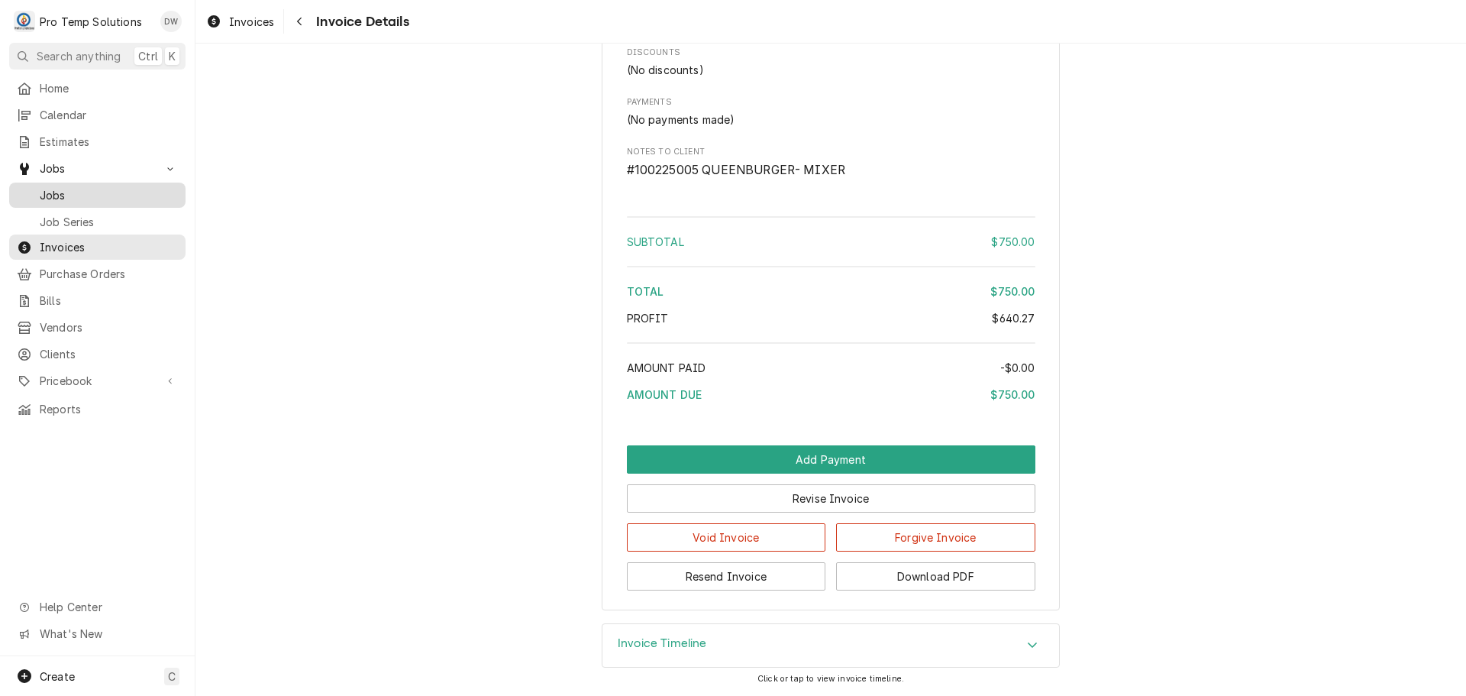
click at [47, 191] on span "Jobs" at bounding box center [109, 195] width 138 height 16
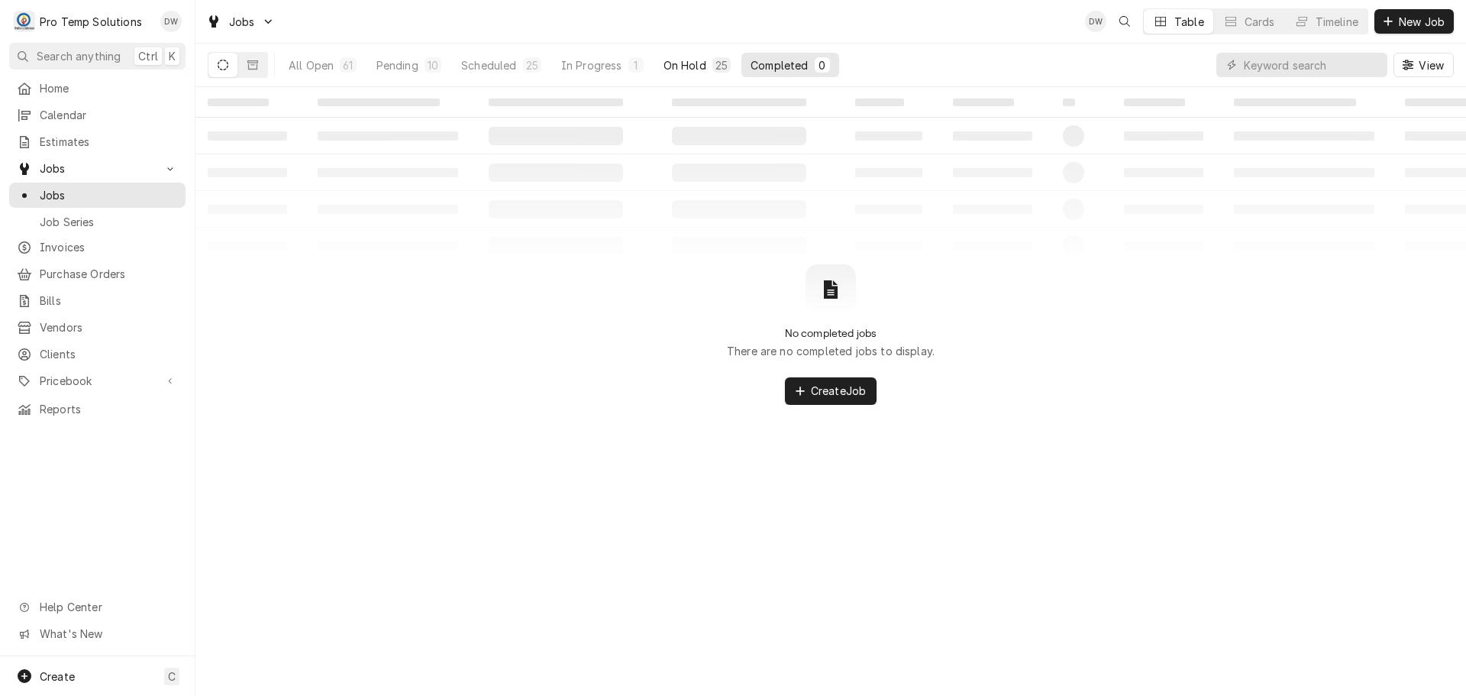
click at [692, 67] on div "On Hold" at bounding box center [685, 65] width 43 height 16
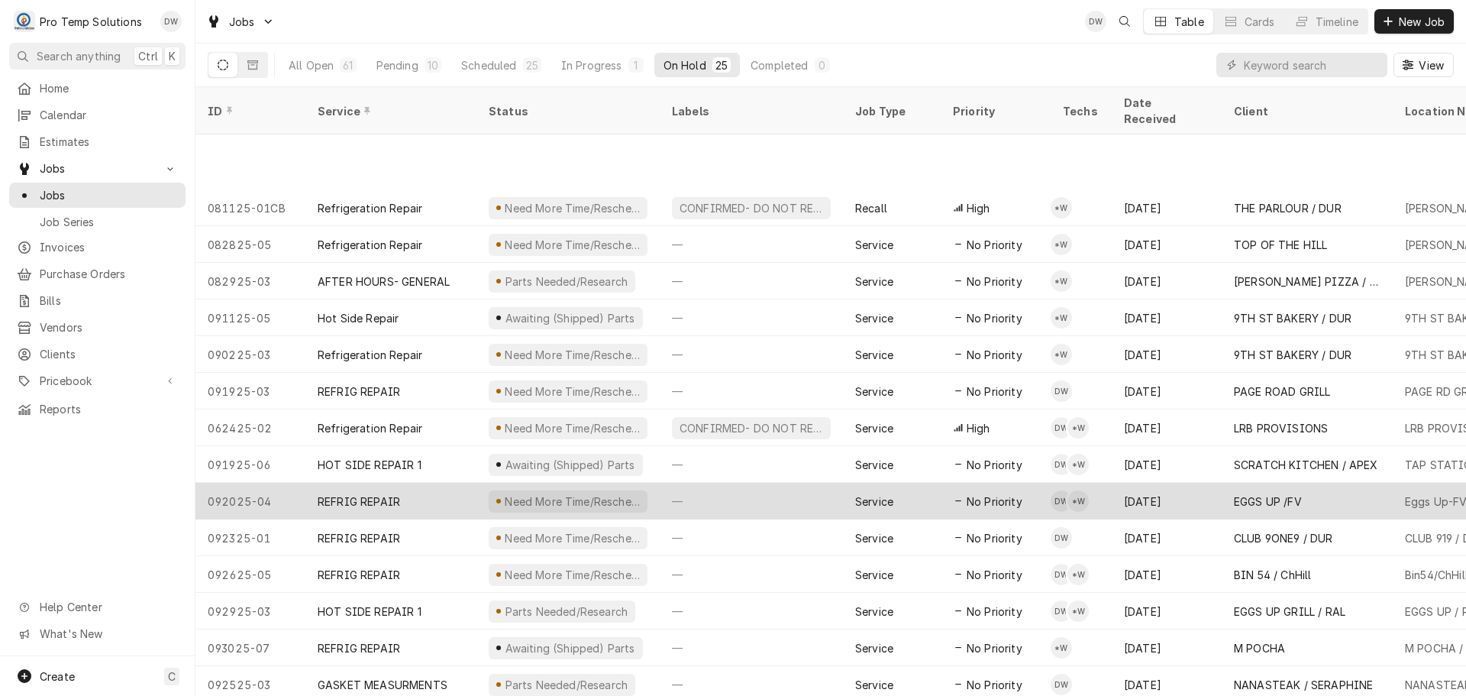
scroll to position [348, 0]
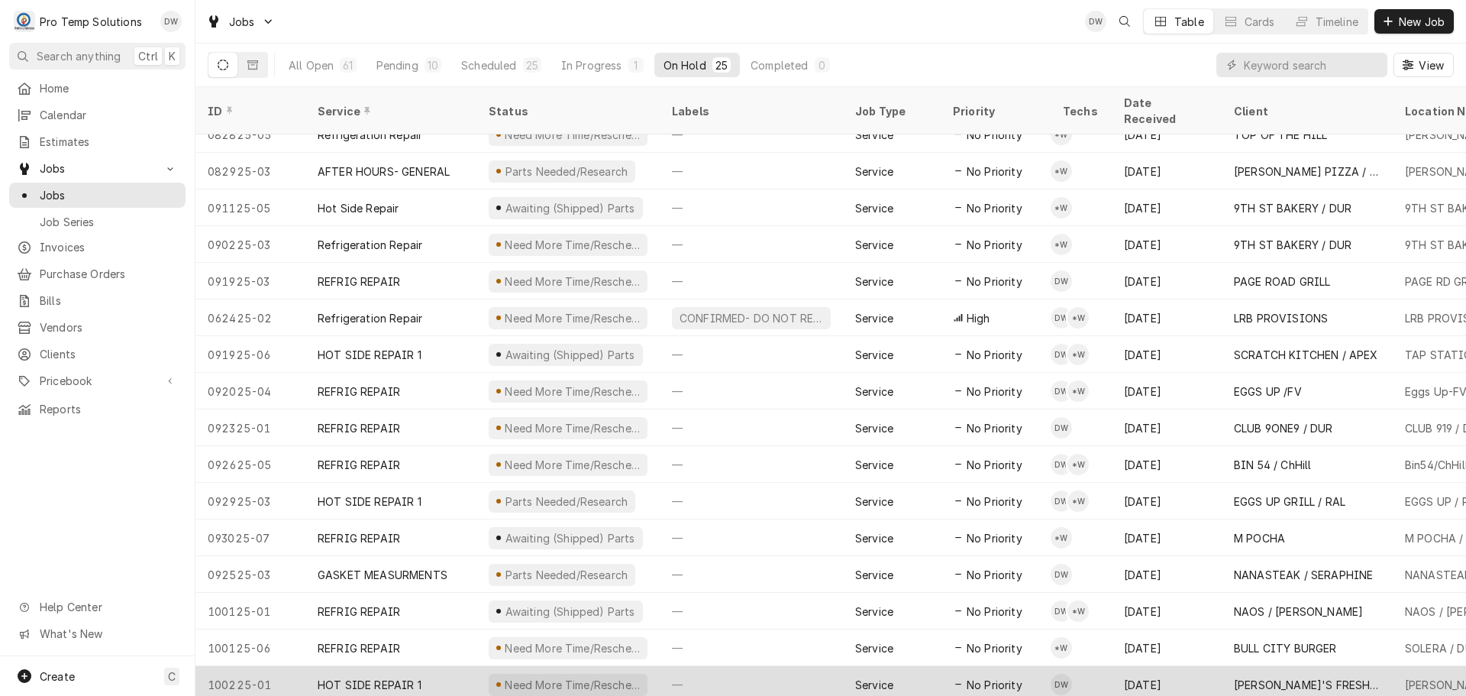
click at [742, 667] on div "—" at bounding box center [751, 684] width 183 height 37
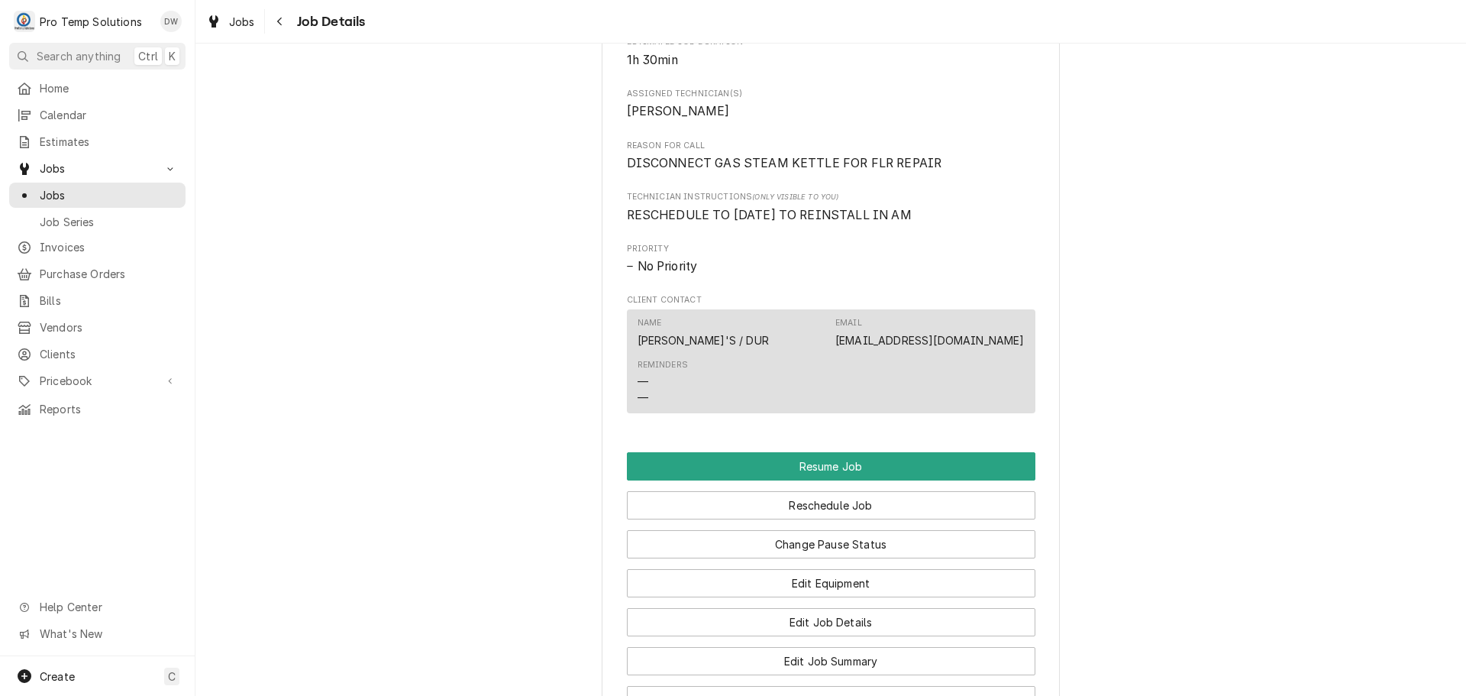
scroll to position [1222, 0]
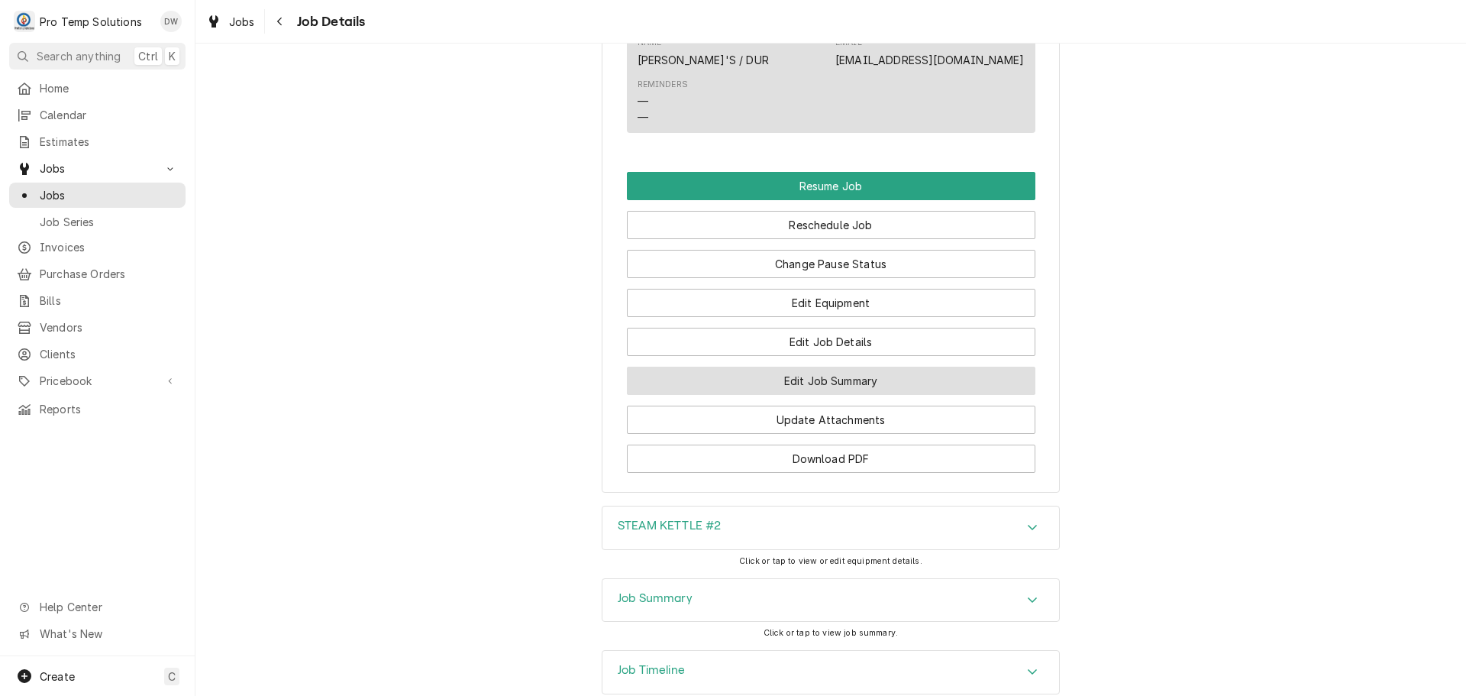
click at [817, 395] on button "Edit Job Summary" at bounding box center [831, 380] width 408 height 28
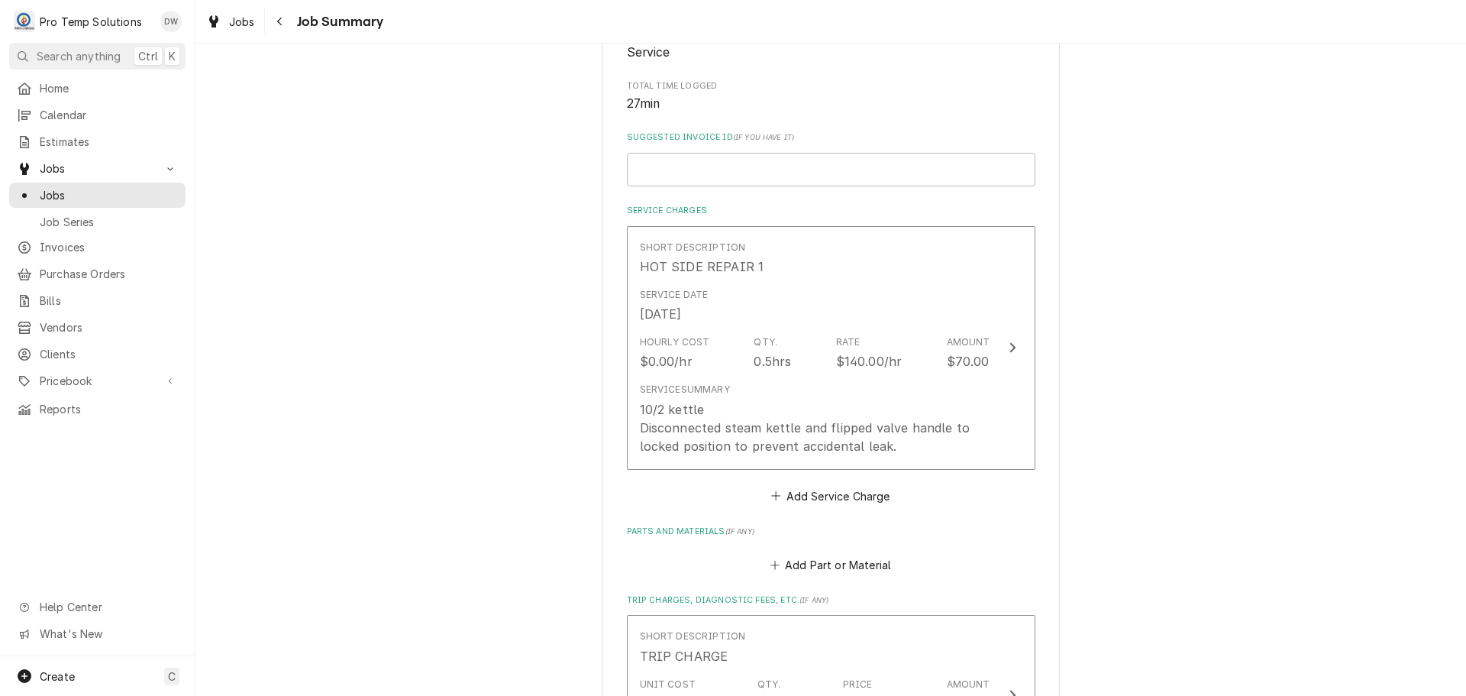
scroll to position [305, 0]
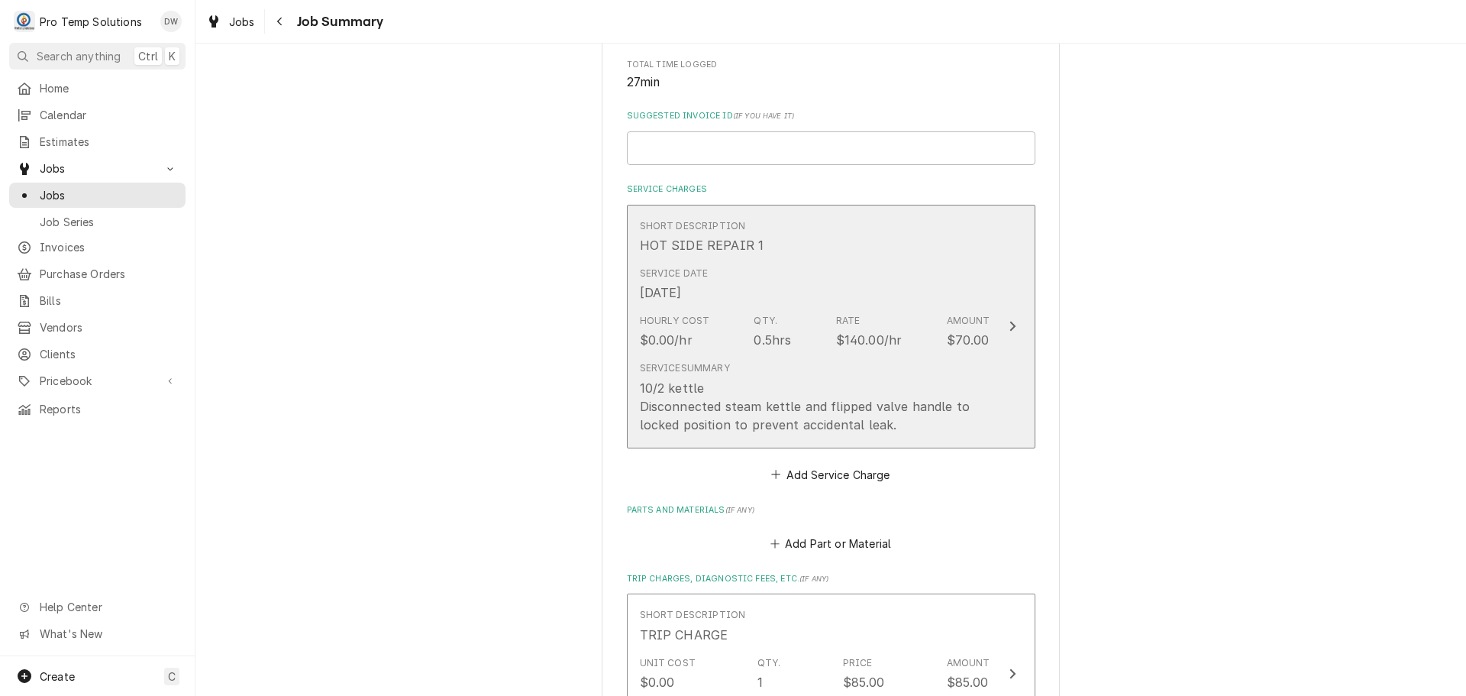
click at [706, 383] on div "10/2 kettle Disconnected steam kettle and flipped valve handle to locked positi…" at bounding box center [815, 406] width 350 height 55
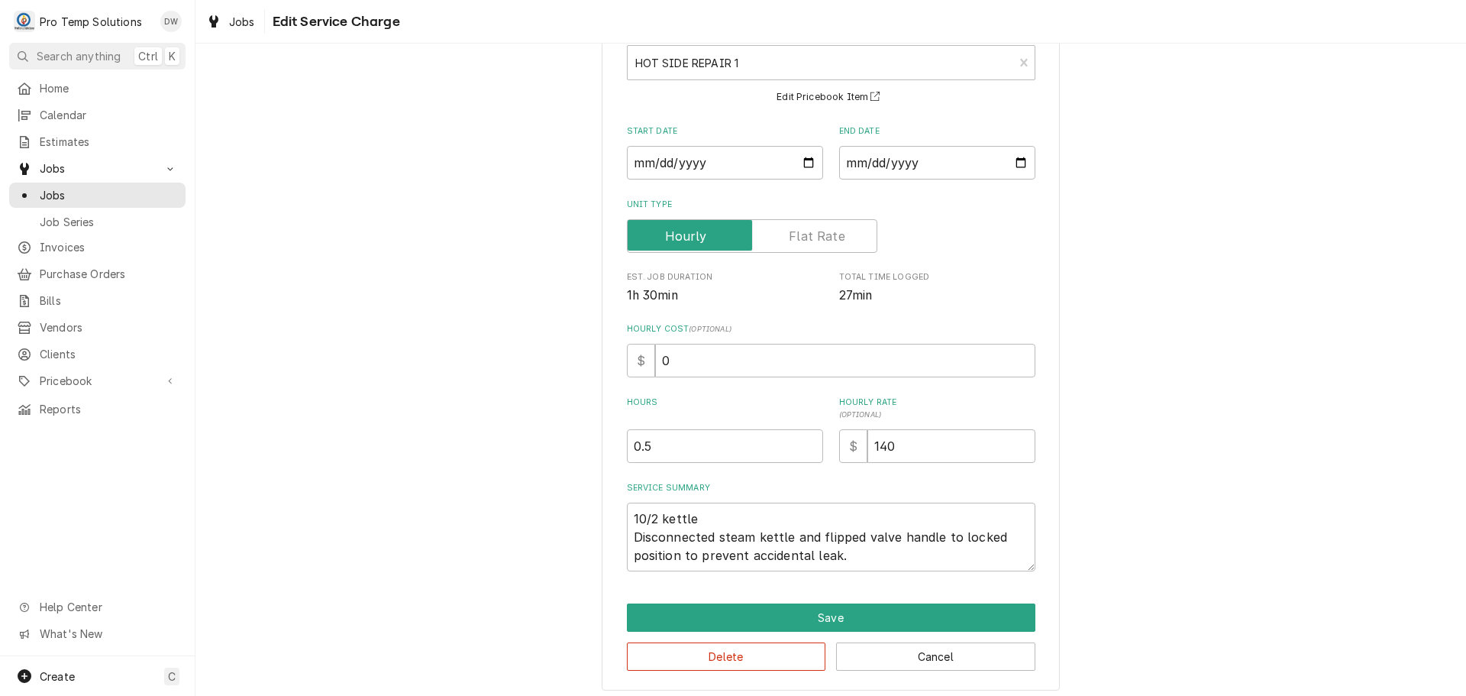
scroll to position [107, 0]
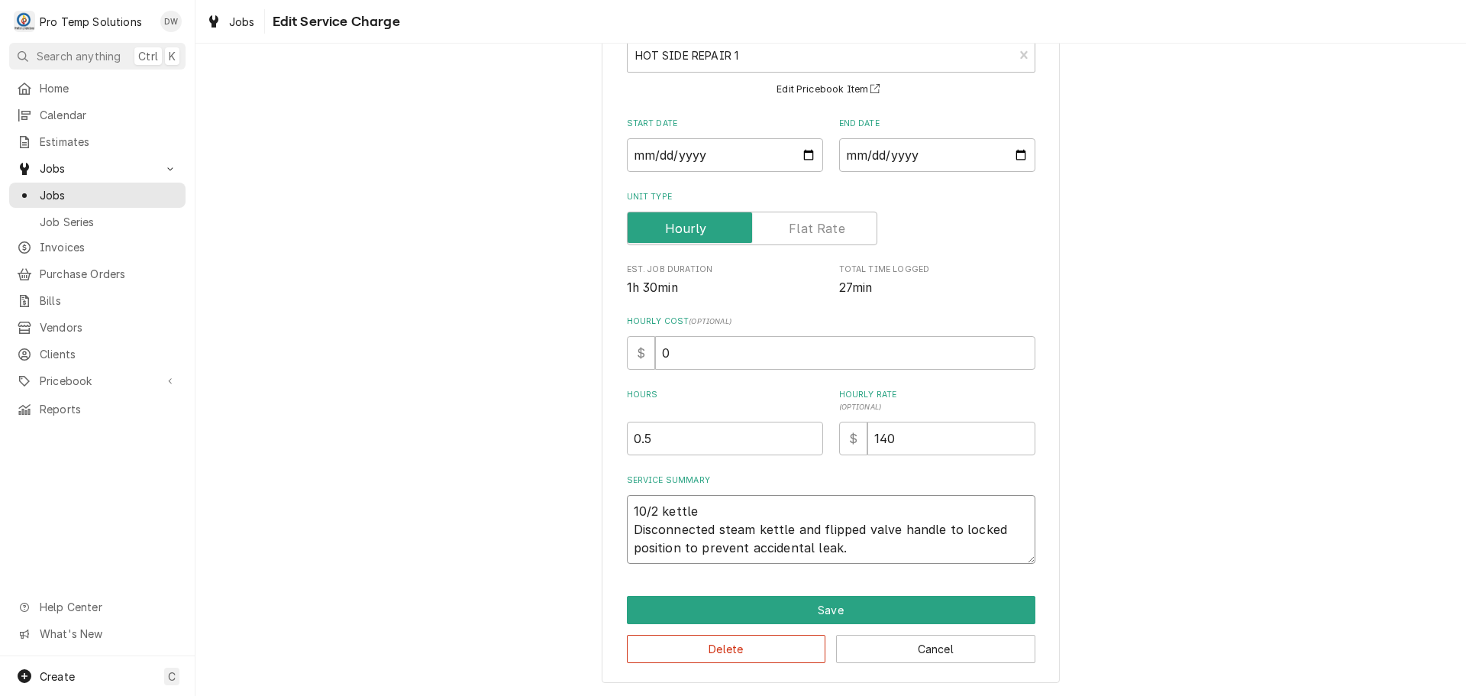
click at [705, 516] on textarea "10/2 kettle Disconnected steam kettle and flipped valve handle to locked positi…" at bounding box center [831, 529] width 408 height 69
type textarea "x"
type textarea "10/2 kettle Disconnected steam kettle and flipped valve handle to locked positi…"
type textarea "x"
type textarea "10/2 kettl Disconnected steam kettle and flipped valve handle to locked positio…"
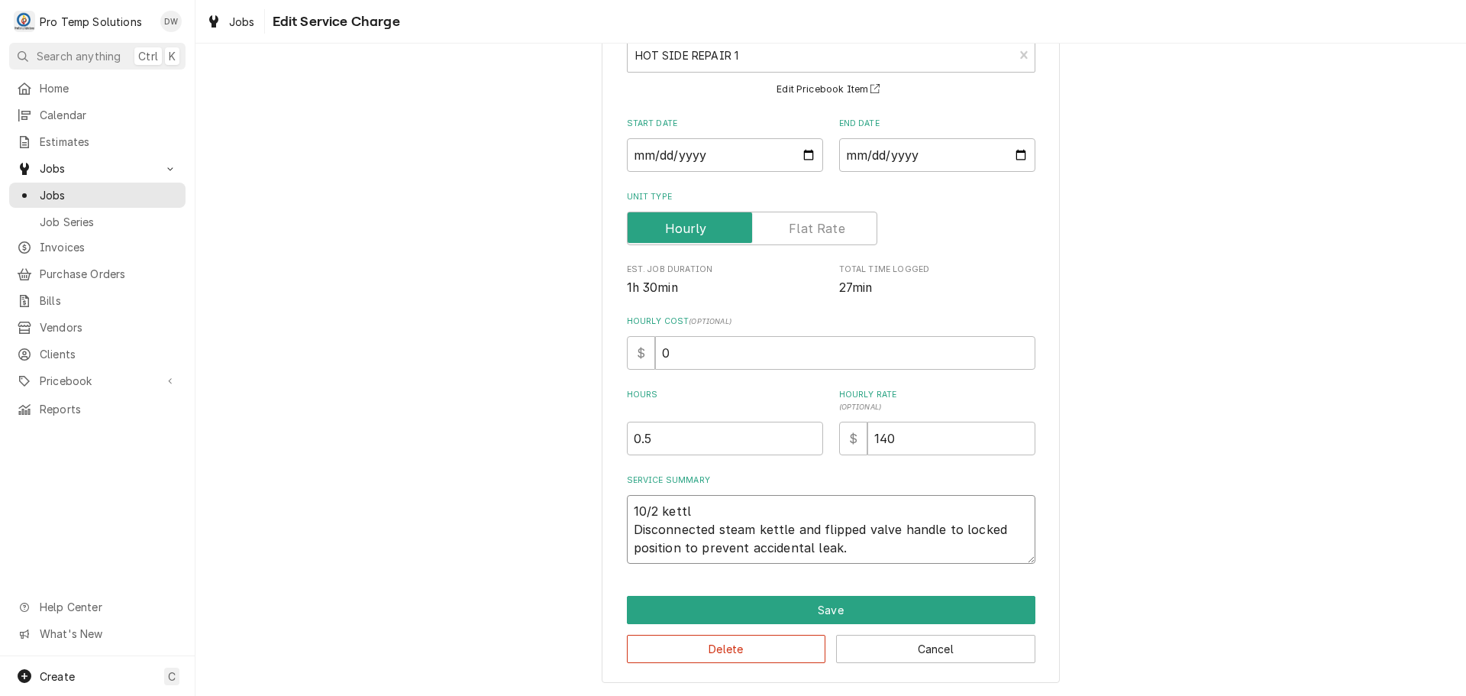
type textarea "x"
type textarea "10/2 kett Disconnected steam kettle and flipped valve handle to locked position…"
type textarea "x"
type textarea "10/2 ket Disconnected steam kettle and flipped valve handle to locked position …"
type textarea "x"
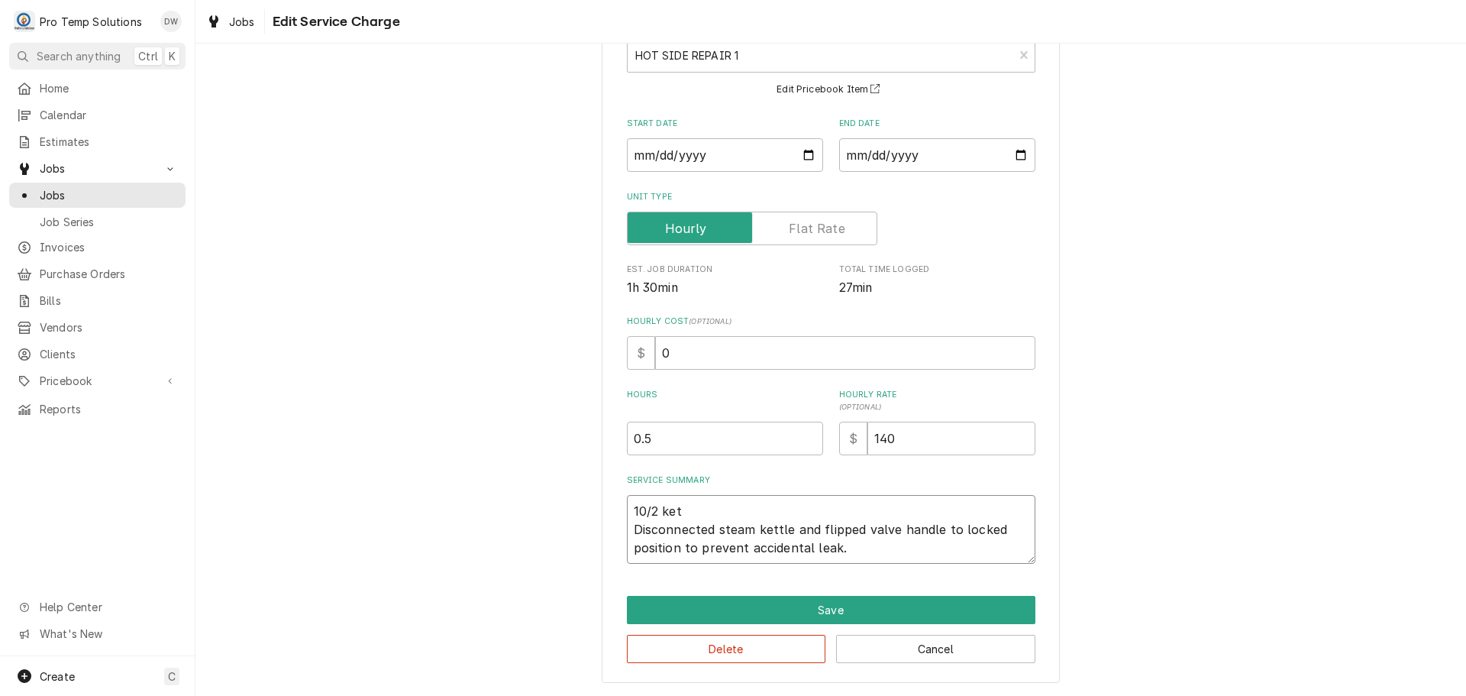
type textarea "10/2 ke Disconnected steam kettle and flipped valve handle to locked position t…"
type textarea "x"
type textarea "10/2 k Disconnected steam kettle and flipped valve handle to locked position to…"
type textarea "x"
type textarea "10/2 Disconnected steam kettle and flipped valve handle to locked position to p…"
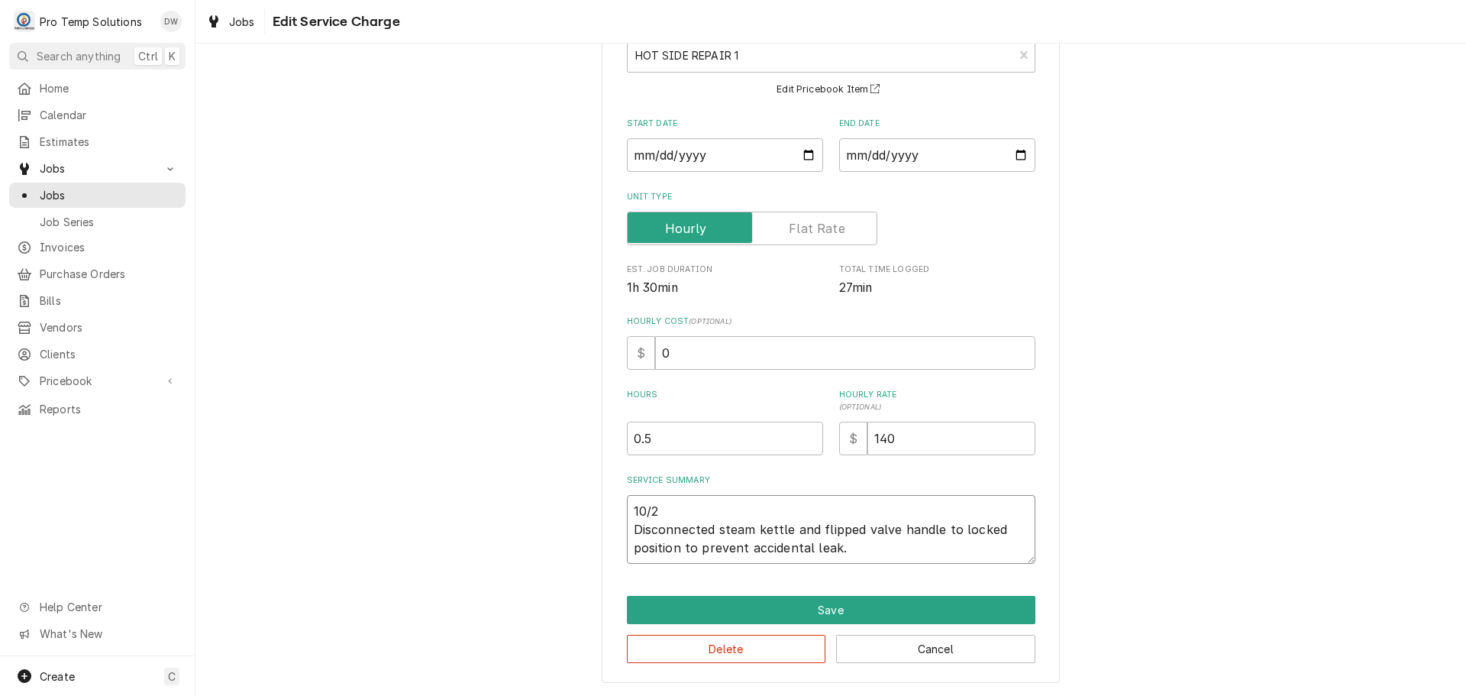
type textarea "x"
type textarea "10/ Disconnected steam kettle and flipped valve handle to locked position to pr…"
type textarea "x"
type textarea "10/0 Disconnected steam kettle and flipped valve handle to locked position to p…"
type textarea "x"
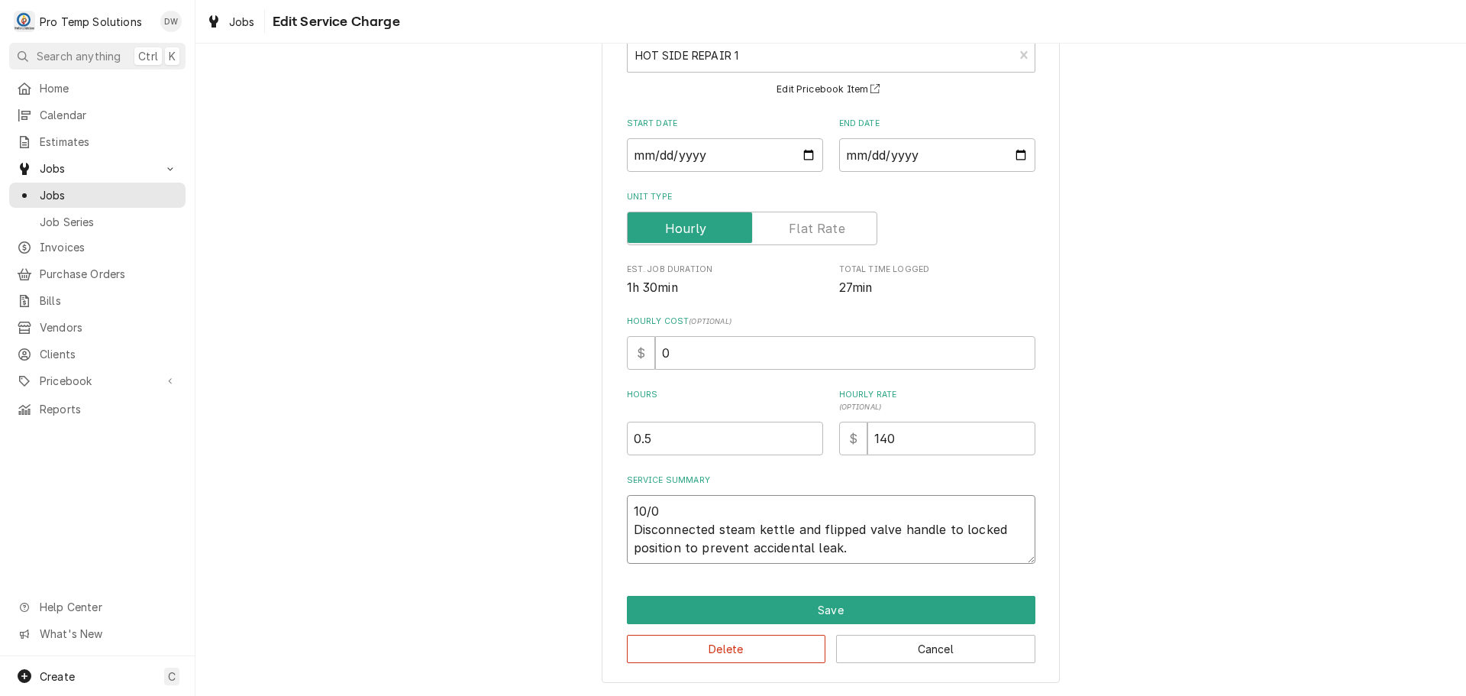
type textarea "10/03 Disconnected steam kettle and flipped valve handle to locked position to …"
type textarea "x"
type textarea "10/0 Disconnected steam kettle and flipped valve handle to locked position to p…"
type textarea "x"
type textarea "10/02 Disconnected steam kettle and flipped valve handle to locked position to …"
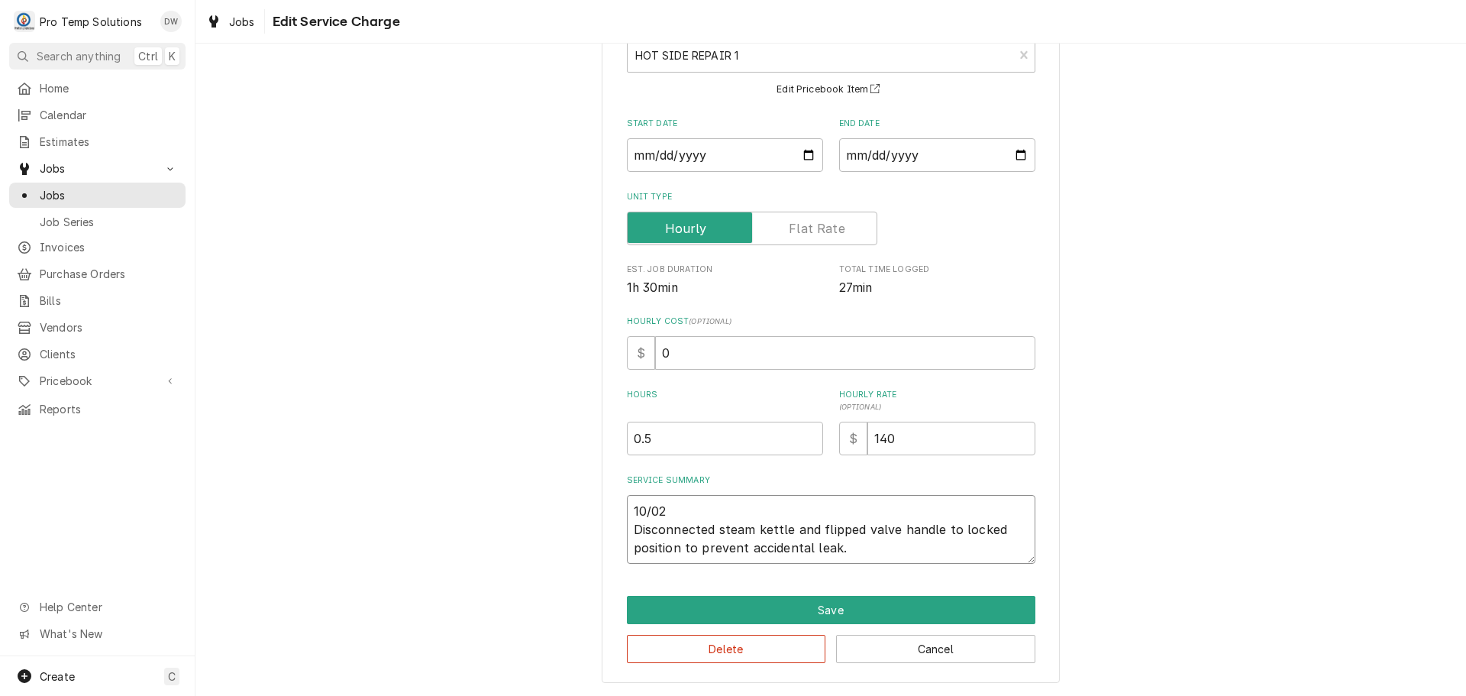
type textarea "x"
type textarea "10/02 Disconnected steam kettle and flipped valve handle to locked position to …"
type textarea "x"
type textarea "10/02 K Disconnected steam kettle and flipped valve handle to locked position t…"
type textarea "x"
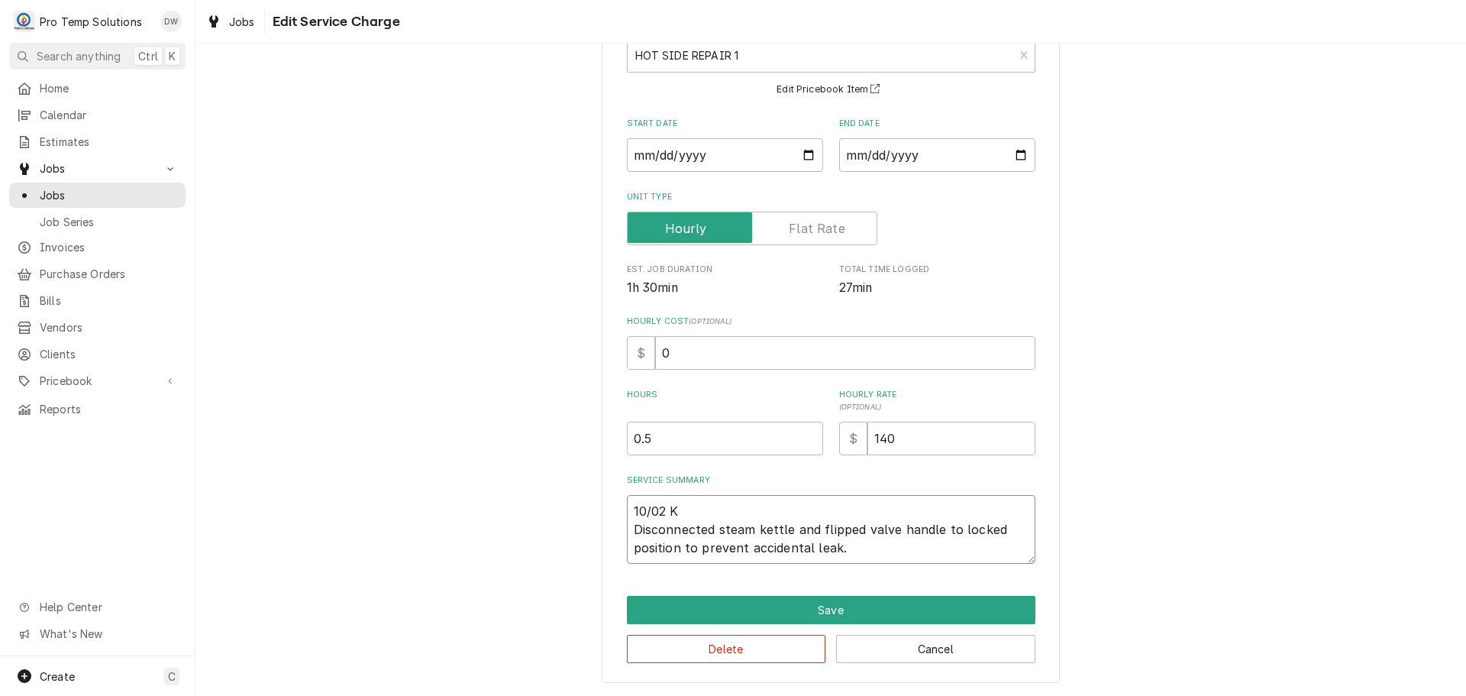
type textarea "10/02 KE Disconnected steam kettle and flipped valve handle to locked position …"
type textarea "x"
type textarea "10/02 KET Disconnected steam kettle and flipped valve handle to locked position…"
type textarea "x"
type textarea "10/02 KETT Disconnected steam kettle and flipped valve handle to locked positio…"
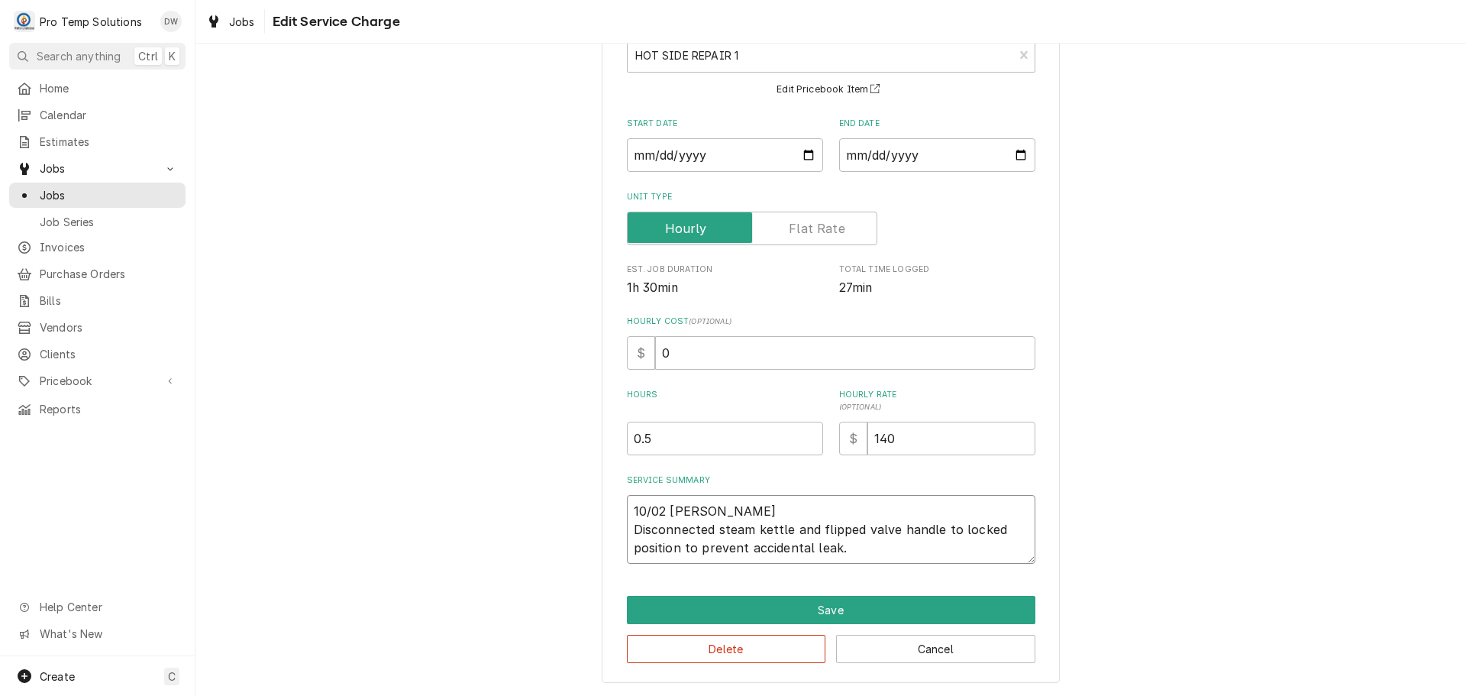
type textarea "x"
type textarea "10/02 KETTL Disconnected steam kettle and flipped valve handle to locked positi…"
type textarea "x"
type textarea "10/02 KETTLE Disconnected steam kettle and flipped valve handle to locked posit…"
type textarea "x"
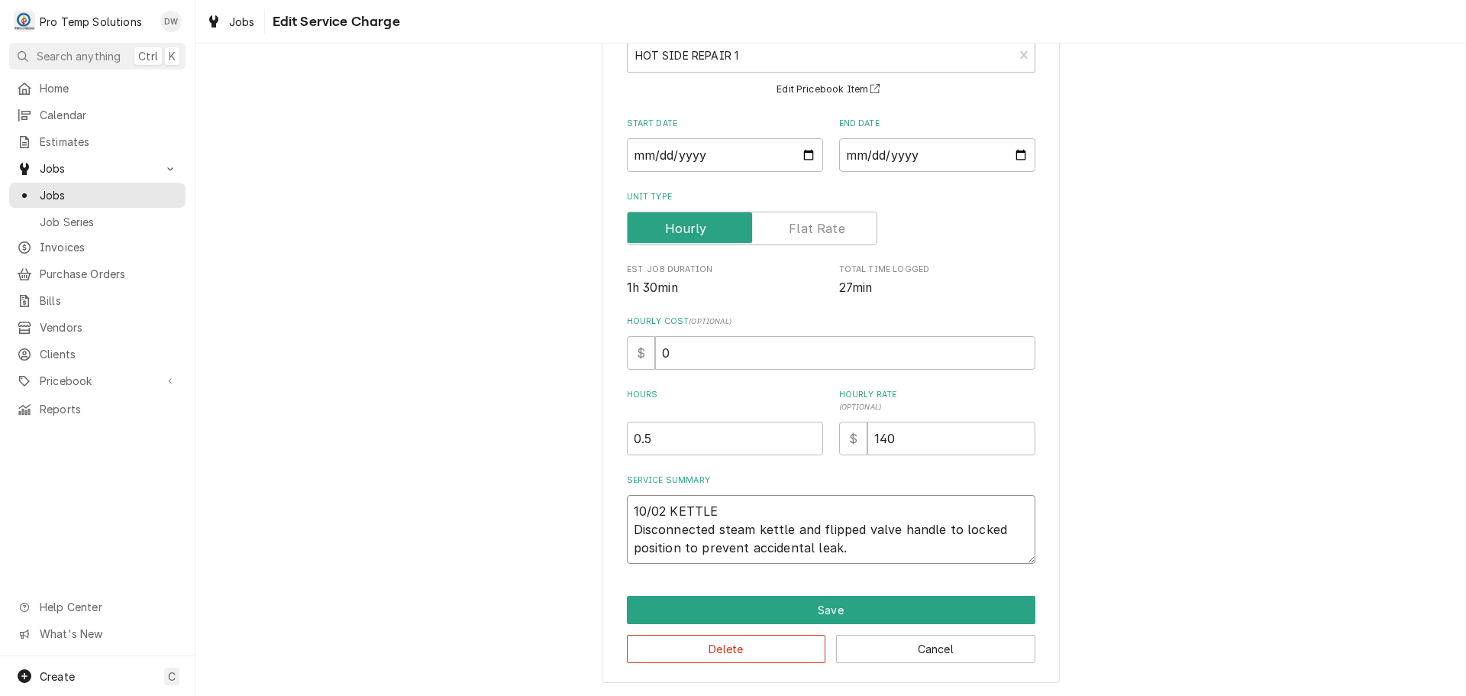
type textarea "10/02 KETTLE Disconnected steam kettle and flipped valve handle to locked posit…"
type textarea "x"
type textarea "10/02 KETTLE 3 Disconnected steam kettle and flipped valve handle to locked pos…"
type textarea "x"
type textarea "10/02 KETTLE 32 Disconnected steam kettle and flipped valve handle to locked po…"
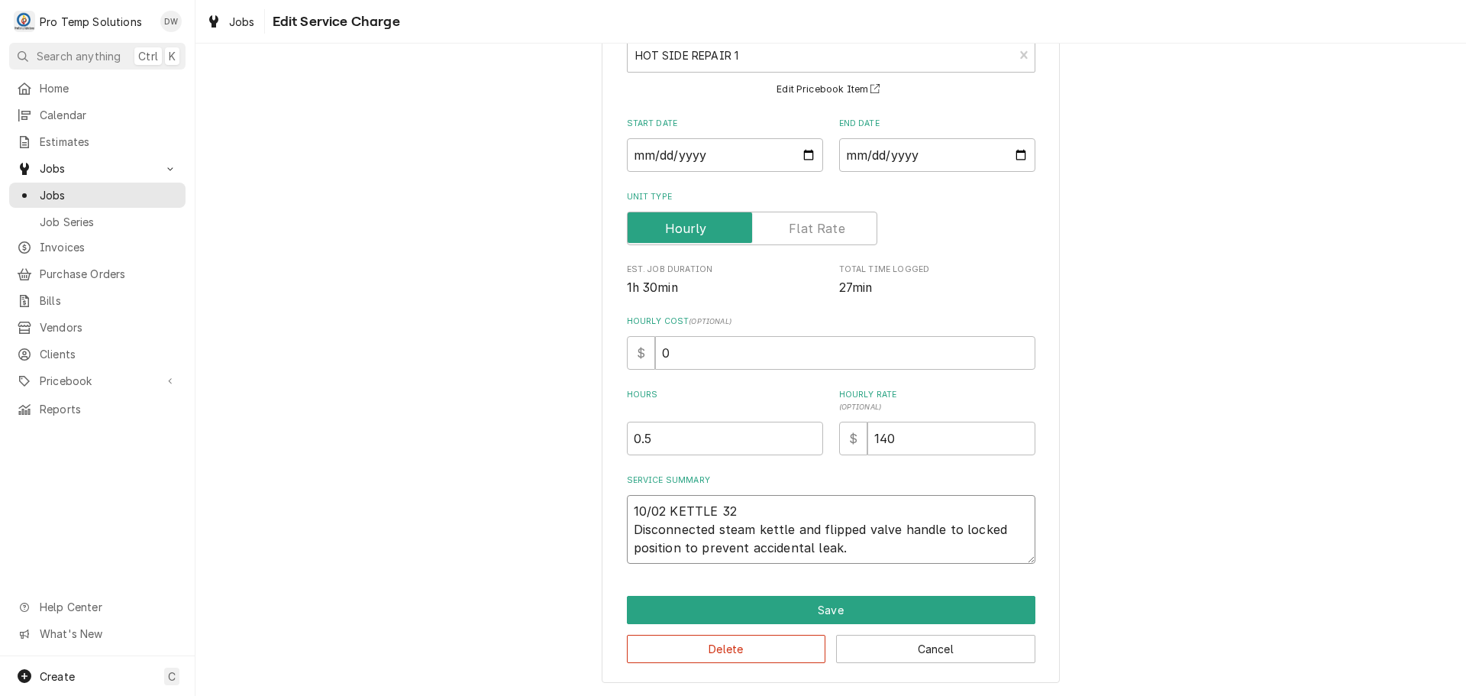
type textarea "x"
type textarea "10/02 KETTLE 320 Disconnected steam kettle and flipped valve handle to locked p…"
type textarea "x"
type textarea "10/02 KETTLE 320- Disconnected steam kettle and flipped valve handle to locked …"
type textarea "x"
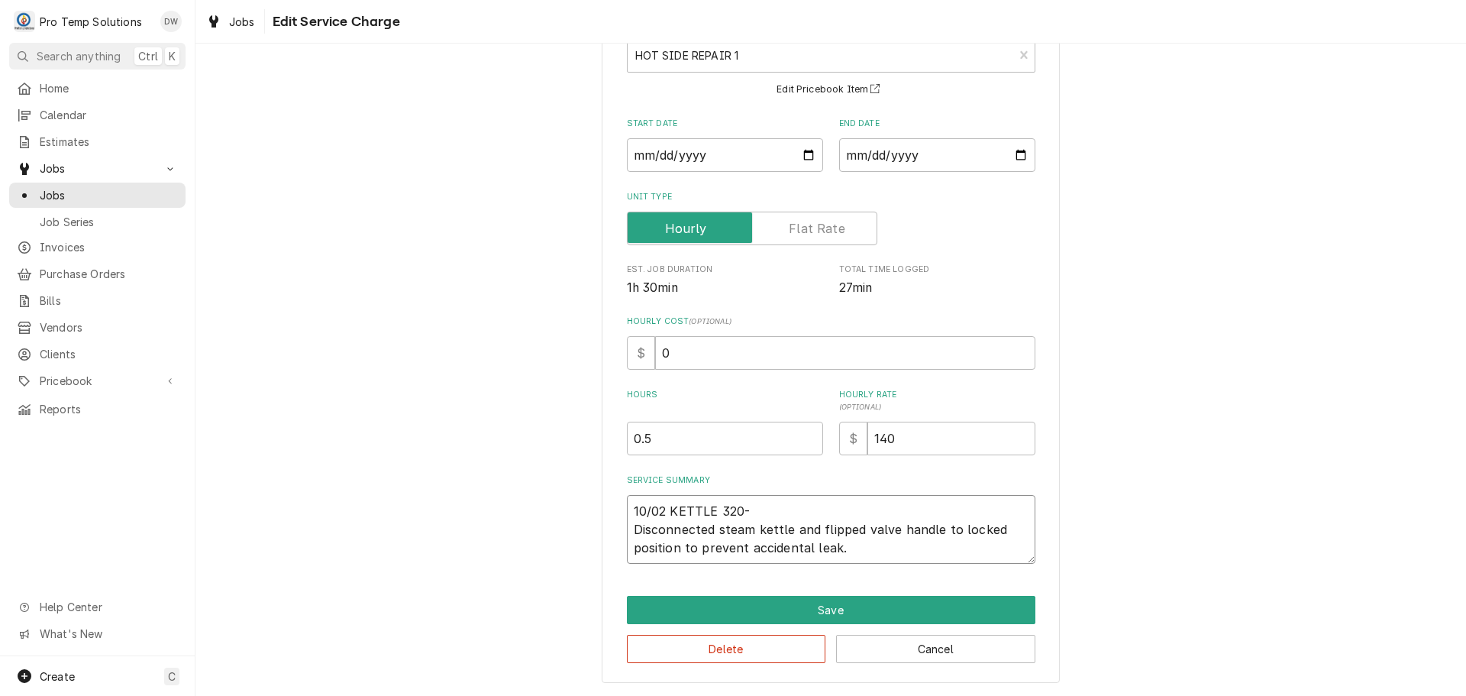
type textarea "10/02 KETTLE 320-3 Disconnected steam kettle and flipped valve handle to locked…"
type textarea "x"
type textarea "10/02 KETTLE 320-35 Disconnected steam kettle and flipped valve handle to locke…"
type textarea "x"
type textarea "10/02 KETTLE 320-350 Disconnected steam kettle and flipped valve handle to lock…"
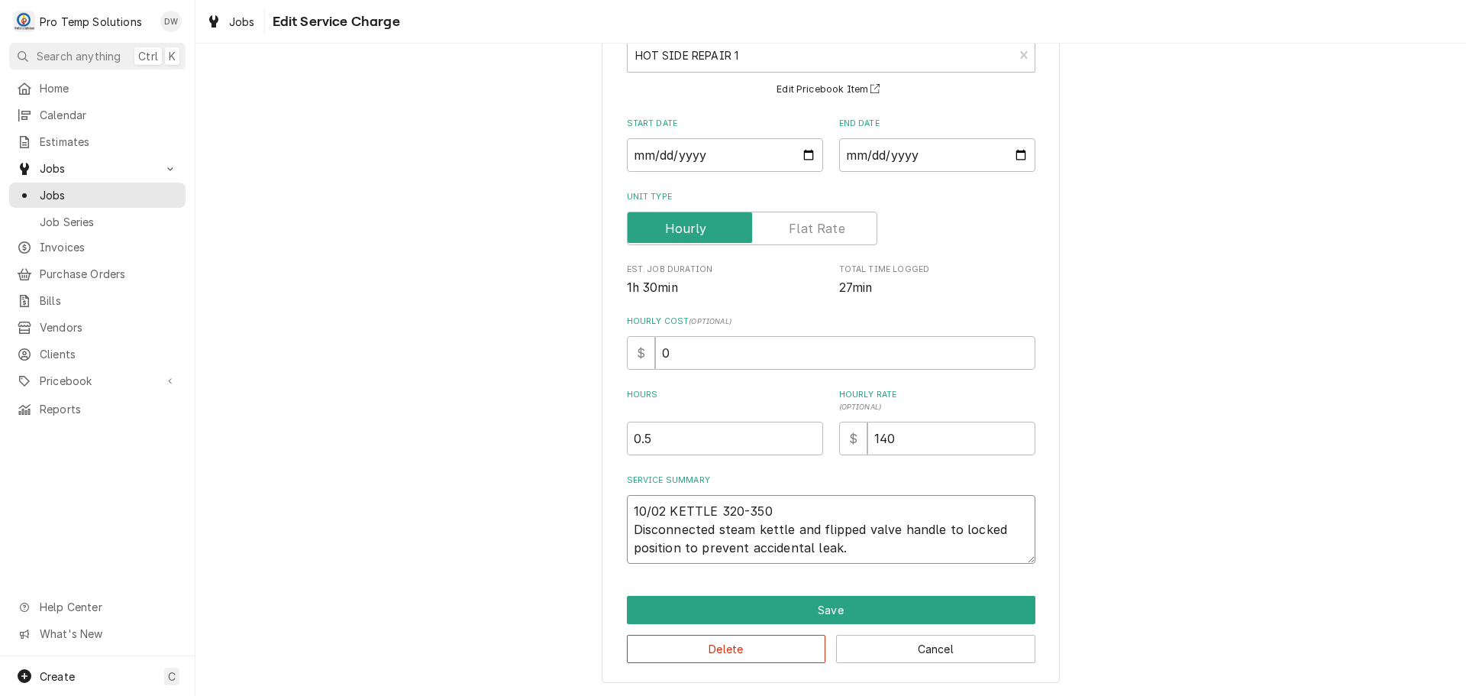
type textarea "x"
type textarea "10/02 KETTLE 320-350 Disconnected steam kettle and flipped valve handle to lock…"
type textarea "x"
type textarea "10/02 KETTLE 320-350 K Disconnected steam kettle and flipped valve handle to lo…"
type textarea "x"
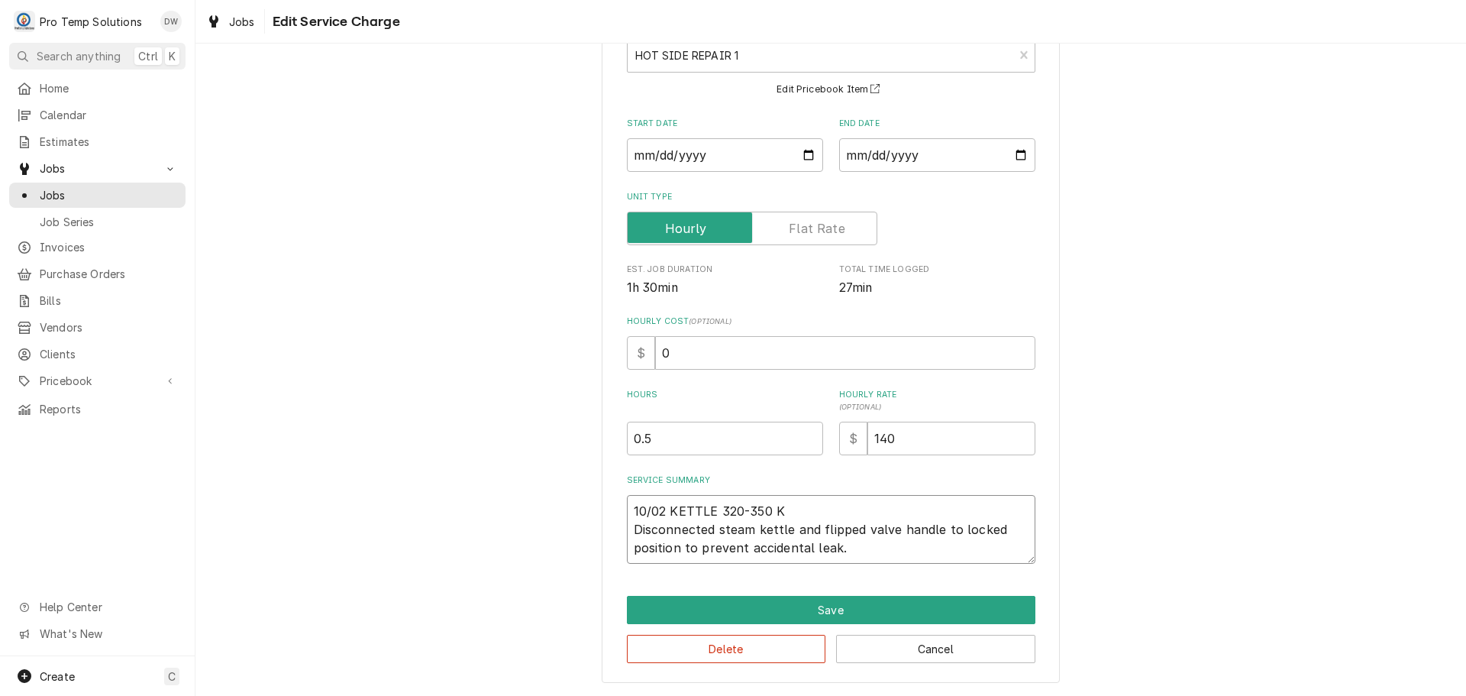
type textarea "10/02 KETTLE 320-350 KO Disconnected steam kettle and flipped valve handle to l…"
type textarea "x"
type textarea "10/02 KETTLE 320-350 KOT Disconnected steam kettle and flipped valve handle to …"
type textarea "x"
type textarea "10/02 KETTLE 320-350 KOTY Disconnected steam kettle and flipped valve handle to…"
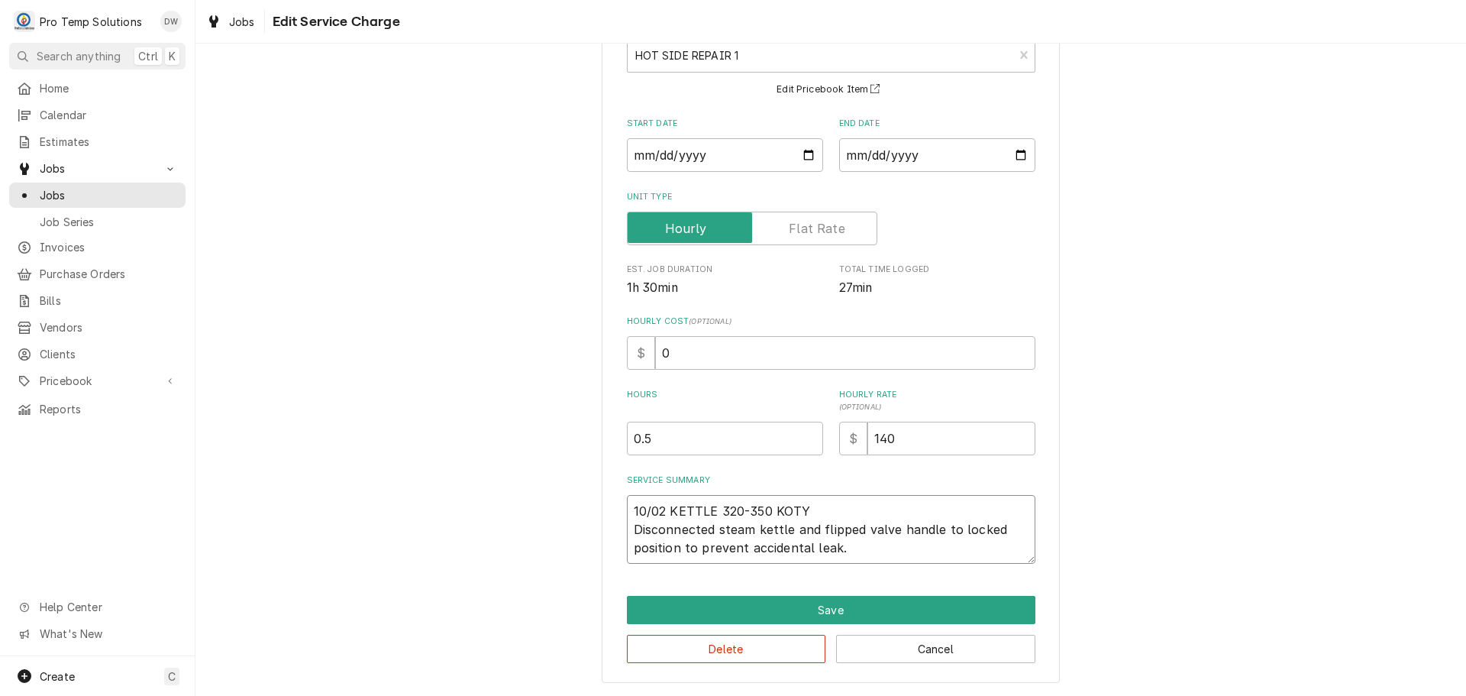
type textarea "x"
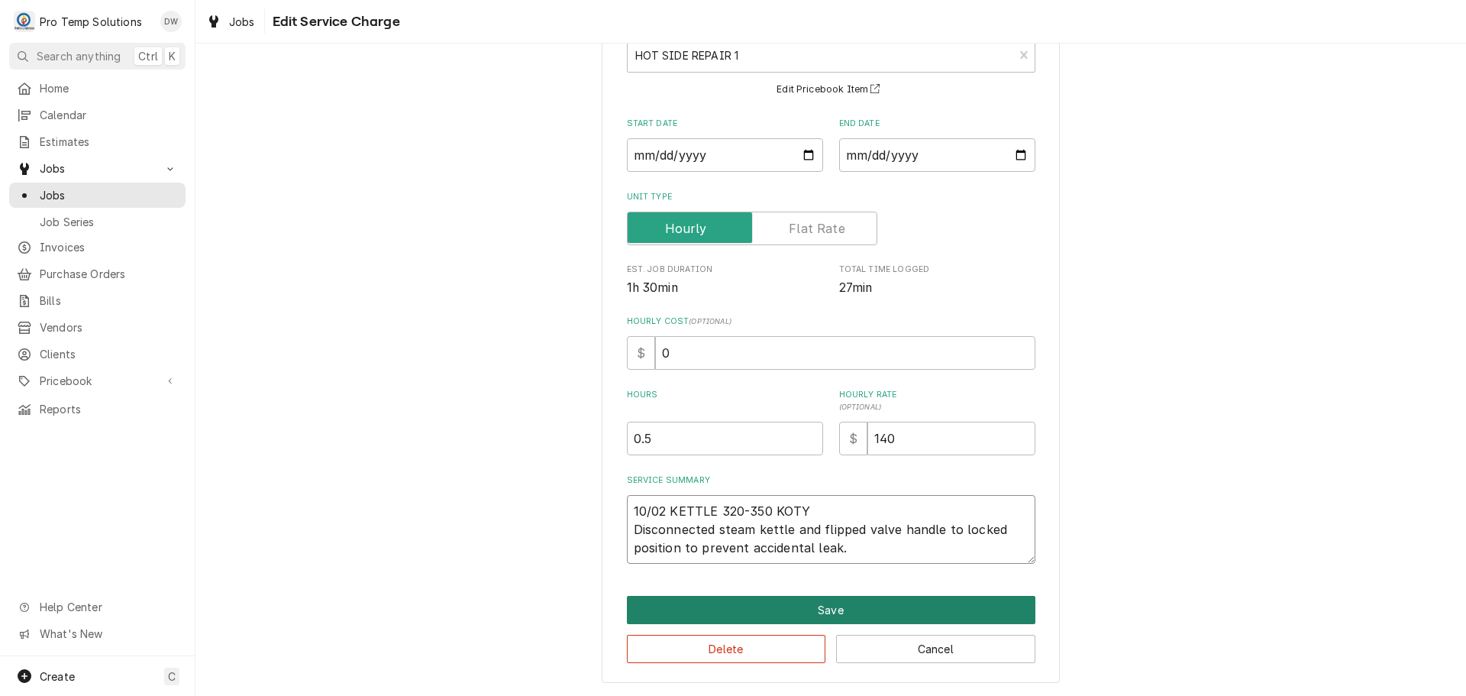
type textarea "10/02 KETTLE 320-350 KOTY Disconnected steam kettle and flipped valve handle to…"
click at [813, 609] on button "Save" at bounding box center [831, 610] width 408 height 28
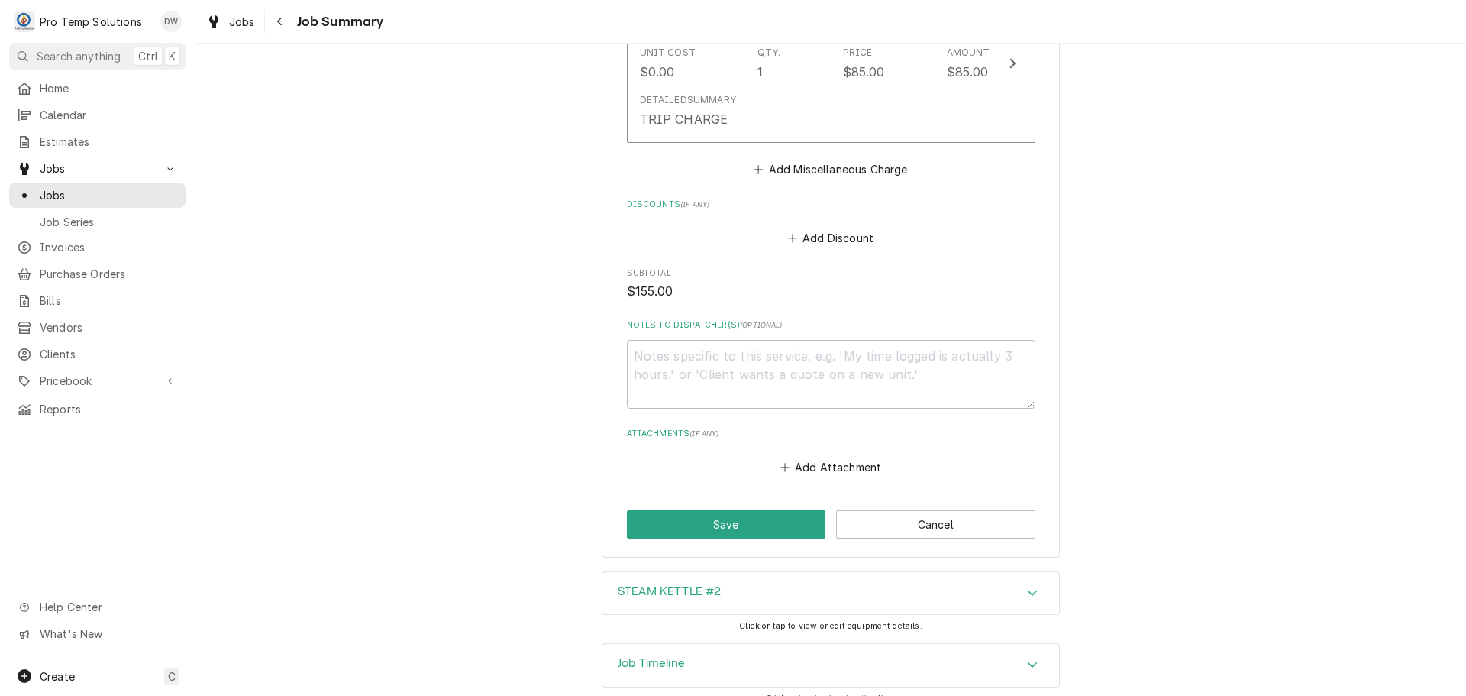
scroll to position [935, 0]
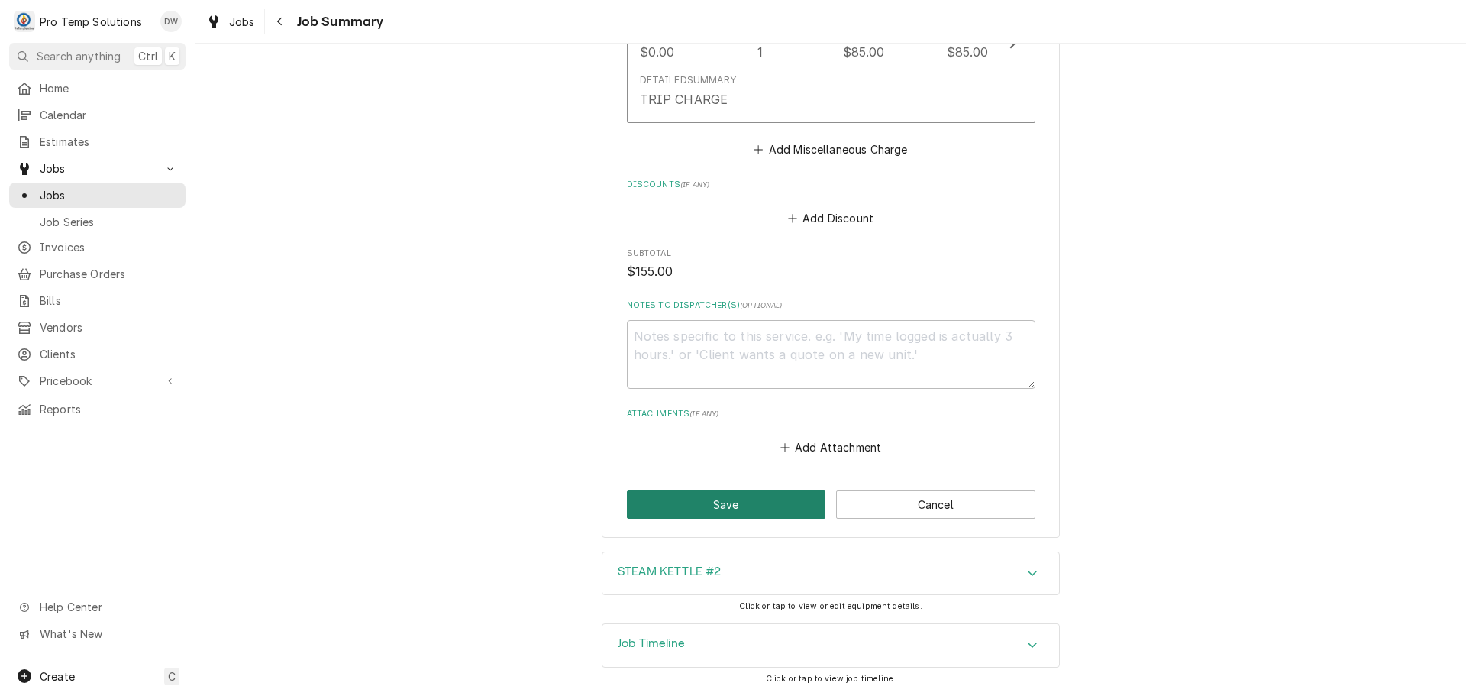
click at [724, 501] on button "Save" at bounding box center [726, 504] width 199 height 28
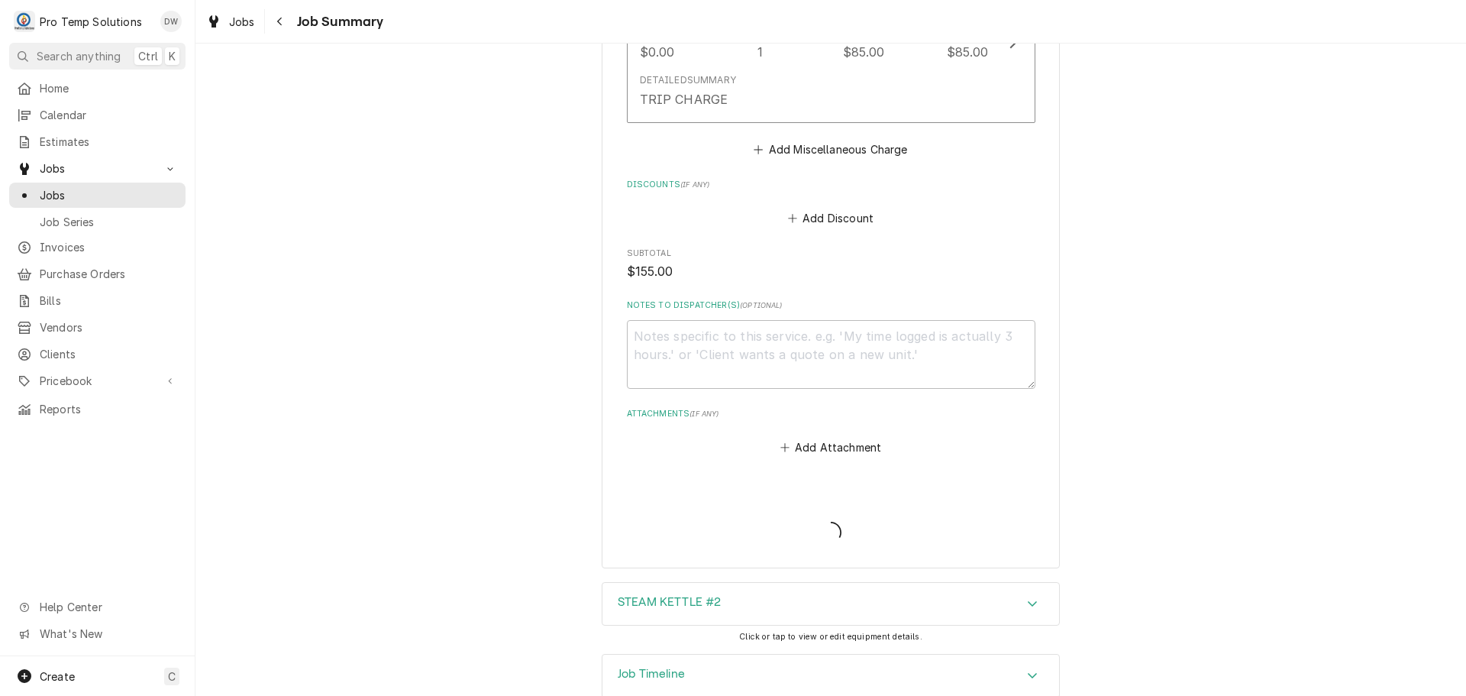
type textarea "x"
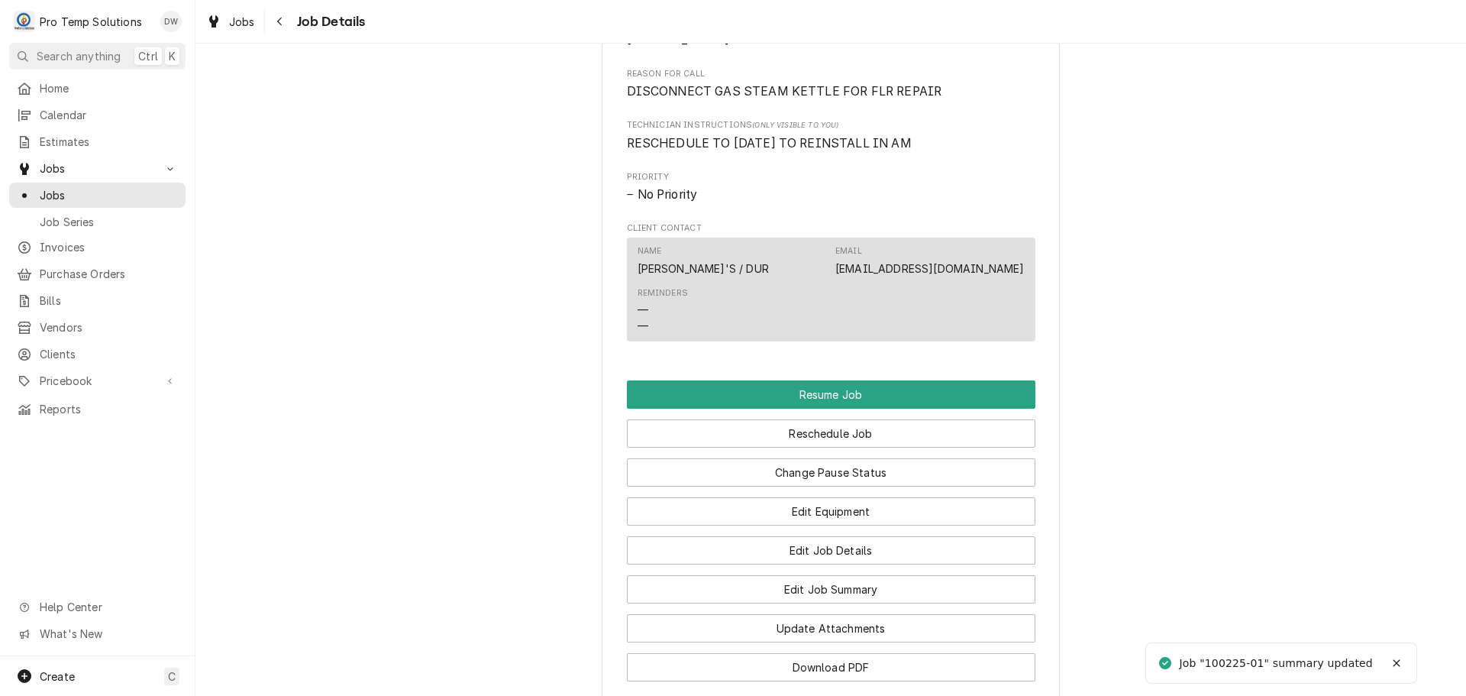
scroll to position [1222, 0]
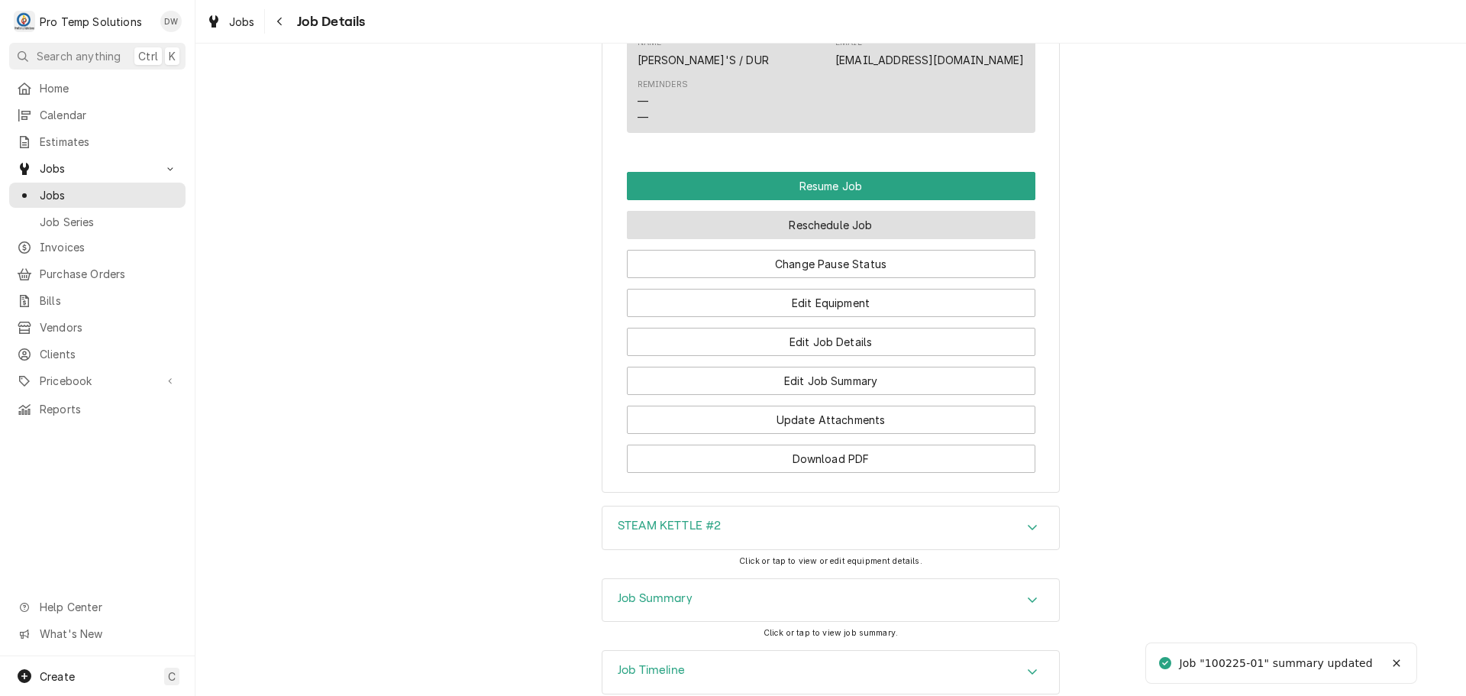
click at [819, 239] on button "Reschedule Job" at bounding box center [831, 225] width 408 height 28
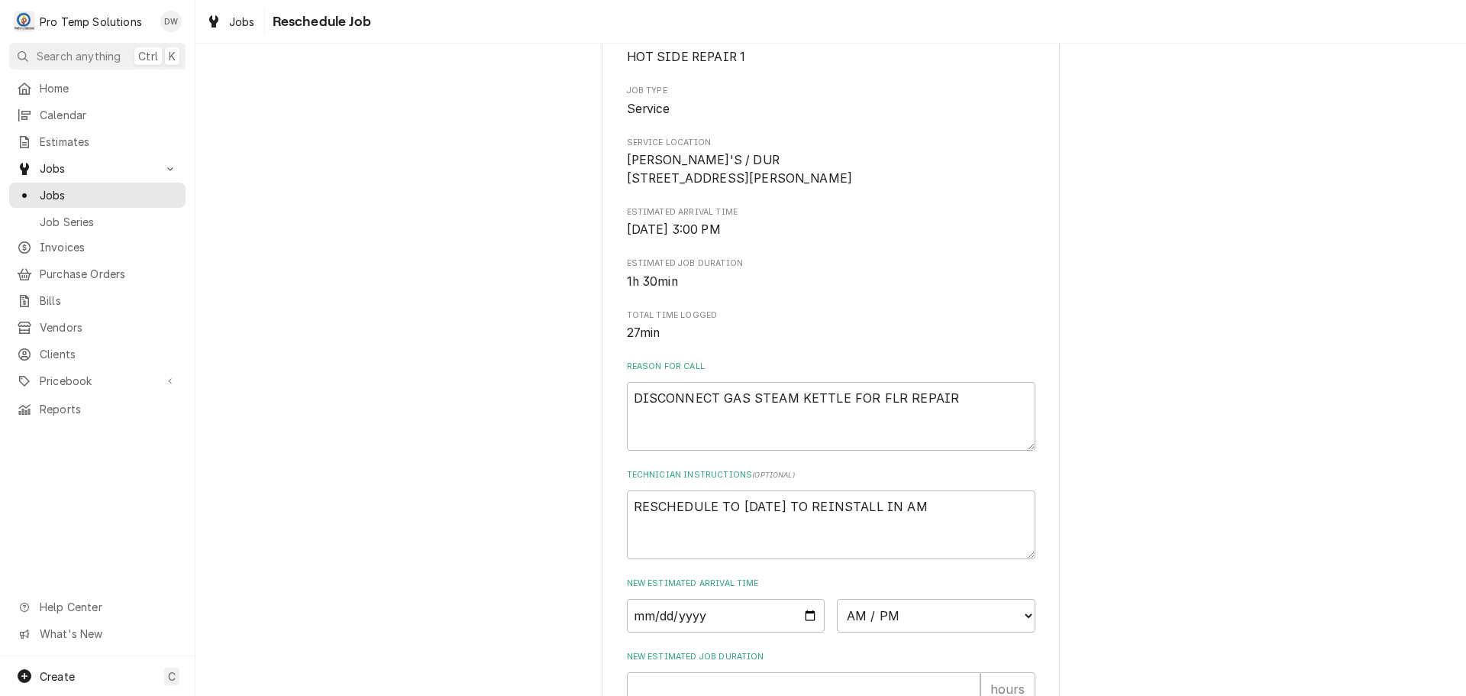
scroll to position [446, 0]
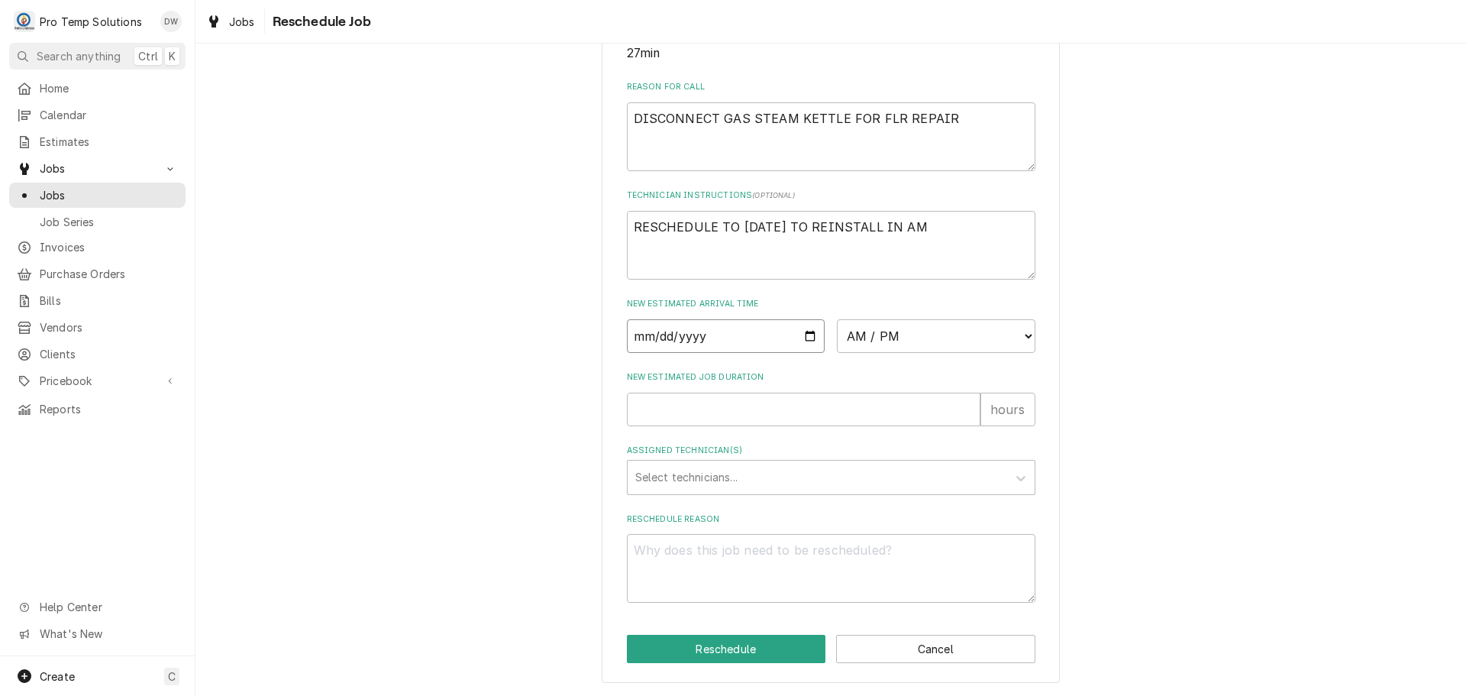
click at [803, 330] on input "Date" at bounding box center [726, 336] width 199 height 34
type textarea "x"
type input "[DATE]"
click at [1019, 333] on select "AM / PM 6:00 AM 6:15 AM 6:30 AM 6:45 AM 7:00 AM 7:15 AM 7:30 AM 7:45 AM 8:00 AM…" at bounding box center [936, 336] width 199 height 34
select select "08:30:00"
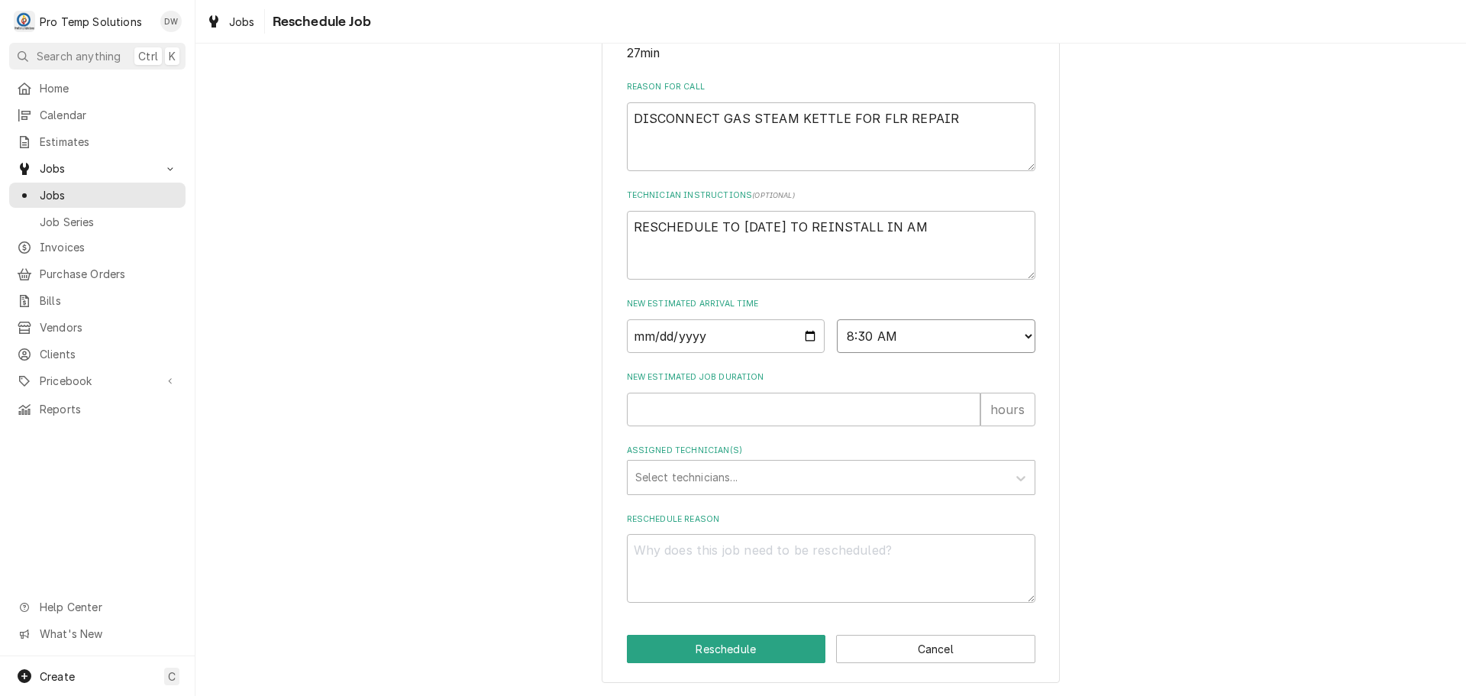
click at [837, 319] on select "AM / PM 6:00 AM 6:15 AM 6:30 AM 6:45 AM 7:00 AM 7:15 AM 7:30 AM 7:45 AM 8:00 AM…" at bounding box center [936, 336] width 199 height 34
click at [893, 408] on input "New Estimated Job Duration" at bounding box center [804, 409] width 354 height 34
type textarea "x"
type input ".5"
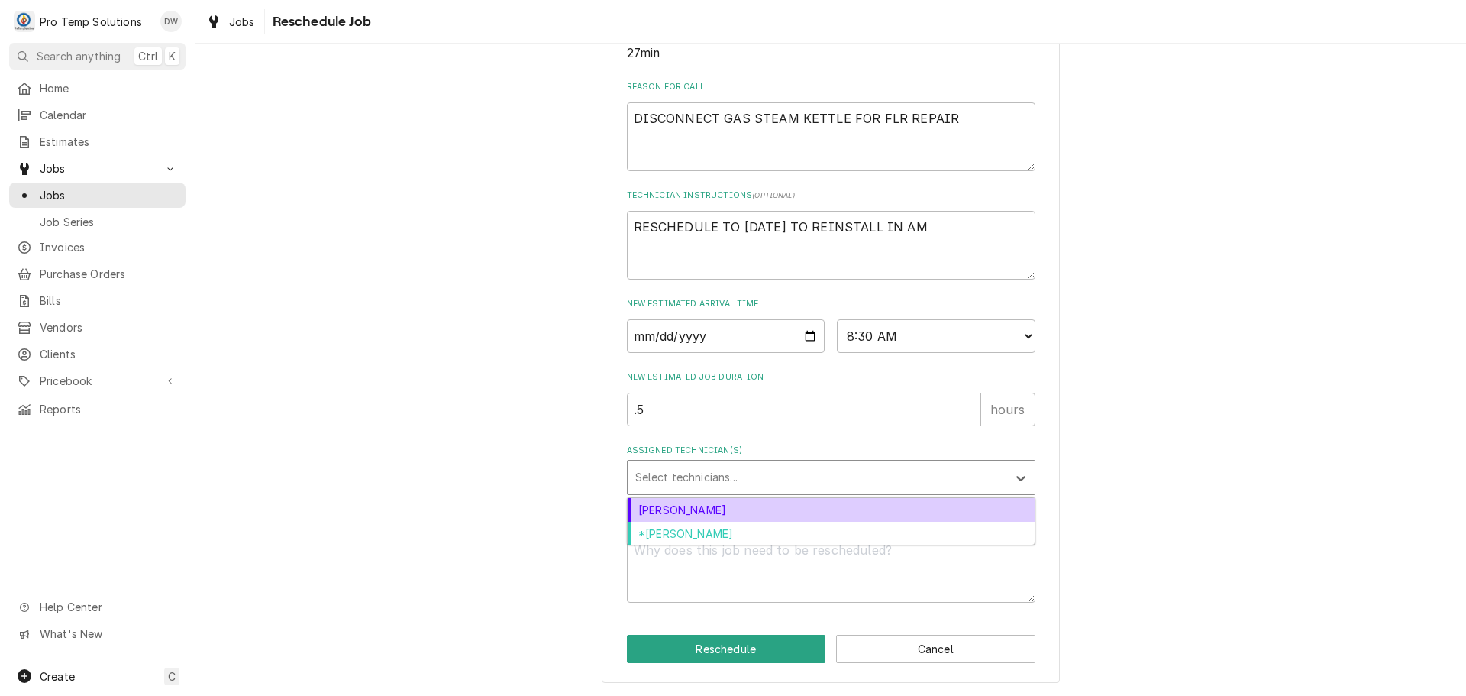
click at [703, 476] on div "Assigned Technician(s)" at bounding box center [817, 476] width 364 height 27
click at [718, 509] on div "[PERSON_NAME]" at bounding box center [831, 510] width 407 height 24
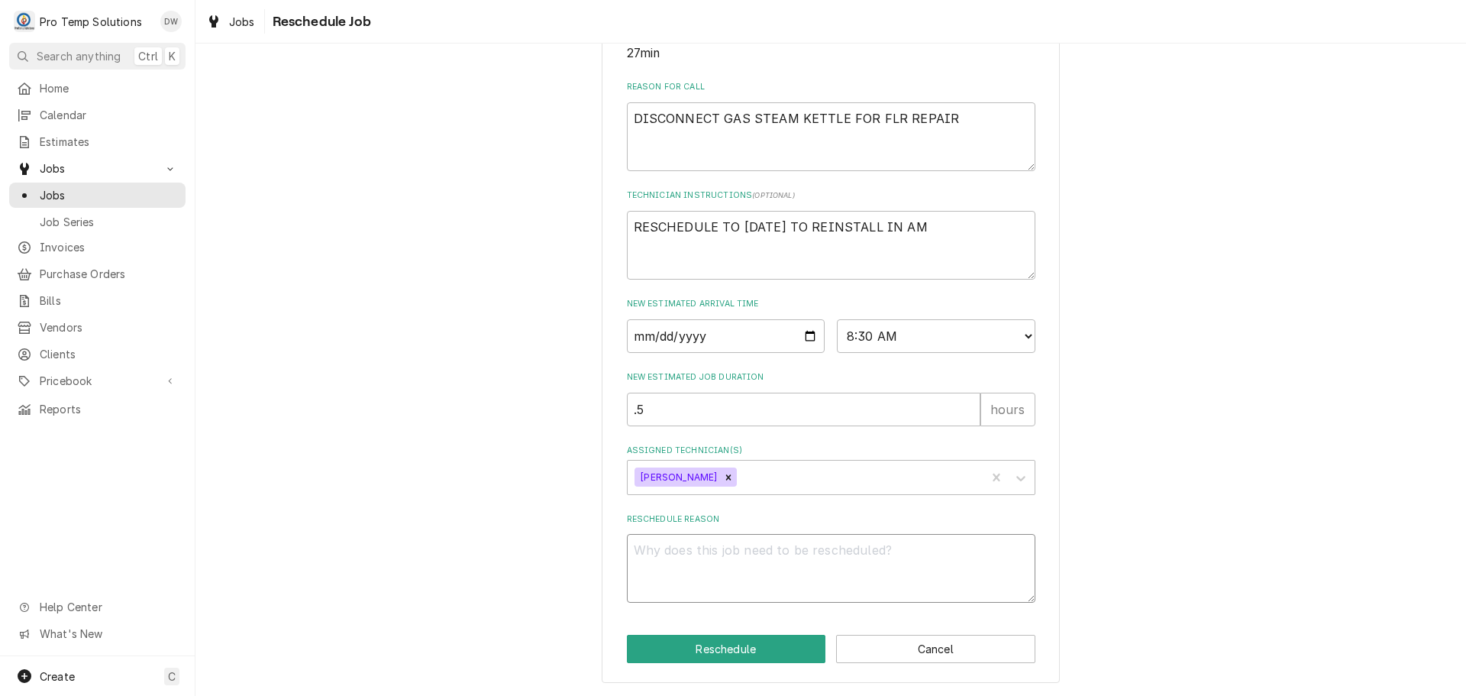
click at [791, 551] on textarea "Reschedule Reason" at bounding box center [831, 568] width 408 height 69
type textarea "x"
type textarea "C"
type textarea "x"
type textarea "CU"
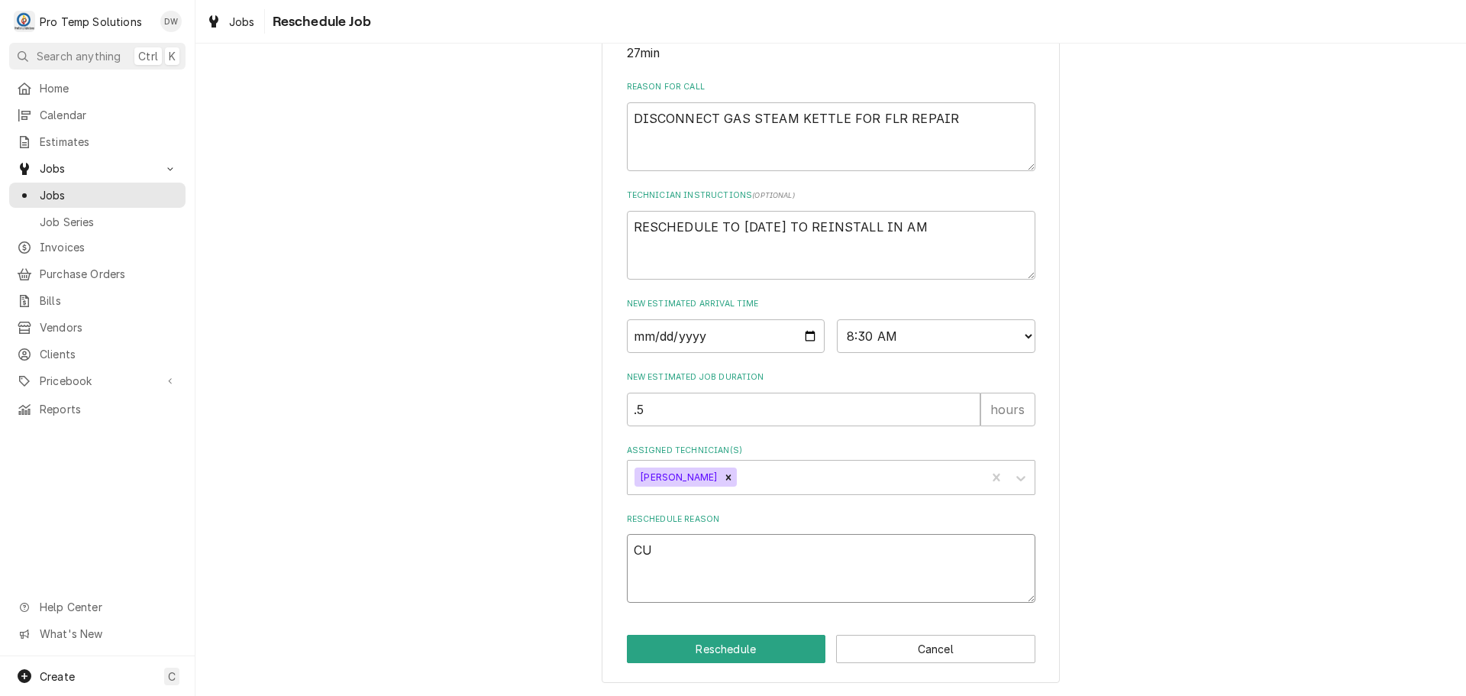
type textarea "x"
type textarea "CUS"
type textarea "x"
type textarea "CUST"
type textarea "x"
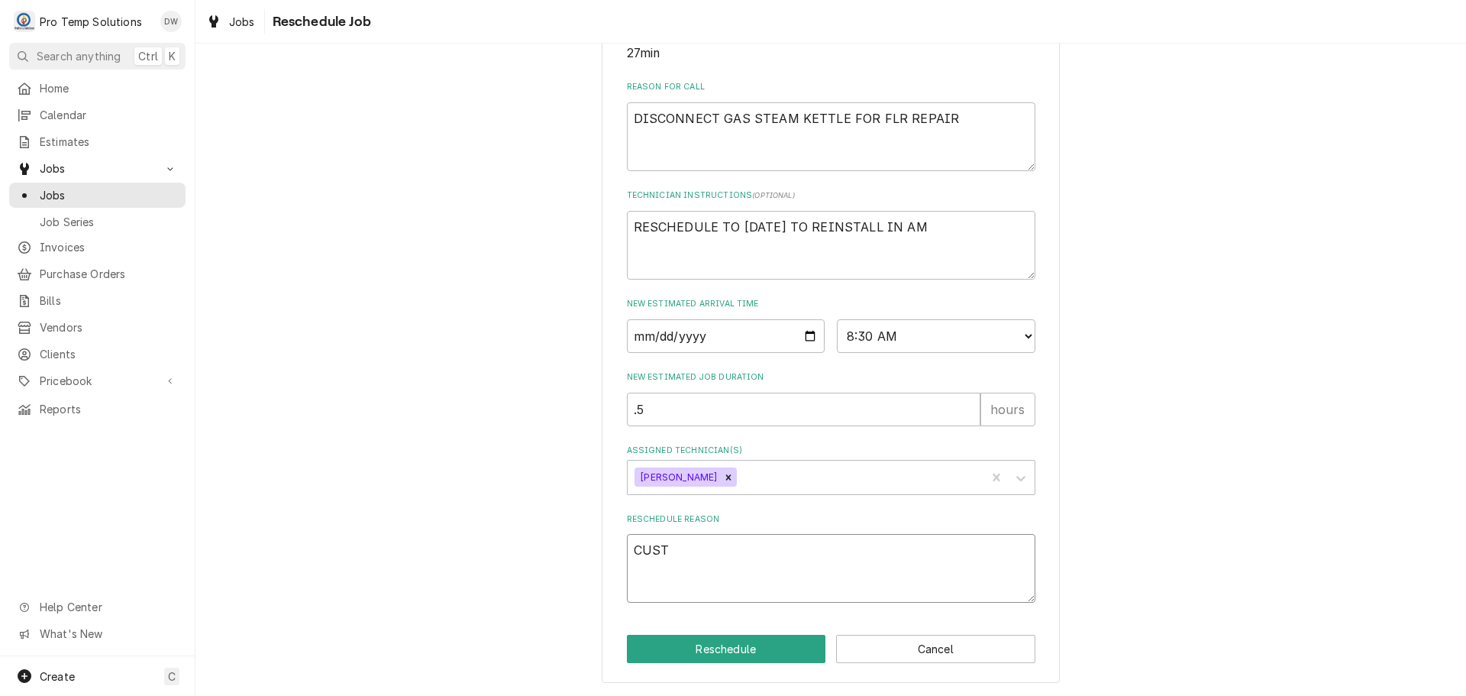
type textarea "CUST"
type textarea "x"
type textarea "CUST R"
type textarea "x"
type textarea "CUST RE"
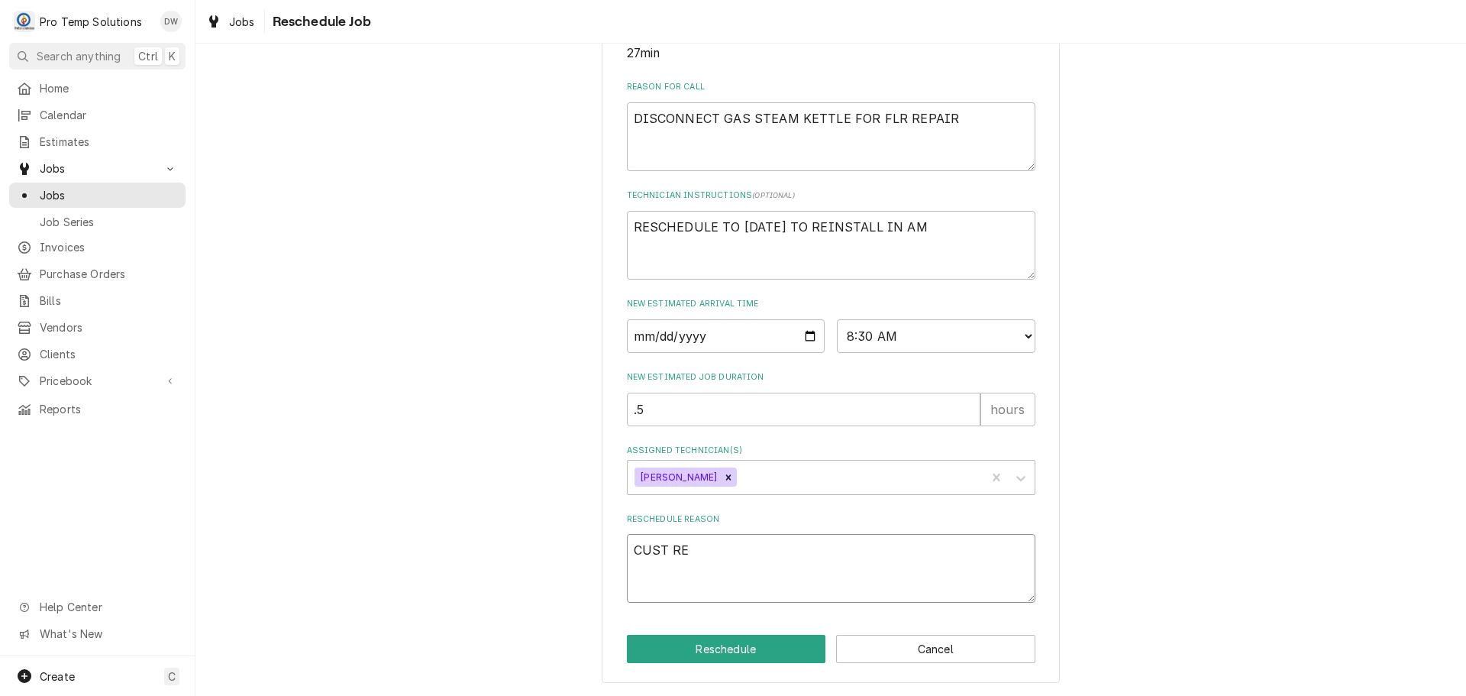
type textarea "x"
type textarea "CUST REQ"
type textarea "x"
type textarea "CUST REQU"
type textarea "x"
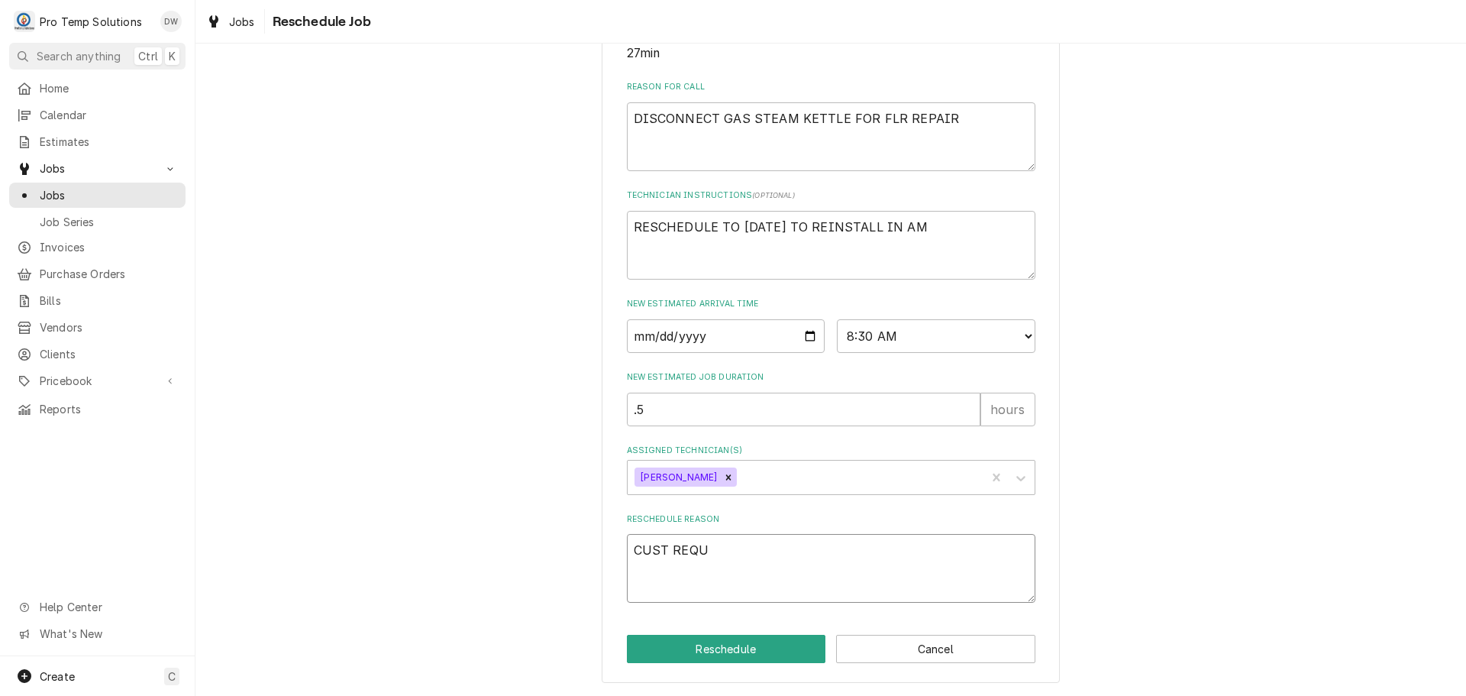
type textarea "CUST REQUE"
type textarea "x"
type textarea "CUST REQUES"
type textarea "x"
type textarea "CUST REQUEST"
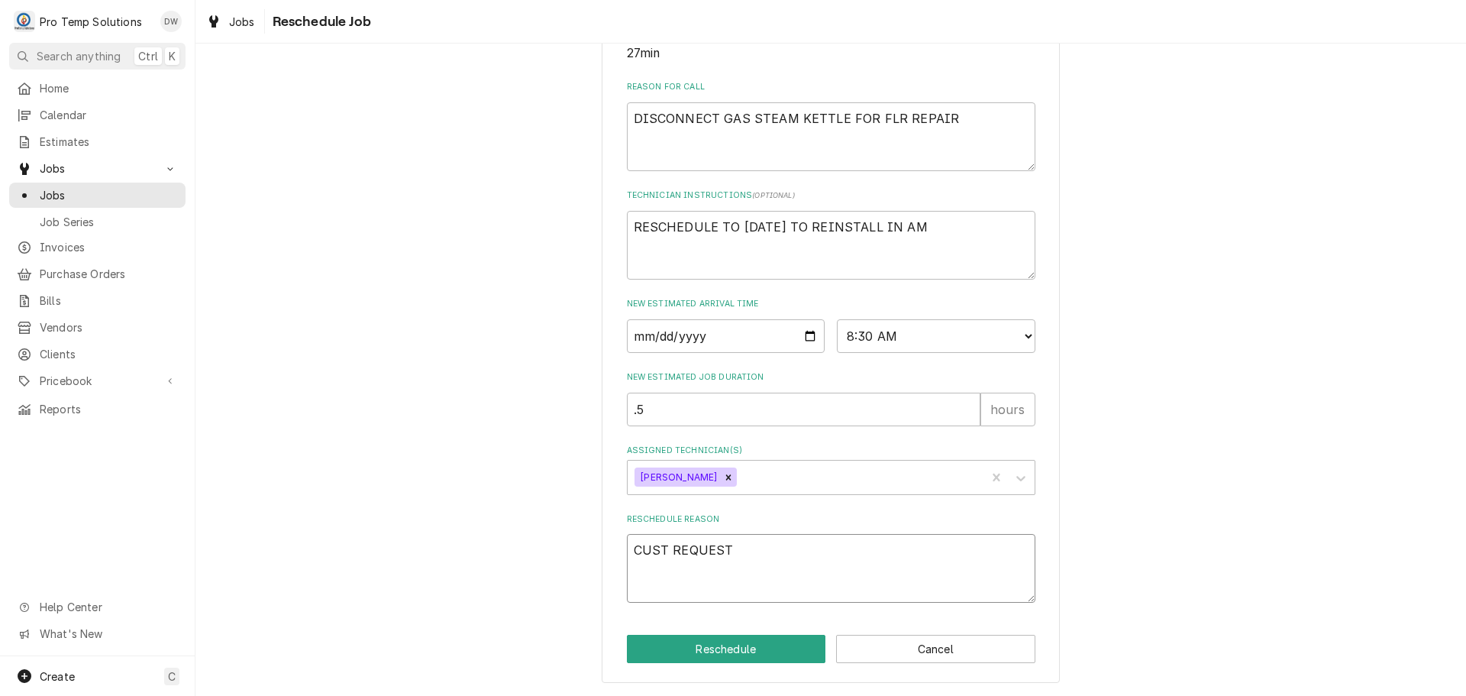
type textarea "x"
type textarea "CUST REQUESTE"
type textarea "x"
type textarea "CUST REQUESTED"
type textarea "x"
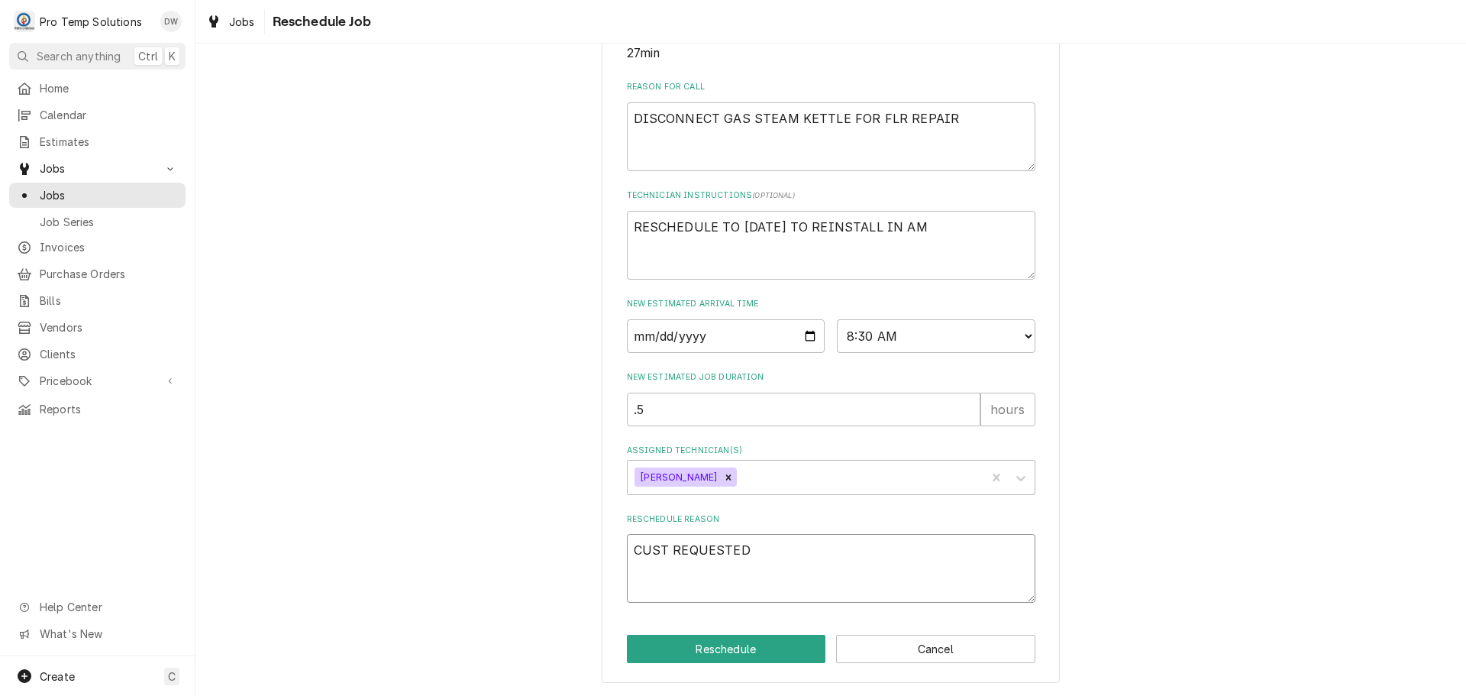
type textarea "CUST REQUESTED"
type textarea "x"
type textarea "CUST REQUESTED R"
type textarea "x"
type textarea "CUST REQUESTED RE"
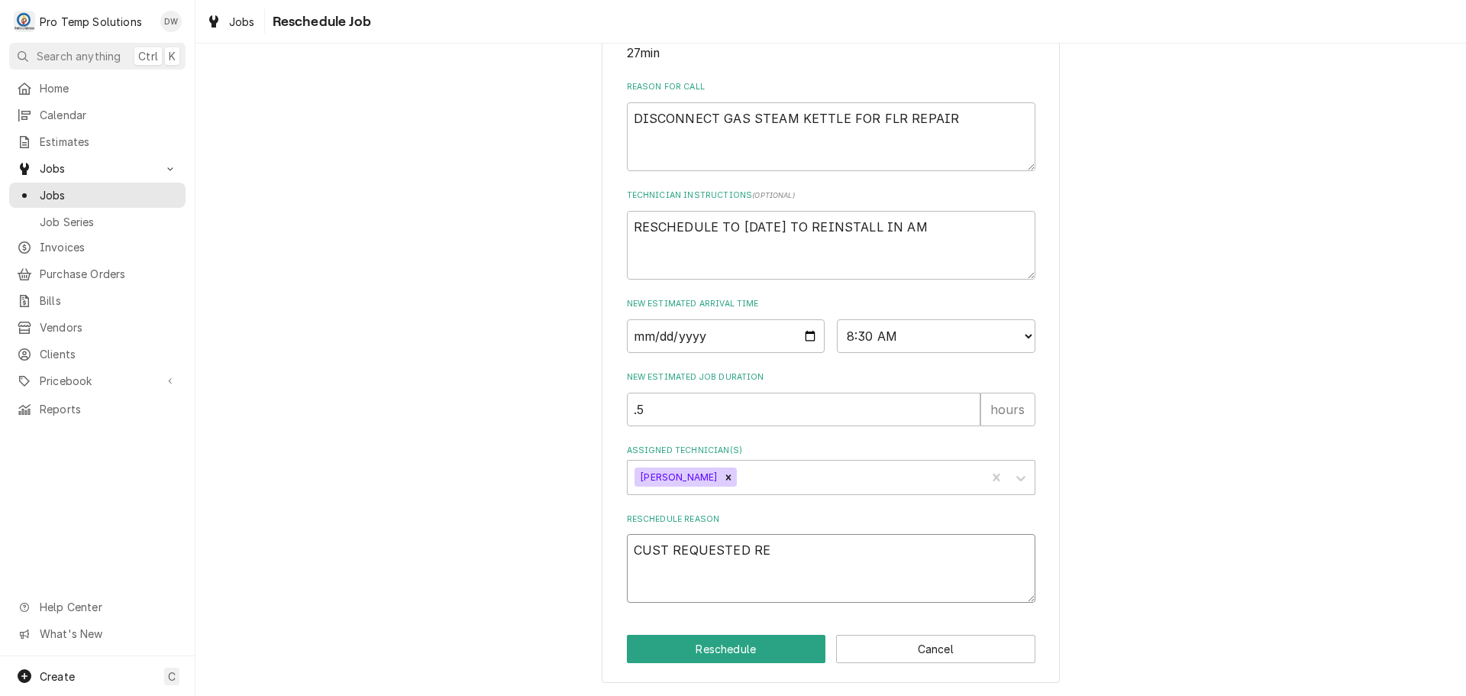
type textarea "x"
type textarea "CUST REQUESTED REC"
type textarea "x"
type textarea "CUST REQUESTED RECO"
type textarea "x"
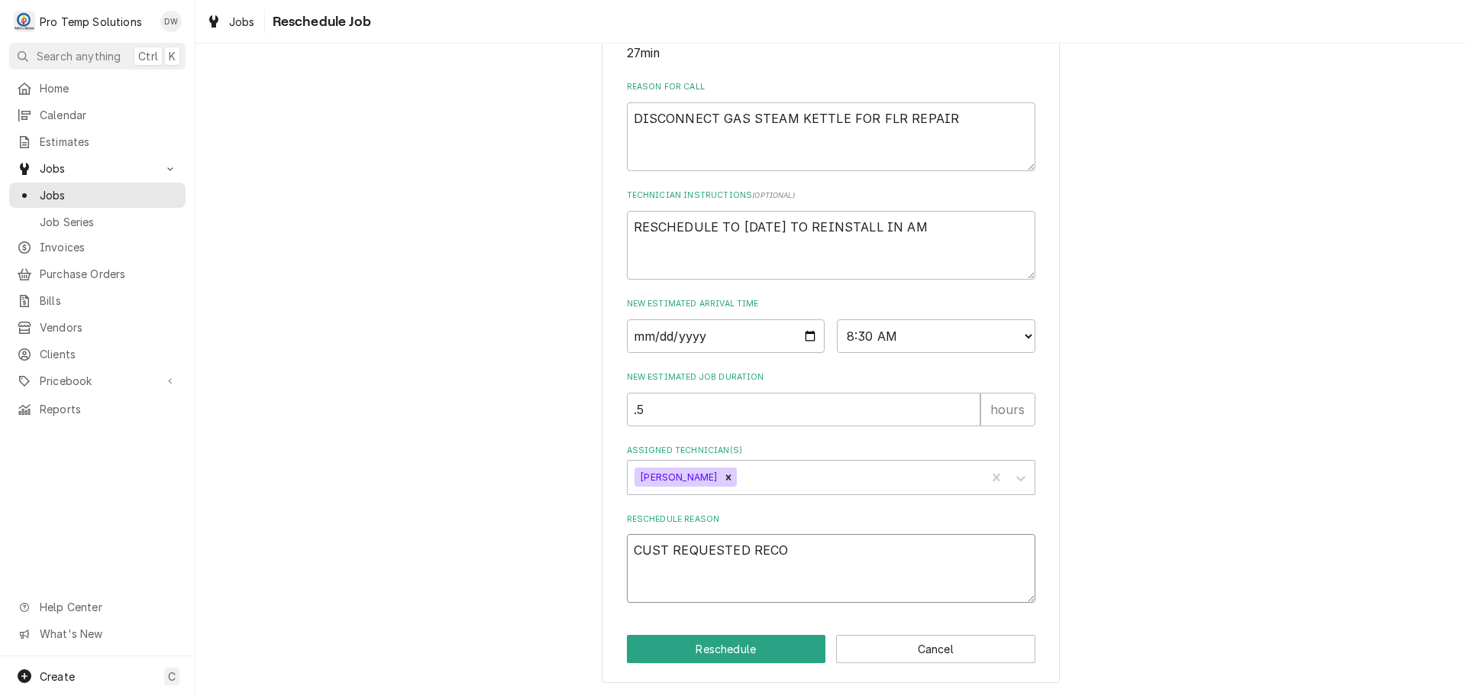
type textarea "CUST REQUESTED RECON"
type textarea "x"
type textarea "CUST REQUESTED RECONN"
type textarea "x"
type textarea "CUST REQUESTED RECONNE"
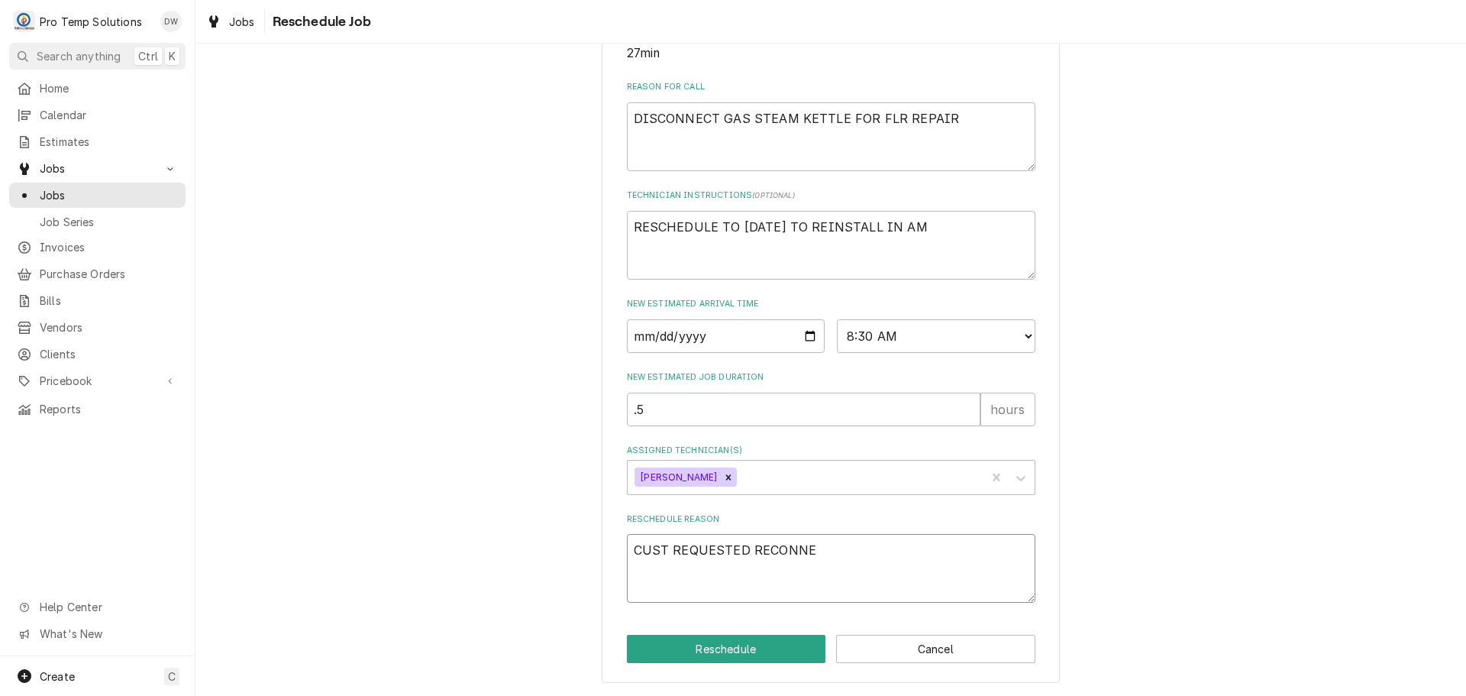
type textarea "x"
type textarea "CUST REQUESTED RECONNEC"
type textarea "x"
type textarea "CUST REQUESTED RECONNECT"
type textarea "x"
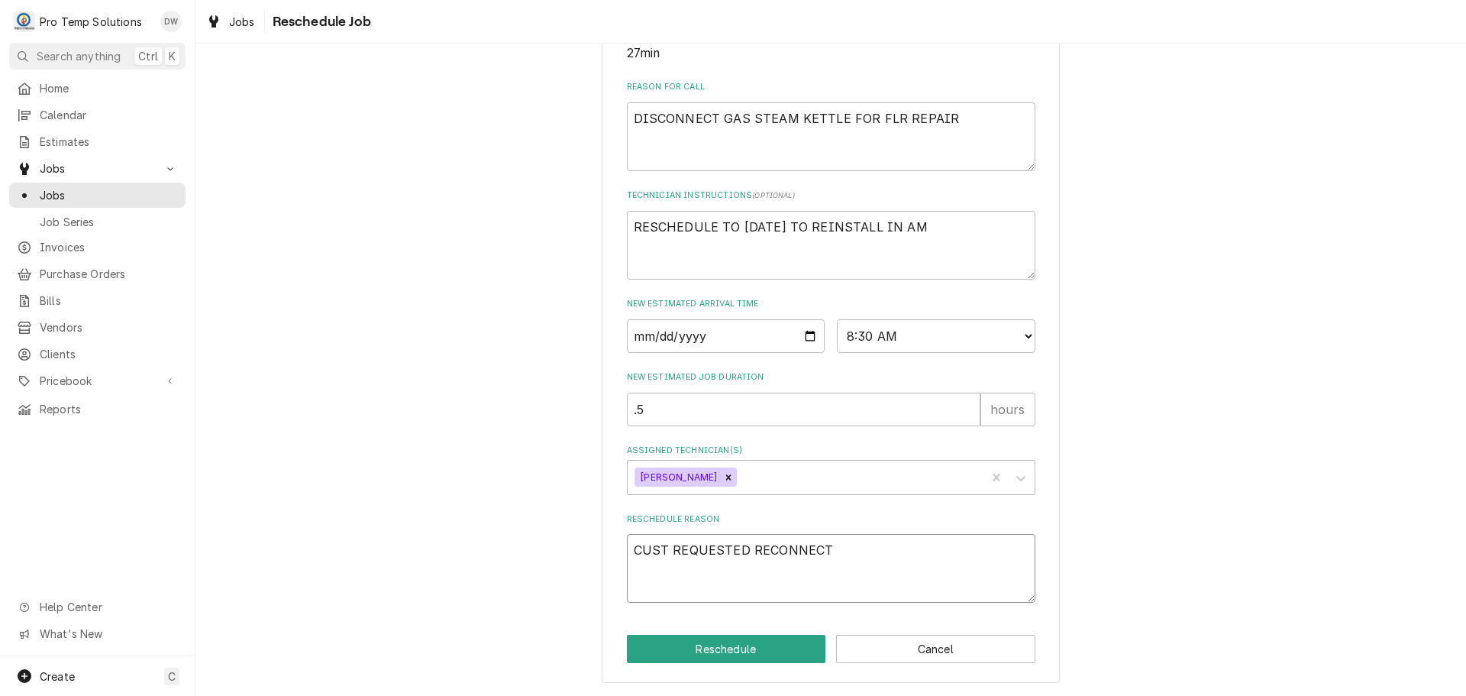
type textarea "CUST REQUESTED RECONNECT"
type textarea "x"
type textarea "CUST REQUESTED RECONNECT O"
type textarea "x"
type textarea "CUST REQUESTED RECONNECT ON"
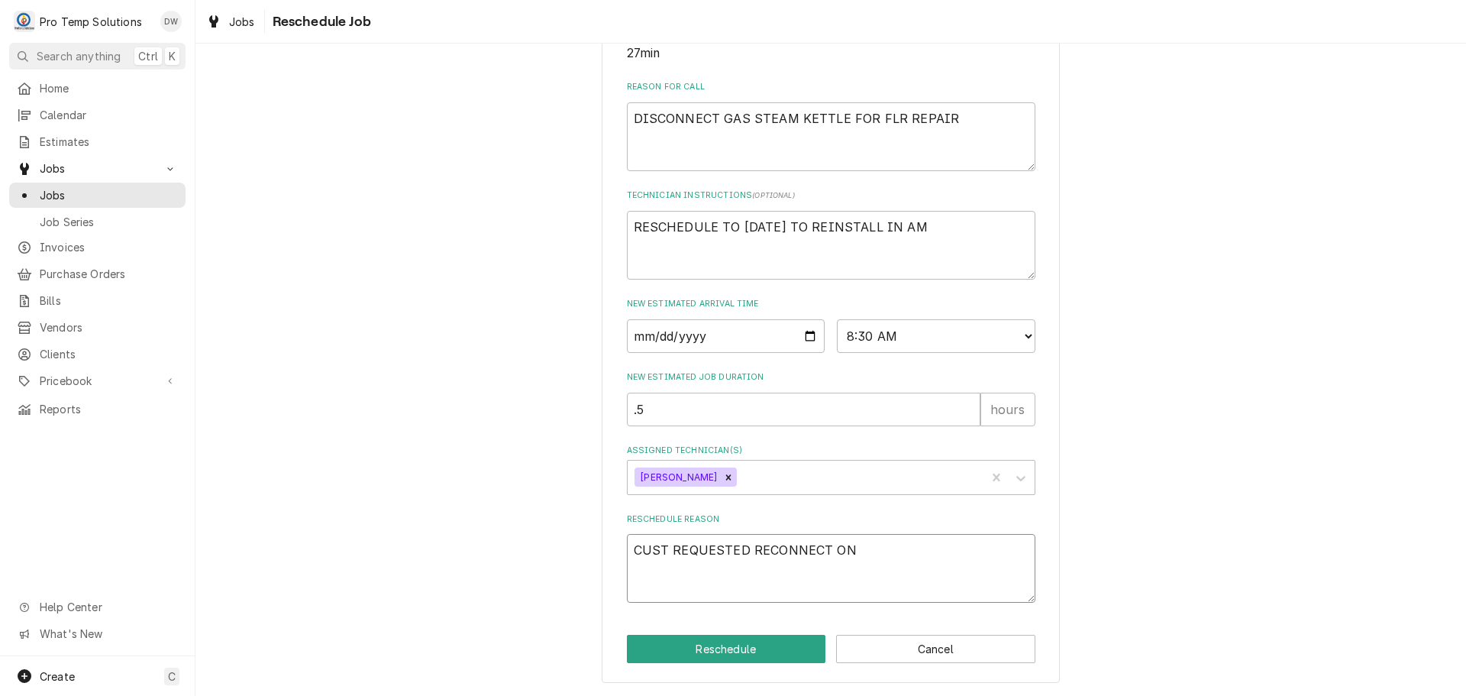
type textarea "x"
type textarea "CUST REQUESTED RECONNECT ON"
type textarea "x"
type textarea "CUST REQUESTED RECONNECT ON 1"
type textarea "x"
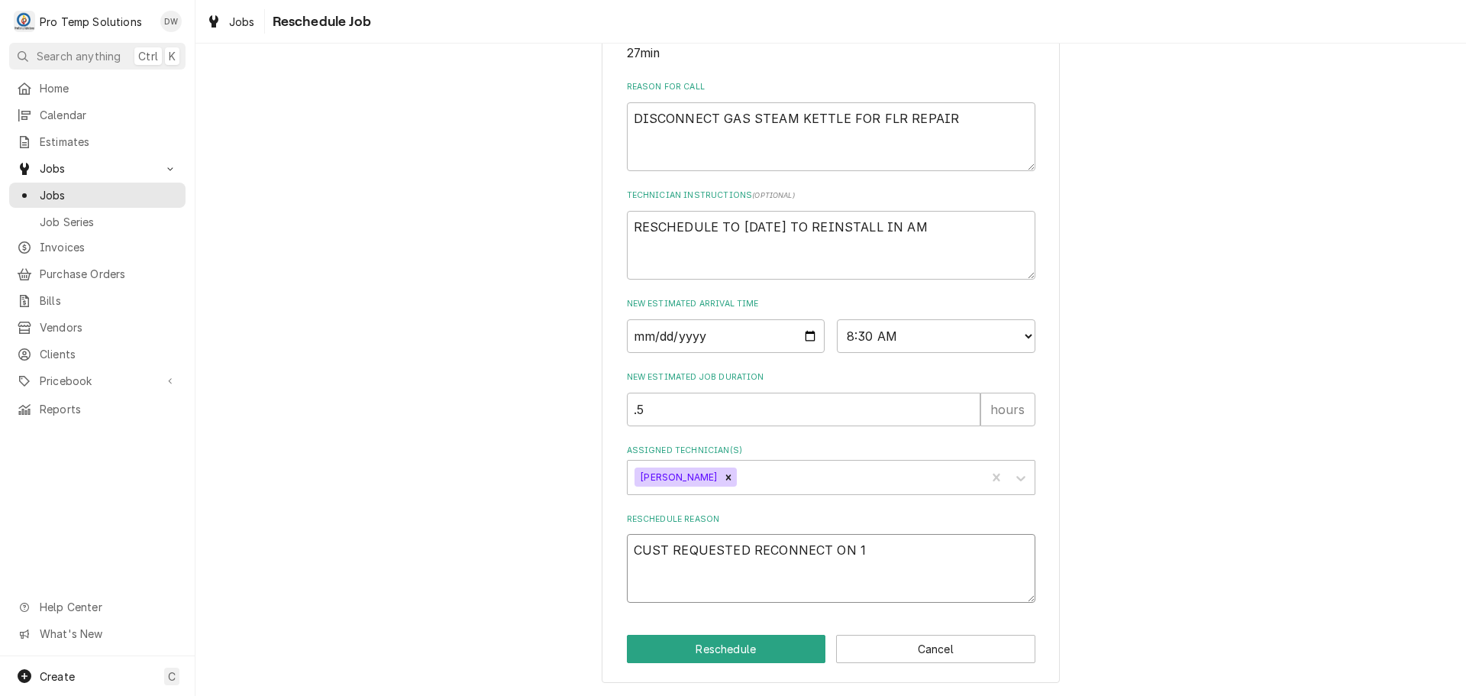
type textarea "CUST REQUESTED RECONNECT ON 10"
type textarea "x"
type textarea "CUST REQUESTED RECONNECT ON 10/"
type textarea "x"
type textarea "CUST REQUESTED RECONNECT ON 10/1"
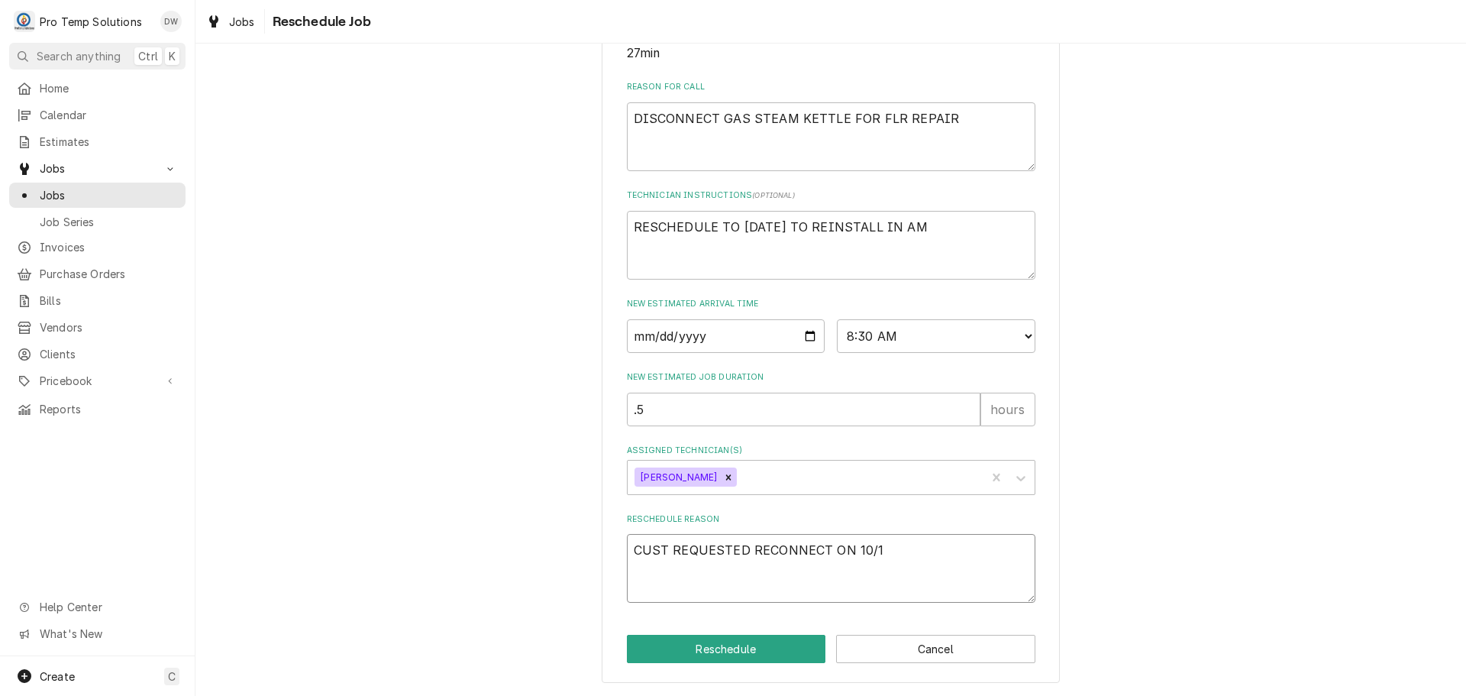
type textarea "x"
type textarea "CUST REQUESTED RECONNECT ON 10/10"
type textarea "x"
type textarea "CUST REQUESTED RECONNECT ON 10/10/"
type textarea "x"
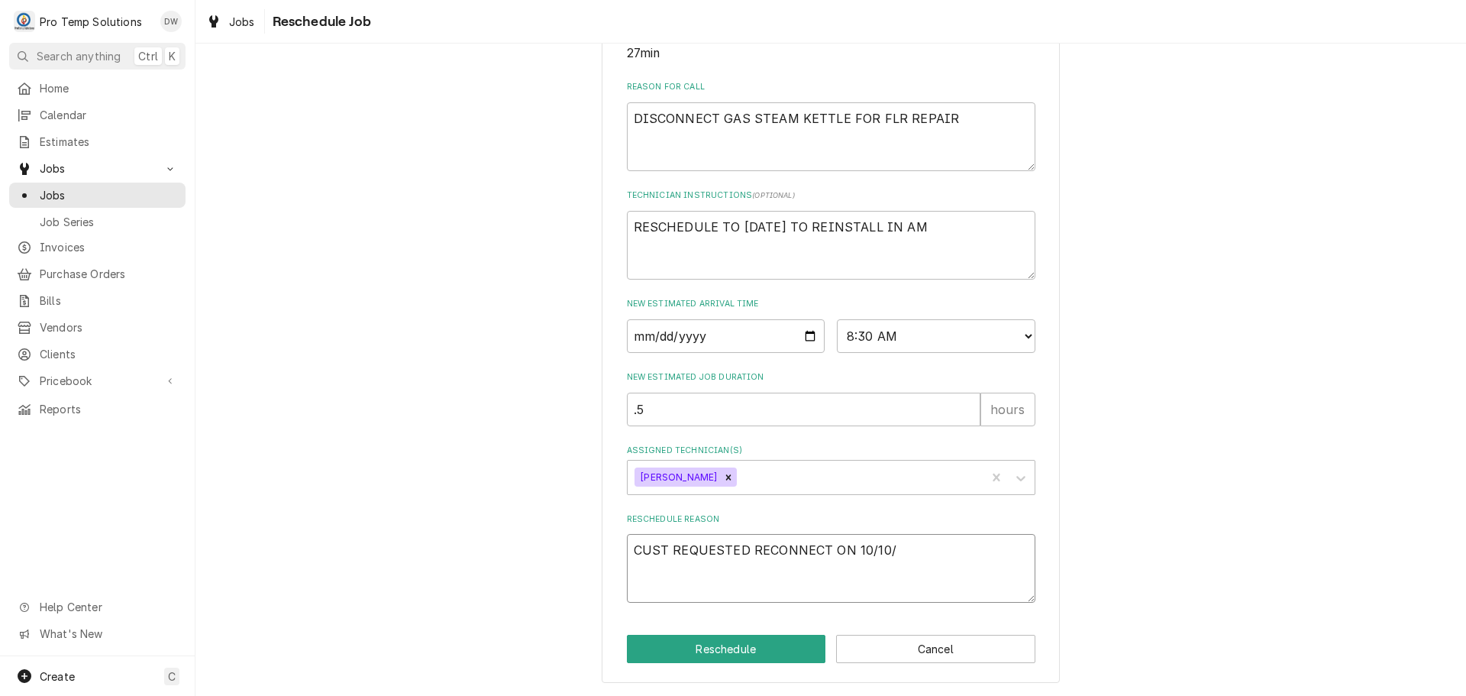
type textarea "CUST REQUESTED RECONNECT ON 10/10/2"
type textarea "x"
type textarea "CUST REQUESTED RECONNECT ON 10/10/25"
click at [725, 651] on button "Reschedule" at bounding box center [726, 649] width 199 height 28
type textarea "x"
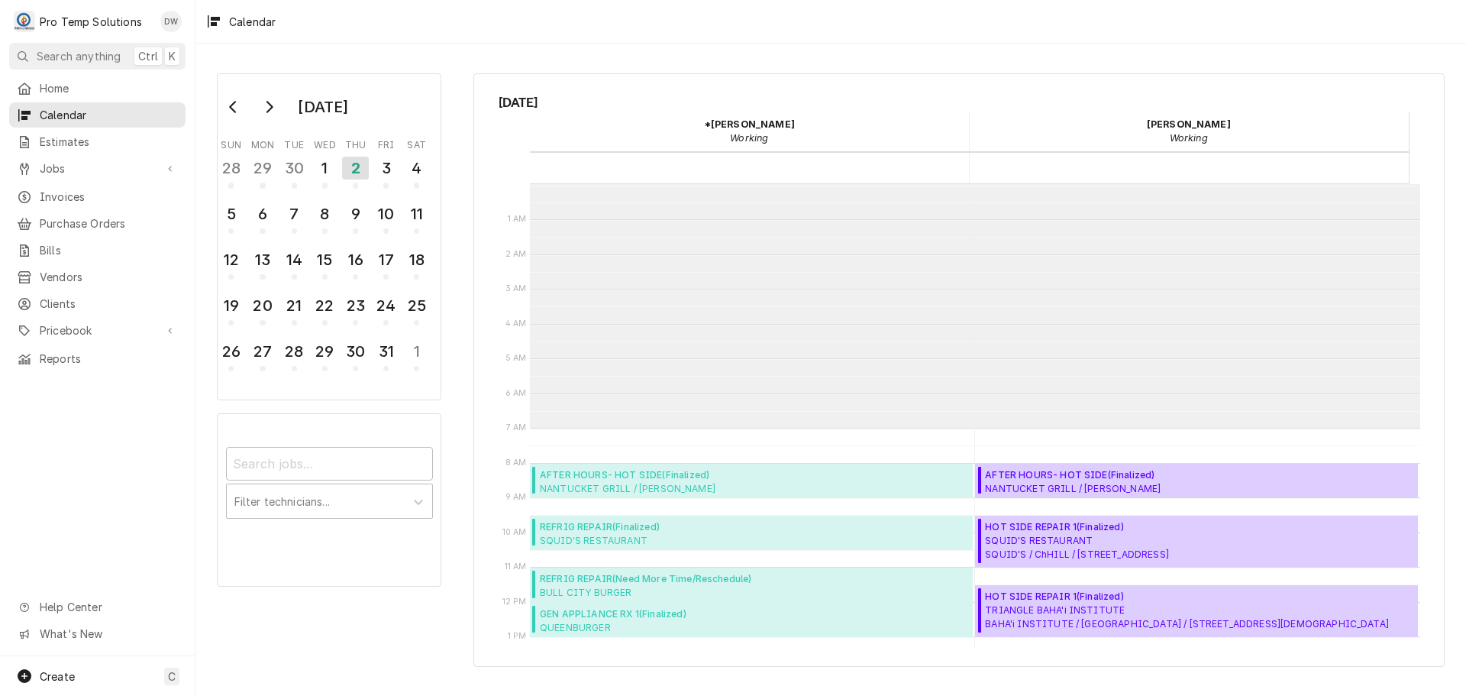
scroll to position [244, 0]
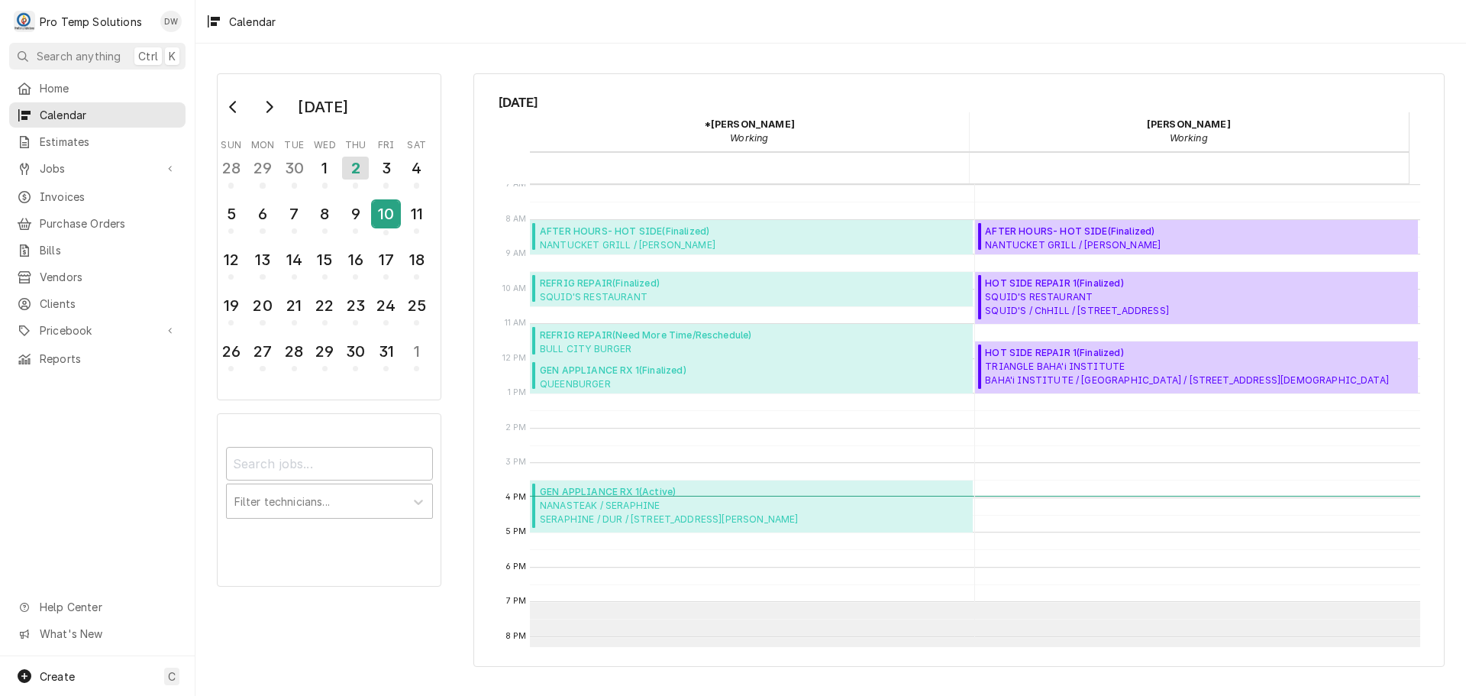
click at [385, 210] on div "10" at bounding box center [386, 214] width 27 height 26
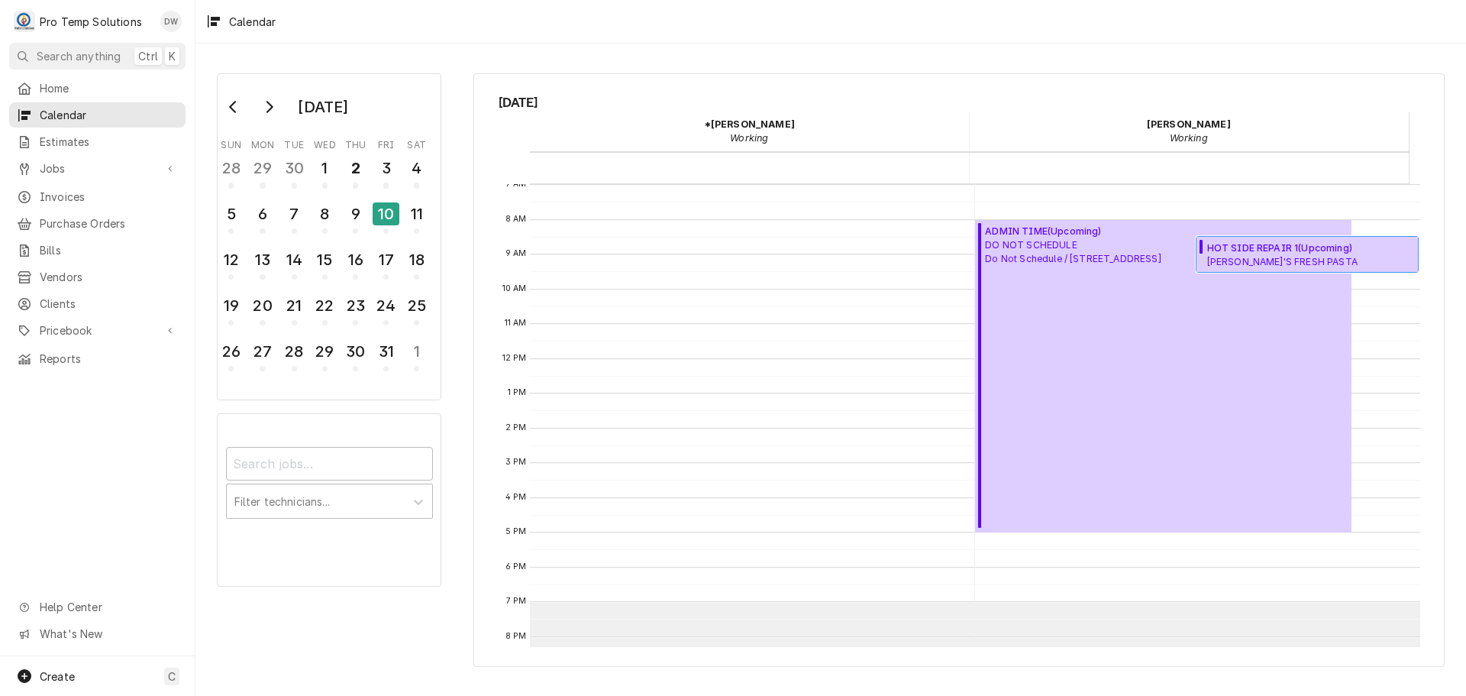
click at [1264, 250] on span "HOT SIDE REPAIR 1 ( Upcoming )" at bounding box center [1310, 248] width 207 height 14
click at [1052, 243] on span "DO NOT SCHEDULE Do Not Schedule / 268 N Honey Springs Ave, Fuquay-Varina, NC 27…" at bounding box center [1073, 251] width 176 height 27
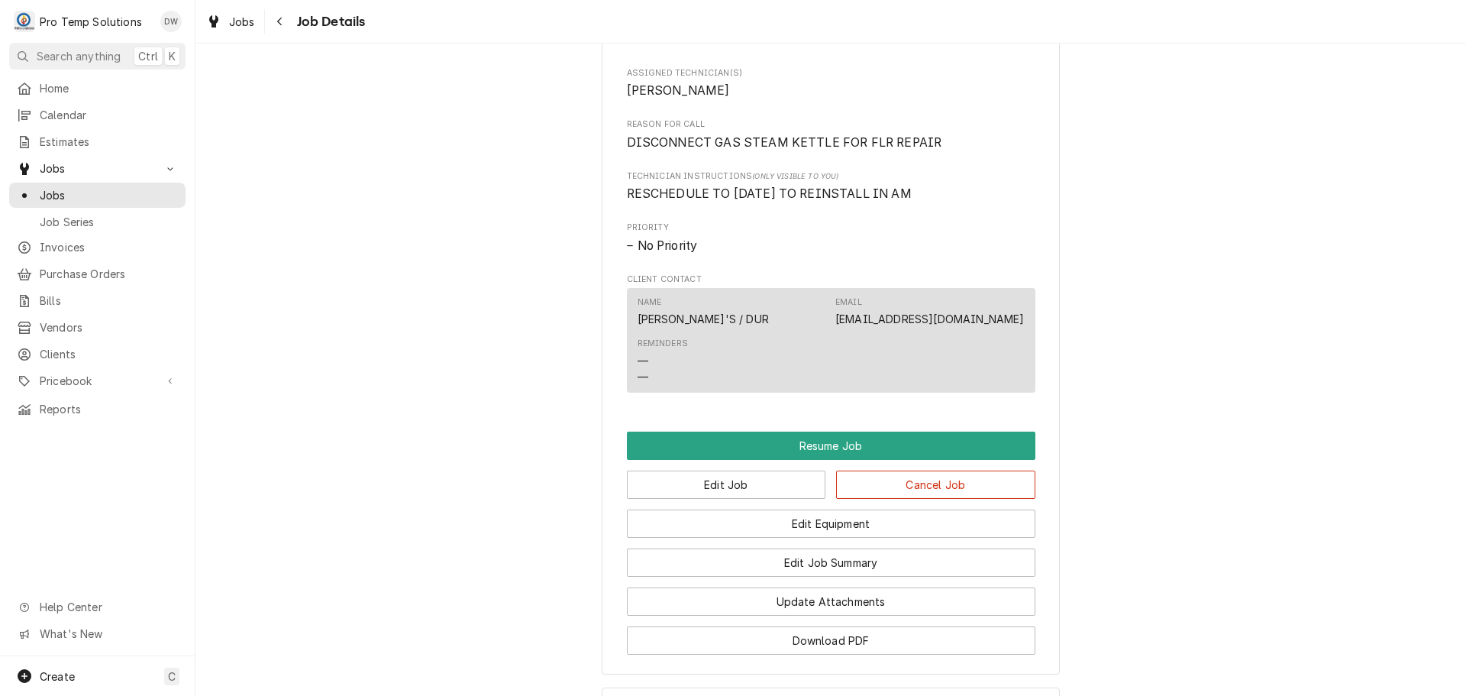
scroll to position [916, 0]
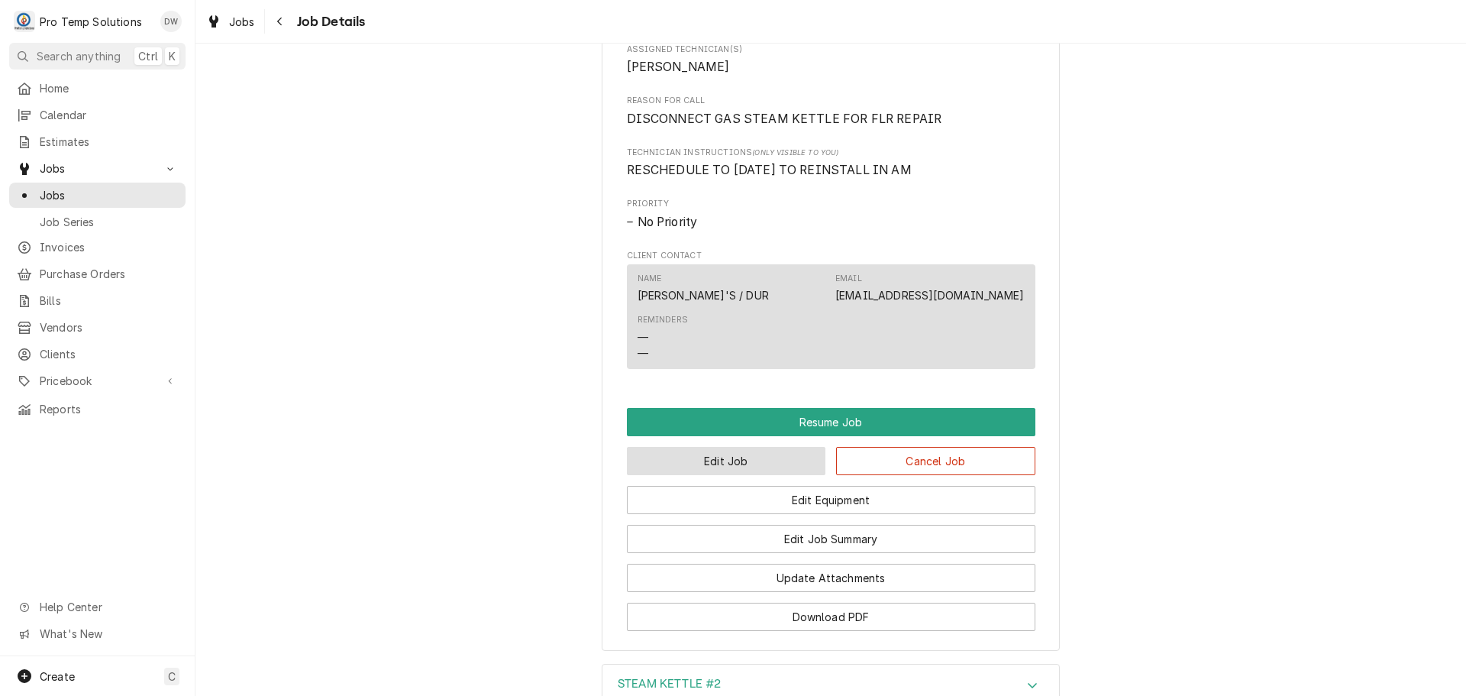
click at [780, 475] on button "Edit Job" at bounding box center [726, 461] width 199 height 28
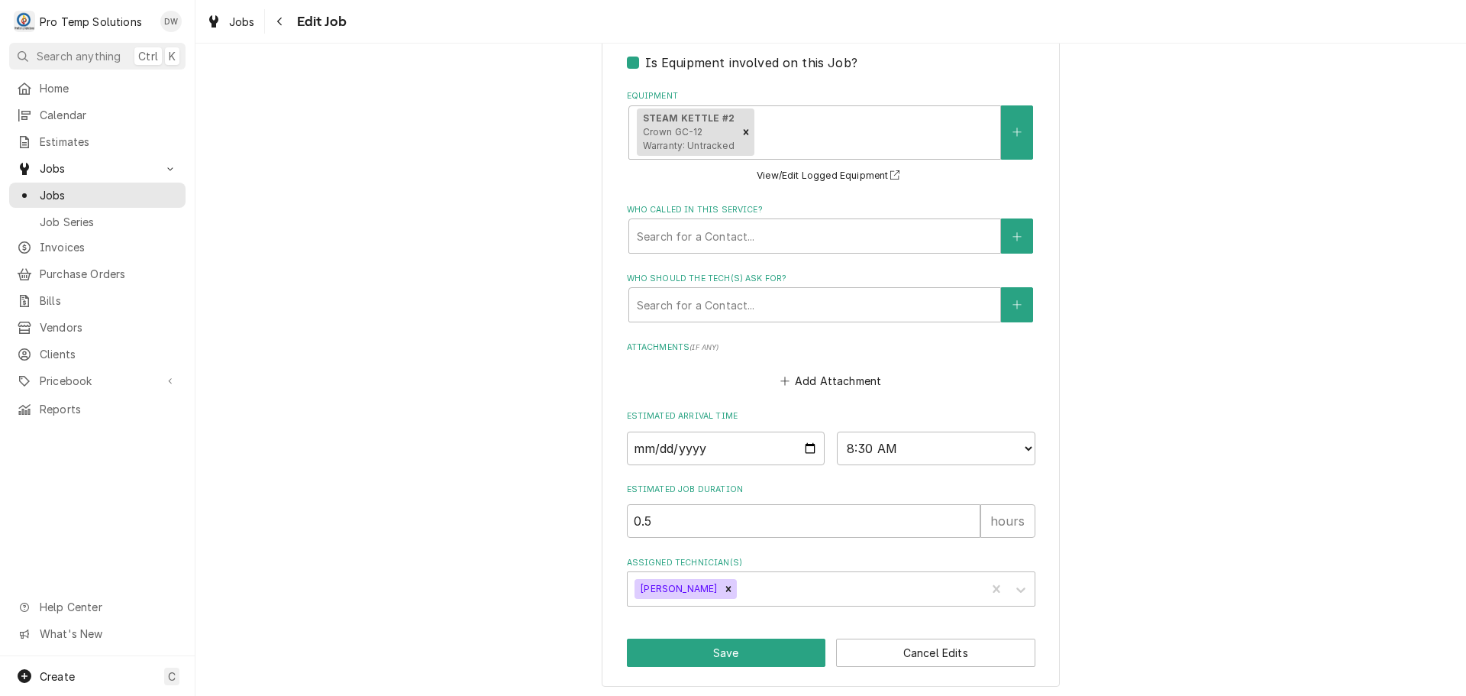
scroll to position [944, 0]
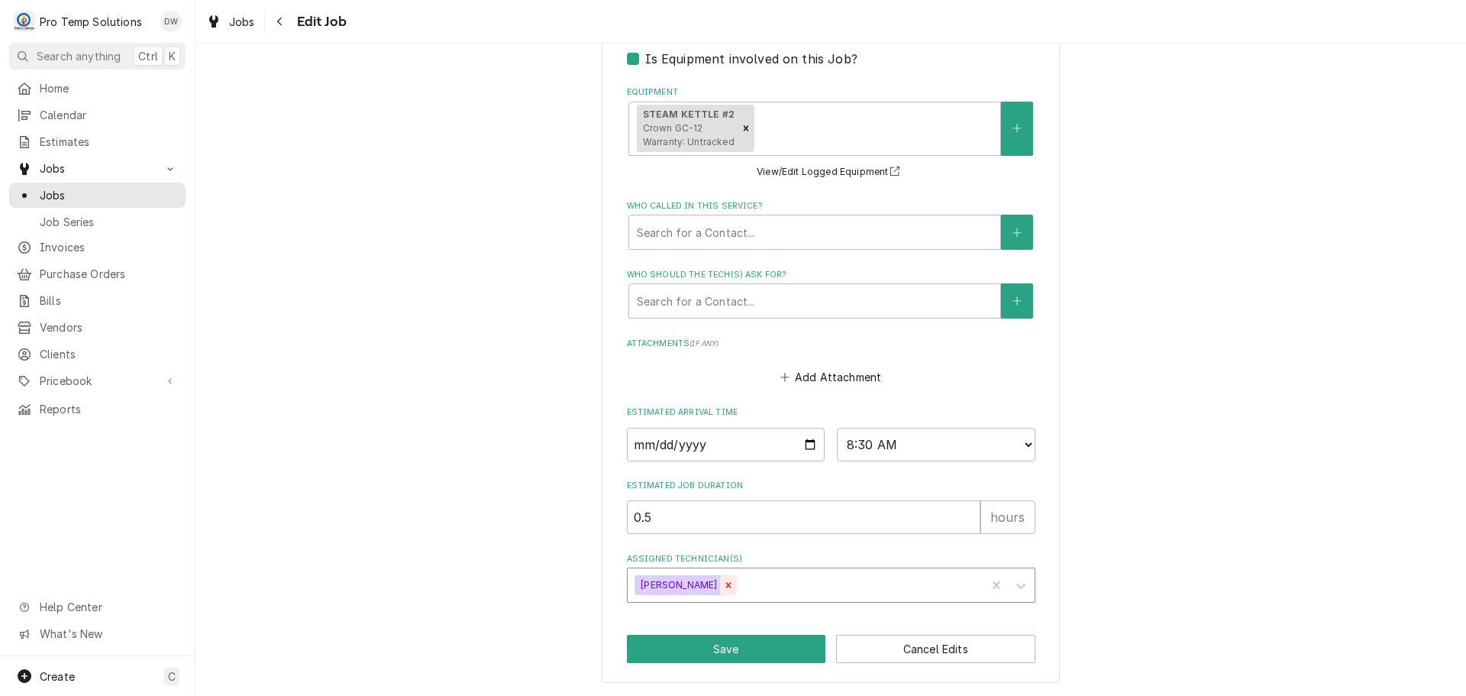
click at [723, 584] on icon "Remove Dakota Williams" at bounding box center [728, 585] width 11 height 11
click at [724, 583] on div "Assigned Technician(s)" at bounding box center [817, 584] width 364 height 27
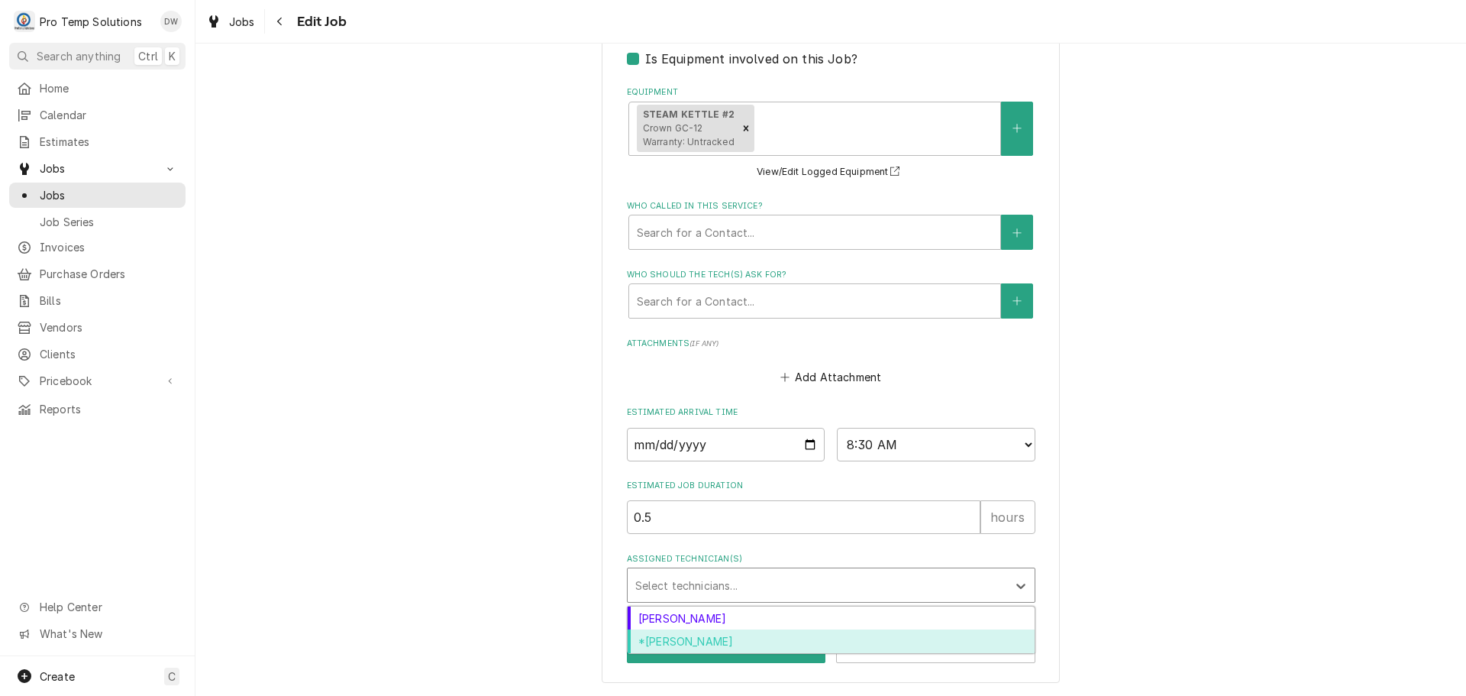
click at [709, 642] on div "*[PERSON_NAME]" at bounding box center [831, 641] width 407 height 24
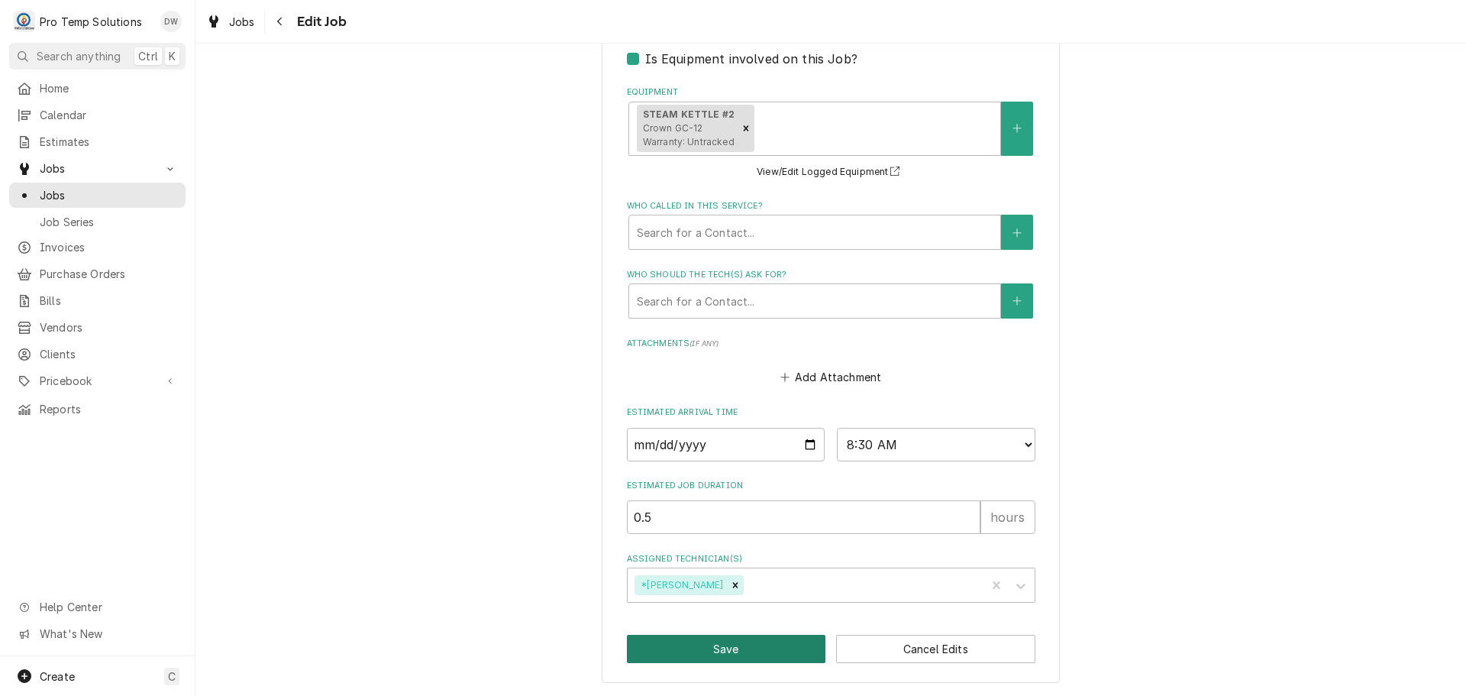
click at [718, 649] on button "Save" at bounding box center [726, 649] width 199 height 28
type textarea "x"
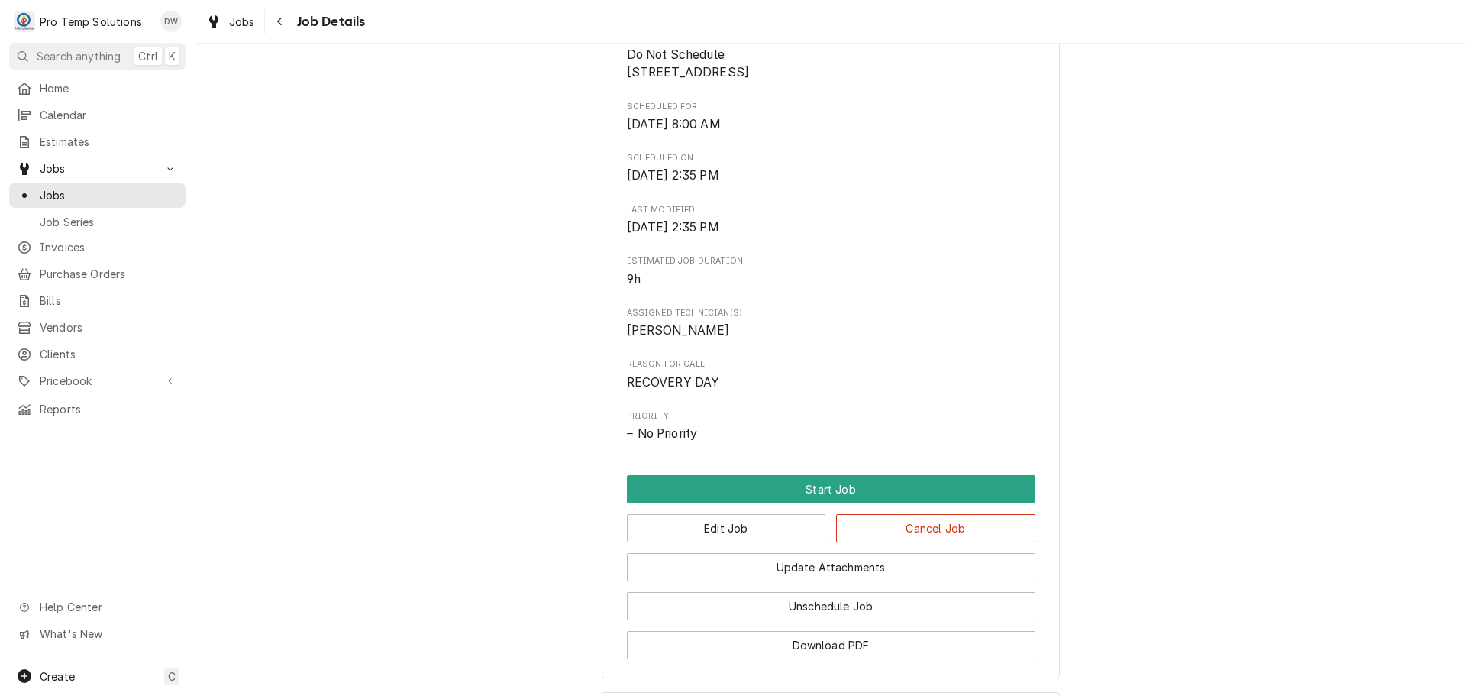
scroll to position [382, 0]
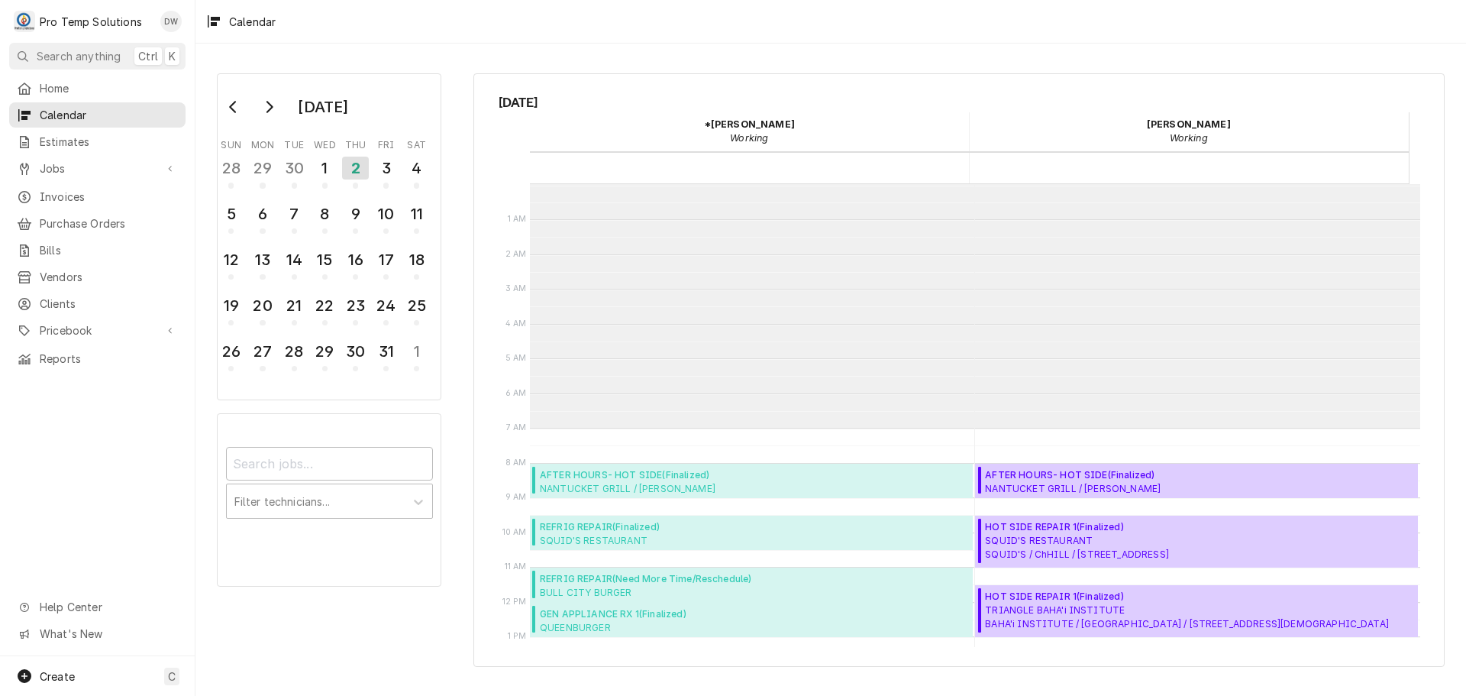
scroll to position [244, 0]
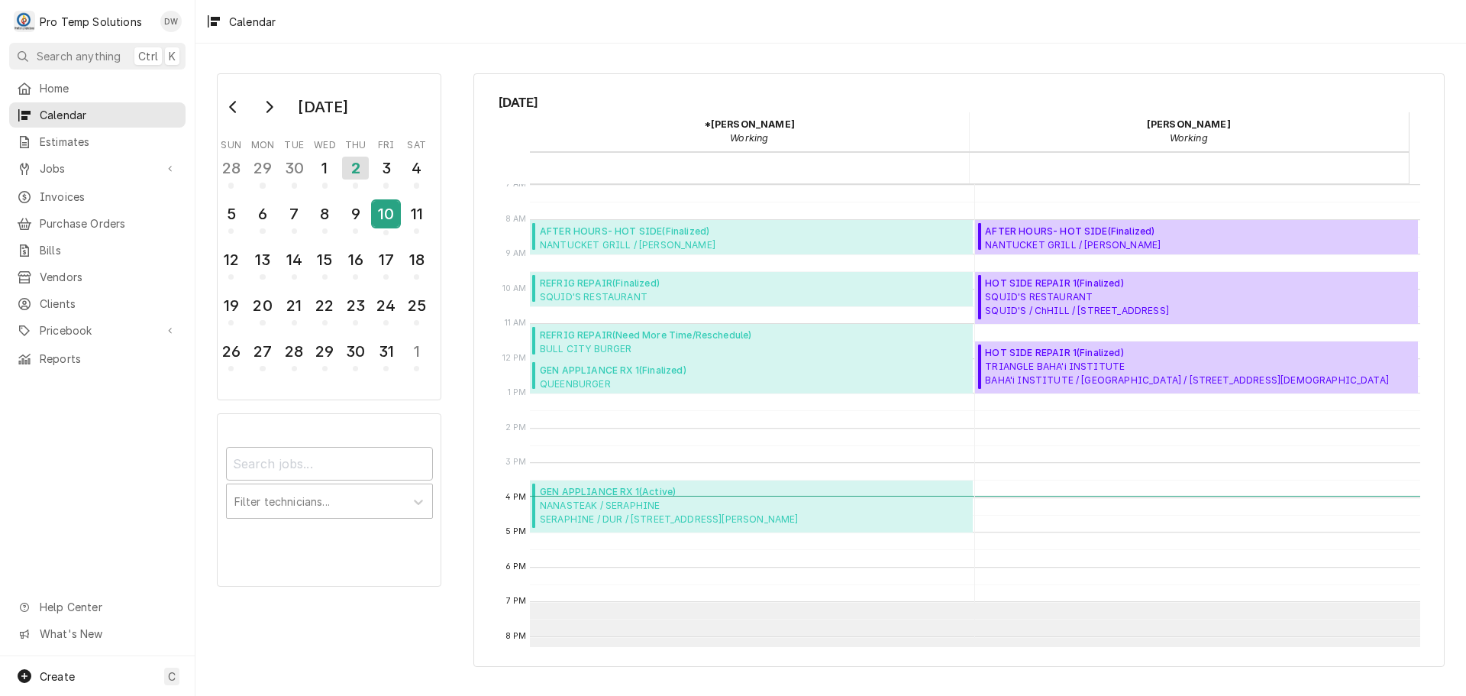
click at [390, 213] on div "10" at bounding box center [386, 214] width 27 height 26
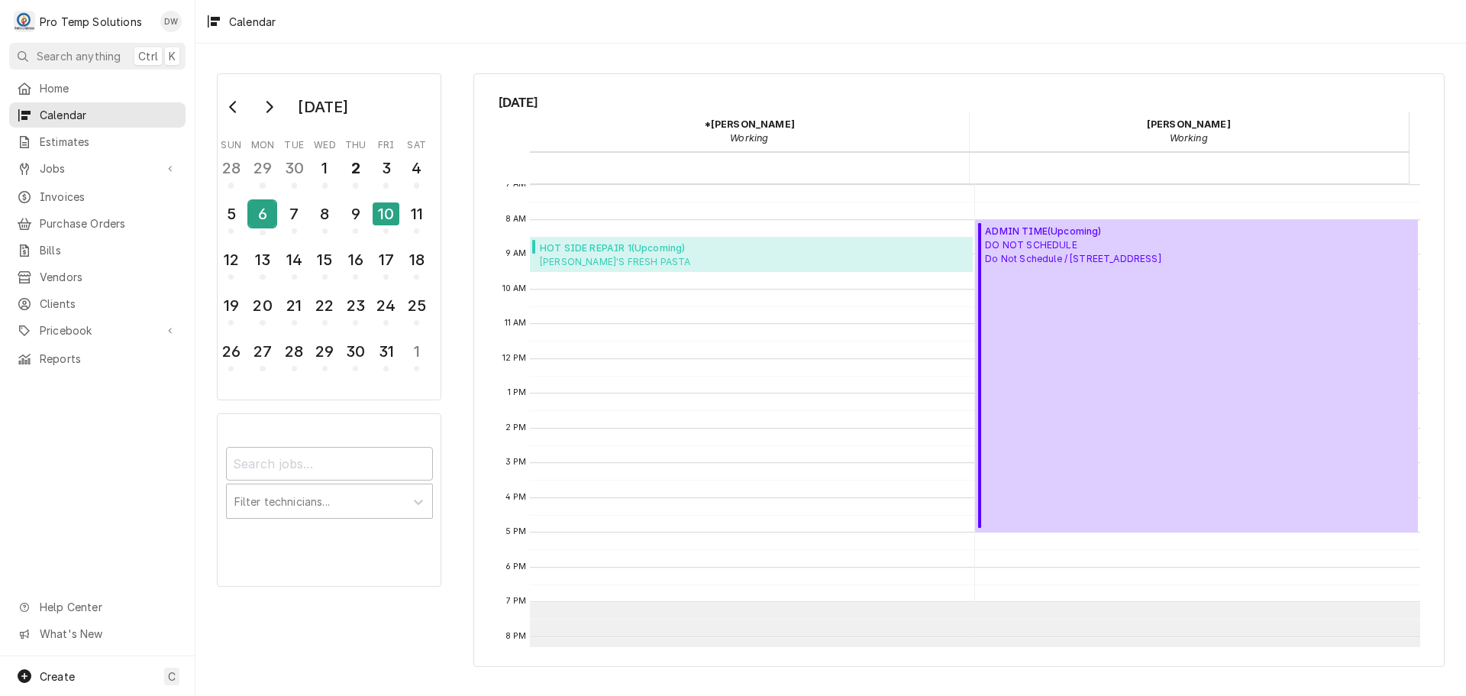
click at [259, 218] on div "6" at bounding box center [262, 214] width 27 height 26
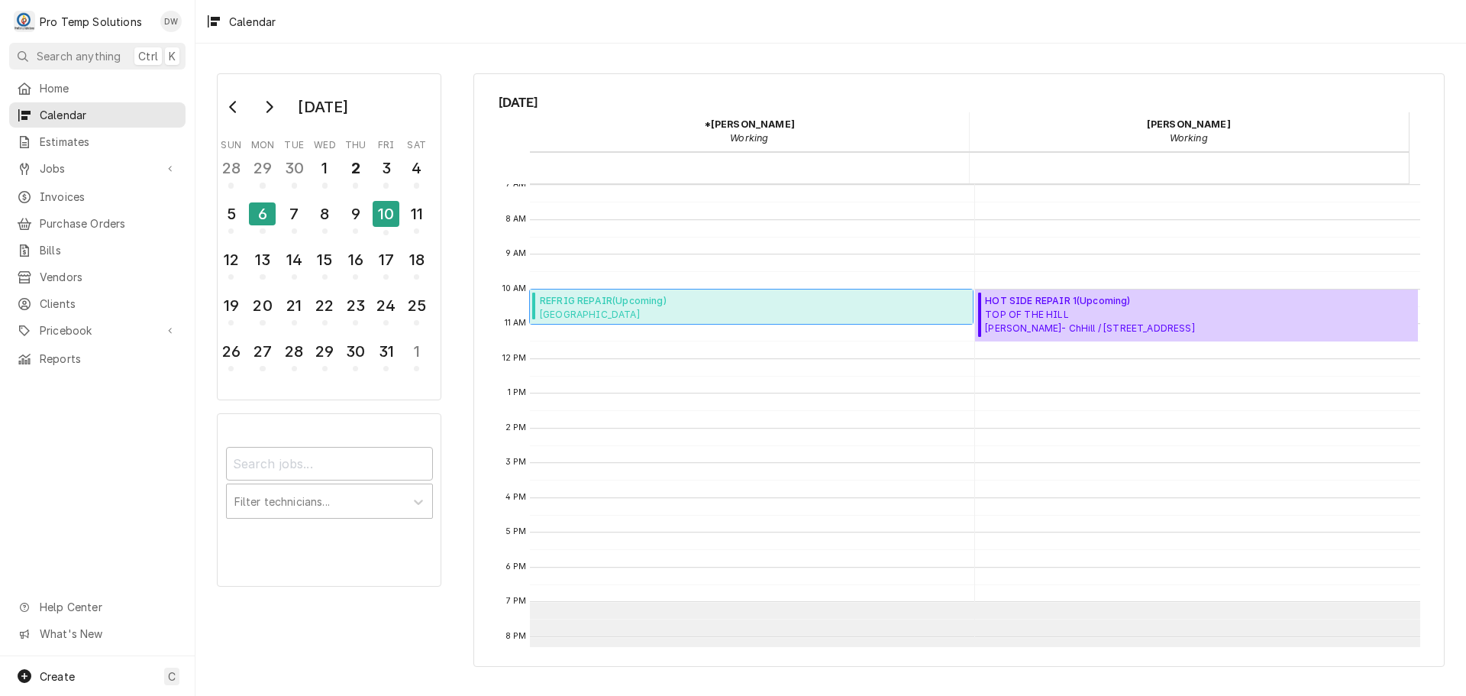
click at [626, 299] on span "REFRIG REPAIR ( Upcoming )" at bounding box center [681, 301] width 283 height 14
click at [287, 211] on div "7" at bounding box center [294, 214] width 27 height 26
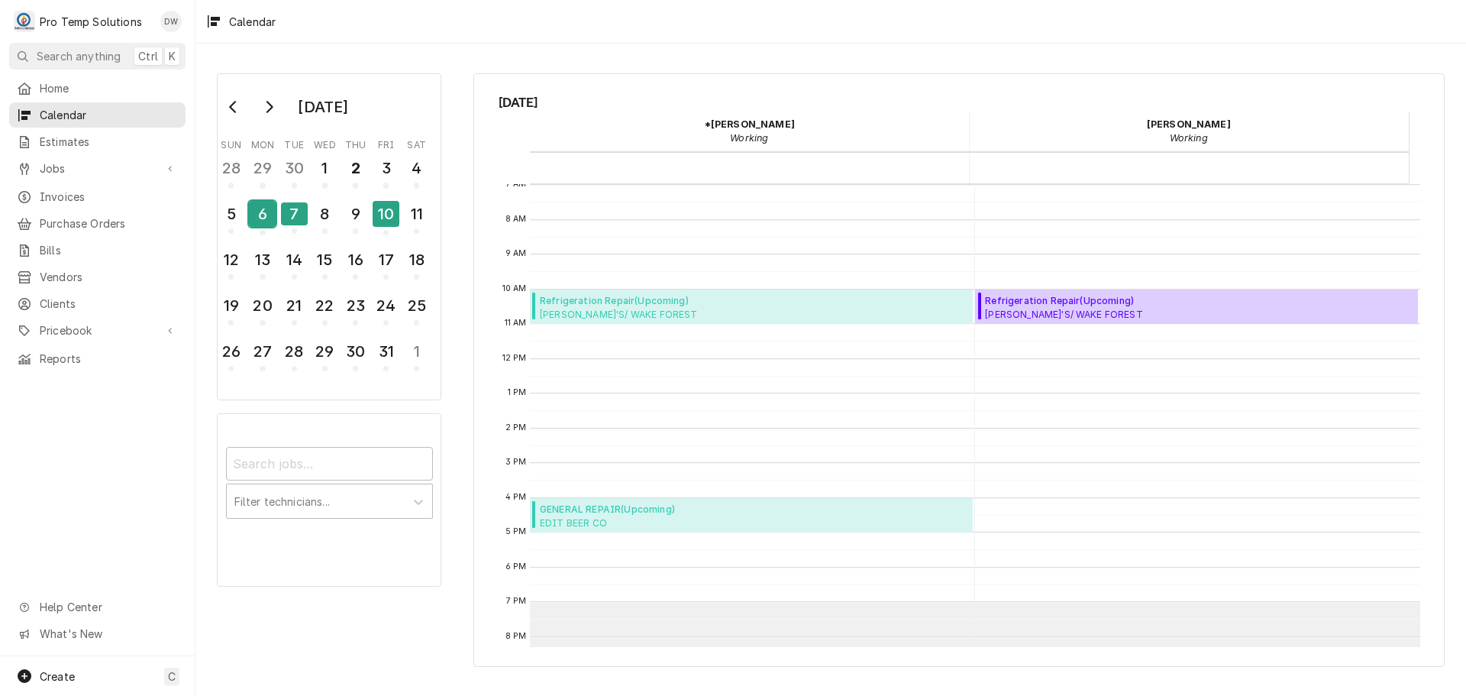
click at [263, 214] on div "6" at bounding box center [262, 214] width 27 height 26
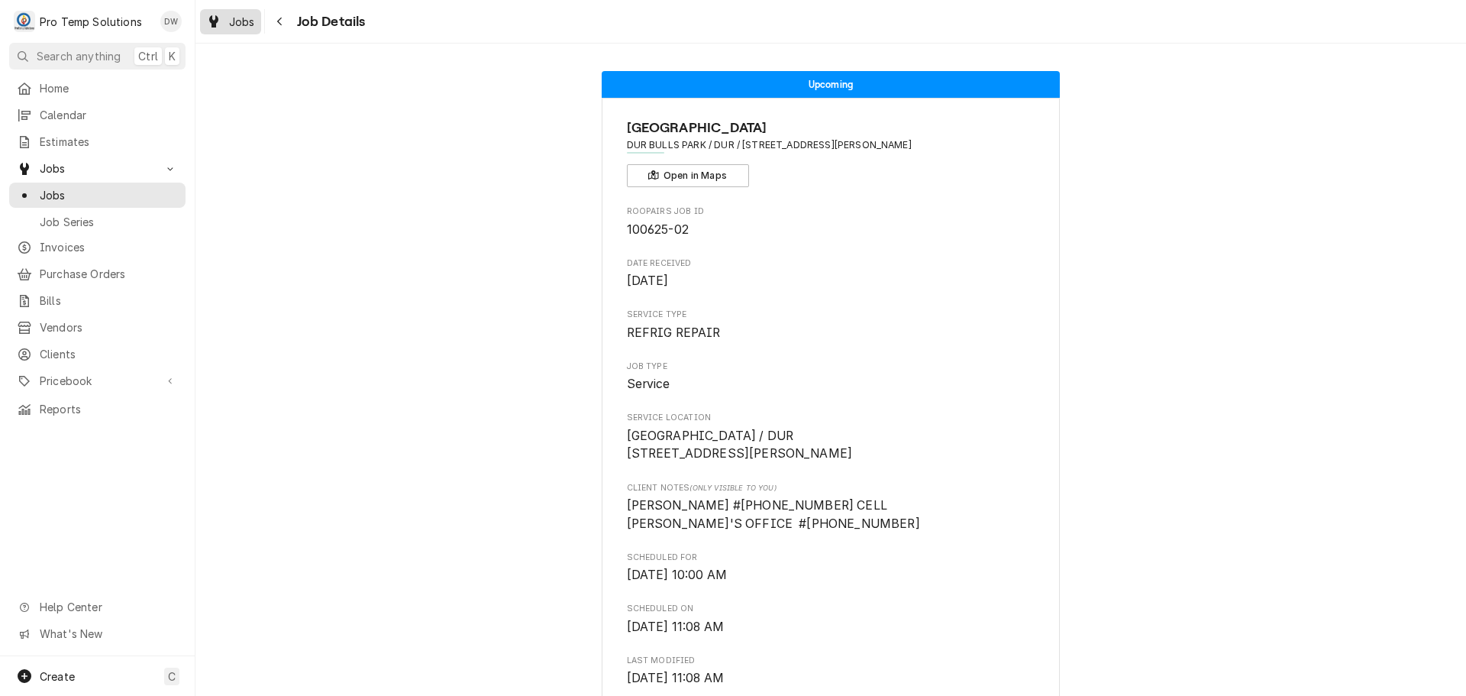
click at [248, 21] on span "Jobs" at bounding box center [242, 22] width 26 height 16
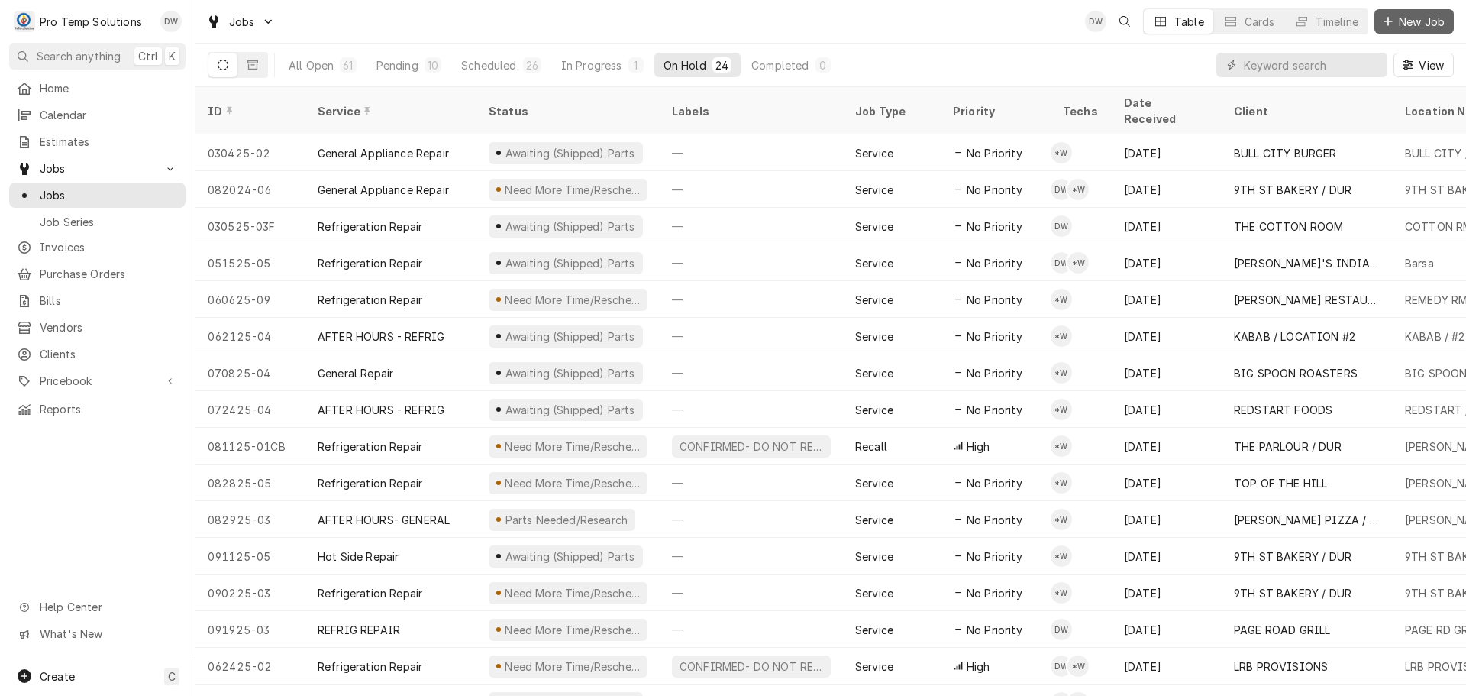
click at [1417, 19] on span "New Job" at bounding box center [1422, 22] width 52 height 16
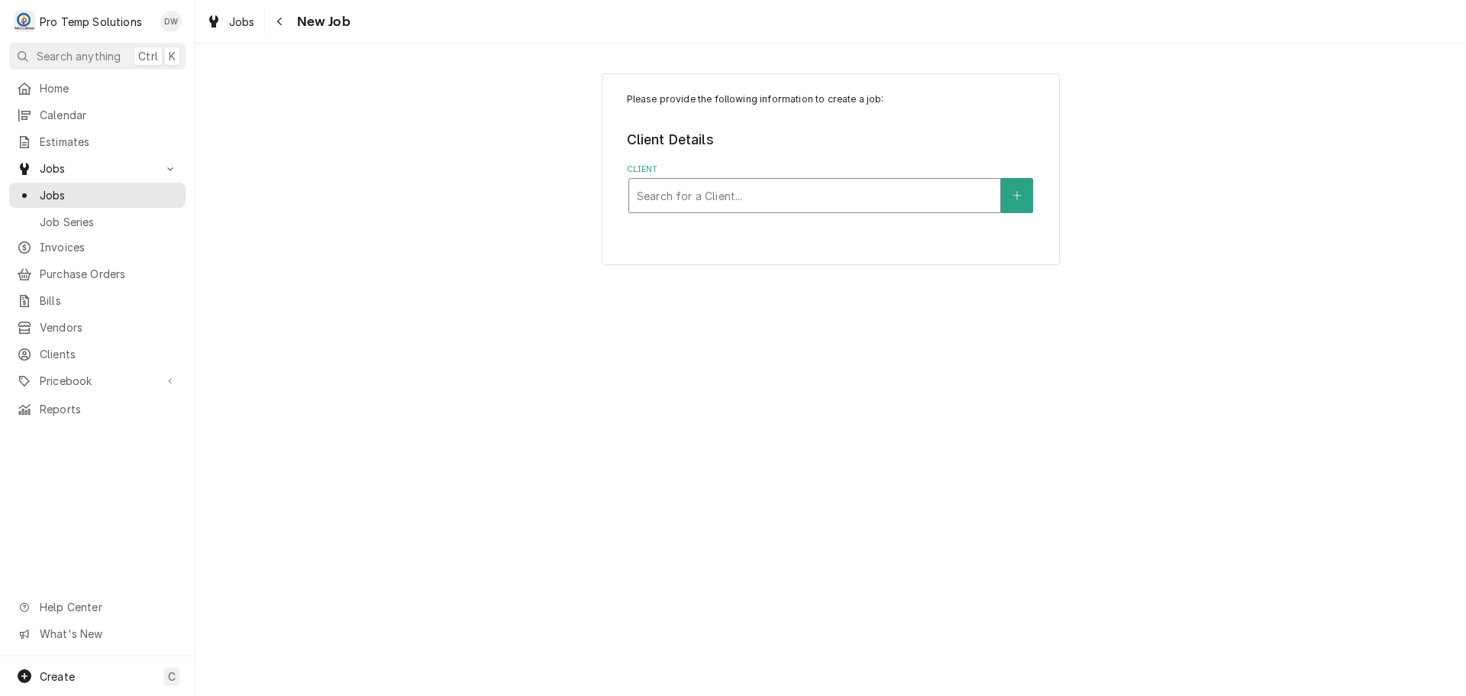
click at [877, 184] on div "Client" at bounding box center [815, 195] width 356 height 27
type input "IAST"
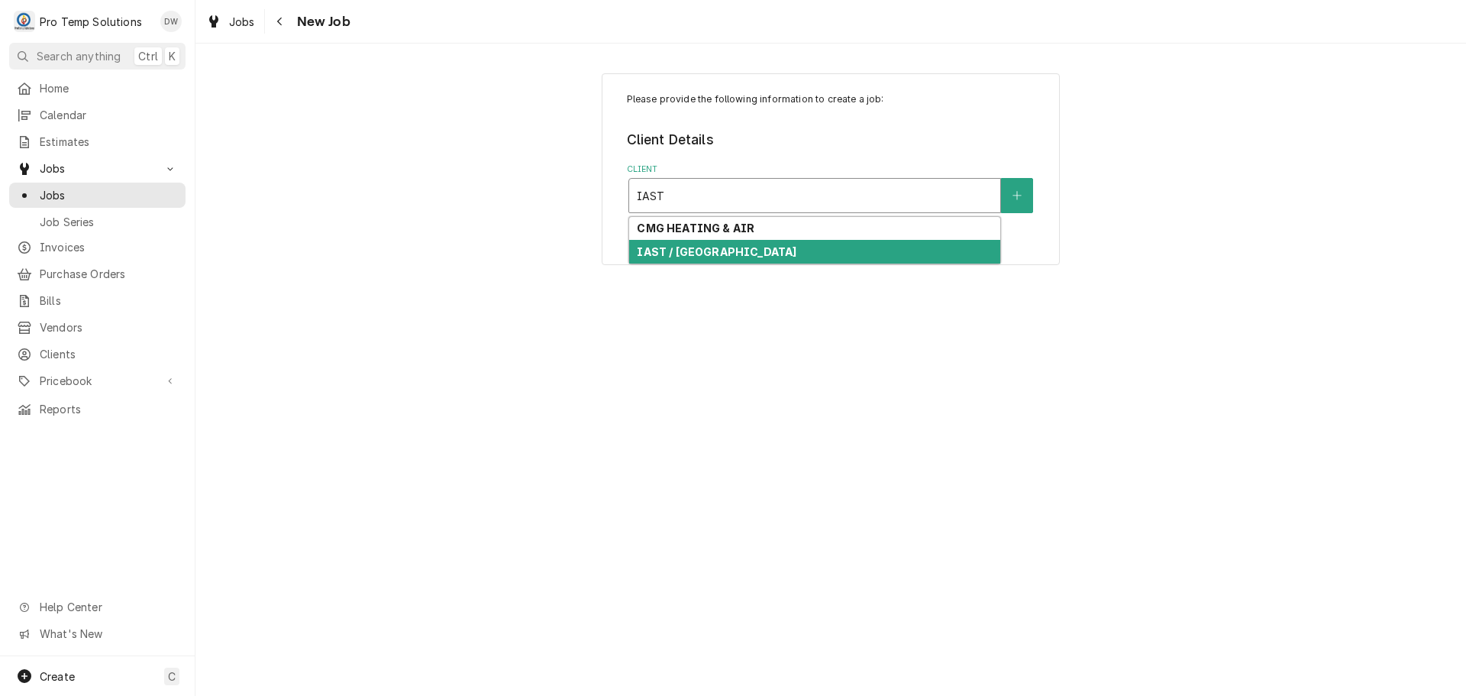
click at [727, 247] on div "IAST / DURHAM" at bounding box center [814, 252] width 371 height 24
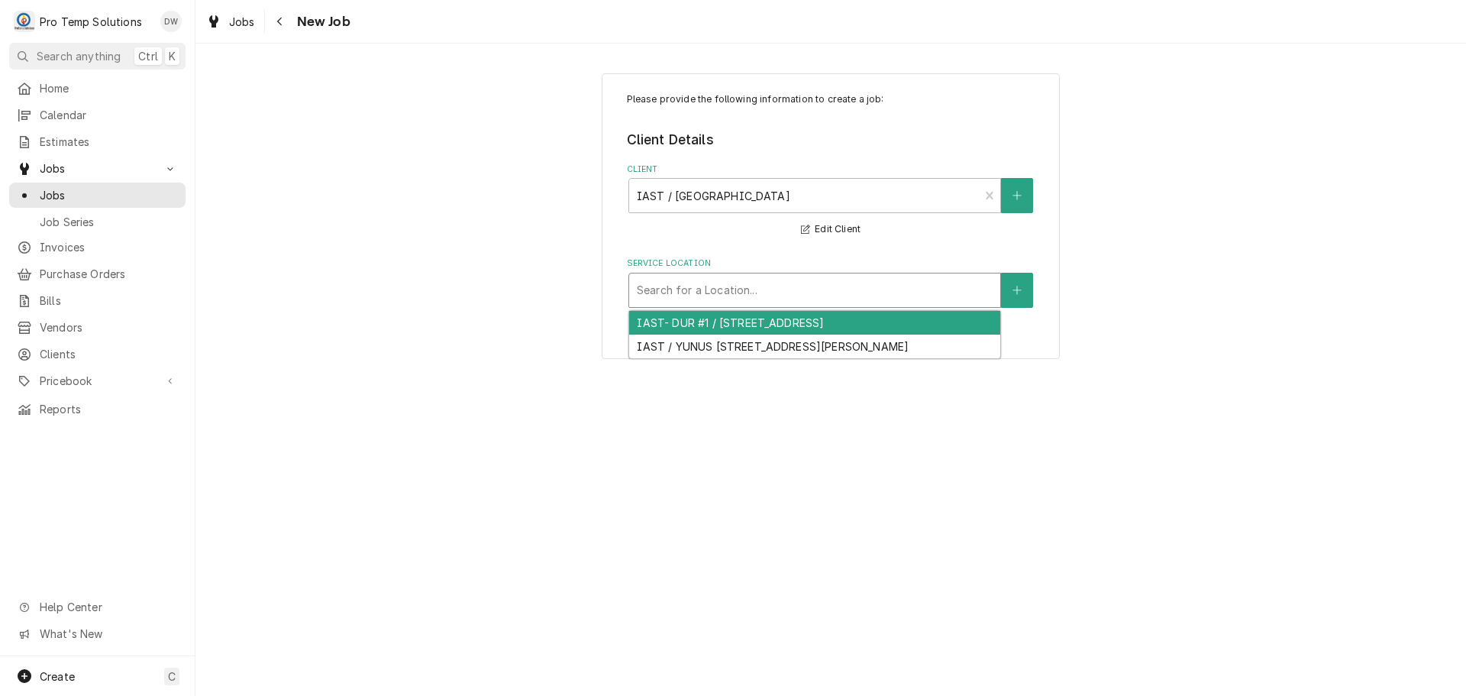
click at [725, 292] on div "Service Location" at bounding box center [815, 289] width 356 height 27
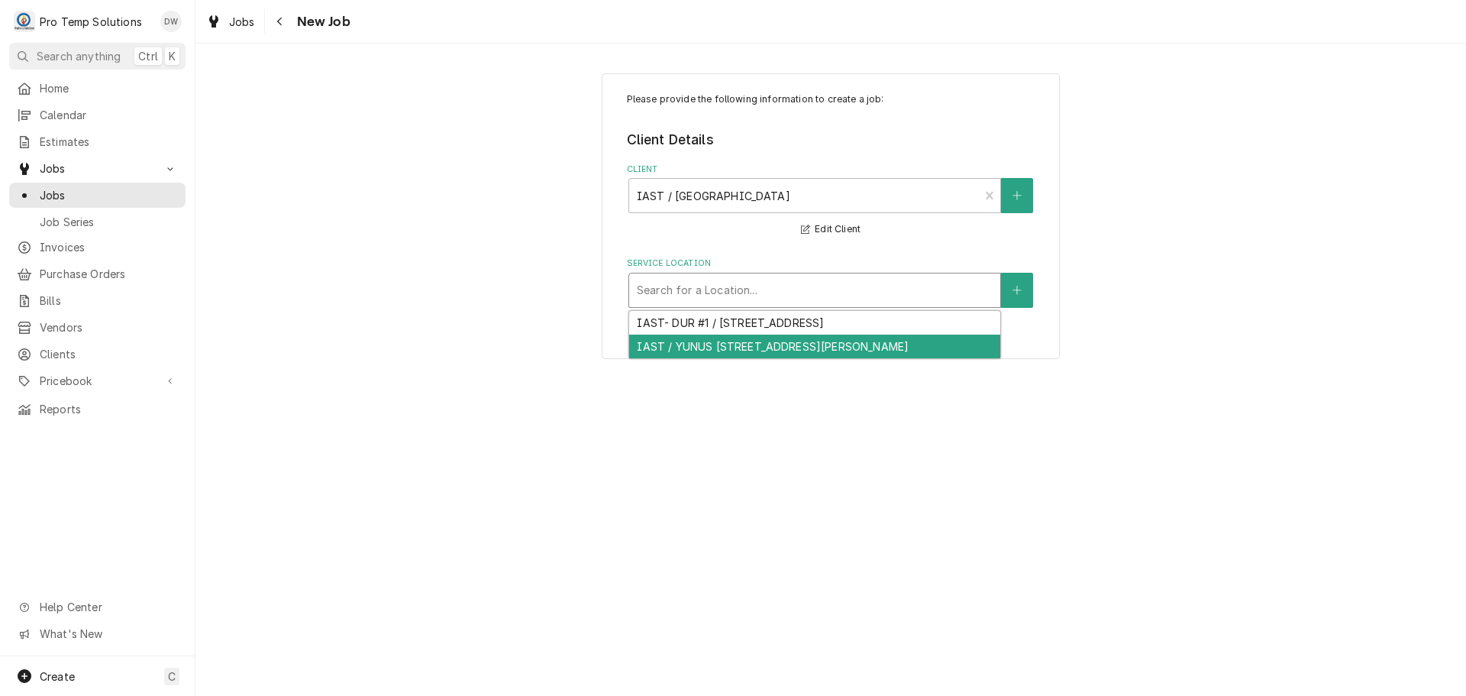
click at [721, 349] on div "IAST / YUNUS [STREET_ADDRESS][PERSON_NAME]" at bounding box center [814, 346] width 371 height 24
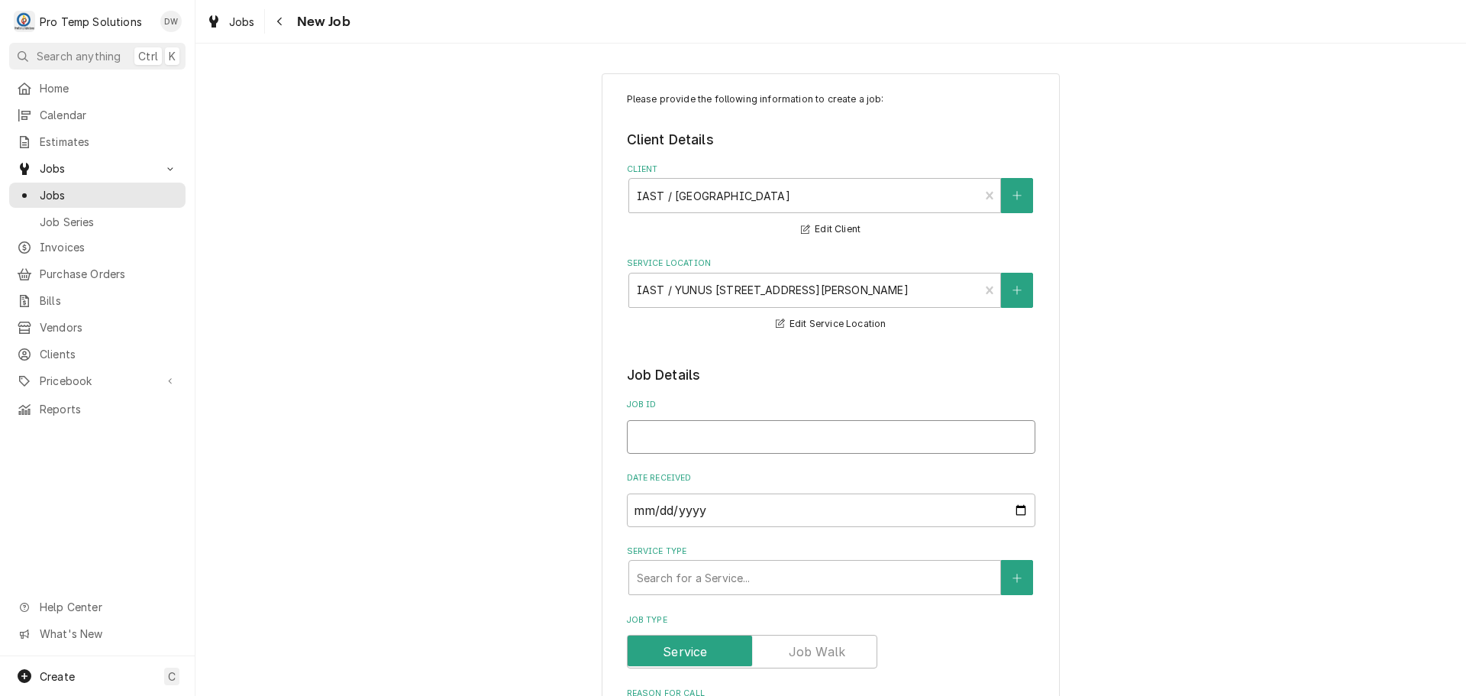
click at [660, 428] on input "Job ID" at bounding box center [831, 437] width 408 height 34
type textarea "x"
type input "1"
type textarea "x"
type input "10"
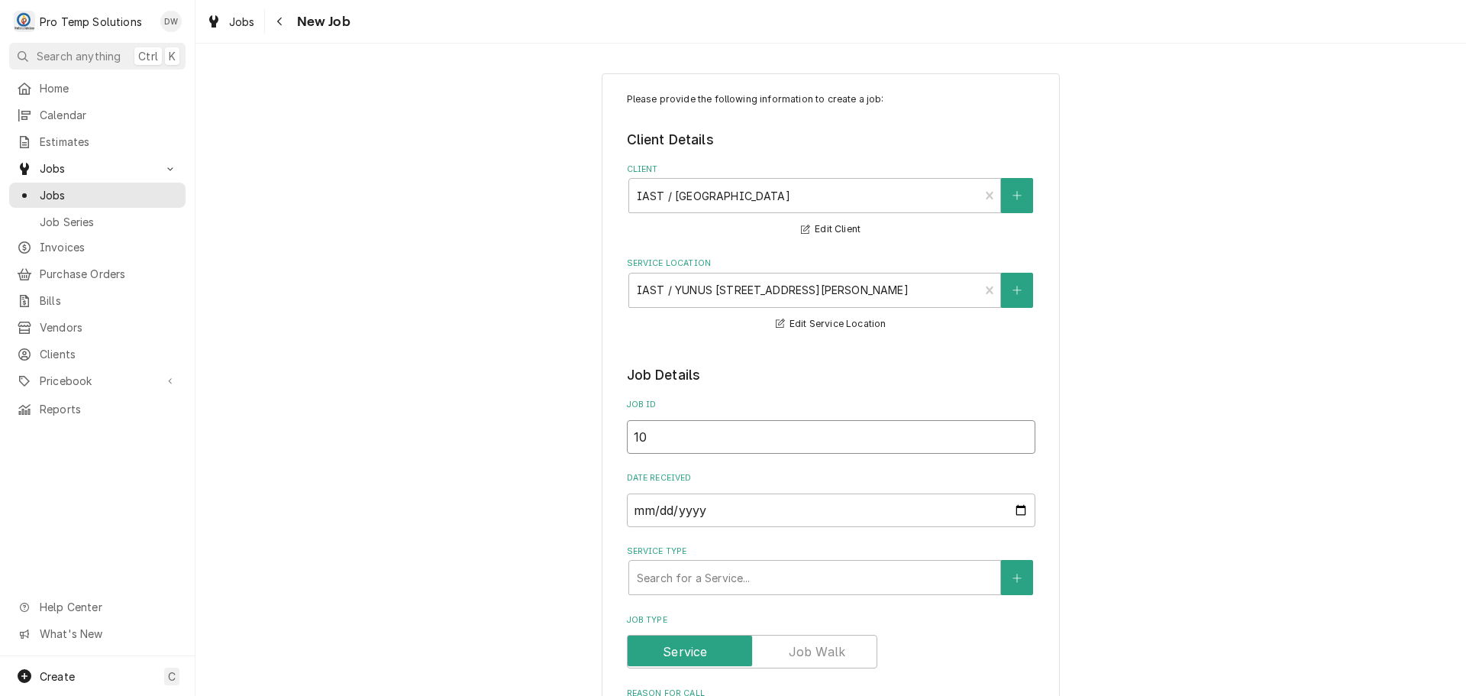
type textarea "x"
type input "100"
type textarea "x"
type input "1006"
type textarea "x"
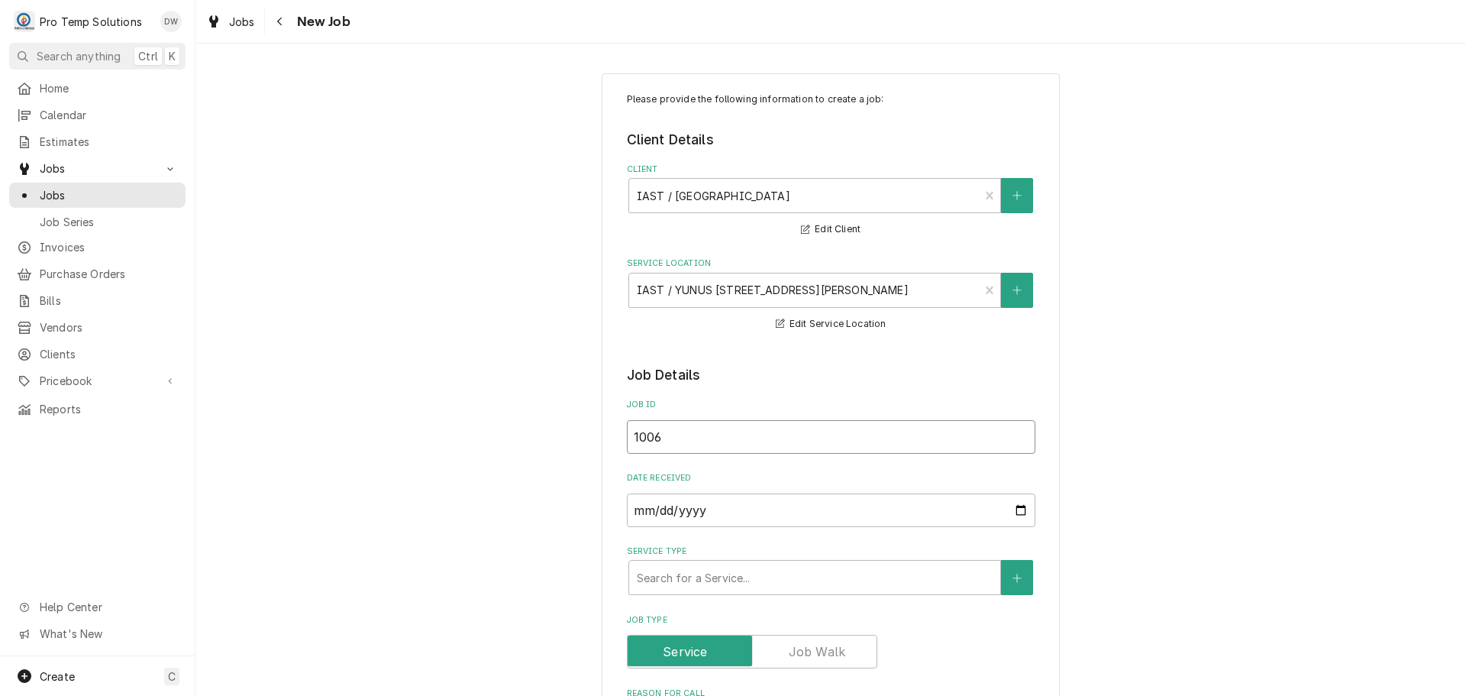
type input "10062"
type textarea "x"
type input "100625"
type textarea "x"
type input "100625-"
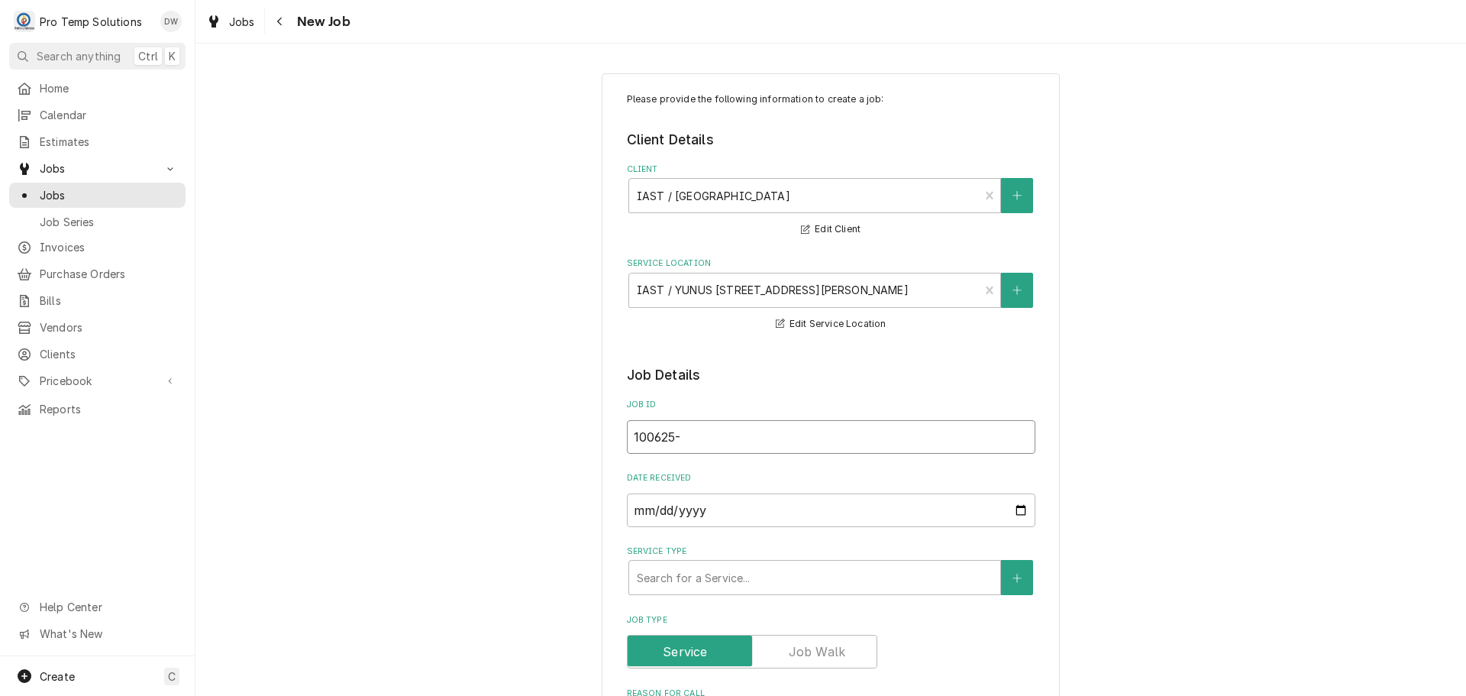
type textarea "x"
type input "100625-0"
type textarea "x"
type input "100625-02"
type textarea "x"
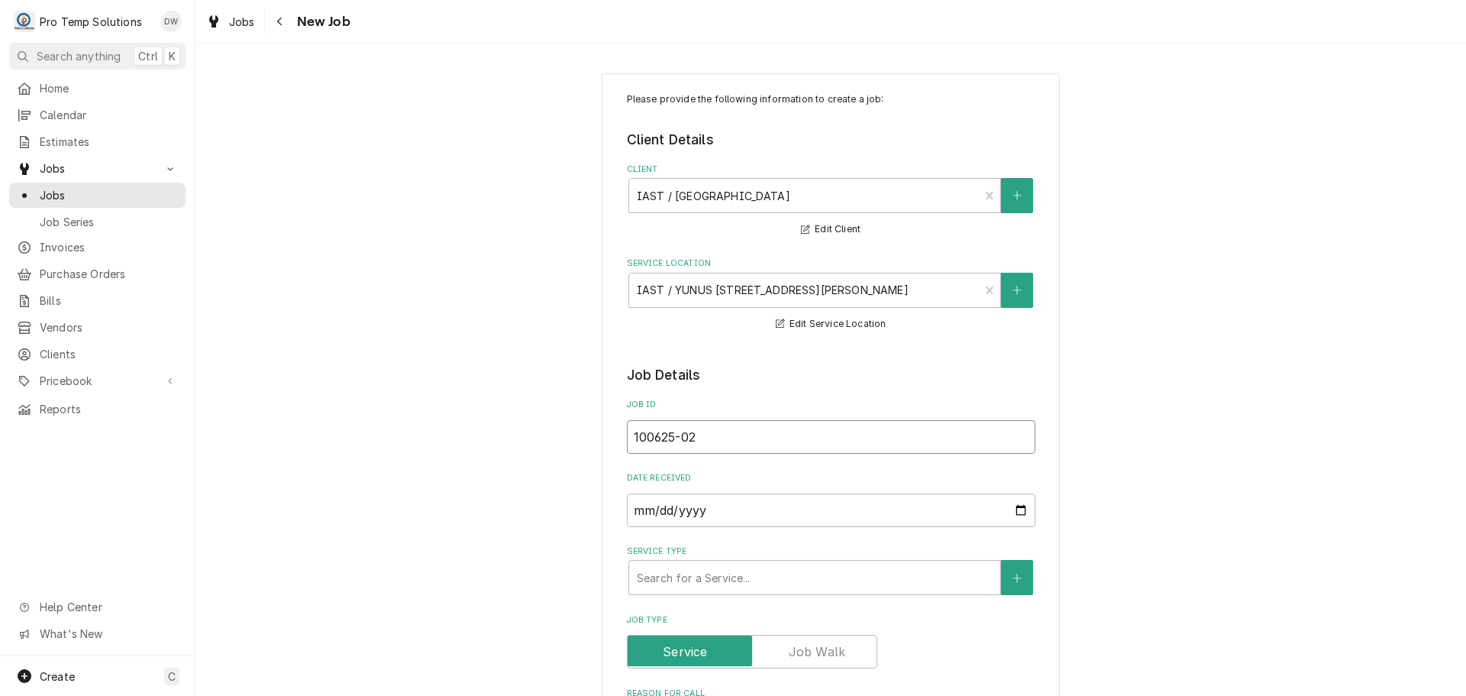
type input "100625-02G"
type textarea "x"
type input "100625-02G"
type textarea "x"
type input "100625-02G"
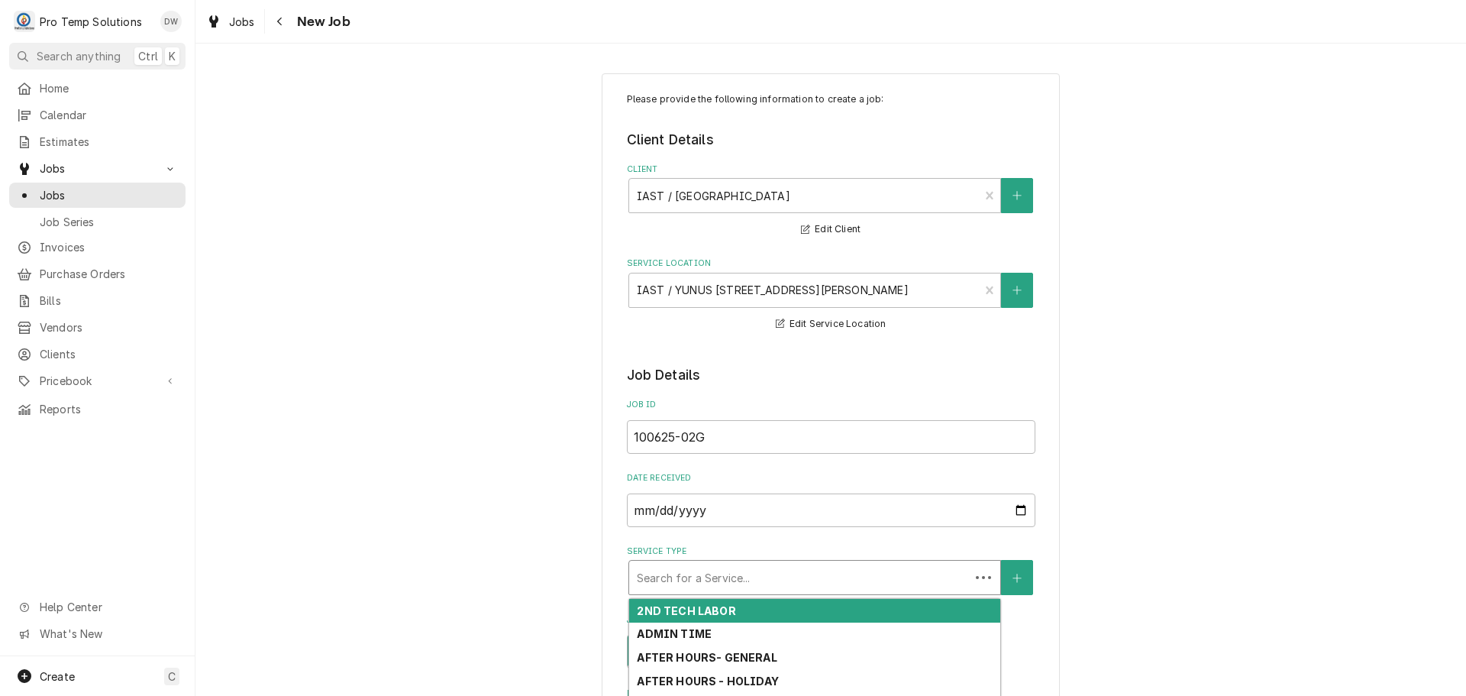
click at [749, 570] on div "Service Type" at bounding box center [799, 576] width 325 height 27
type textarea "x"
type input "G"
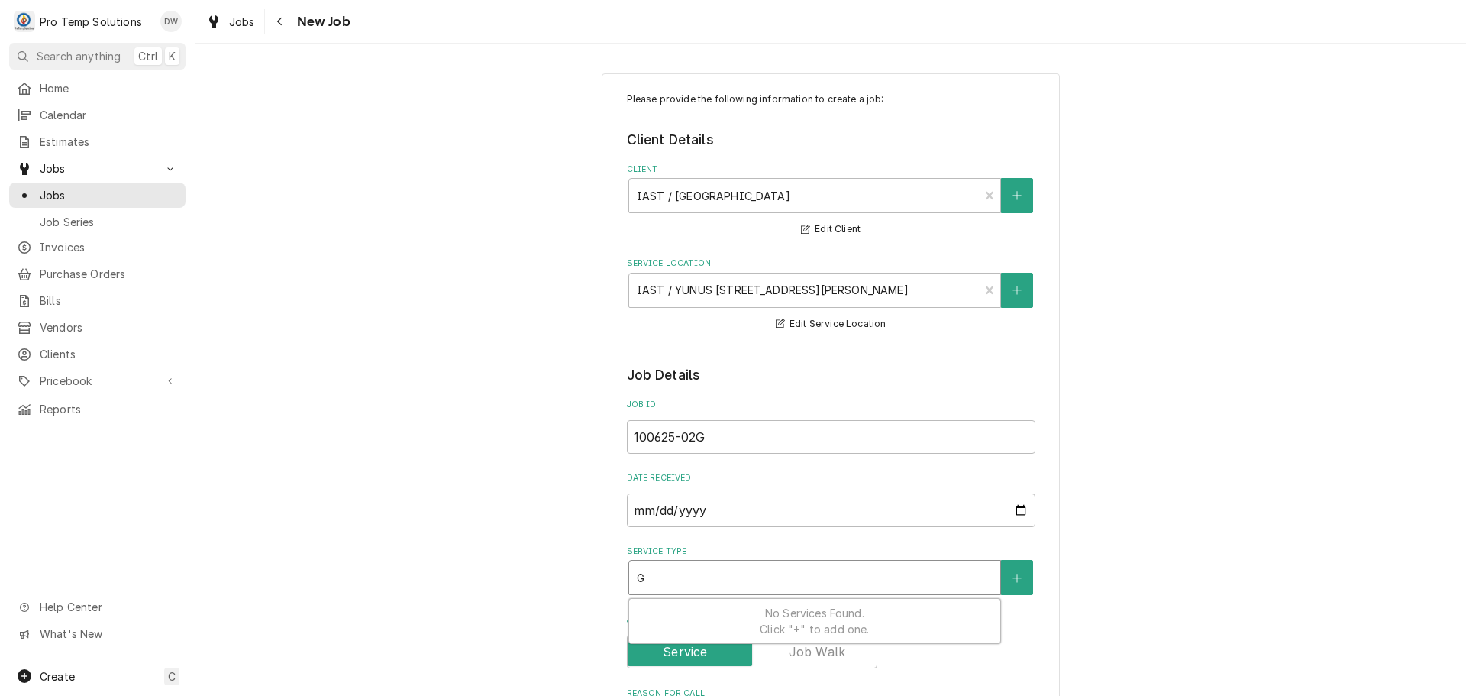
type textarea "x"
type input "GA"
type textarea "x"
type input "GAS"
type textarea "x"
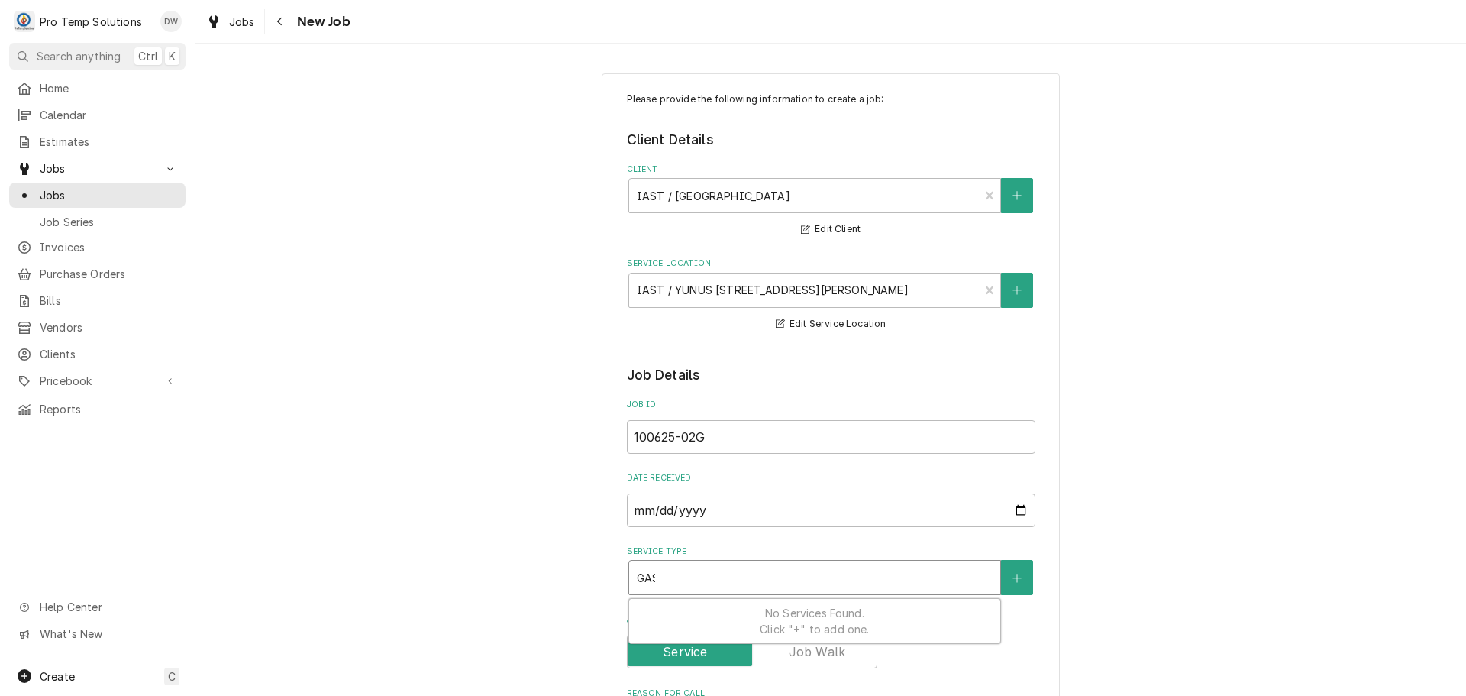
type input "GASK"
type textarea "x"
type input "GASKE"
type textarea "x"
type input "GASKET"
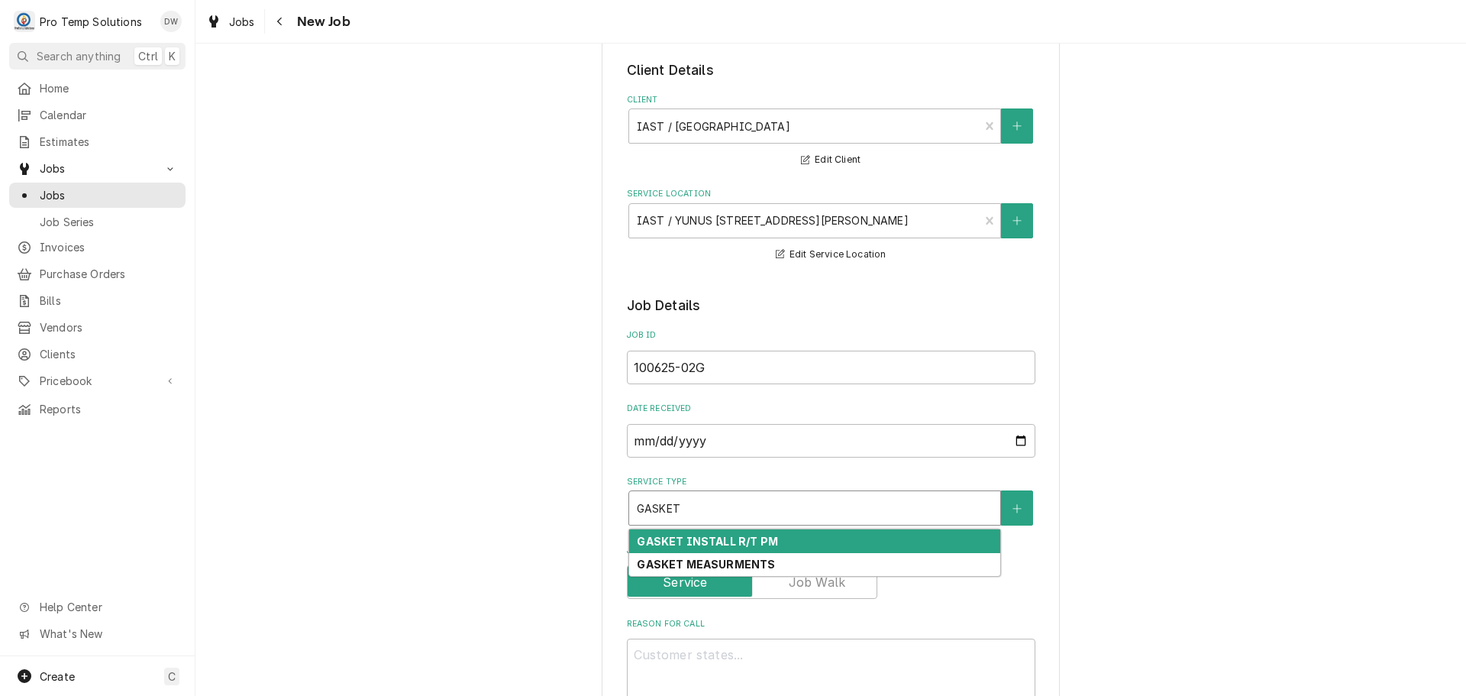
scroll to position [229, 0]
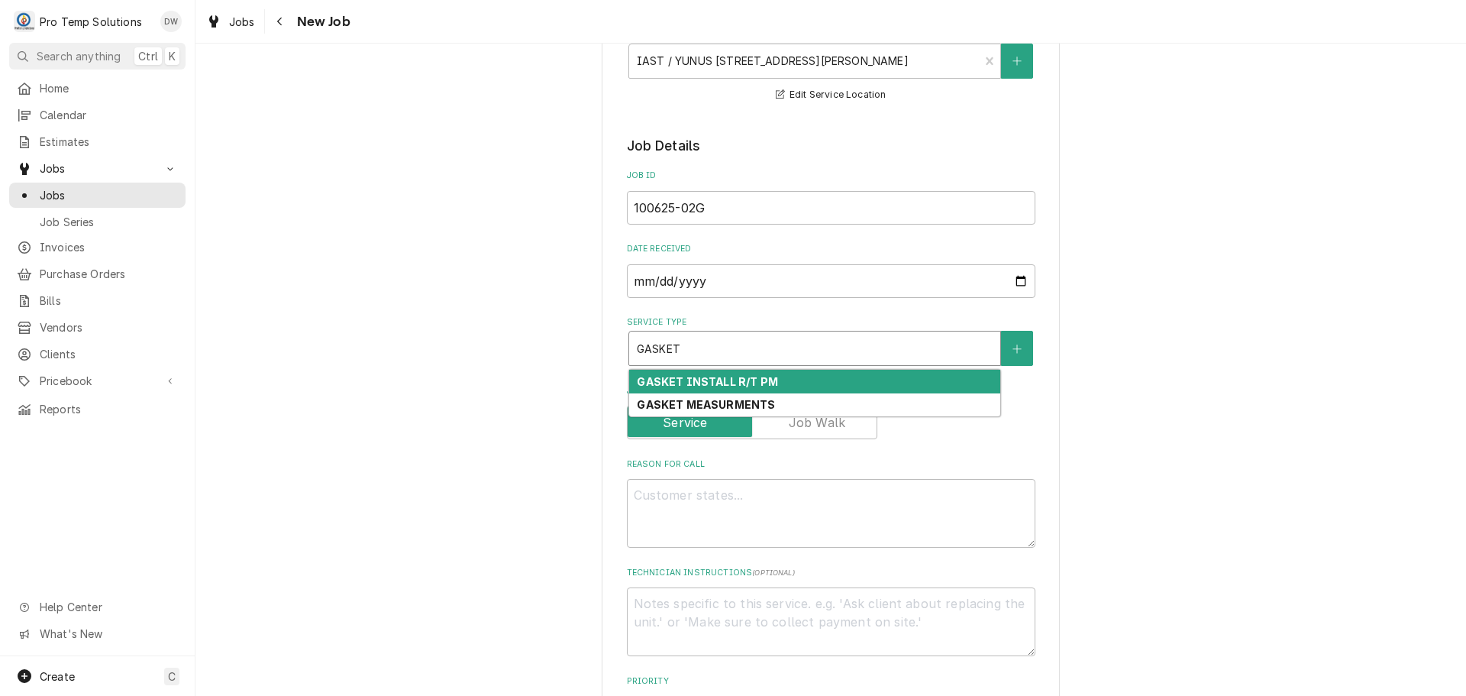
click at [700, 386] on strong "GASKET INSTALL R/T PM" at bounding box center [707, 381] width 140 height 13
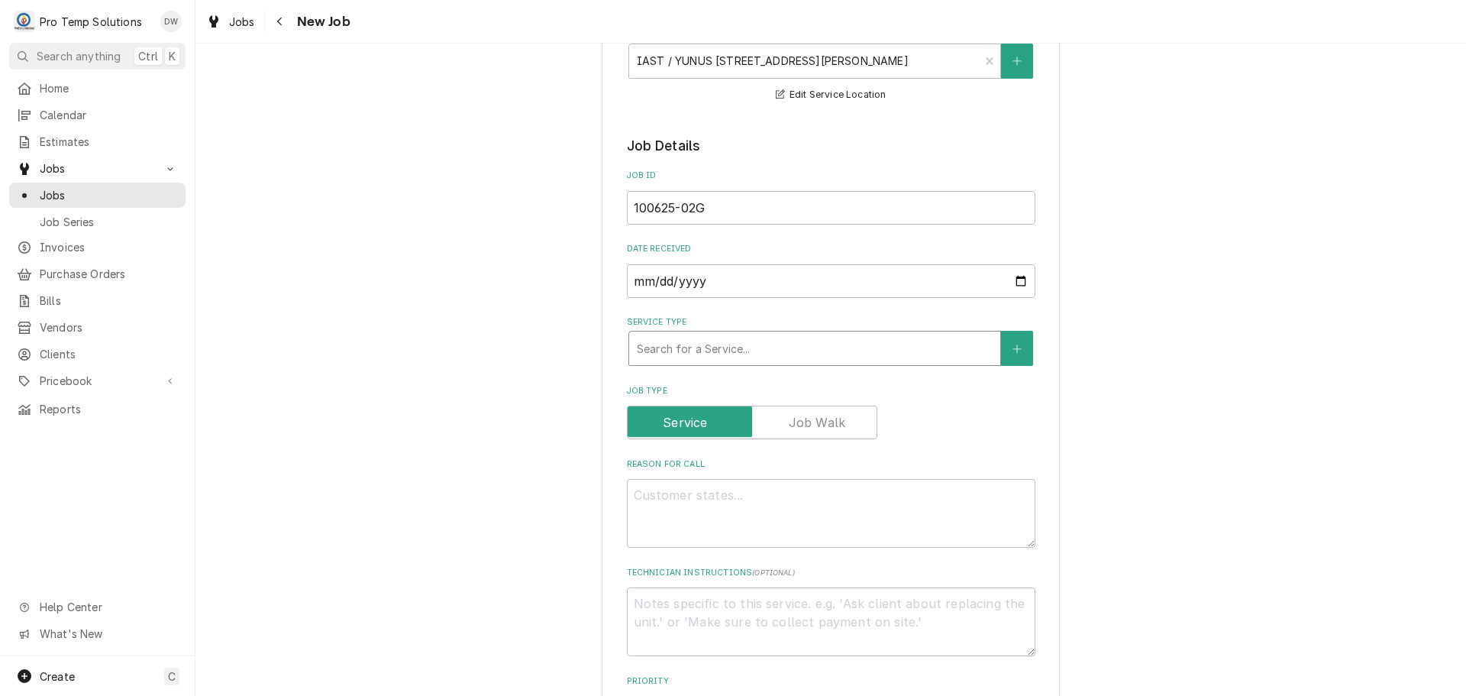
type textarea "x"
type input "R"
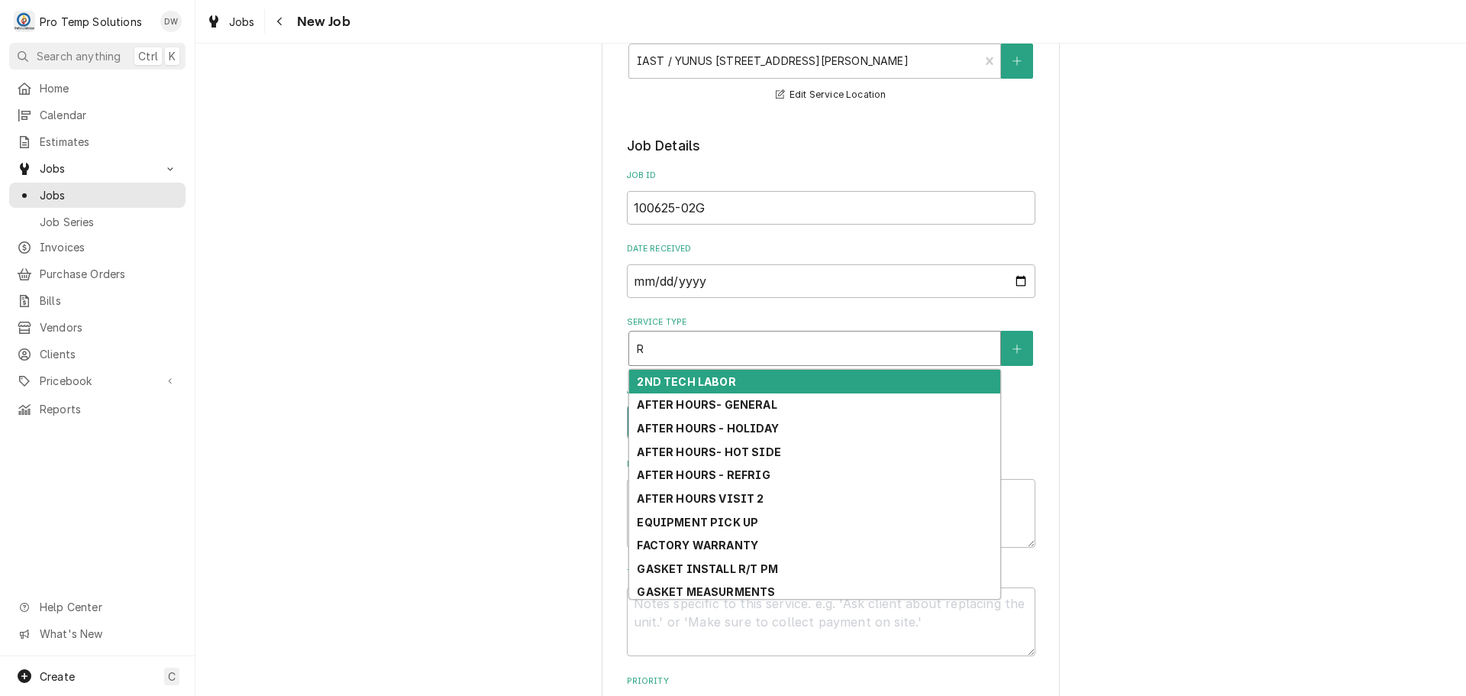
type textarea "x"
type input "RE"
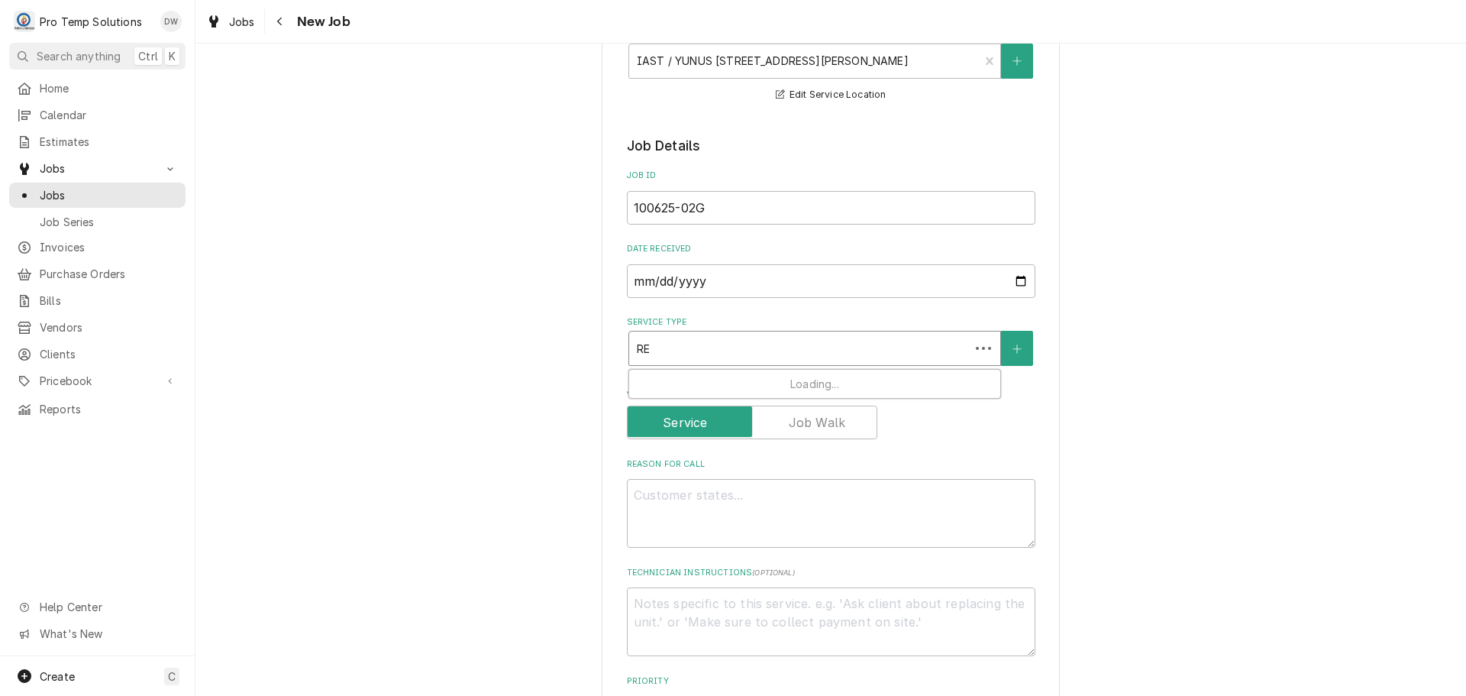
type textarea "x"
type input "REF"
type textarea "x"
type input "REFR"
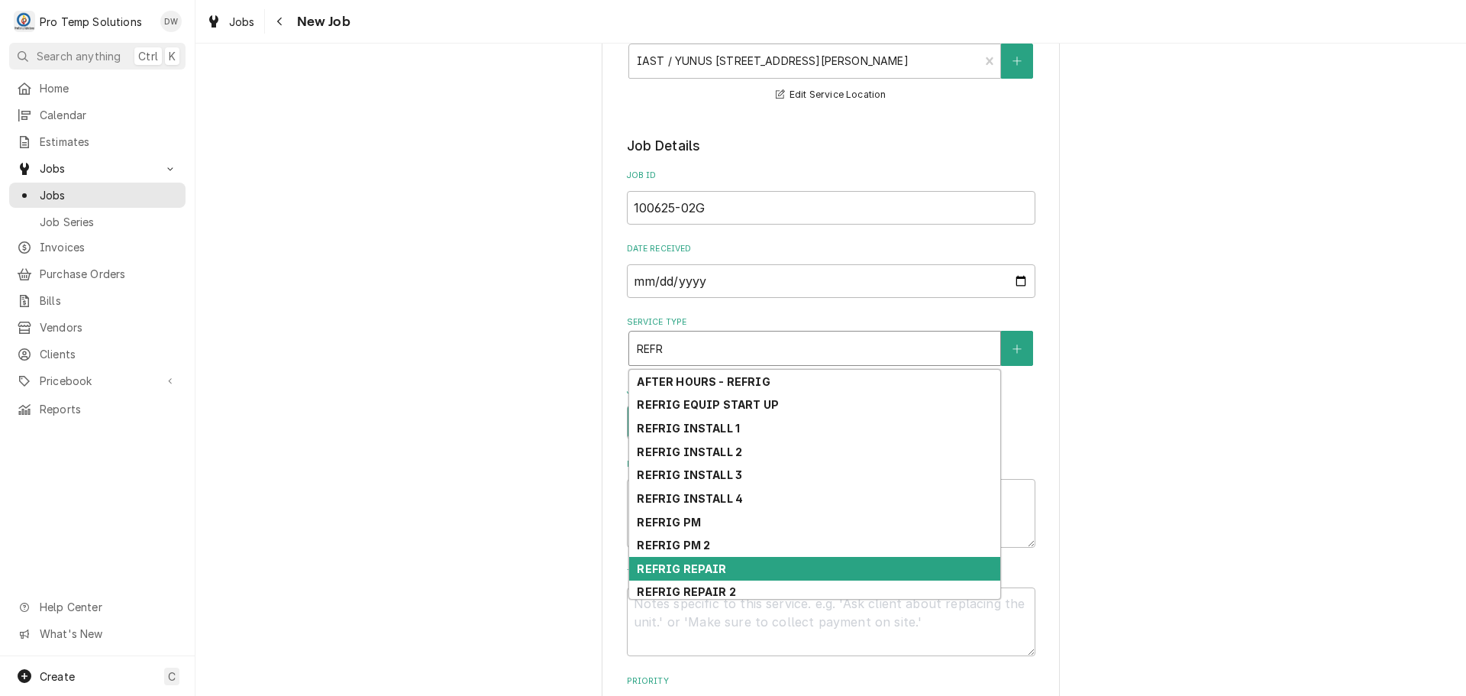
click at [709, 568] on strong "REFRIG REPAIR" at bounding box center [681, 568] width 89 height 13
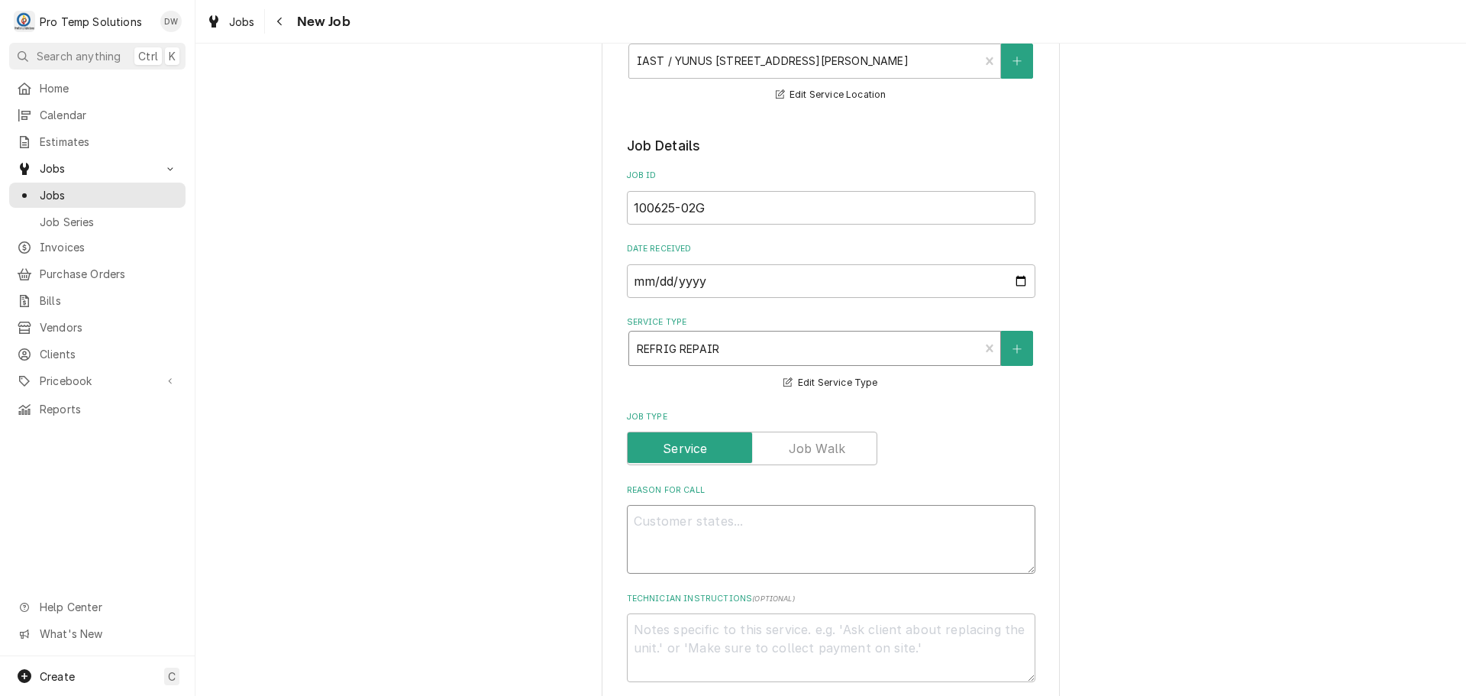
click at [679, 515] on textarea "Reason For Call" at bounding box center [831, 539] width 408 height 69
type textarea "x"
type textarea "I"
type textarea "x"
type textarea "IN"
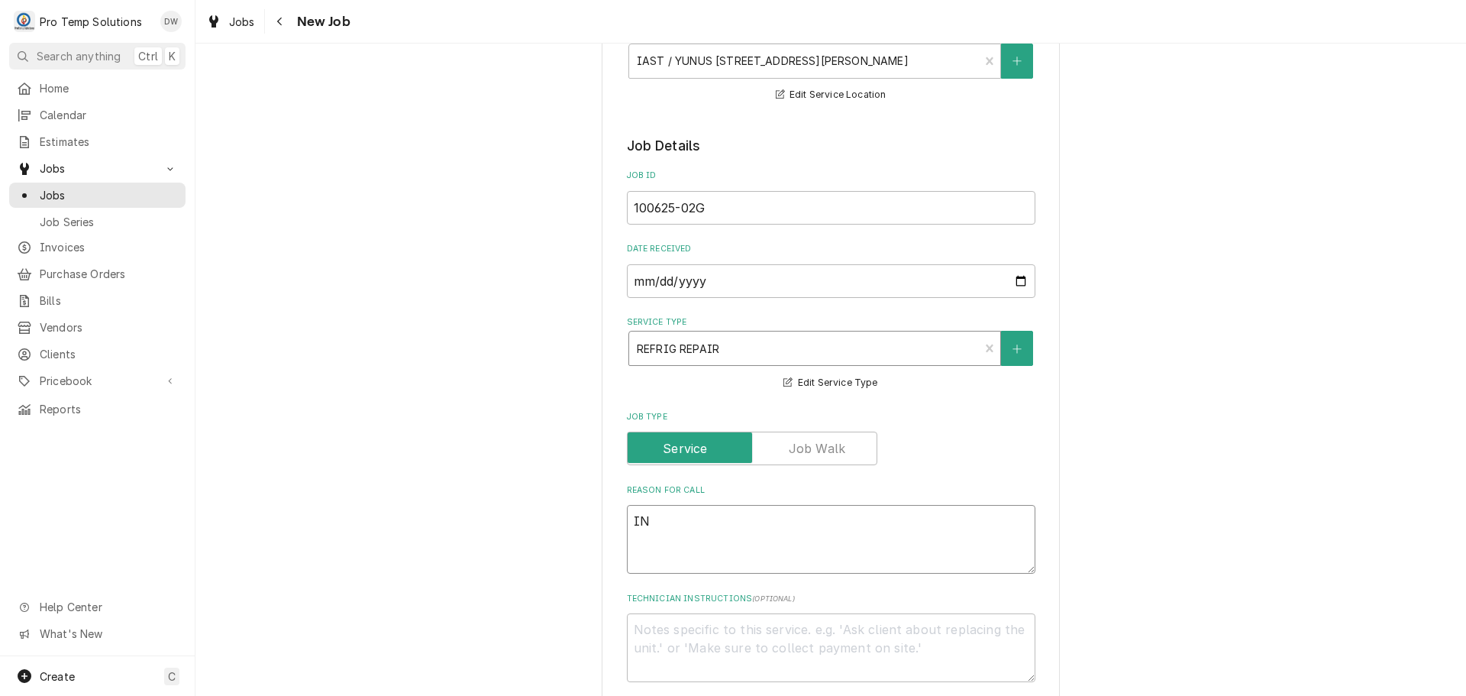
type textarea "x"
type textarea "INS"
type textarea "x"
type textarea "INST"
type textarea "x"
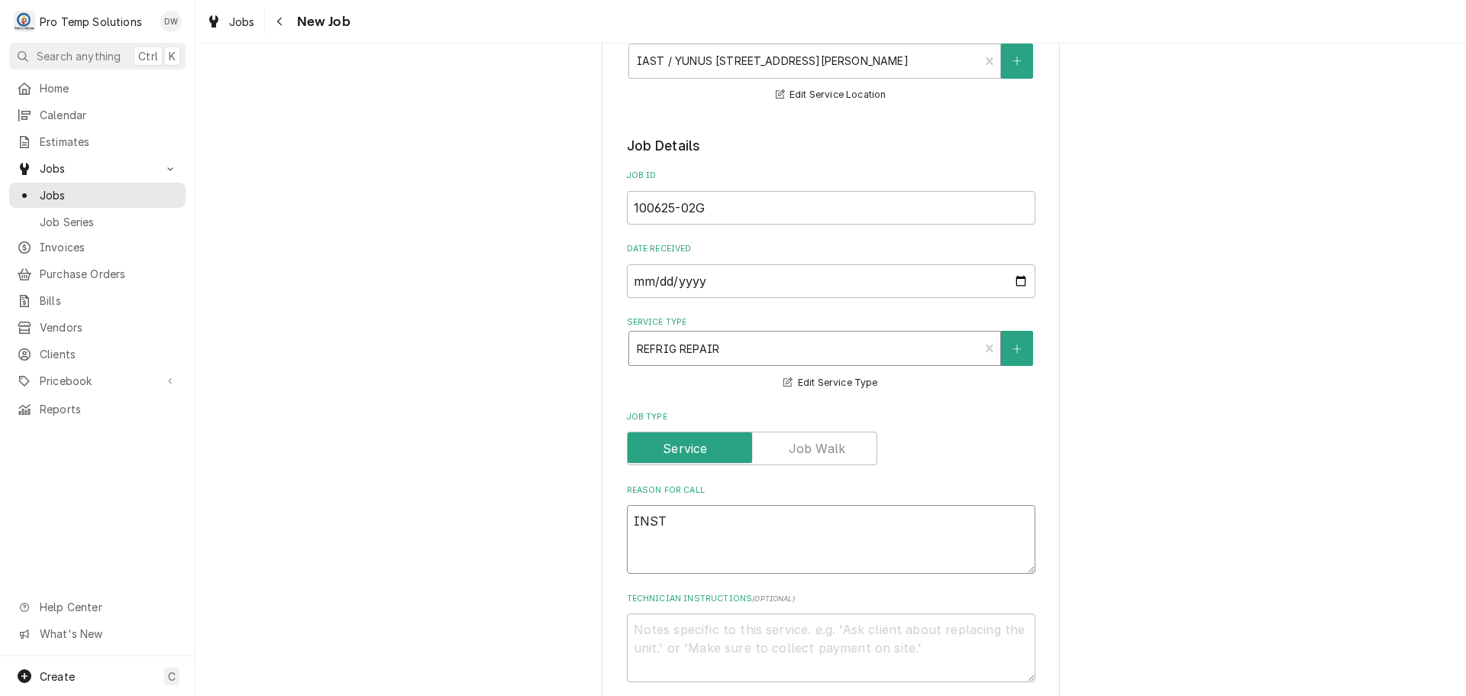
type textarea "INSTA"
type textarea "x"
type textarea "INSTAL"
type textarea "x"
type textarea "INSTALL"
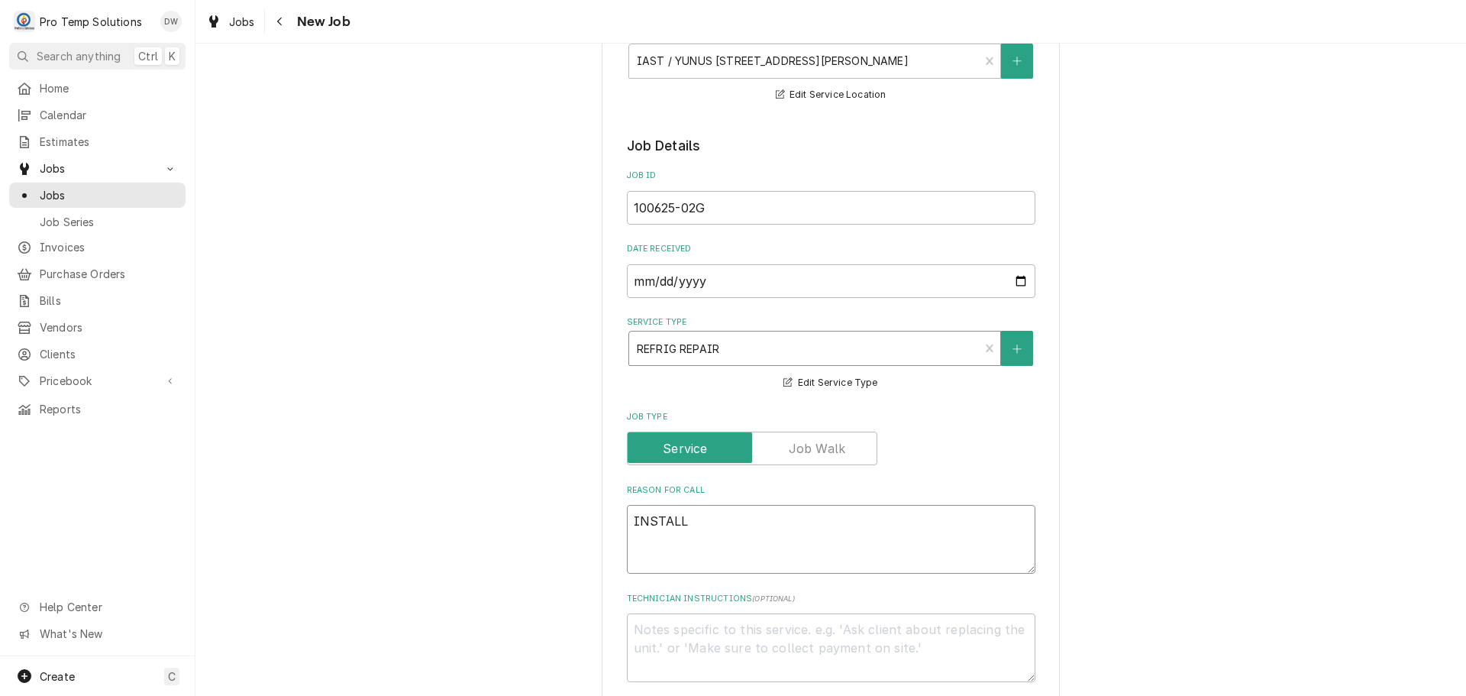
type textarea "x"
type textarea "INSTALL"
type textarea "x"
type textarea "INSTALL 2"
type textarea "x"
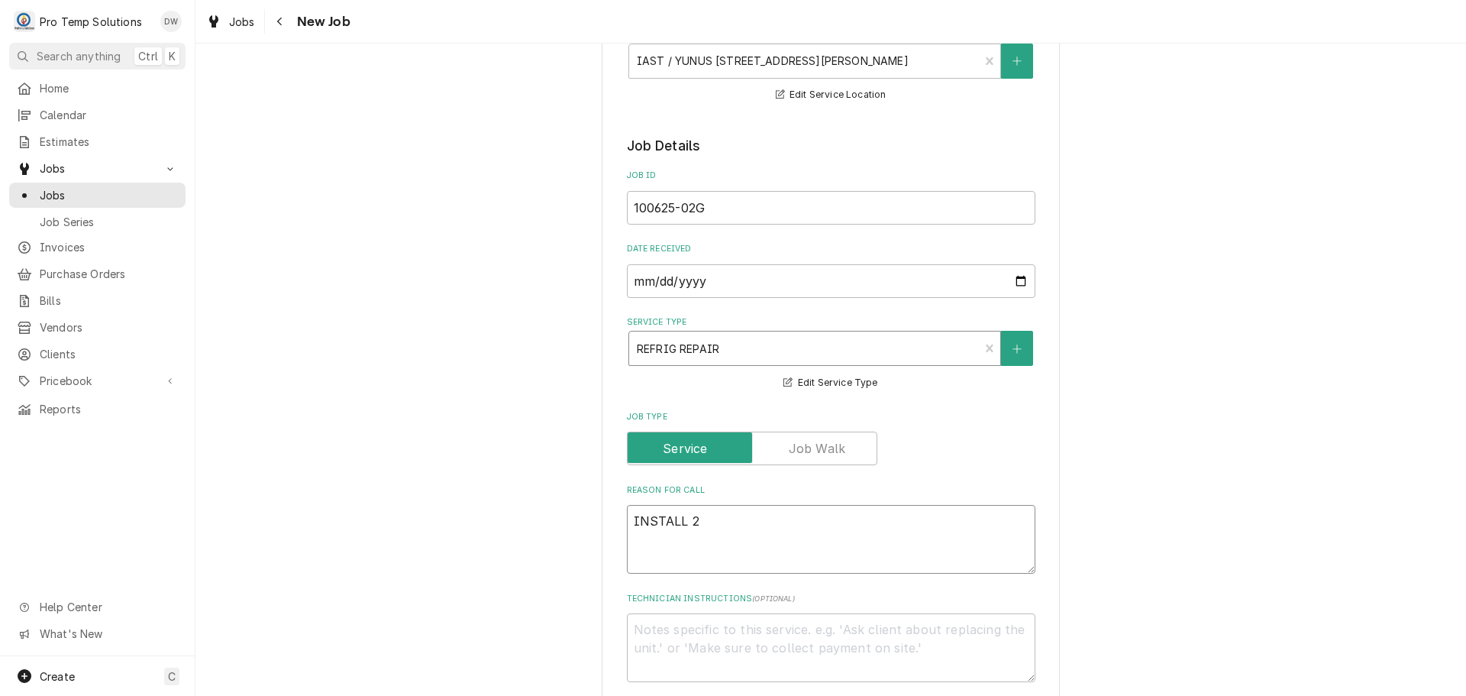
type textarea "INSTALL 2"
type textarea "x"
type textarea "INSTALL 2 G"
type textarea "x"
type textarea "INSTALL 2 GA"
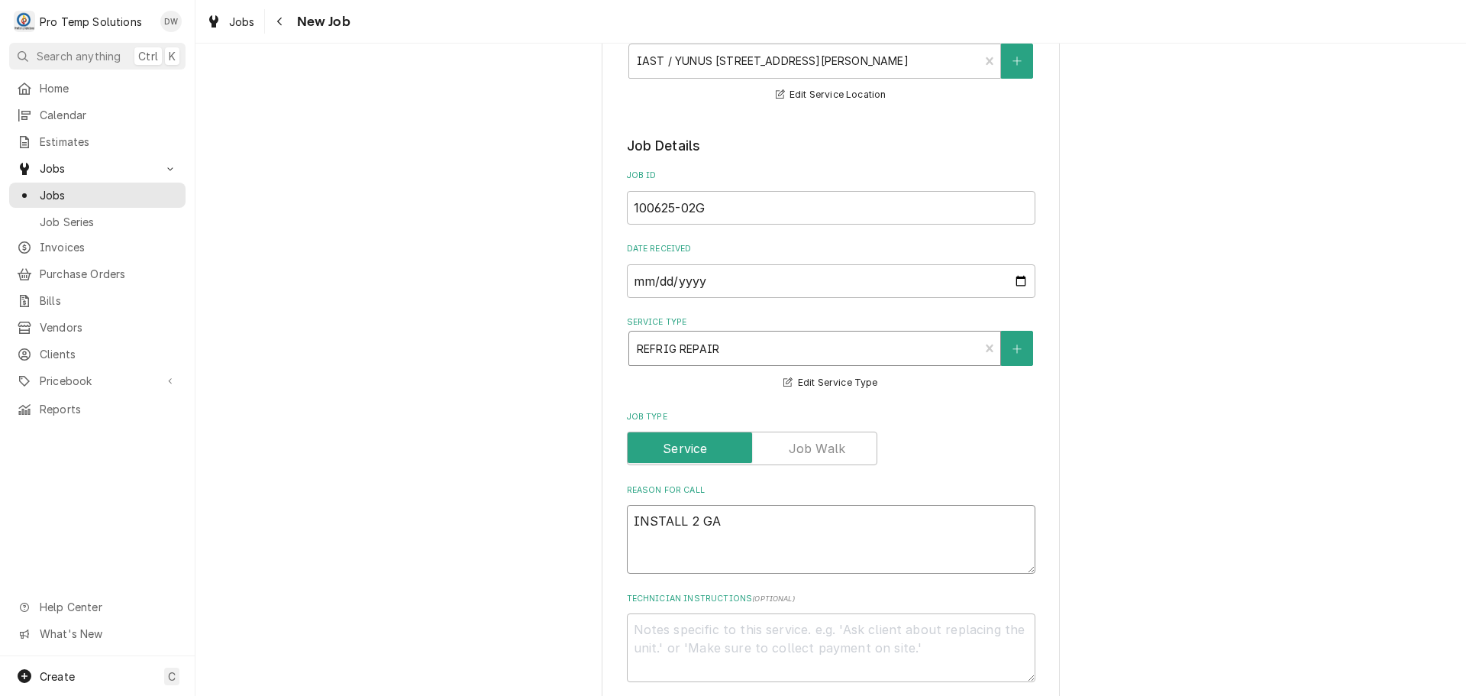
type textarea "x"
type textarea "INSTALL 2 GAS"
type textarea "x"
type textarea "INSTALL 2 GASK"
type textarea "x"
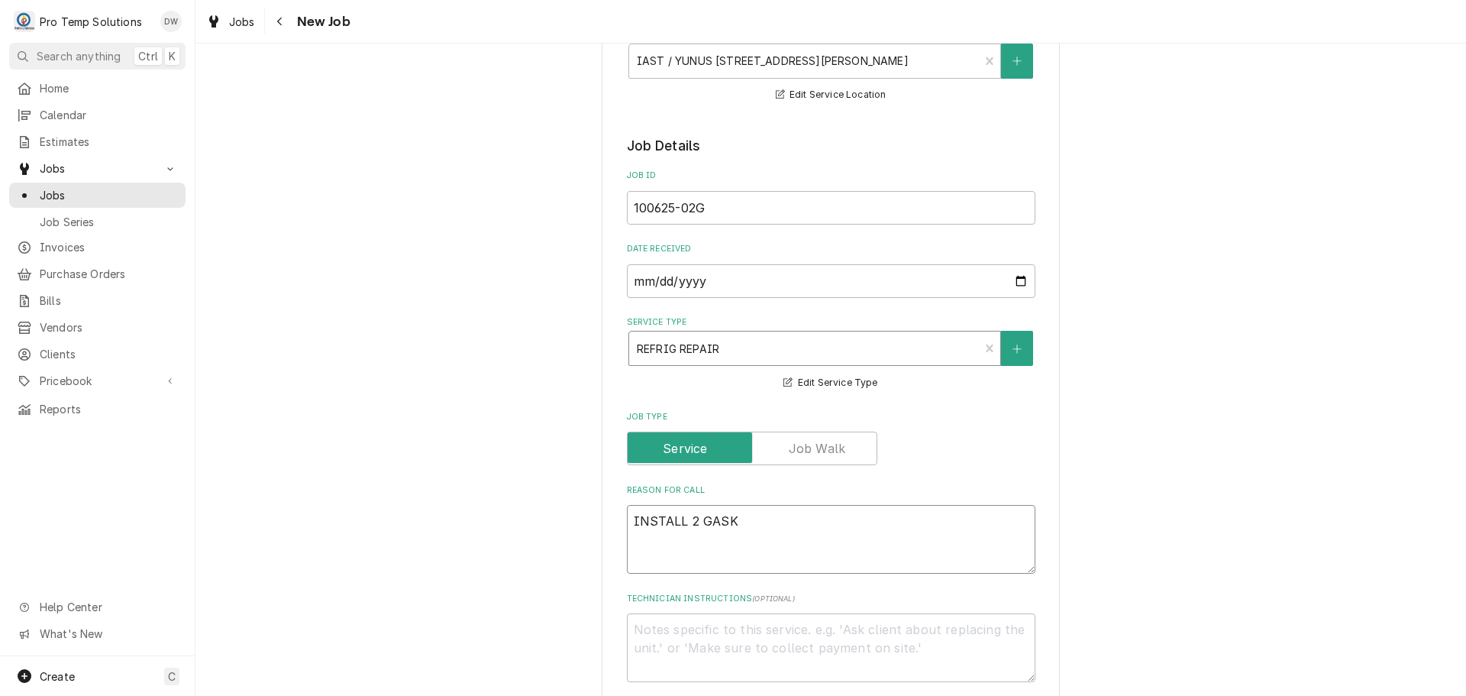
type textarea "INSTALL 2 GASKE"
type textarea "x"
type textarea "INSTALL 2 GASKET"
type textarea "x"
type textarea "INSTALL 2 GASKETS"
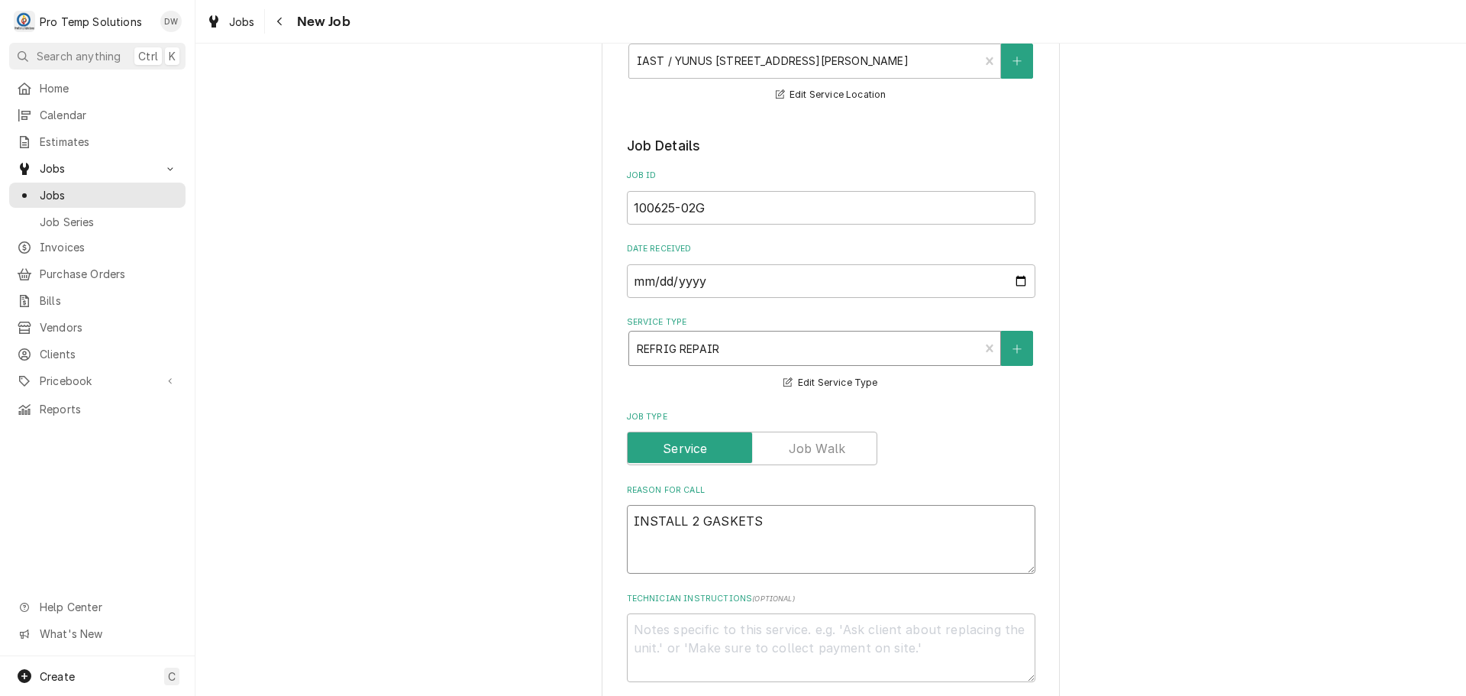
type textarea "x"
type textarea "INSTALL 2 GASKETS"
type textarea "x"
type textarea "INSTALL 2 GASKETS O"
type textarea "x"
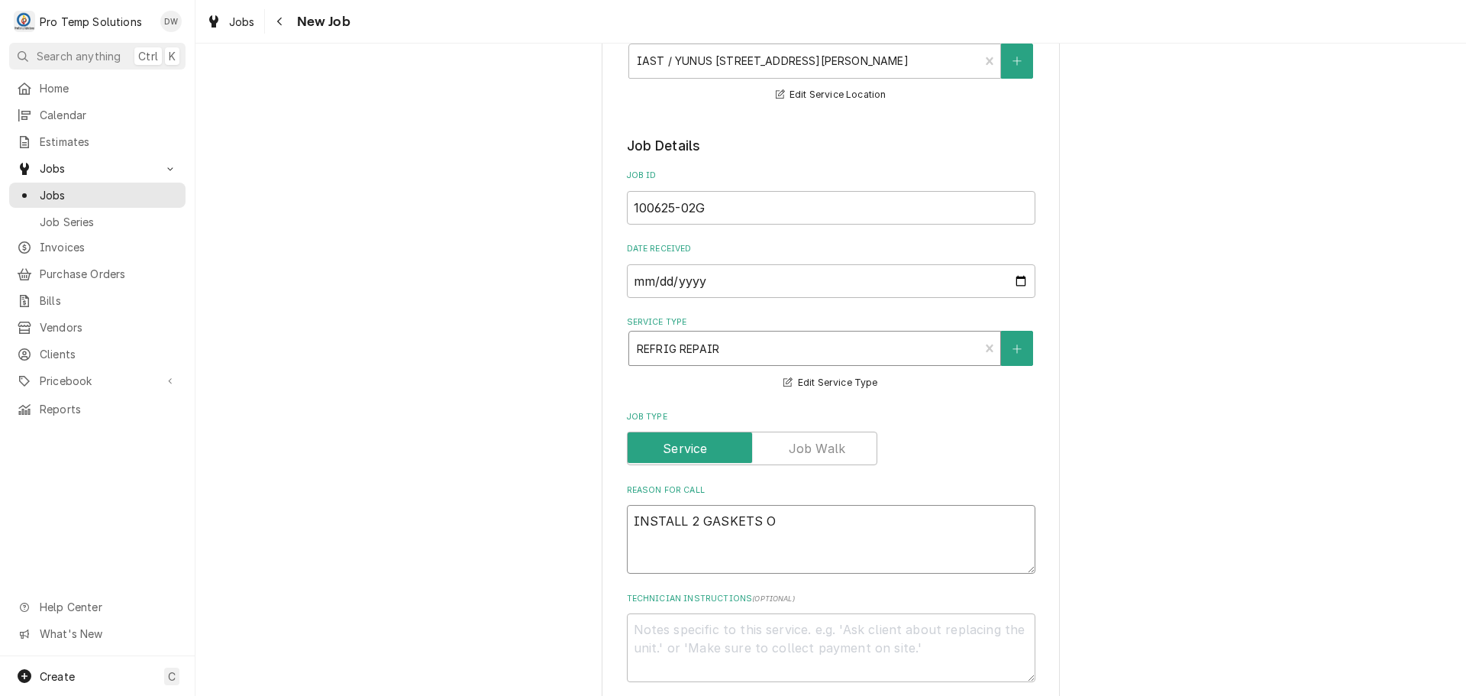
type textarea "INSTALL 2 GASKETS ON"
type textarea "x"
type textarea "INSTALL 2 GASKETS ON"
type textarea "x"
type textarea "INSTALL 2 GASKETS ON R"
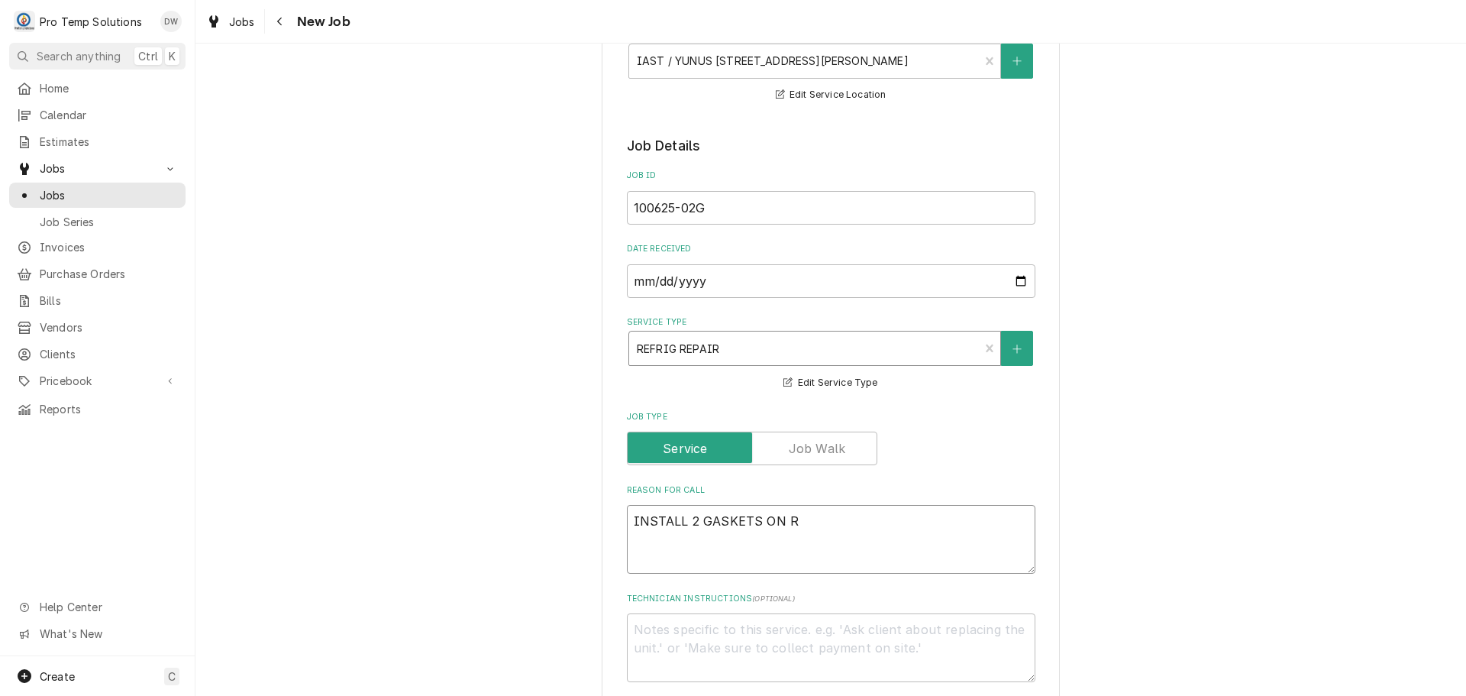
type textarea "x"
type textarea "INSTALL 2 GASKETS ON RI"
type textarea "x"
type textarea "INSTALL 2 GASKETS ON RIC"
type textarea "x"
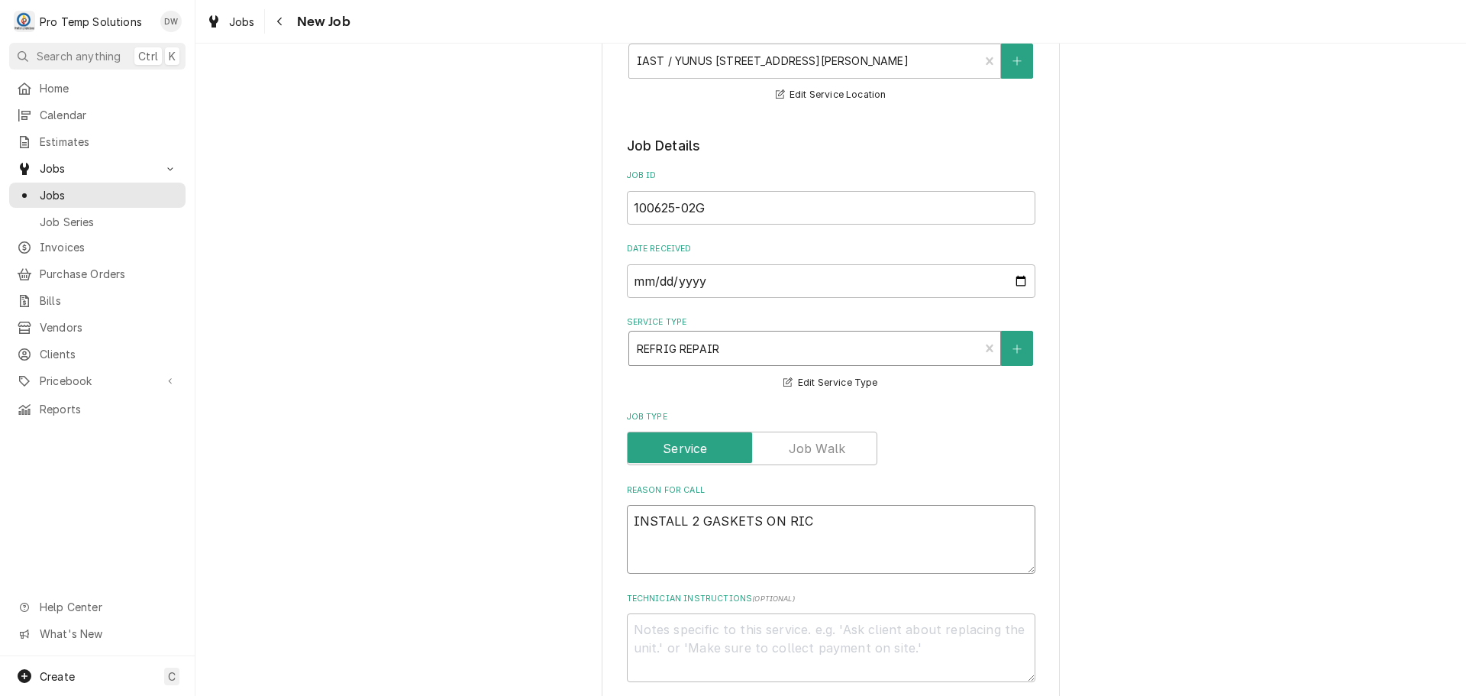
type textarea "INSTALL 2 GASKETS ON RIC"
type textarea "x"
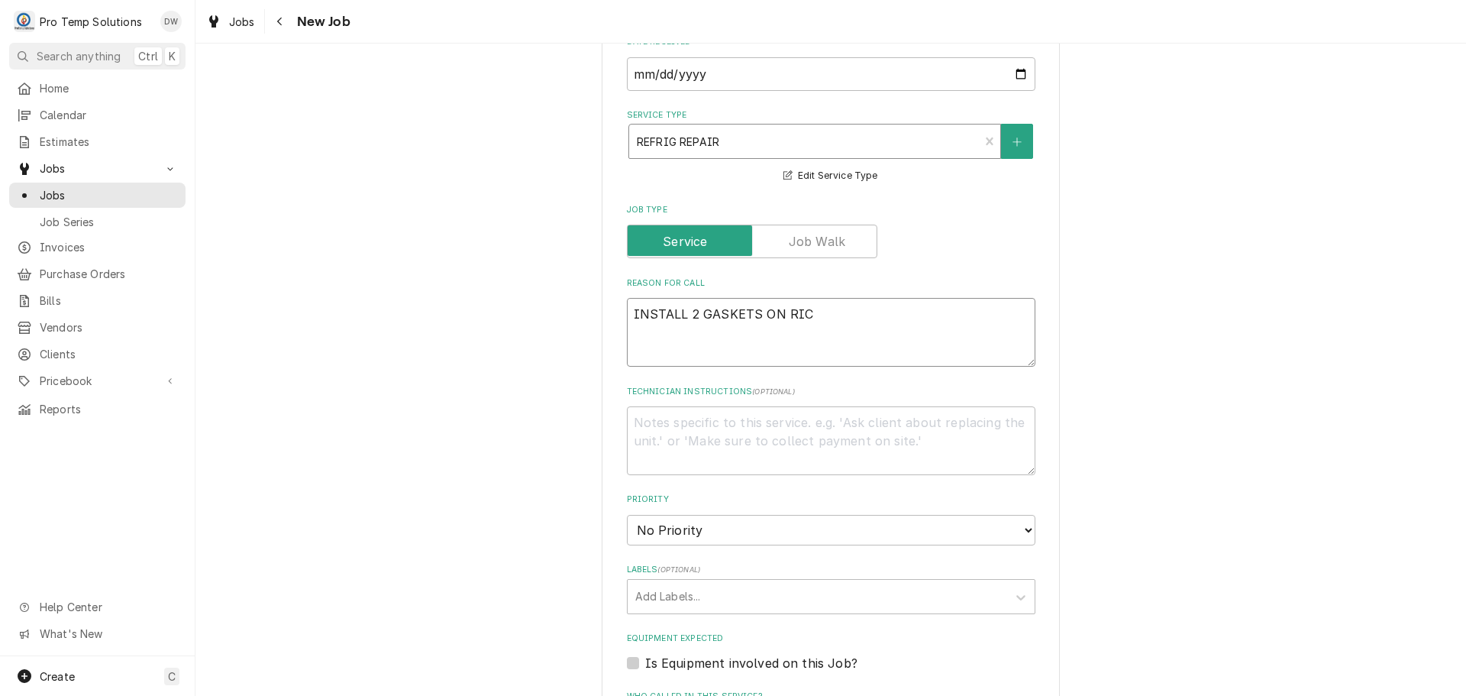
scroll to position [458, 0]
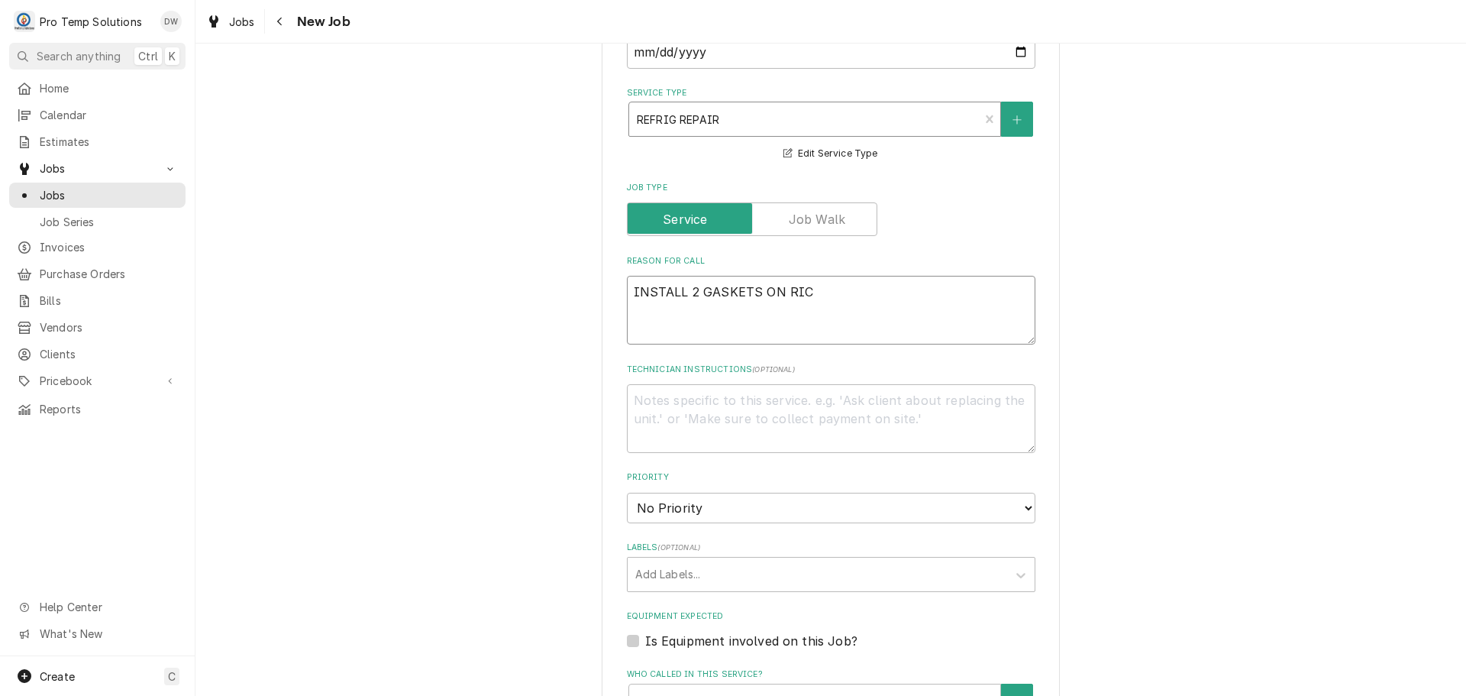
type textarea "INSTALL 2 GASKETS ON RIC"
click at [641, 400] on textarea "Technician Instructions ( optional )" at bounding box center [831, 418] width 408 height 69
type textarea "x"
type textarea "P"
type textarea "x"
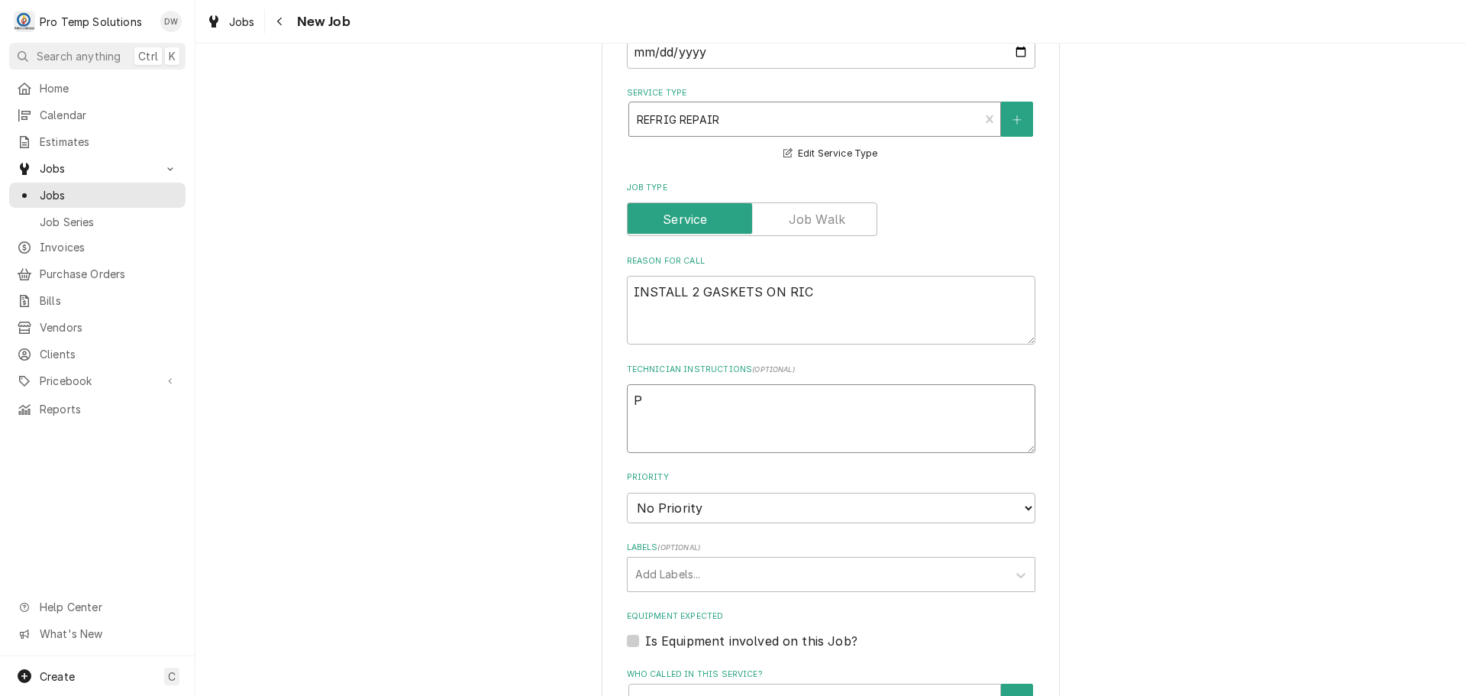
type textarea "PA"
type textarea "x"
type textarea "PAR"
type textarea "x"
type textarea "PART"
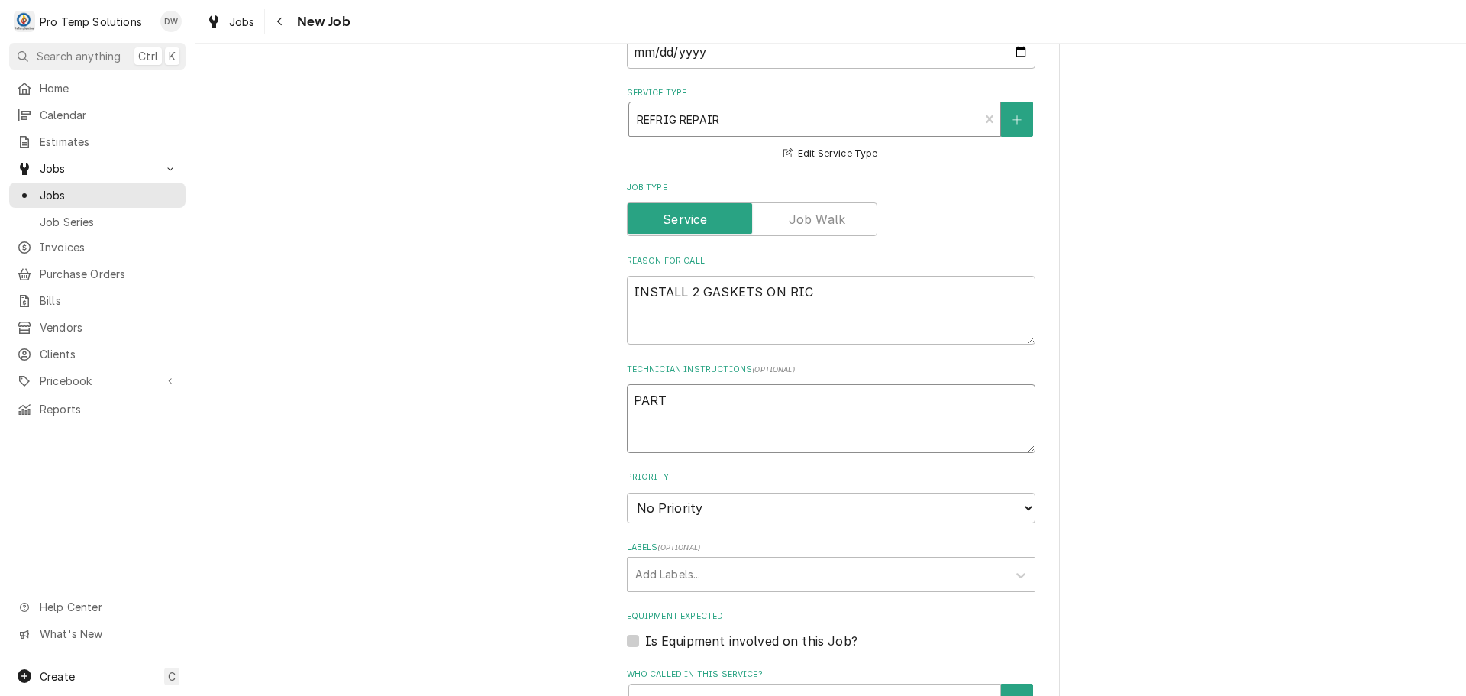
type textarea "x"
type textarea "PART"
type textarea "x"
type textarea "PART #"
type textarea "x"
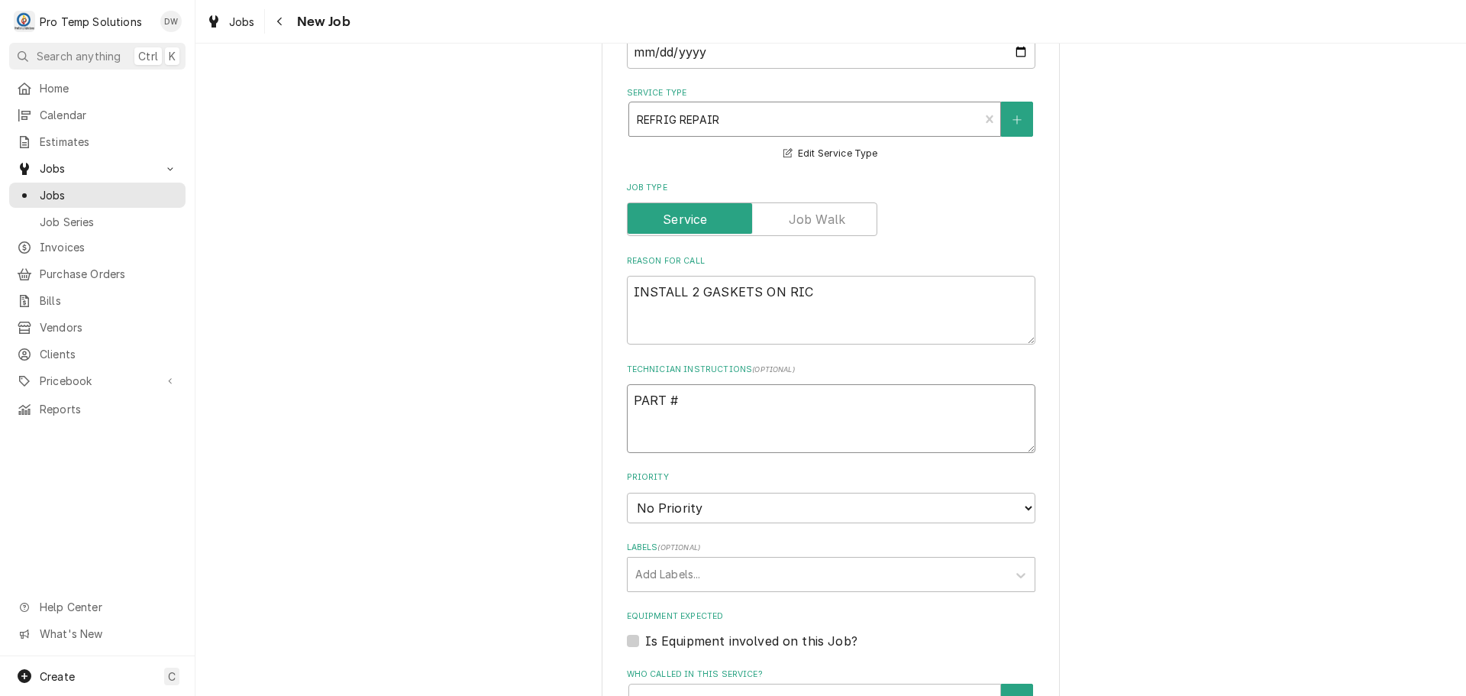
type textarea "PART #W"
type textarea "x"
type textarea "PART #W0"
type textarea "x"
type textarea "PART #W04"
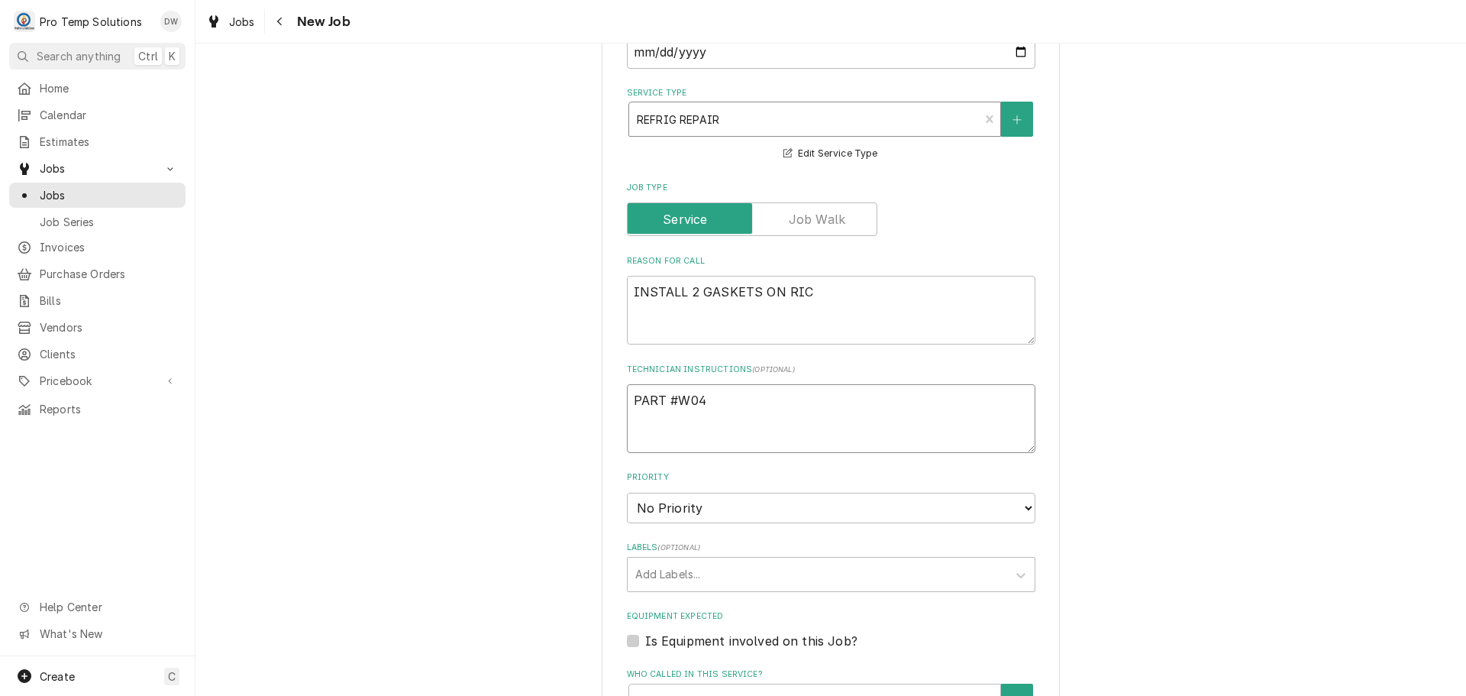
type textarea "x"
type textarea "PART #W040"
type textarea "x"
type textarea "PART #W0404"
type textarea "x"
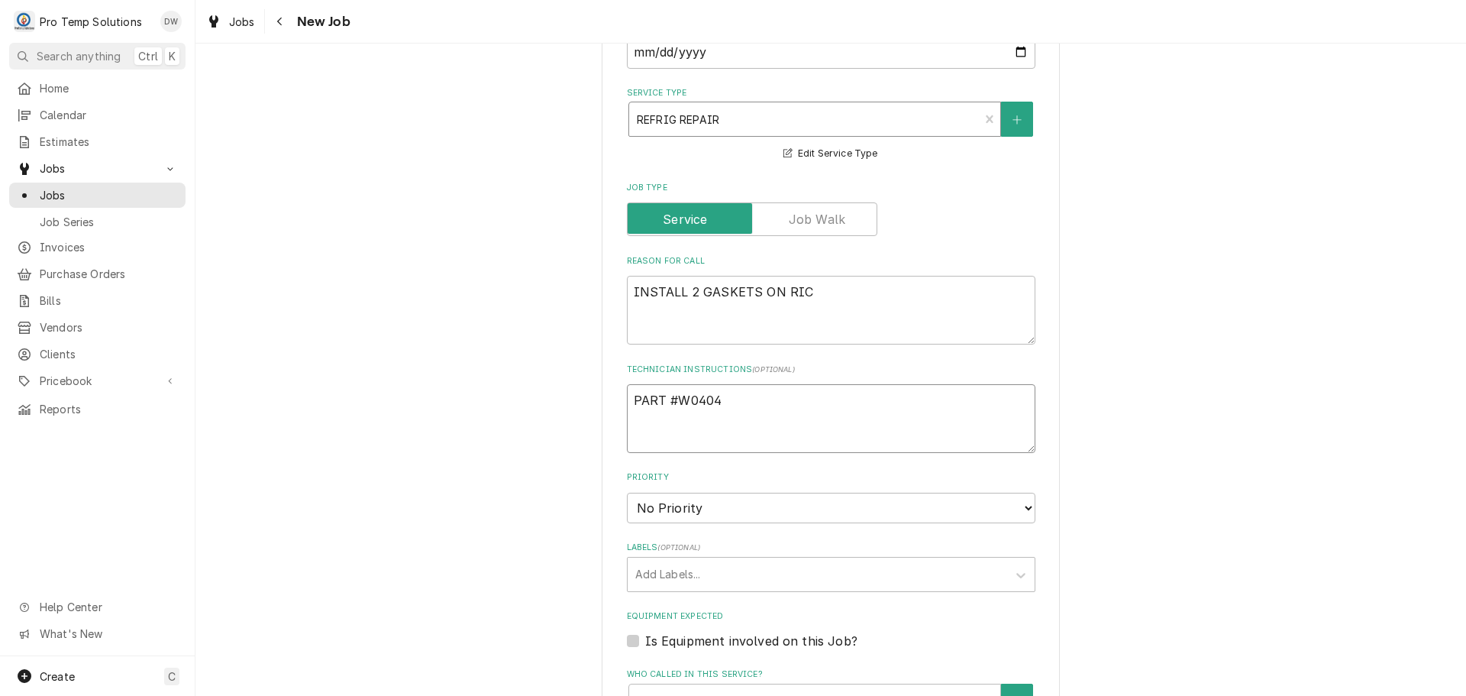
type textarea "PART #W04045"
type textarea "x"
type textarea "PART #W040451"
type textarea "x"
type textarea "PART #W0404519"
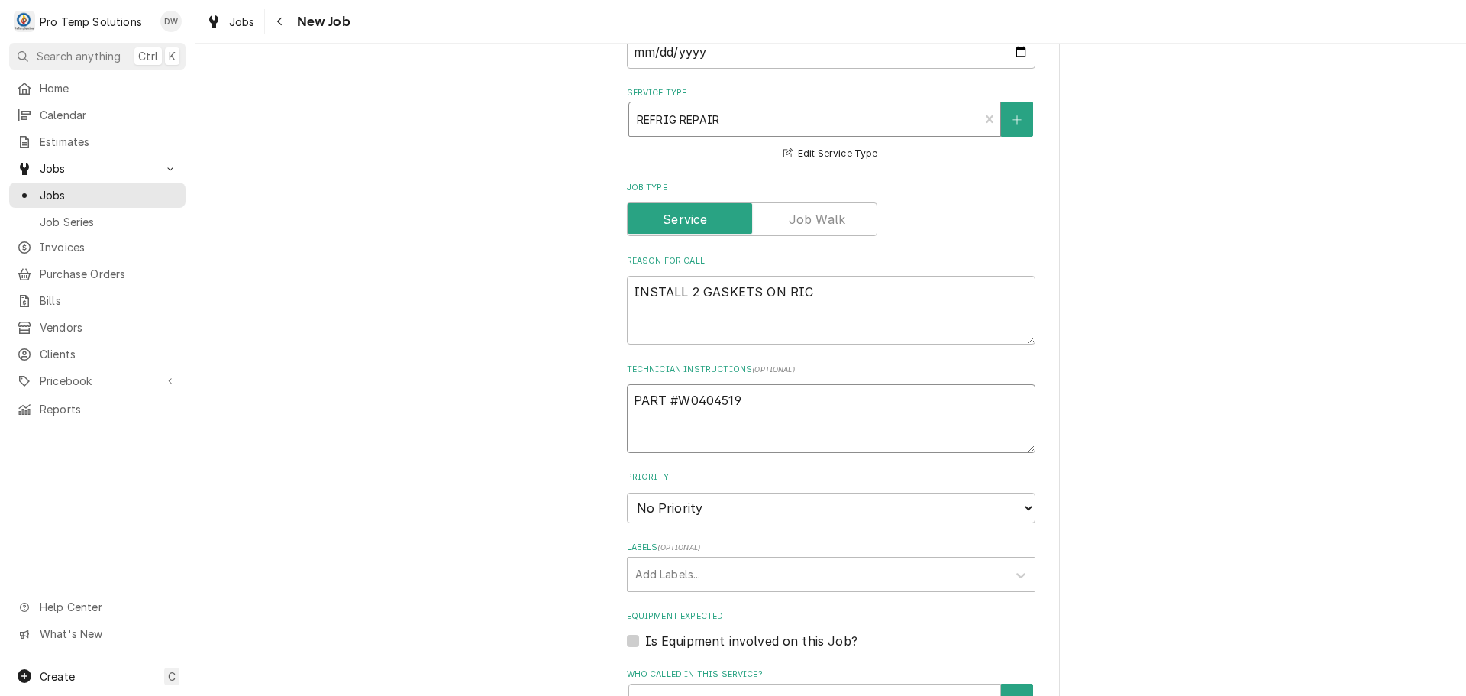
type textarea "x"
type textarea "PART #W0404519"
type textarea "x"
type textarea "PART #W0404519 A"
type textarea "x"
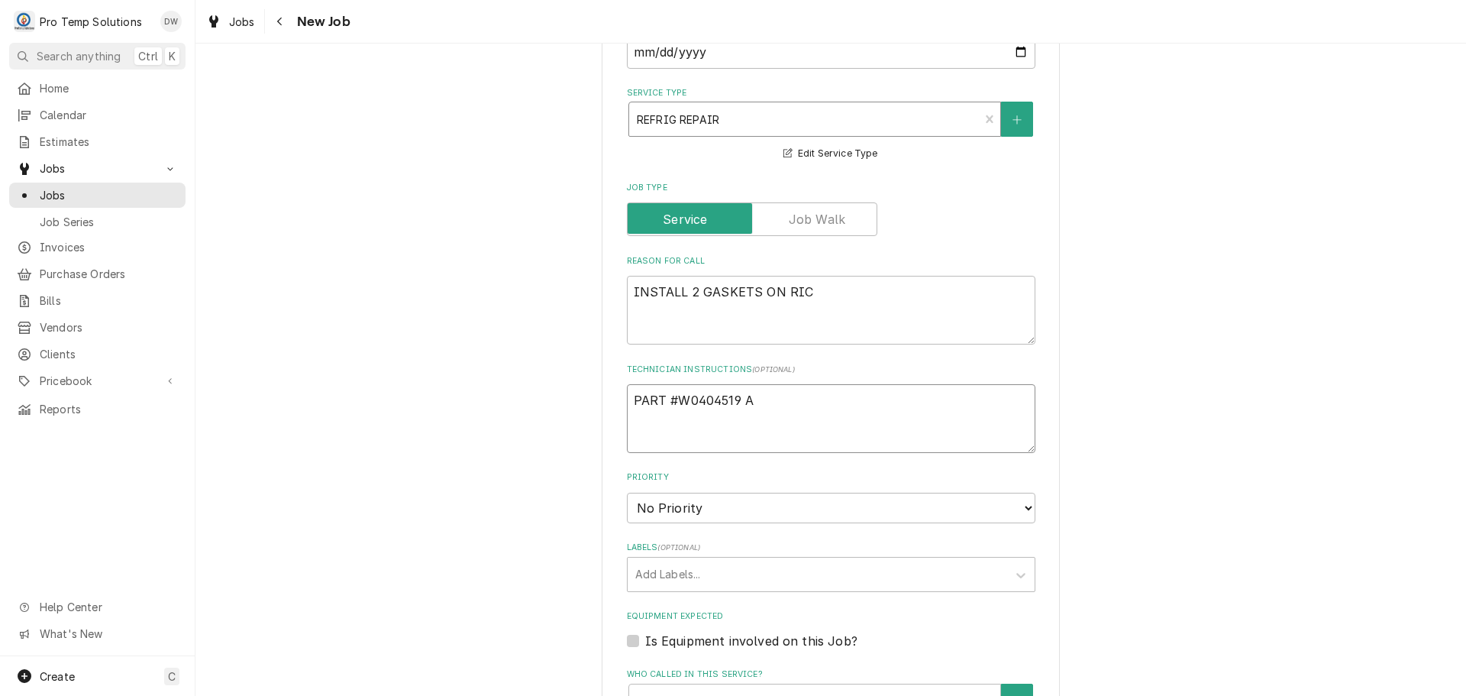
type textarea "PART #W0404519 AT"
type textarea "x"
type textarea "PART #W0404519 ATO"
type textarea "x"
type textarea "PART #W0404519 ATOS"
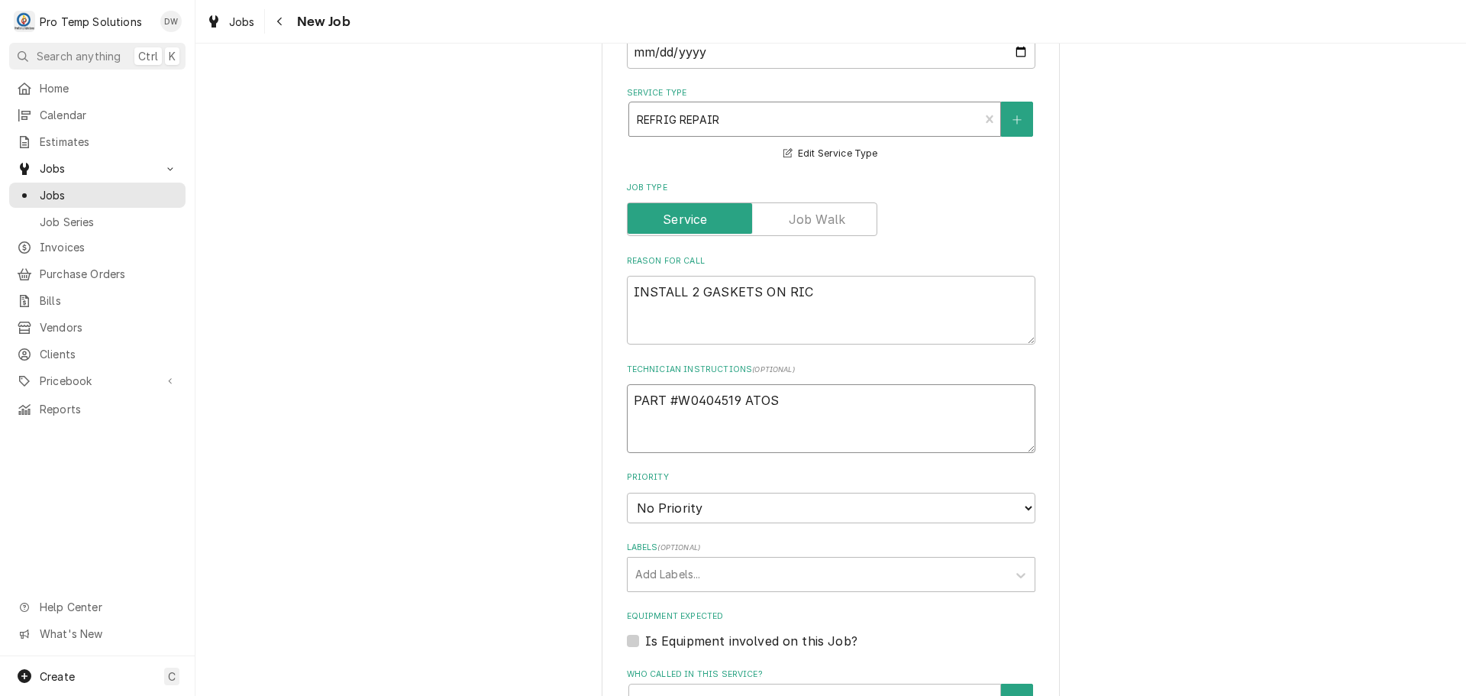
type textarea "x"
type textarea "PART #W0404519 ATOSA"
type textarea "x"
type textarea "PART #W0404519 ATOSA"
type textarea "x"
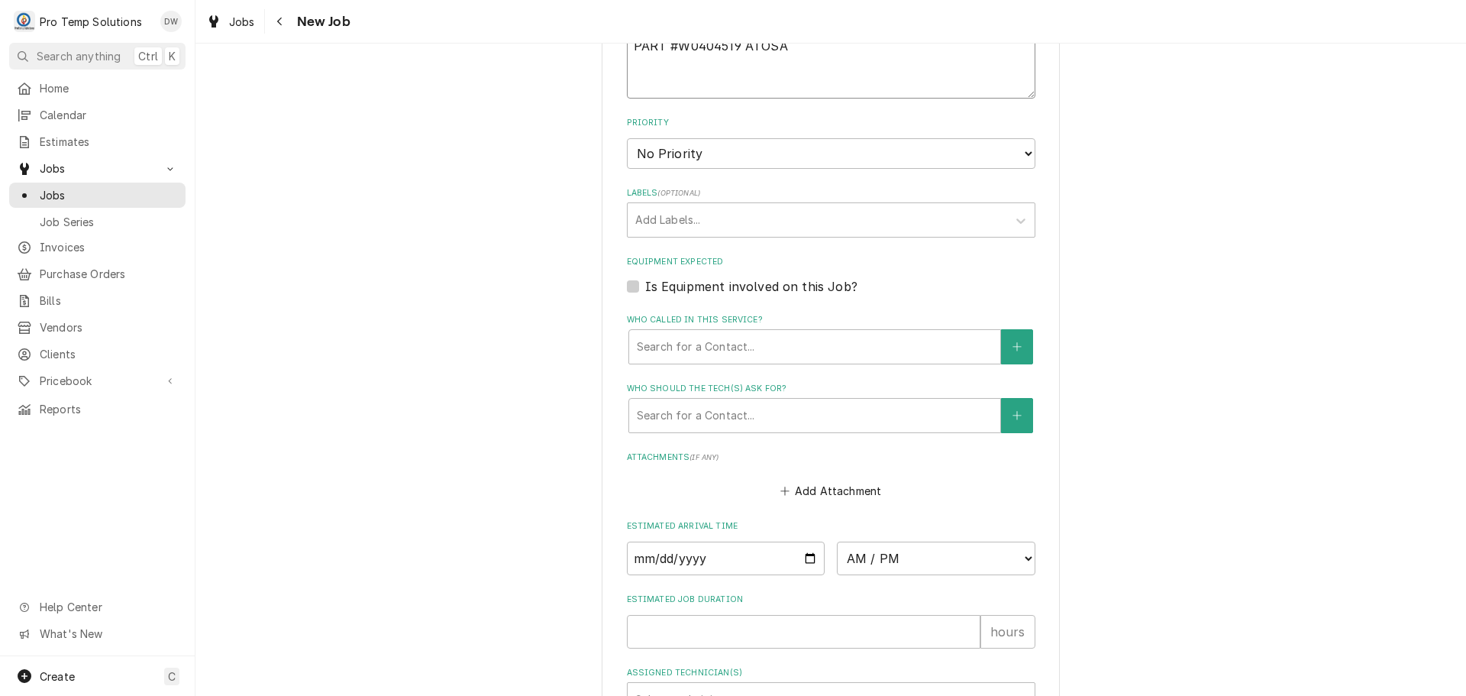
scroll to position [916, 0]
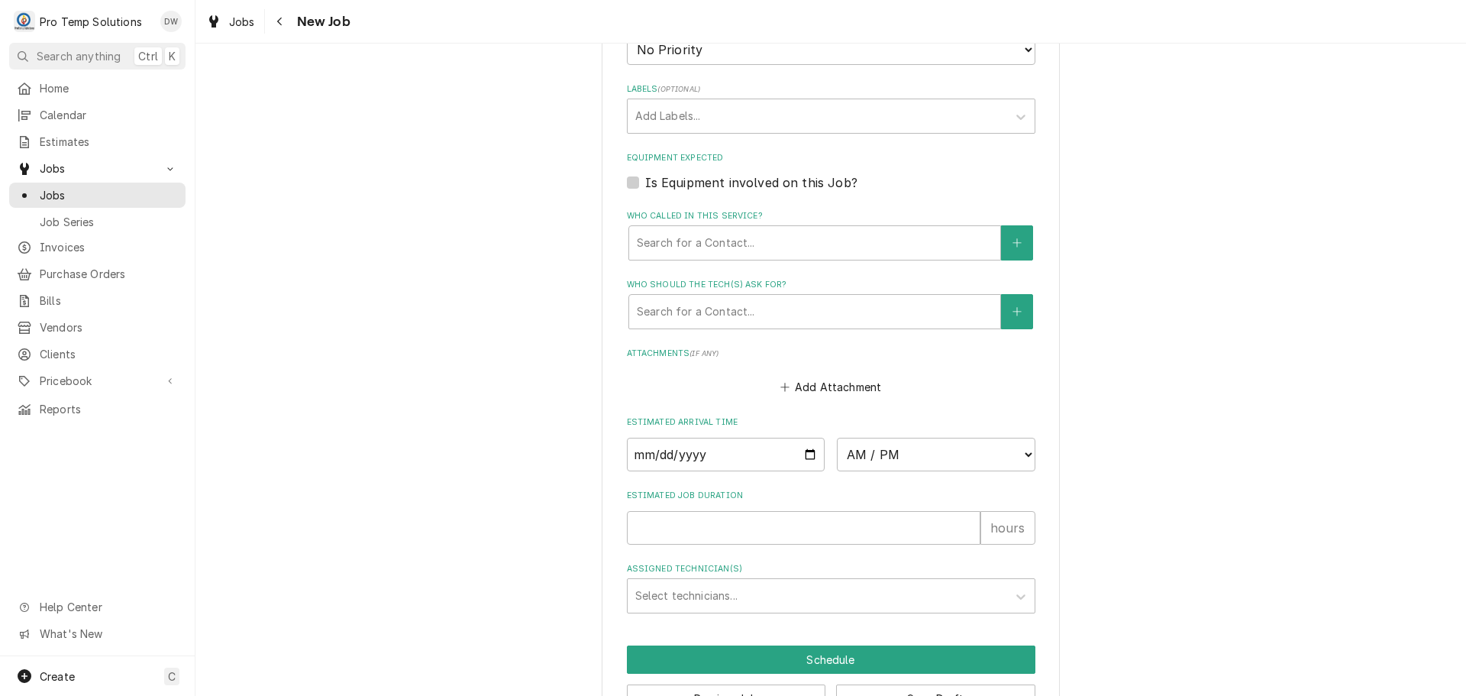
type textarea "PART #W0404519 ATOSA"
click at [645, 180] on label "Is Equipment involved on this Job?" at bounding box center [751, 182] width 212 height 18
click at [645, 180] on input "Equipment Expected" at bounding box center [849, 190] width 408 height 34
checkbox input "true"
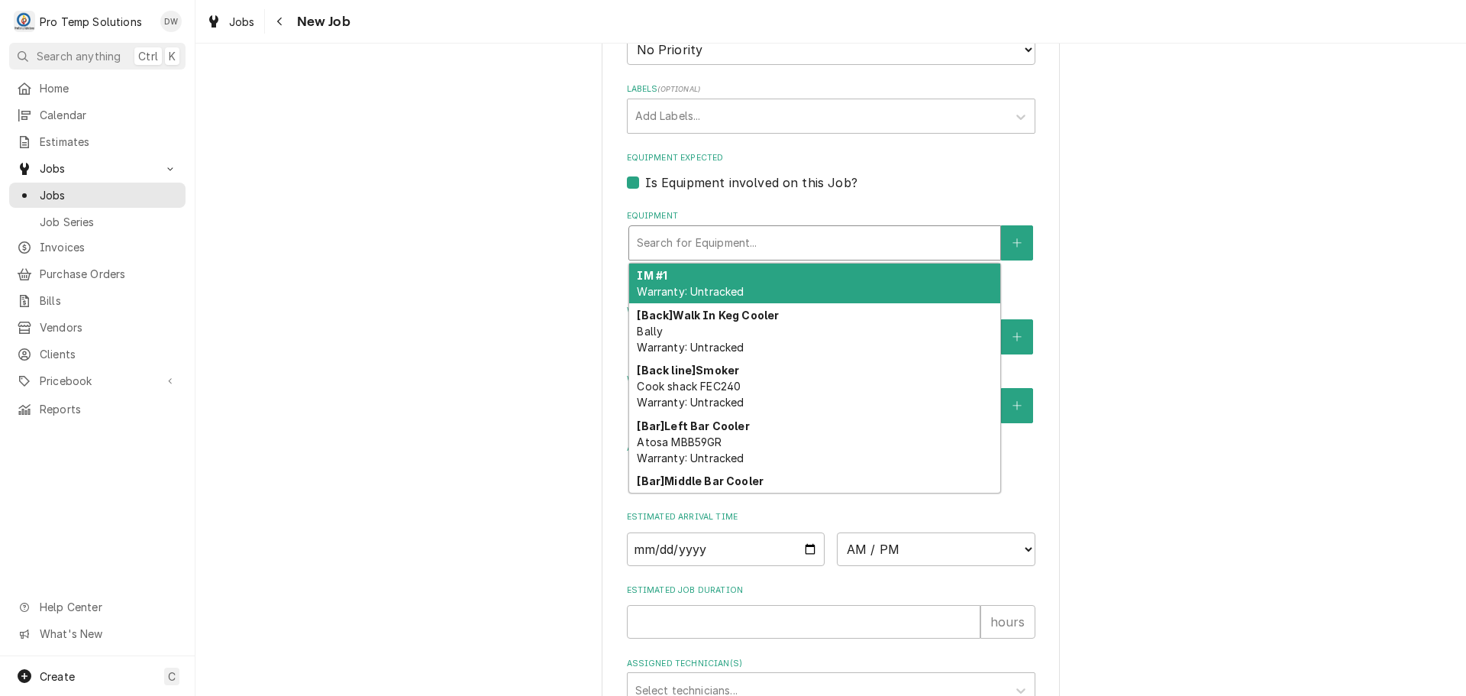
click at [754, 237] on div "Equipment" at bounding box center [815, 242] width 356 height 27
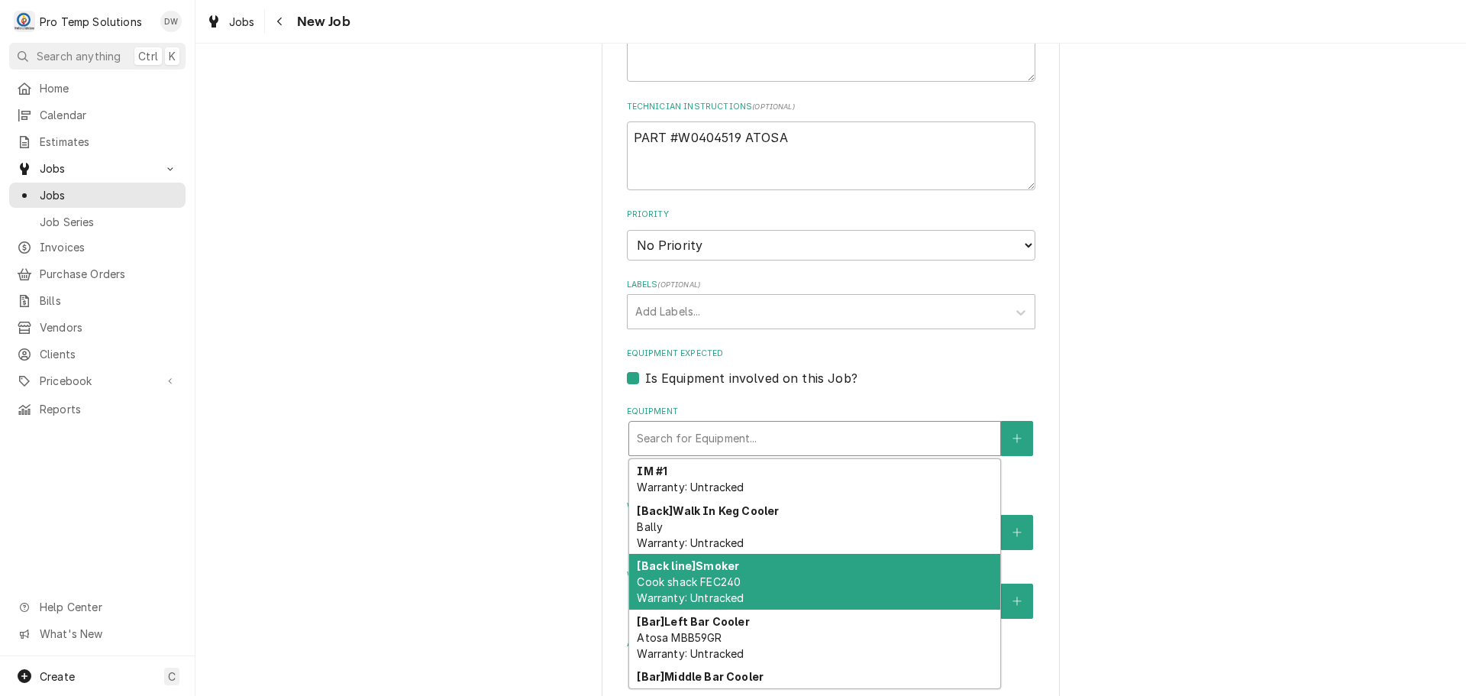
scroll to position [611, 0]
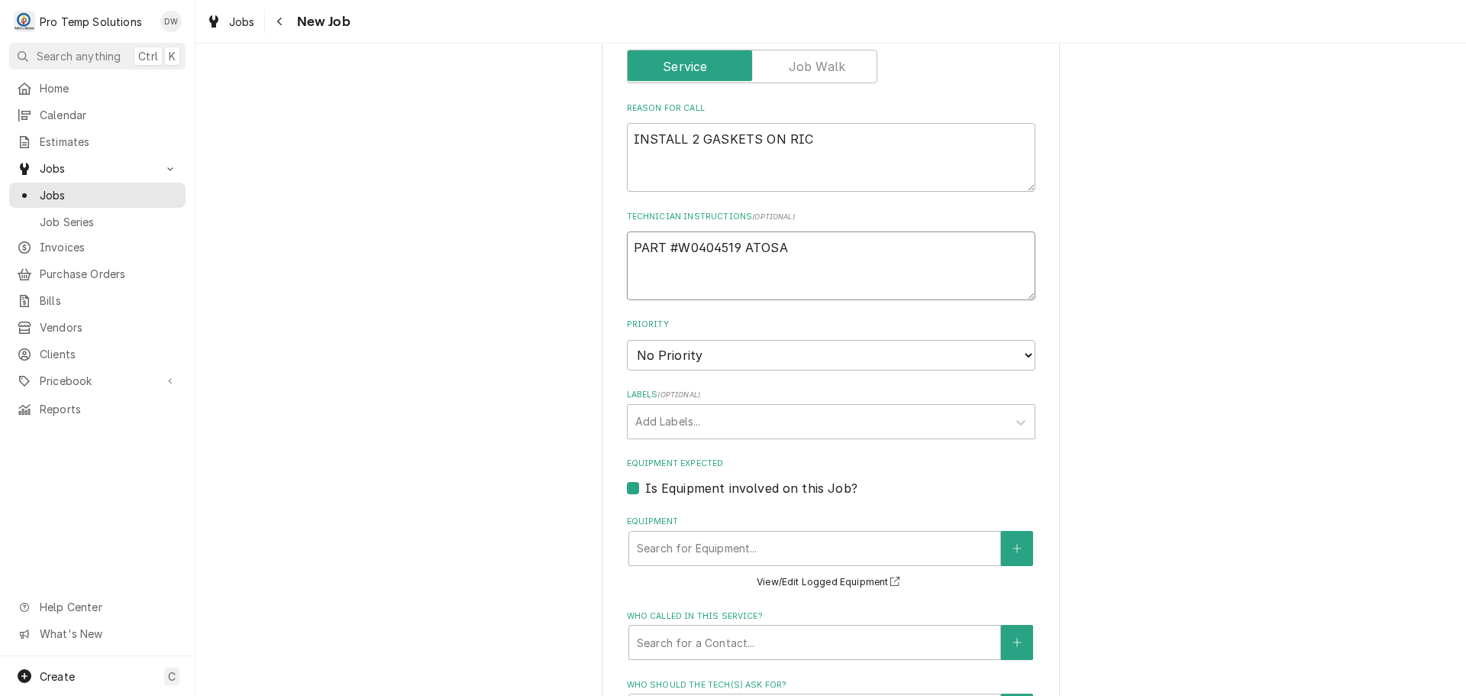
click at [821, 254] on textarea "PART #W0404519 ATOSA" at bounding box center [831, 265] width 408 height 69
type textarea "x"
type textarea "PART #W0404519 ATOSA"
type textarea "x"
type textarea "PART #W0404519 ATOSA P"
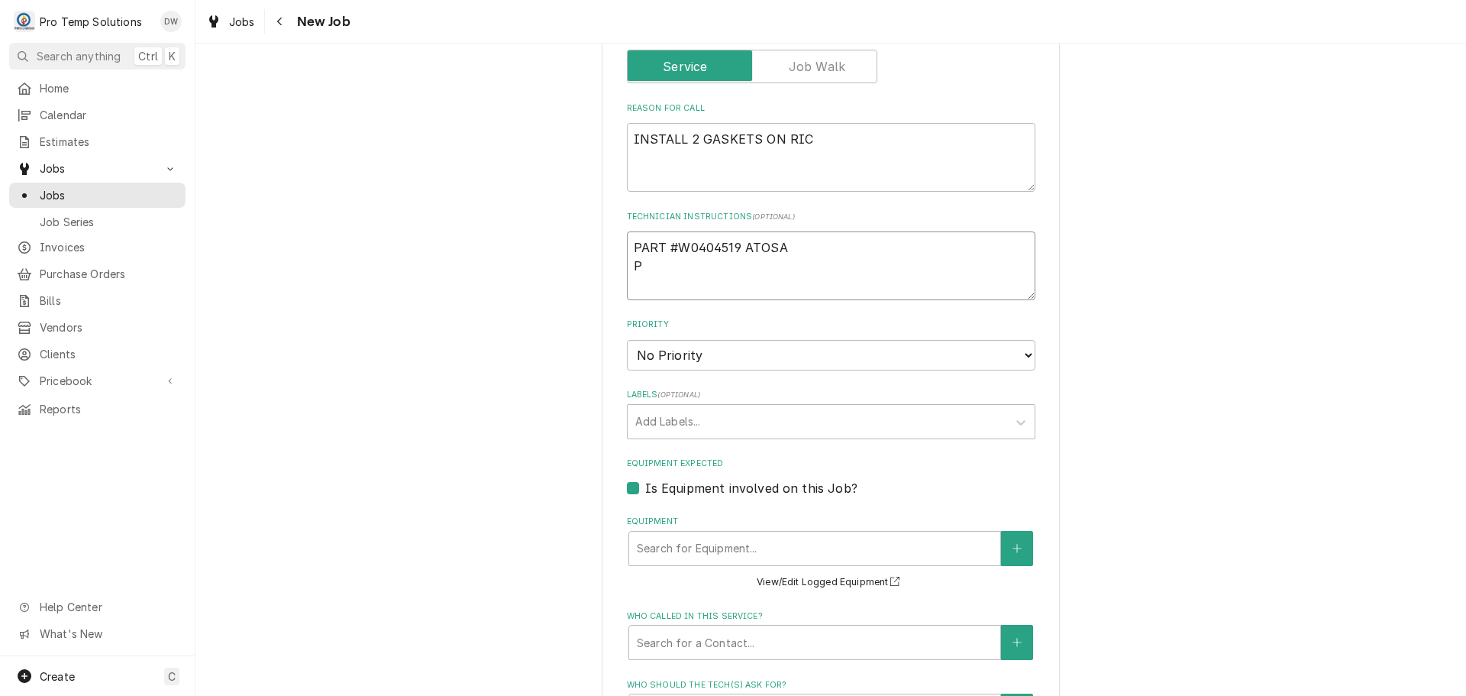
type textarea "x"
type textarea "PART #W0404519 ATOSA PL"
type textarea "x"
type textarea "PART #W0404519 ATOSA PLE"
type textarea "x"
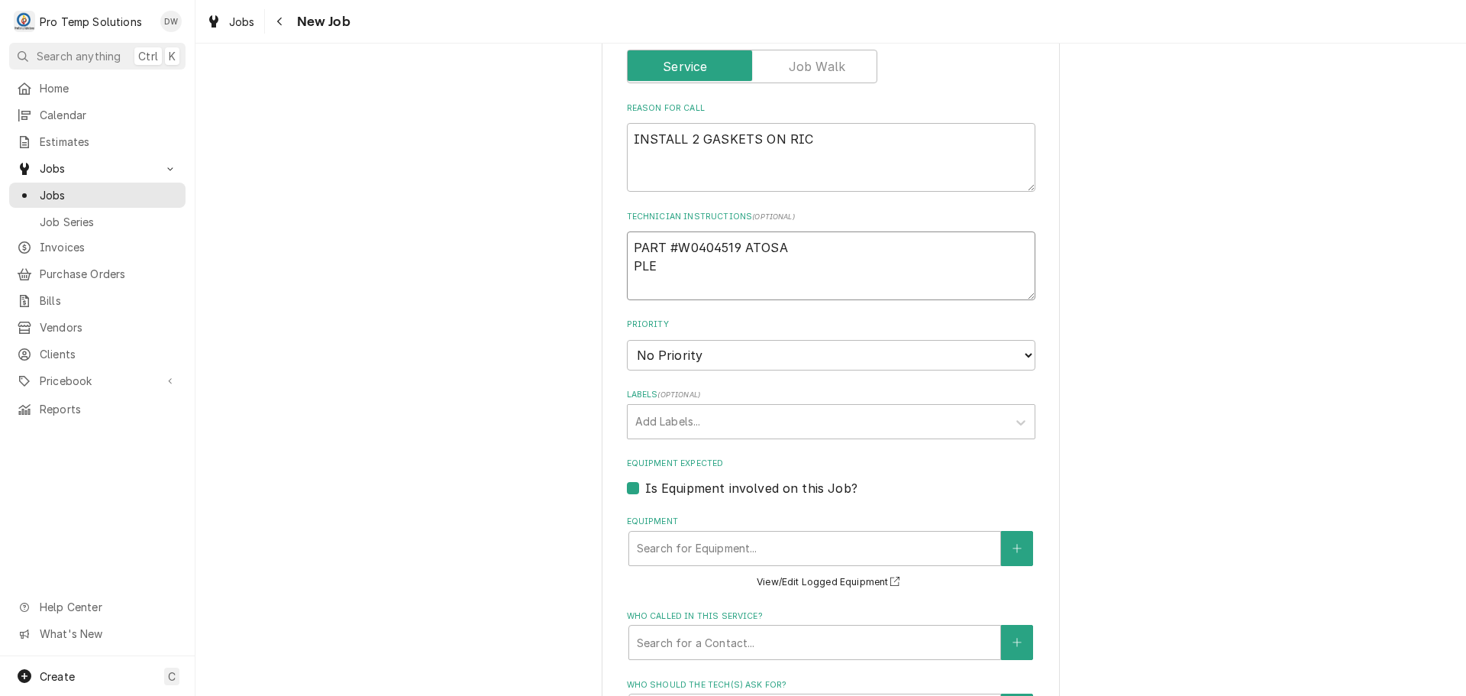
type textarea "PART #W0404519 ATOSA PLEA"
type textarea "x"
type textarea "PART #W0404519 ATOSA PLEAS"
type textarea "x"
type textarea "PART #W0404519 ATOSA PLEASE"
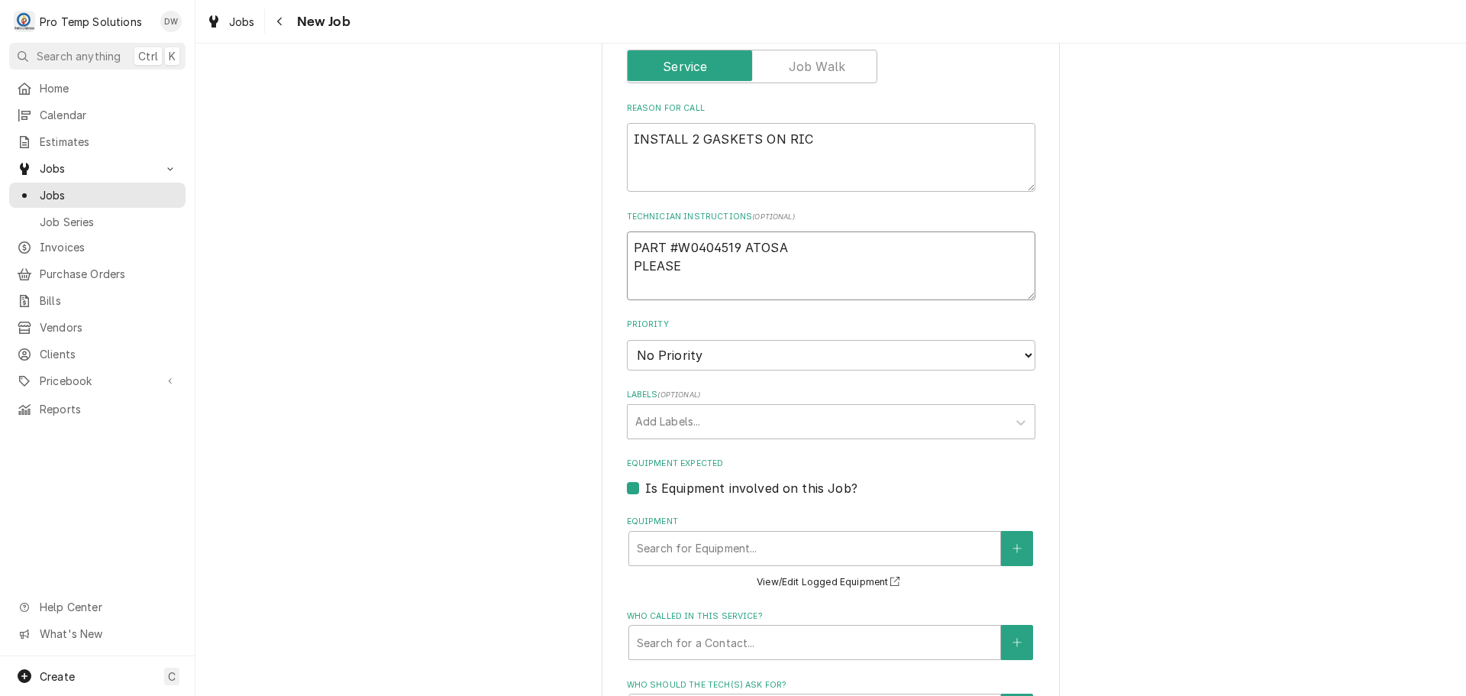
type textarea "x"
type textarea "PART #W0404519 ATOSA PLEASE"
type textarea "x"
type textarea "PART #W0404519 ATOSA PLEASE A"
type textarea "x"
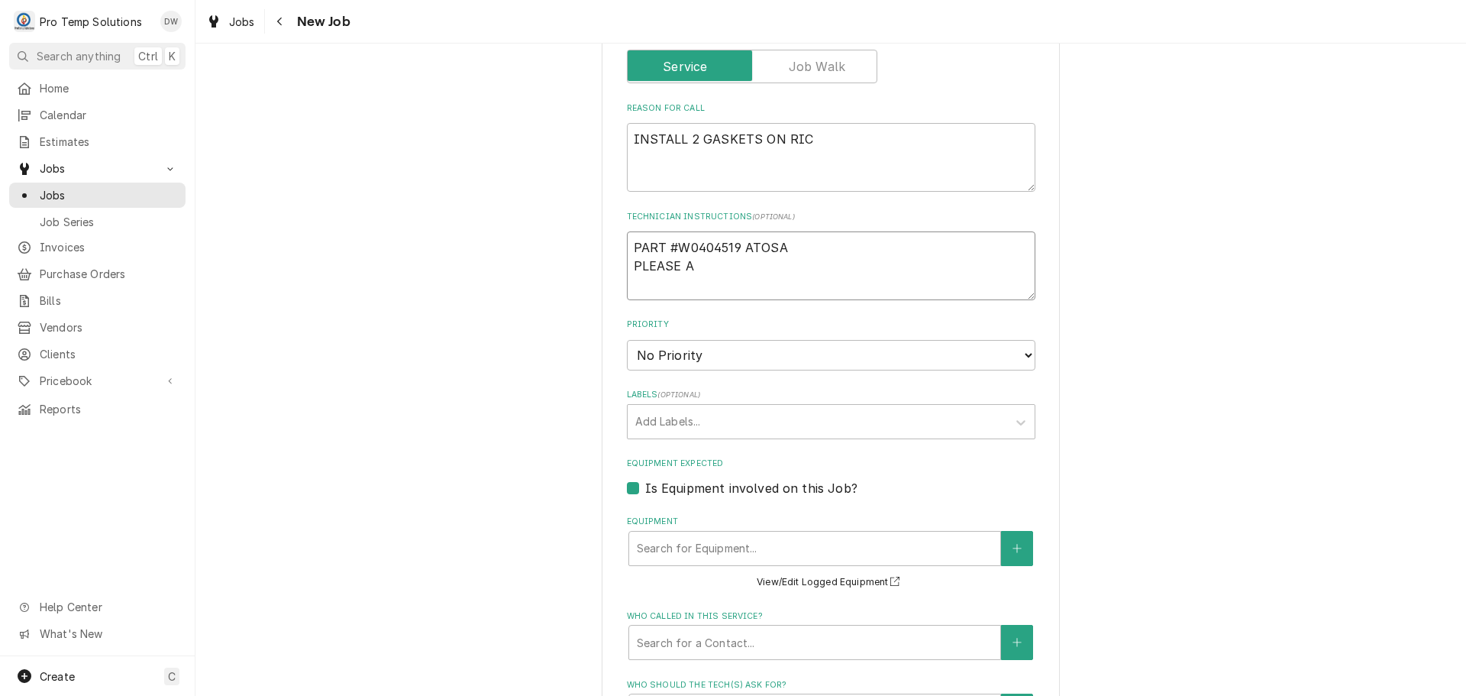
type textarea "PART #W0404519 ATOSA PLEASE AD"
type textarea "x"
type textarea "PART #W0404519 ATOSA PLEASE ADD"
type textarea "x"
type textarea "PART #W0404519 ATOSA PLEASE ADD"
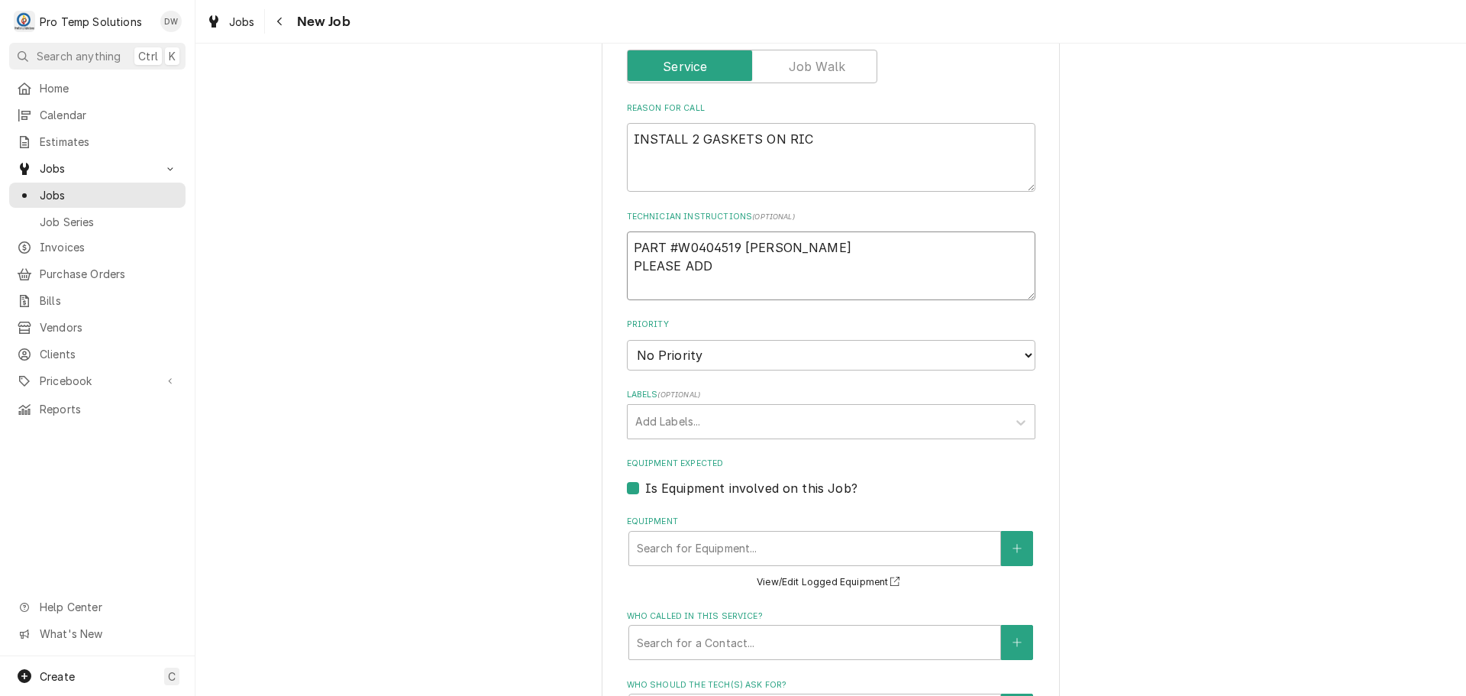
type textarea "x"
type textarea "PART #W0404519 ATOSA PLEASE ADD E"
type textarea "x"
type textarea "PART #W0404519 ATOSA PLEASE ADD EW"
type textarea "x"
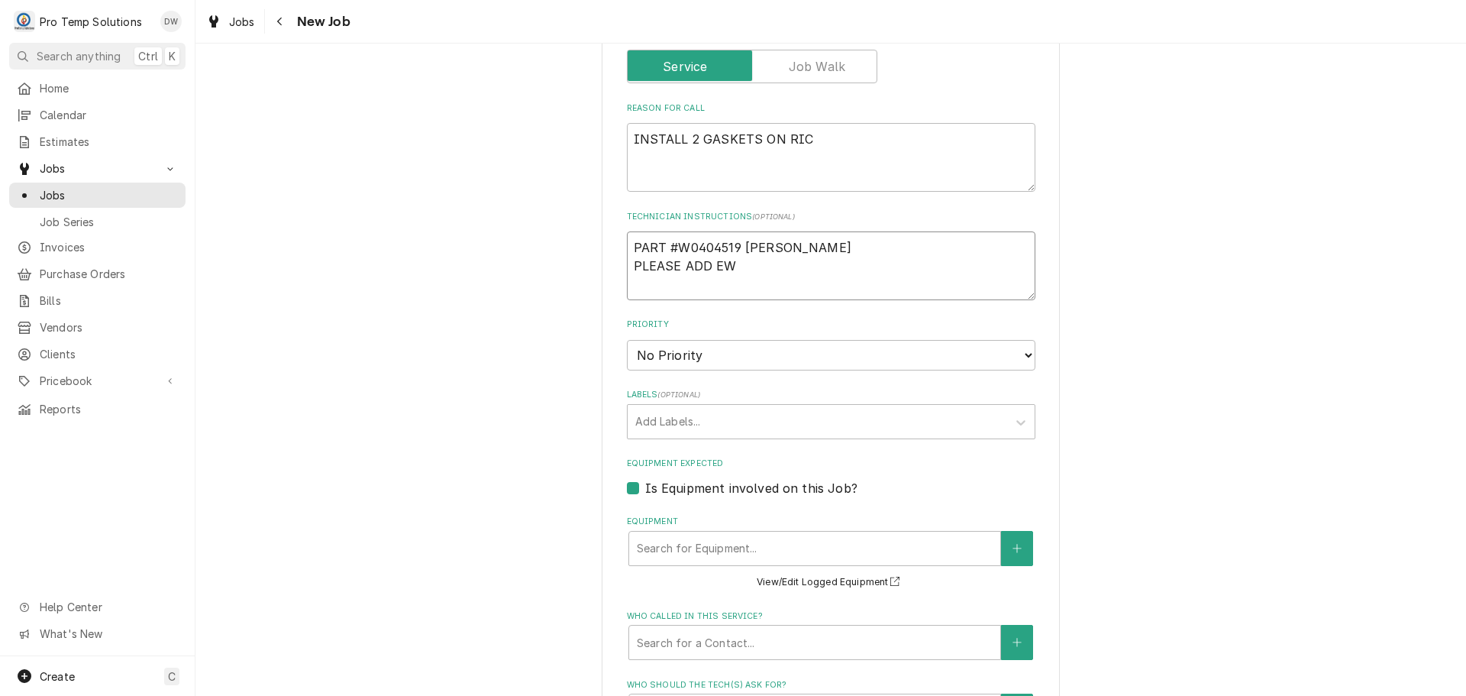
type textarea "PART #W0404519 ATOSA PLEASE ADD EWU"
type textarea "x"
type textarea "PART #W0404519 ATOSA PLEASE ADD EW"
type textarea "x"
type textarea "PART #W0404519 ATOSA PLEASE ADD E"
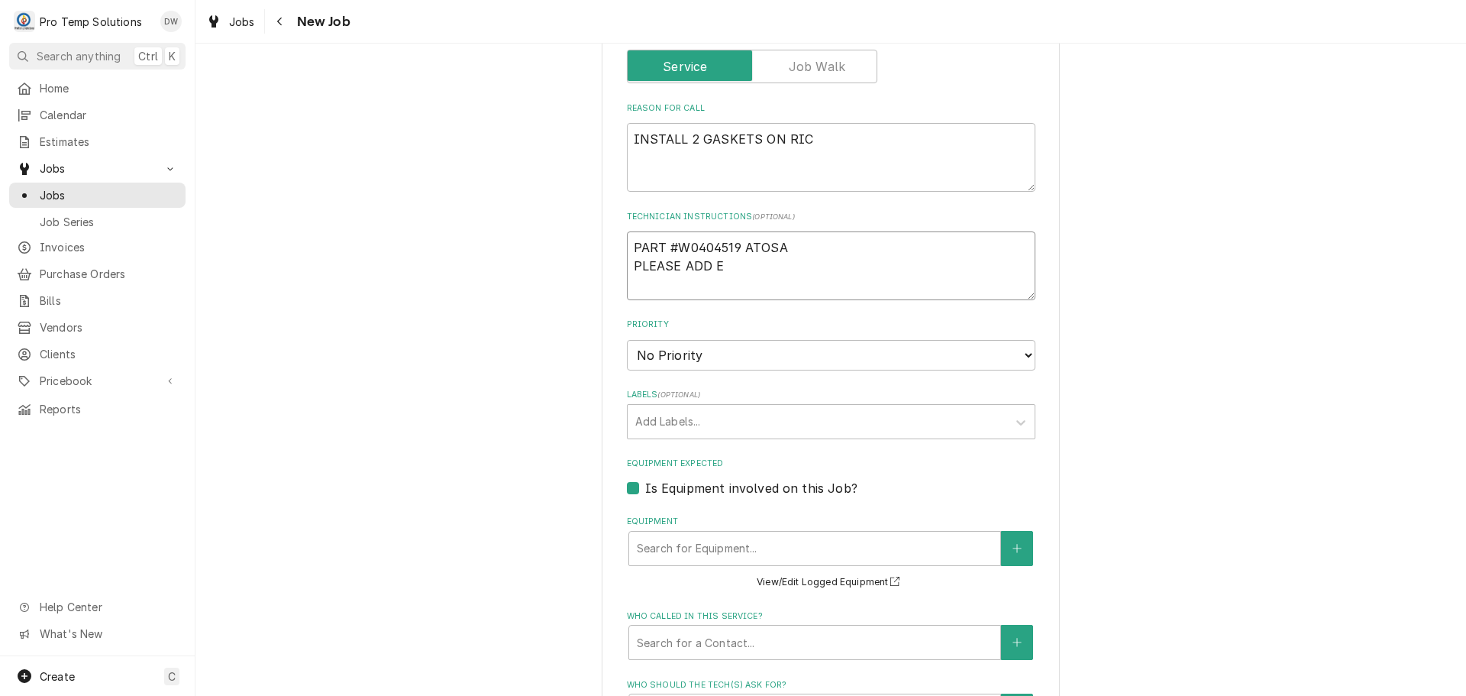
type textarea "x"
type textarea "PART #W0404519 ATOSA PLEASE ADD EQ"
type textarea "x"
type textarea "PART #W0404519 ATOSA PLEASE ADD EQU"
type textarea "x"
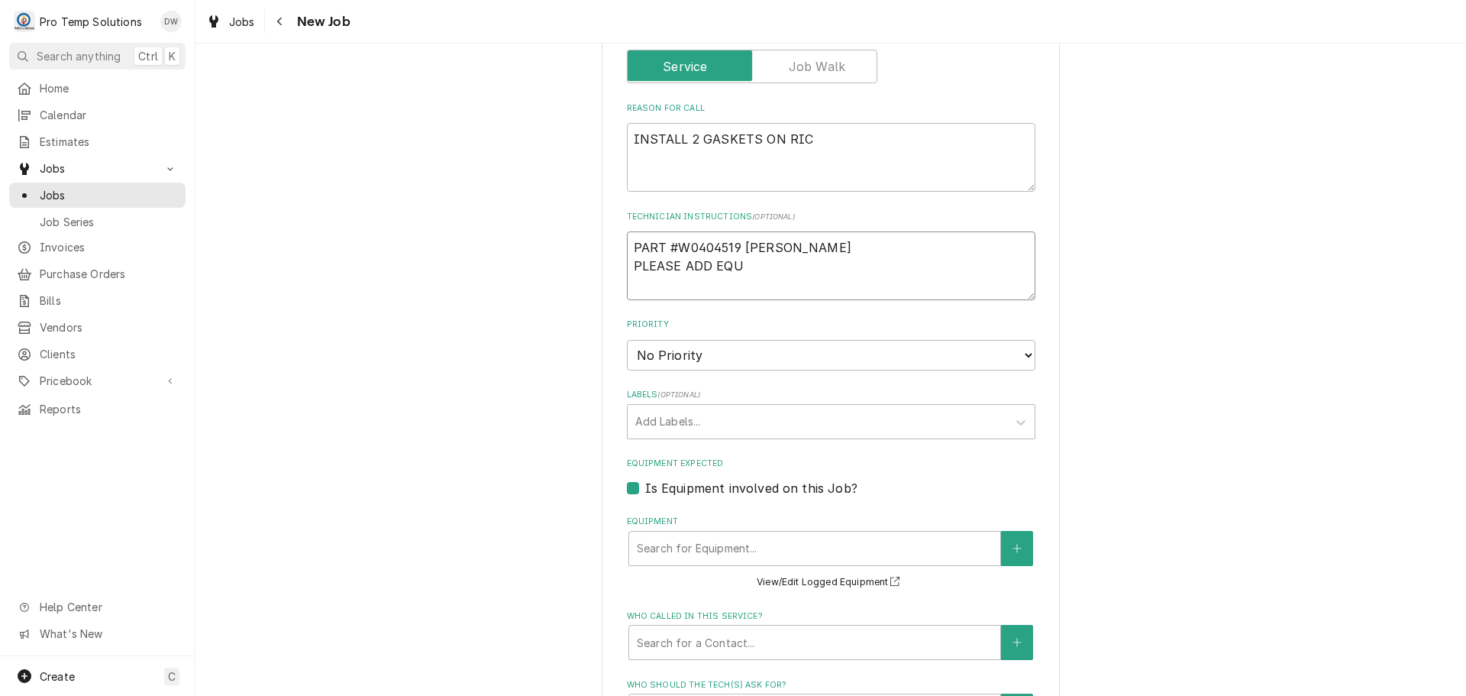
type textarea "PART #W0404519 ATOSA PLEASE ADD EQUI"
type textarea "x"
type textarea "PART #W0404519 ATOSA PLEASE ADD EQUIP"
type textarea "x"
type textarea "PART #W0404519 ATOSA PLEASE ADD EQUIP"
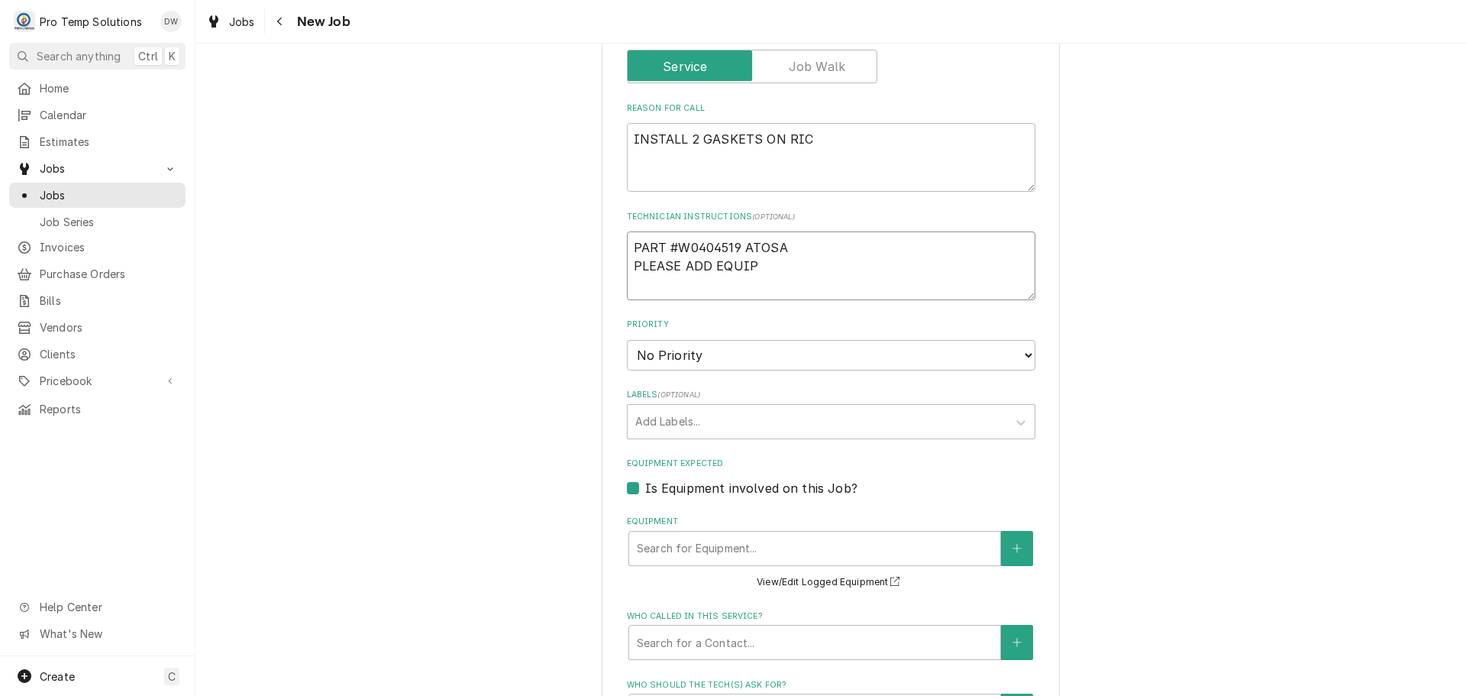
type textarea "x"
type textarea "PART #W0404519 ATOSA PLEASE ADD EQUIP T"
type textarea "x"
type textarea "PART #W0404519 ATOSA PLEASE ADD EQUIP TO"
type textarea "x"
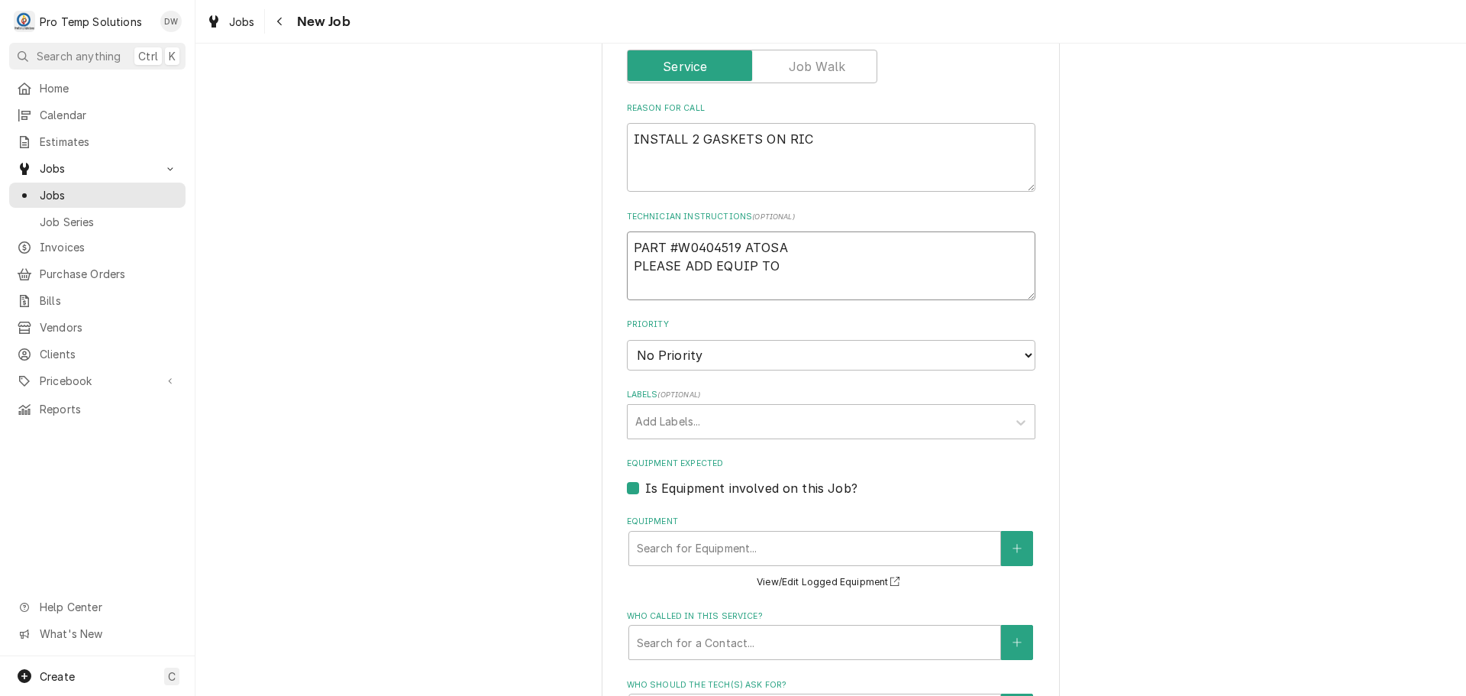
type textarea "PART #W0404519 ATOSA PLEASE ADD EQUIP TO"
type textarea "x"
type textarea "PART #W0404519 ATOSA PLEASE ADD EQUIP TO C"
type textarea "x"
type textarea "PART #W0404519 ATOSA PLEASE ADD EQUIP TO CA"
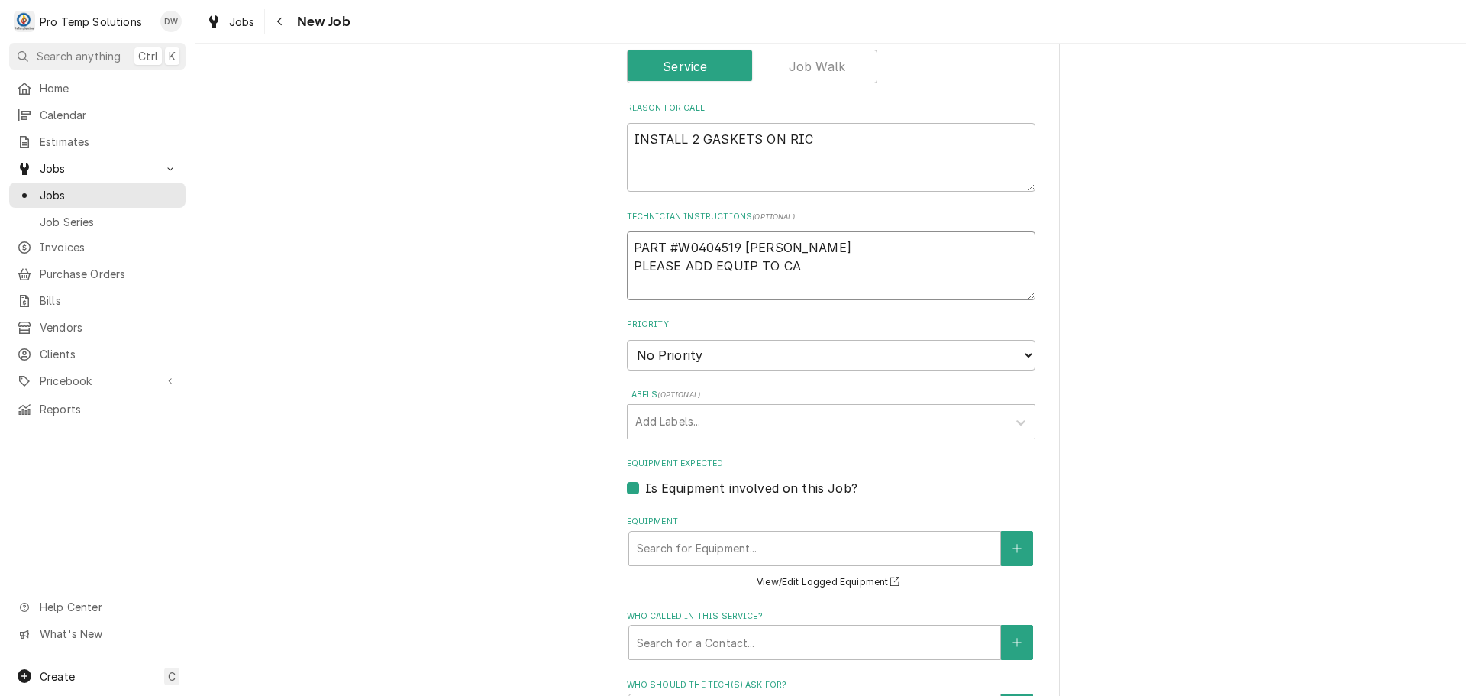
type textarea "x"
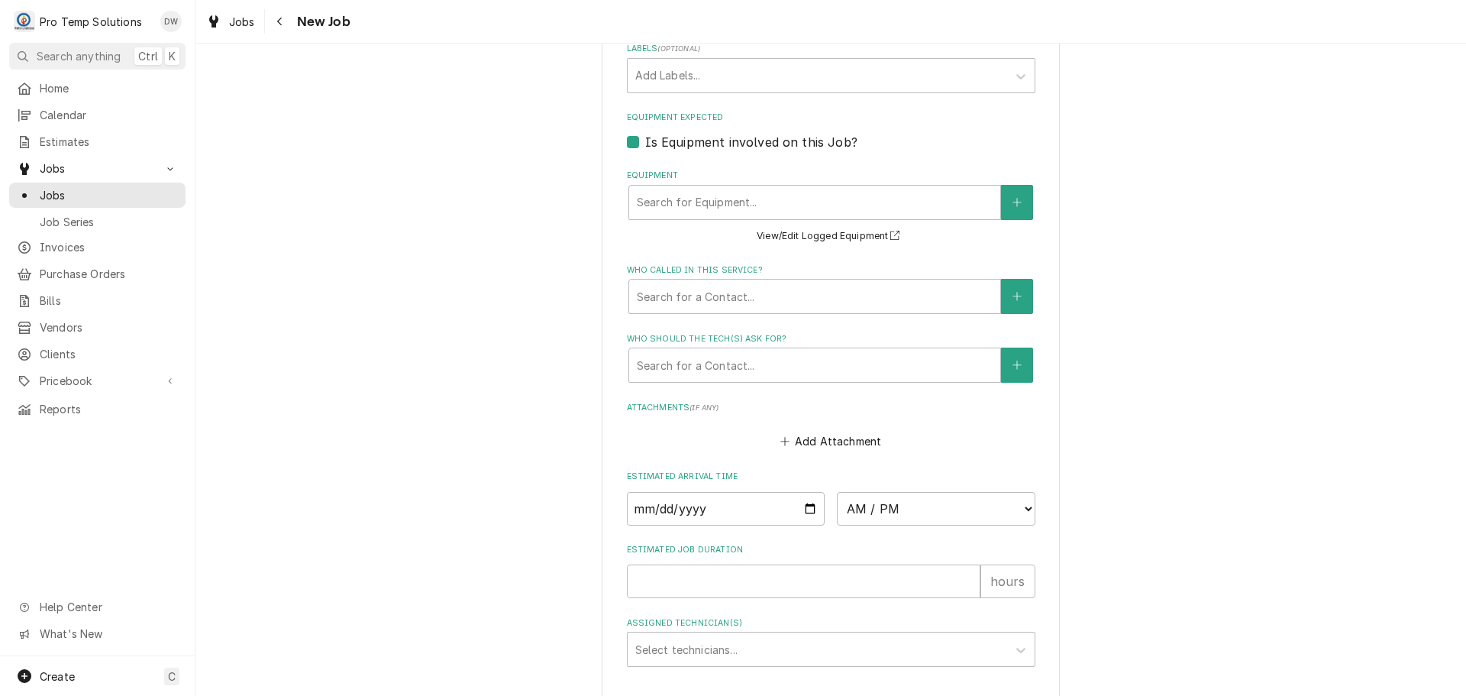
scroll to position [1060, 0]
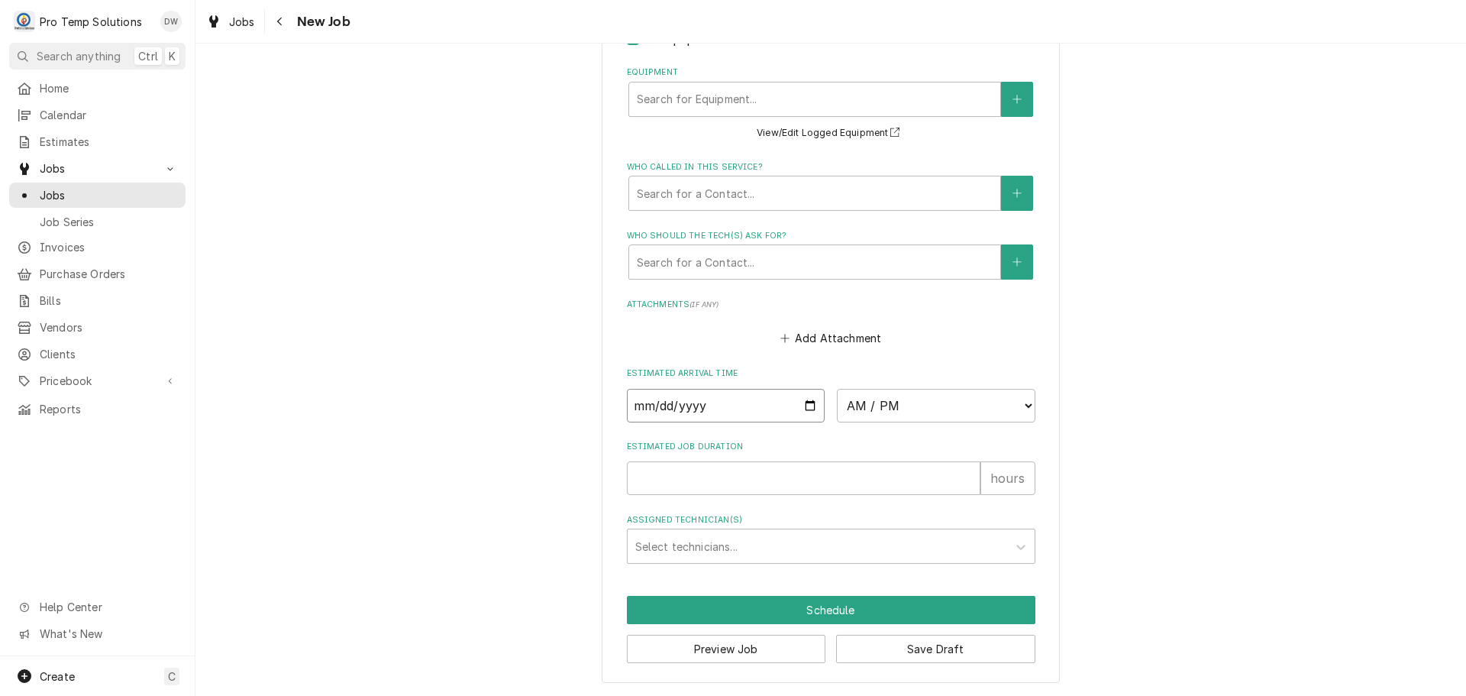
click at [799, 402] on input "Date" at bounding box center [726, 406] width 199 height 34
click at [1025, 402] on select "AM / PM 6:00 AM 6:15 AM 6:30 AM 6:45 AM 7:00 AM 7:15 AM 7:30 AM 7:45 AM 8:00 AM…" at bounding box center [936, 406] width 199 height 34
click at [837, 389] on select "AM / PM 6:00 AM 6:15 AM 6:30 AM 6:45 AM 7:00 AM 7:15 AM 7:30 AM 7:45 AM 8:00 AM…" at bounding box center [936, 406] width 199 height 34
click at [894, 473] on input "Estimated Job Duration" at bounding box center [804, 478] width 354 height 34
click at [742, 539] on div "Assigned Technician(s)" at bounding box center [817, 545] width 364 height 27
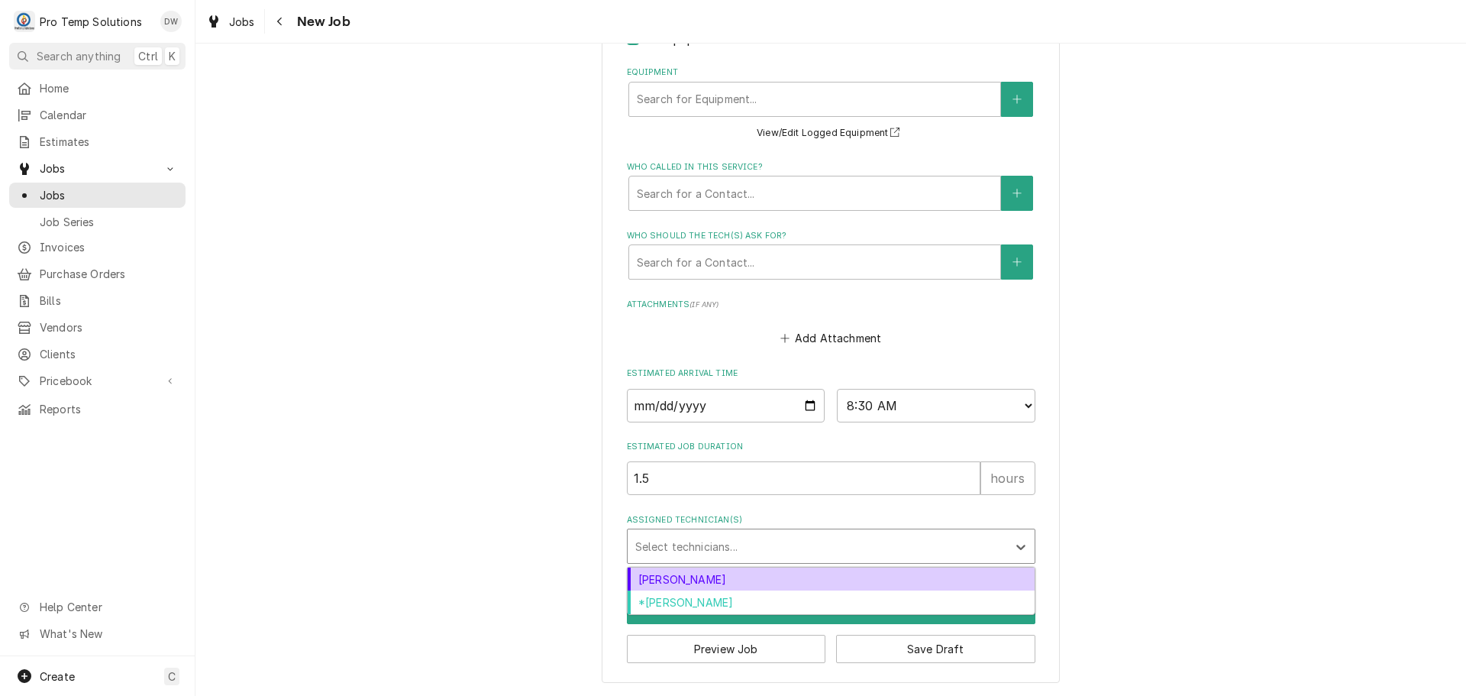
click at [724, 579] on div "[PERSON_NAME]" at bounding box center [831, 579] width 407 height 24
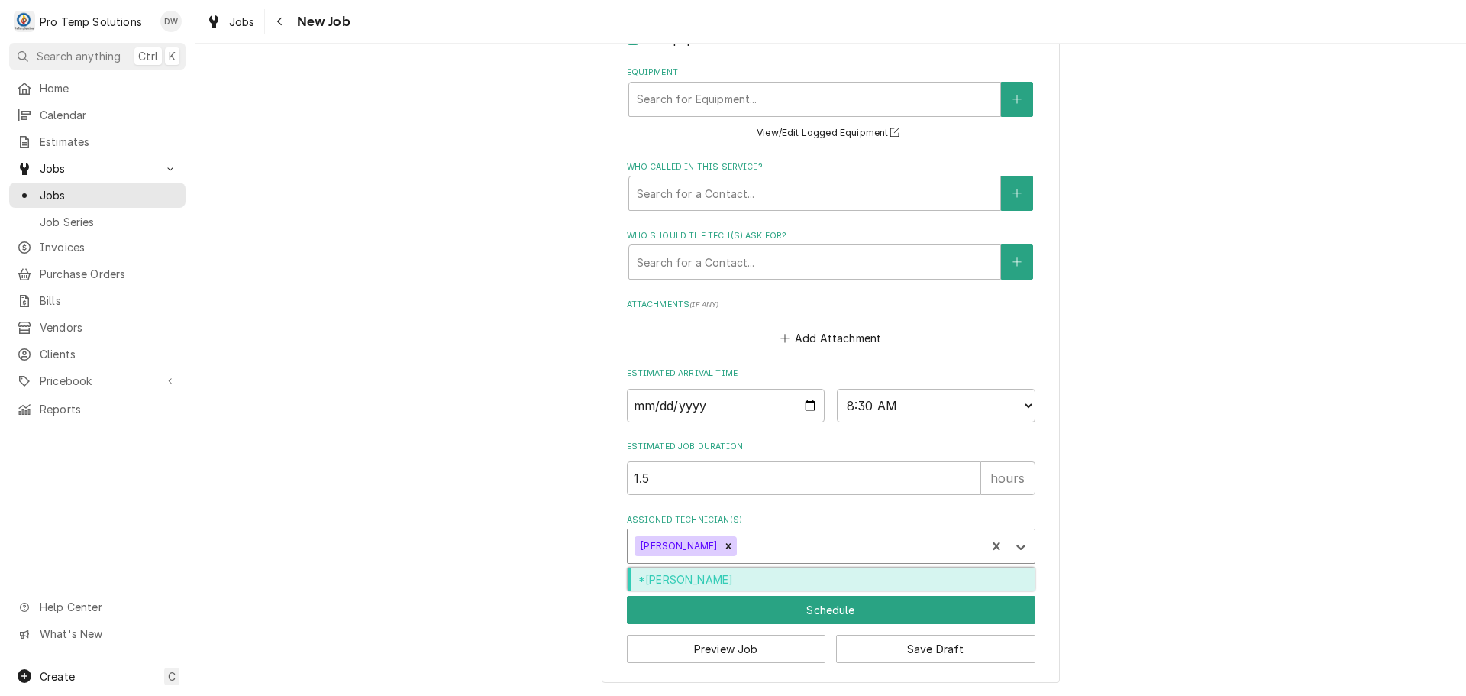
click at [757, 542] on div "Assigned Technician(s)" at bounding box center [859, 545] width 238 height 27
click at [754, 570] on div "*[PERSON_NAME]" at bounding box center [831, 579] width 407 height 24
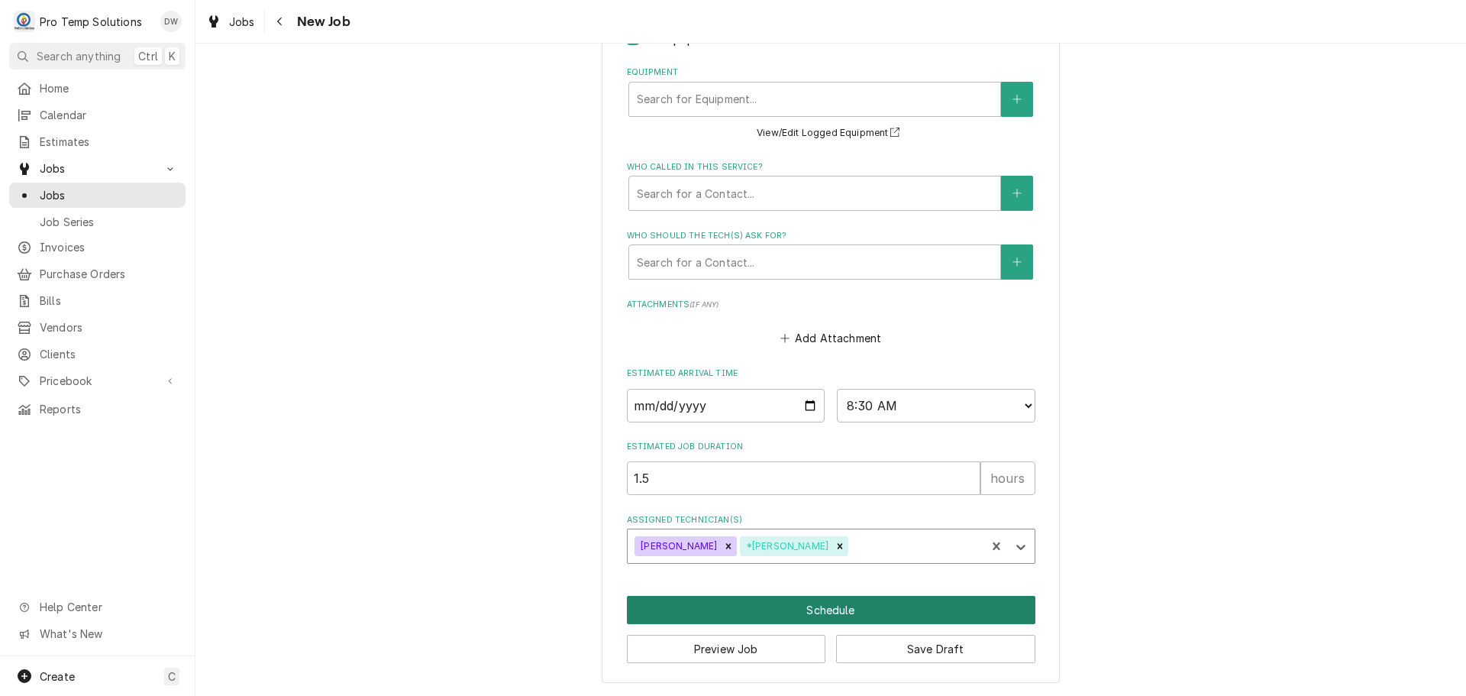
click at [834, 615] on button "Schedule" at bounding box center [831, 610] width 408 height 28
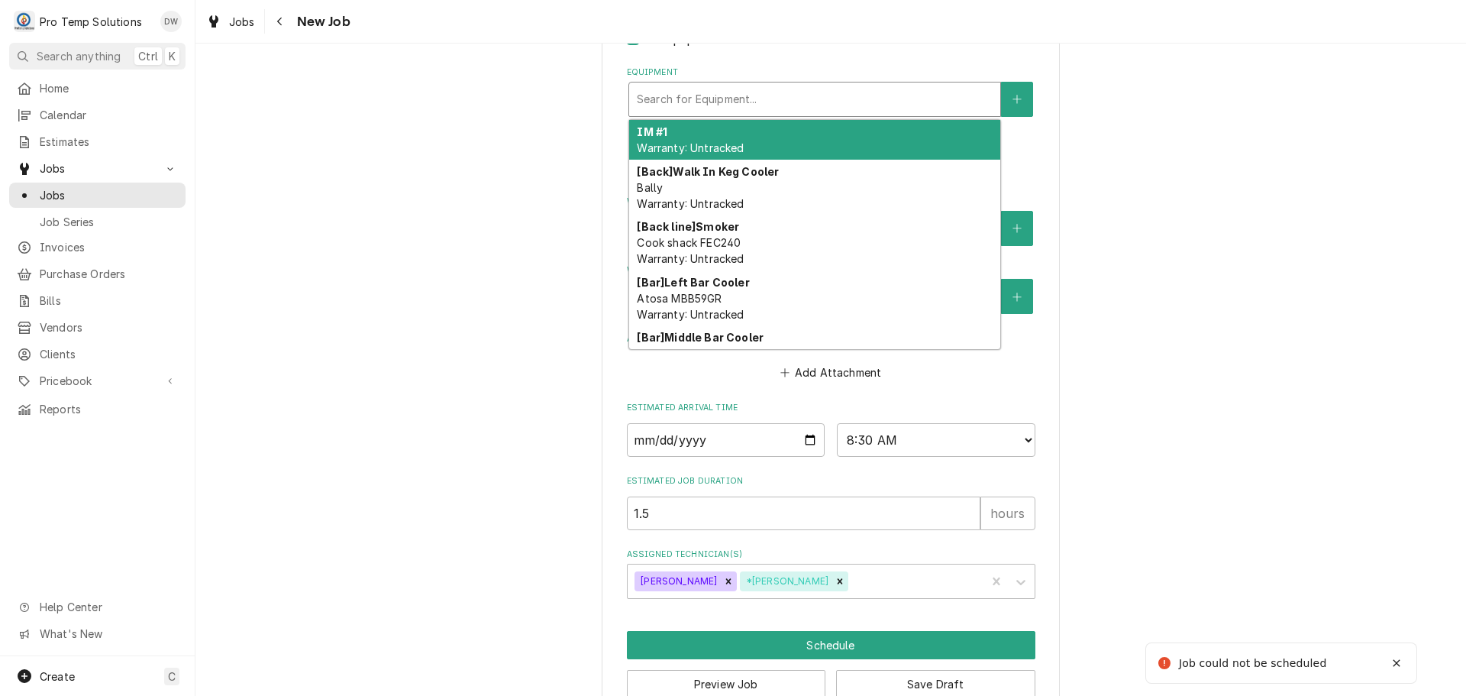
click at [755, 102] on div "Equipment" at bounding box center [815, 99] width 356 height 27
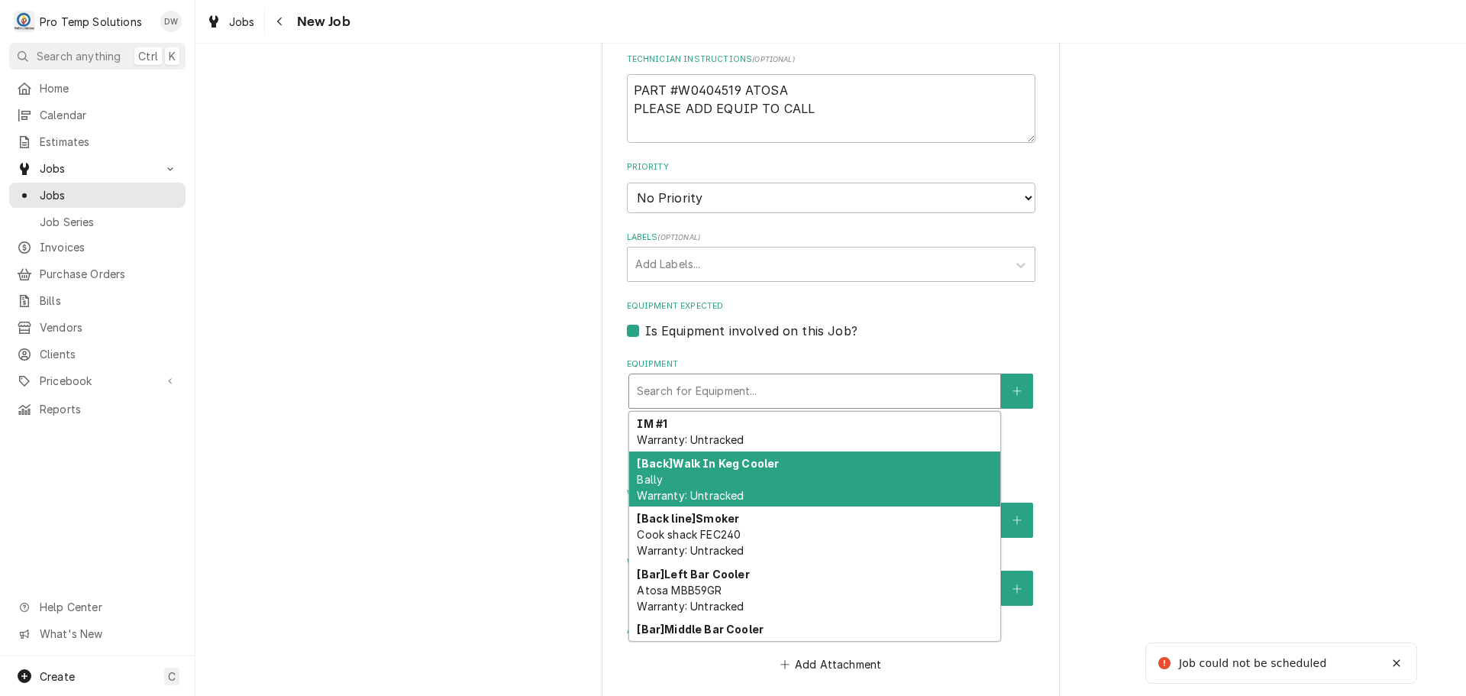
scroll to position [754, 0]
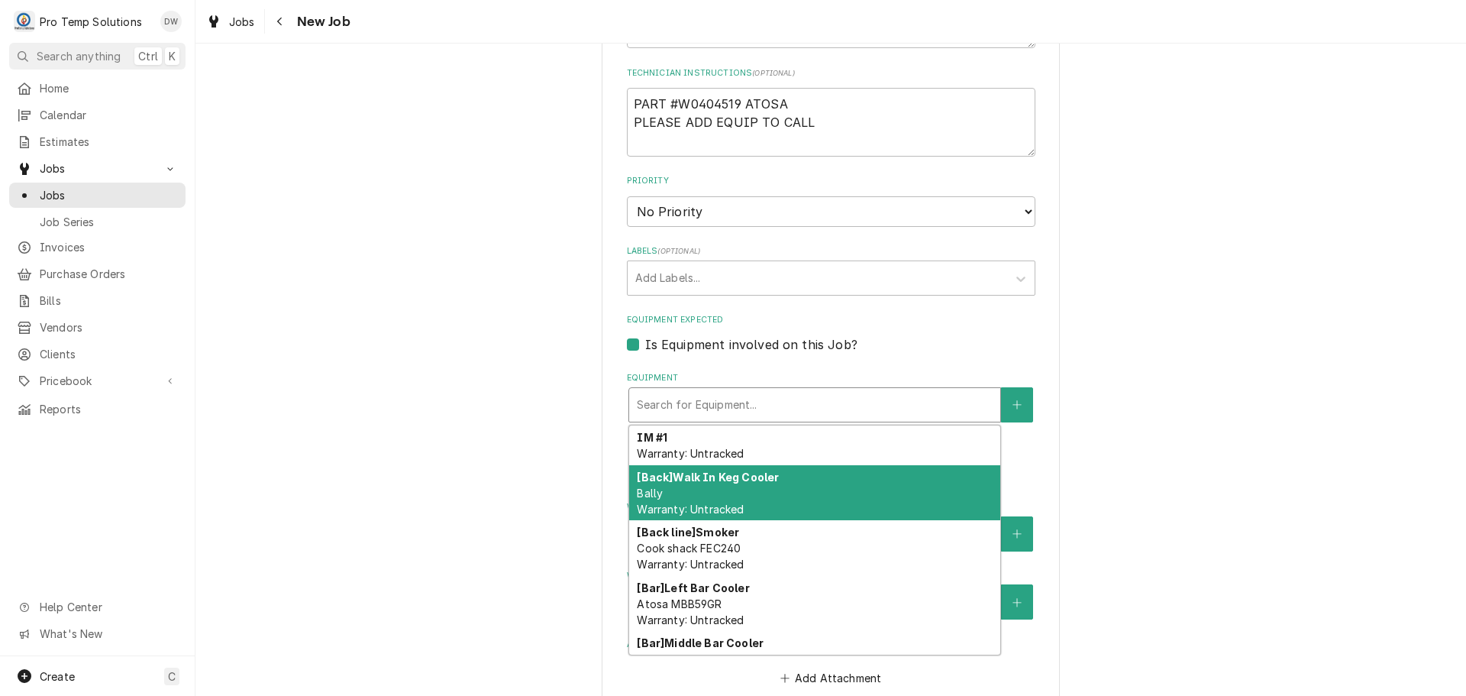
click at [645, 341] on label "Is Equipment involved on this Job?" at bounding box center [751, 344] width 212 height 18
click at [645, 341] on input "Equipment Expected" at bounding box center [849, 352] width 408 height 34
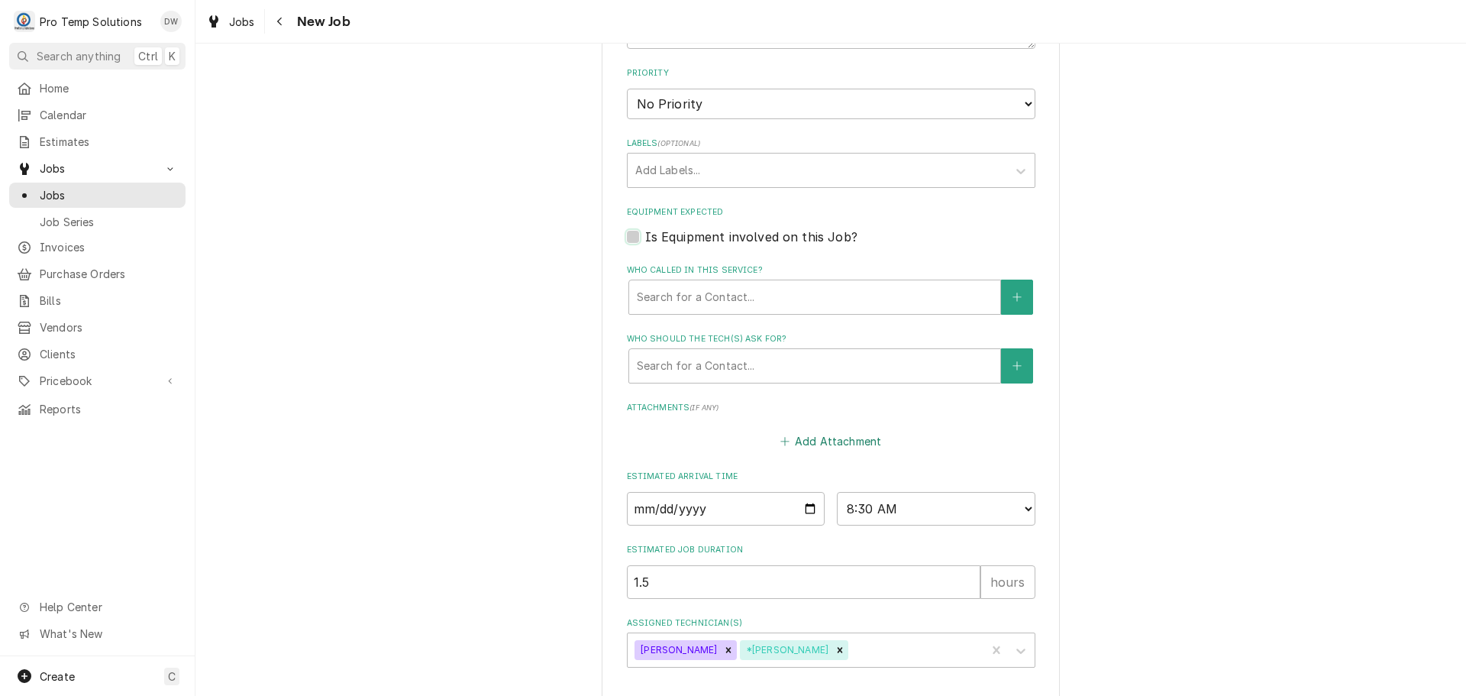
scroll to position [966, 0]
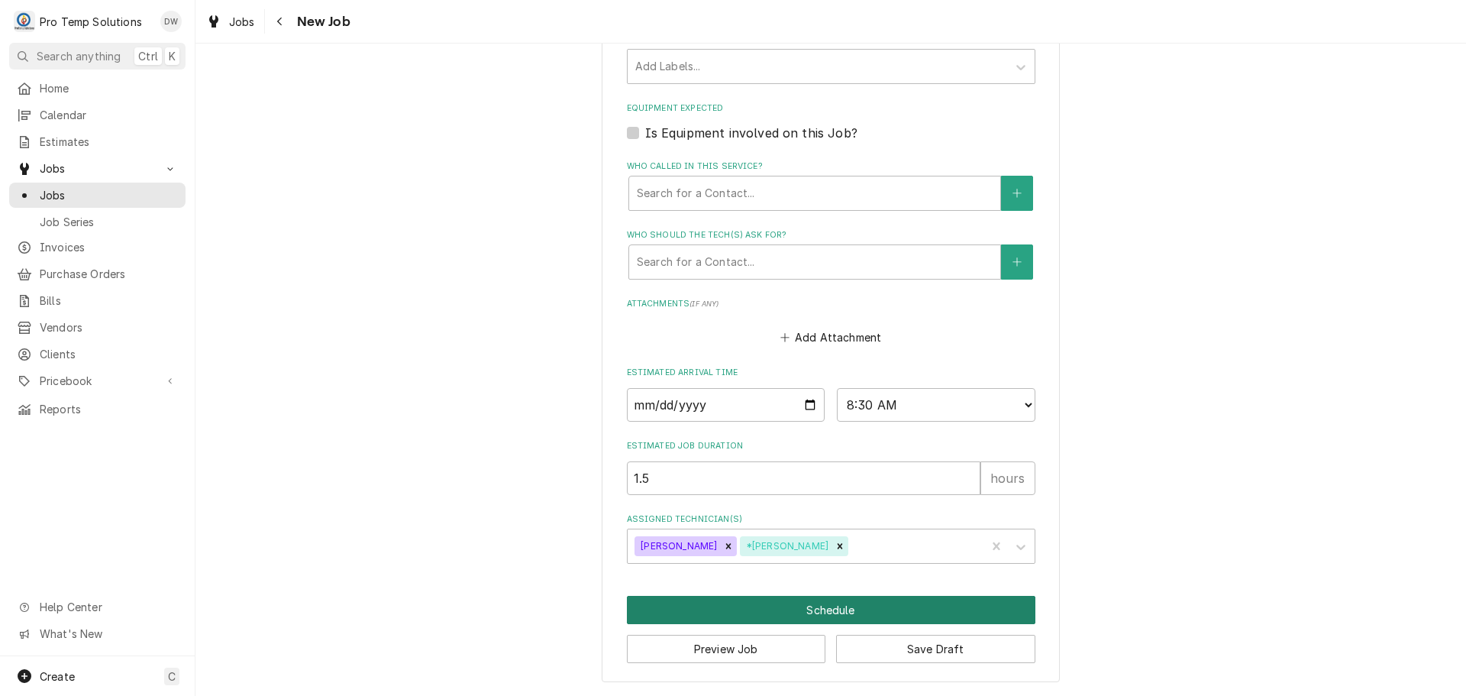
click at [815, 608] on button "Schedule" at bounding box center [831, 610] width 408 height 28
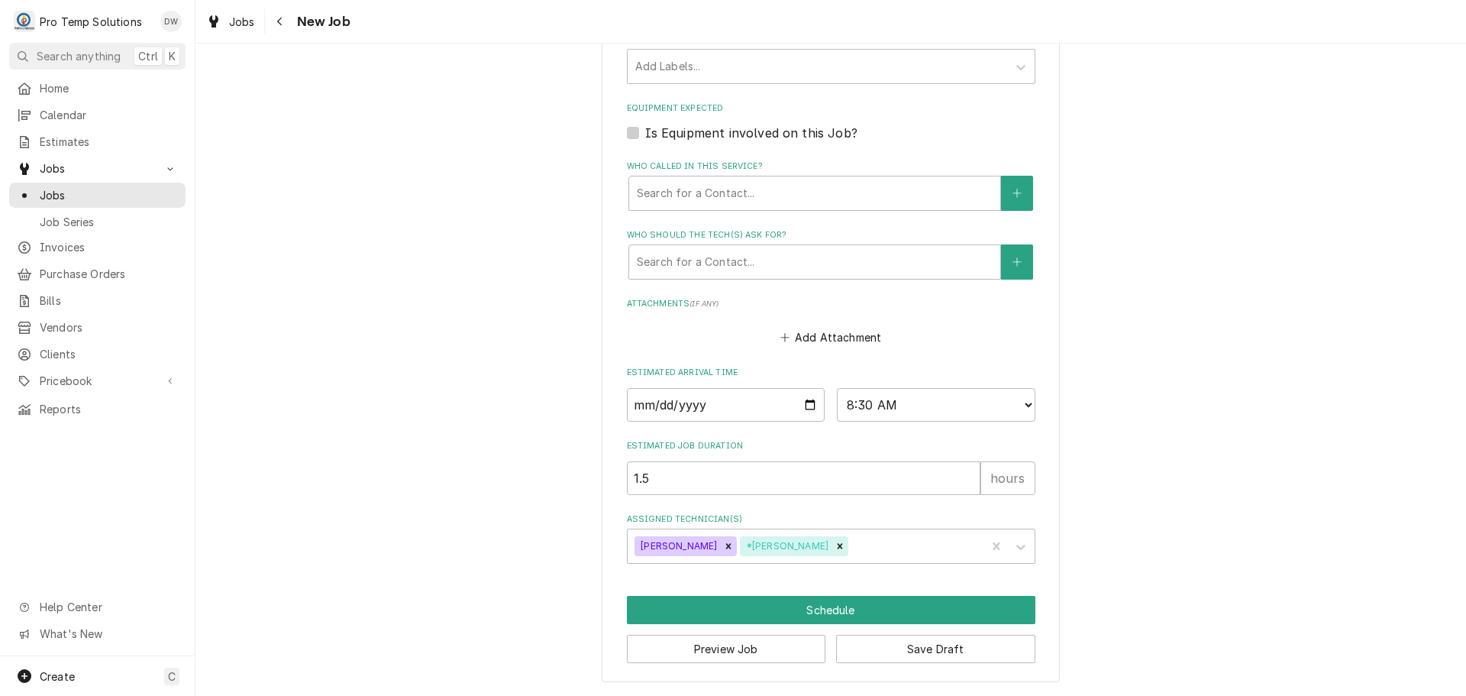
scroll to position [952, 0]
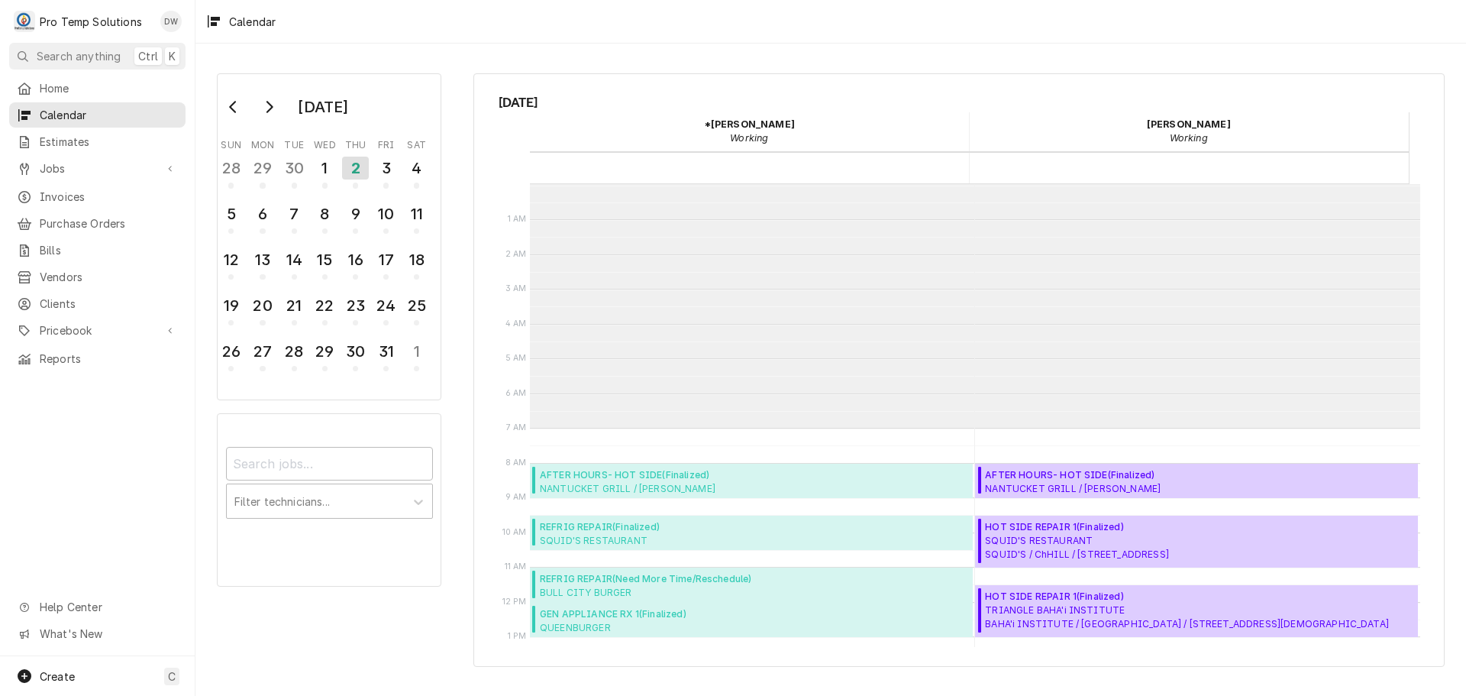
scroll to position [244, 0]
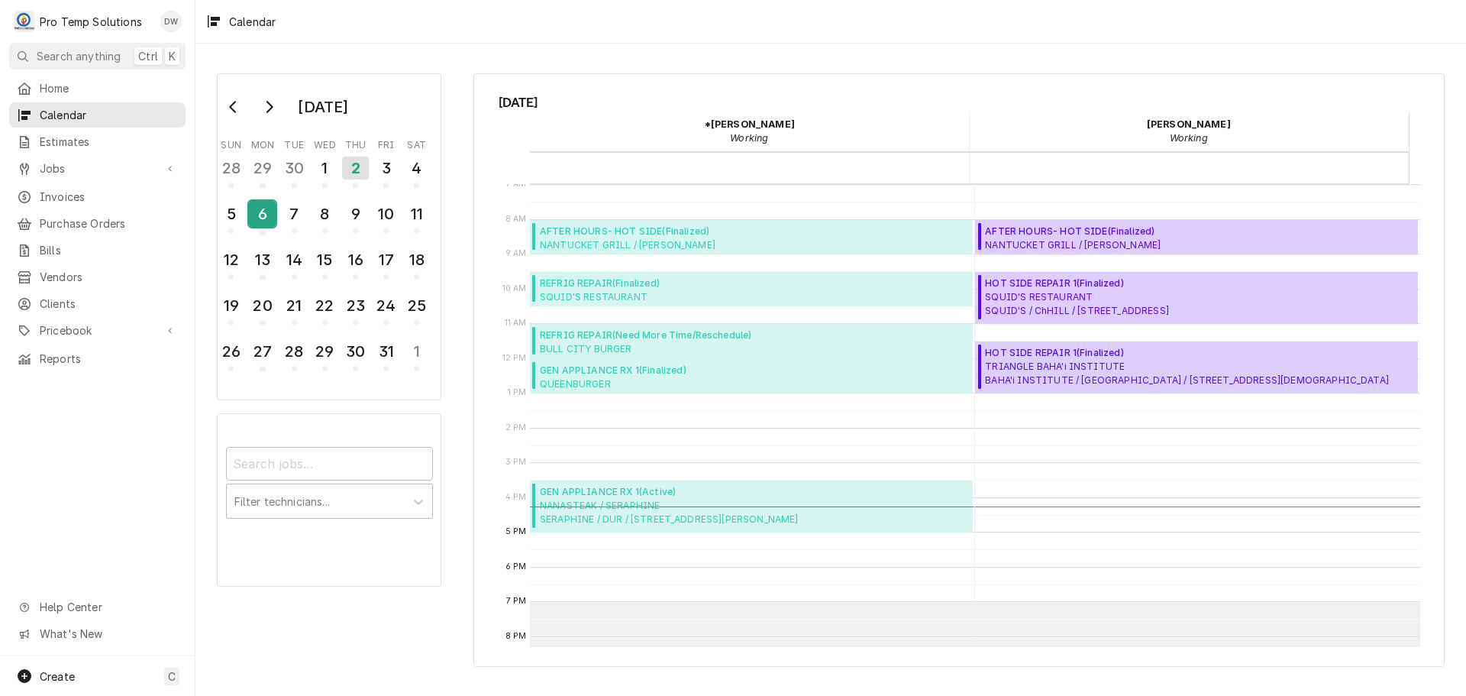
click at [264, 217] on div "6" at bounding box center [262, 214] width 27 height 26
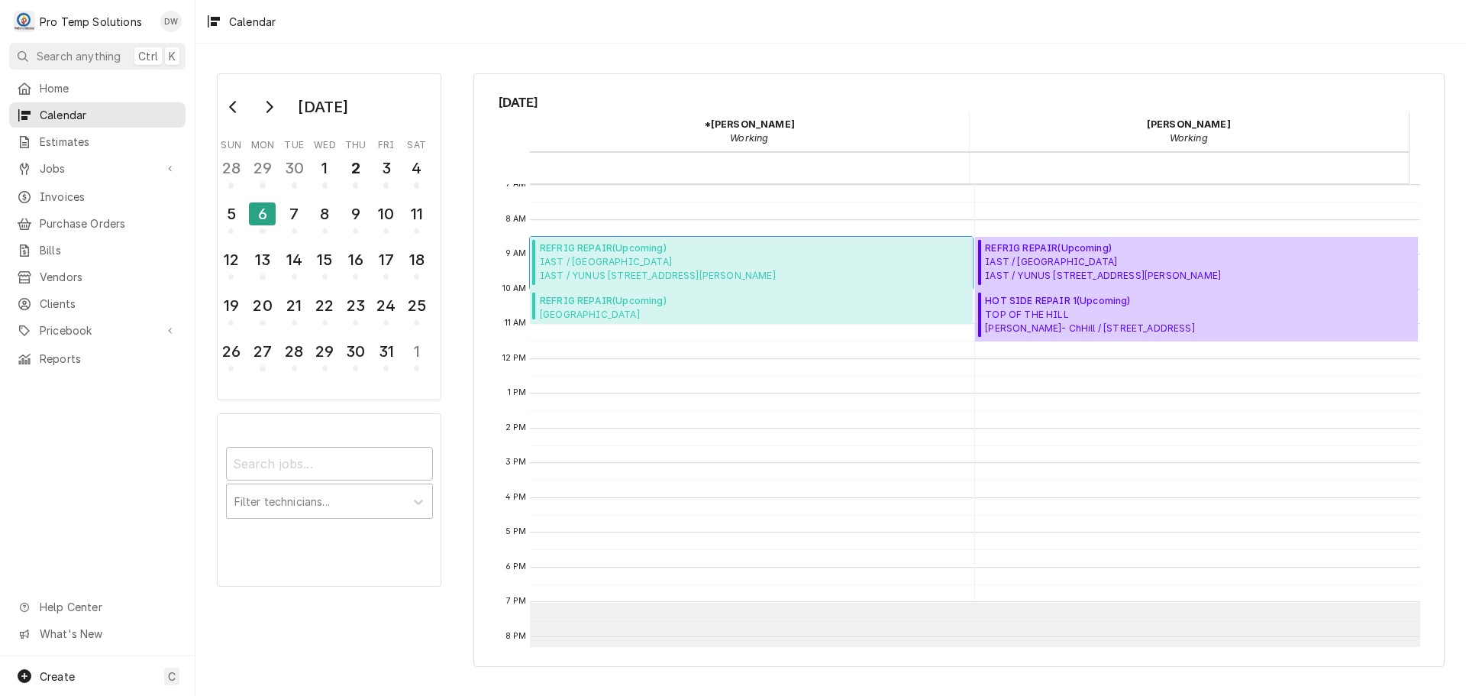
click at [603, 242] on span "REFRIG REPAIR ( Upcoming )" at bounding box center [658, 248] width 236 height 14
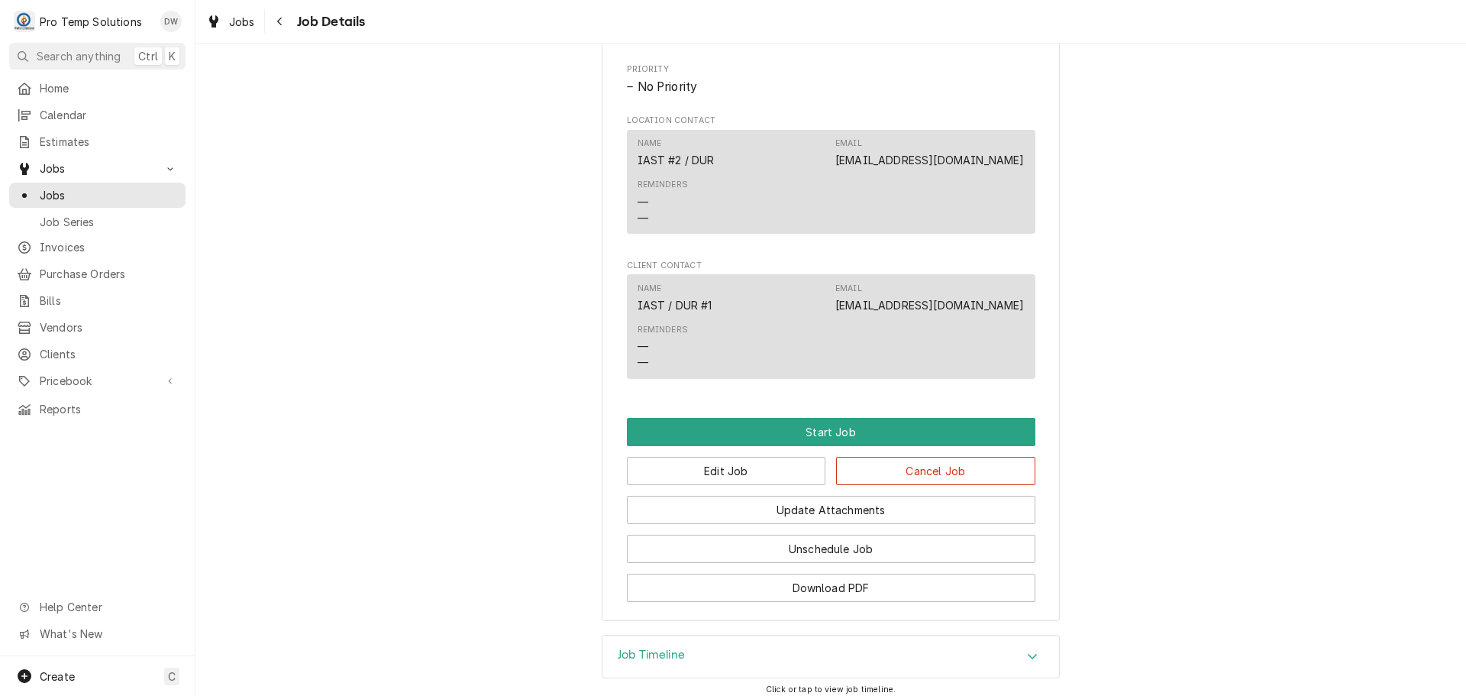
scroll to position [840, 0]
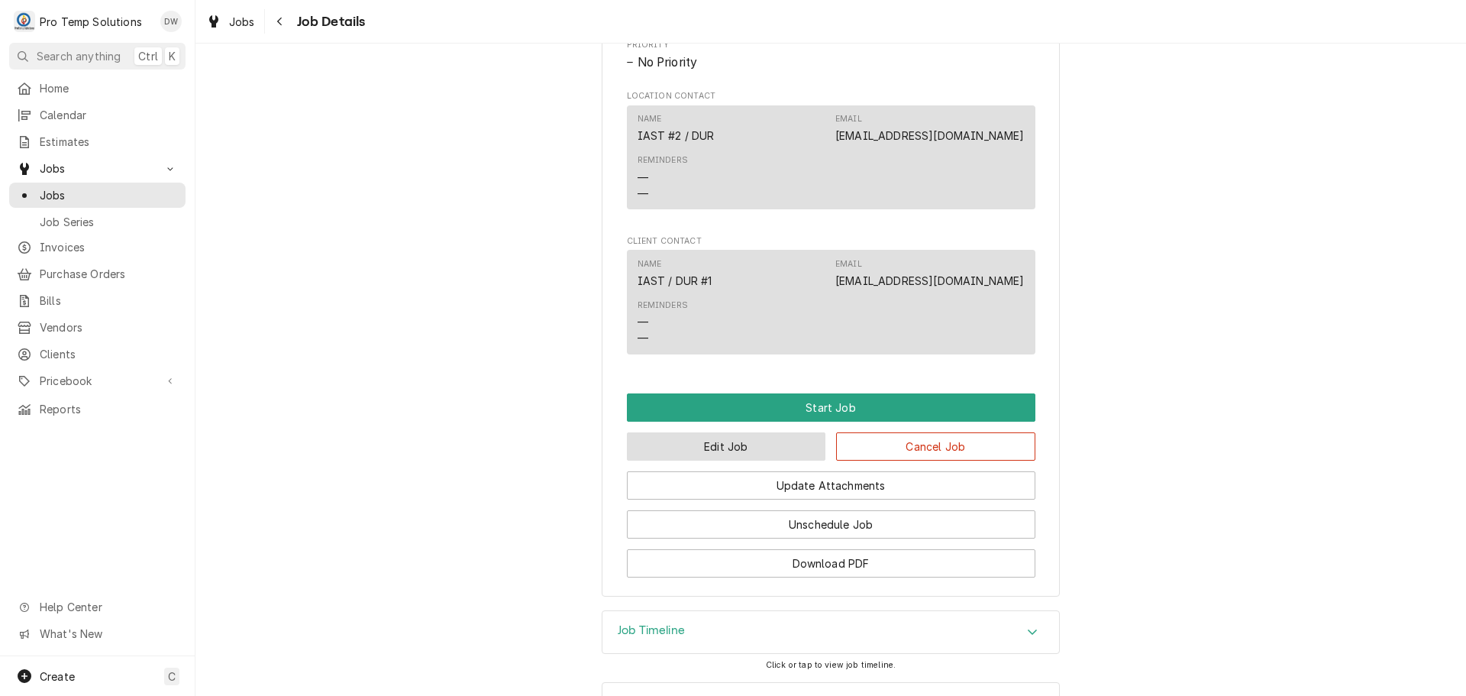
click at [752, 454] on button "Edit Job" at bounding box center [726, 446] width 199 height 28
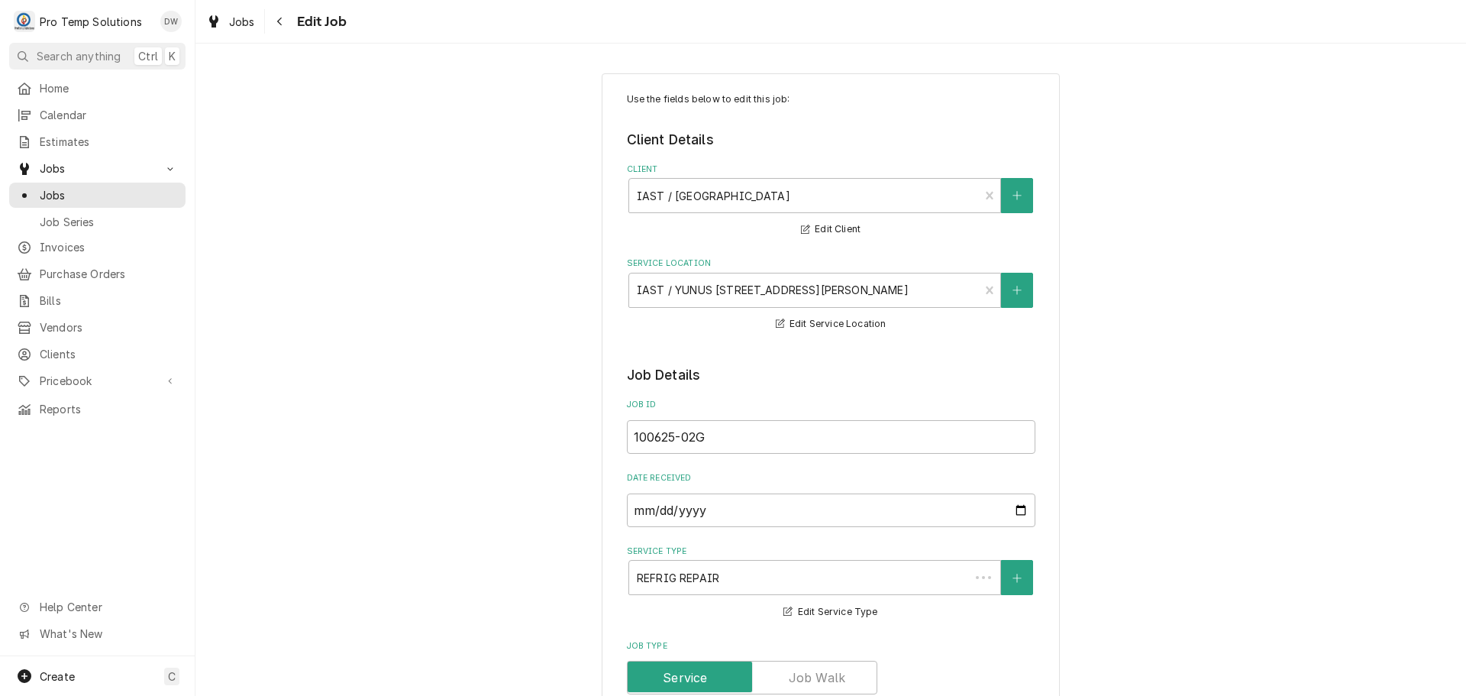
type textarea "x"
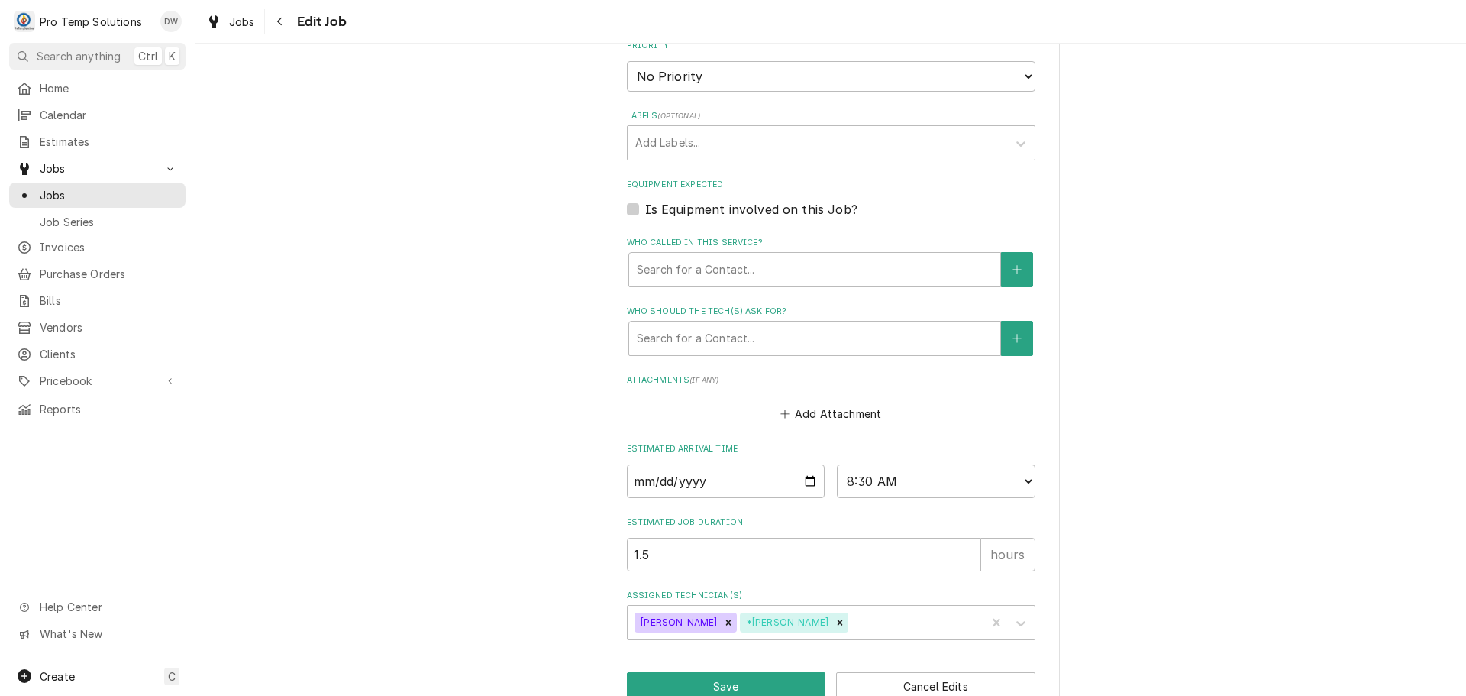
scroll to position [916, 0]
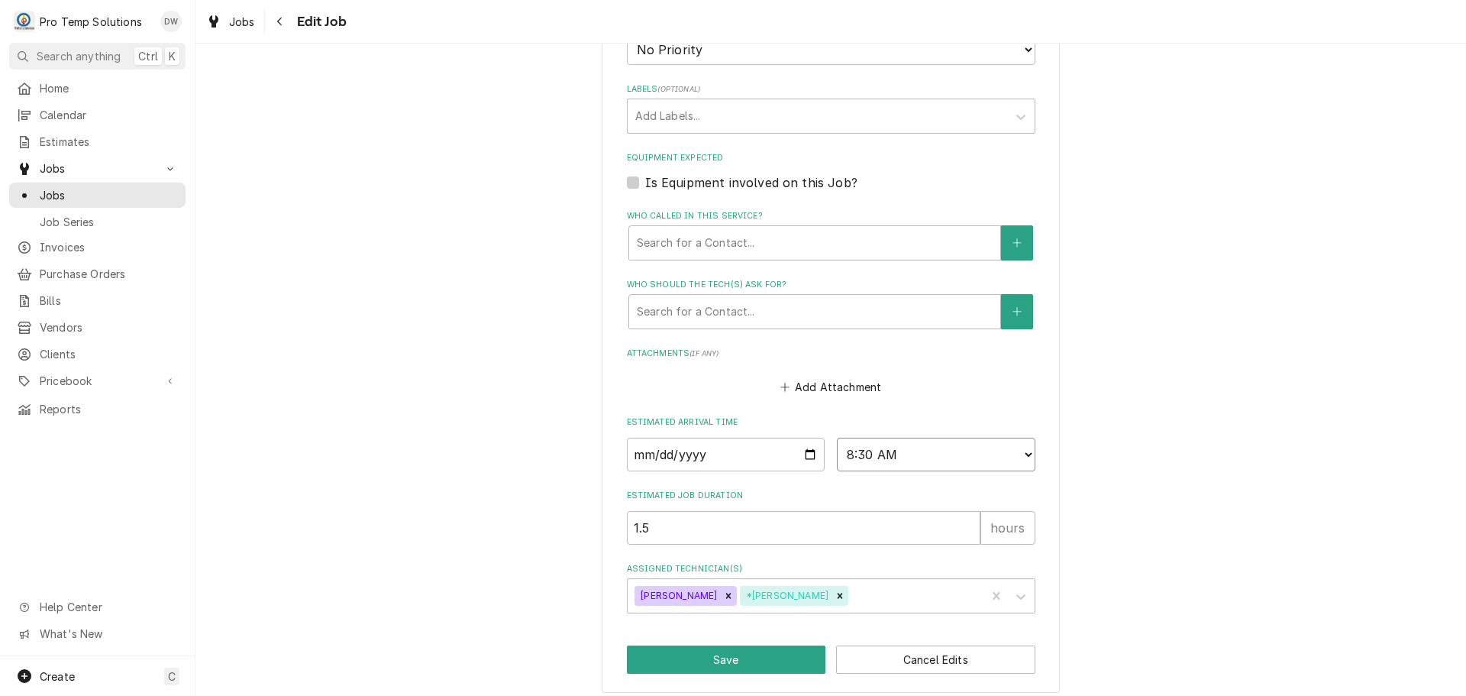
click at [1019, 458] on select "AM / PM 6:00 AM 6:15 AM 6:30 AM 6:45 AM 7:00 AM 7:15 AM 7:30 AM 7:45 AM 8:00 AM…" at bounding box center [936, 455] width 199 height 34
select select "08:00:00"
click at [837, 438] on select "AM / PM 6:00 AM 6:15 AM 6:30 AM 6:45 AM 7:00 AM 7:15 AM 7:30 AM 7:45 AM 8:00 AM…" at bounding box center [936, 455] width 199 height 34
click at [733, 651] on button "Save" at bounding box center [726, 659] width 199 height 28
type textarea "x"
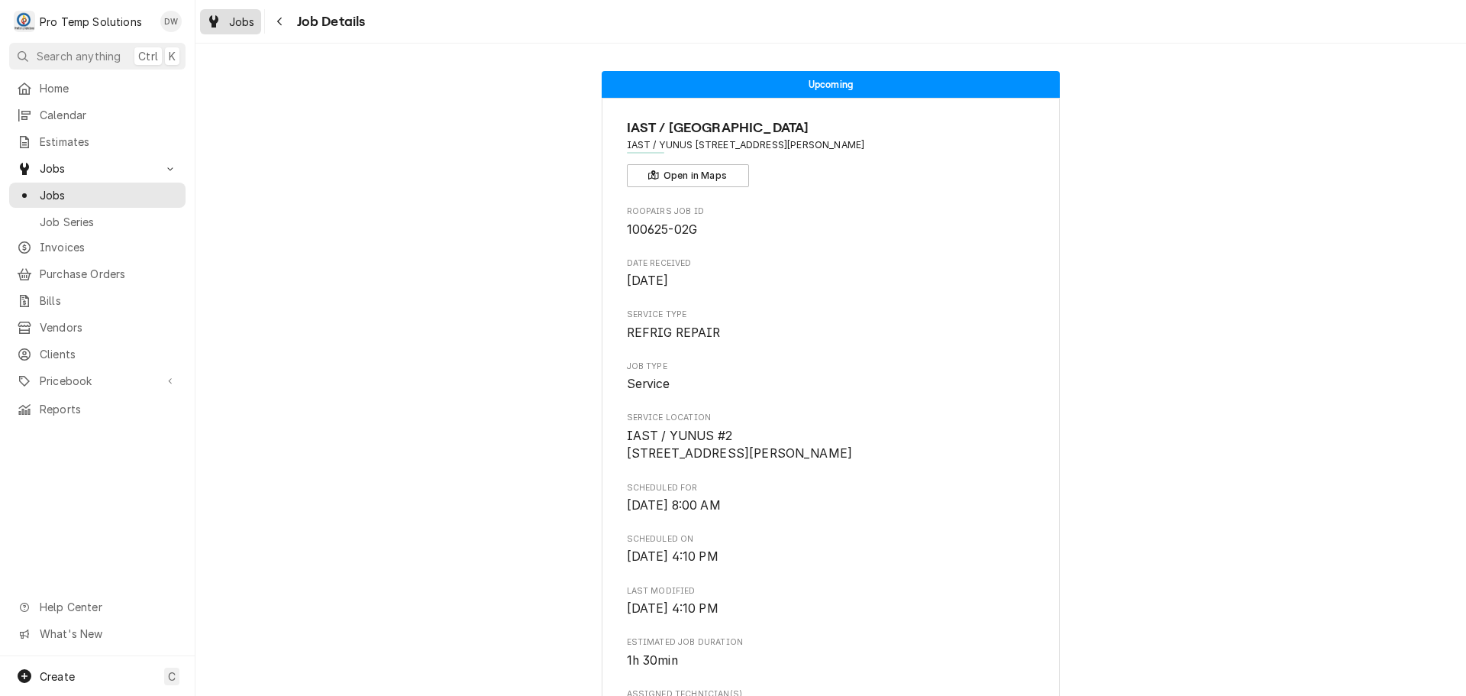
click at [247, 21] on span "Jobs" at bounding box center [242, 22] width 26 height 16
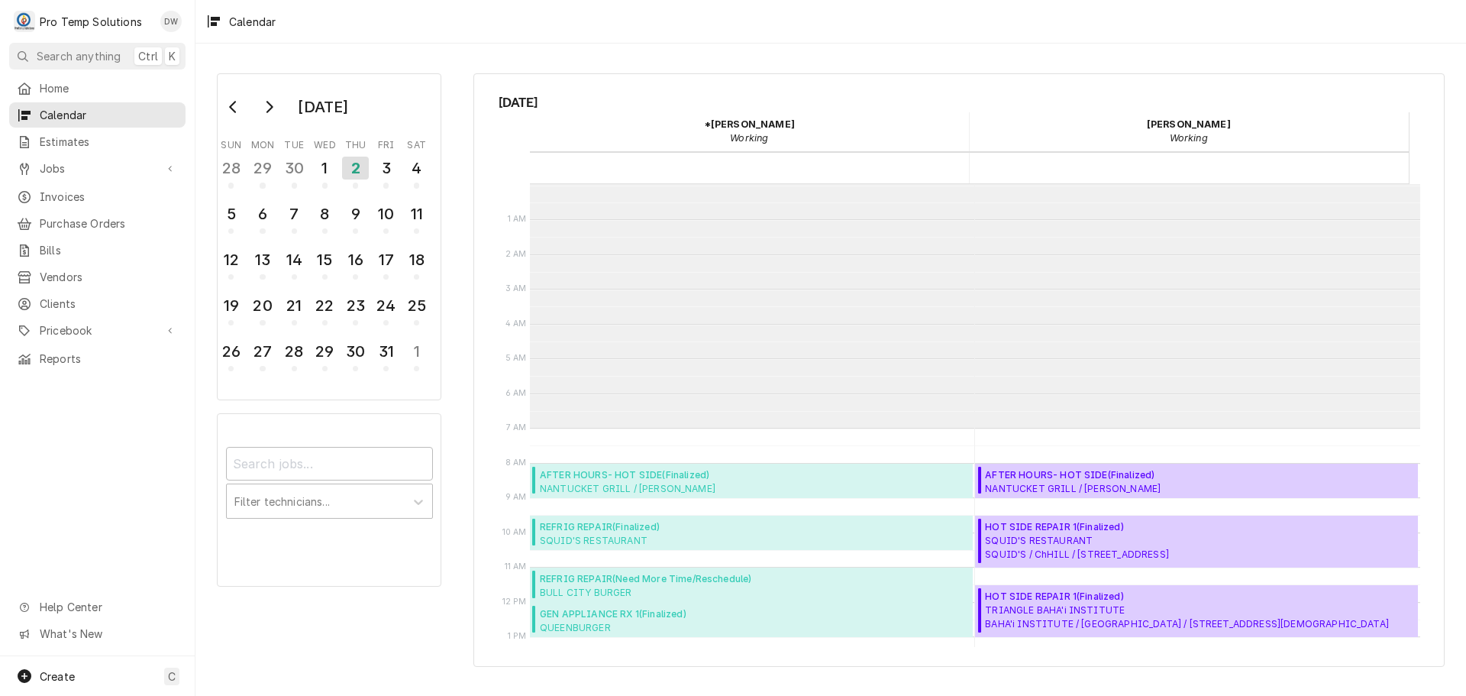
scroll to position [244, 0]
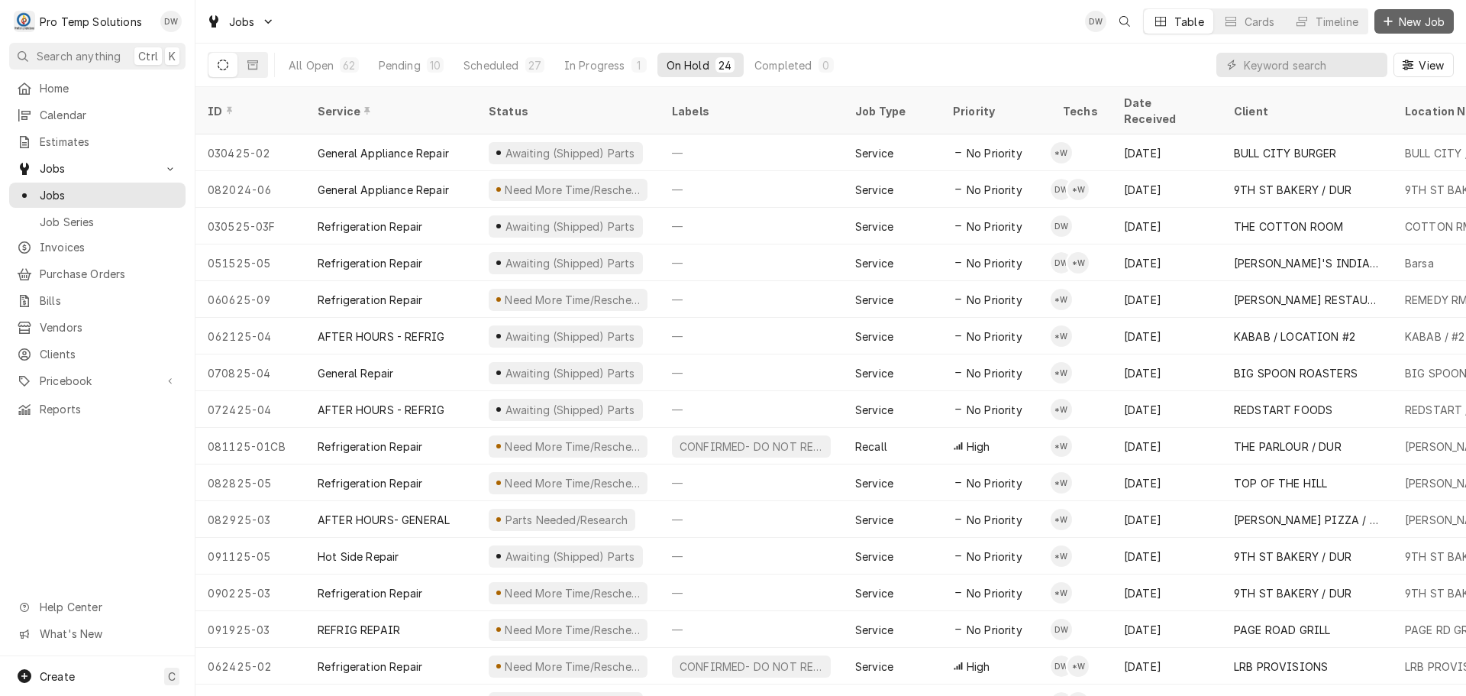
click at [1416, 14] on span "New Job" at bounding box center [1422, 22] width 52 height 16
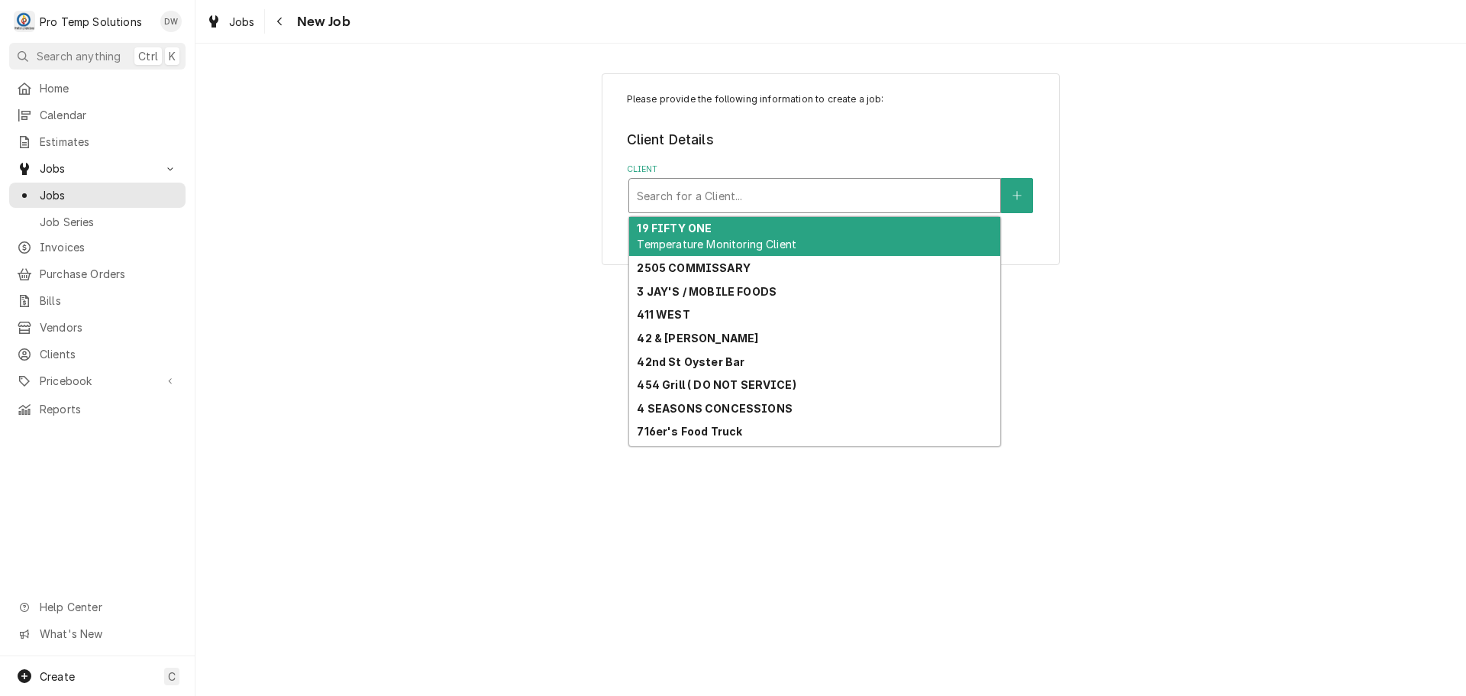
click at [843, 189] on div "Client" at bounding box center [815, 195] width 356 height 27
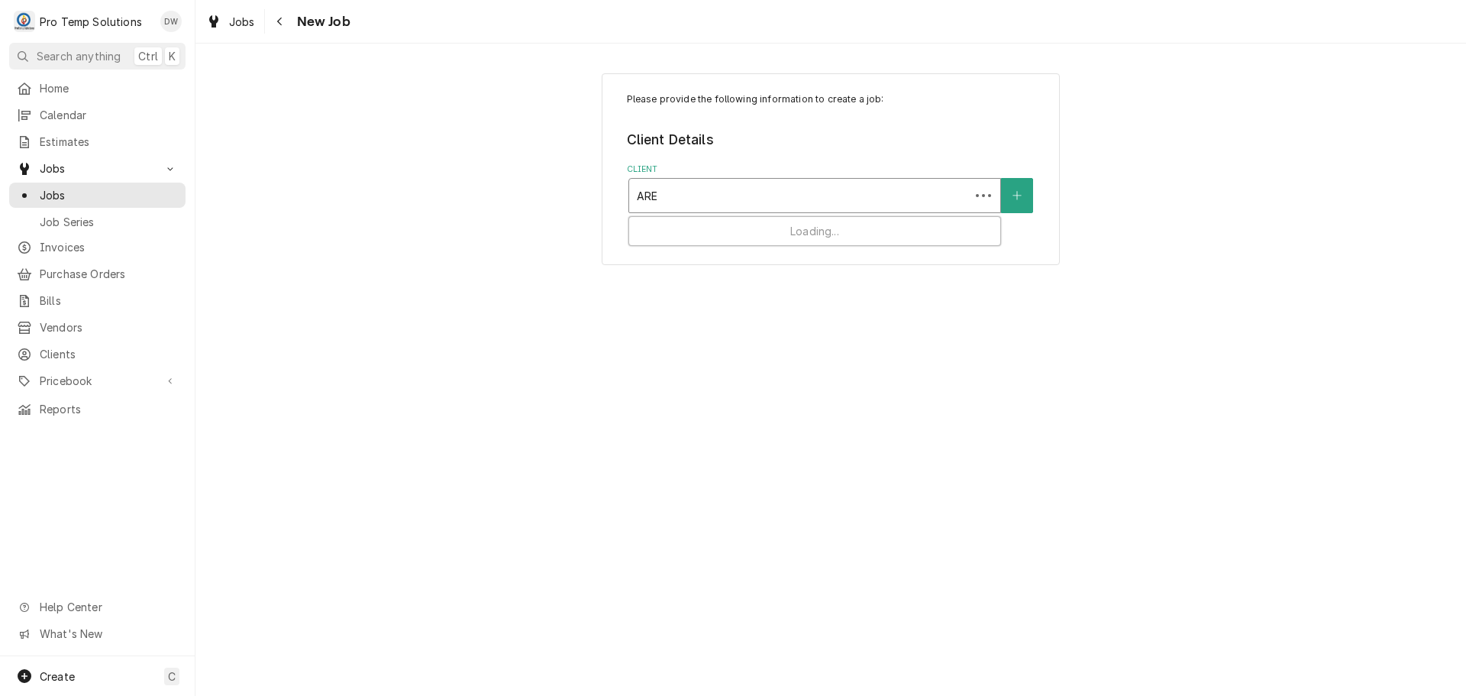
type input "AREP"
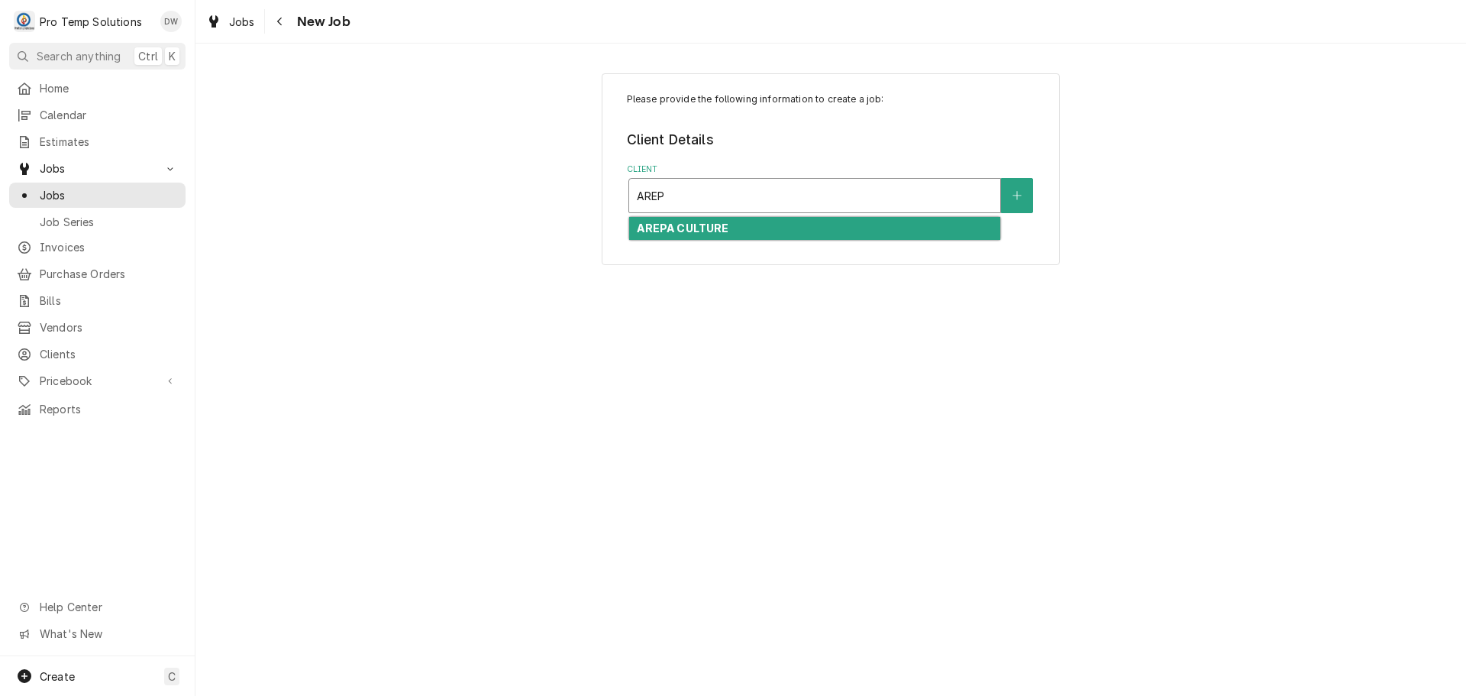
click at [734, 231] on div "AREPA CULTURE" at bounding box center [814, 229] width 371 height 24
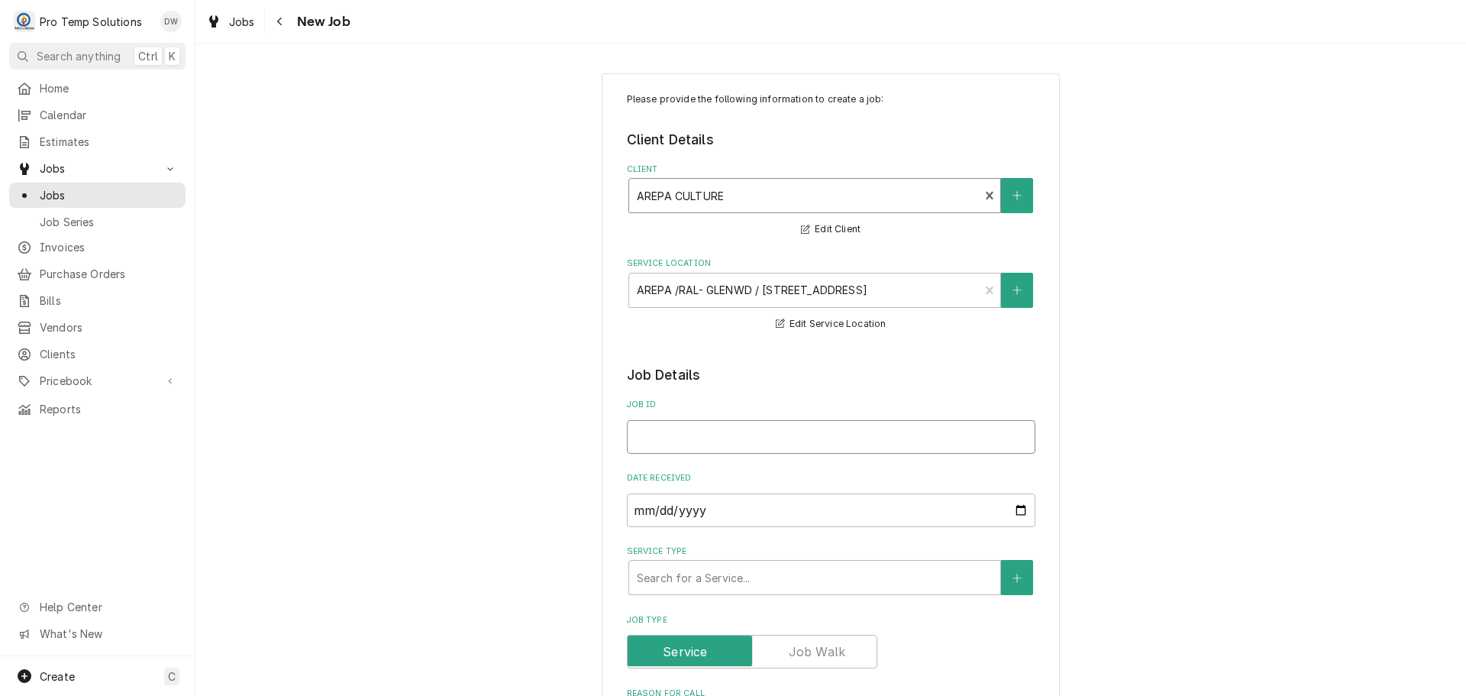
click at [701, 448] on input "Job ID" at bounding box center [831, 437] width 408 height 34
type textarea "x"
type input "1"
type textarea "x"
type input "10"
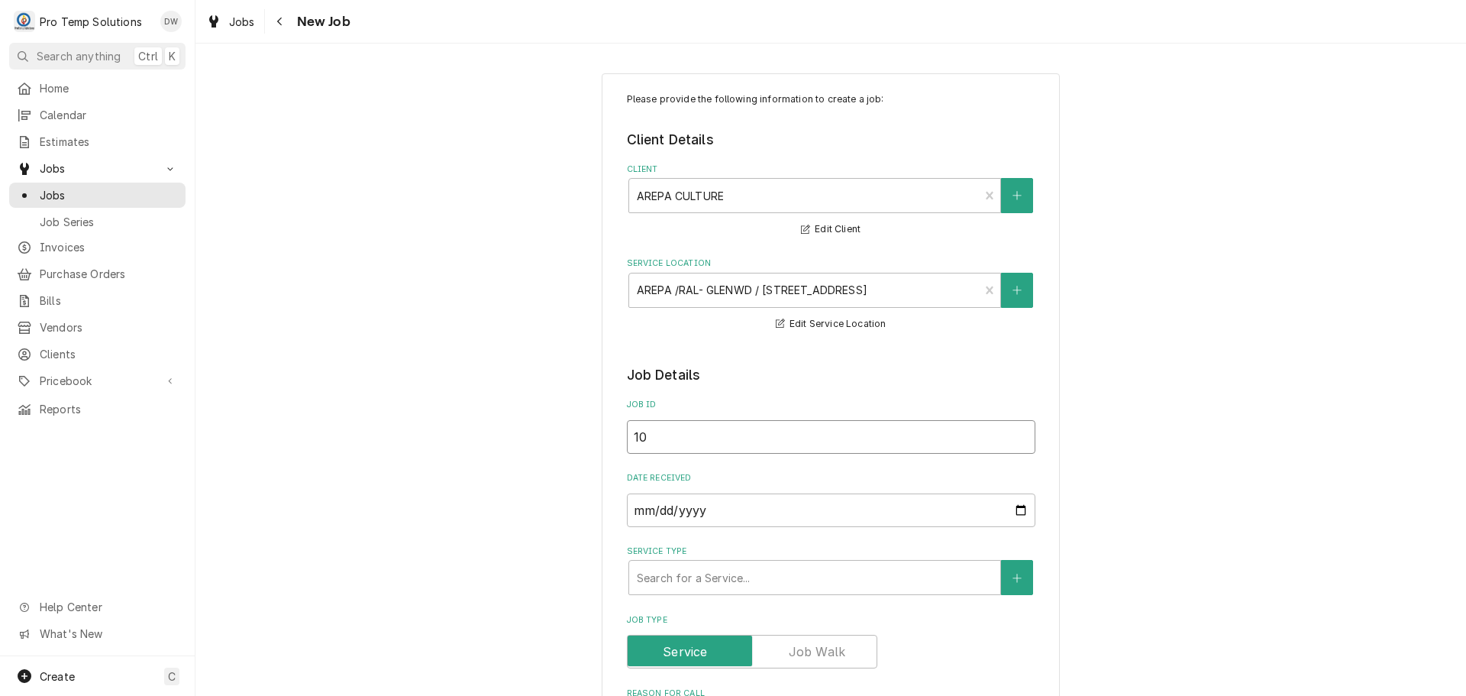
type textarea "x"
type input "100"
type textarea "x"
type input "1002"
type textarea "x"
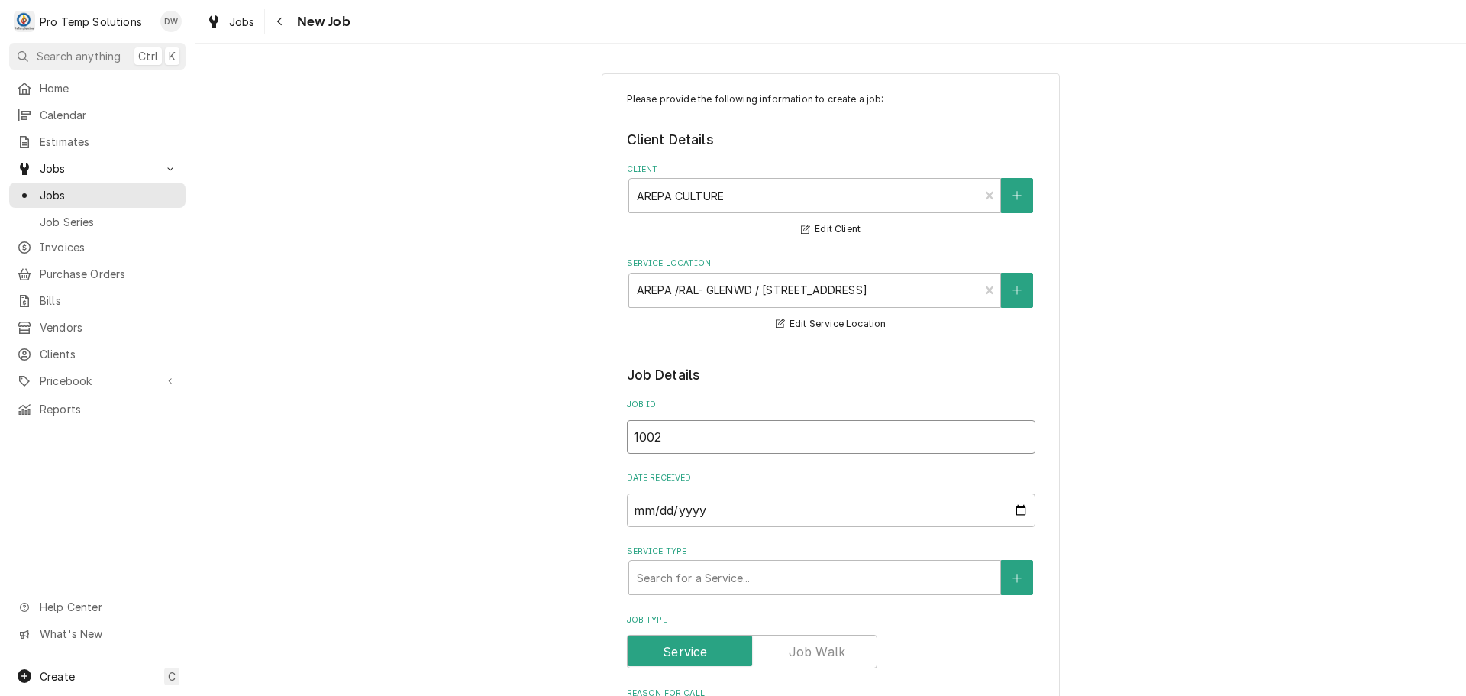
type input "10022"
type textarea "x"
type input "100225"
type textarea "x"
type input "100225-"
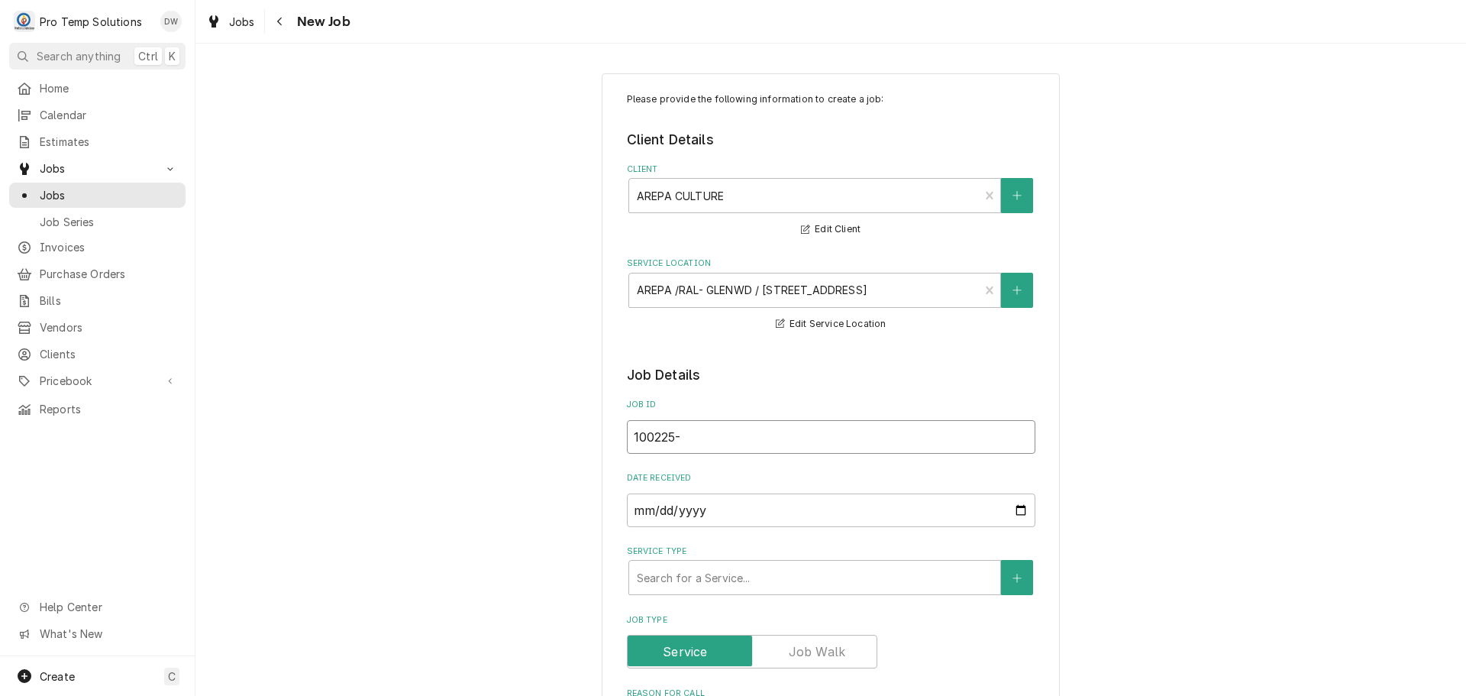
type textarea "x"
type input "100225-0"
type textarea "x"
type input "100225-02"
type textarea "x"
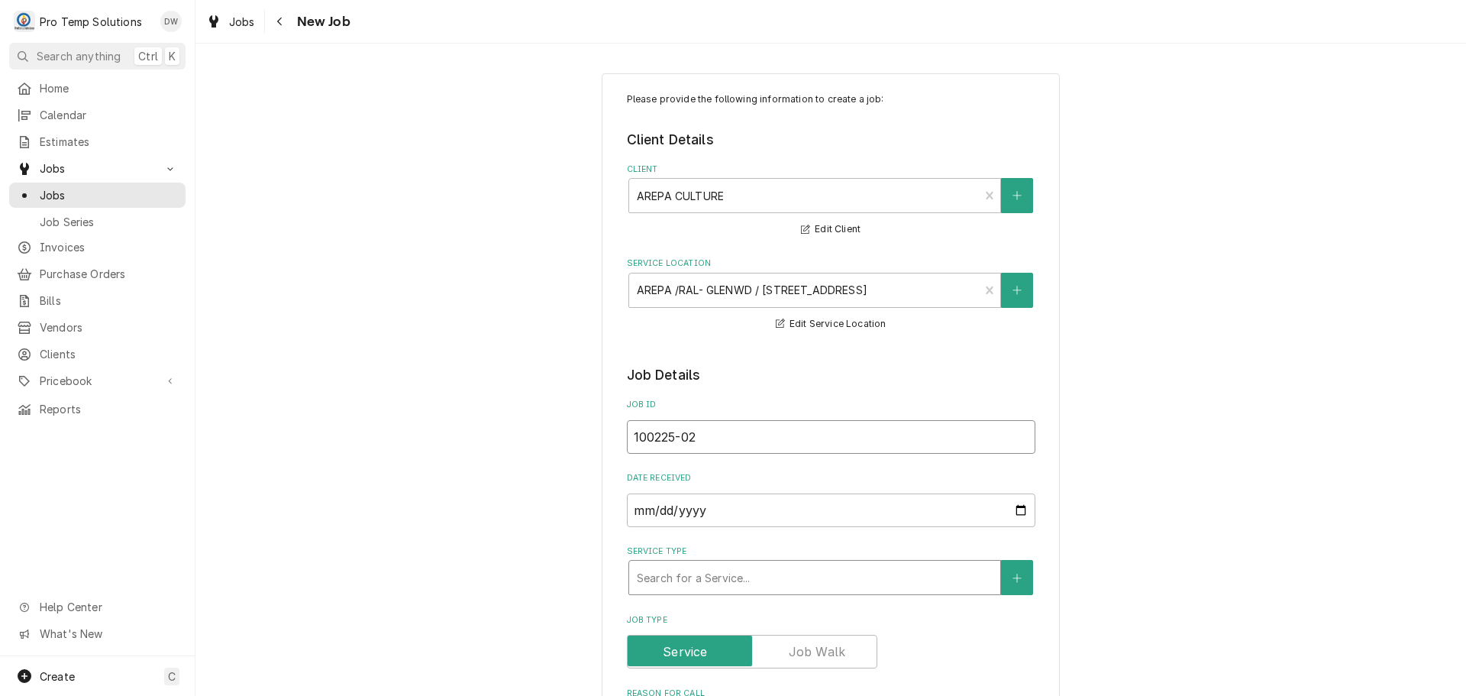
type input "100225-02"
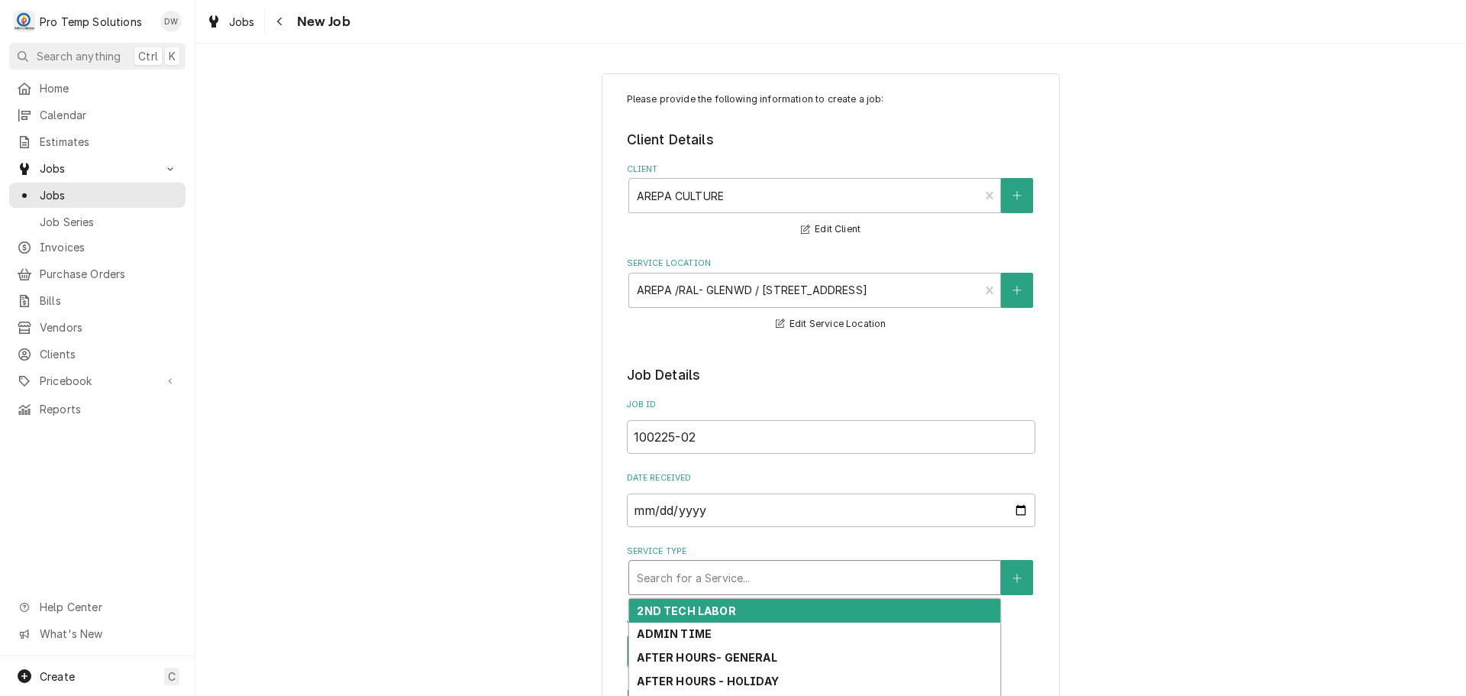
click at [705, 579] on div "Service Type" at bounding box center [815, 576] width 356 height 27
type textarea "x"
type input "R"
type textarea "x"
type input "RE"
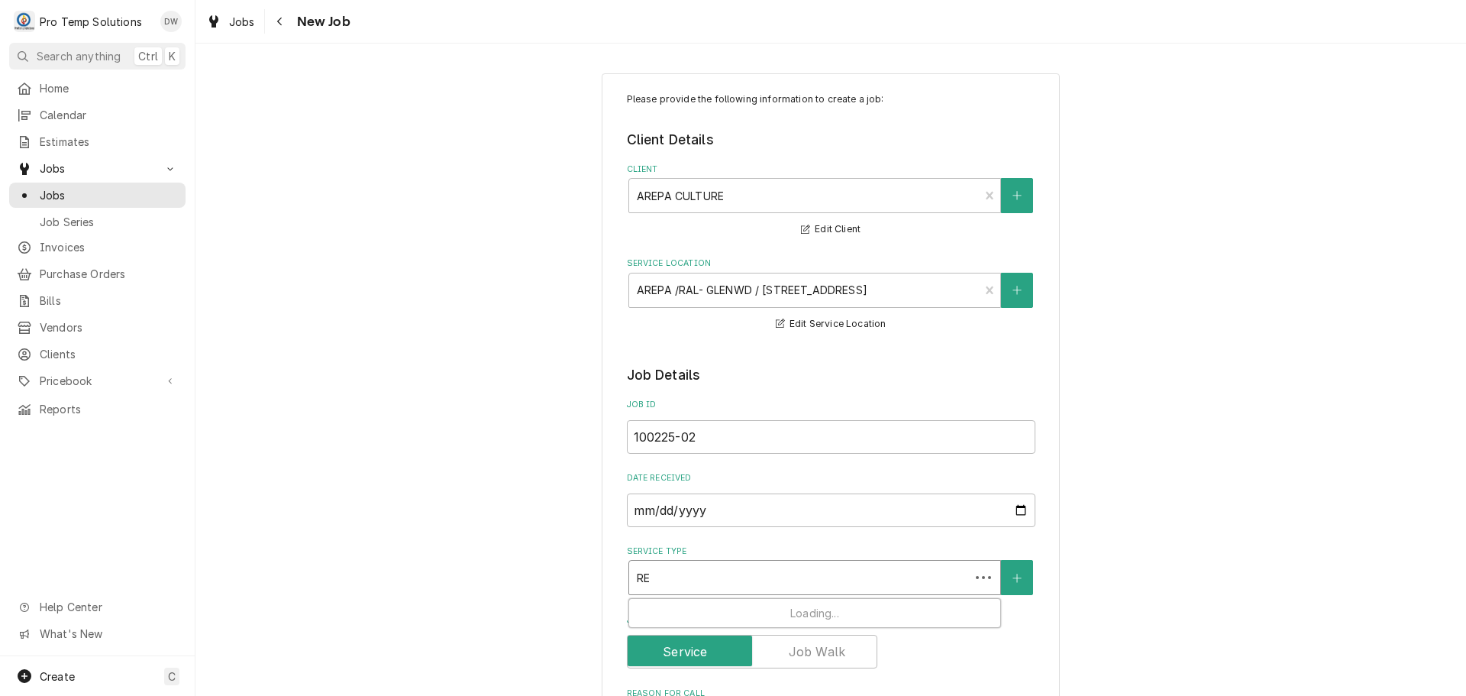
type textarea "x"
type input "REF"
type textarea "x"
type input "REFR"
type textarea "x"
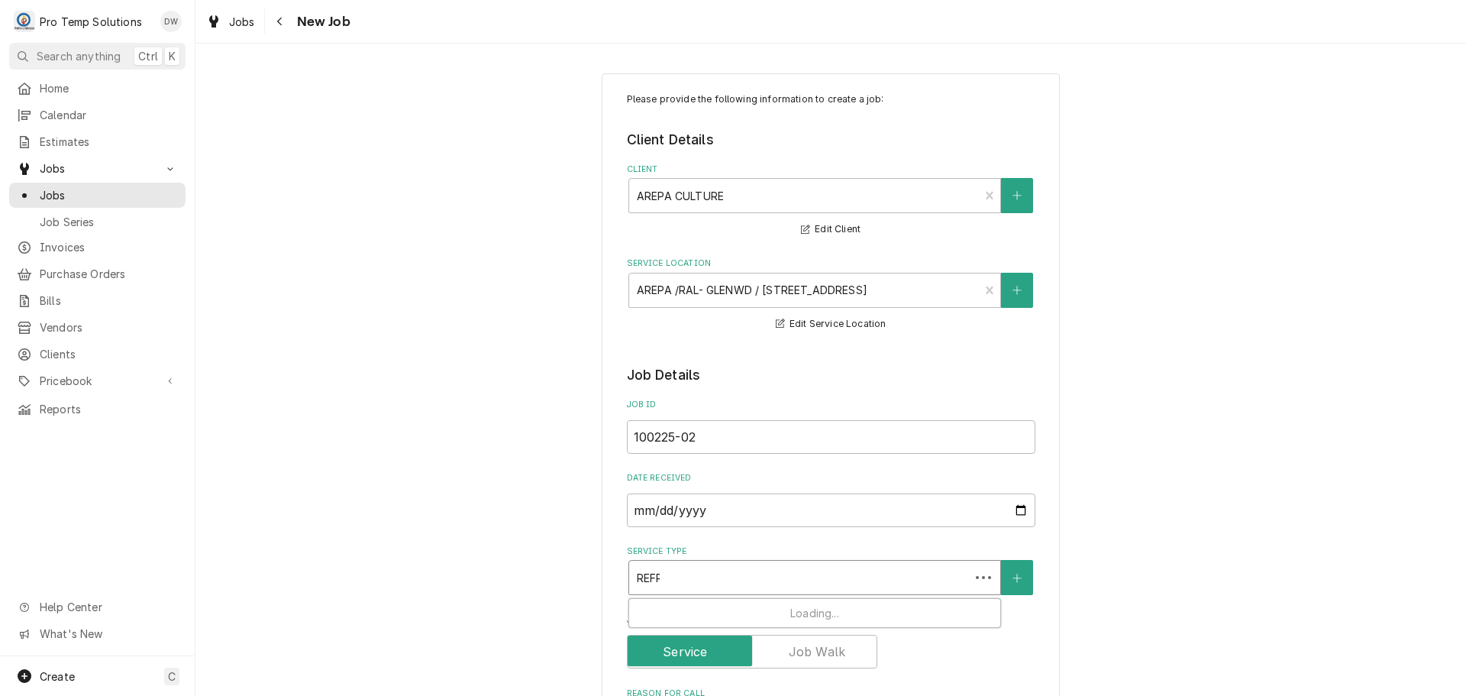
type input "REFRI"
type textarea "x"
type input "REFRIG"
type textarea "x"
type input "REFRIG"
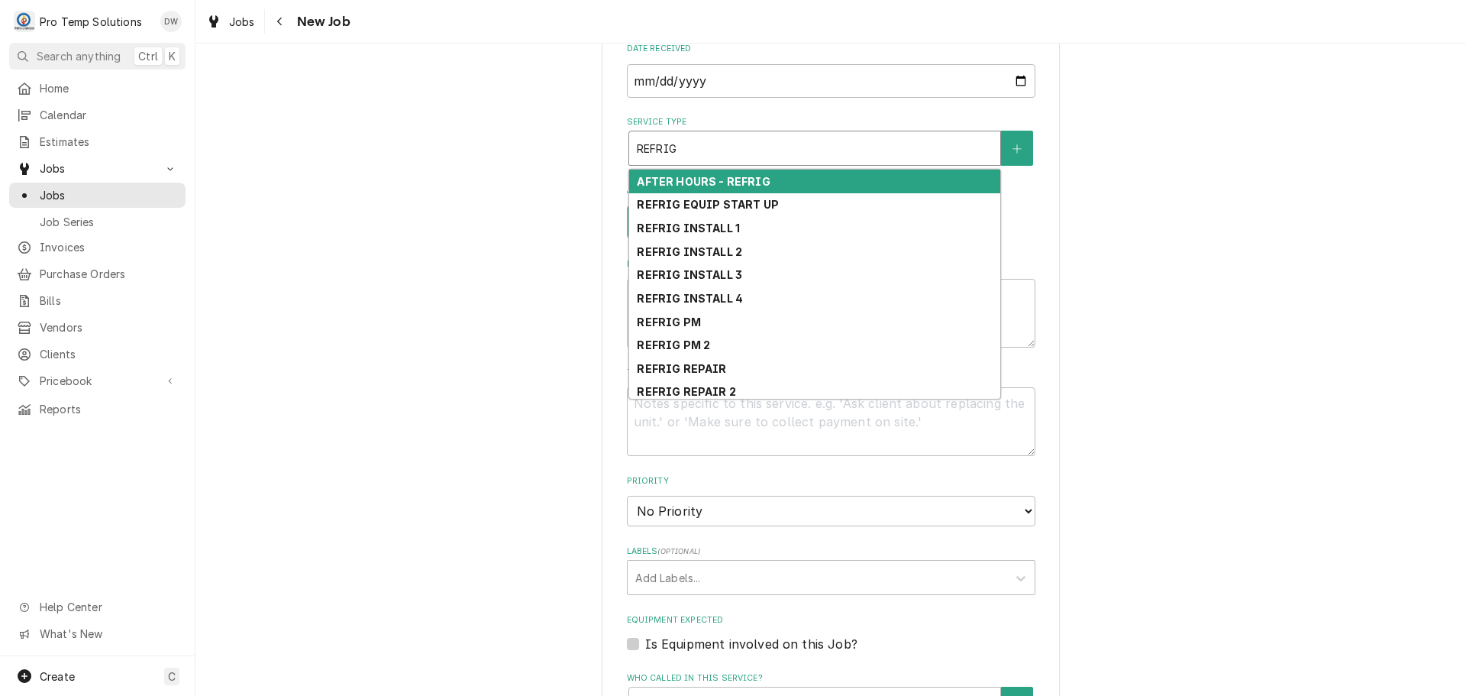
scroll to position [458, 0]
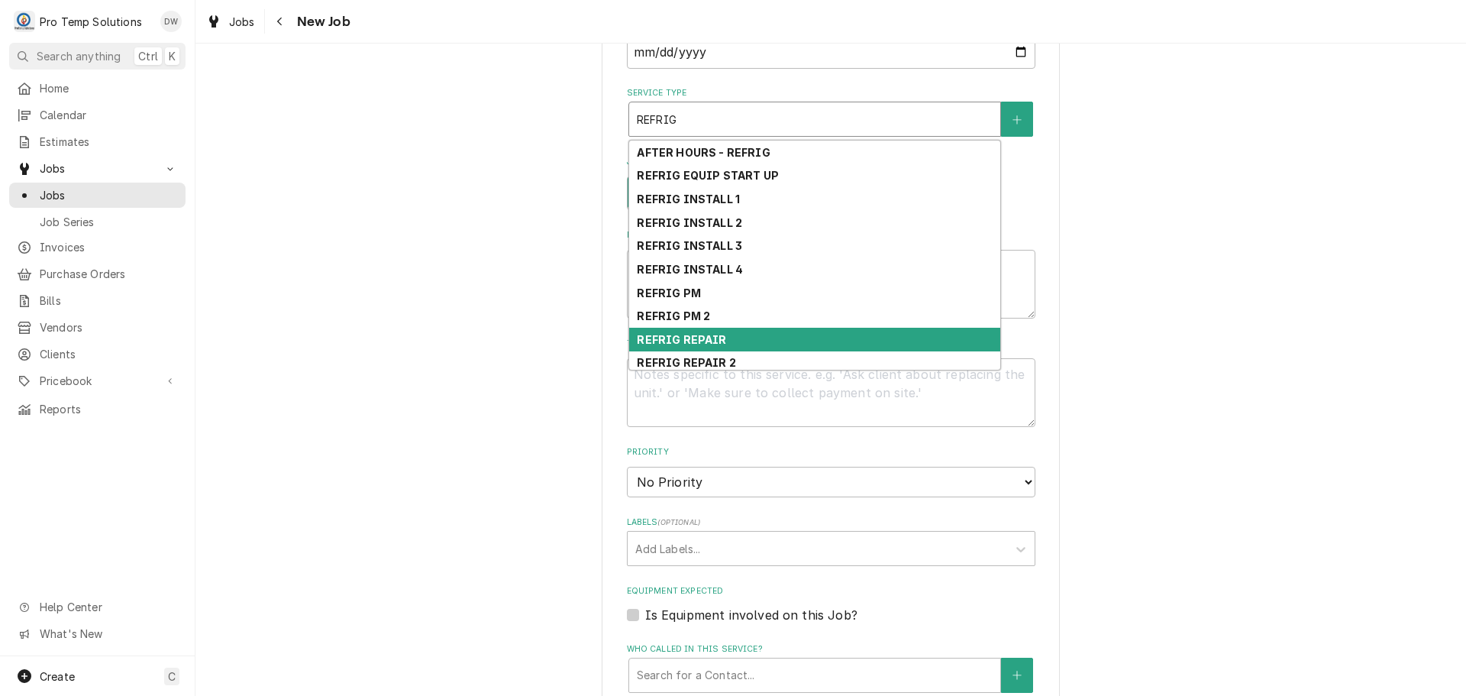
click at [759, 334] on div "REFRIG REPAIR" at bounding box center [814, 340] width 371 height 24
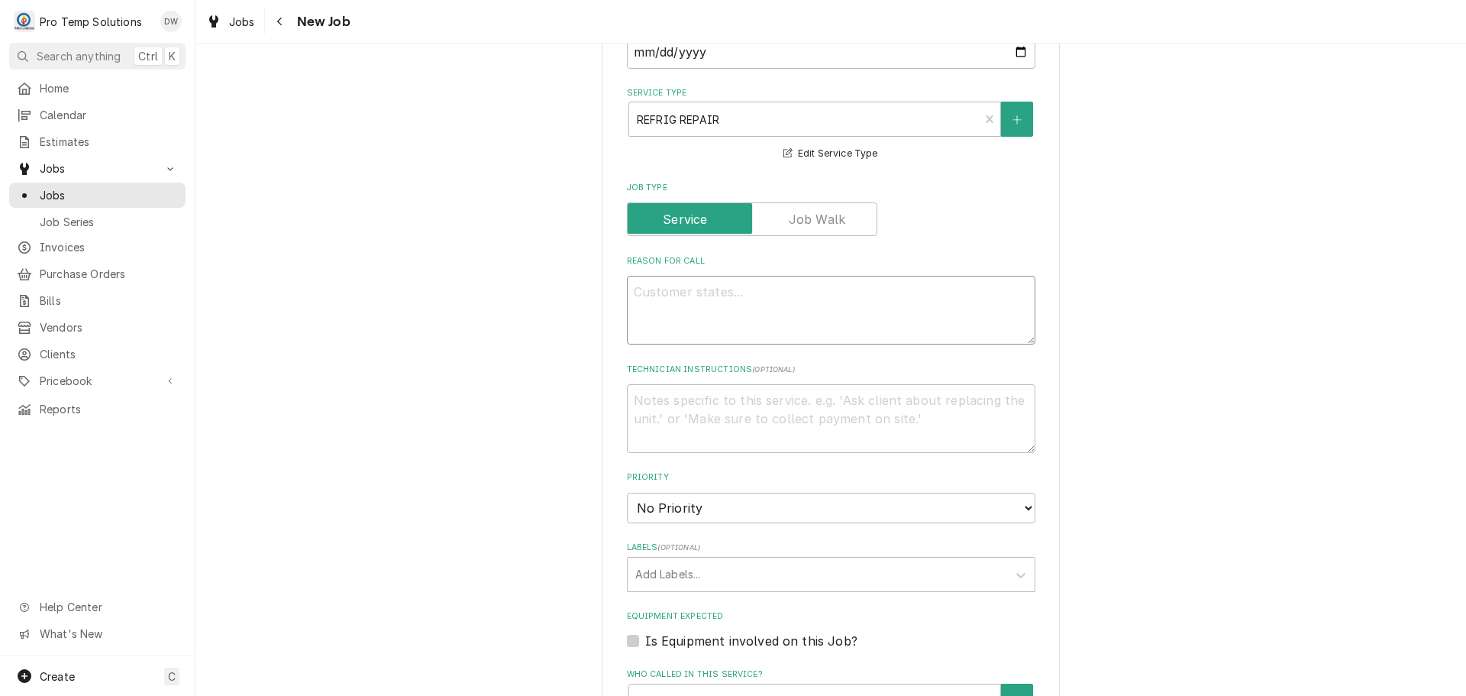
click at [709, 299] on textarea "Reason For Call" at bounding box center [831, 310] width 408 height 69
type textarea "x"
type textarea "F"
type textarea "x"
type textarea "FR"
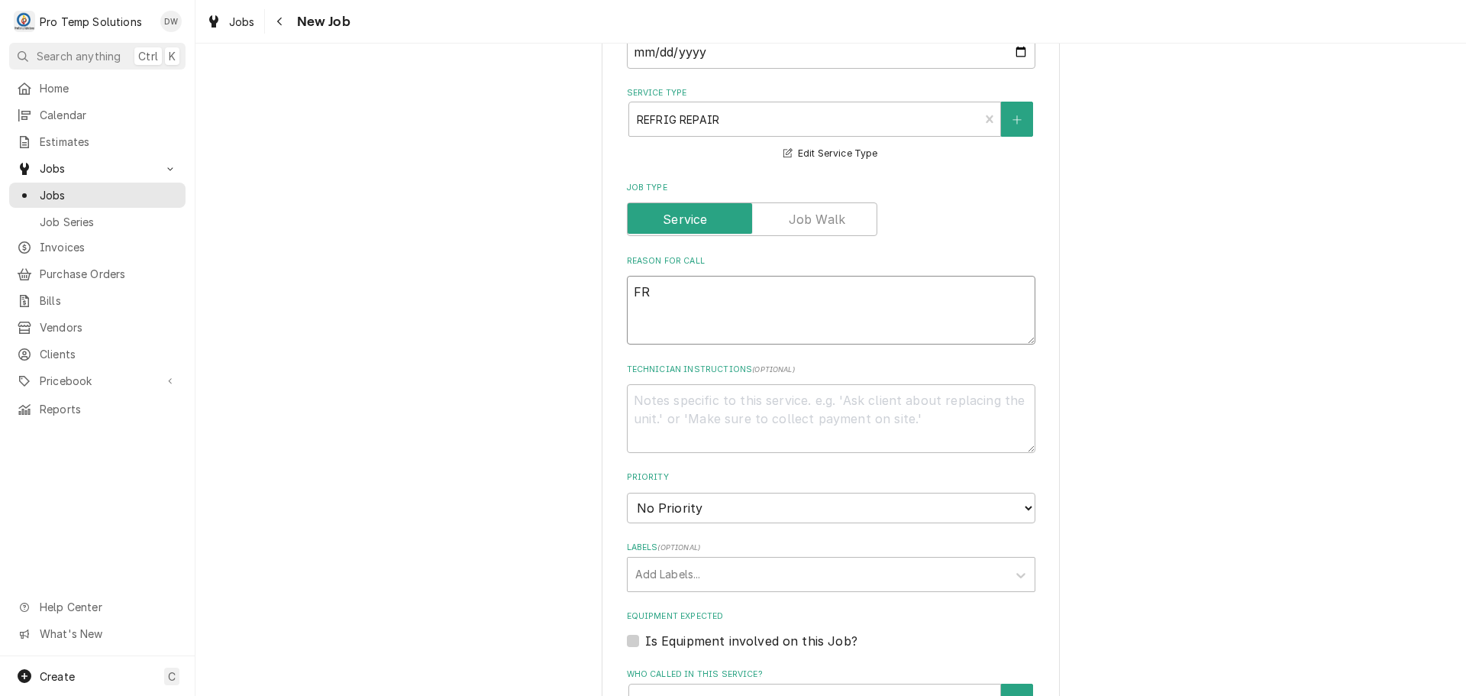
type textarea "x"
type textarea "FRO"
type textarea "x"
type textarea "FRON"
type textarea "x"
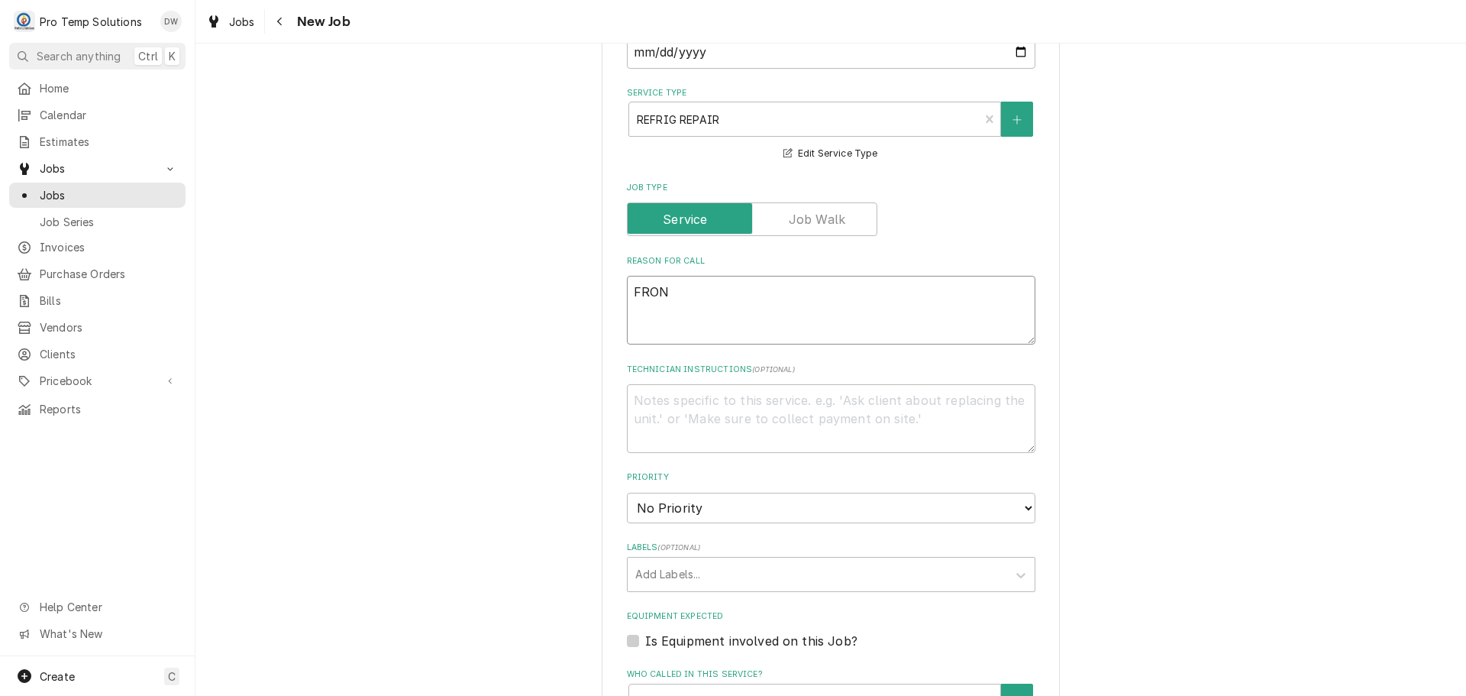
type textarea "FRONT"
type textarea "x"
type textarea "FRONT"
type textarea "x"
type textarea "FRONT D"
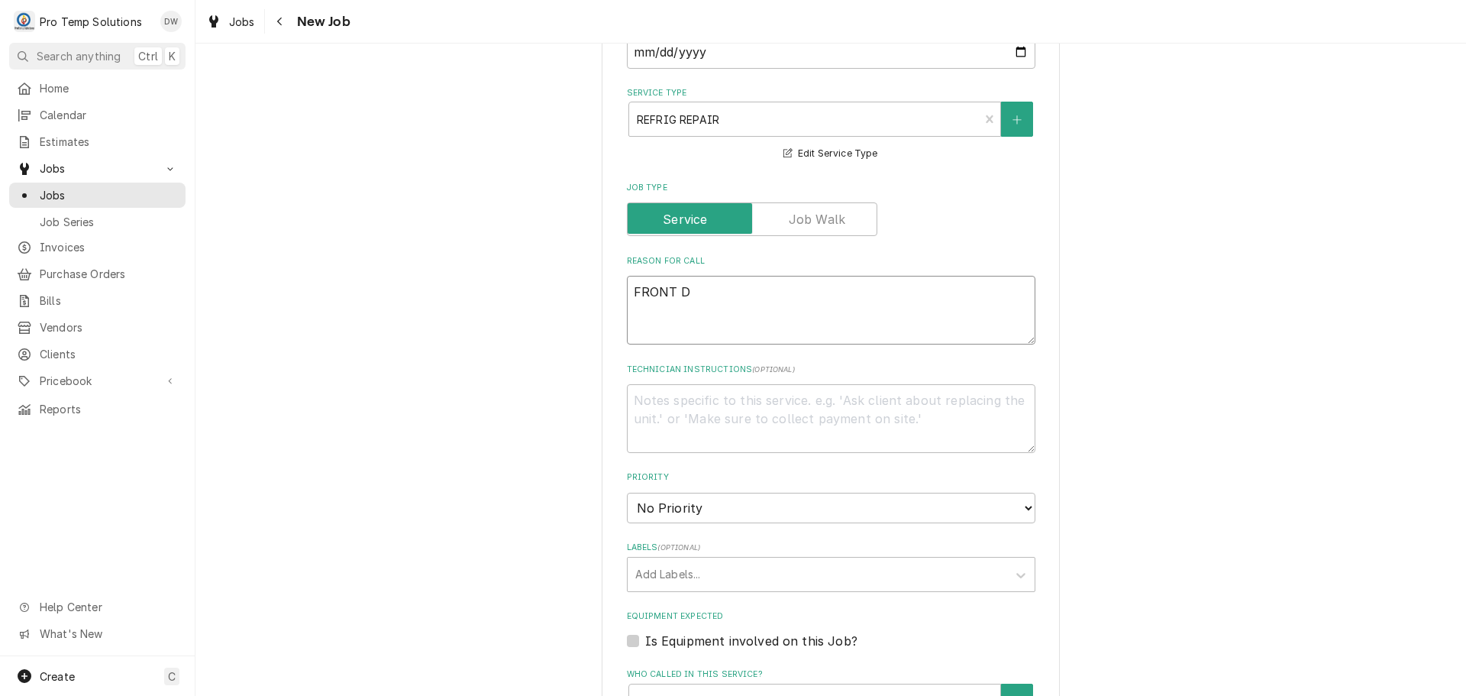
type textarea "x"
type textarea "FRONT DI"
type textarea "x"
type textarea "FRONT DIS"
type textarea "x"
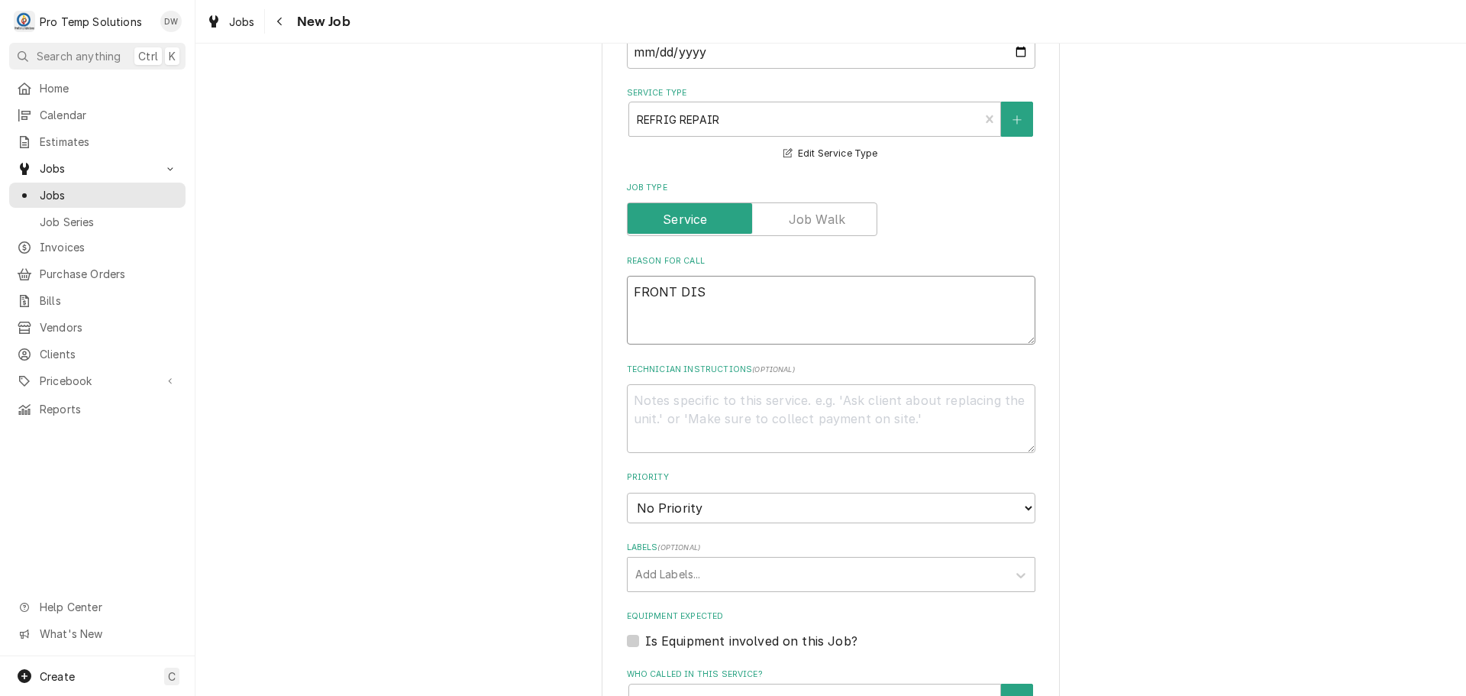
type textarea "FRONT DISP"
type textarea "x"
type textarea "FRONT DISPL"
type textarea "x"
type textarea "FRONT DISPLA"
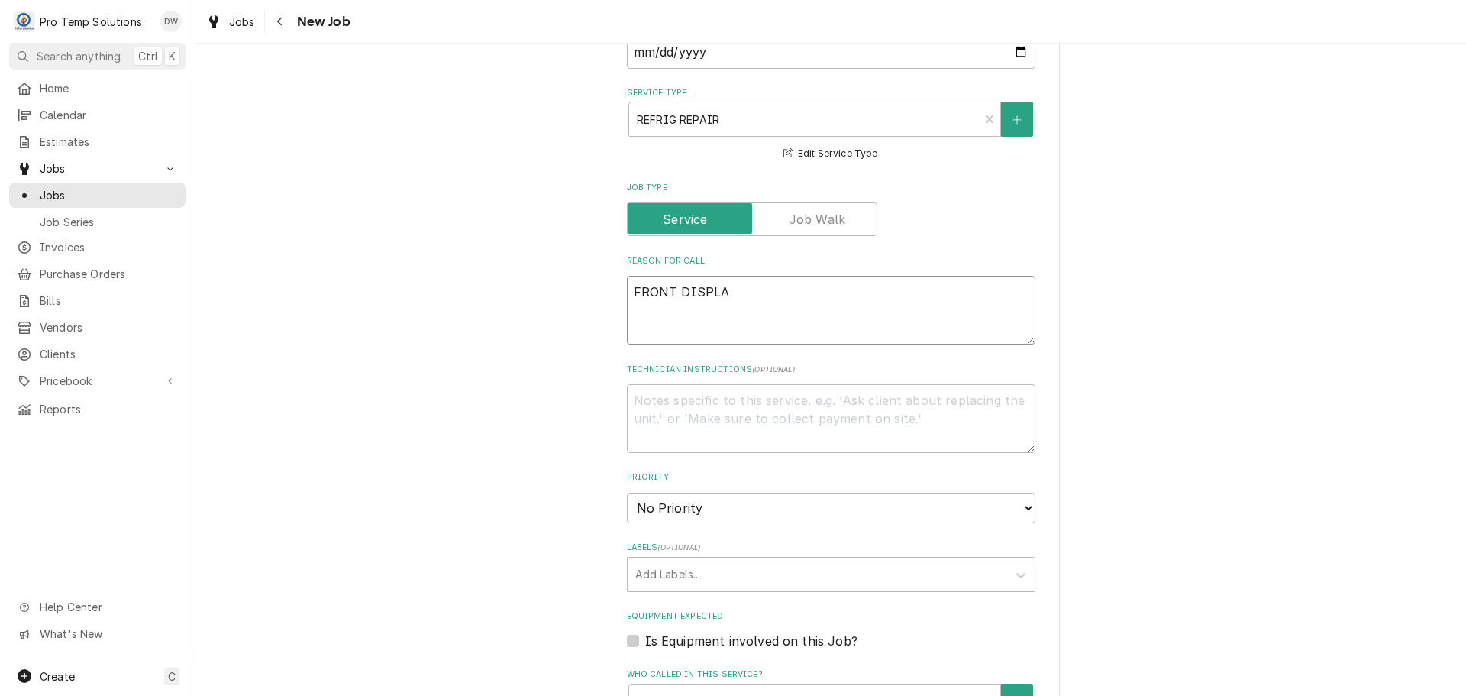
type textarea "x"
type textarea "FRONT DISPLAY"
type textarea "x"
type textarea "FRONT DISPLAY"
type textarea "x"
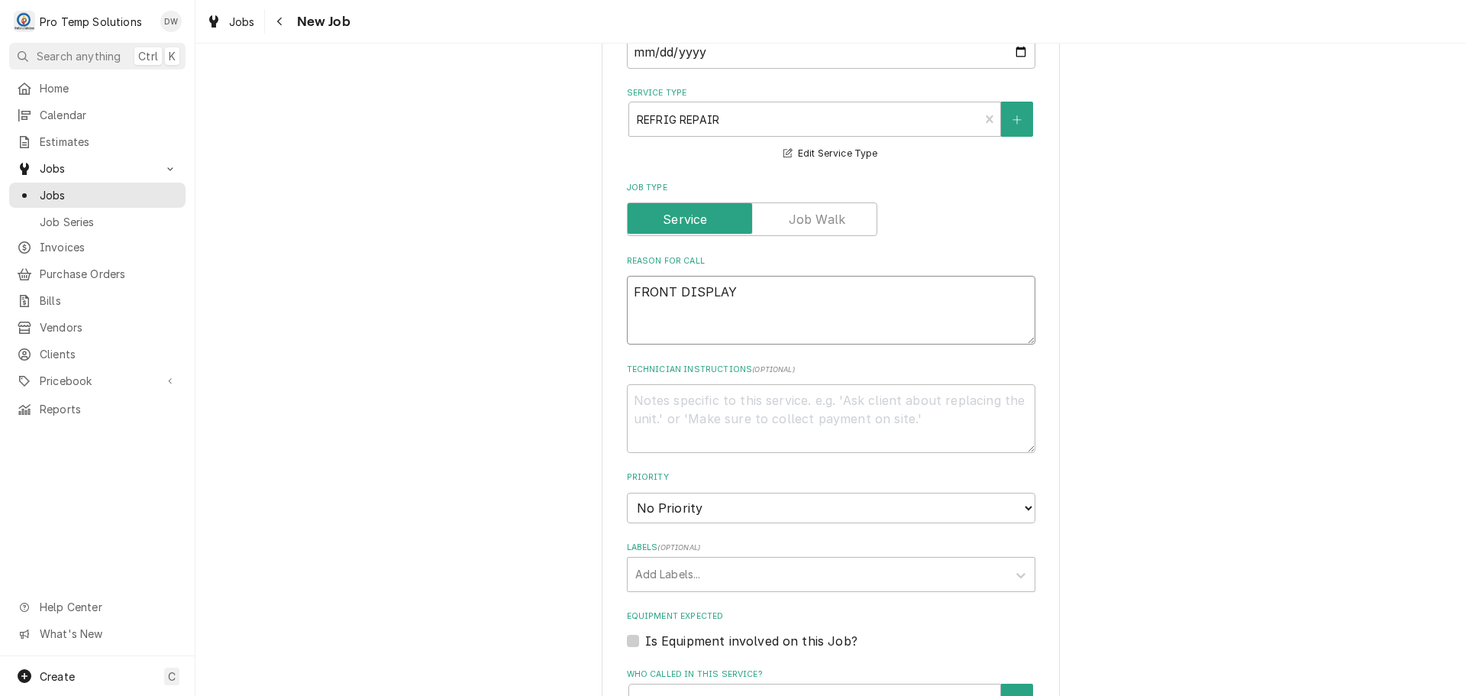
type textarea "FRONT DISPLAY C"
type textarea "x"
type textarea "FRONT DISPLAY CA"
type textarea "x"
type textarea "FRONT DISPLAY CAS"
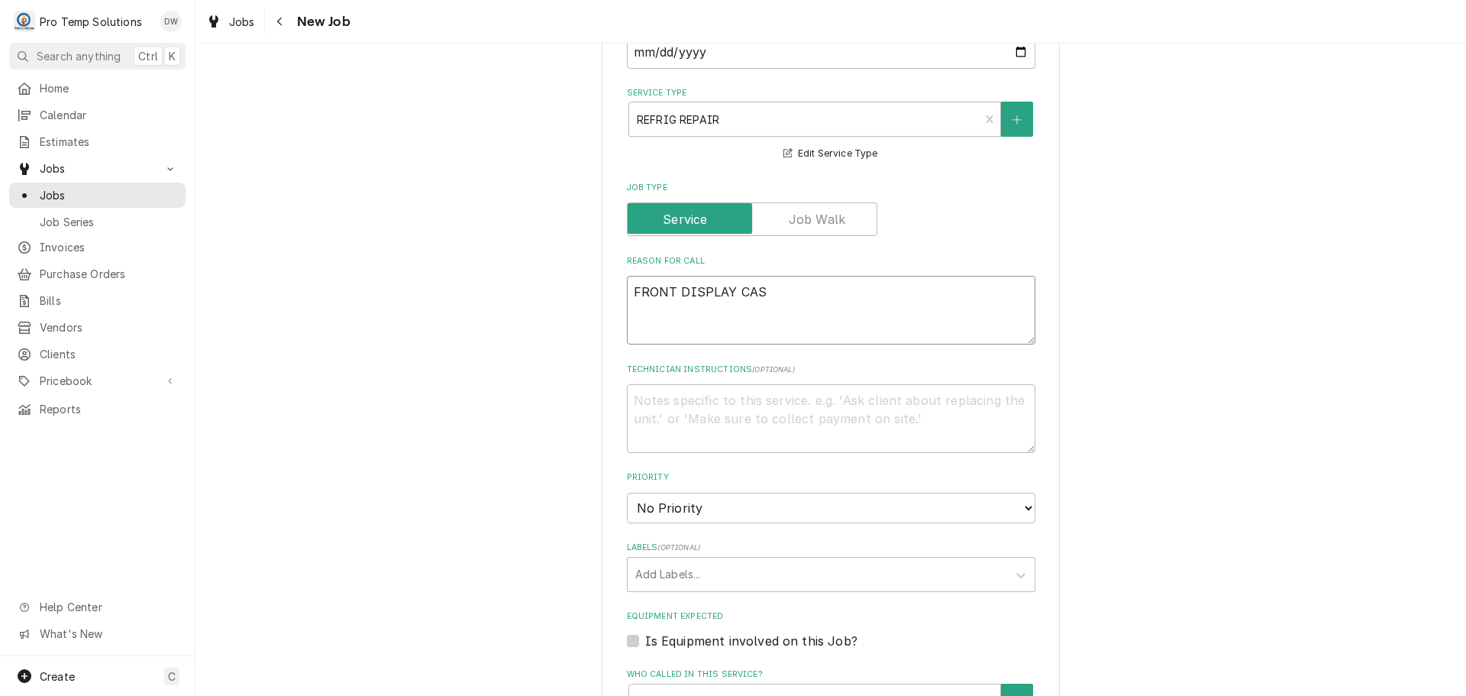
type textarea "x"
type textarea "FRONT DISPLAY CASE"
type textarea "x"
type textarea "FRONT DISPLAY CASE"
type textarea "x"
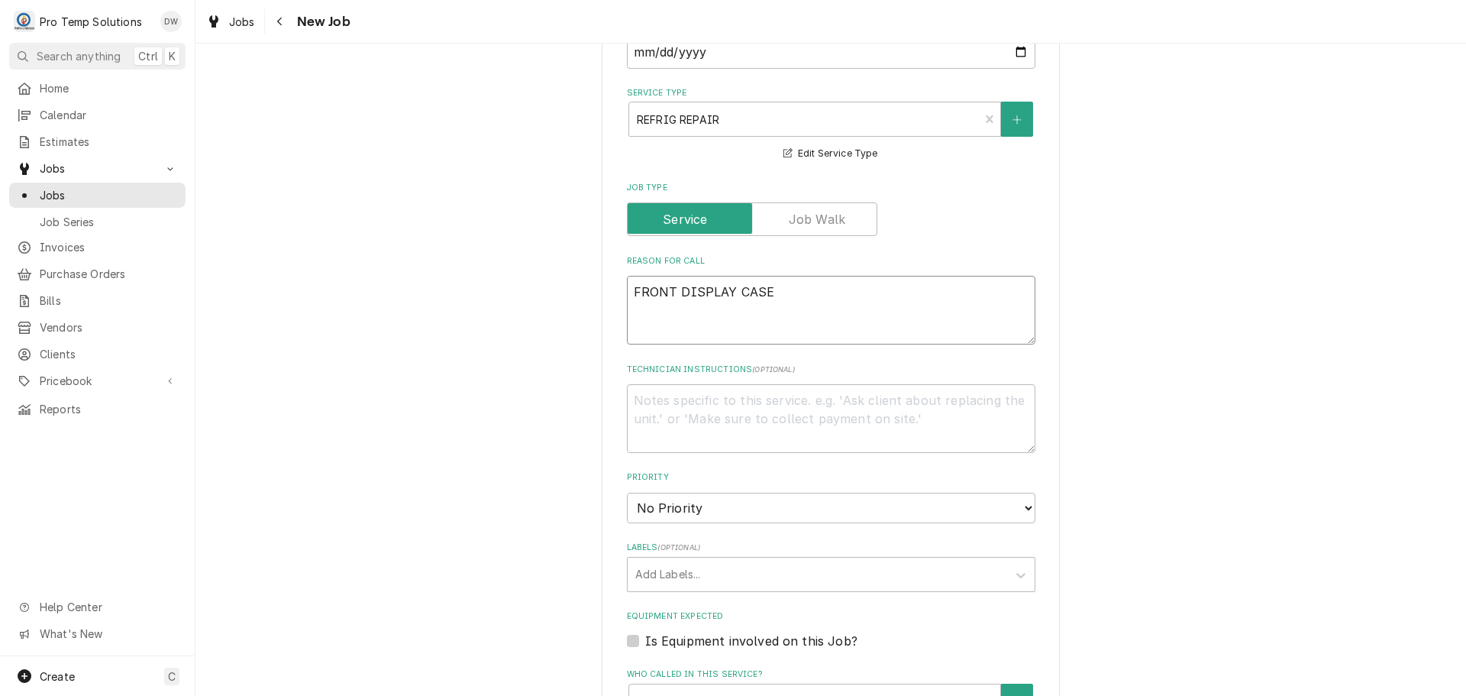
type textarea "FRONT DISPLAY CASE T"
type textarea "x"
type textarea "FRONT DISPLAY CASE TR"
type textarea "x"
type textarea "FRONT DISPLAY CASE TRI"
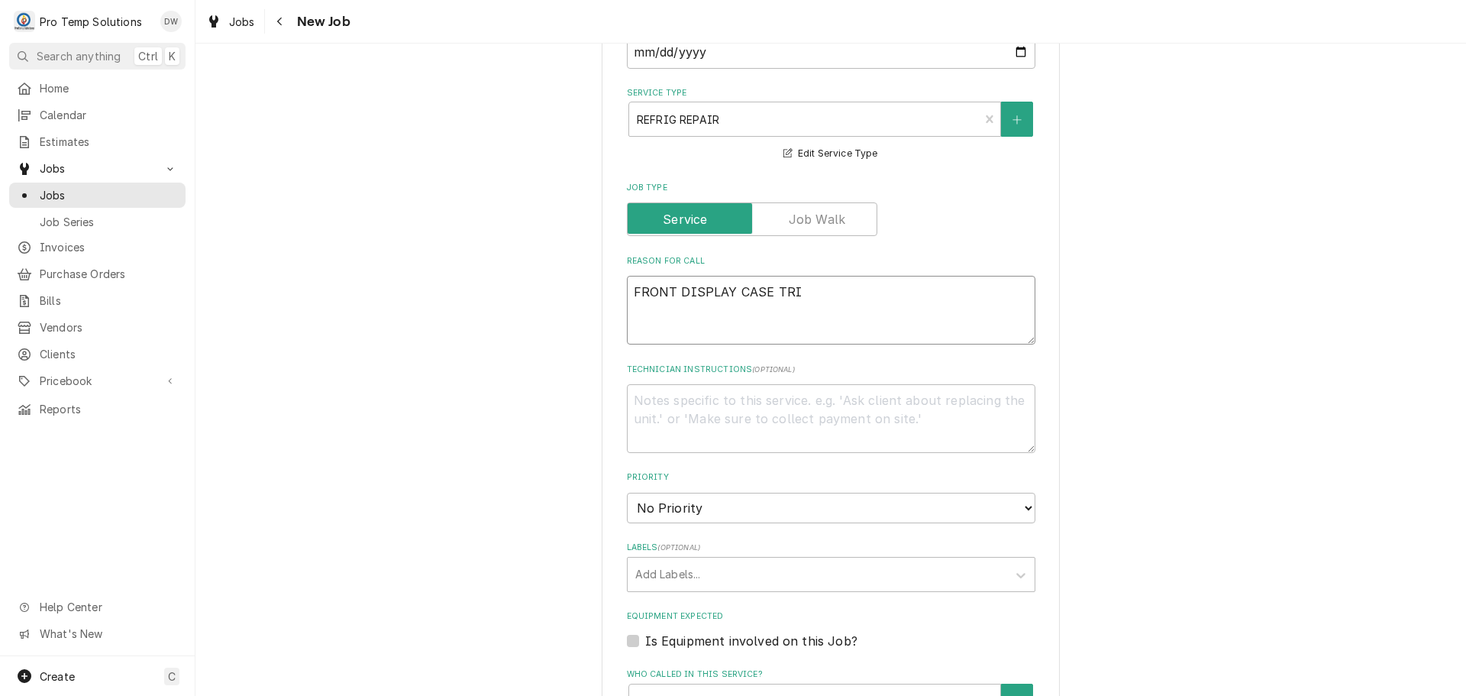
type textarea "x"
type textarea "FRONT DISPLAY CASE TRIP"
type textarea "x"
type textarea "FRONT DISPLAY CASE TRIPP"
type textarea "x"
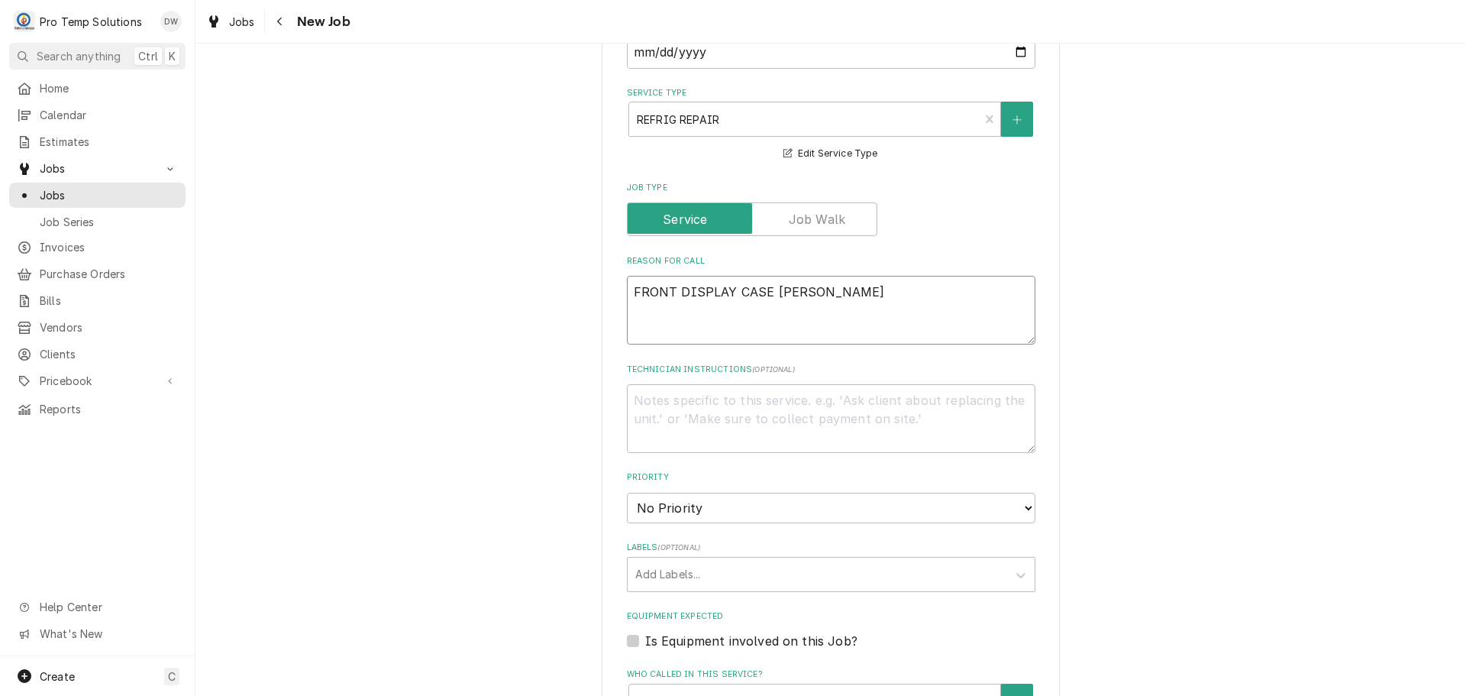
type textarea "FRONT DISPLAY CASE TRIPPI"
type textarea "x"
type textarea "FRONT DISPLAY CASE TRIPPIN"
type textarea "x"
type textarea "FRONT DISPLAY CASE TRIPPING"
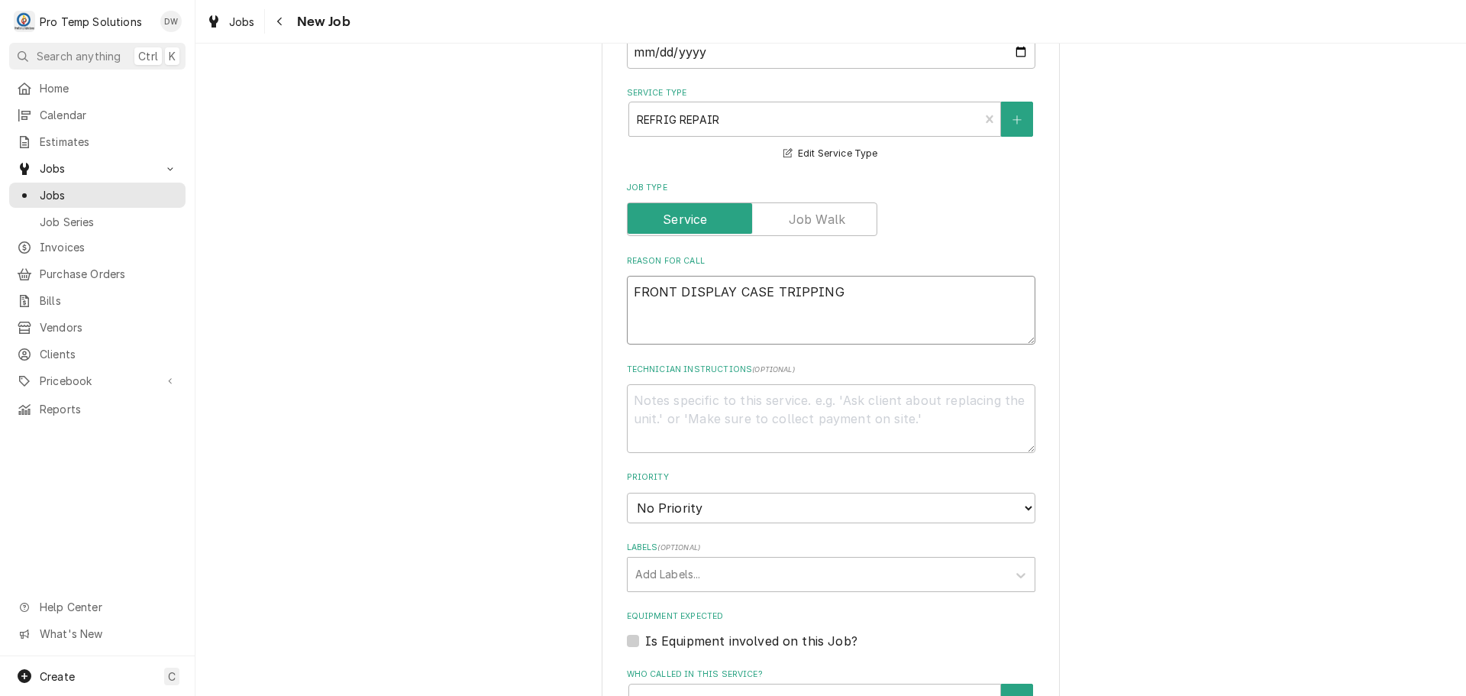
type textarea "x"
type textarea "FRONT DISPLAY CASE TRIPPING"
type textarea "x"
type textarea "FRONT DISPLAY CASE TRIPPING B"
type textarea "x"
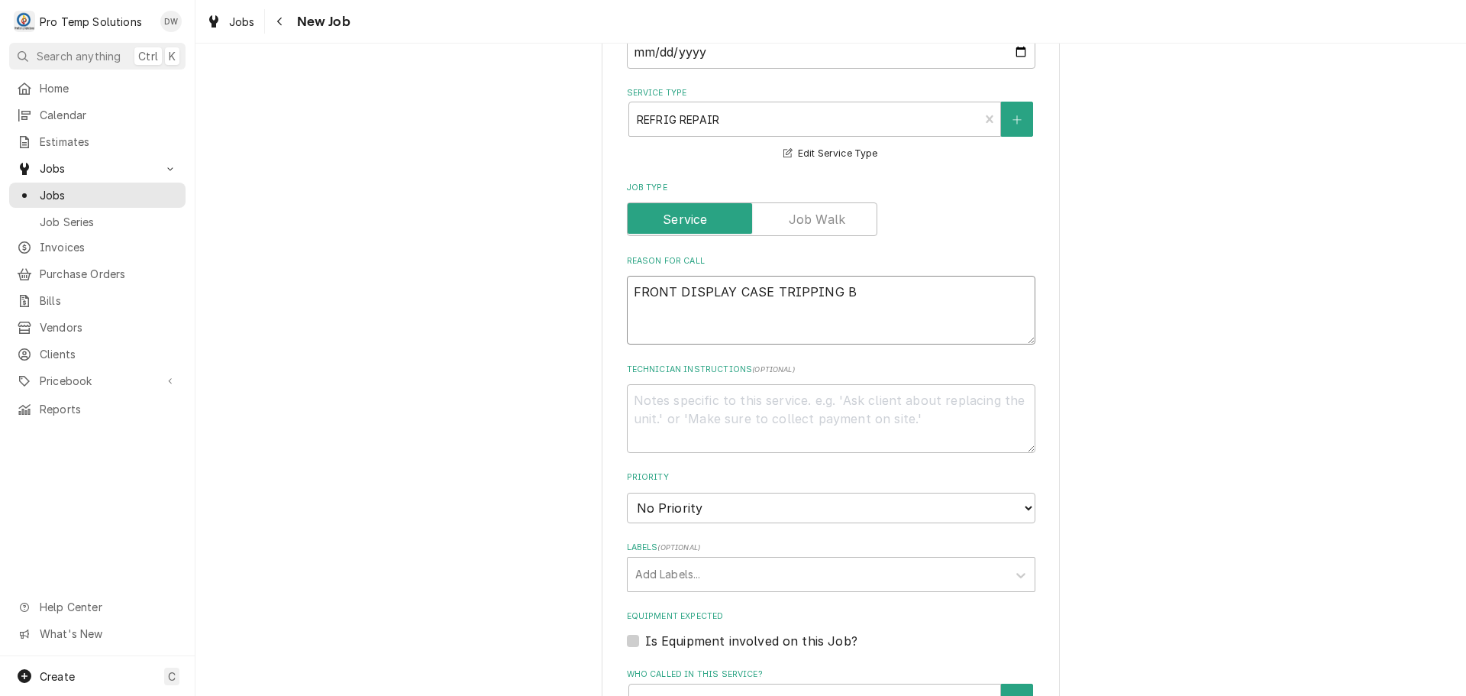
type textarea "FRONT DISPLAY CASE TRIPPING BR"
type textarea "x"
type textarea "FRONT DISPLAY CASE TRIPPING BRE"
type textarea "x"
type textarea "FRONT DISPLAY CASE TRIPPING BREA"
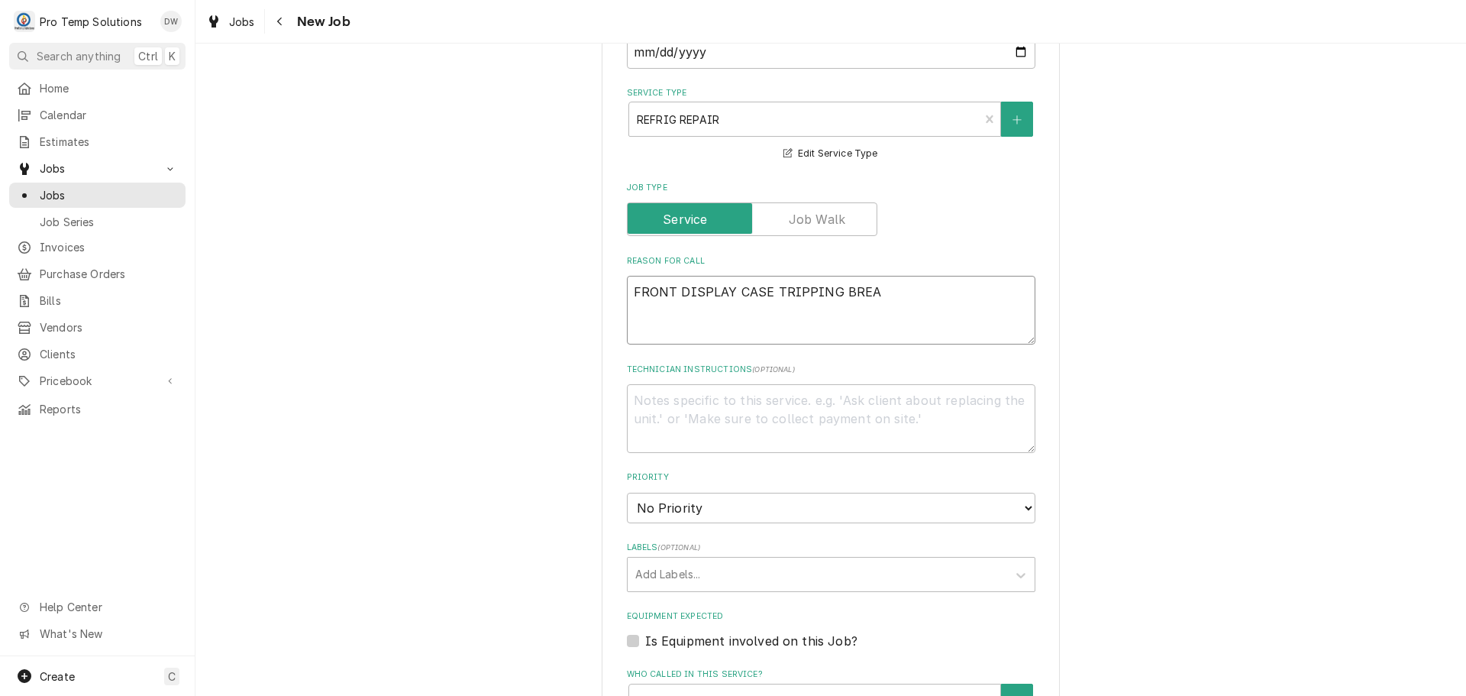
type textarea "x"
type textarea "FRONT DISPLAY CASE TRIPPING BREAK"
type textarea "x"
type textarea "FRONT DISPLAY CASE TRIPPING BREAKE"
type textarea "x"
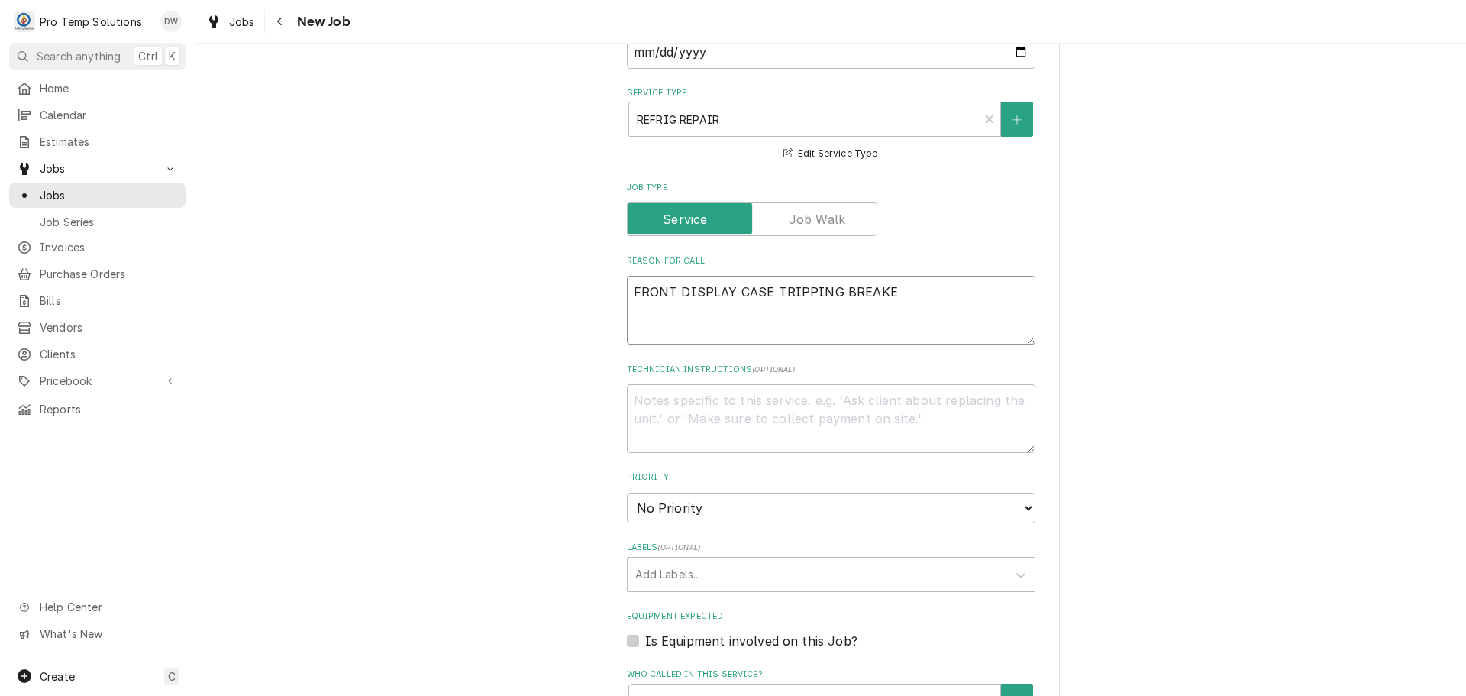
type textarea "FRONT DISPLAY CASE TRIPPING BREAKER"
type textarea "x"
type textarea "FRONT DISPLAY CASE TRIPPING BREAKER"
type textarea "x"
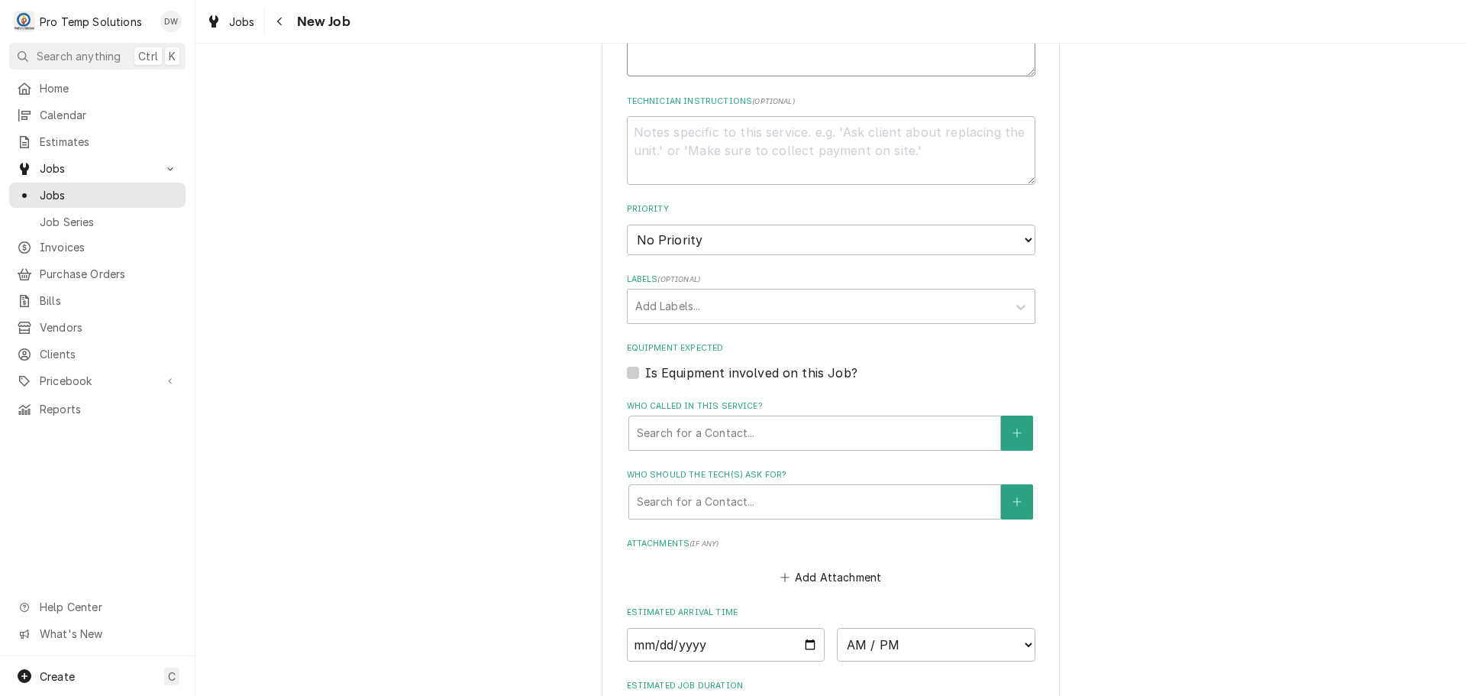
scroll to position [764, 0]
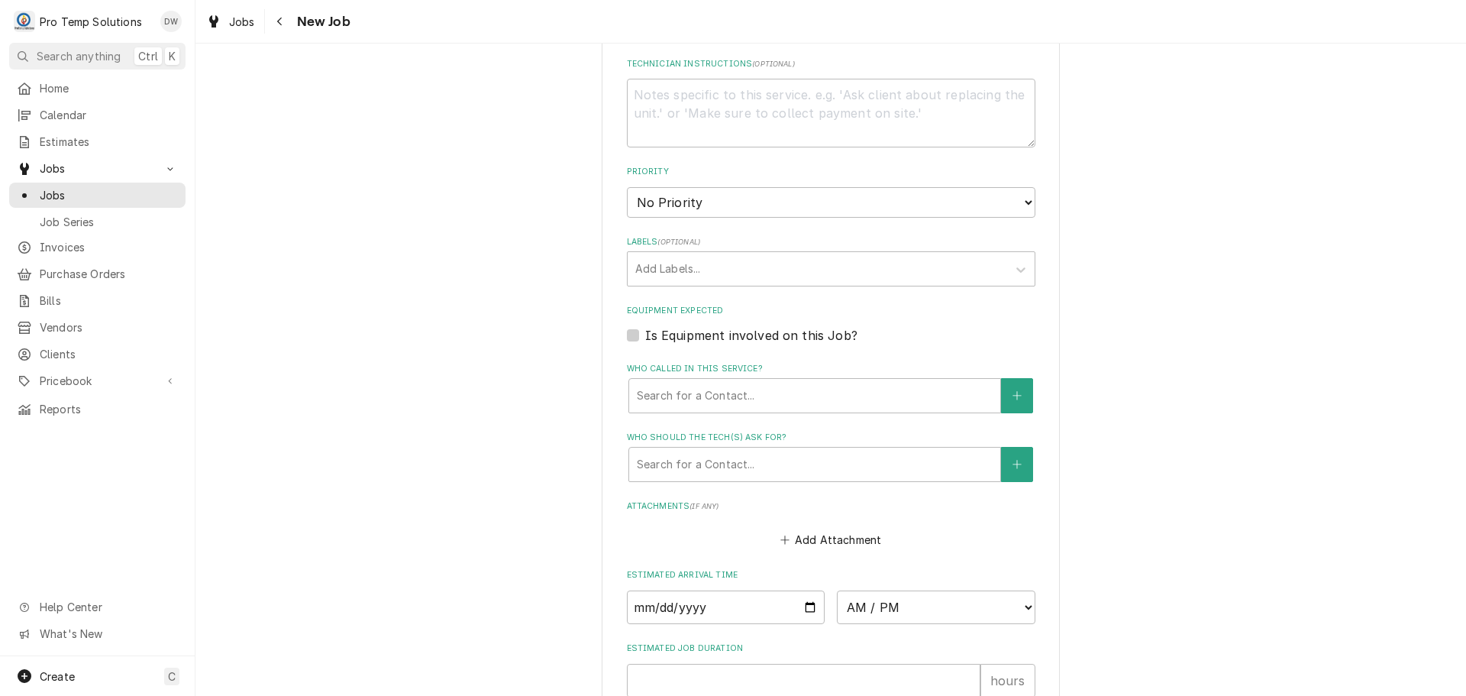
type textarea "FRONT DISPLAY CASE TRIPPING BREAKER"
click at [645, 334] on label "Is Equipment involved on this Job?" at bounding box center [751, 335] width 212 height 18
click at [645, 334] on input "Equipment Expected" at bounding box center [849, 343] width 408 height 34
checkbox input "true"
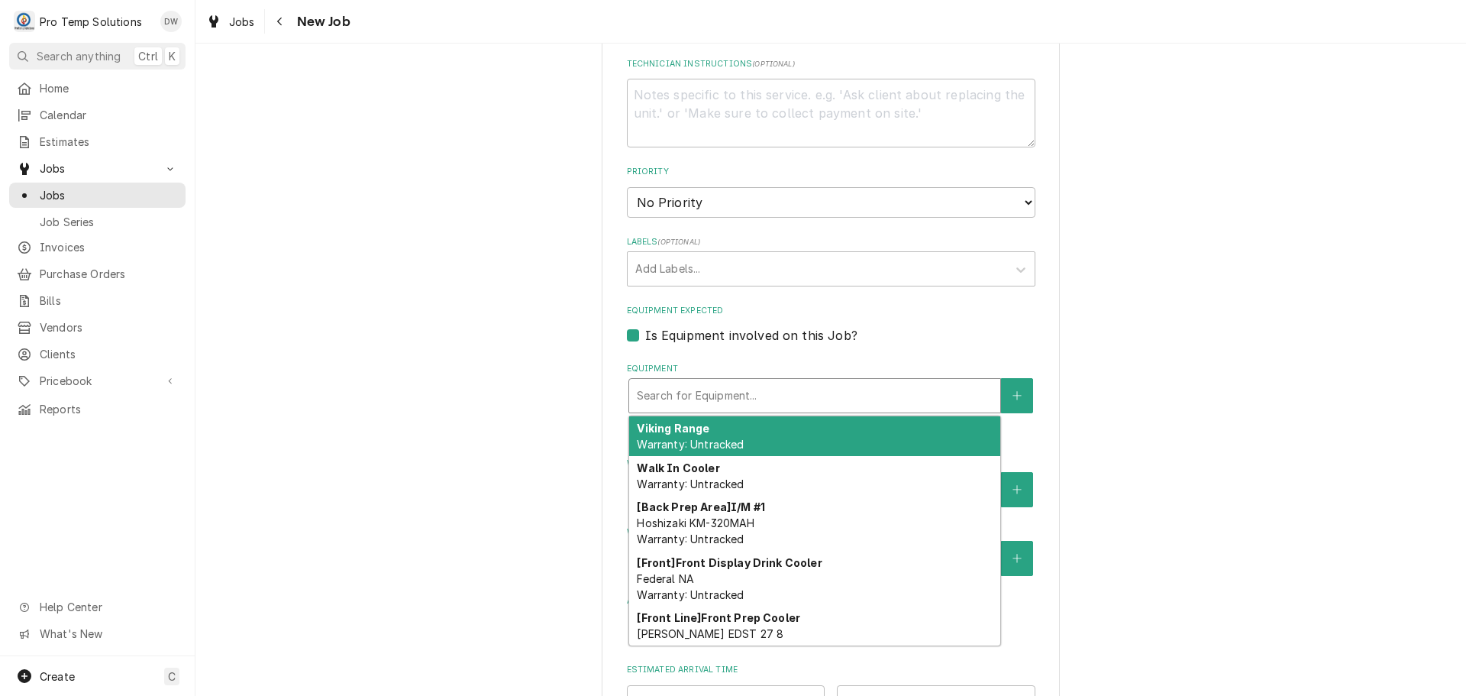
click at [740, 389] on div "Equipment" at bounding box center [815, 395] width 356 height 27
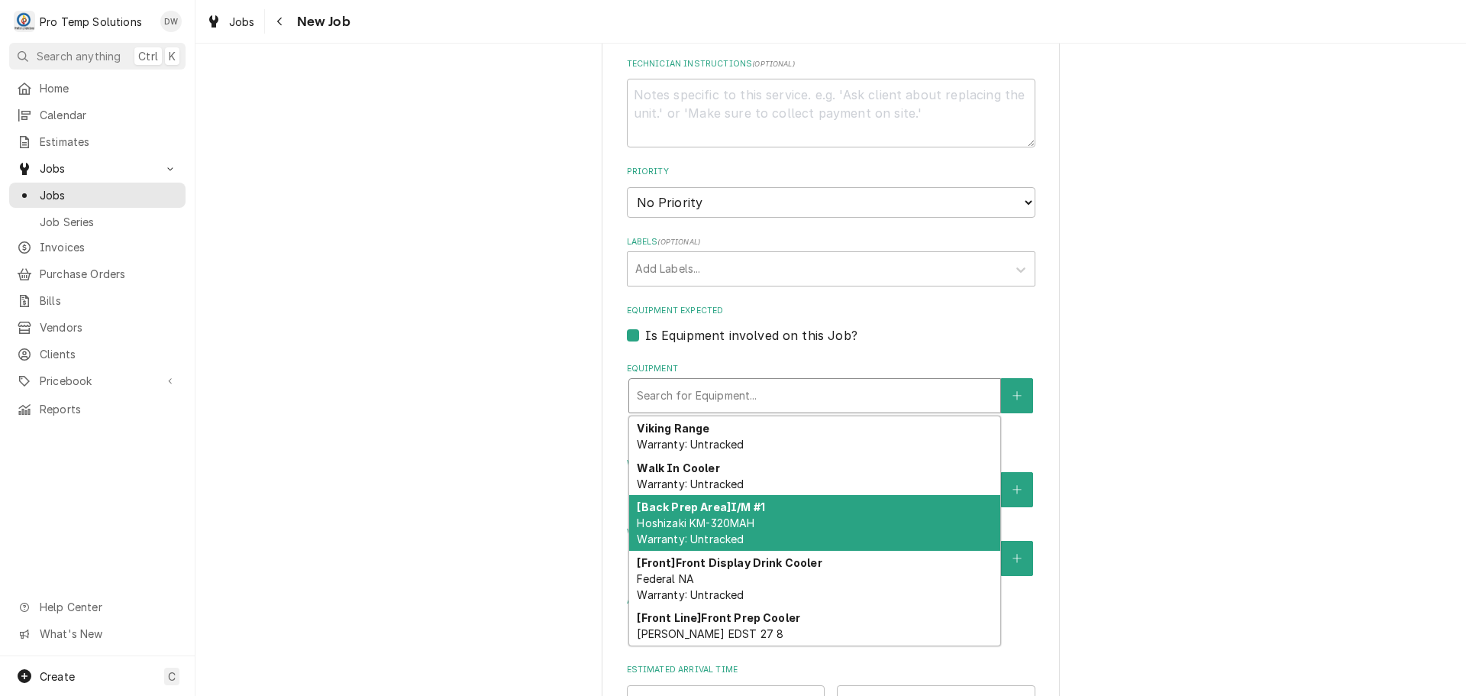
scroll to position [16, 0]
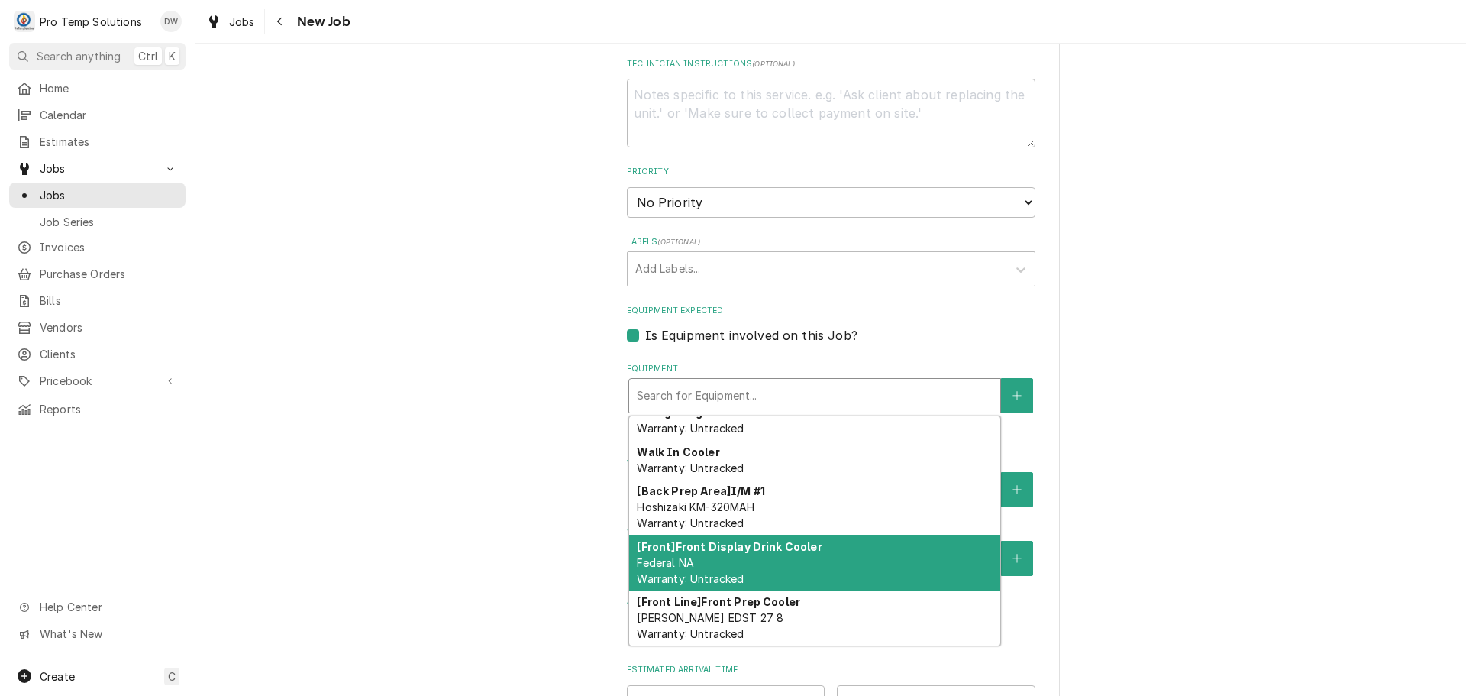
click at [830, 549] on div "[Front] Front Display Drink Cooler Federal NA Warranty: Untracked" at bounding box center [814, 562] width 371 height 56
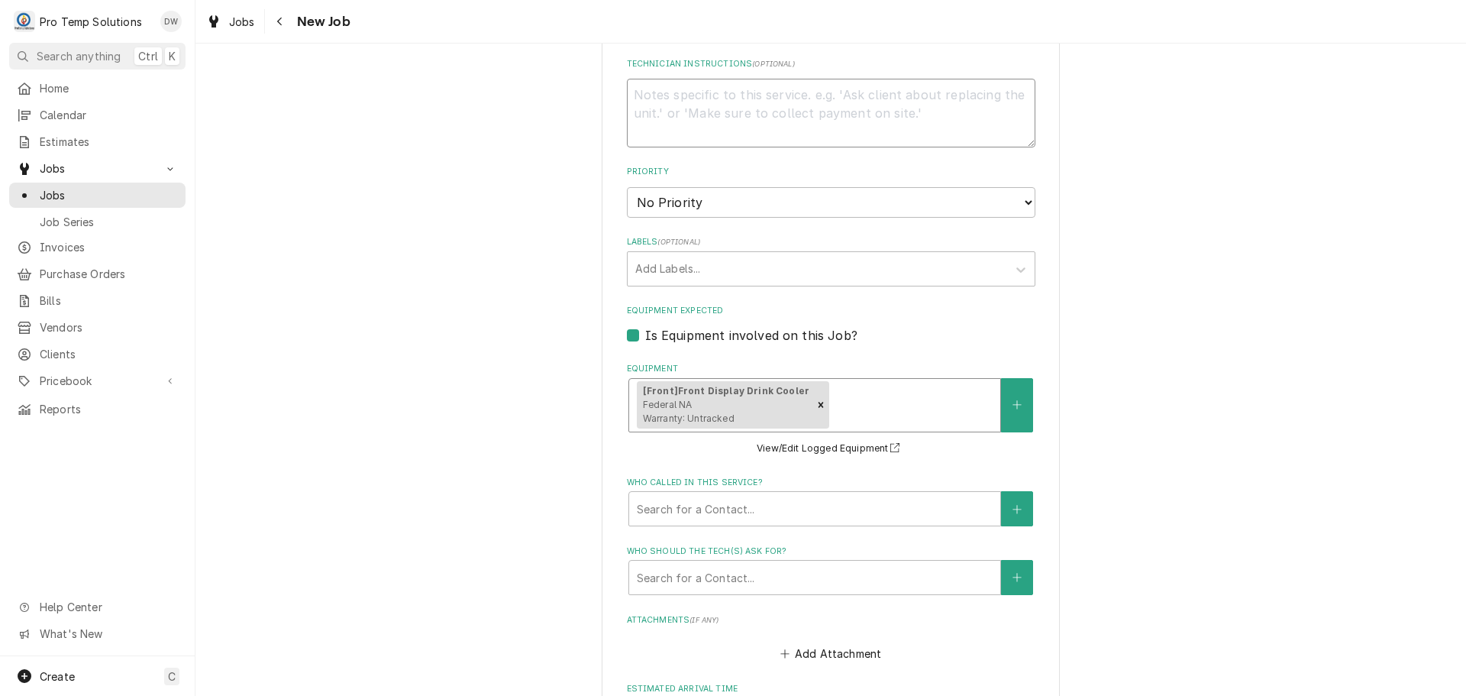
click at [766, 110] on textarea "Technician Instructions ( optional )" at bounding box center [831, 113] width 408 height 69
type textarea "x"
type textarea "P"
type textarea "x"
type textarea "PL"
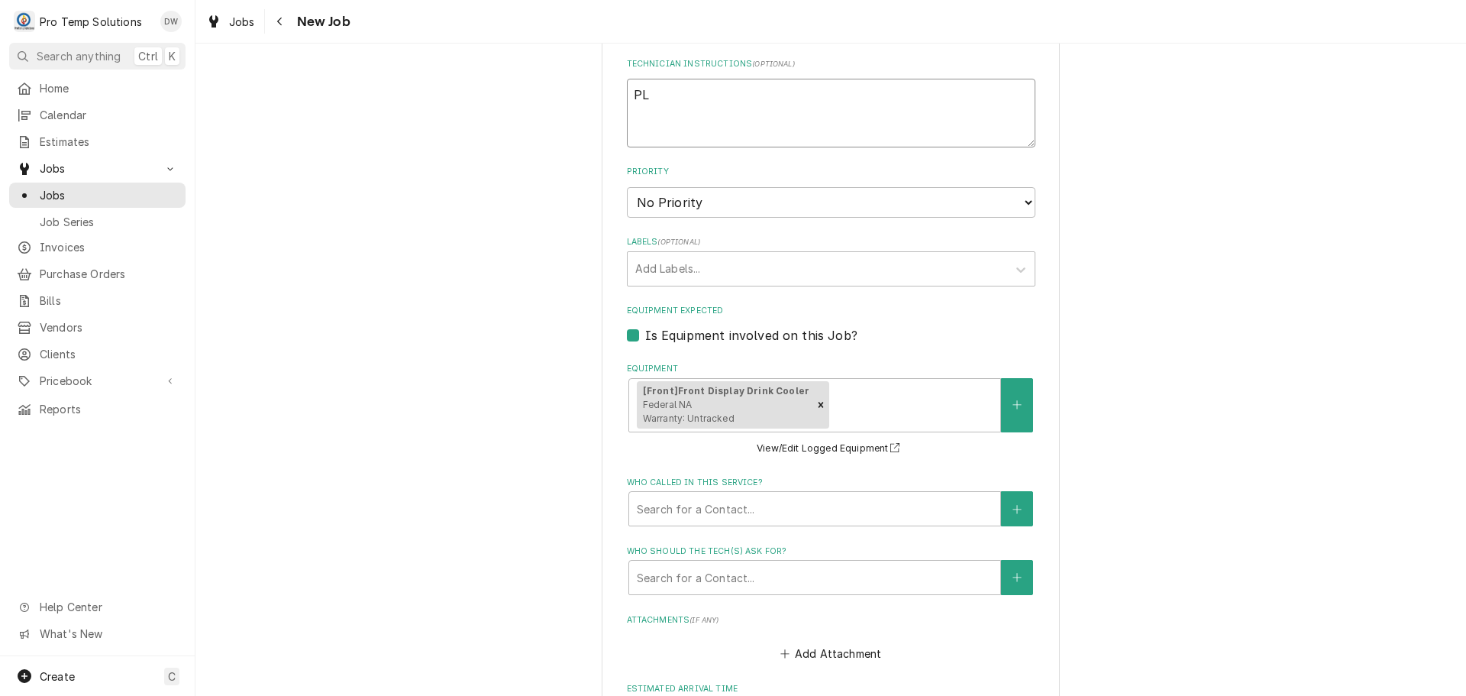
type textarea "x"
type textarea "PLE"
type textarea "x"
type textarea "PLEA"
type textarea "x"
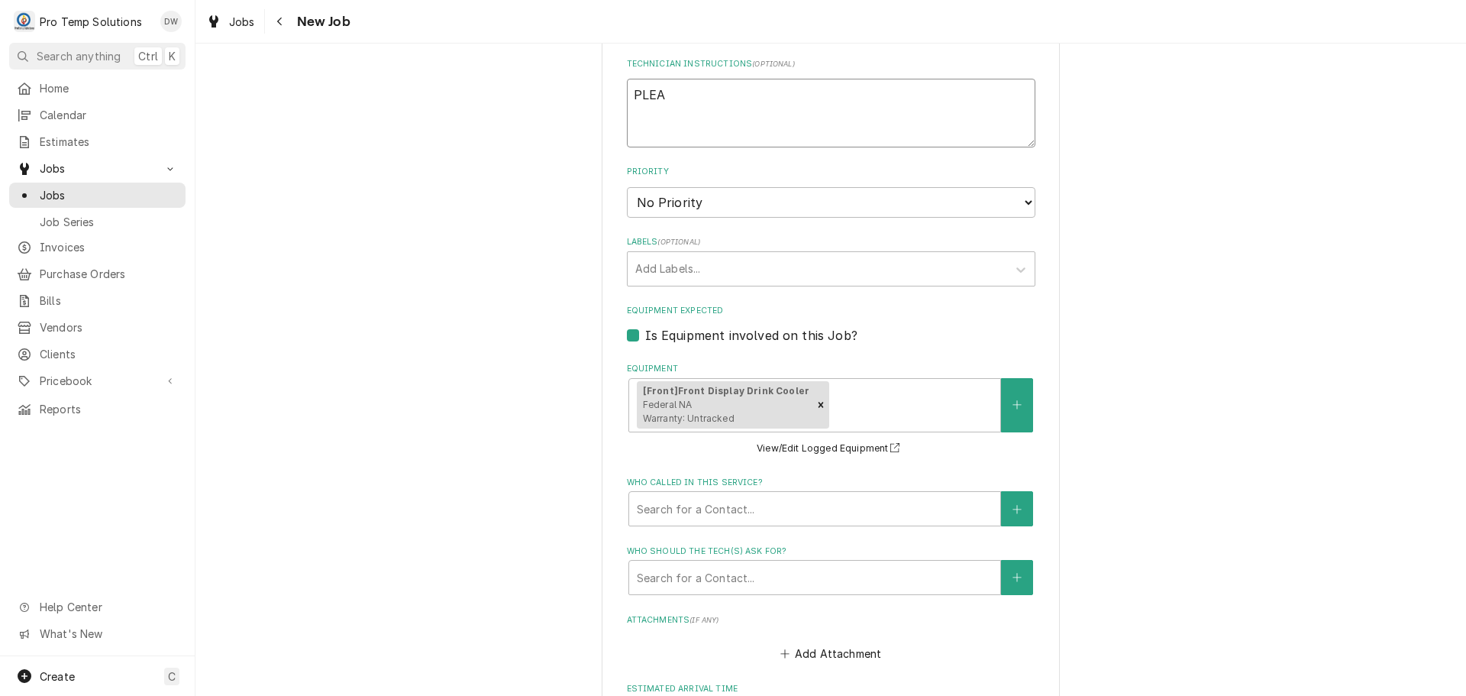
type textarea "PLEAS"
type textarea "x"
type textarea "PLEASE"
type textarea "x"
type textarea "PLEASE"
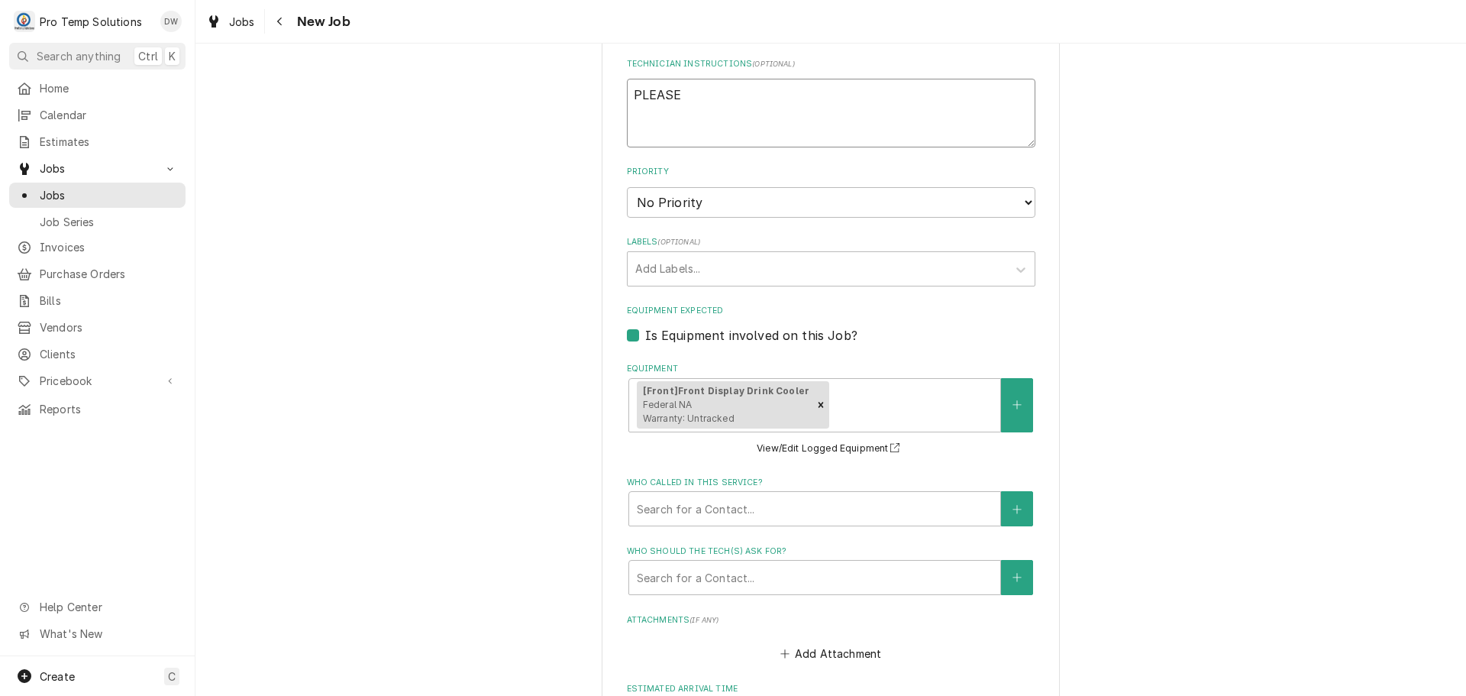
type textarea "x"
click at [815, 402] on icon "Remove [object Object]" at bounding box center [820, 404] width 11 height 11
type textarea "PLEASE"
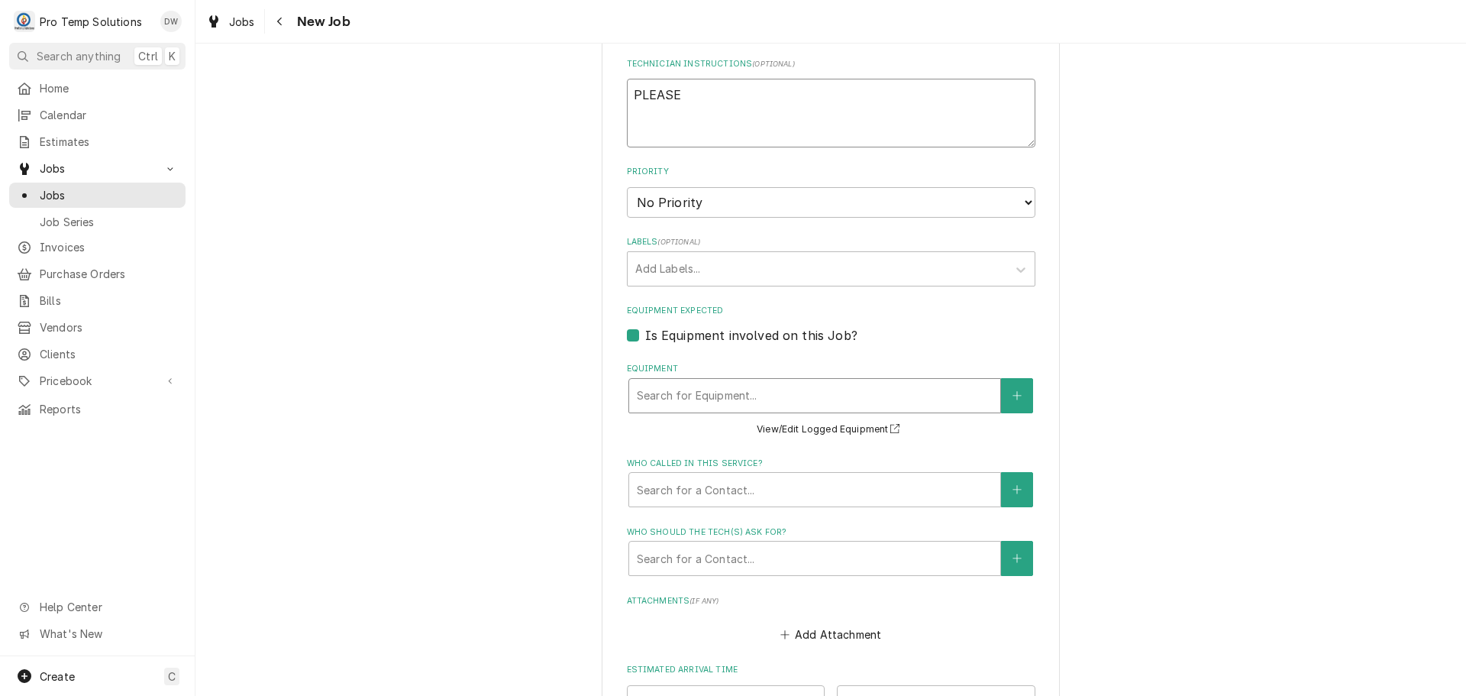
click at [795, 106] on textarea "PLEASE" at bounding box center [831, 113] width 408 height 69
type textarea "x"
type textarea "PLEASE A"
type textarea "x"
type textarea "PLEASE AD"
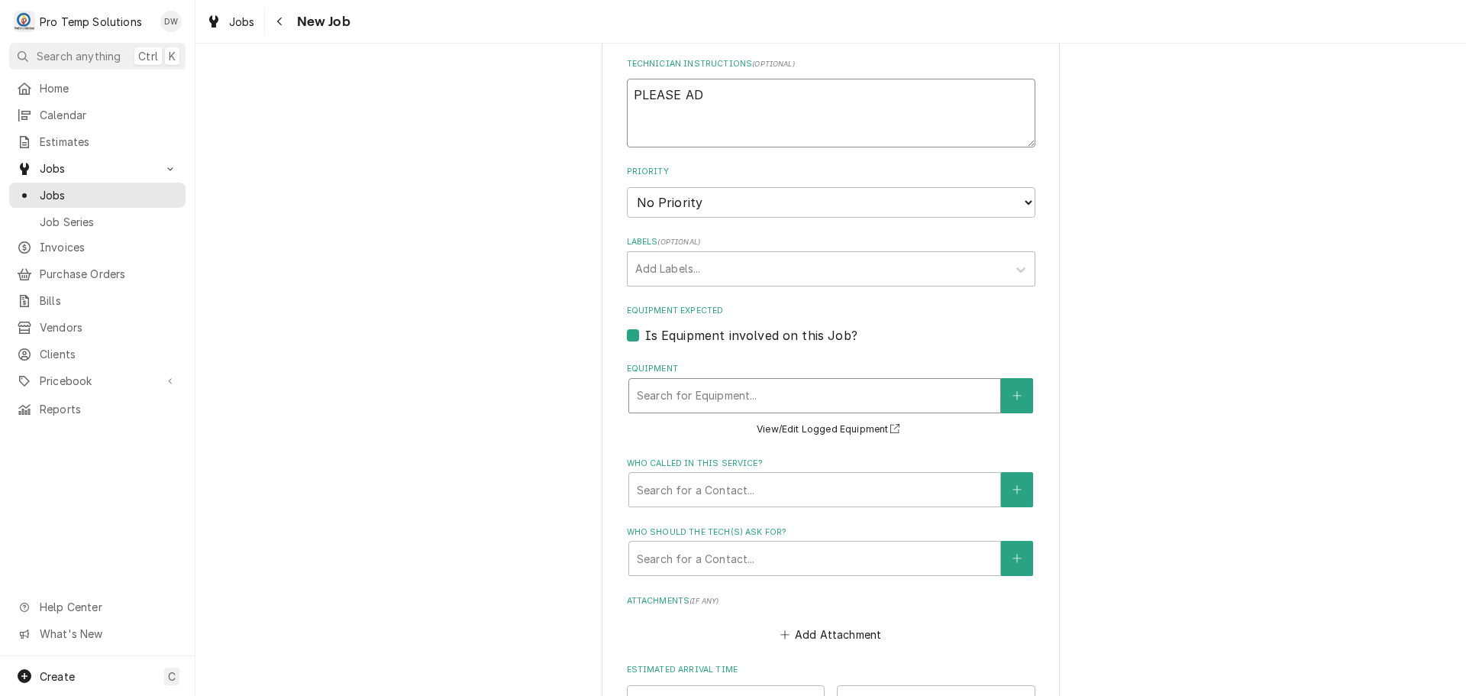
type textarea "x"
type textarea "PLEASE ADD"
type textarea "x"
type textarea "PLEASE ADD"
type textarea "x"
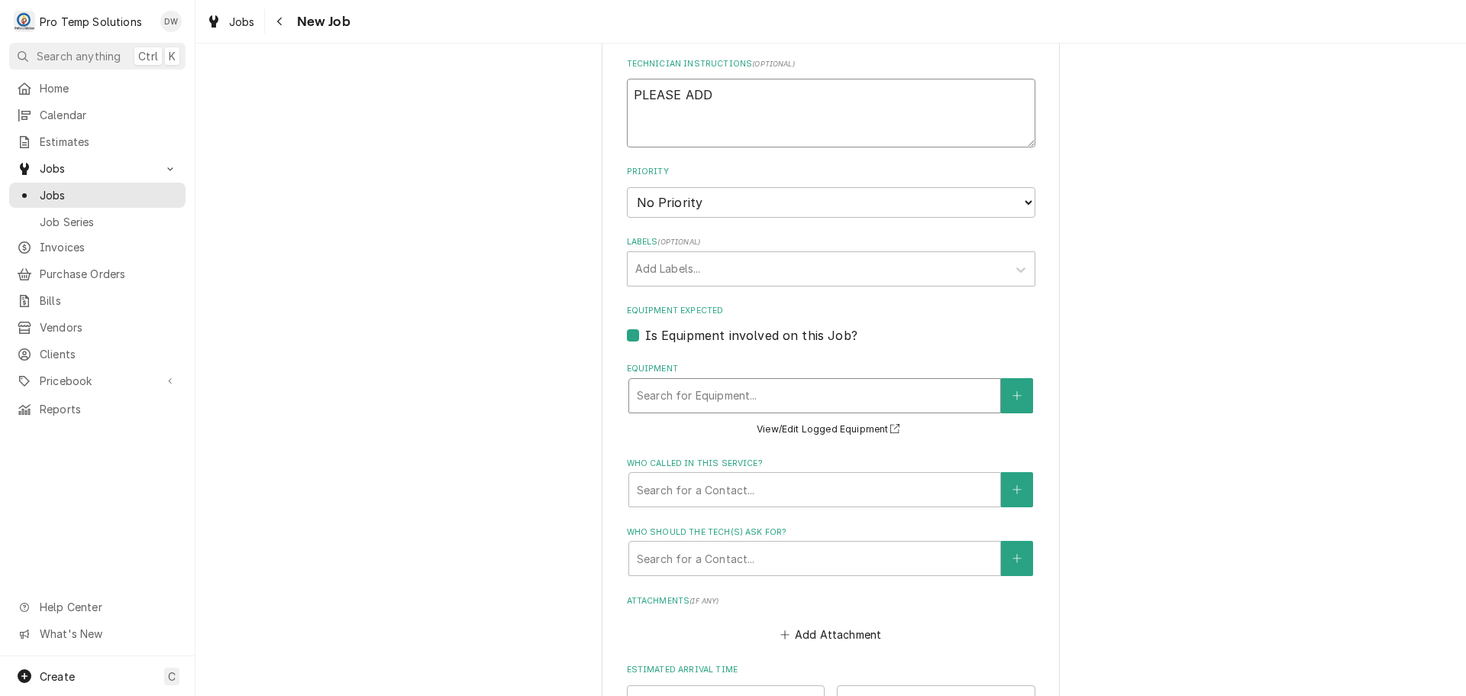
type textarea "PLEASE ADD E"
type textarea "x"
type textarea "PLEASE ADD EQ"
type textarea "x"
type textarea "PLEASE ADD EQU"
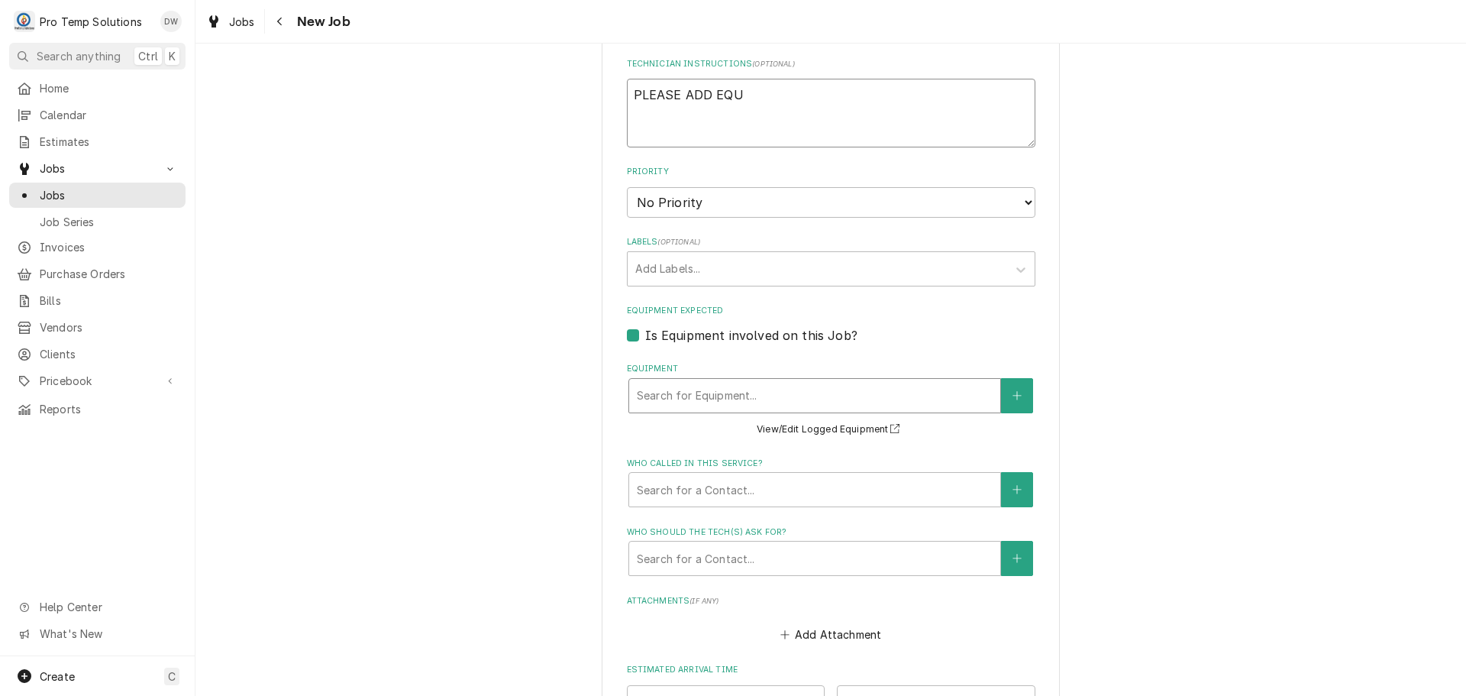
type textarea "x"
type textarea "PLEASE ADD EQUI"
type textarea "x"
type textarea "PLEASE ADD EQUIP"
type textarea "x"
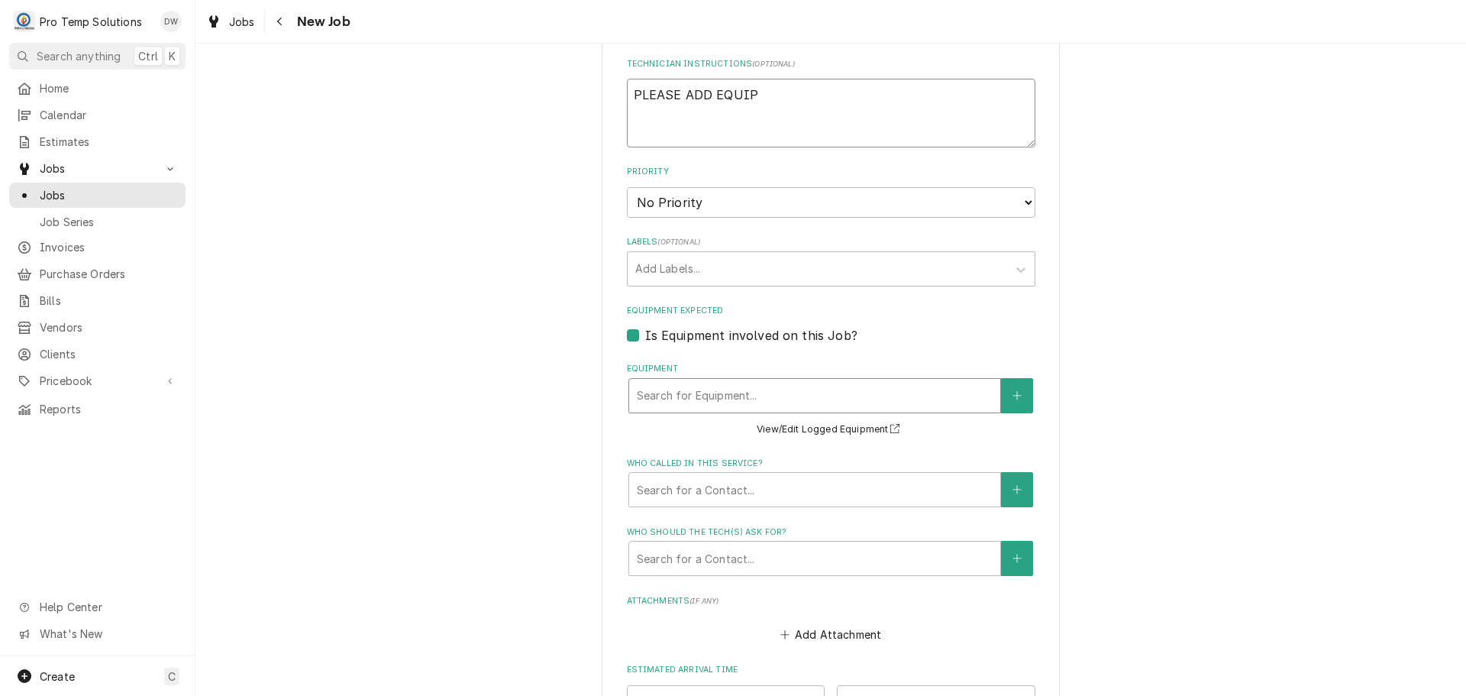
type textarea "PLEASE ADD EQUIP"
type textarea "x"
type textarea "PLEASE ADD EQUIP I"
type textarea "x"
type textarea "PLEASE ADD EQUIP IN"
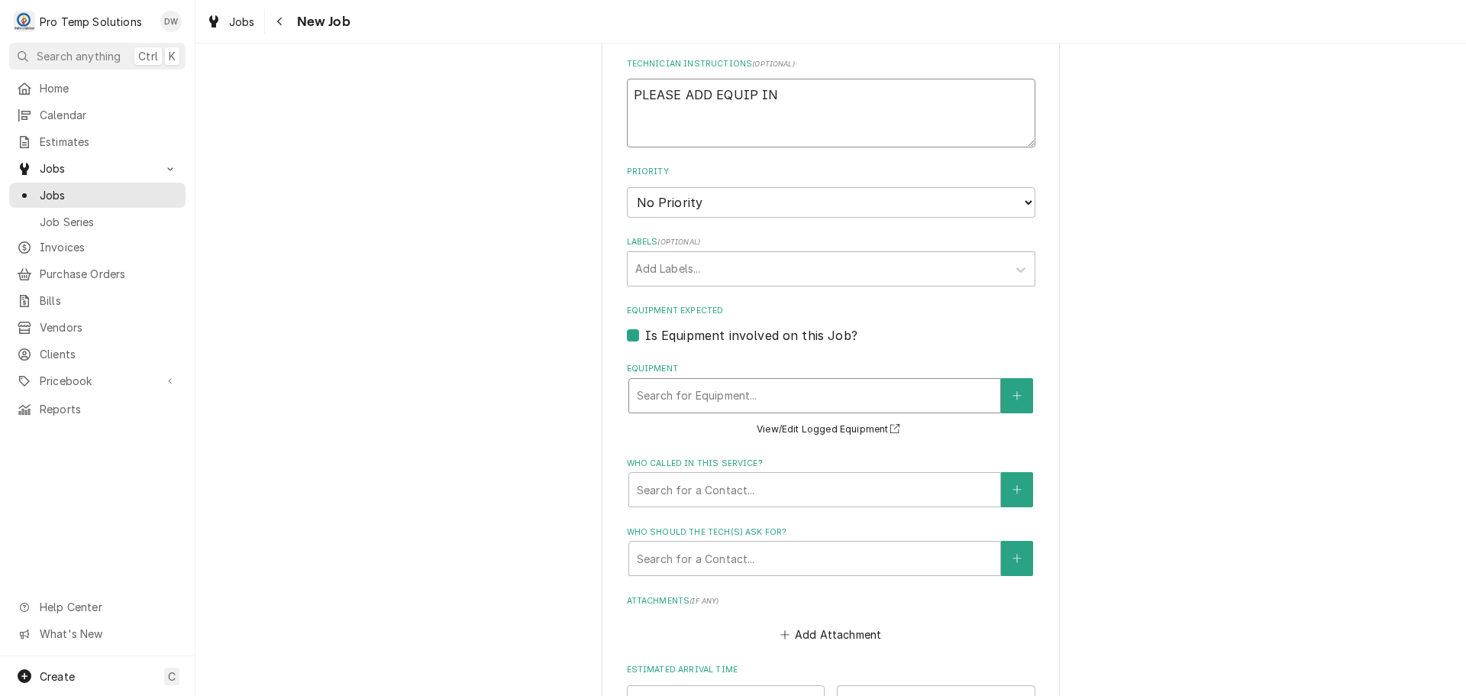
type textarea "x"
type textarea "PLEASE ADD EQUIP INF"
type textarea "x"
type textarea "PLEASE ADD EQUIP INFO"
type textarea "x"
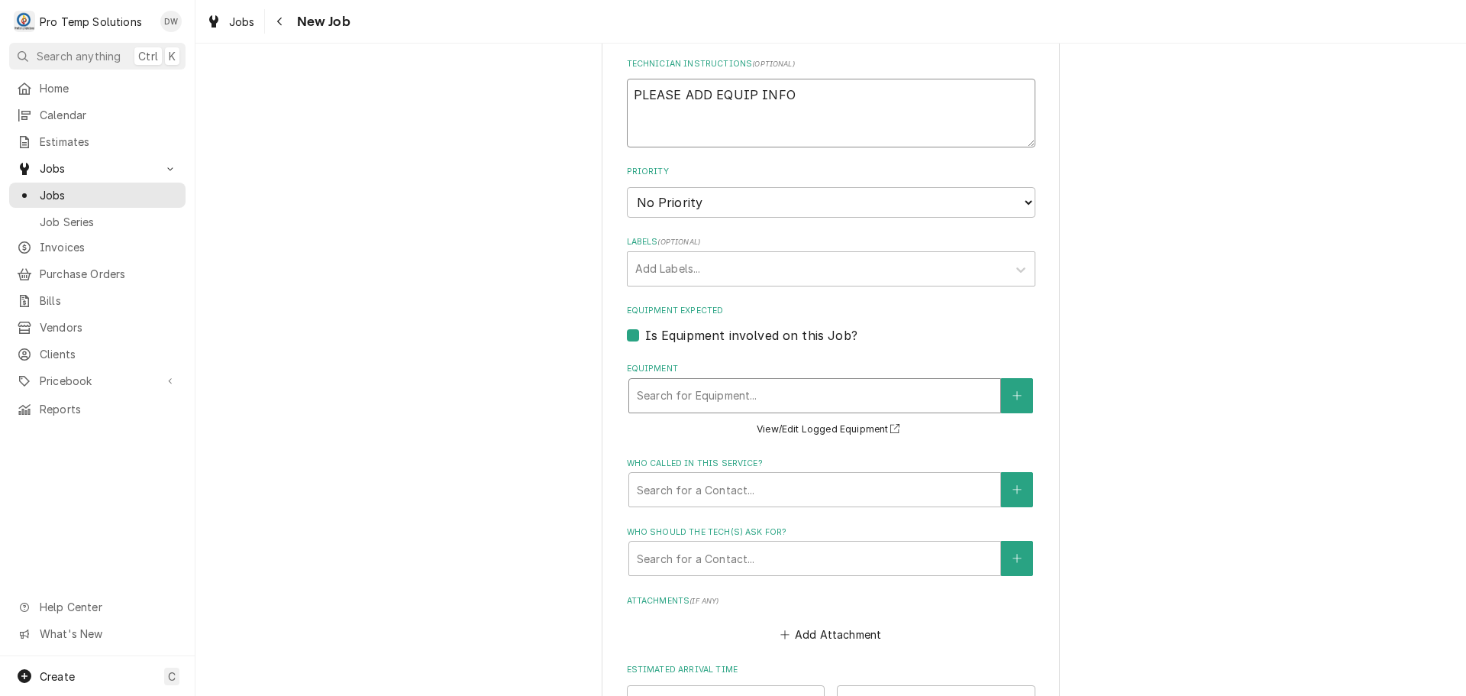
type textarea "PLEASE ADD EQUIP INFO"
type textarea "x"
type textarea "PLEASE ADD EQUIP INFO T"
type textarea "x"
type textarea "PLEASE ADD EQUIP INFO TO"
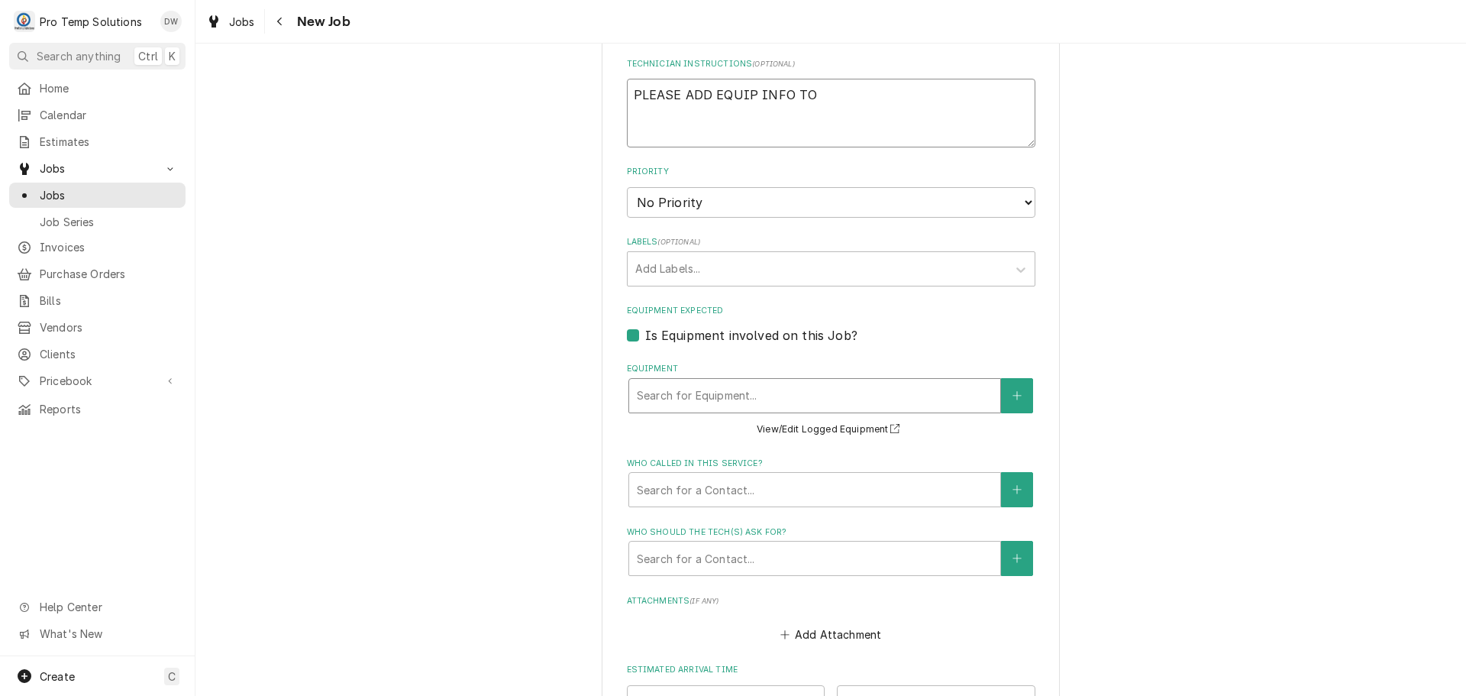
type textarea "x"
type textarea "PLEASE ADD EQUIP INFO TO"
type textarea "x"
type textarea "PLEASE ADD EQUIP INFO TO C"
type textarea "x"
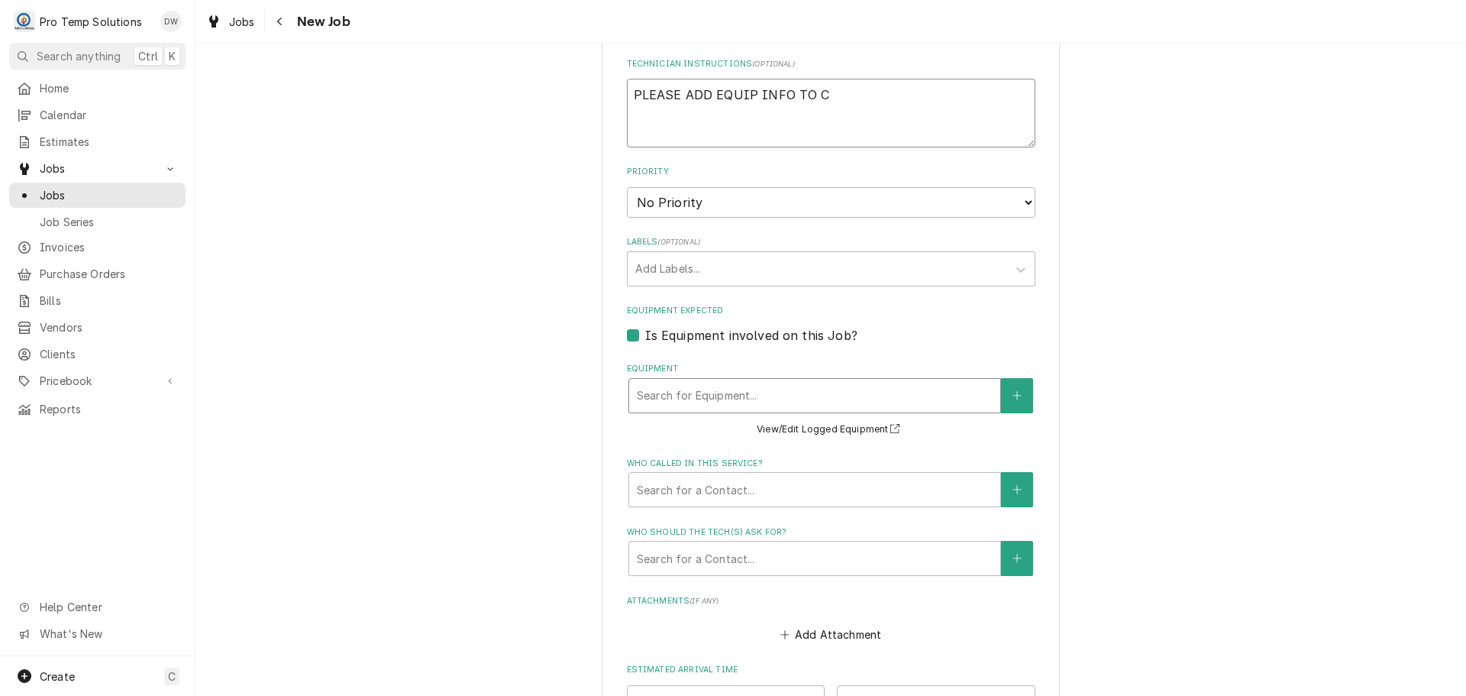
type textarea "PLEASE ADD EQUIP INFO TO CA"
type textarea "x"
type textarea "PLEASE ADD EQUIP INFO TO CAL"
type textarea "x"
type textarea "PLEASE ADD EQUIP INFO TO CALL"
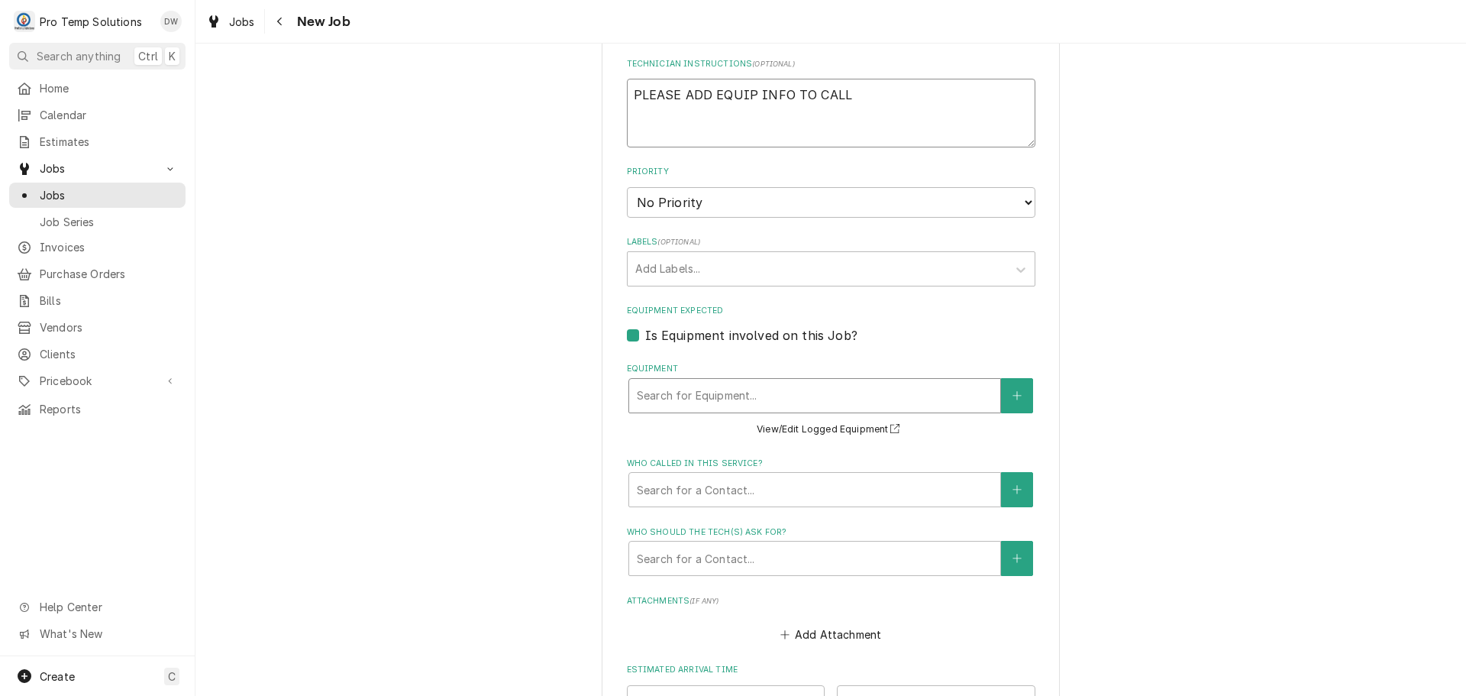
type textarea "x"
type textarea "PLEASE ADD EQUIP INFO TO CALL"
click at [645, 333] on label "Is Equipment involved on this Job?" at bounding box center [751, 335] width 212 height 18
click at [645, 333] on input "Equipment Expected" at bounding box center [849, 343] width 408 height 34
checkbox input "false"
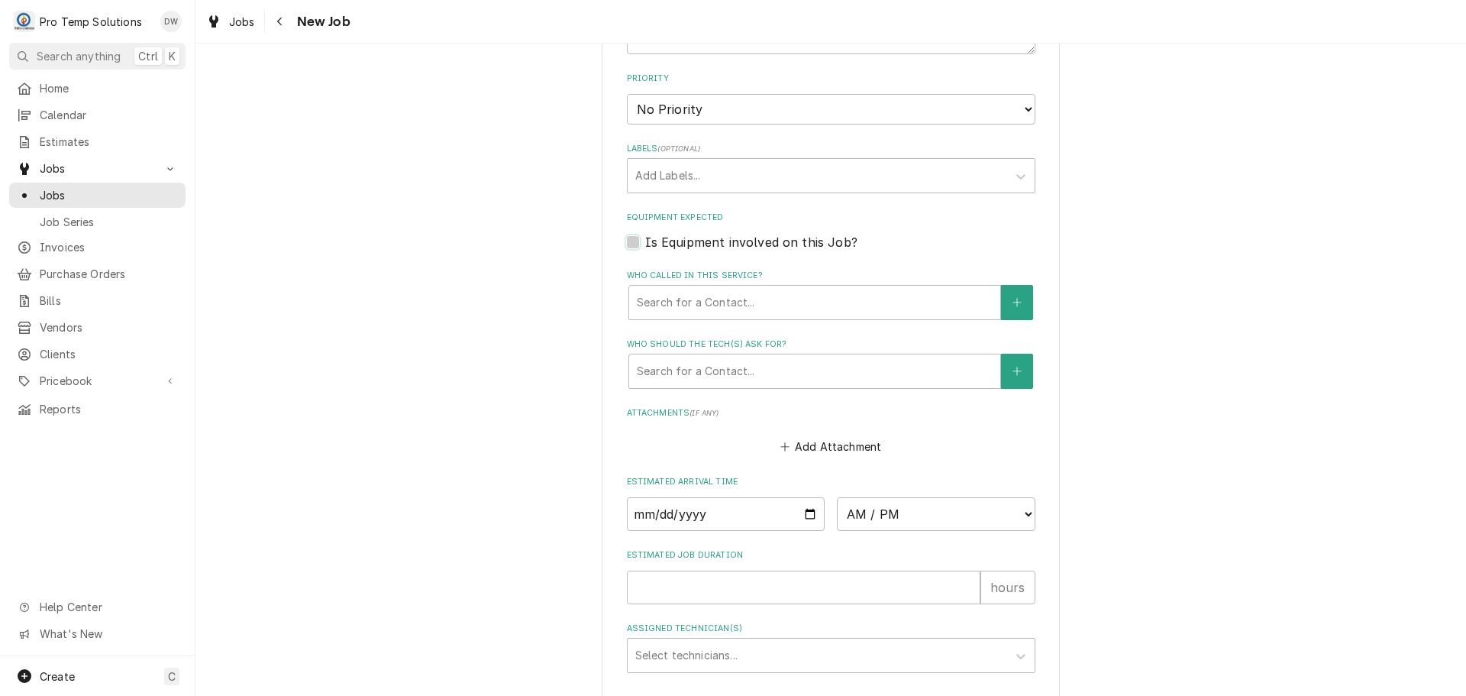
scroll to position [966, 0]
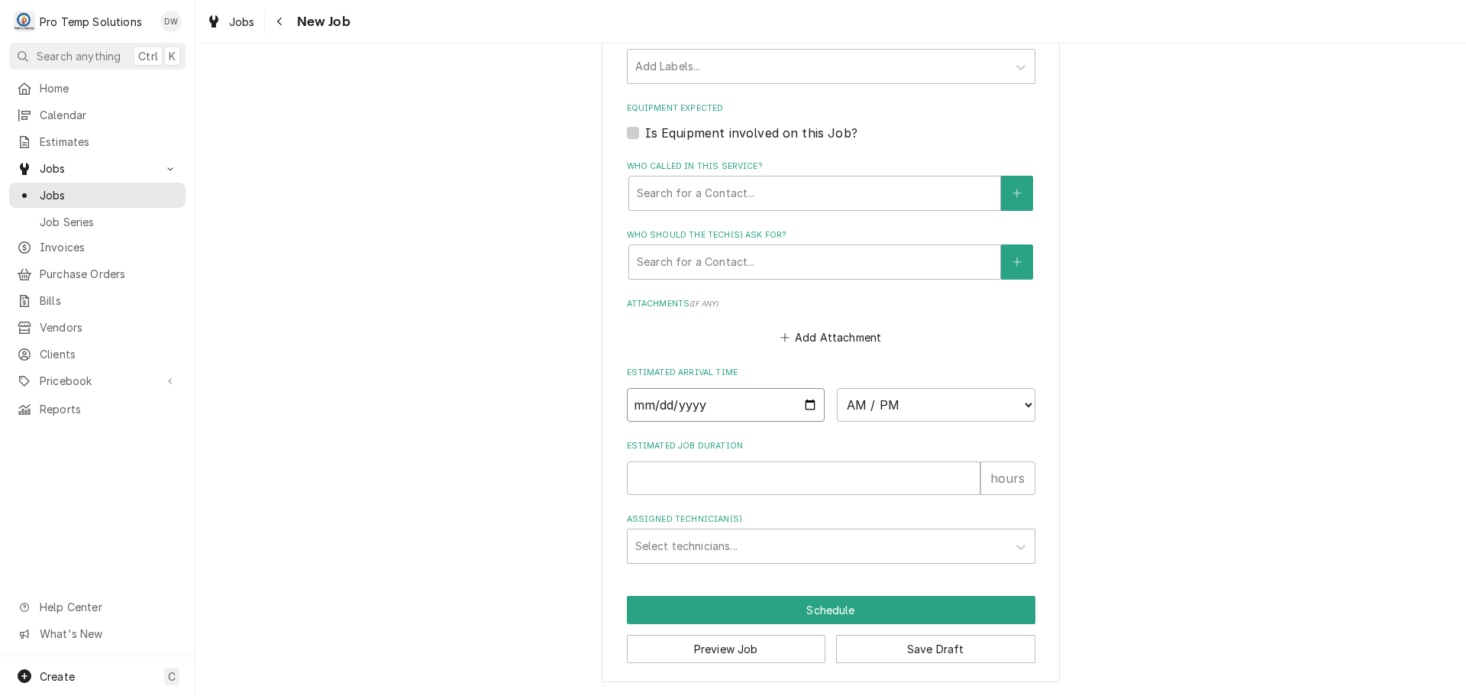
click at [799, 402] on input "Date" at bounding box center [726, 405] width 199 height 34
type textarea "x"
type input "2025-10-02"
type textarea "x"
drag, startPoint x: 1031, startPoint y: 407, endPoint x: 1024, endPoint y: 399, distance: 10.9
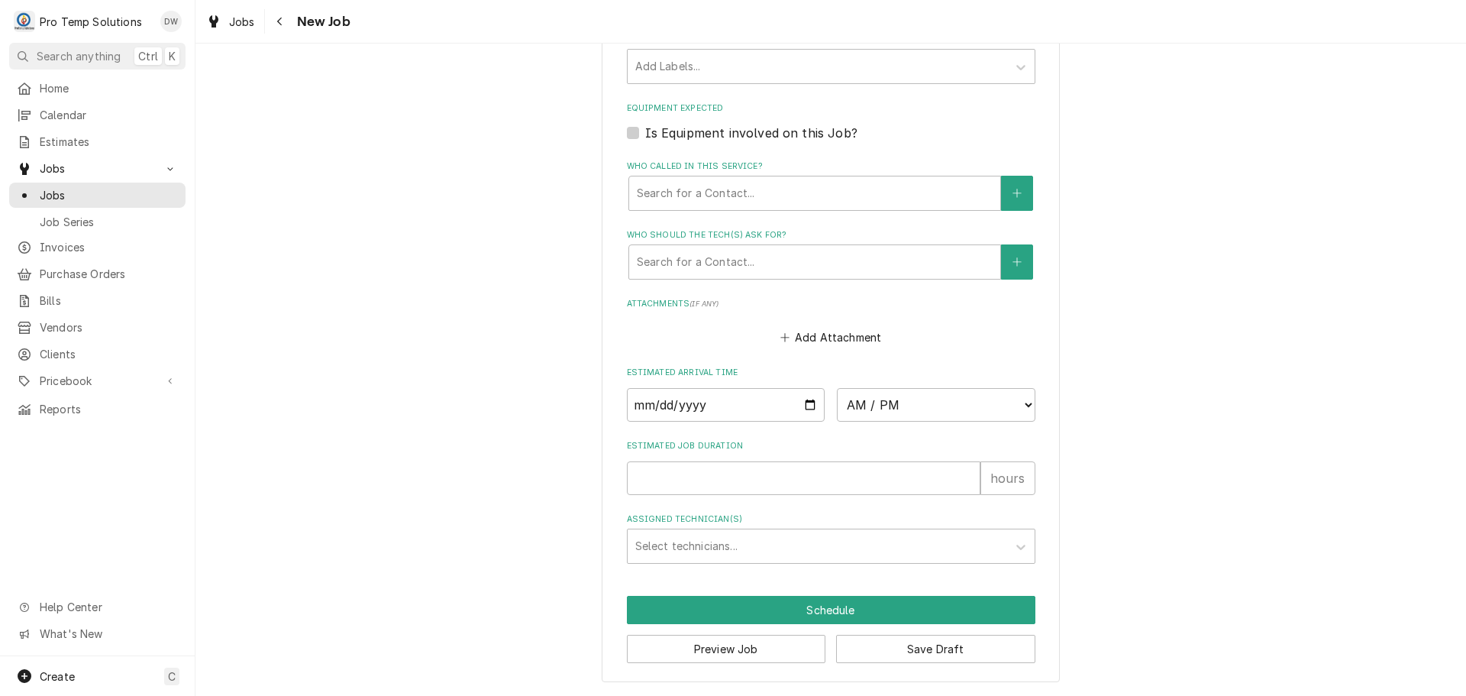
click at [1015, 397] on select "AM / PM 6:00 AM 6:15 AM 6:30 AM 6:45 AM 7:00 AM 7:15 AM 7:30 AM 7:45 AM 8:00 AM…" at bounding box center [936, 405] width 199 height 34
select select "16:30:00"
click at [837, 388] on select "AM / PM 6:00 AM 6:15 AM 6:30 AM 6:45 AM 7:00 AM 7:15 AM 7:30 AM 7:45 AM 8:00 AM…" at bounding box center [936, 405] width 199 height 34
click at [873, 489] on input "Estimated Job Duration" at bounding box center [804, 478] width 354 height 34
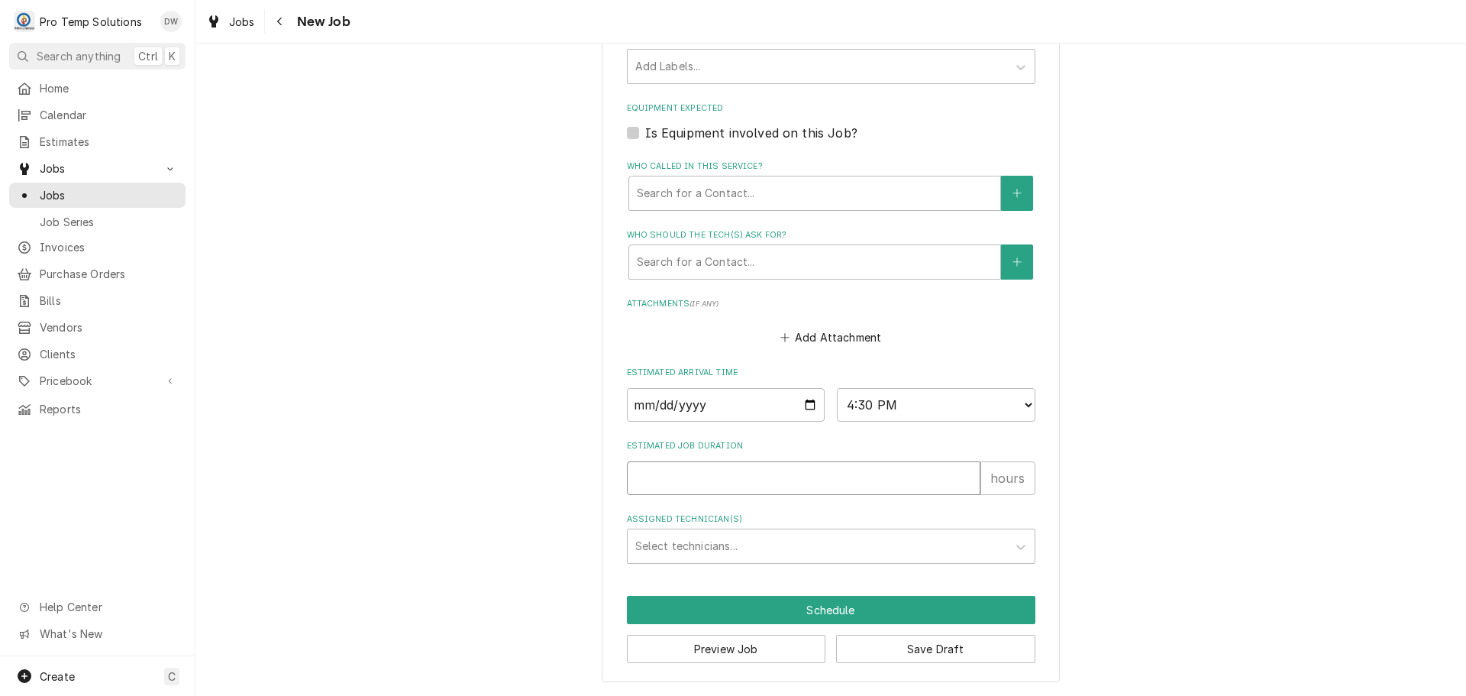
type textarea "x"
type input "1"
type textarea "x"
type input "1"
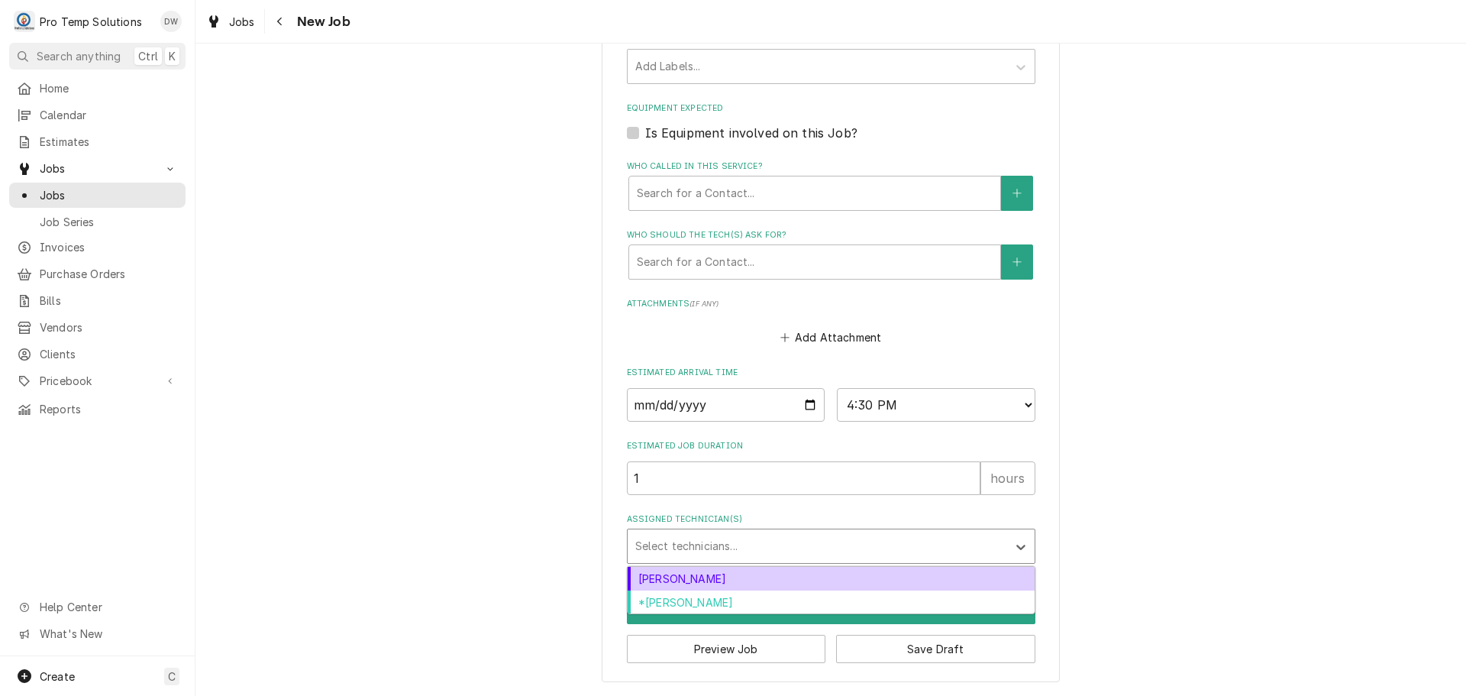
click at [702, 549] on div "Assigned Technician(s)" at bounding box center [817, 545] width 364 height 27
click at [691, 573] on div "[PERSON_NAME]" at bounding box center [831, 579] width 407 height 24
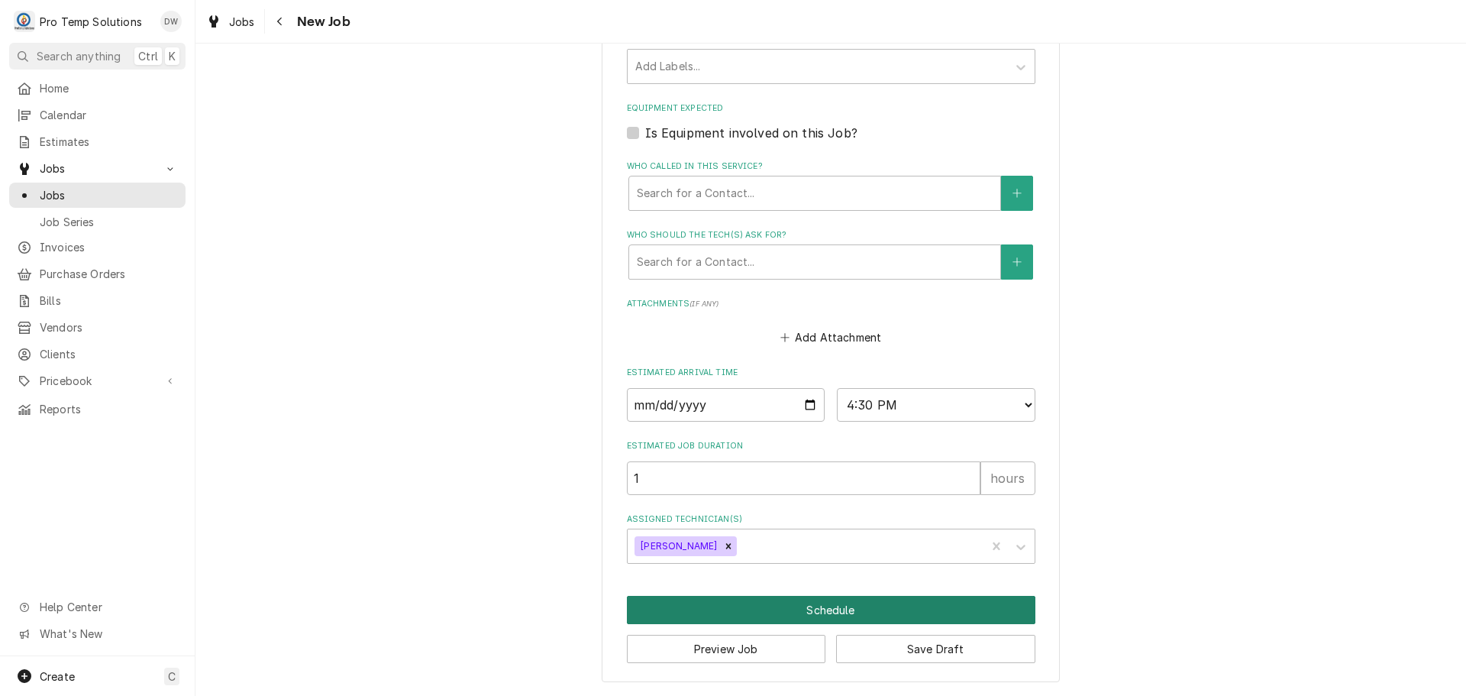
click at [837, 608] on button "Schedule" at bounding box center [831, 610] width 408 height 28
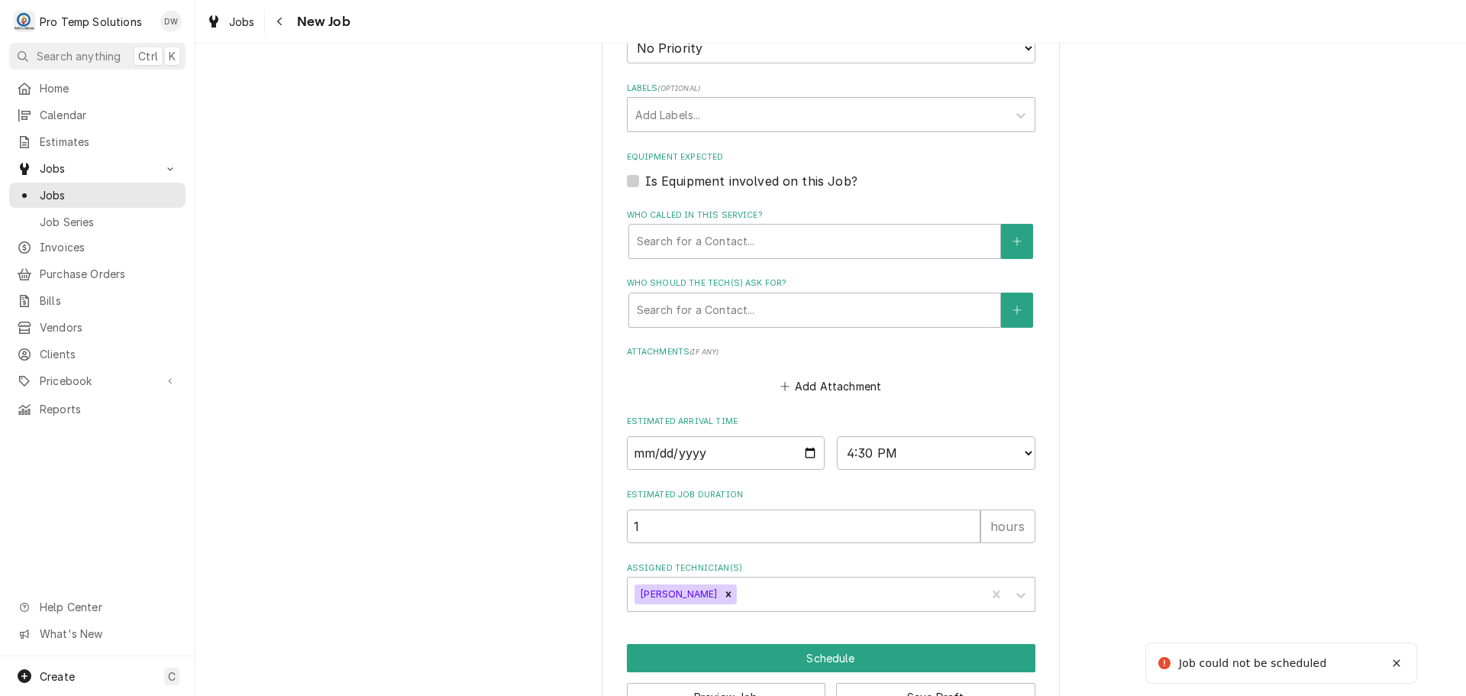
scroll to position [355, 0]
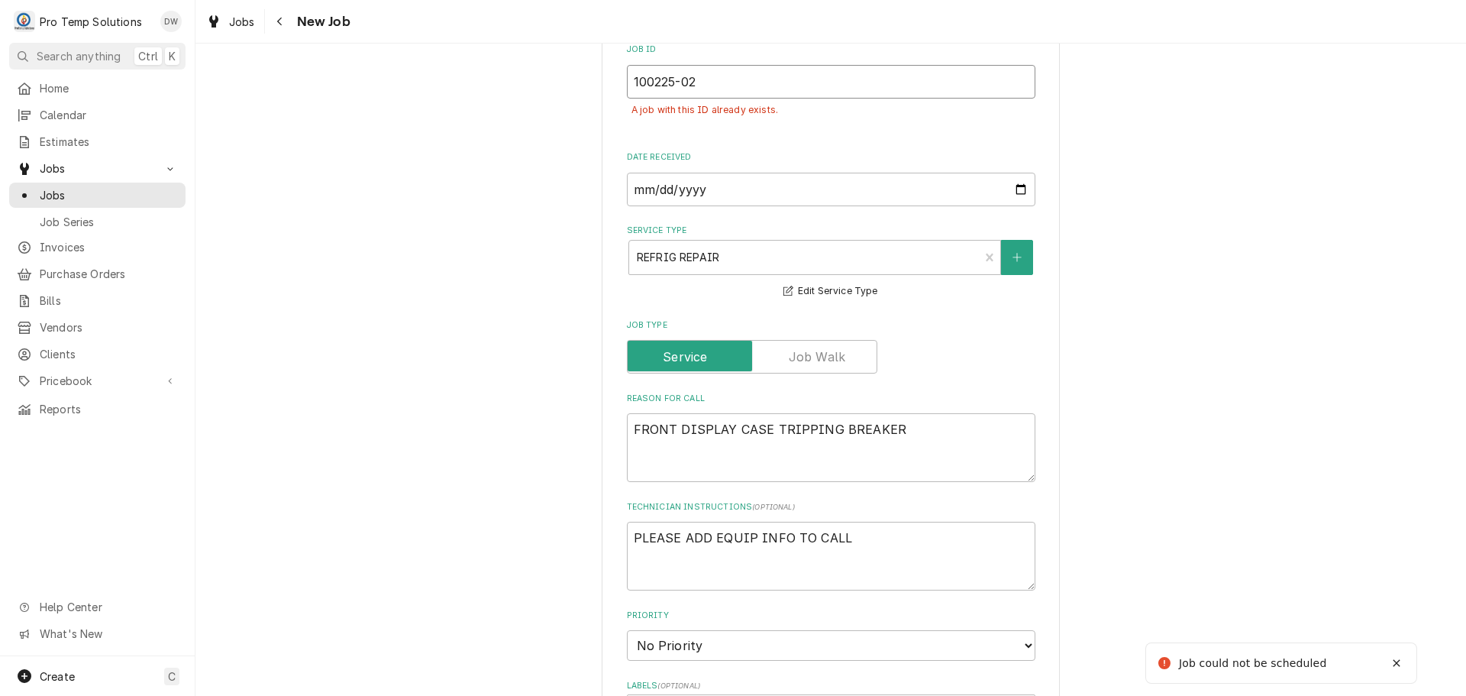
click at [723, 90] on input "100225-02" at bounding box center [831, 82] width 408 height 34
type textarea "x"
type input "100225-0"
type textarea "x"
type input "100225-03"
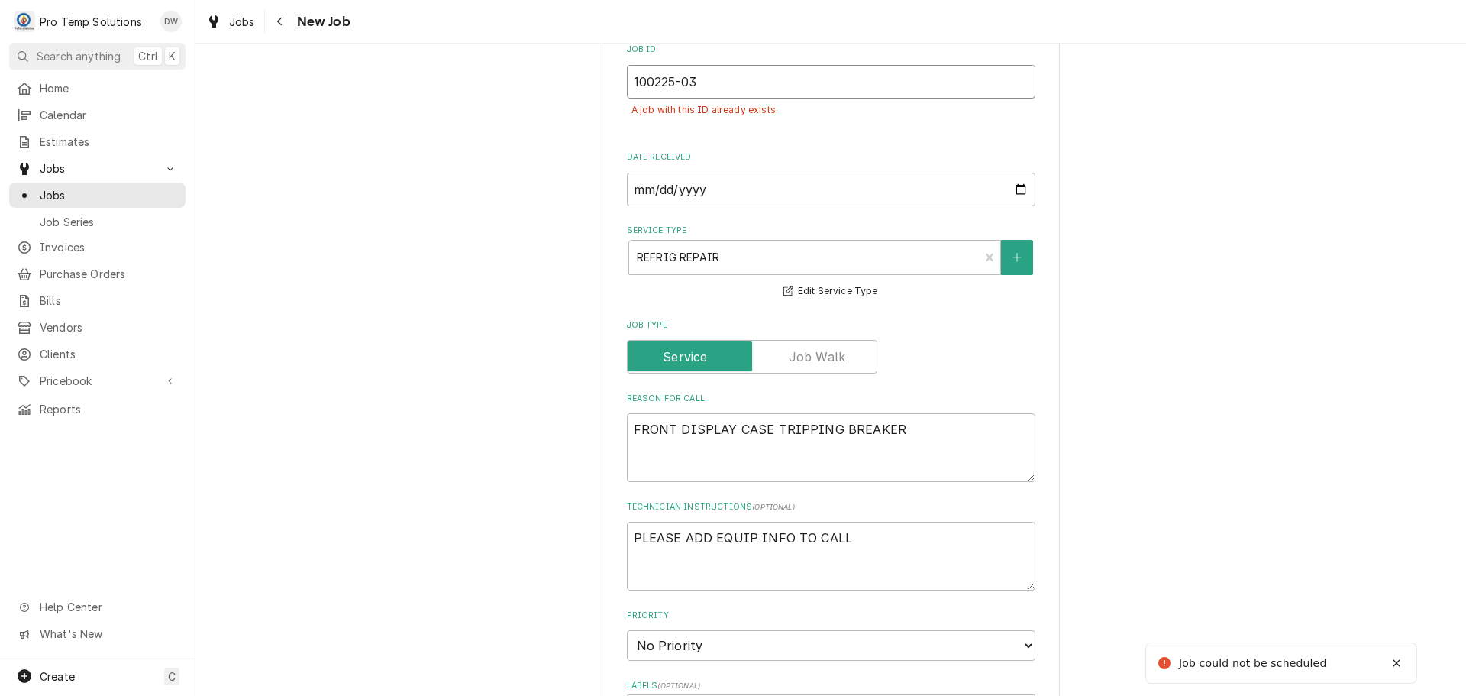
type textarea "x"
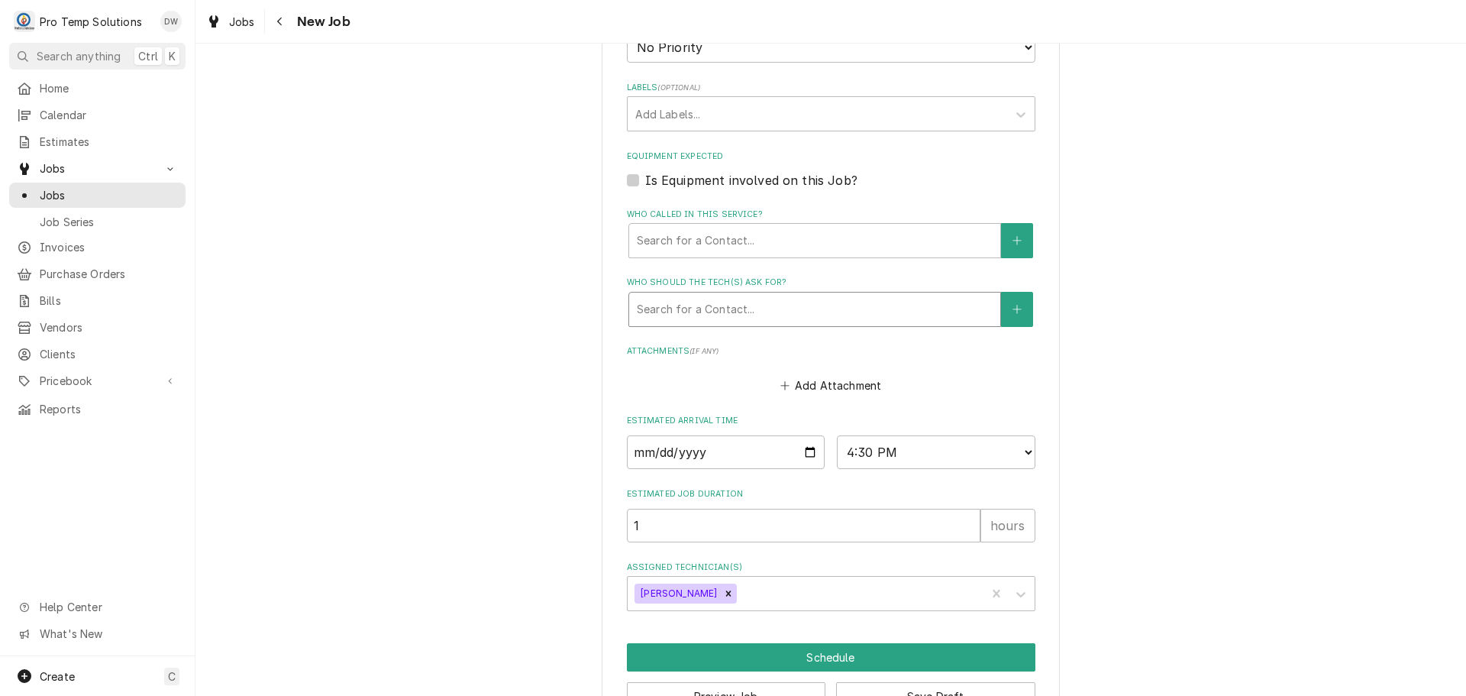
scroll to position [1000, 0]
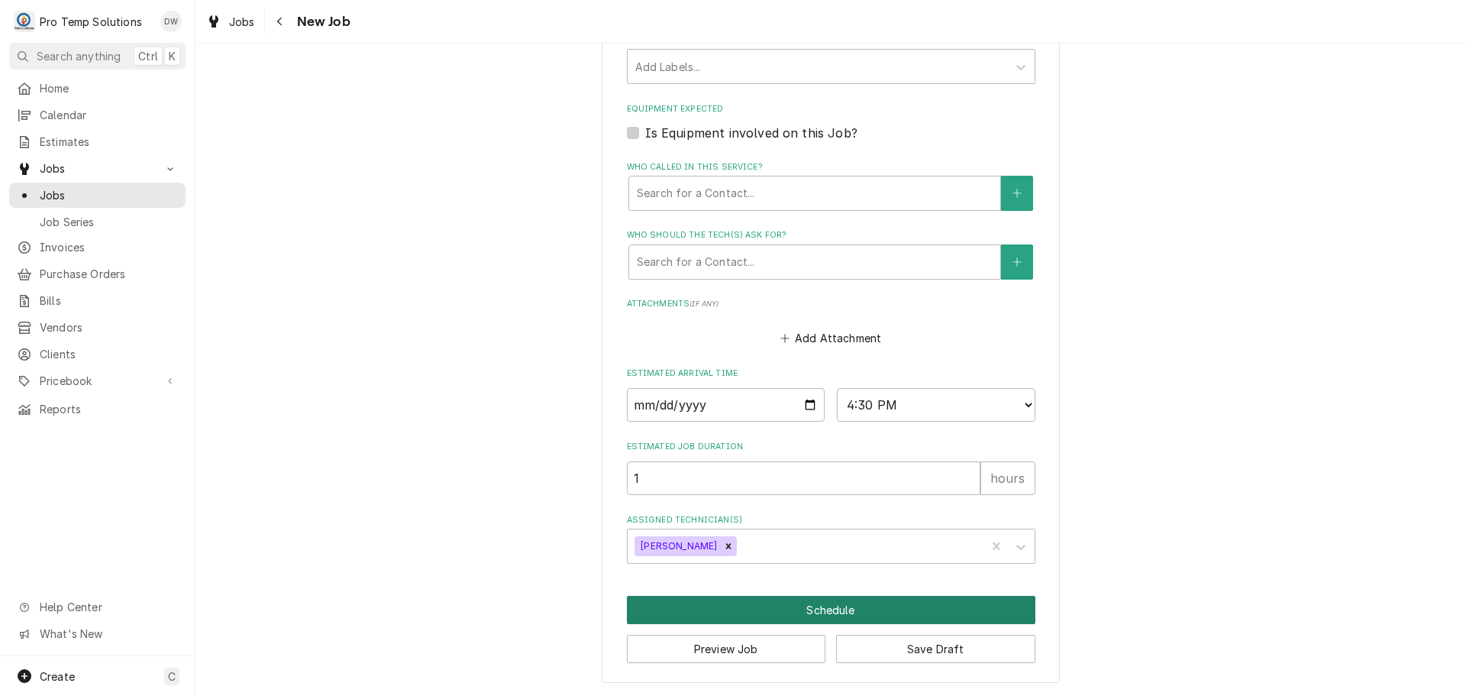
type input "100225-03"
click at [808, 608] on button "Schedule" at bounding box center [831, 610] width 408 height 28
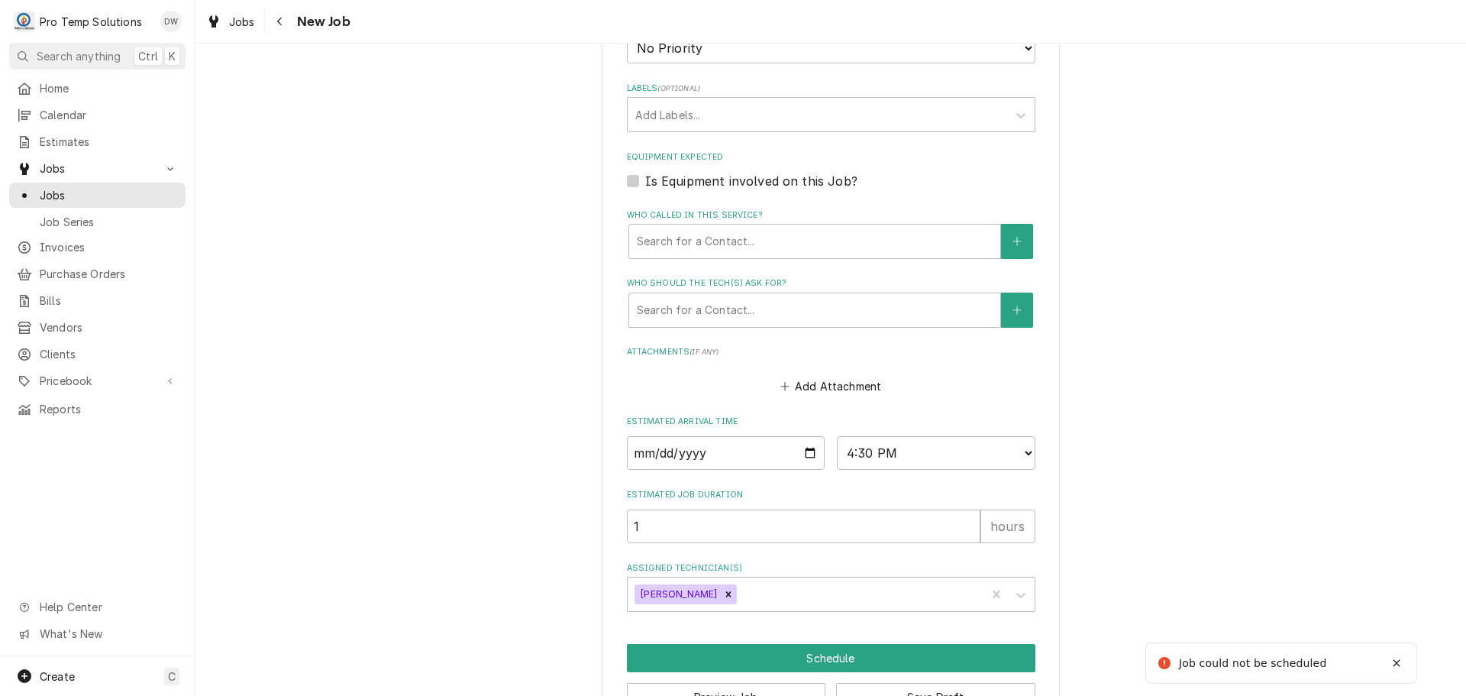
scroll to position [355, 0]
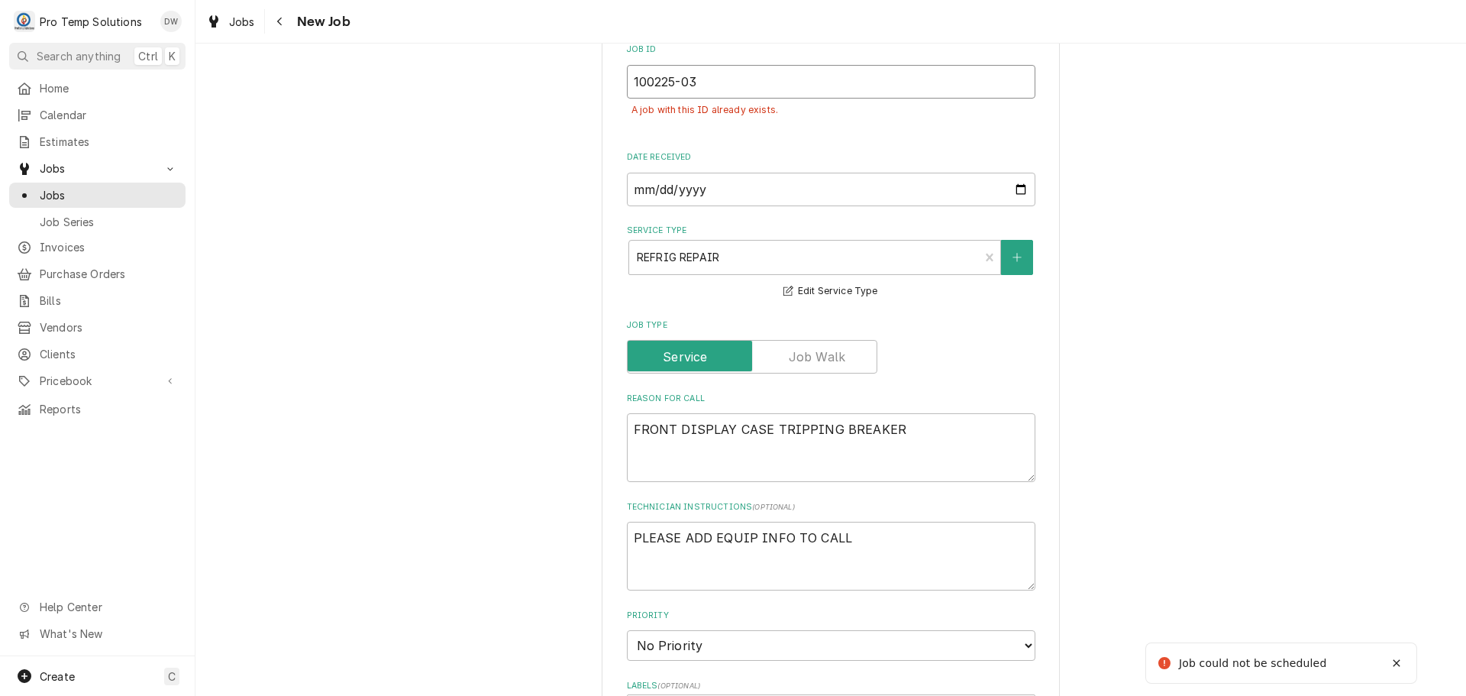
click at [712, 88] on input "100225-03" at bounding box center [831, 82] width 408 height 34
type textarea "x"
type input "100225-0"
type textarea "x"
type input "100225-04"
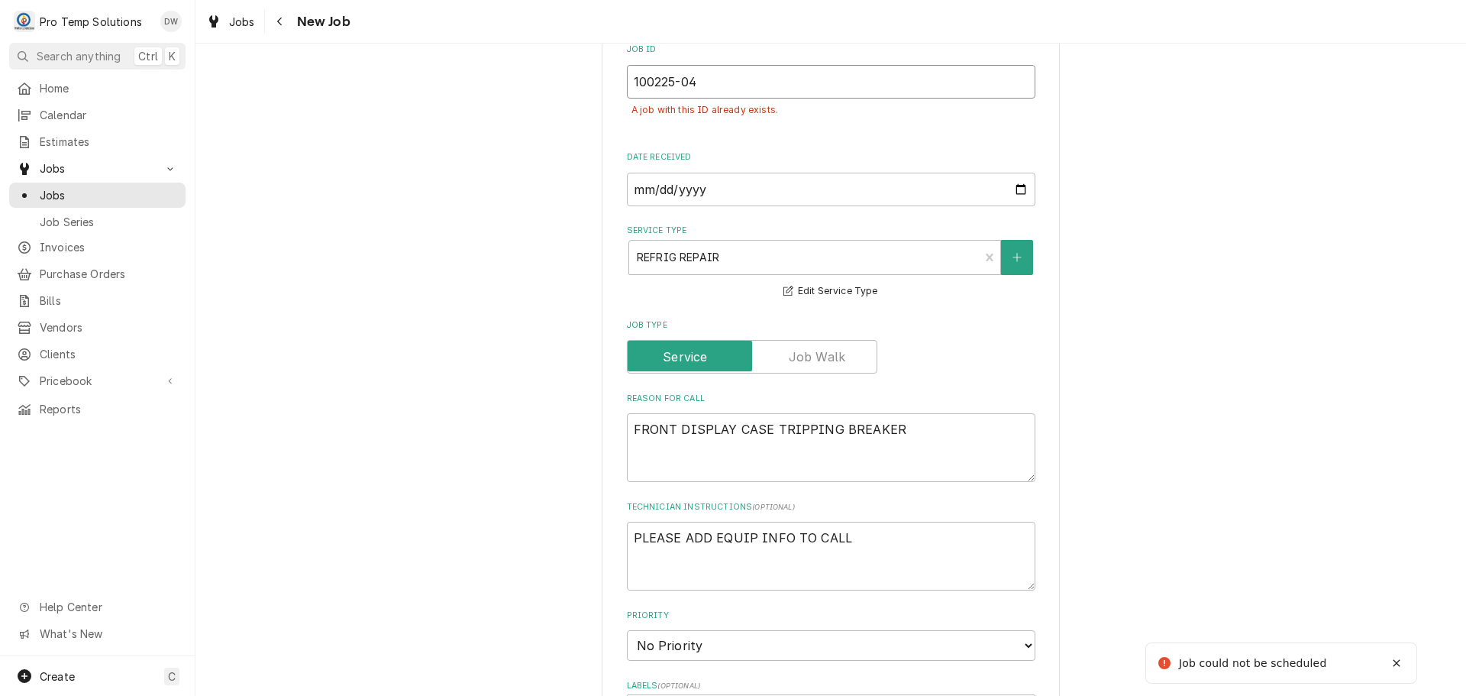
type textarea "x"
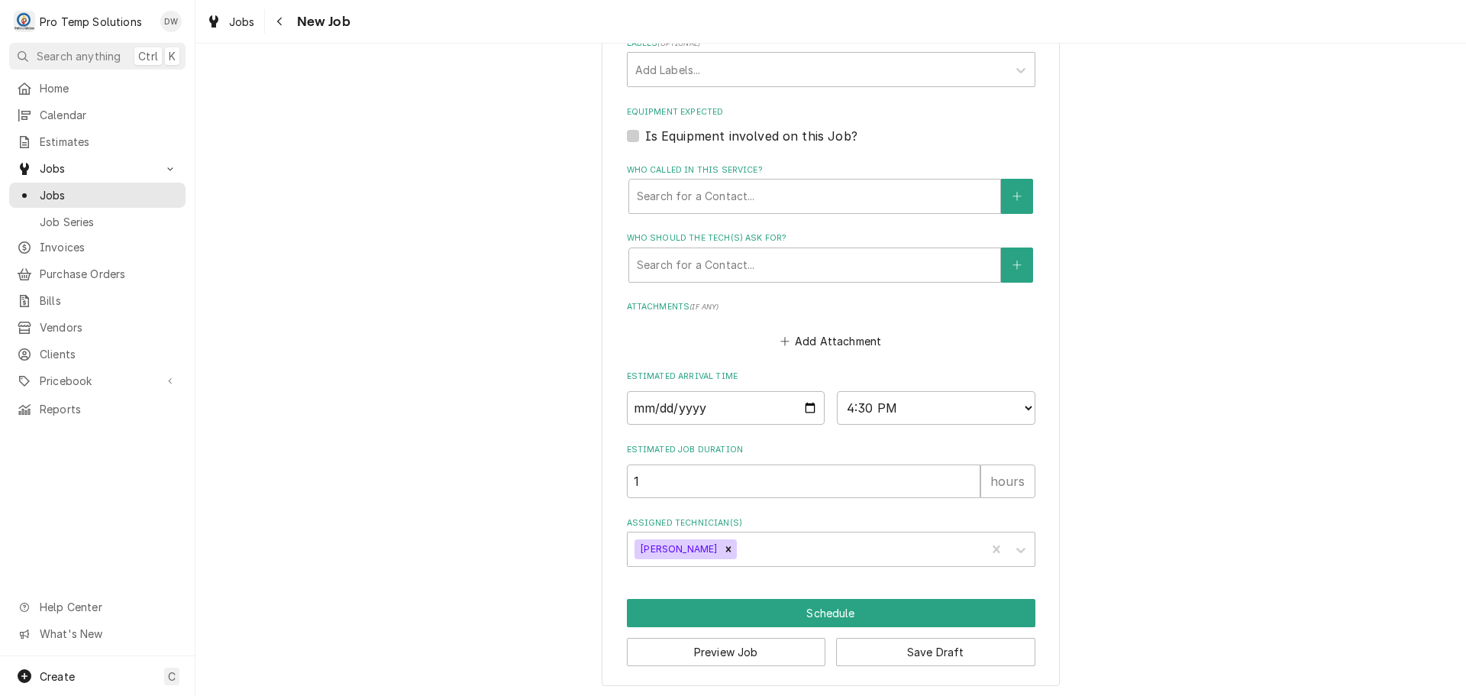
scroll to position [1000, 0]
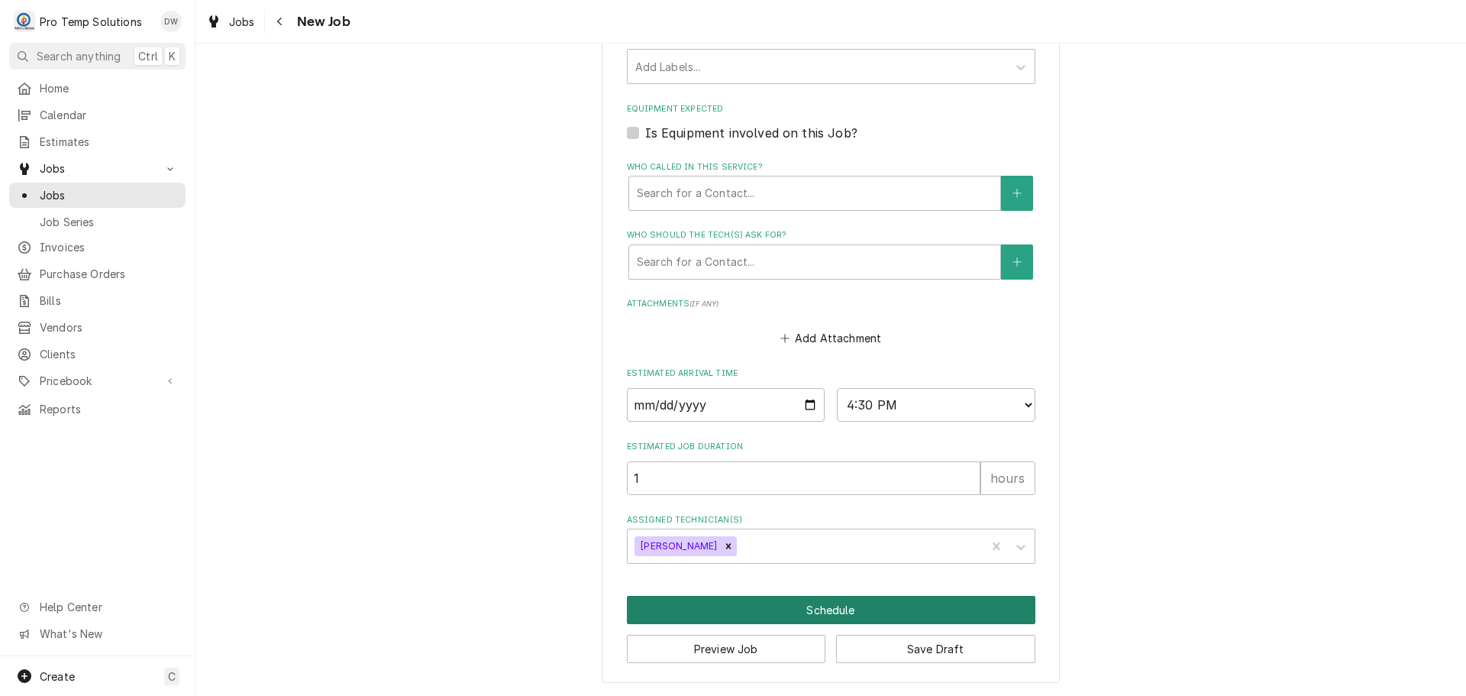
type input "100225-04"
click at [817, 609] on button "Schedule" at bounding box center [831, 610] width 408 height 28
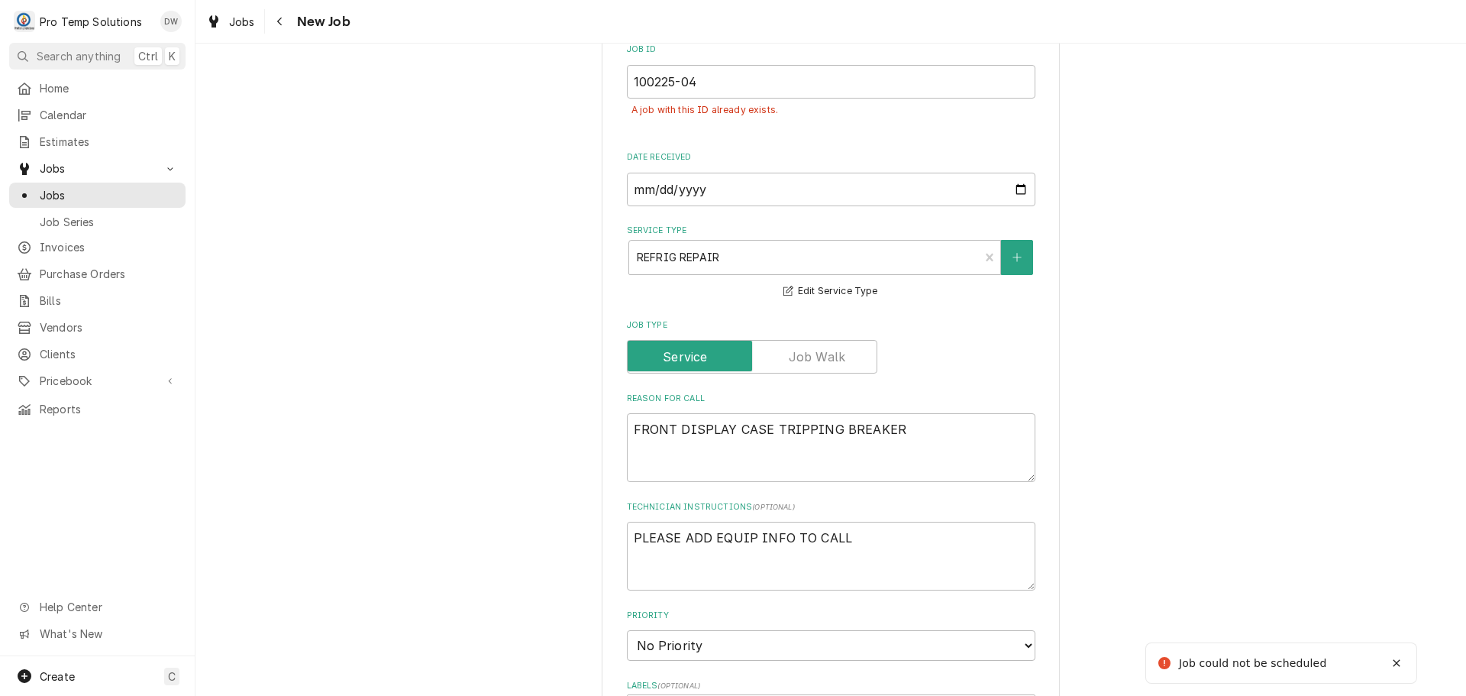
scroll to position [355, 0]
click at [700, 88] on input "100225-04" at bounding box center [831, 82] width 408 height 34
type textarea "x"
type input "100225-0"
type textarea "x"
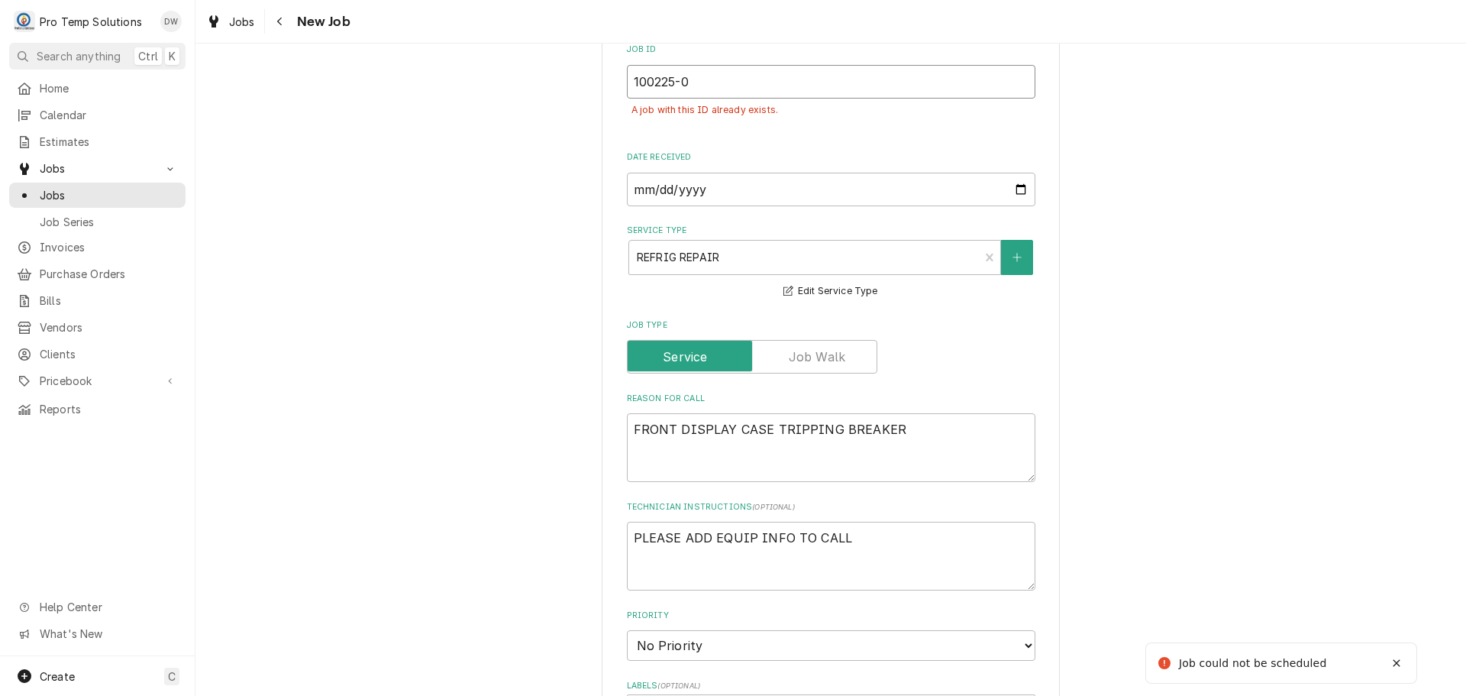
type input "100225-05"
type textarea "x"
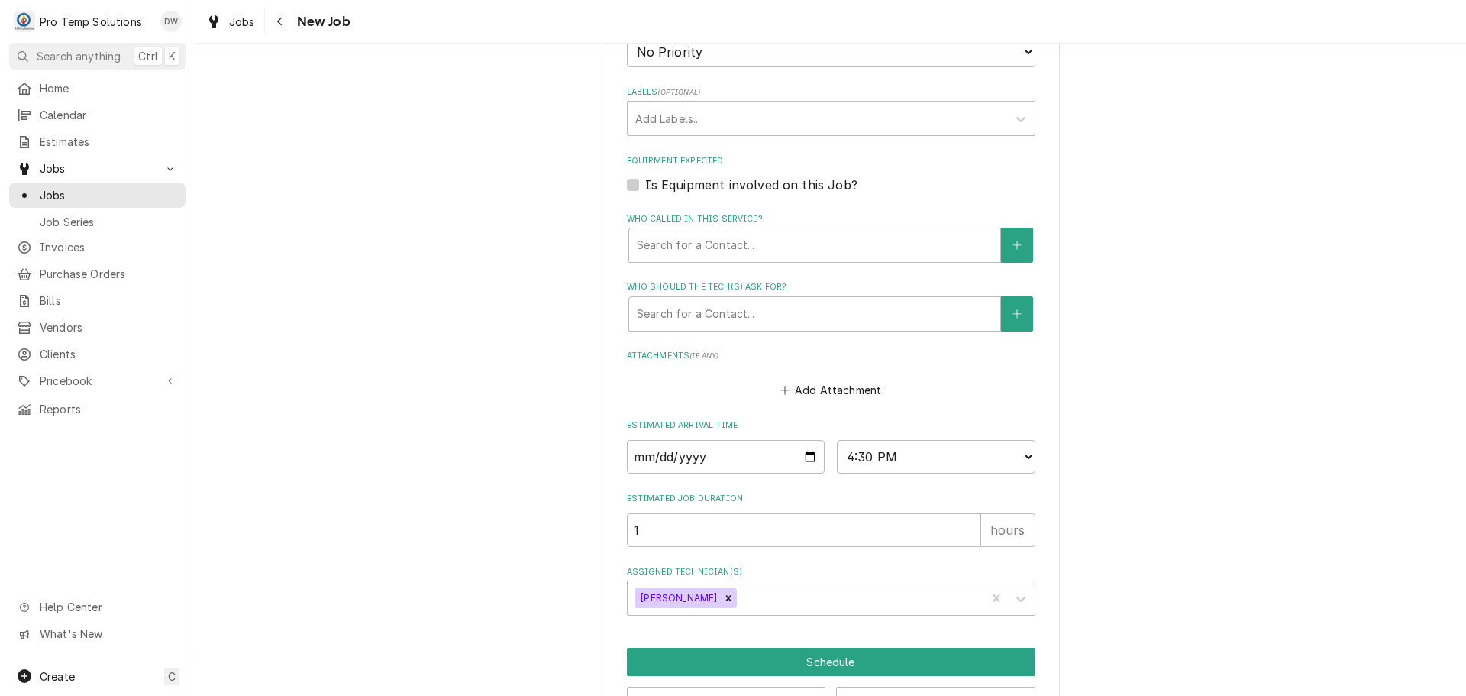
scroll to position [1000, 0]
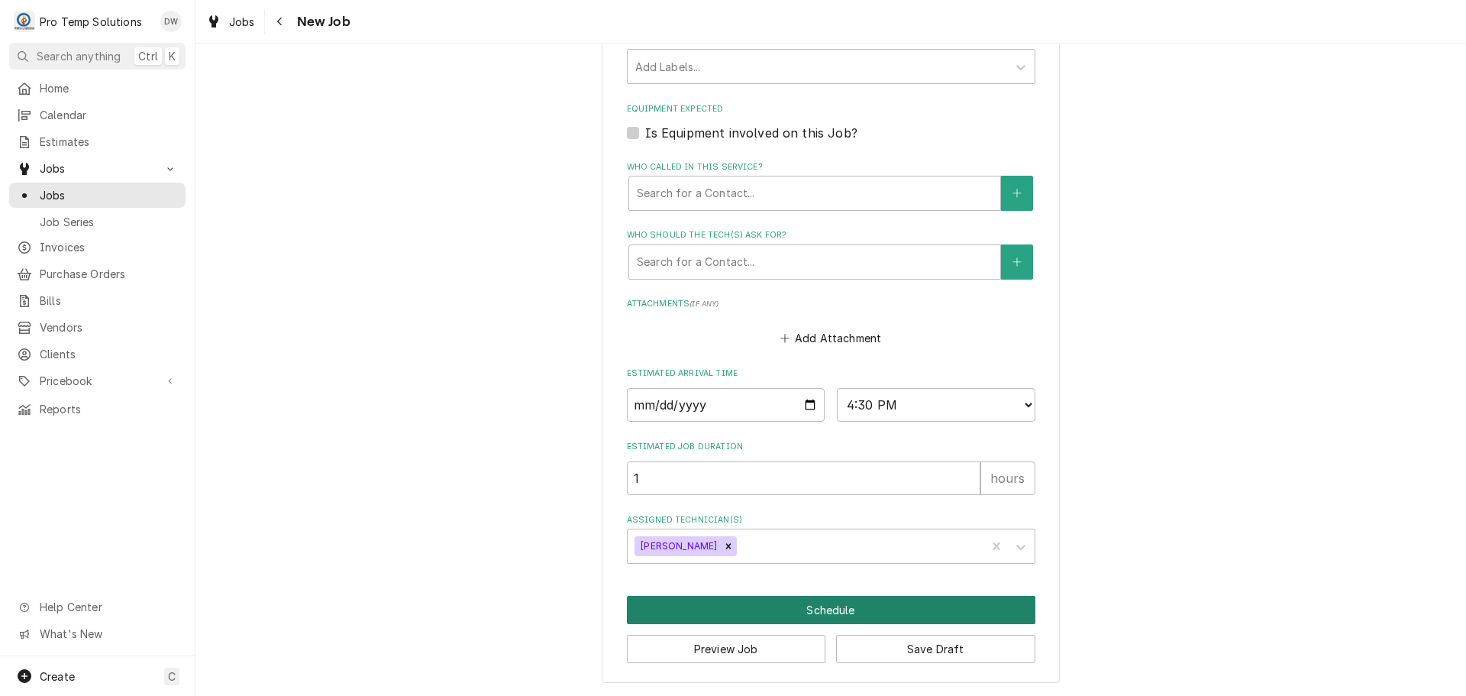
click at [812, 606] on button "Schedule" at bounding box center [831, 610] width 408 height 28
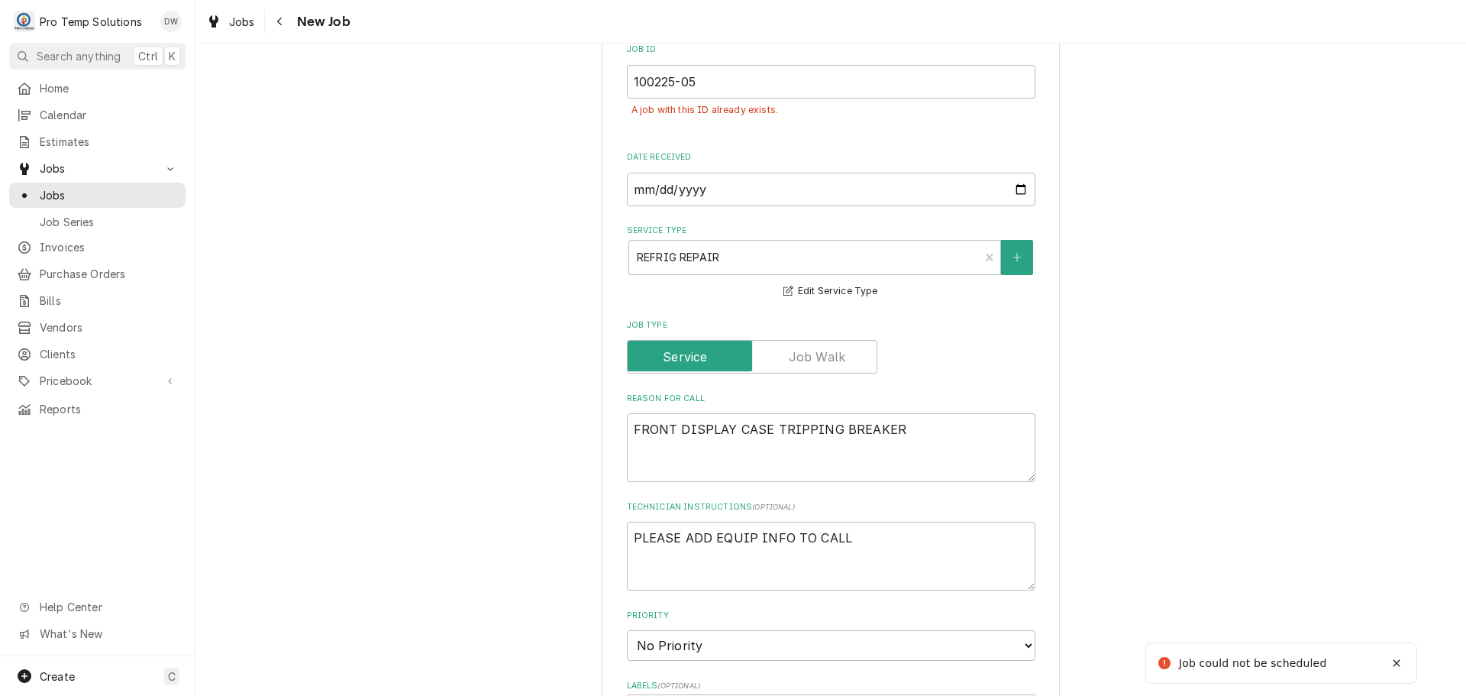
scroll to position [355, 0]
click at [698, 92] on input "100225-05" at bounding box center [831, 82] width 408 height 34
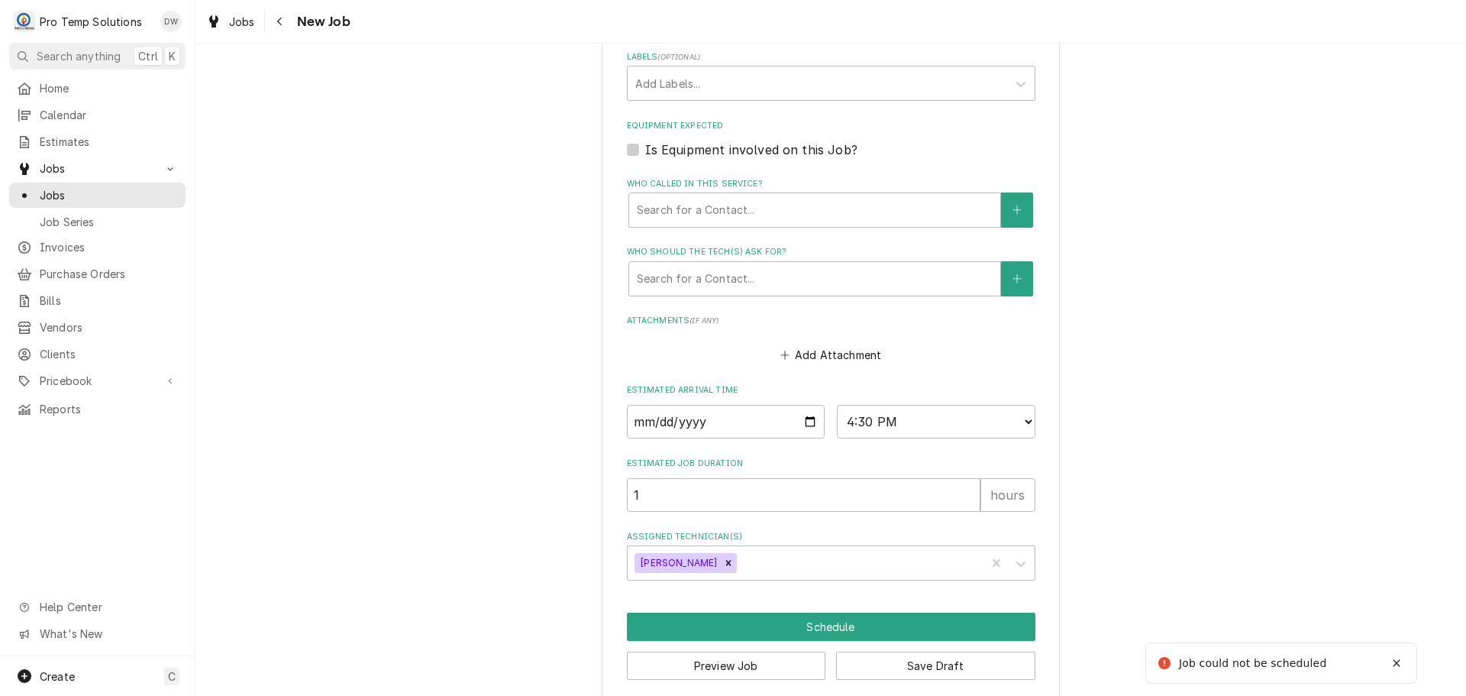
scroll to position [1000, 0]
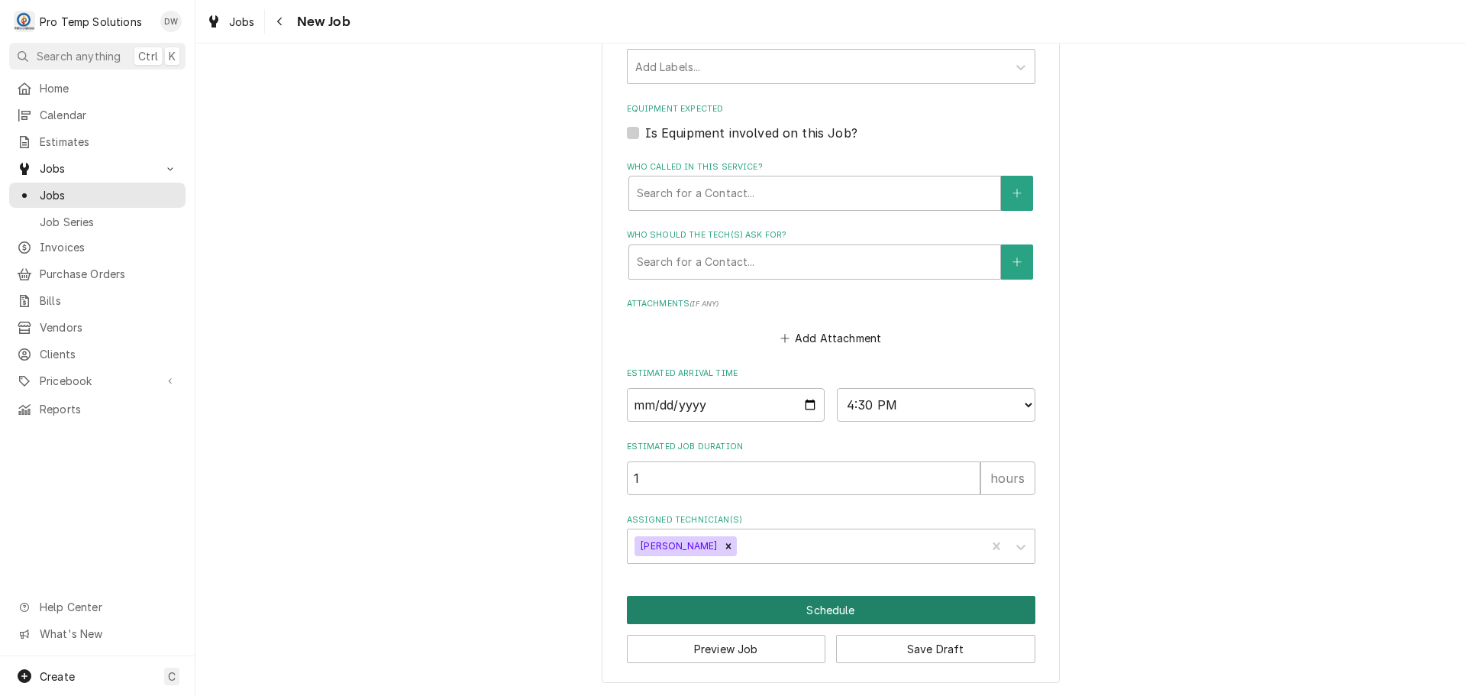
click at [820, 605] on button "Schedule" at bounding box center [831, 610] width 408 height 28
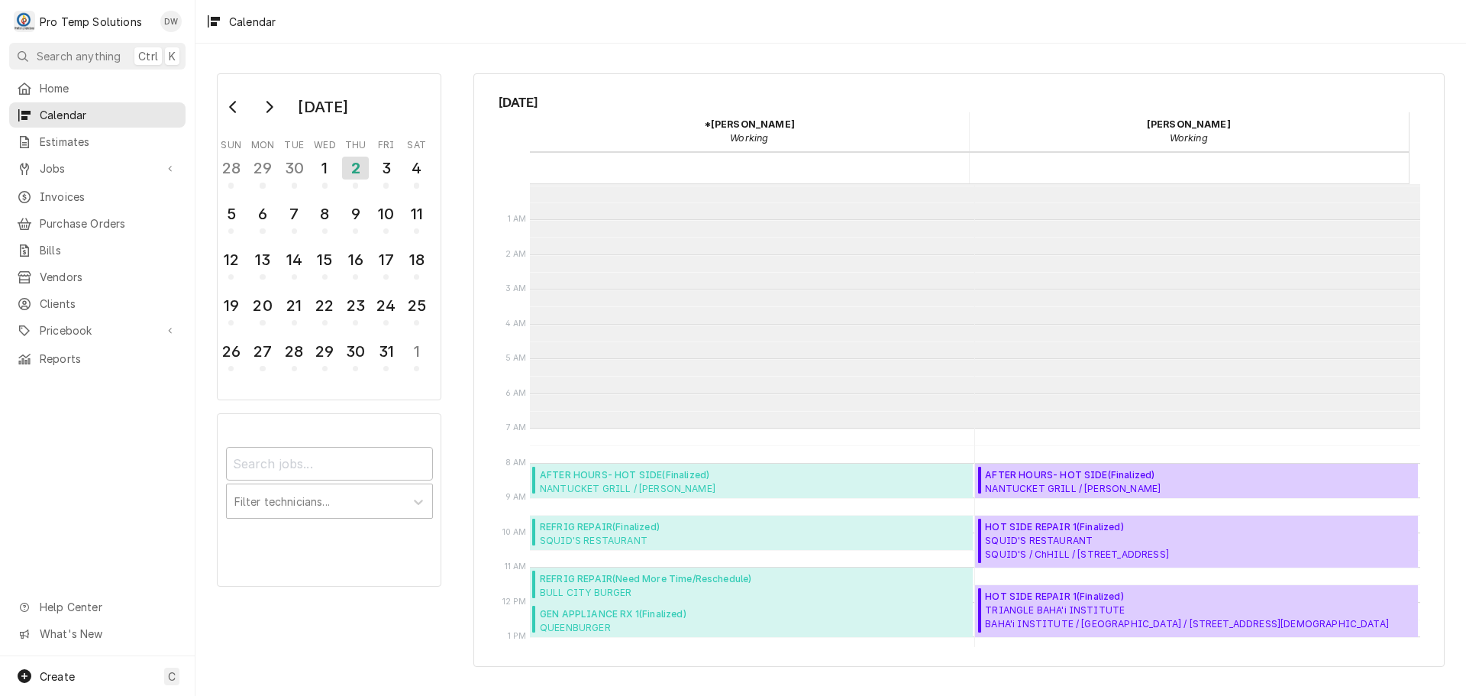
scroll to position [244, 0]
